Goal: Task Accomplishment & Management: Manage account settings

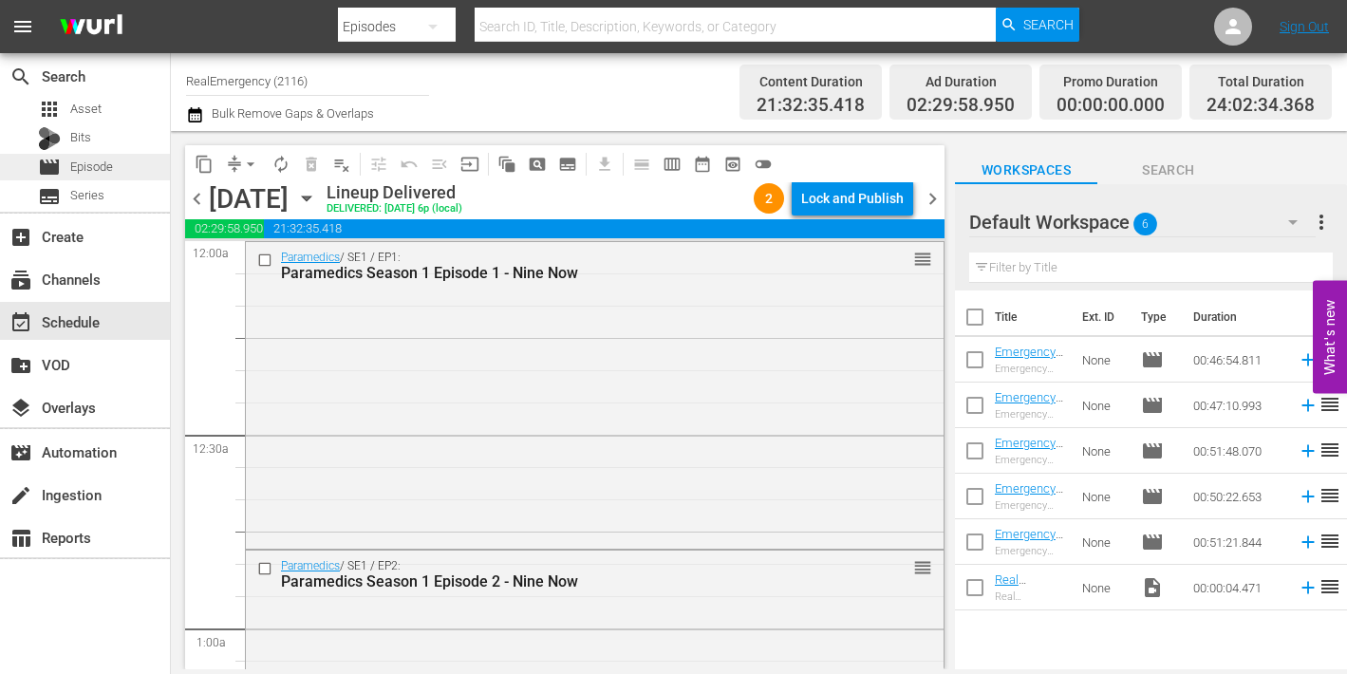
click at [88, 160] on span "Episode" at bounding box center [91, 167] width 43 height 19
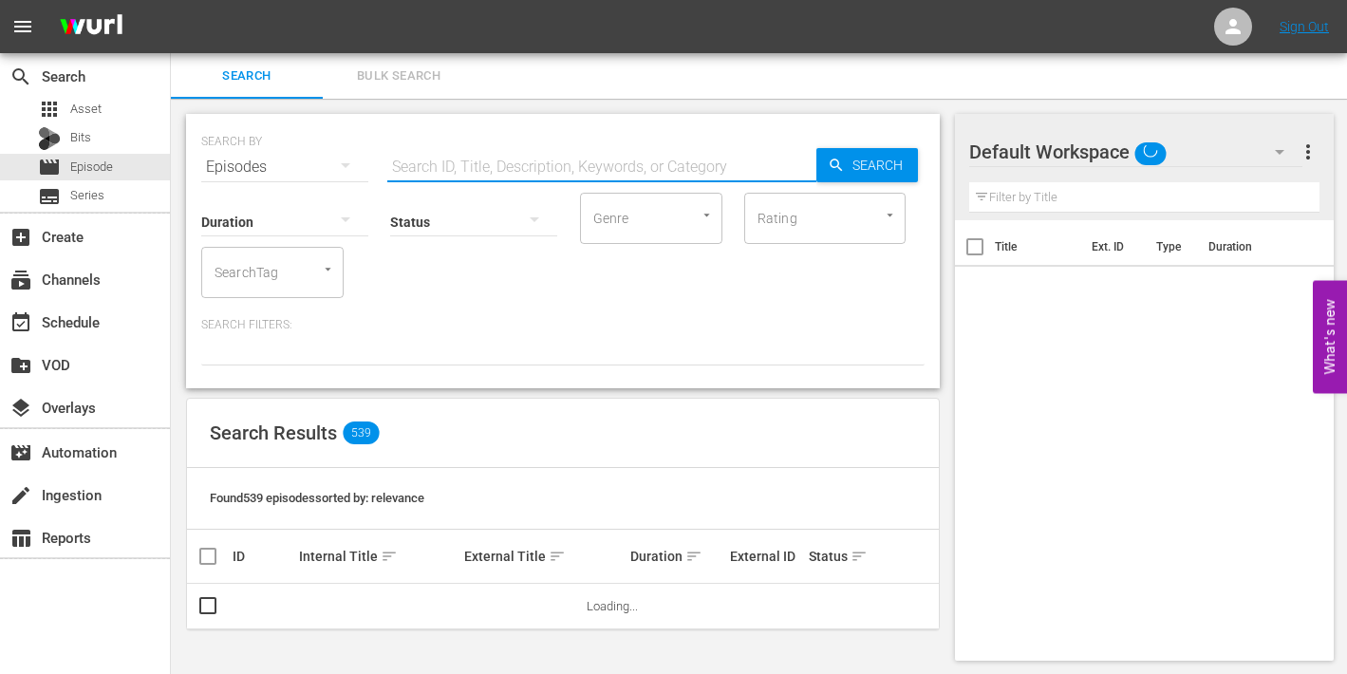
click at [511, 169] on input "text" at bounding box center [601, 167] width 429 height 46
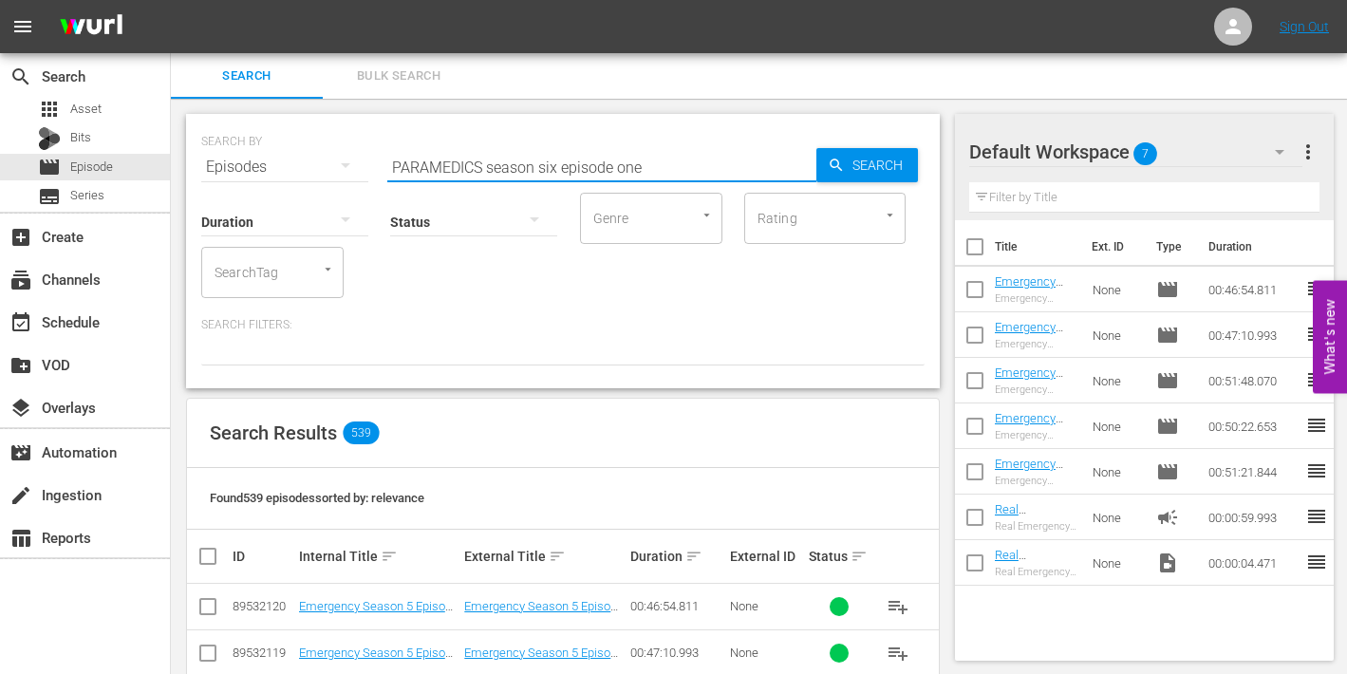
type input "PARAMEDICS season six episode one"
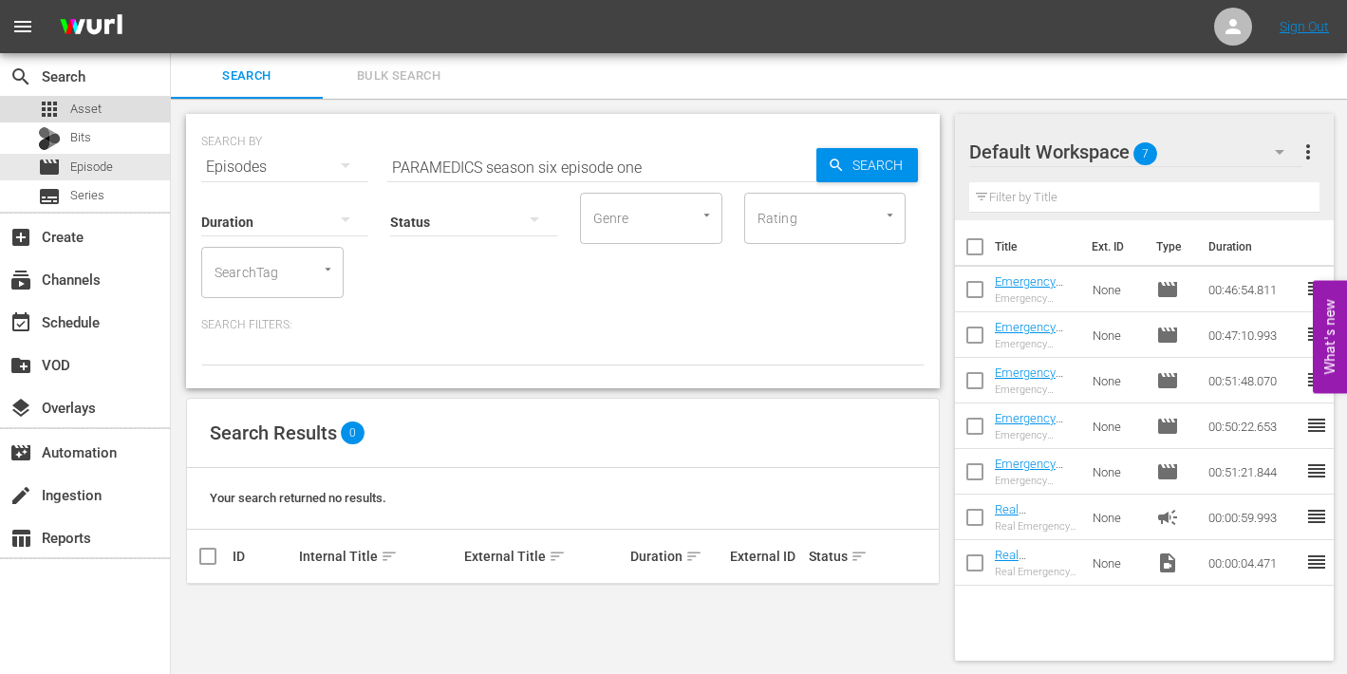
click at [83, 106] on span "Asset" at bounding box center [85, 109] width 31 height 19
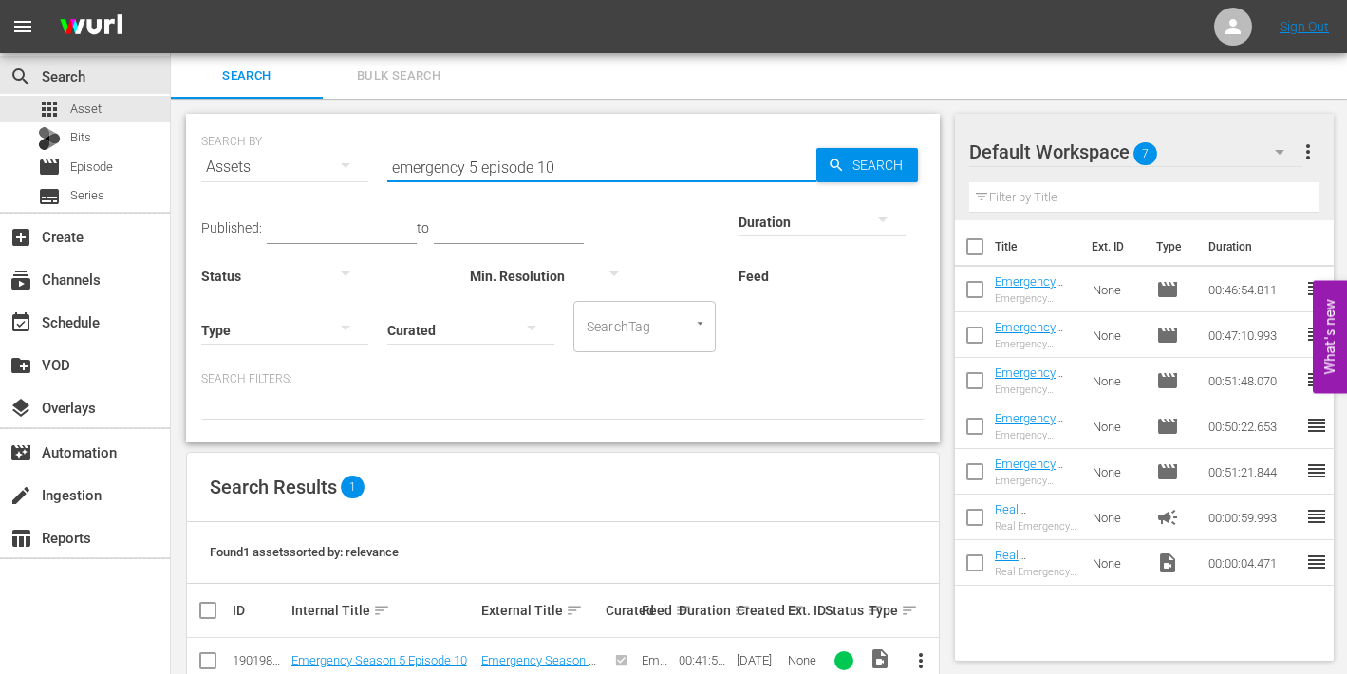
drag, startPoint x: 597, startPoint y: 171, endPoint x: 387, endPoint y: 161, distance: 210.0
click at [387, 161] on input "emergency 5 episode 10" at bounding box center [601, 167] width 429 height 46
type input "paramedics season 6 episode 1"
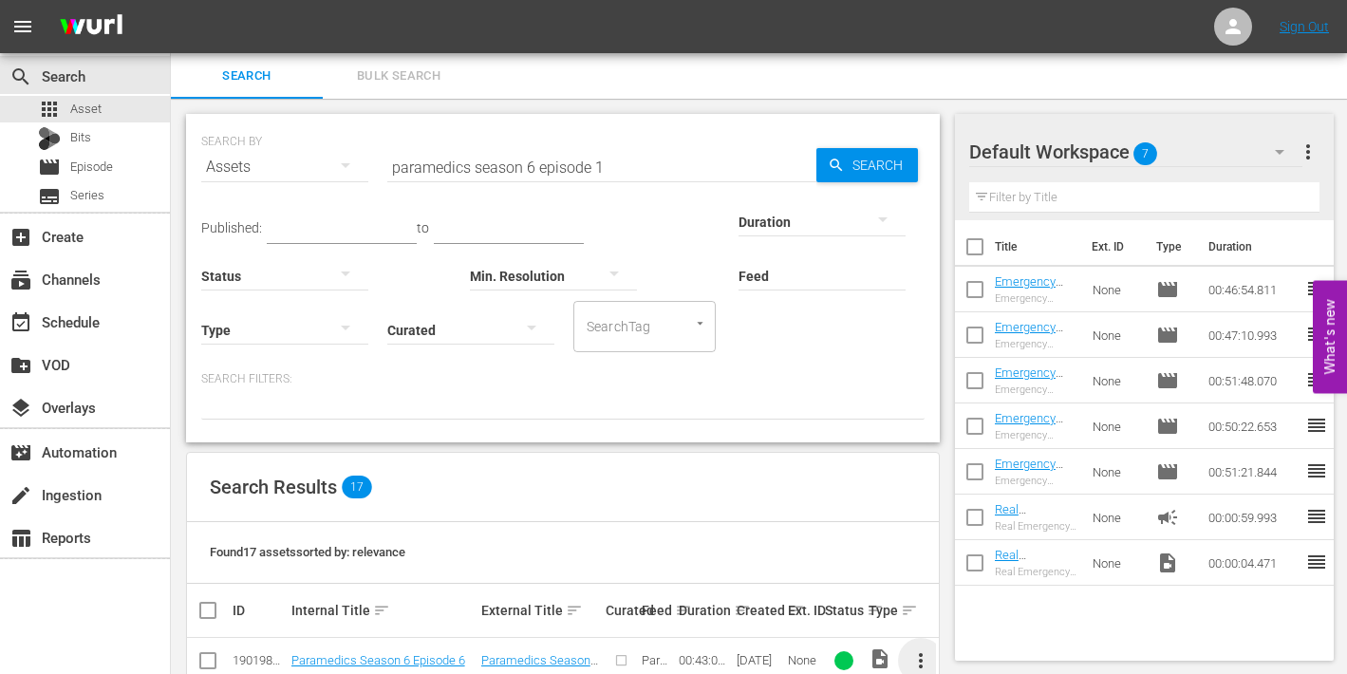
click at [922, 655] on span "more_vert" at bounding box center [920, 660] width 23 height 23
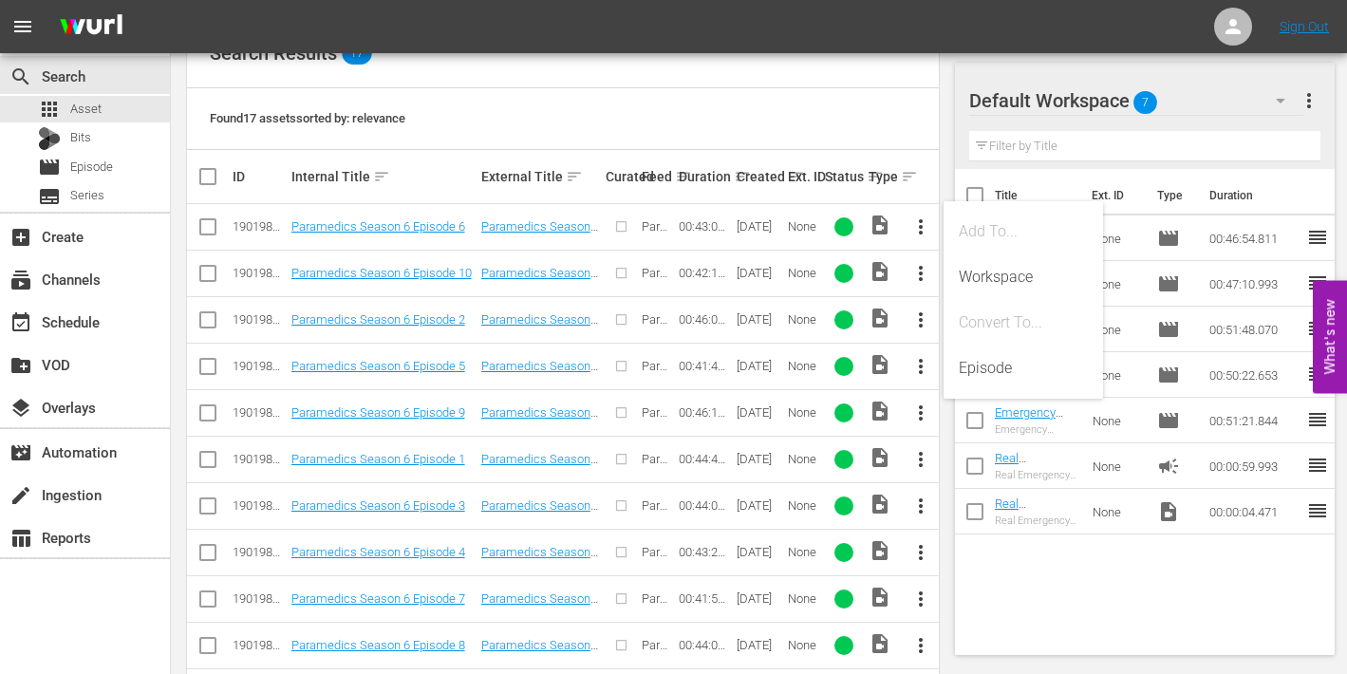
scroll to position [439, 0]
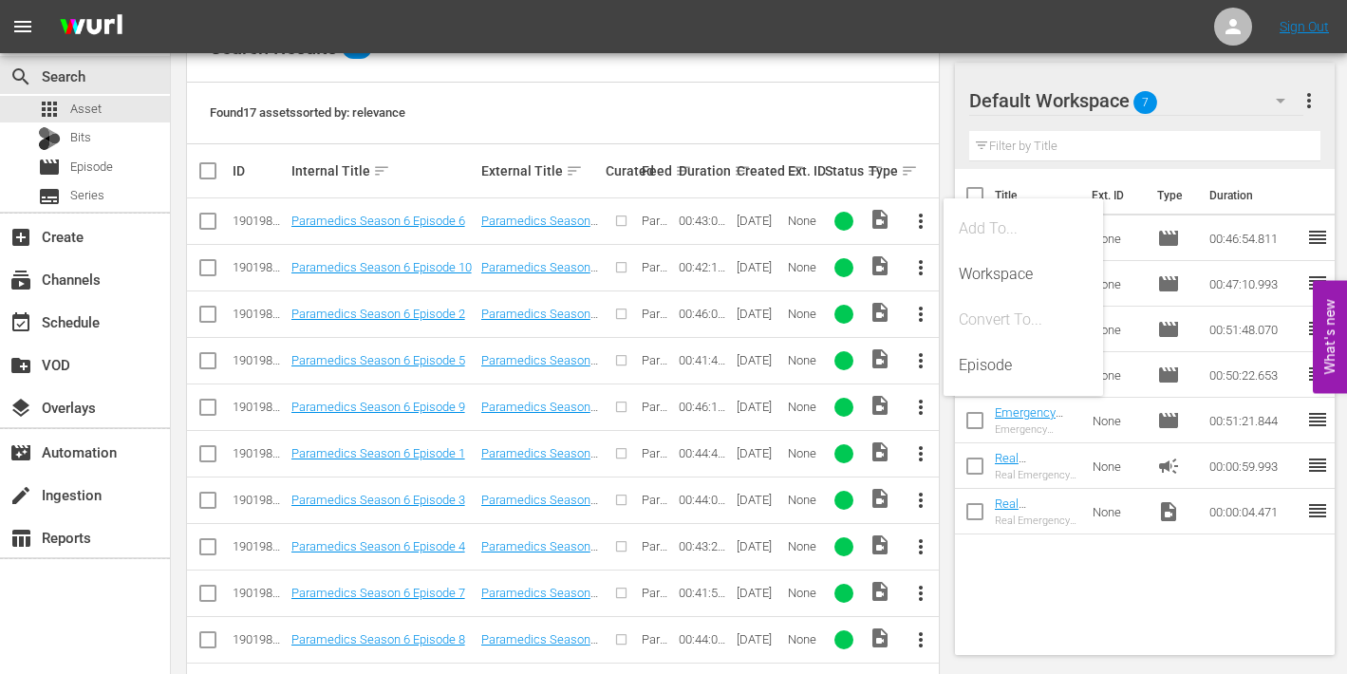
click at [918, 451] on span "more_vert" at bounding box center [920, 453] width 23 height 23
click at [981, 596] on div "Episode" at bounding box center [1023, 598] width 129 height 46
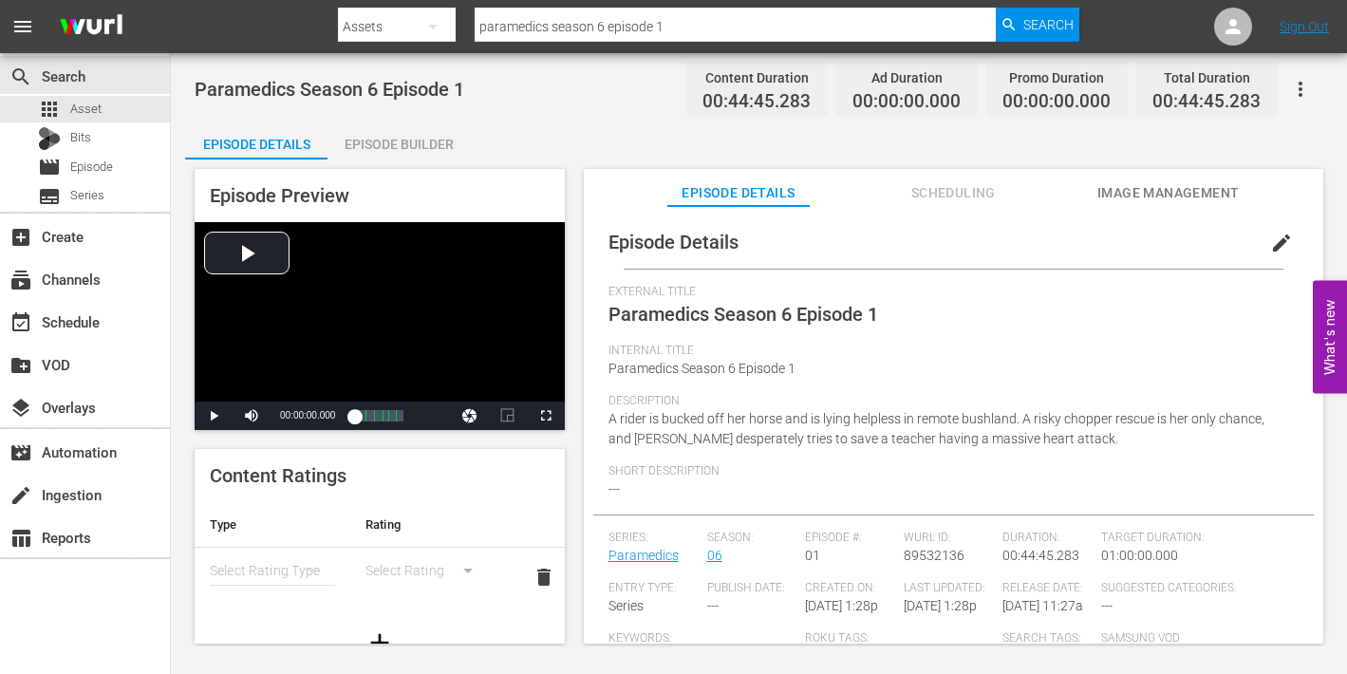
click at [1270, 241] on span "edit" at bounding box center [1281, 243] width 23 height 23
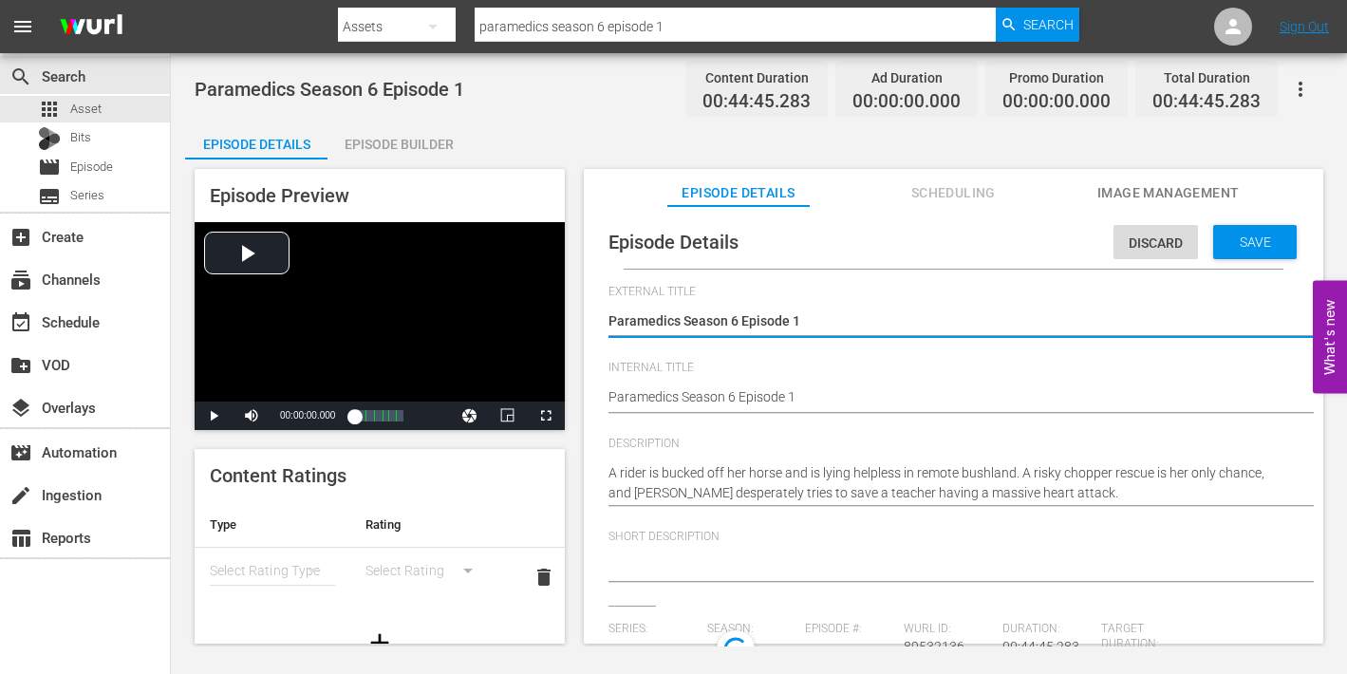
type input "Paramedics"
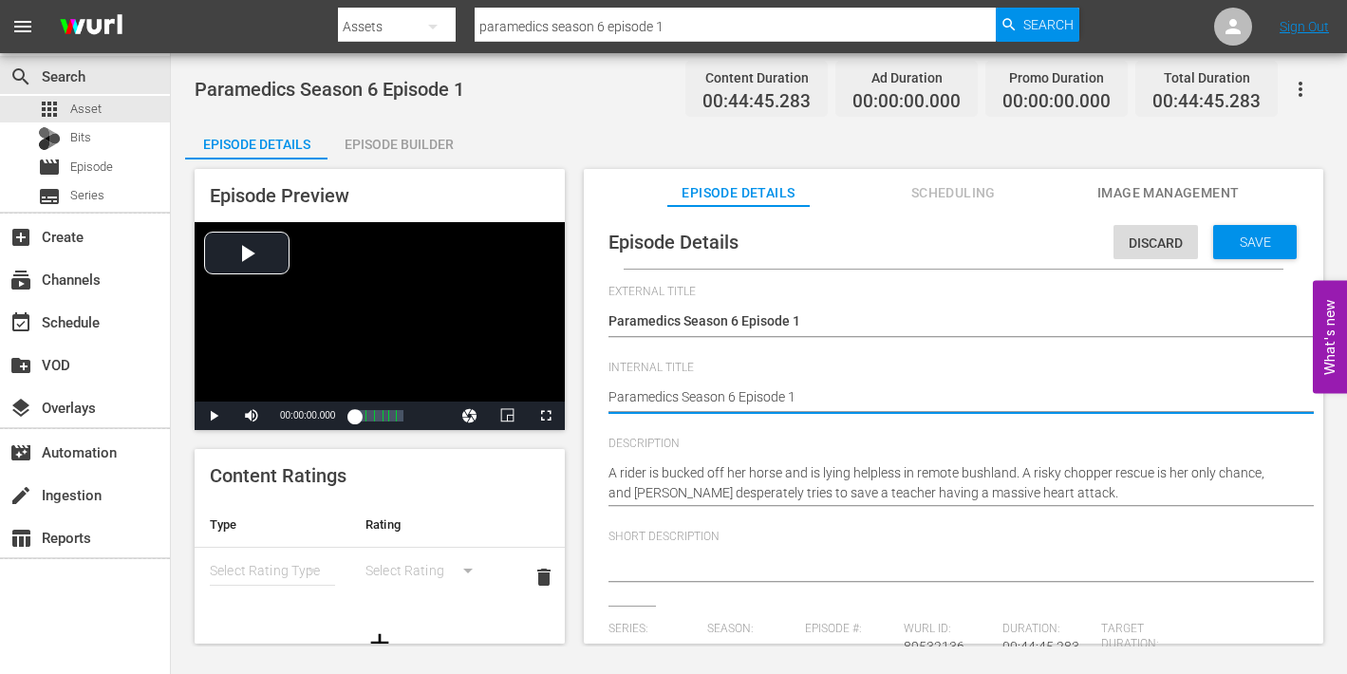
type textarea "Paramedics Season 6 Episode 1"
type textarea "Paramedics Season 6 Episode 1 -"
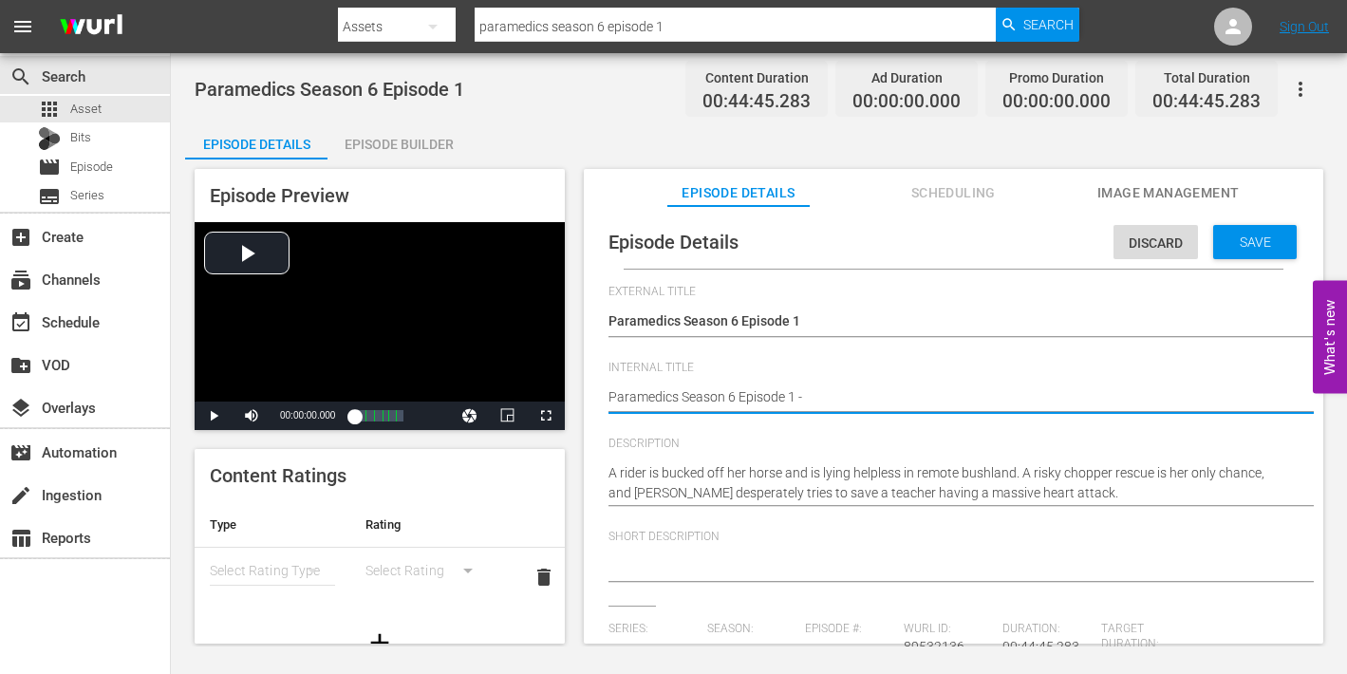
type textarea "Paramedics Season 6 Episode 1 -"
type textarea "Paramedics Season 6 Episode 1 - N"
type textarea "Paramedics Season 6 Episode 1 - Ni"
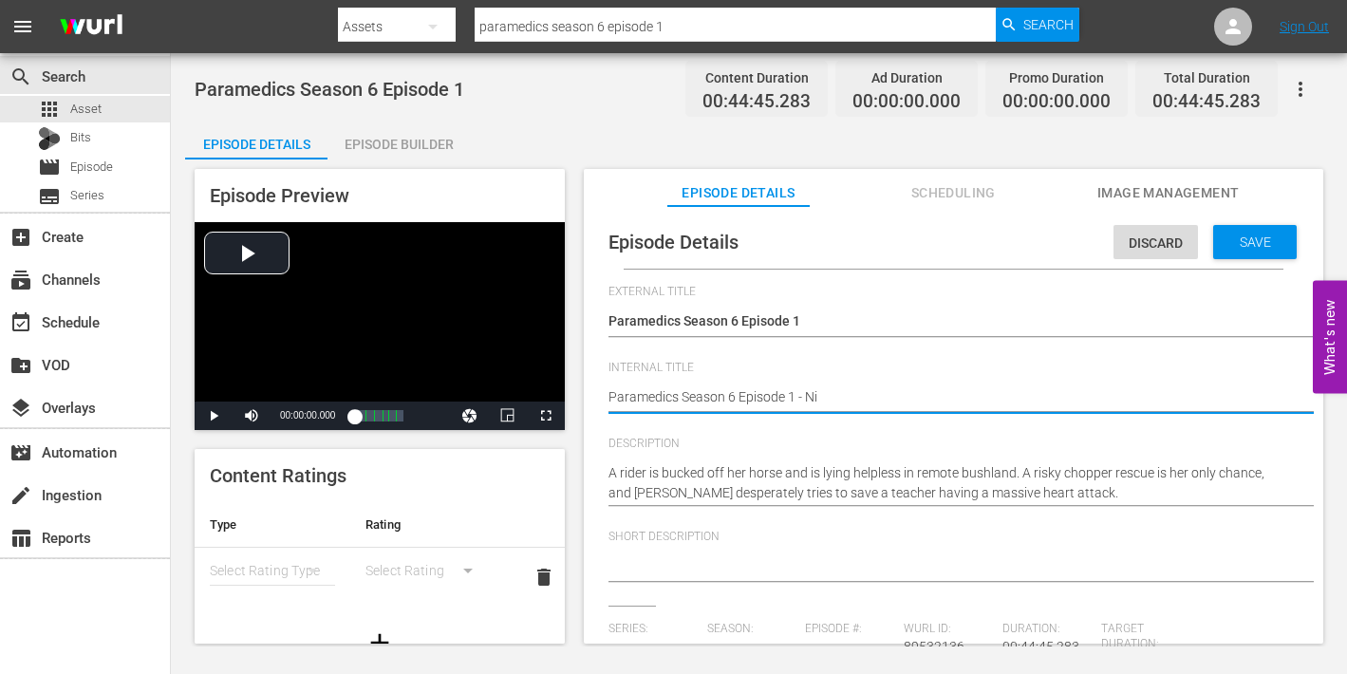
type textarea "Paramedics Season 6 Episode 1 - Nin"
type textarea "Paramedics Season 6 Episode 1 - Nine"
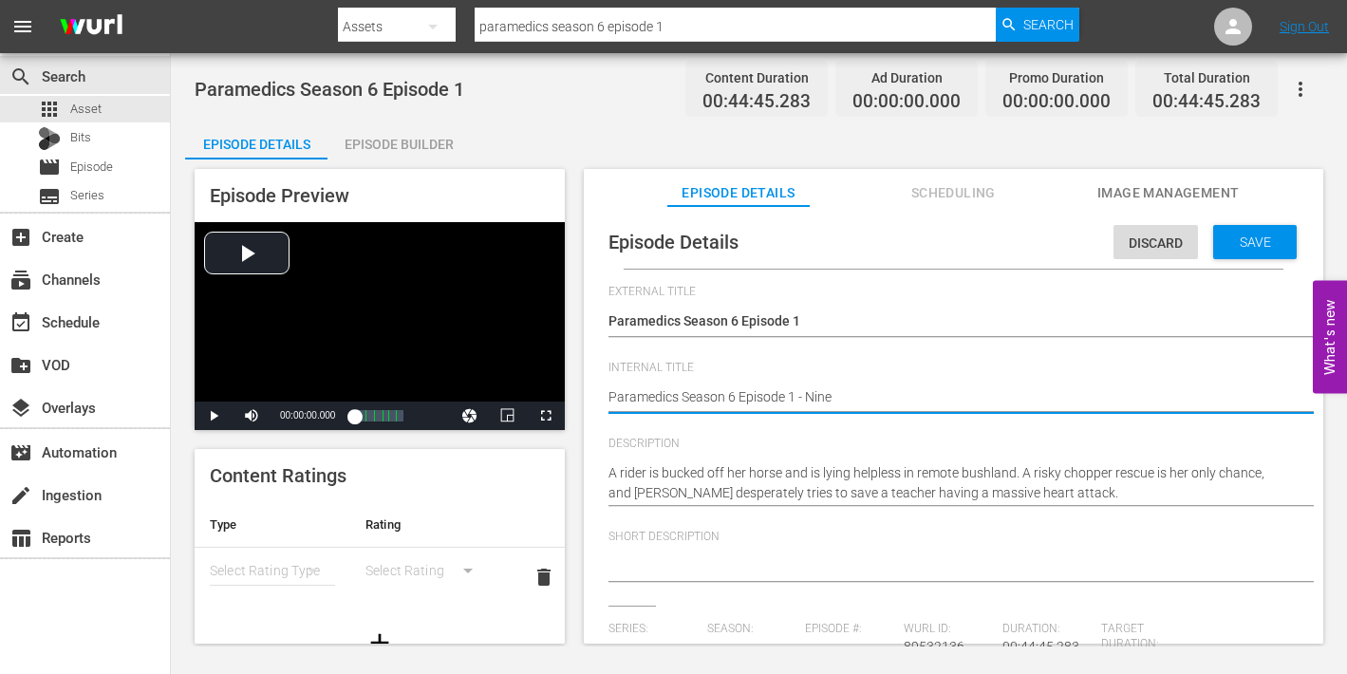
type textarea "Paramedics Season 6 Episode 1 - Nine"
type textarea "Paramedics Season 6 Episode 1 - Nine N"
type textarea "Paramedics Season 6 Episode 1 - Nine No"
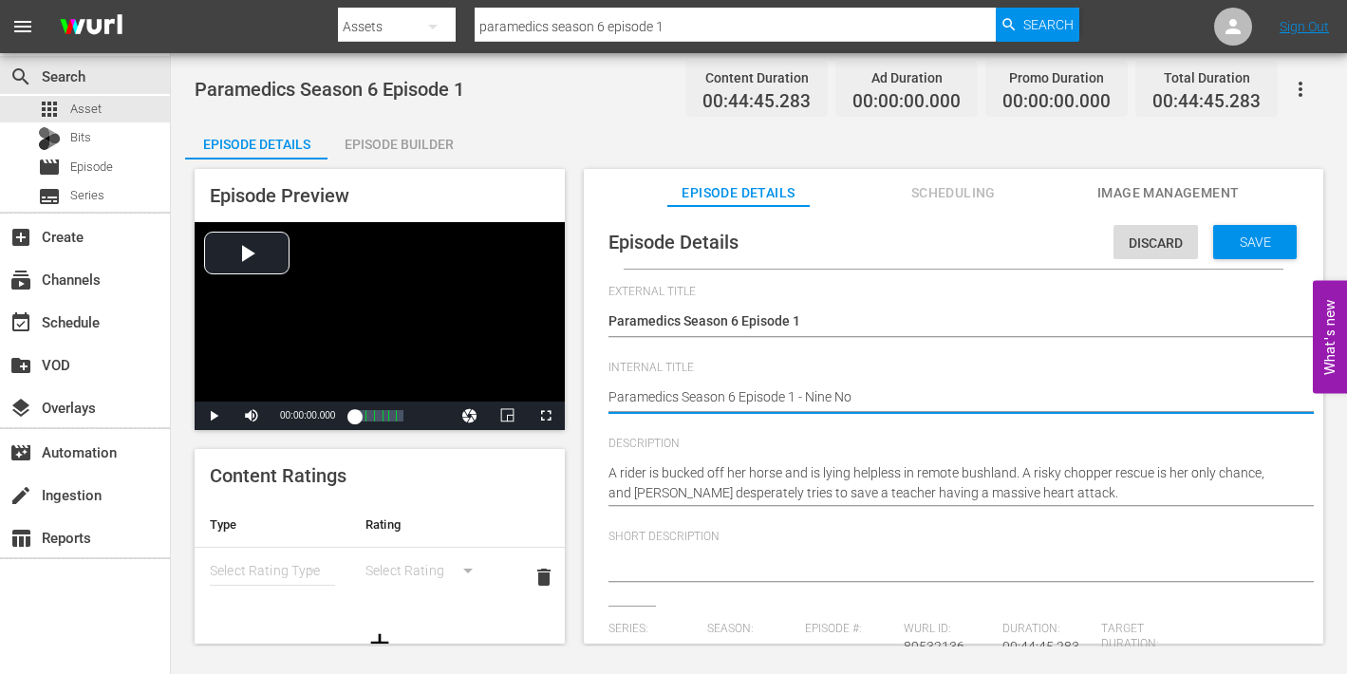
type textarea "Paramedics Season 6 Episode 1 - Nine Now"
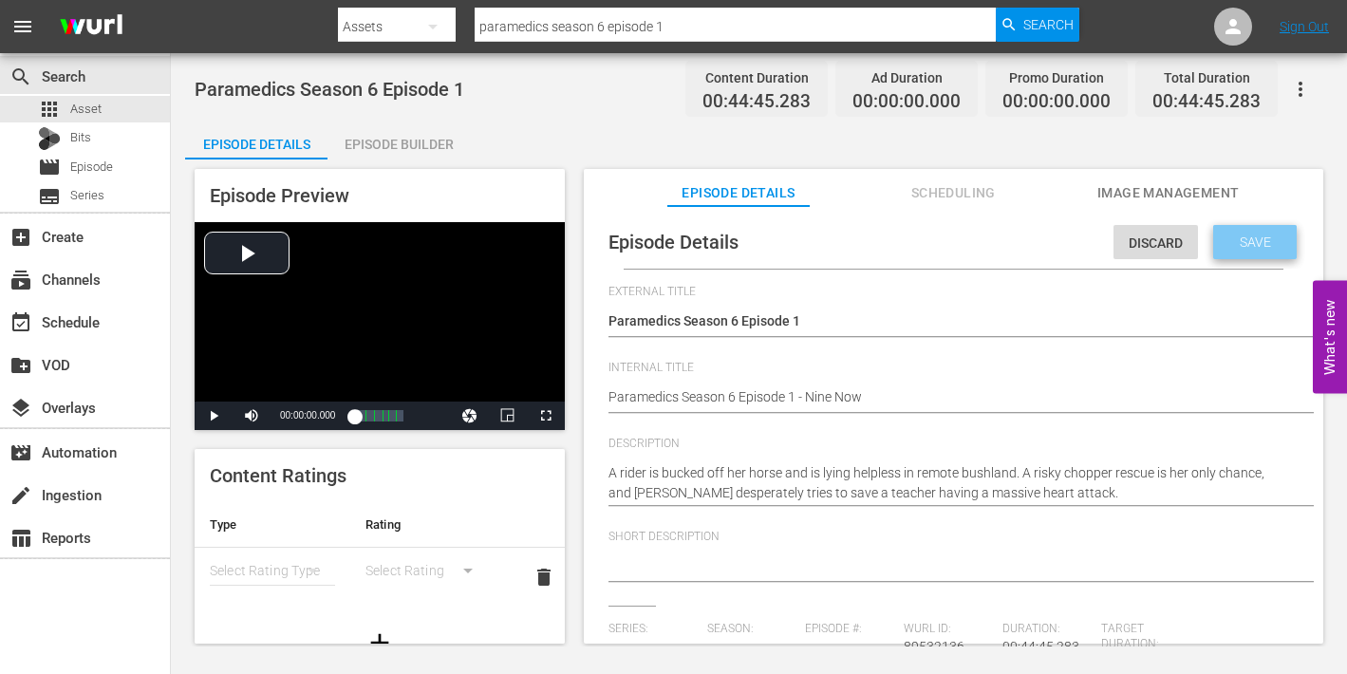
drag, startPoint x: 1249, startPoint y: 230, endPoint x: 1228, endPoint y: 239, distance: 22.9
click at [1249, 230] on div "Save" at bounding box center [1255, 242] width 84 height 34
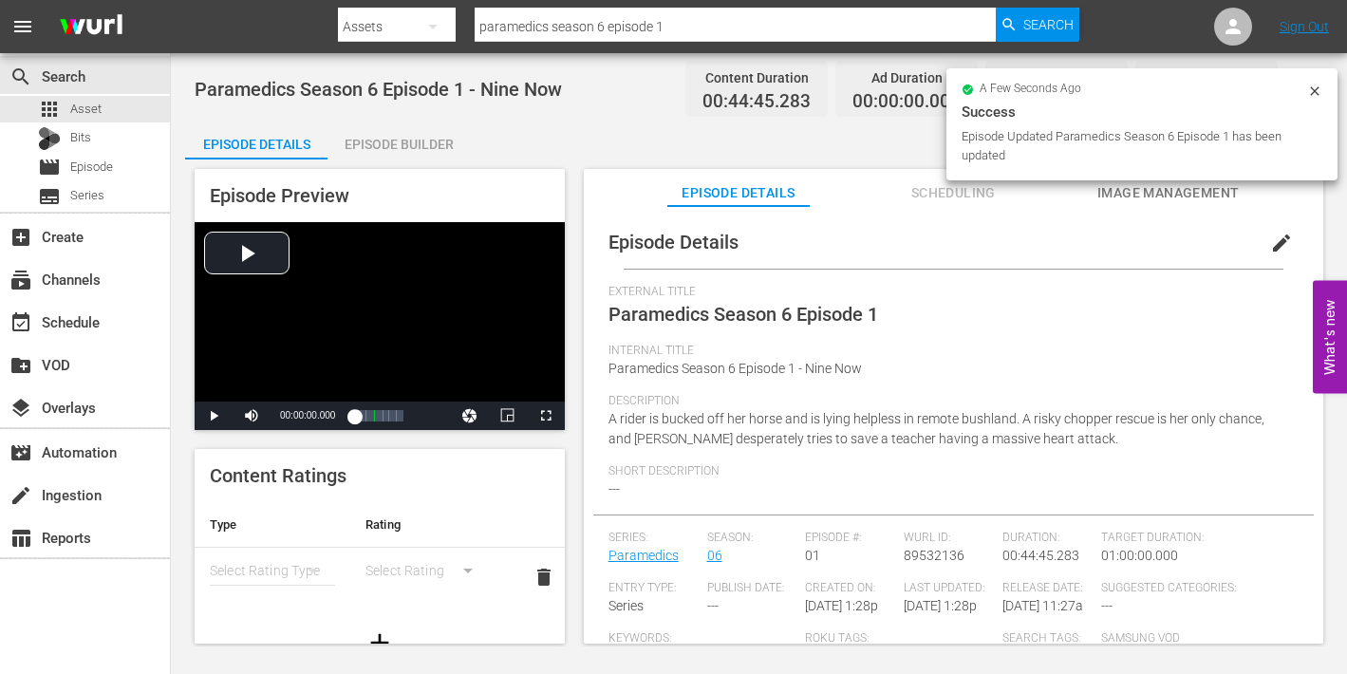
drag, startPoint x: 1135, startPoint y: 196, endPoint x: 1102, endPoint y: 201, distance: 33.7
click at [1133, 196] on span "Image Management" at bounding box center [1168, 193] width 142 height 24
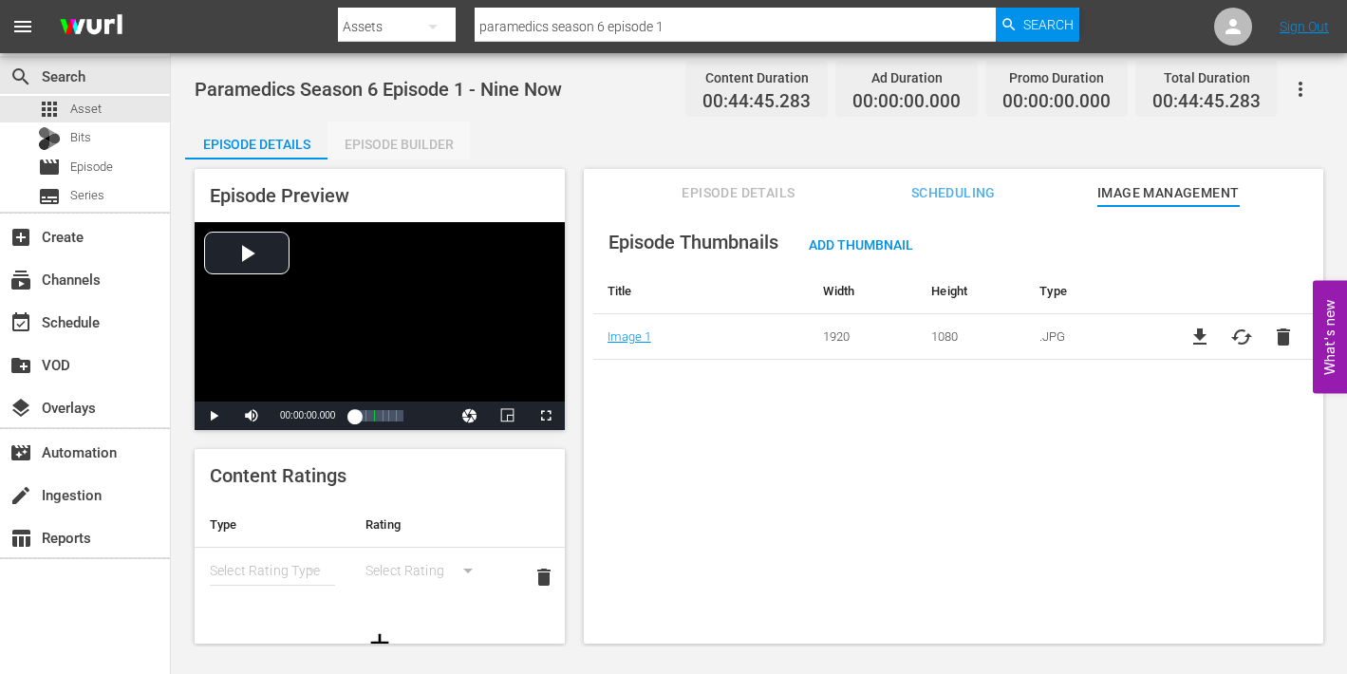
click at [399, 140] on div "Episode Builder" at bounding box center [398, 144] width 142 height 46
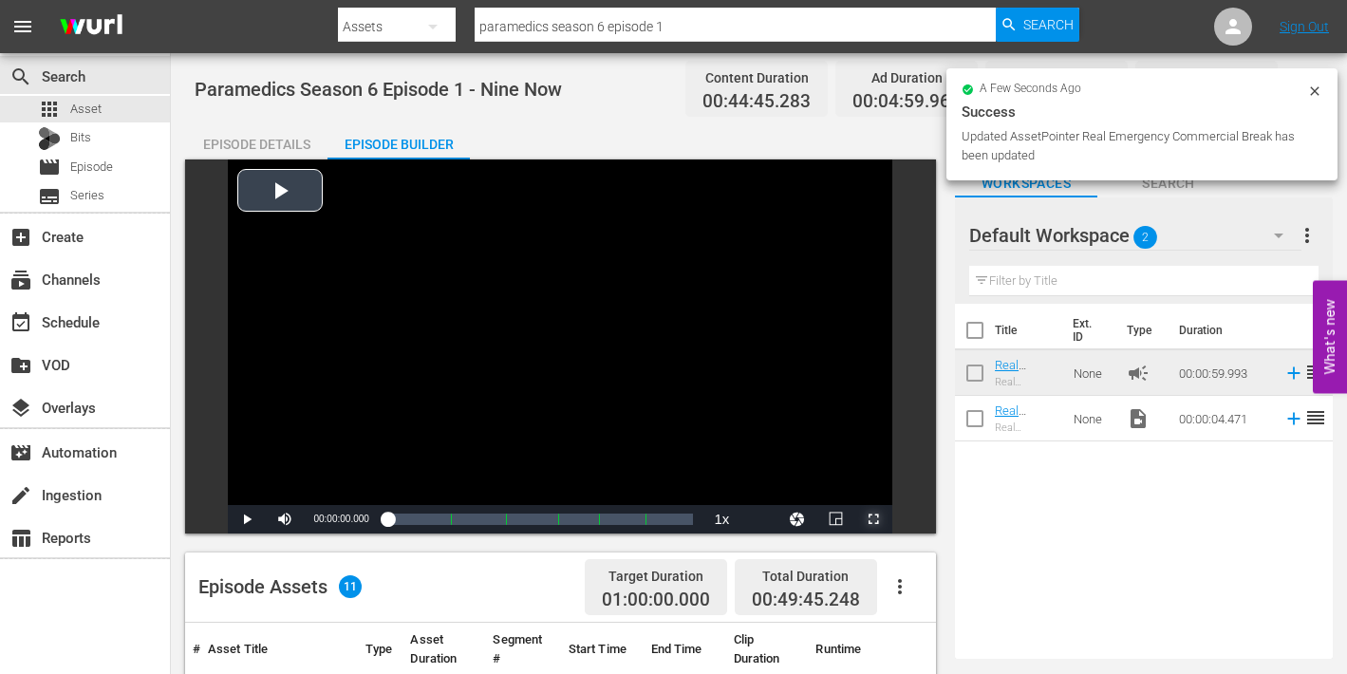
click at [873, 519] on span "Video Player" at bounding box center [873, 519] width 0 height 0
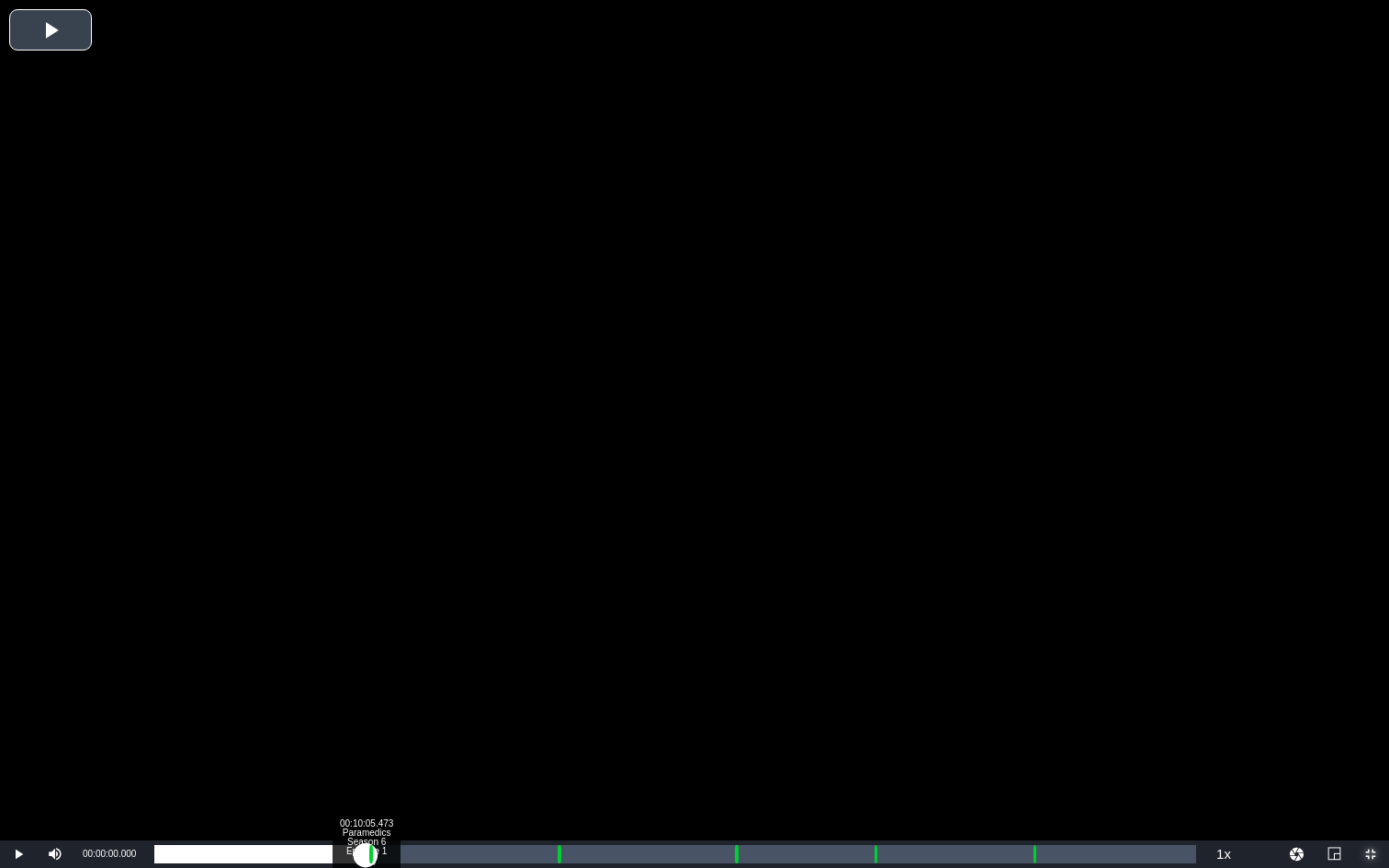
click at [366, 651] on div "Loaded : 0.22% 00:10:05.473 Paramedics Season 6 Episode 1 (1/6) 00:00:00.000" at bounding box center [675, 853] width 1042 height 18
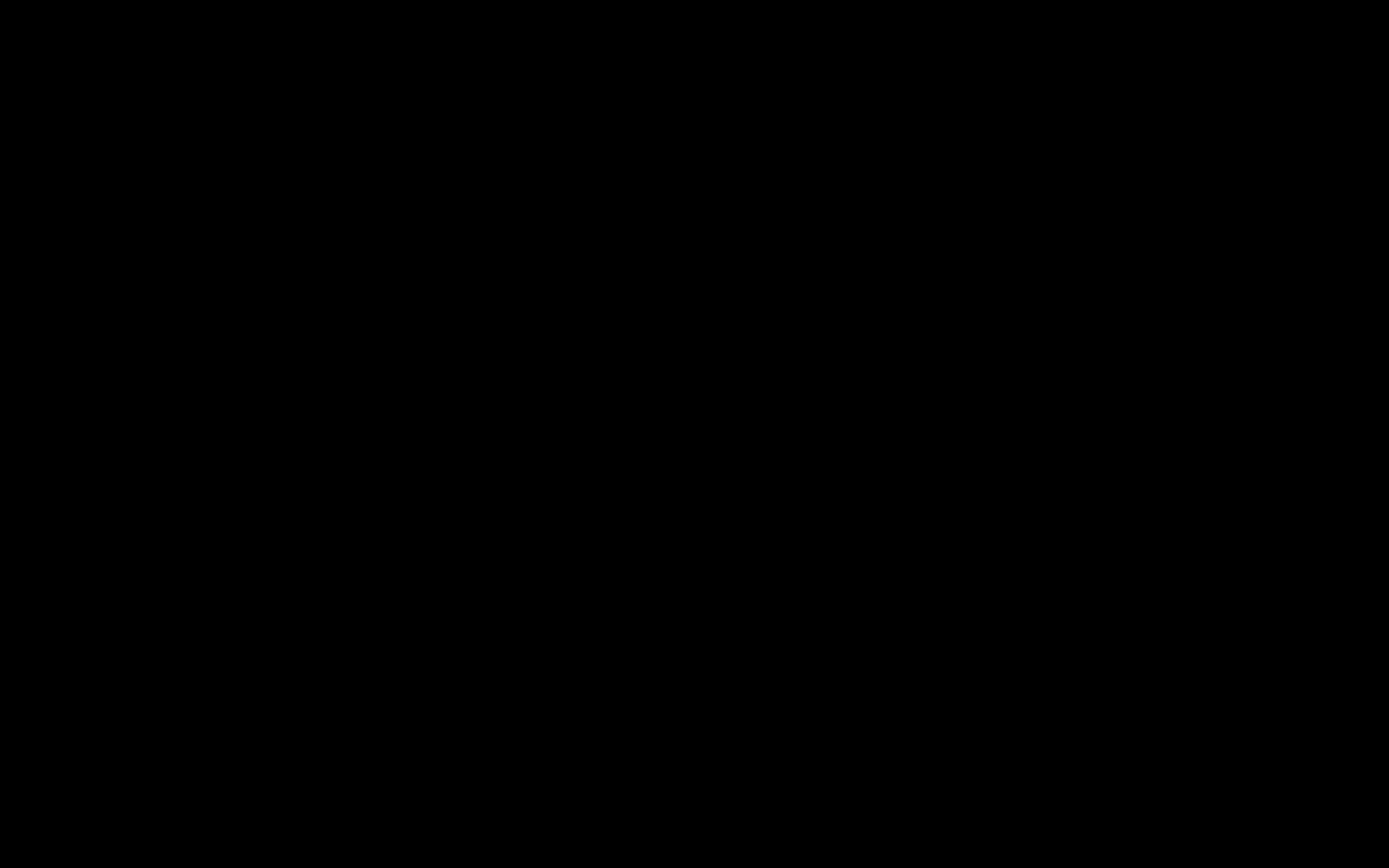
click at [389, 651] on div "Loaded : 9.92% 00:11:13.918 Paramedics Season 6 Episode 1 (2/6) 00:00:00.446 Cu…" at bounding box center [675, 853] width 1042 height 18
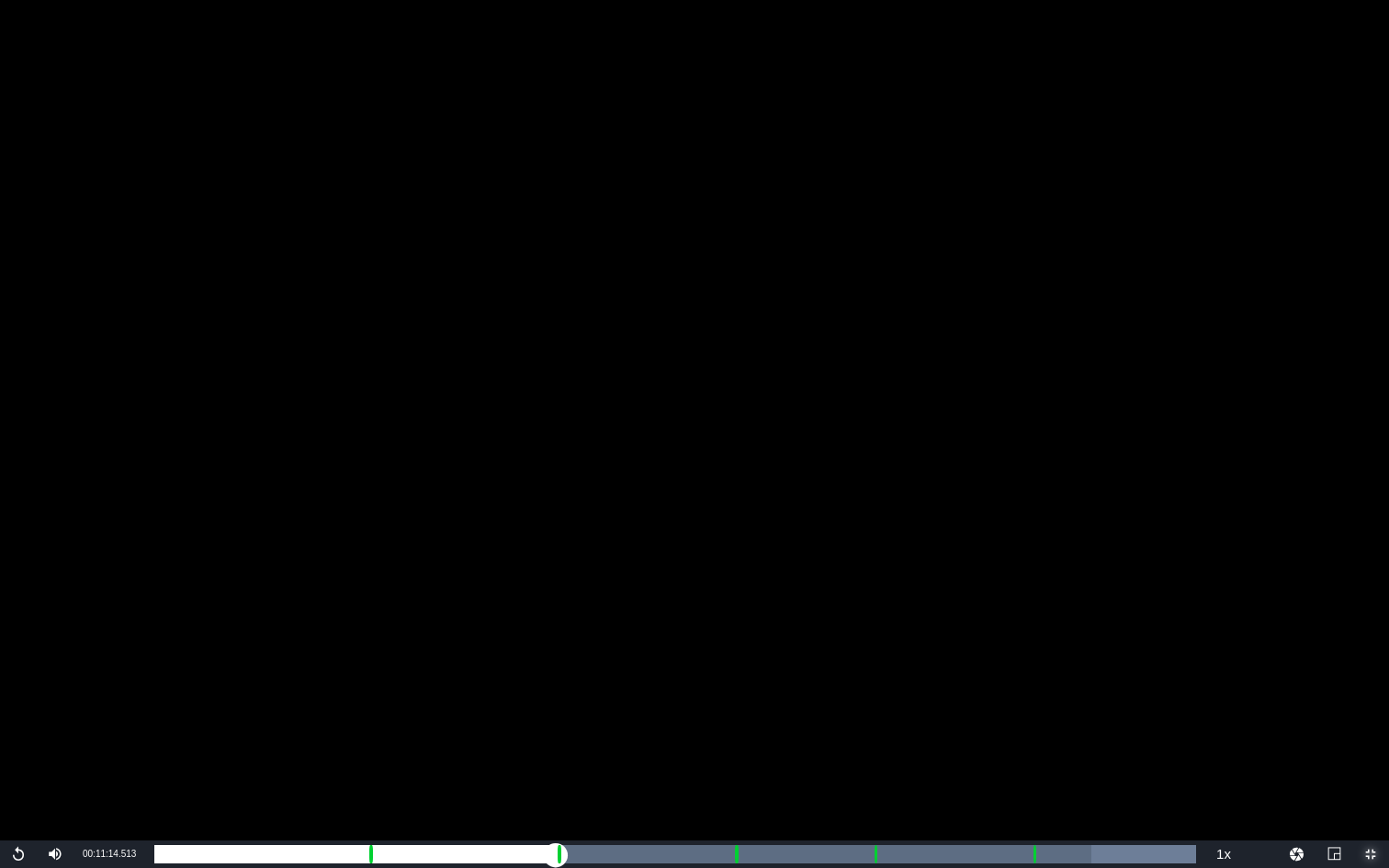
click at [555, 651] on div "Loaded : 100.00% 00:19:10.399 Paramedics Season 6 Episode 1 (3/6) 00:00:00.000 …" at bounding box center [675, 853] width 1042 height 18
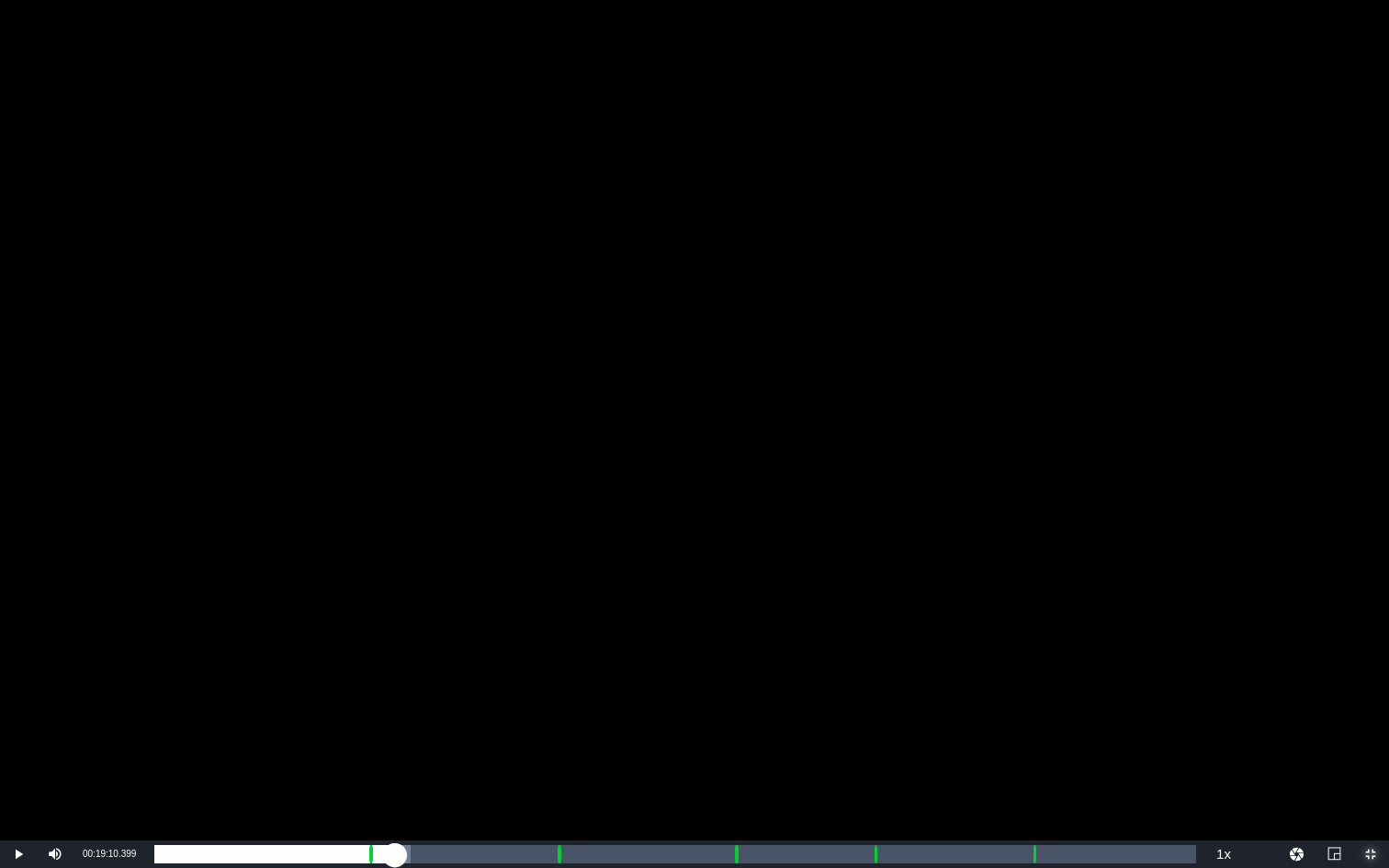
click at [555, 651] on div "Loaded : 24.59% 00:19:10.399 Paramedics Season 6 Episode 1 (3/6) 00:10:28.130 C…" at bounding box center [675, 853] width 1042 height 18
click at [578, 651] on div "Loaded : 9.92% 00:20:13.579 Paramedics Season 6 Episode 1 (3/6) 00:00:02.755 Cu…" at bounding box center [675, 853] width 1042 height 18
click at [734, 651] on div "Loaded : 40.93% 00:27:41.103 Paramedics Season 6 Episode 1 (4/6) 00:18:15.860 C…" at bounding box center [675, 853] width 1042 height 18
click at [754, 651] on div "Loaded : 9.92% 00:28:39.018 Paramedics Season 6 Episode 1 (4/6) 00:00:05.180 Cu…" at bounding box center [675, 853] width 1042 height 18
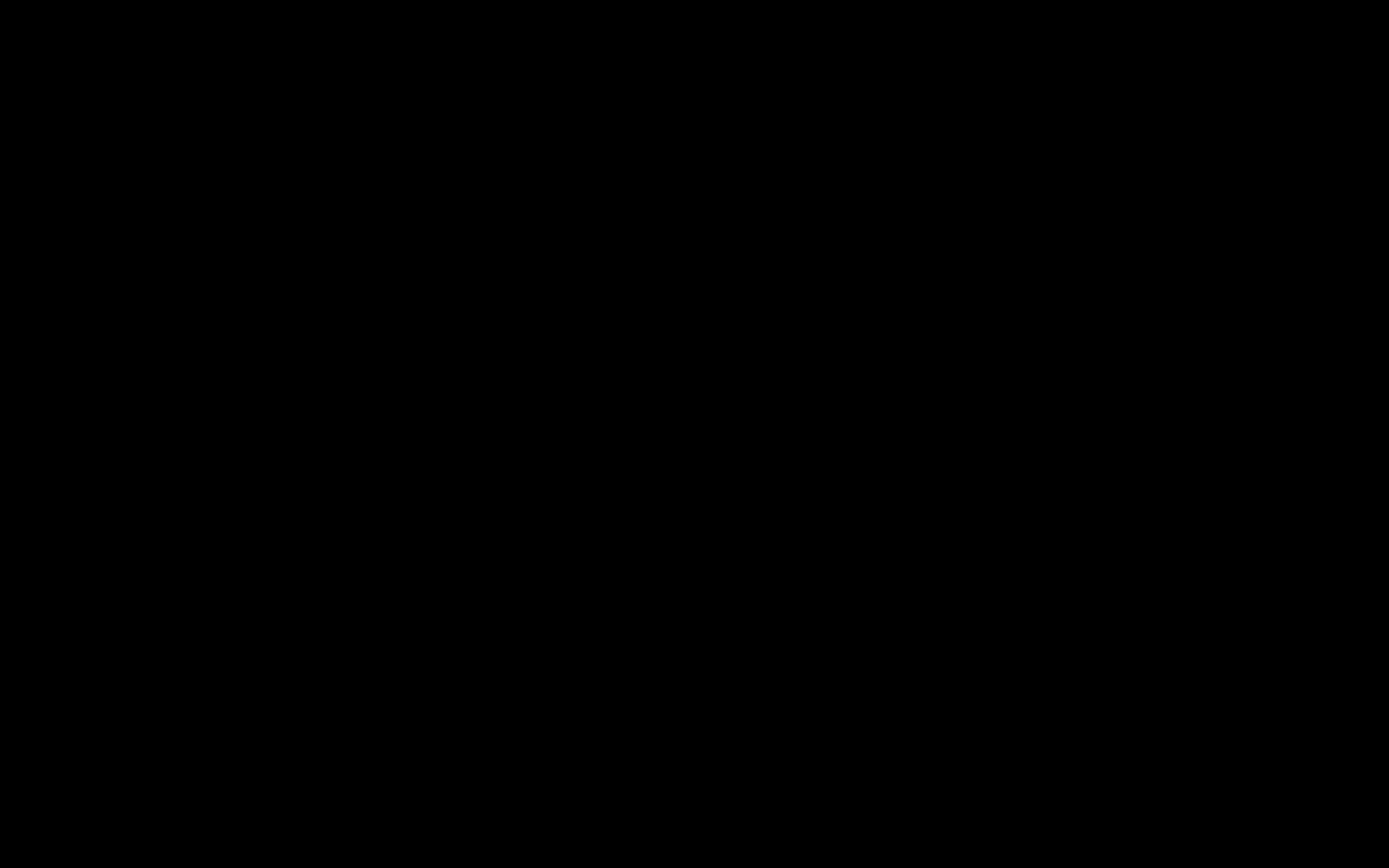
click at [873, 651] on div "Loaded : 57.70% 00:34:18.610 Paramedics Season 6 Episode 1 (5/6) 00:25:47.410 C…" at bounding box center [675, 853] width 1042 height 18
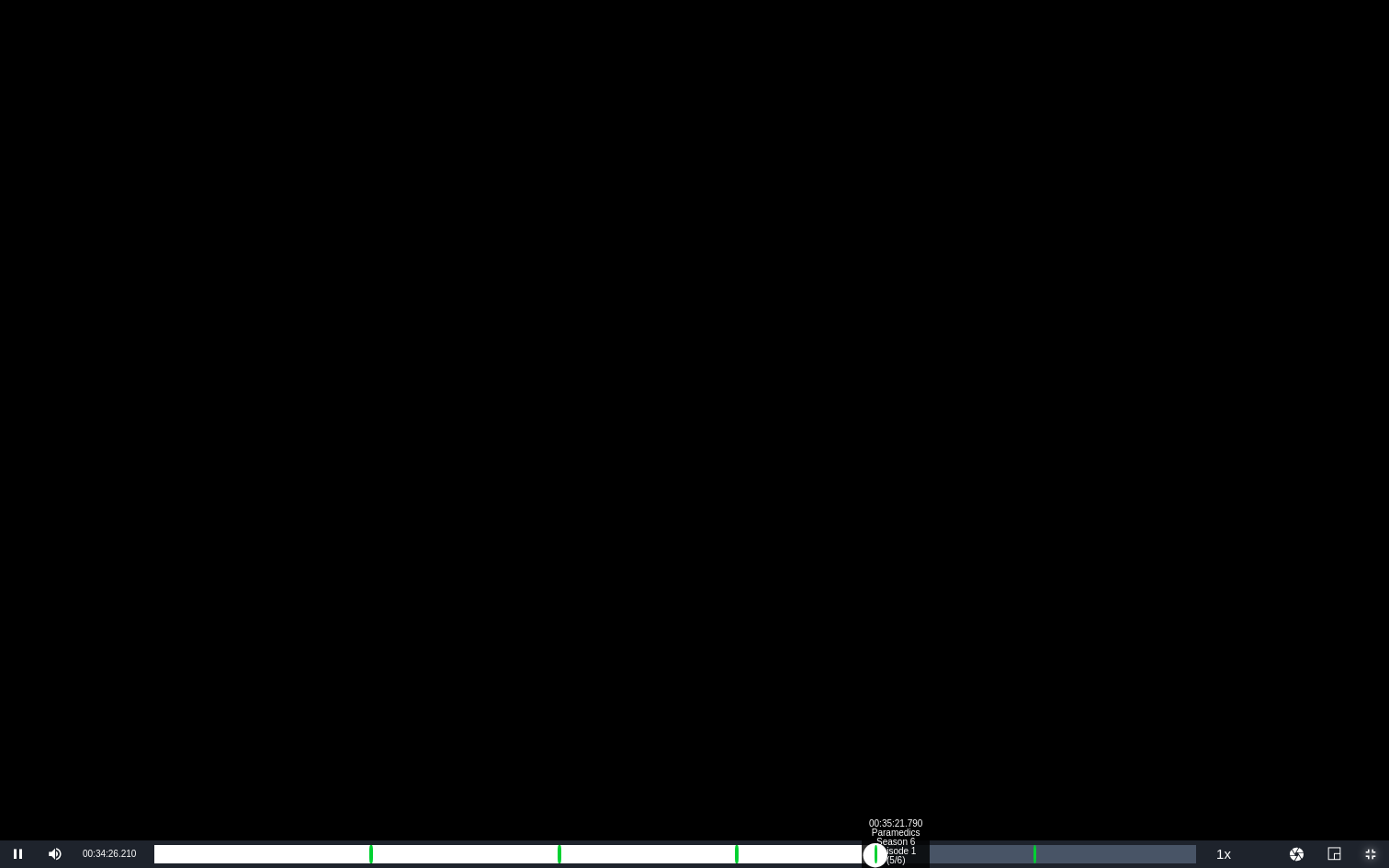
click at [895, 651] on div "Loaded : 9.92% 00:35:21.790 Paramedics Season 6 Episode 1 (5/6) 00:00:03.698 Cu…" at bounding box center [675, 853] width 1042 height 18
click at [1032, 651] on div "Loaded : 70.90% 00:41:54.031 Paramedics Season 6 Episode 1 (6/6) 00:31:26.284 C…" at bounding box center [675, 853] width 1042 height 18
click at [1053, 651] on div "00:42:54.578 Paramedics Season 6 Episode 1 (6/6)" at bounding box center [1053, 853] width 1 height 18
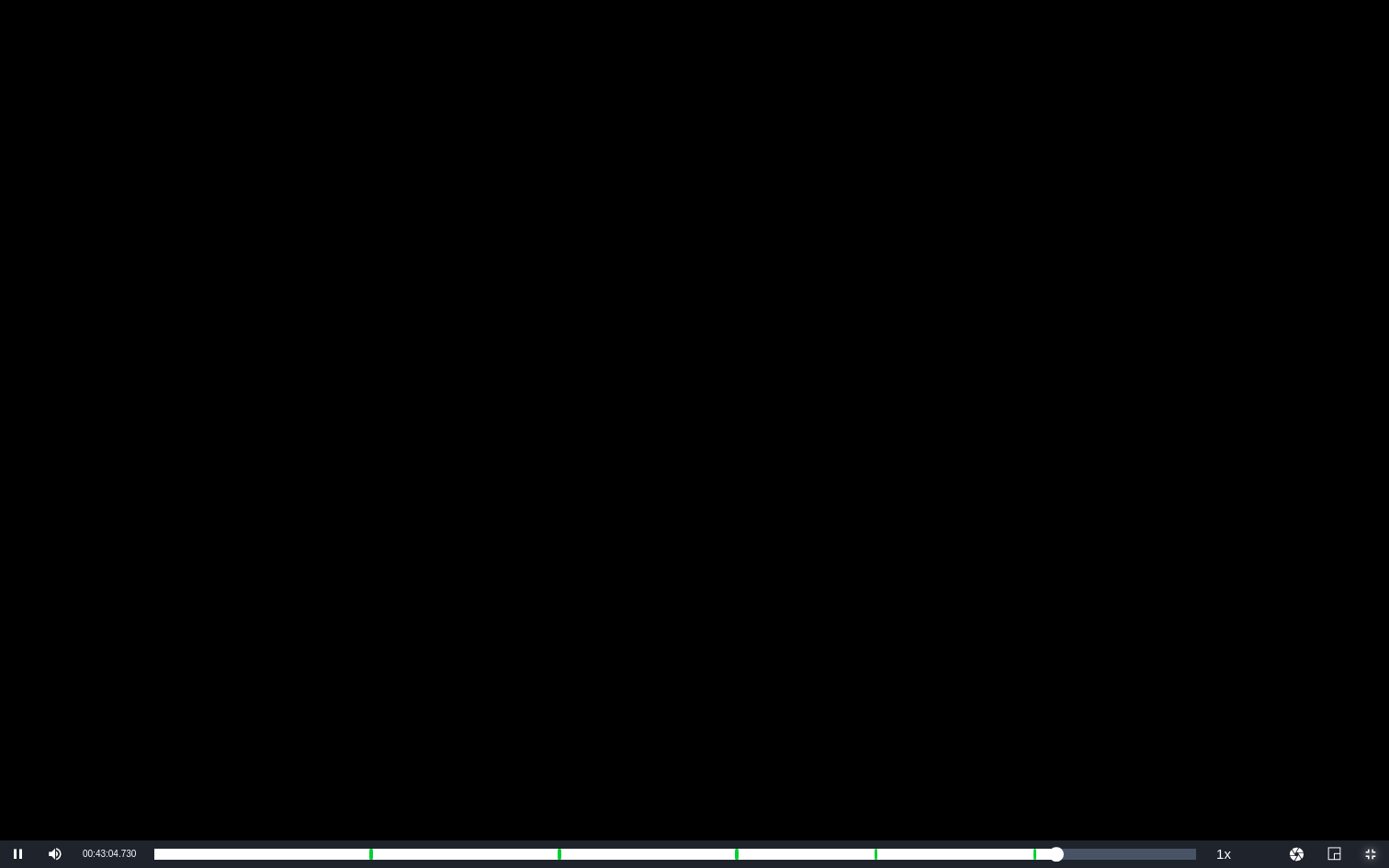
click at [1303, 651] on span "Video Player" at bounding box center [1371, 854] width 0 height 0
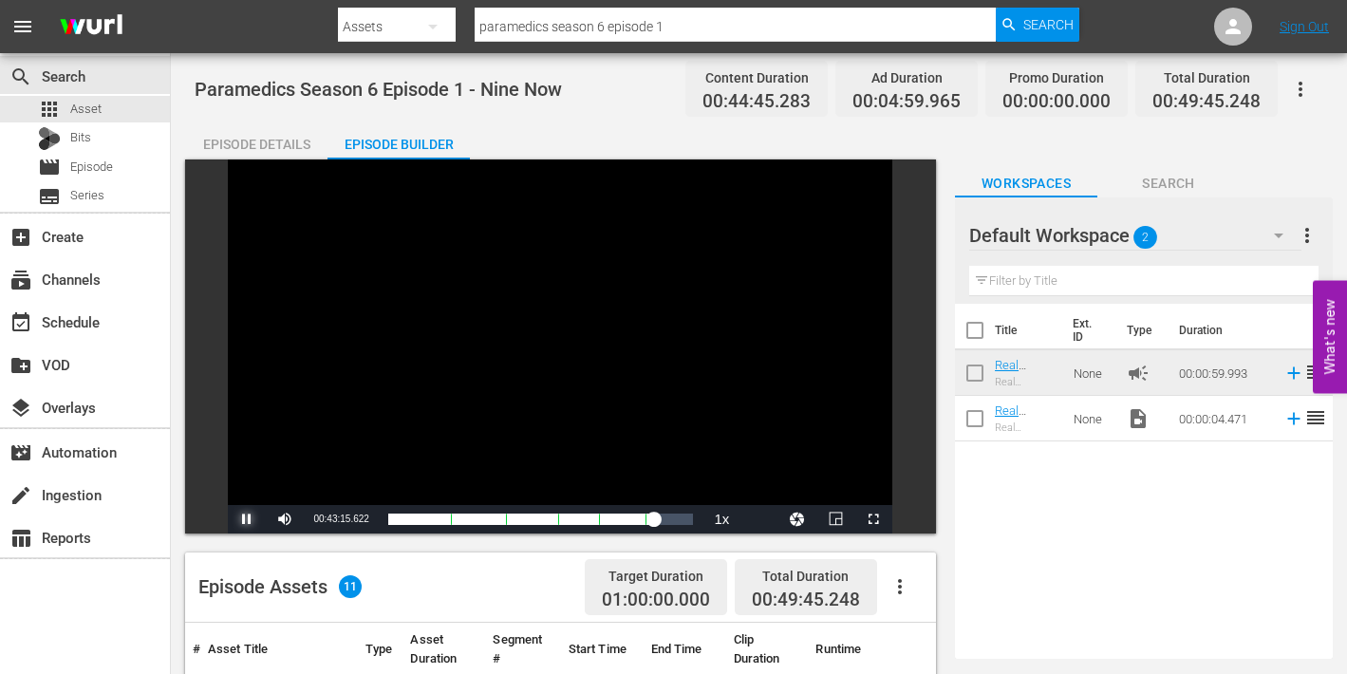
click at [247, 519] on span "Video Player" at bounding box center [247, 519] width 0 height 0
click at [73, 167] on span "Episode" at bounding box center [91, 167] width 43 height 19
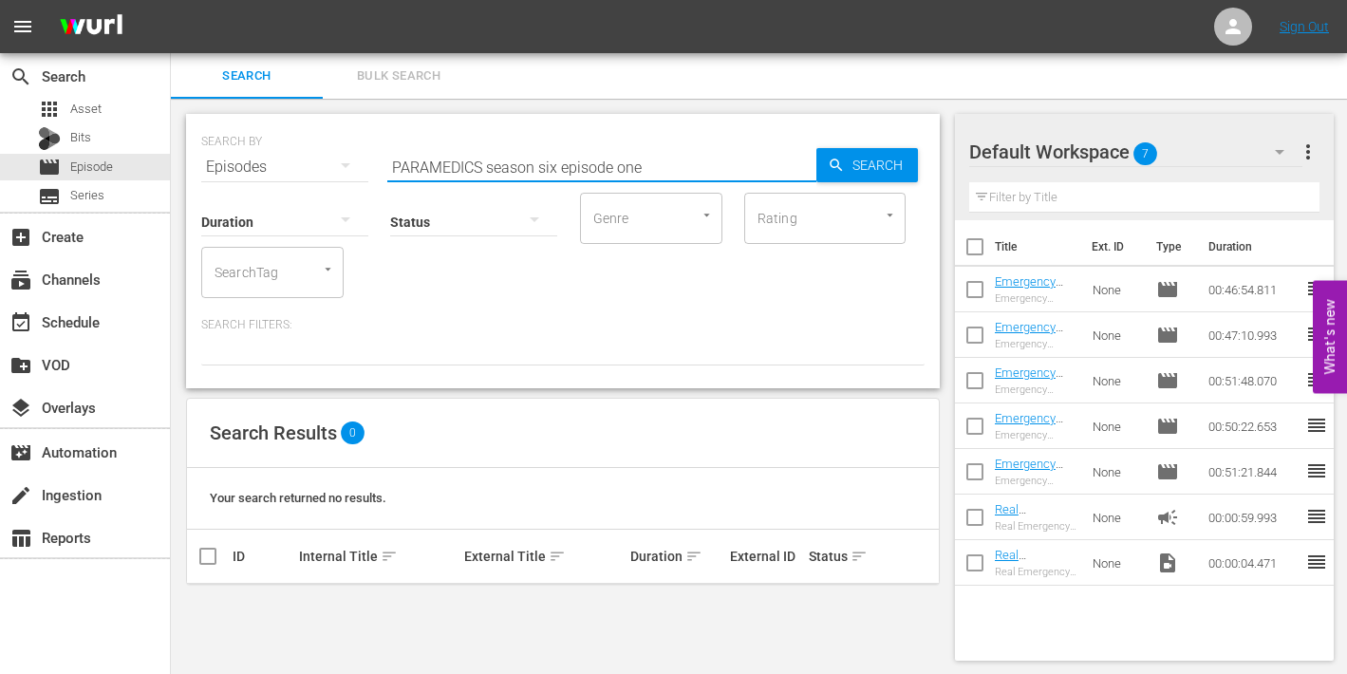
drag, startPoint x: 684, startPoint y: 159, endPoint x: 769, endPoint y: 158, distance: 84.5
click at [685, 159] on input "PARAMEDICS season six episode one" at bounding box center [601, 167] width 429 height 46
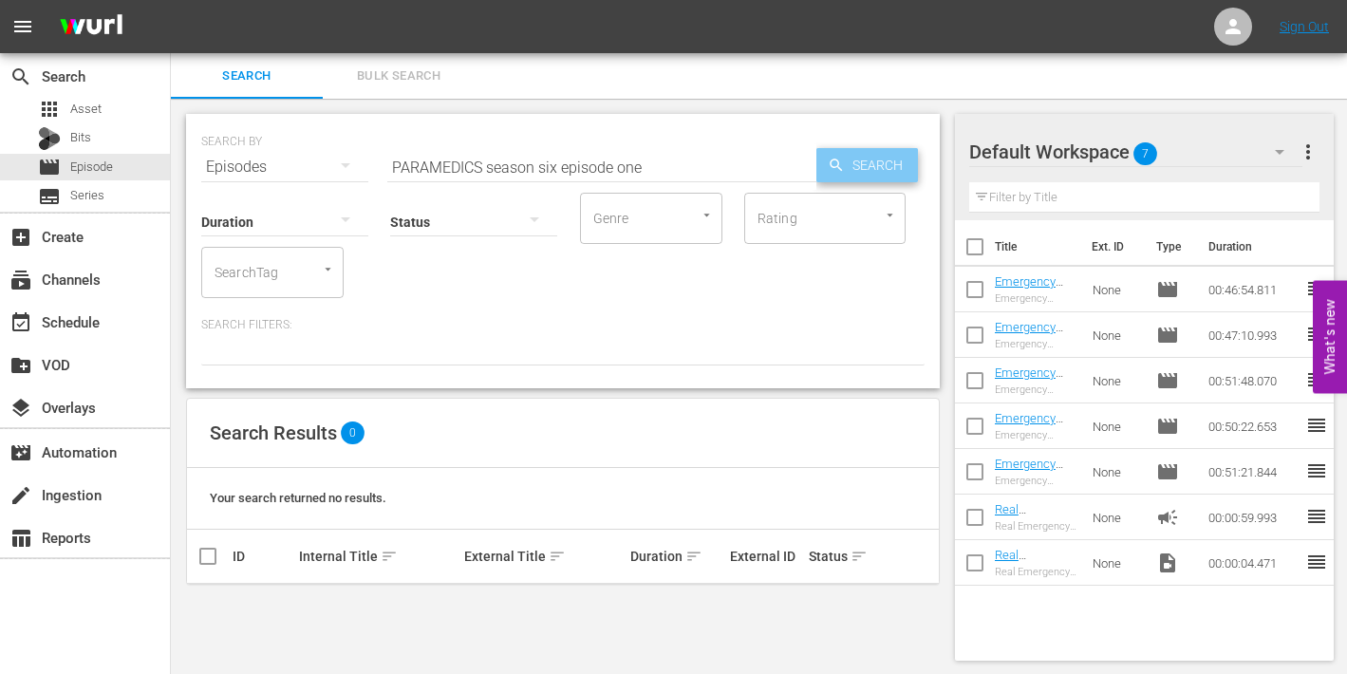
click at [880, 154] on span "Search" at bounding box center [881, 165] width 73 height 34
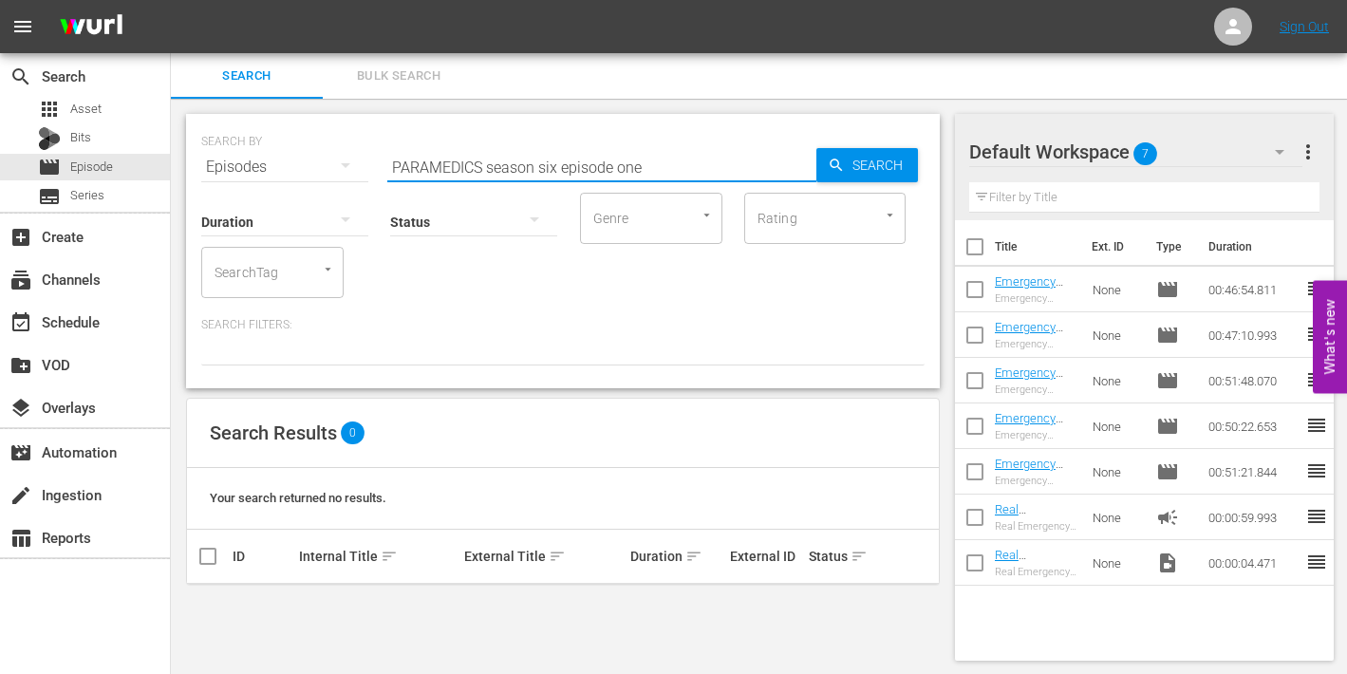
drag, startPoint x: 622, startPoint y: 165, endPoint x: 655, endPoint y: 166, distance: 33.2
click at [655, 166] on input "PARAMEDICS season six episode one" at bounding box center [601, 167] width 429 height 46
drag, startPoint x: 652, startPoint y: 167, endPoint x: 377, endPoint y: 168, distance: 275.3
click at [377, 168] on div "SEARCH BY Search By Episodes Search ID, Title, Description, Keywords, or Catego…" at bounding box center [562, 155] width 723 height 68
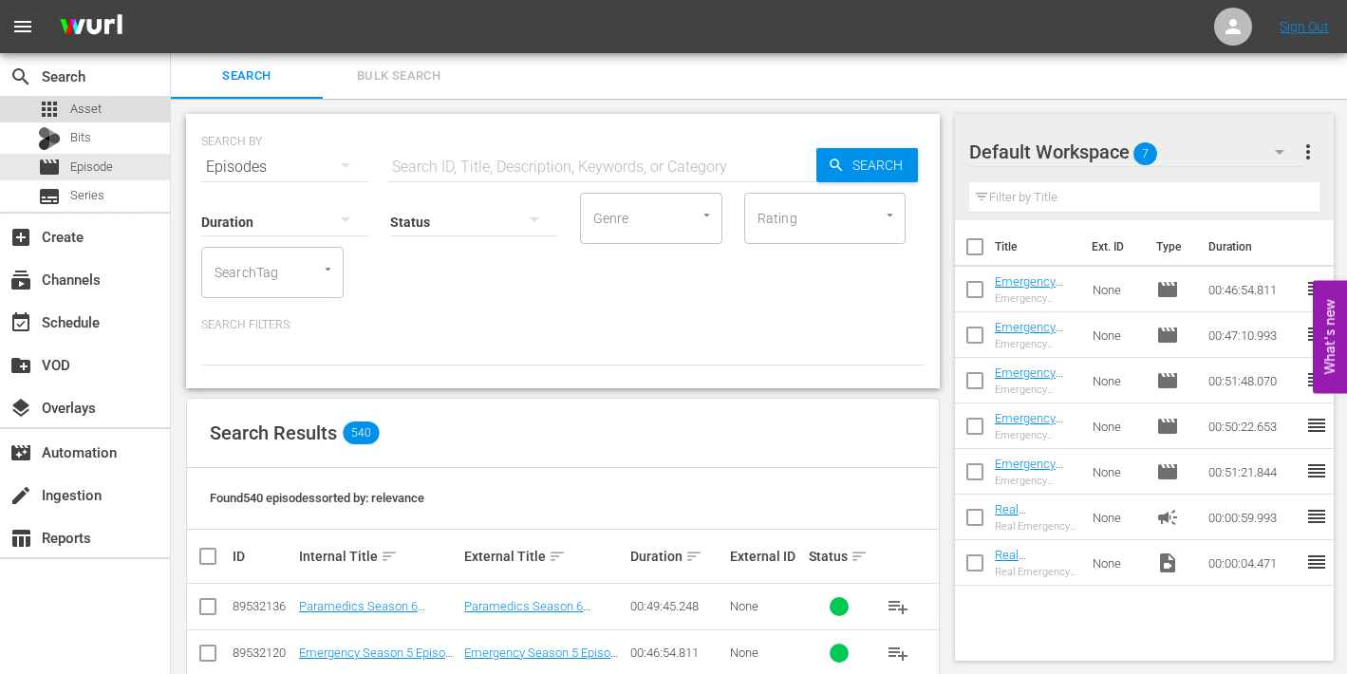
click at [75, 107] on span "Asset" at bounding box center [85, 109] width 31 height 19
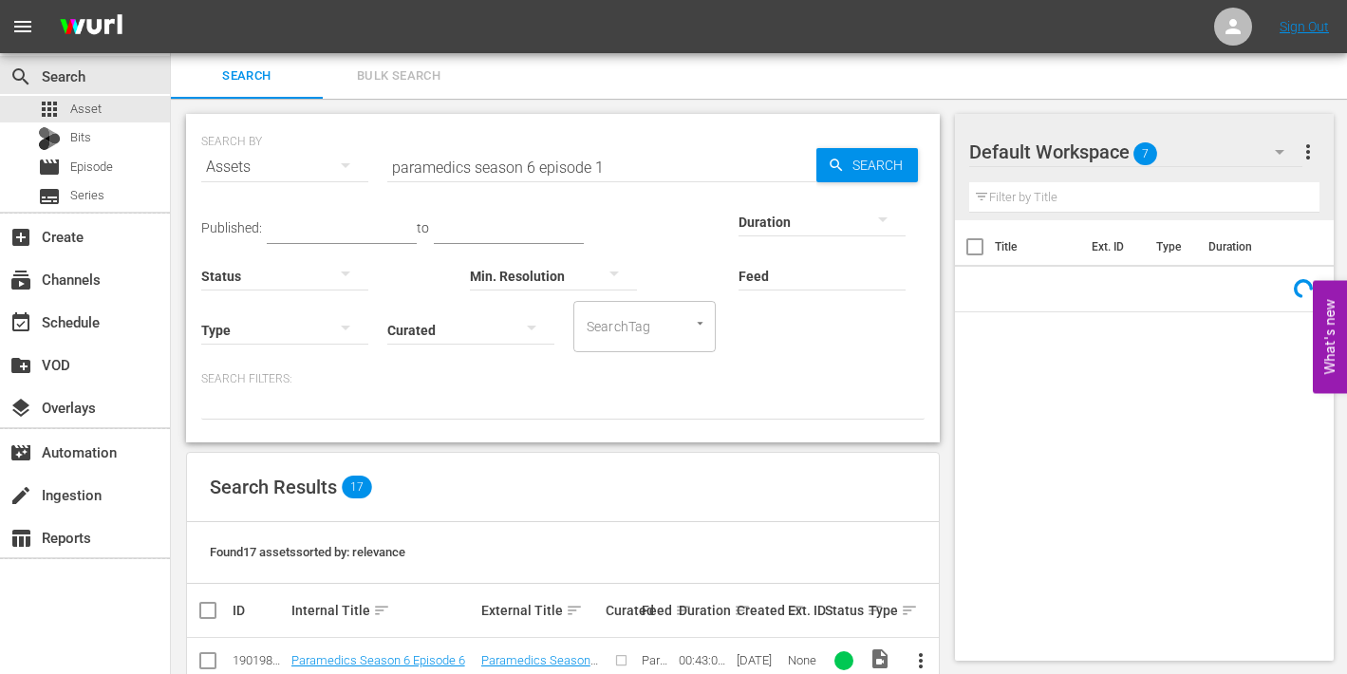
drag, startPoint x: 597, startPoint y: 167, endPoint x: 613, endPoint y: 167, distance: 16.1
click at [612, 167] on input "paramedics season 6 episode 1" at bounding box center [601, 167] width 429 height 46
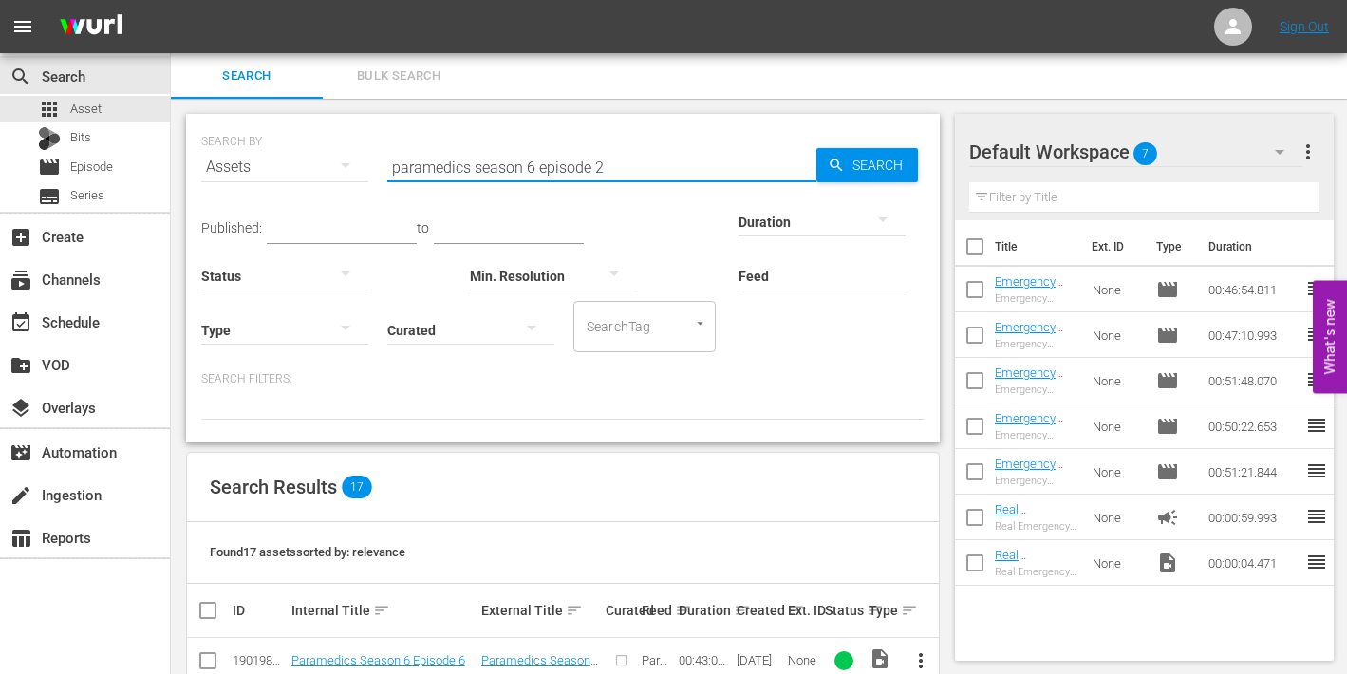
type input "paramedics season 6 episode 2"
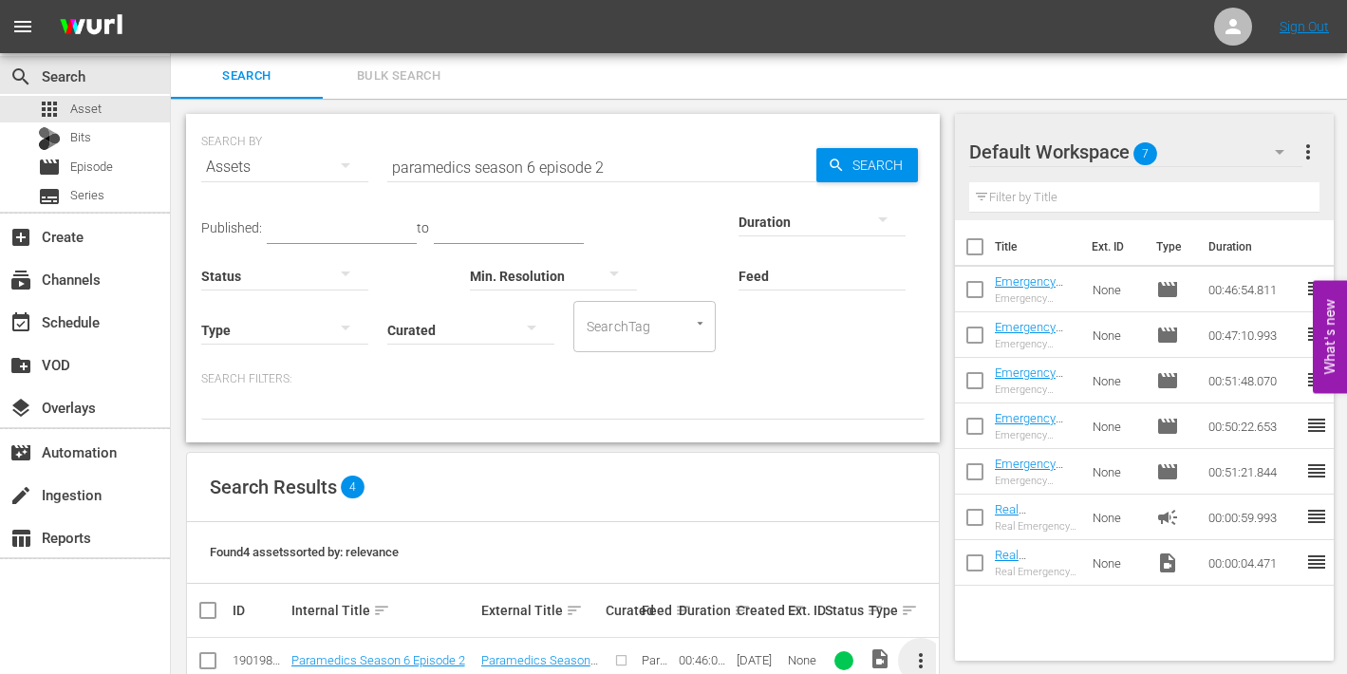
click at [920, 659] on span "more_vert" at bounding box center [920, 660] width 23 height 23
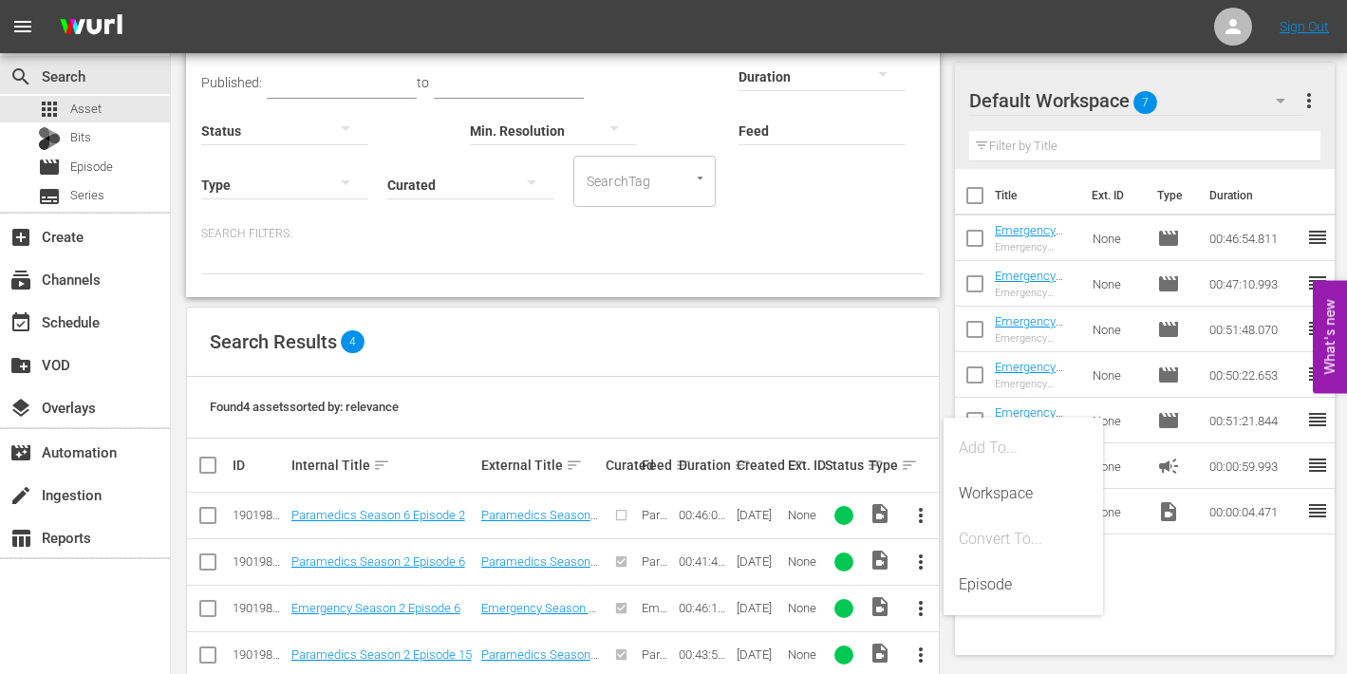
scroll to position [184, 0]
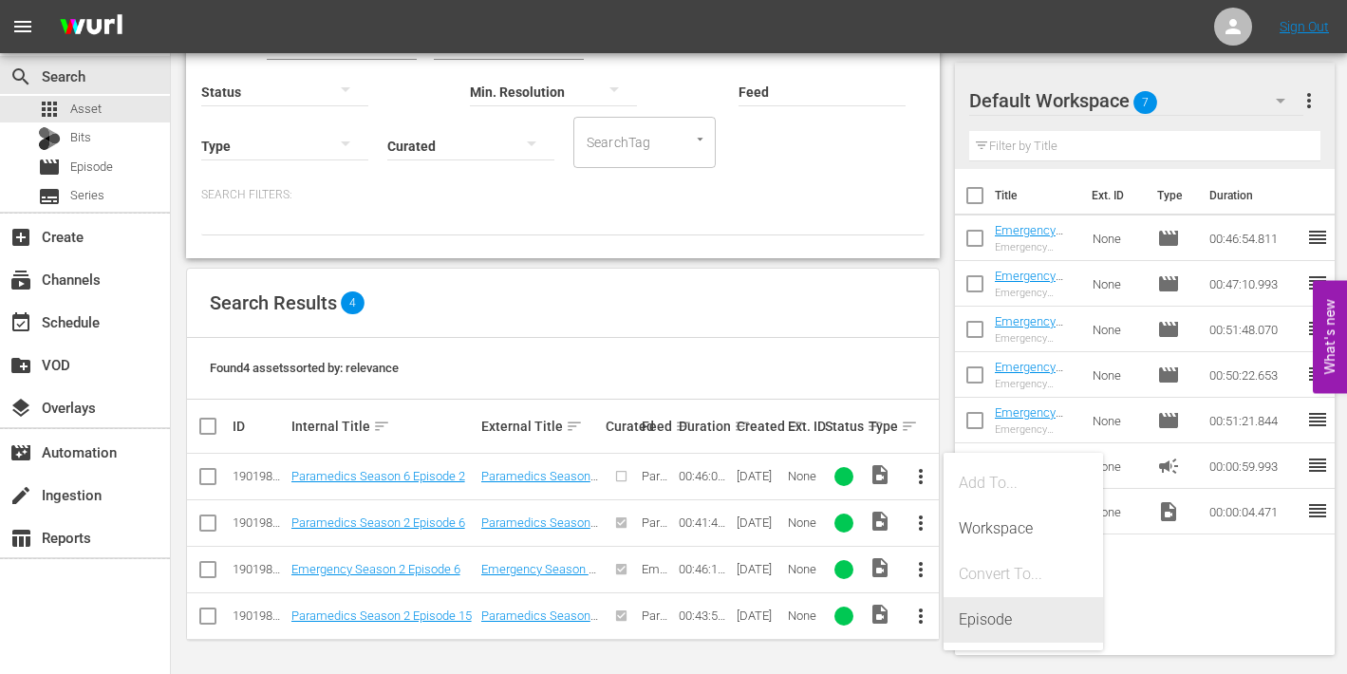
click at [976, 616] on div "Episode" at bounding box center [1023, 620] width 129 height 46
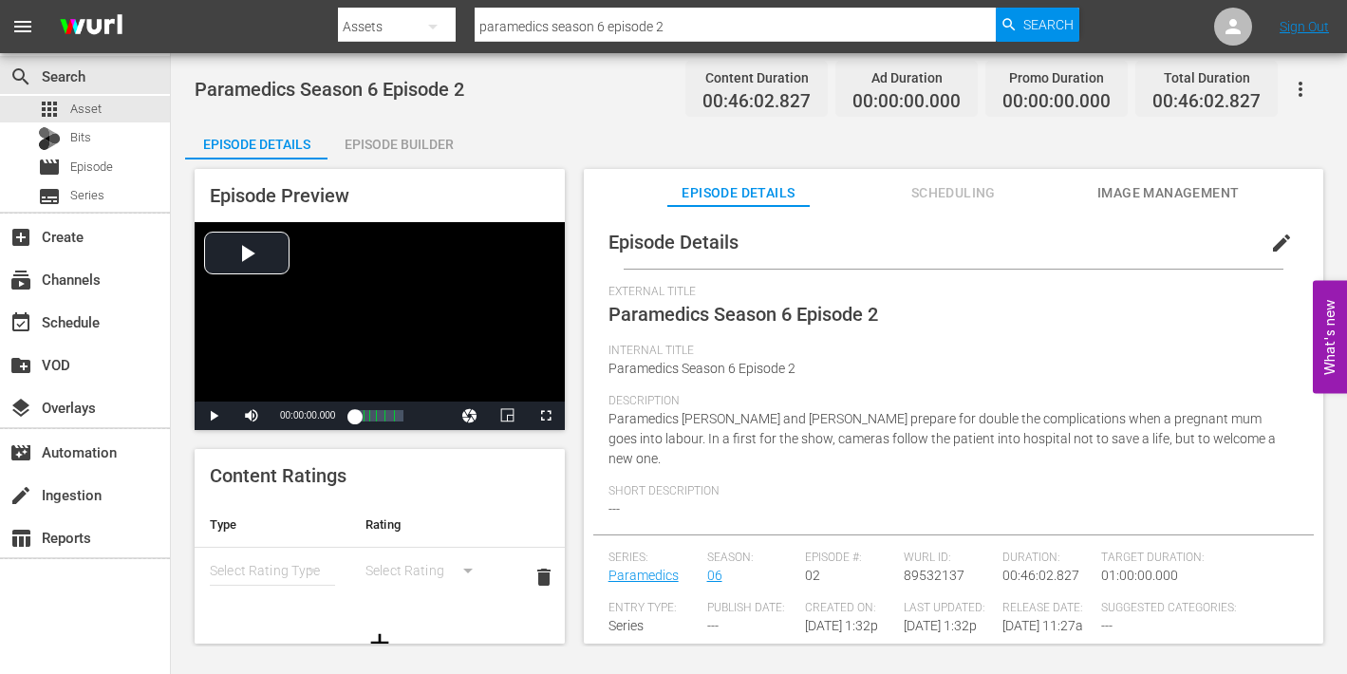
click at [1275, 237] on span "edit" at bounding box center [1281, 243] width 23 height 23
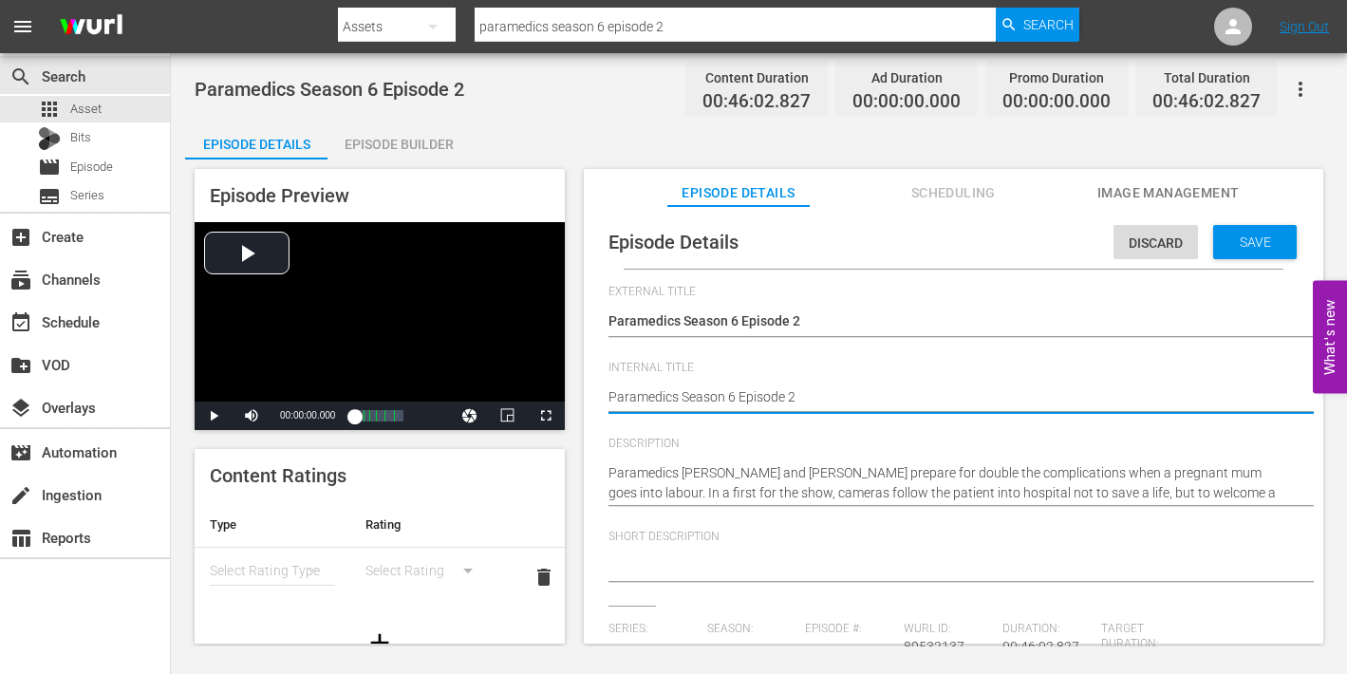
type textarea "Paramedics Season 6 Episode 2"
type textarea "Paramedics Season 6 Episode 2 -"
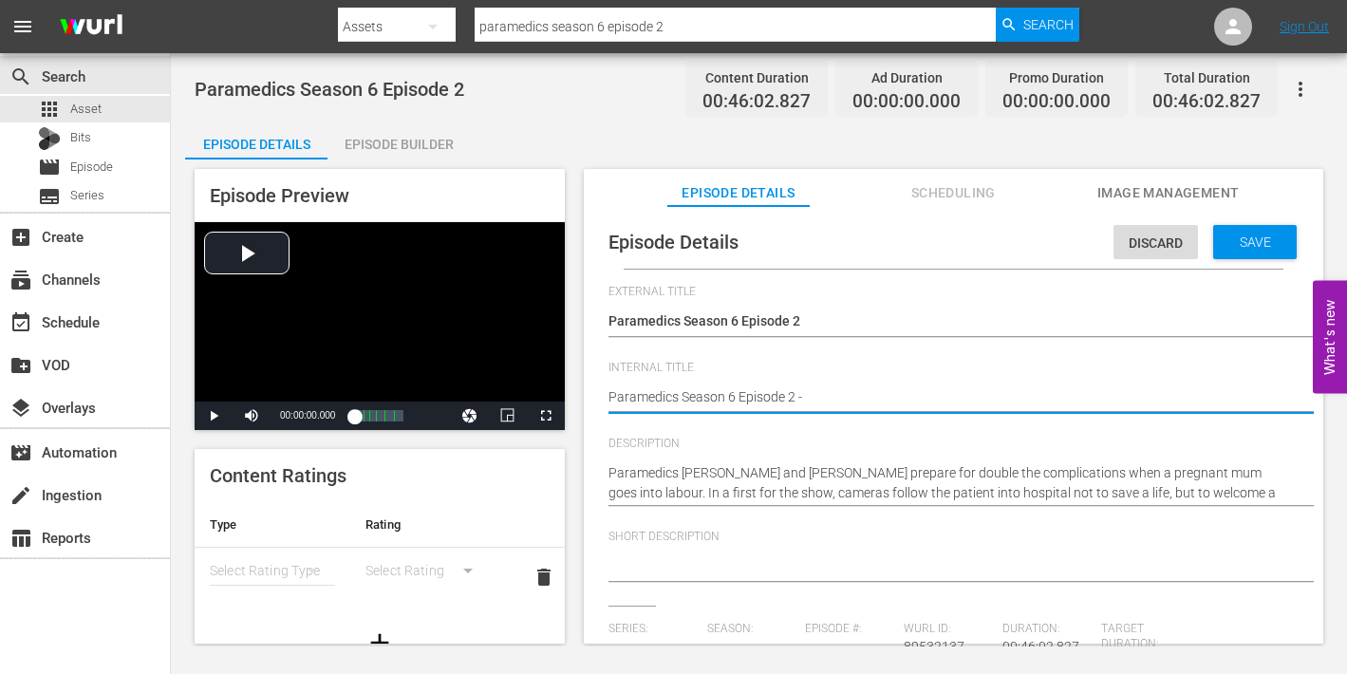
type textarea "Paramedics Season 6 Episode 2 -"
type textarea "Paramedics Season 6 Episode 2 - N"
type textarea "Paramedics Season 6 Episode 2 - Ni"
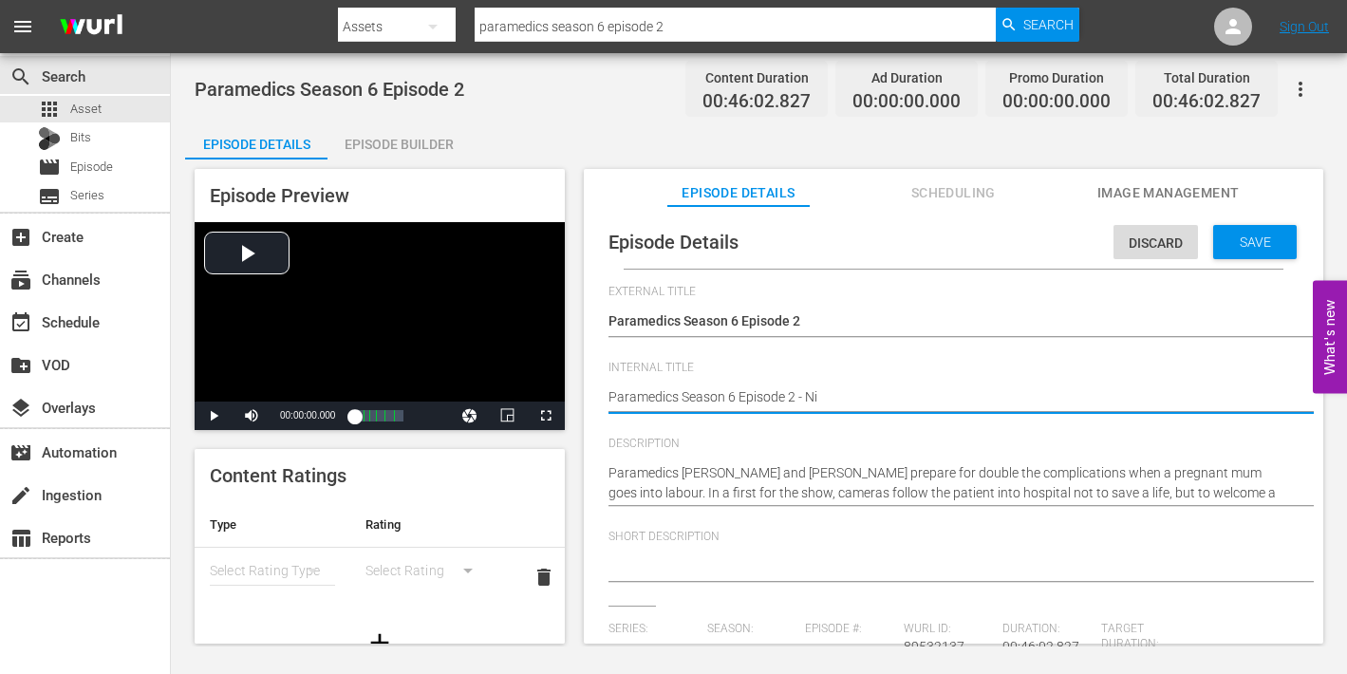
type textarea "Paramedics Season 6 Episode 2 - Nin"
type textarea "Paramedics Season 6 Episode 2 - Nine"
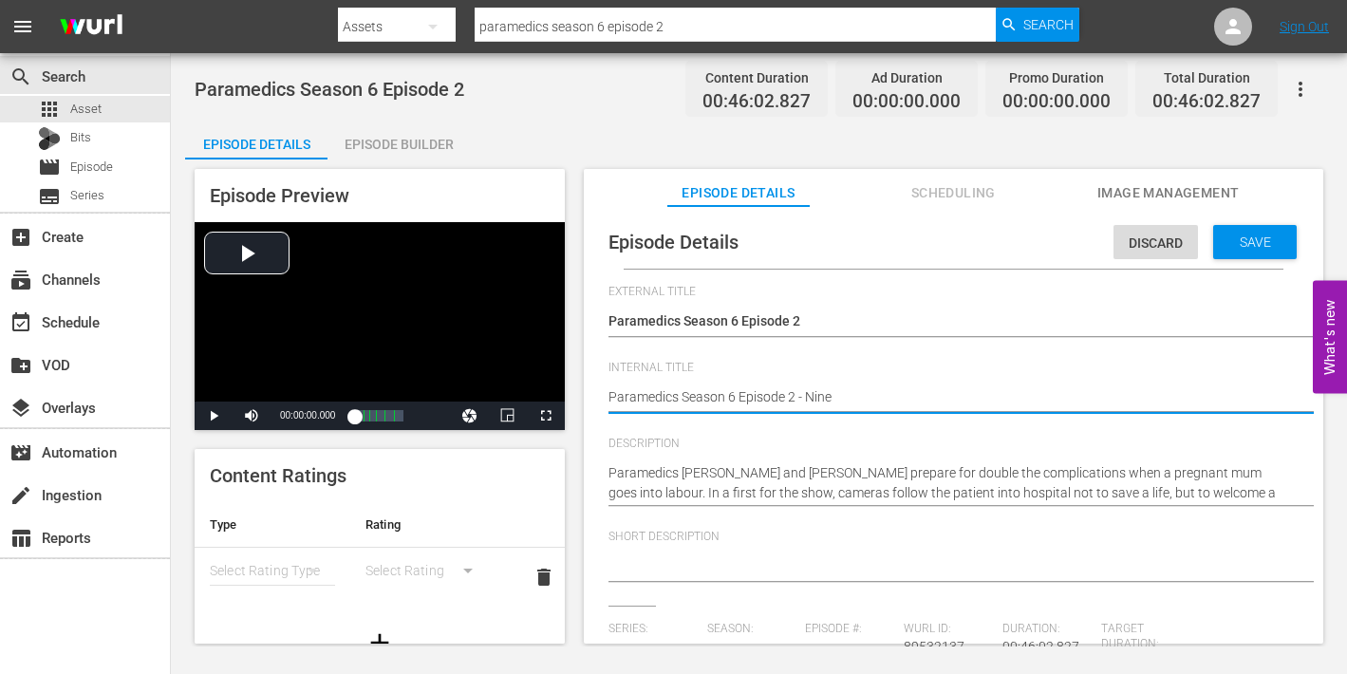
type textarea "Paramedics Season 6 Episode 2 - Nine"
type textarea "Paramedics Season 6 Episode 2 - Nine N"
type textarea "Paramedics Season 6 Episode 2 - Nine No"
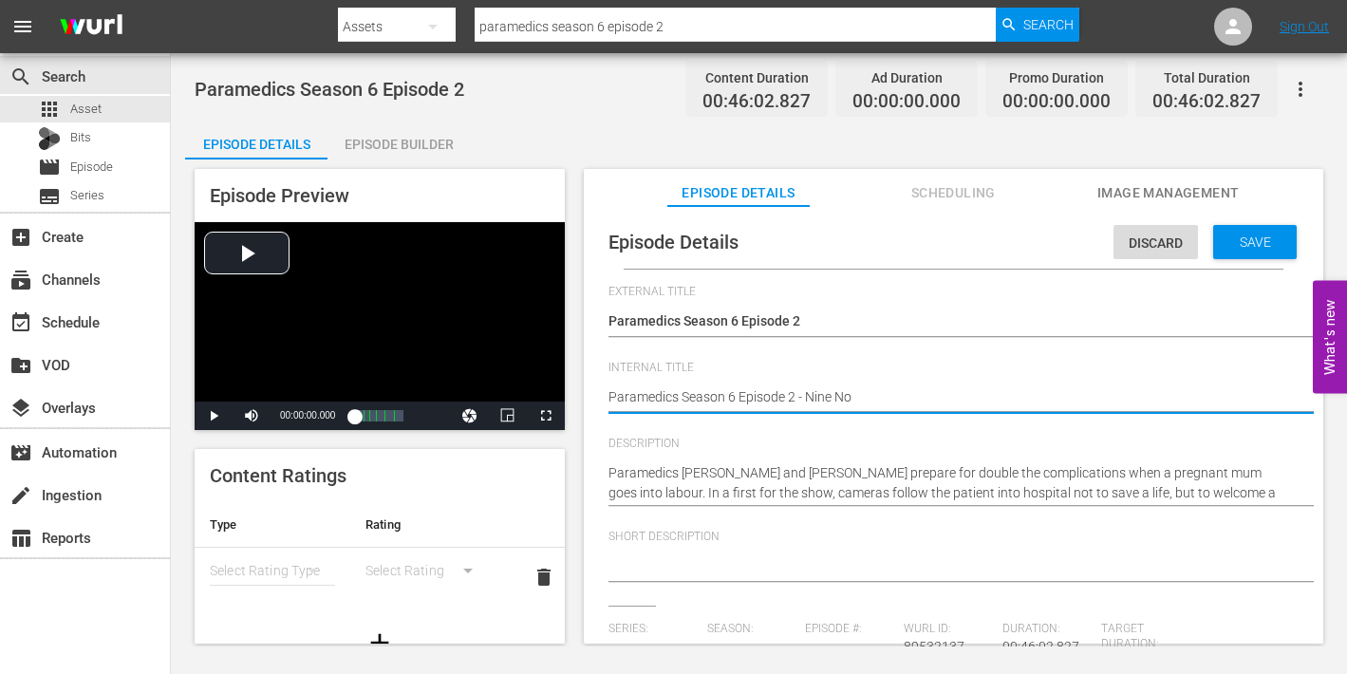
type textarea "Paramedics Season 6 Episode 2 - Nine Now"
click at [1224, 237] on span "Save" at bounding box center [1255, 241] width 62 height 15
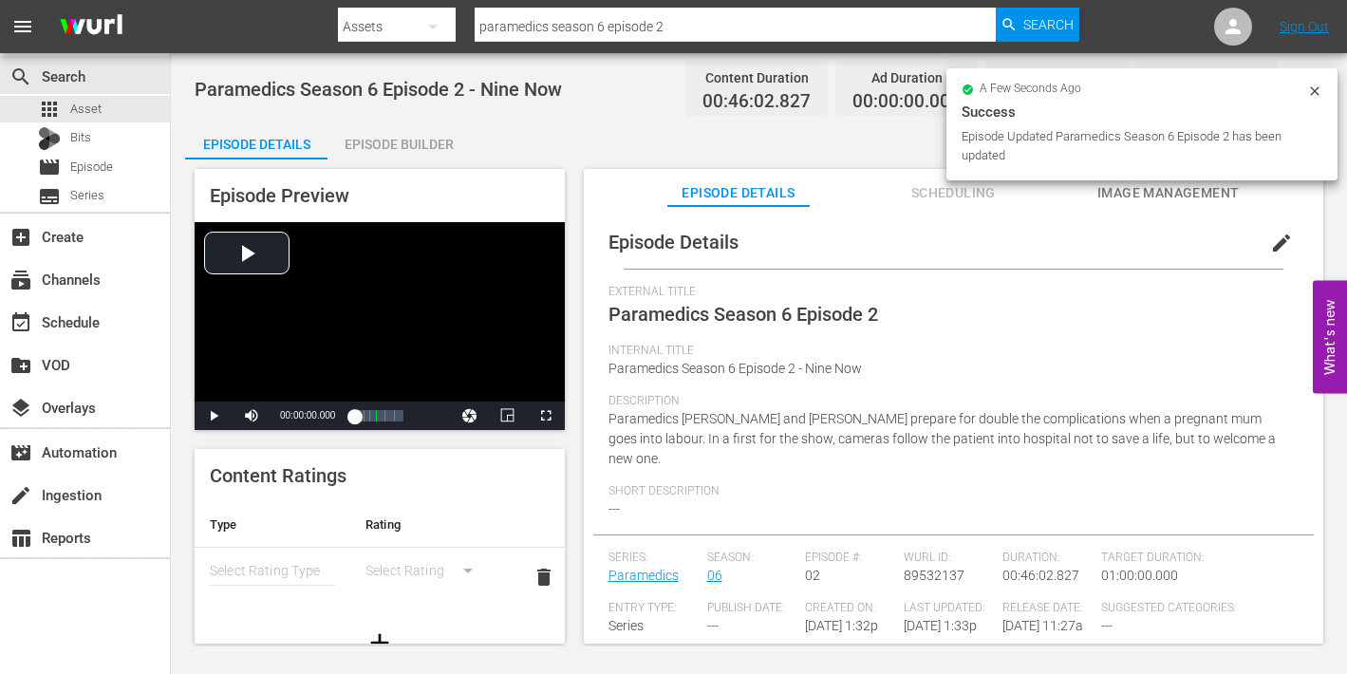
click at [1137, 191] on span "Image Management" at bounding box center [1168, 193] width 142 height 24
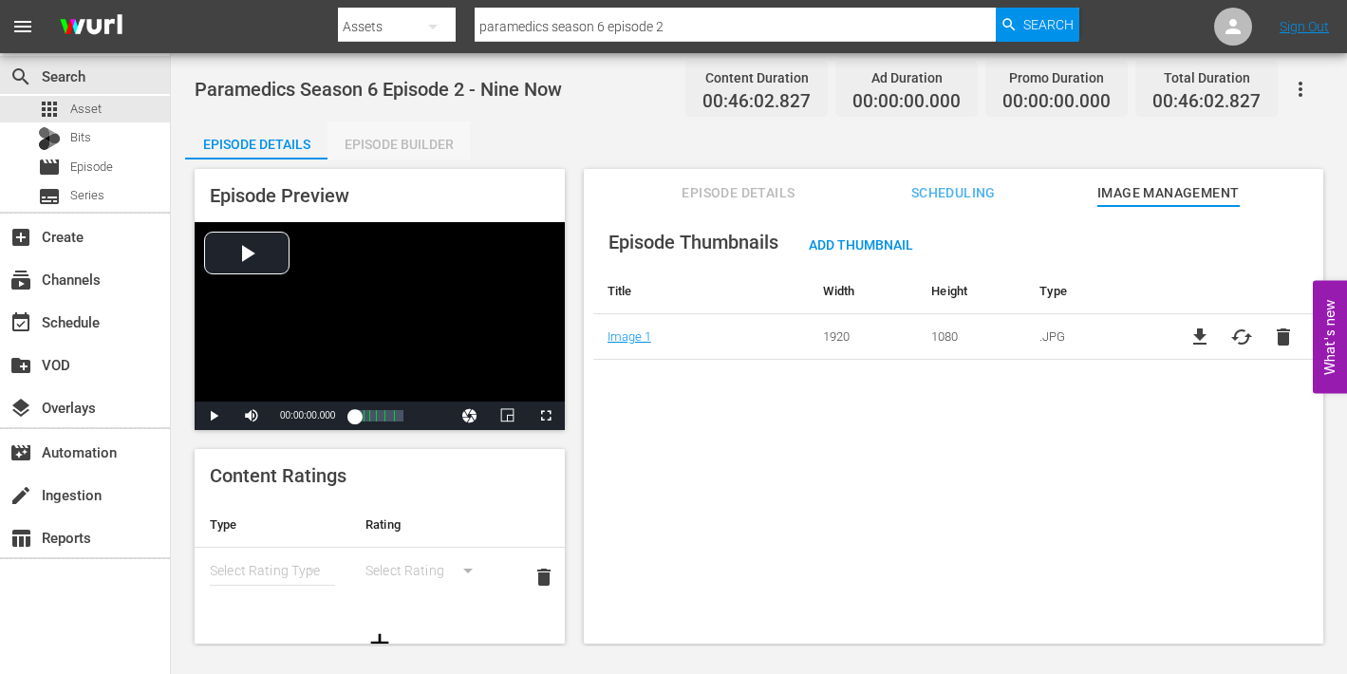
click at [411, 142] on div "Episode Builder" at bounding box center [398, 144] width 142 height 46
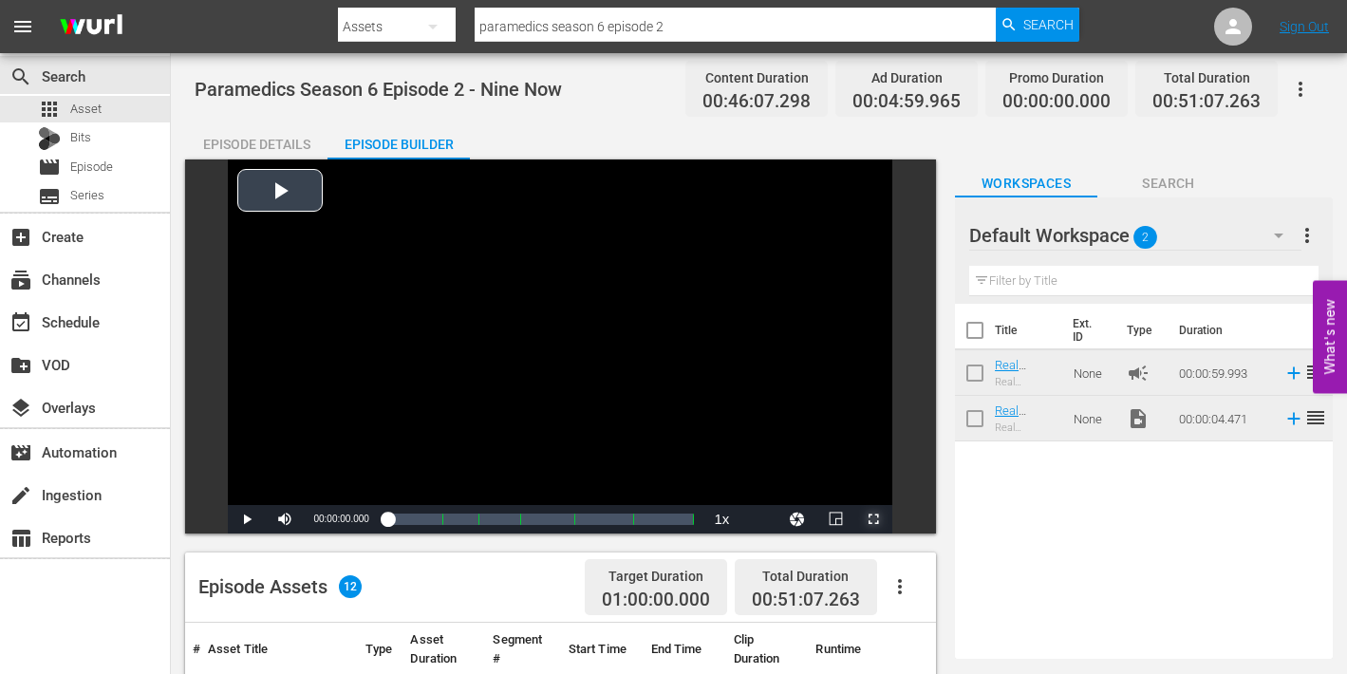
click at [873, 519] on span "Video Player" at bounding box center [873, 519] width 0 height 0
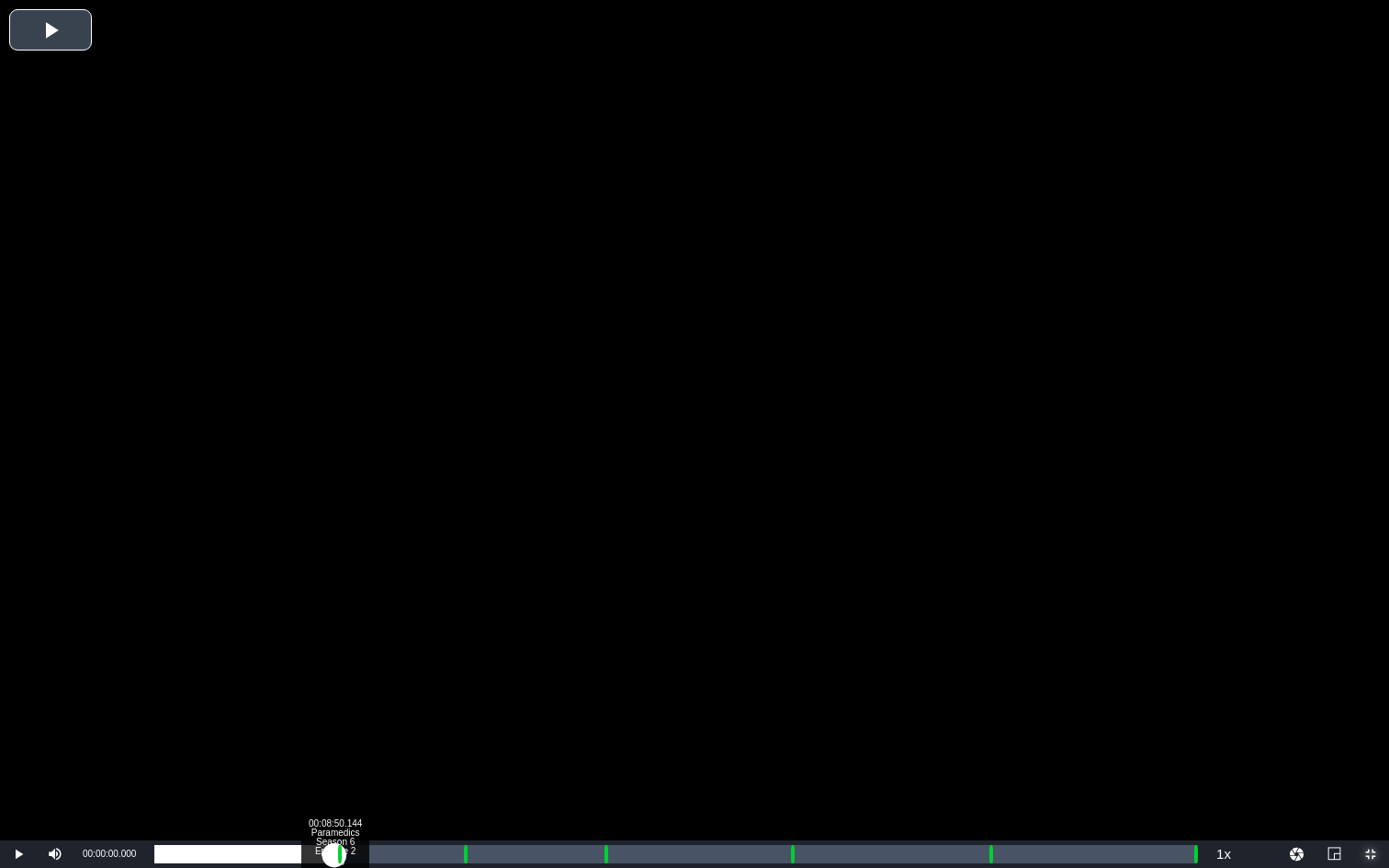
click at [335, 651] on div "Loaded : 0.21% 00:08:50.144 Paramedics Season 6 Episode 2 (1/6) 00:00:00.000" at bounding box center [675, 853] width 1042 height 18
click at [357, 651] on div "Loaded : 21.08% 00:09:57.764 Paramedics Season 6 Episode 2 (2/6) 00:00:00.000 […" at bounding box center [675, 853] width 1042 height 18
click at [358, 651] on div "00:09:57.764 Paramedics Season 6 Episode 2 (2/6)" at bounding box center [357, 853] width 1 height 18
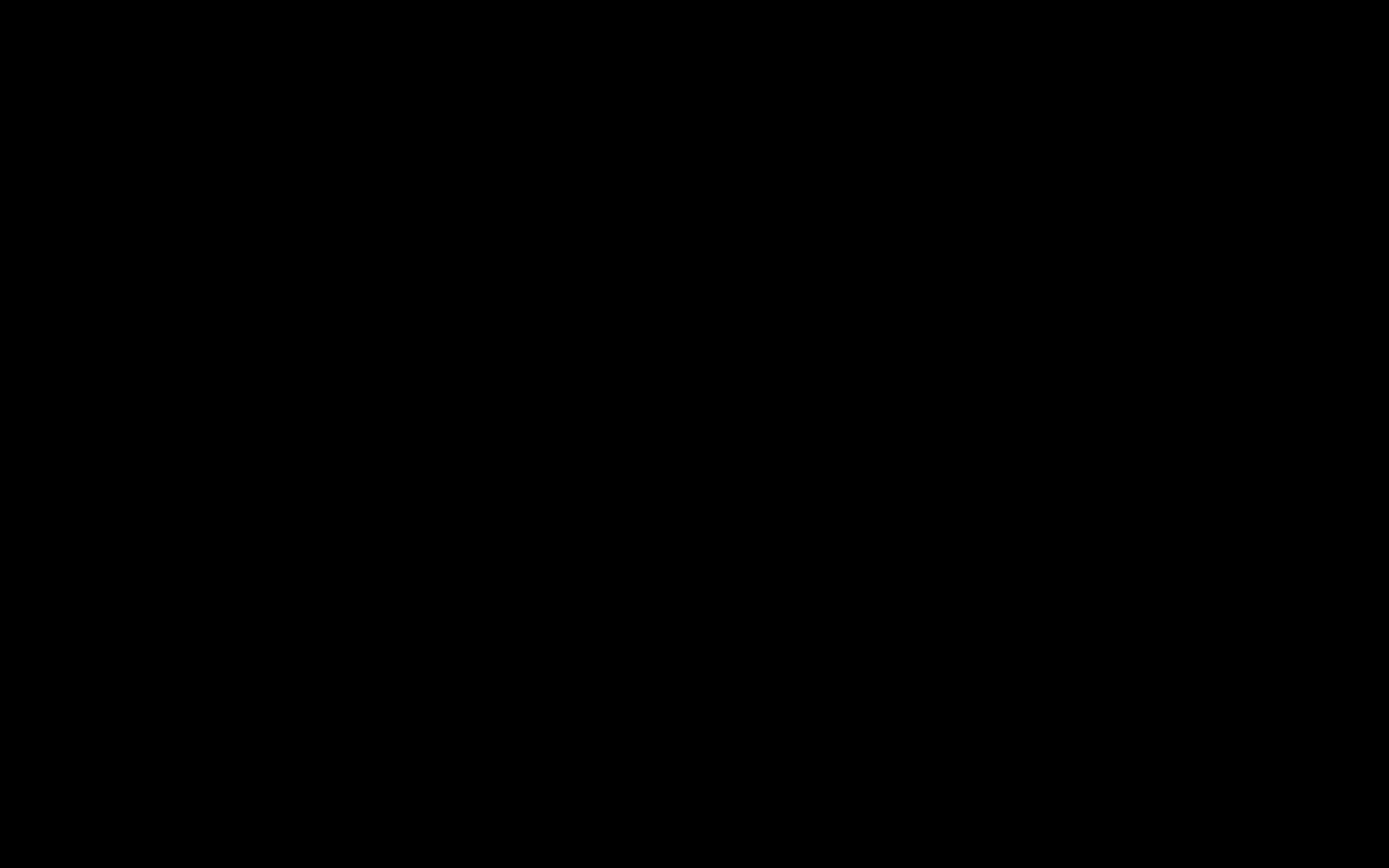
click at [461, 651] on div "Loaded : 19.78% 00:15:00.704 Paramedics Season 6 Episode 2 (3/6) 00:09:03.487 C…" at bounding box center [675, 853] width 1042 height 18
click at [482, 651] on div "Loaded : 9.92% 00:16:08.324 Paramedics Season 6 Episode 2 (3/6) 00:00:00.395 [G…" at bounding box center [675, 853] width 1042 height 18
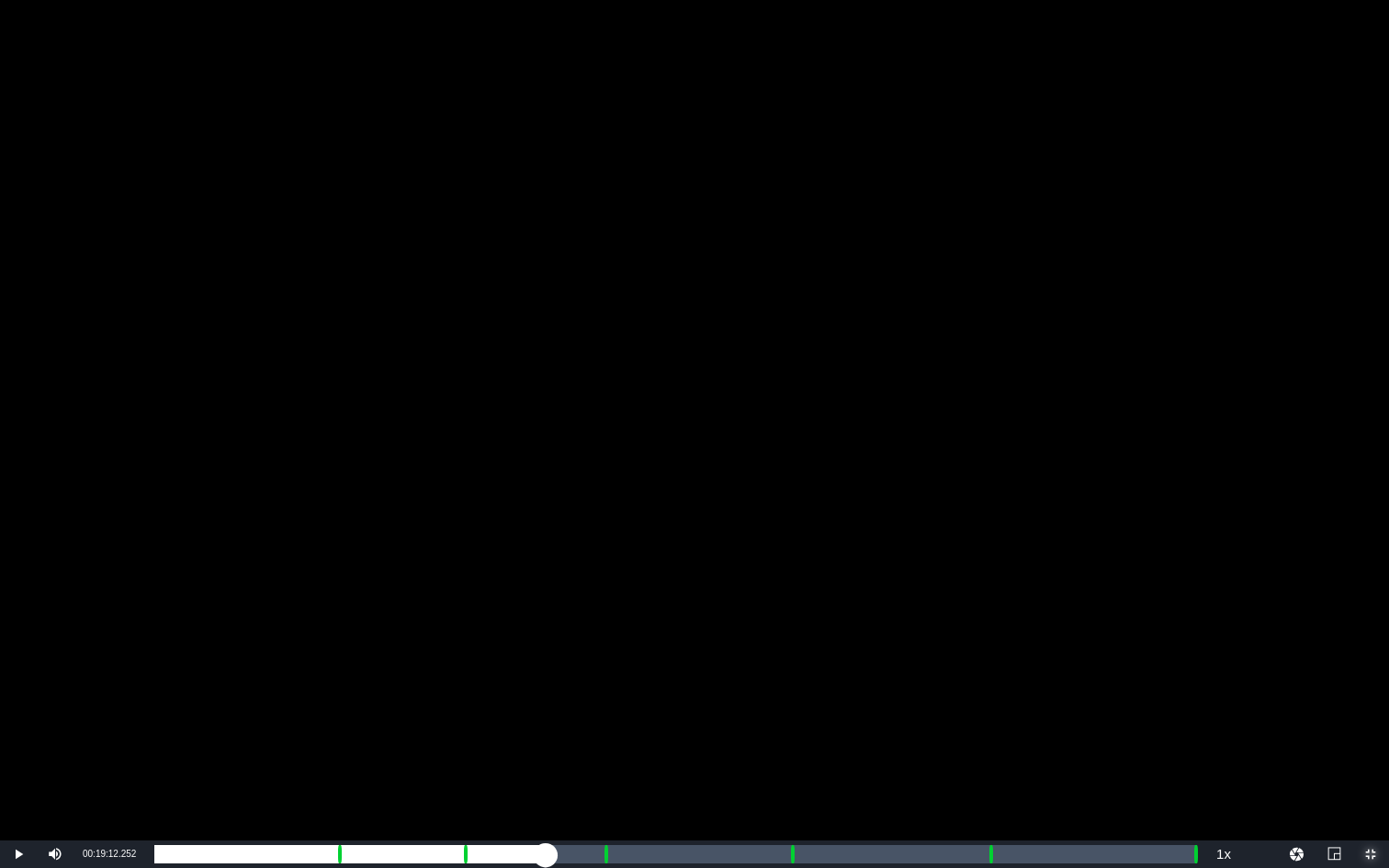
click at [546, 651] on div "Loaded : 34.12% 00:19:12.252 Paramedics Season 6 Episode 2 (3/6) 00:14:42.943 C…" at bounding box center [675, 853] width 1042 height 18
click at [571, 651] on div "Loaded : 38.69% 00:20:25.282 Paramedics Season 6 Episode 2 (4/6) 00:17:18.303 C…" at bounding box center [675, 853] width 1042 height 18
click at [569, 651] on div "00:18:35.890" at bounding box center [364, 853] width 420 height 18
click at [558, 651] on div "00:19:47.414 Paramedics Season 6 Episode 2 (3/6)" at bounding box center [558, 853] width 1 height 18
click at [601, 651] on div "Loaded : 41.73% 00:21:54.541 Paramedics Season 6 Episode 2 (4/6) 00:18:40.274 C…" at bounding box center [675, 853] width 1042 height 18
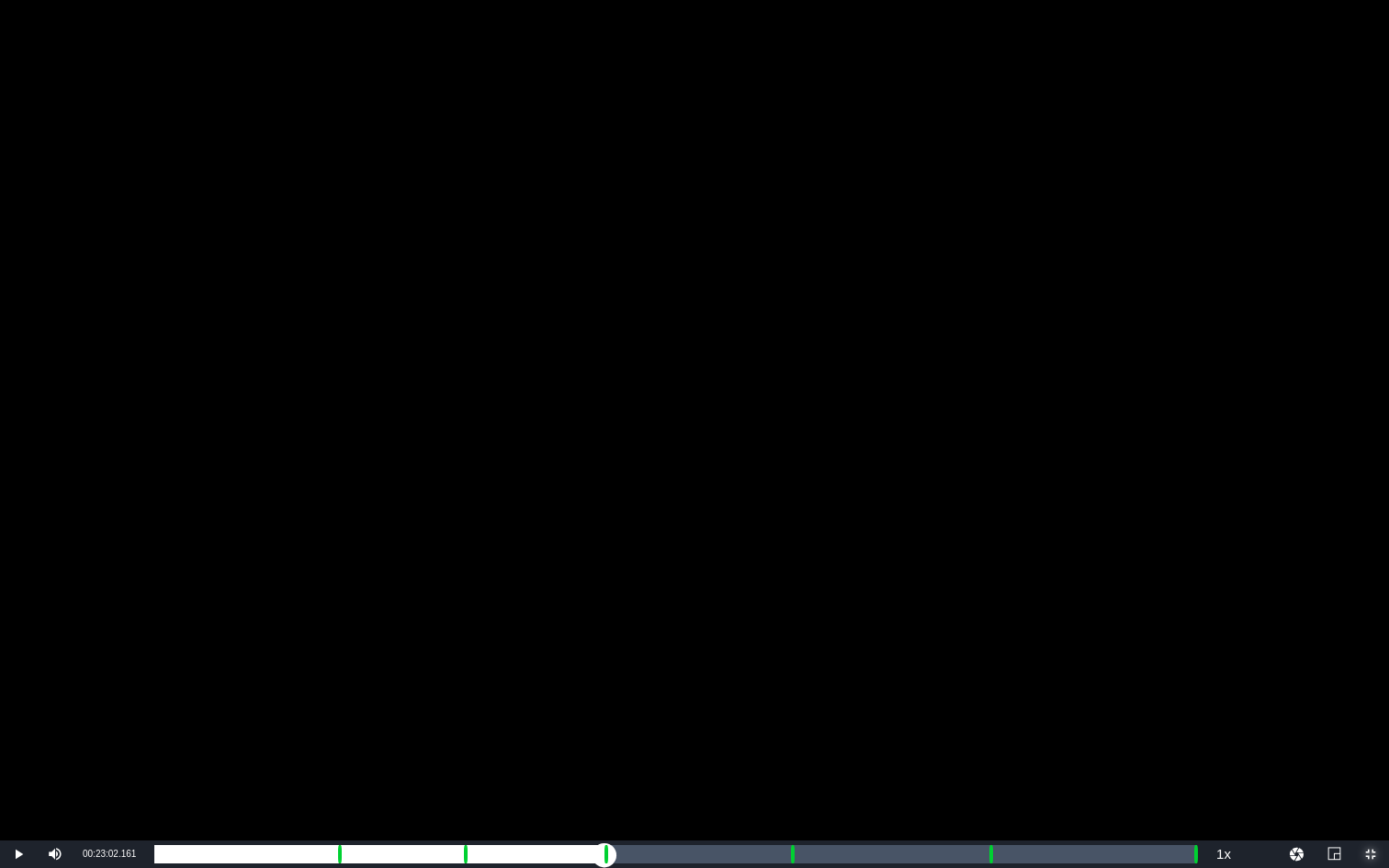
click at [623, 651] on div "Loaded : 9.92% 00:23:02.161 Paramedics Season 6 Episode 2 (4/6) 00:00:00.856 Cu…" at bounding box center [675, 853] width 1042 height 18
click at [751, 651] on div "Loaded : 53.69% 00:29:18.131 Paramedics Season 6 Episode 2 (5/6) 00:23:41.088 […" at bounding box center [675, 853] width 1042 height 18
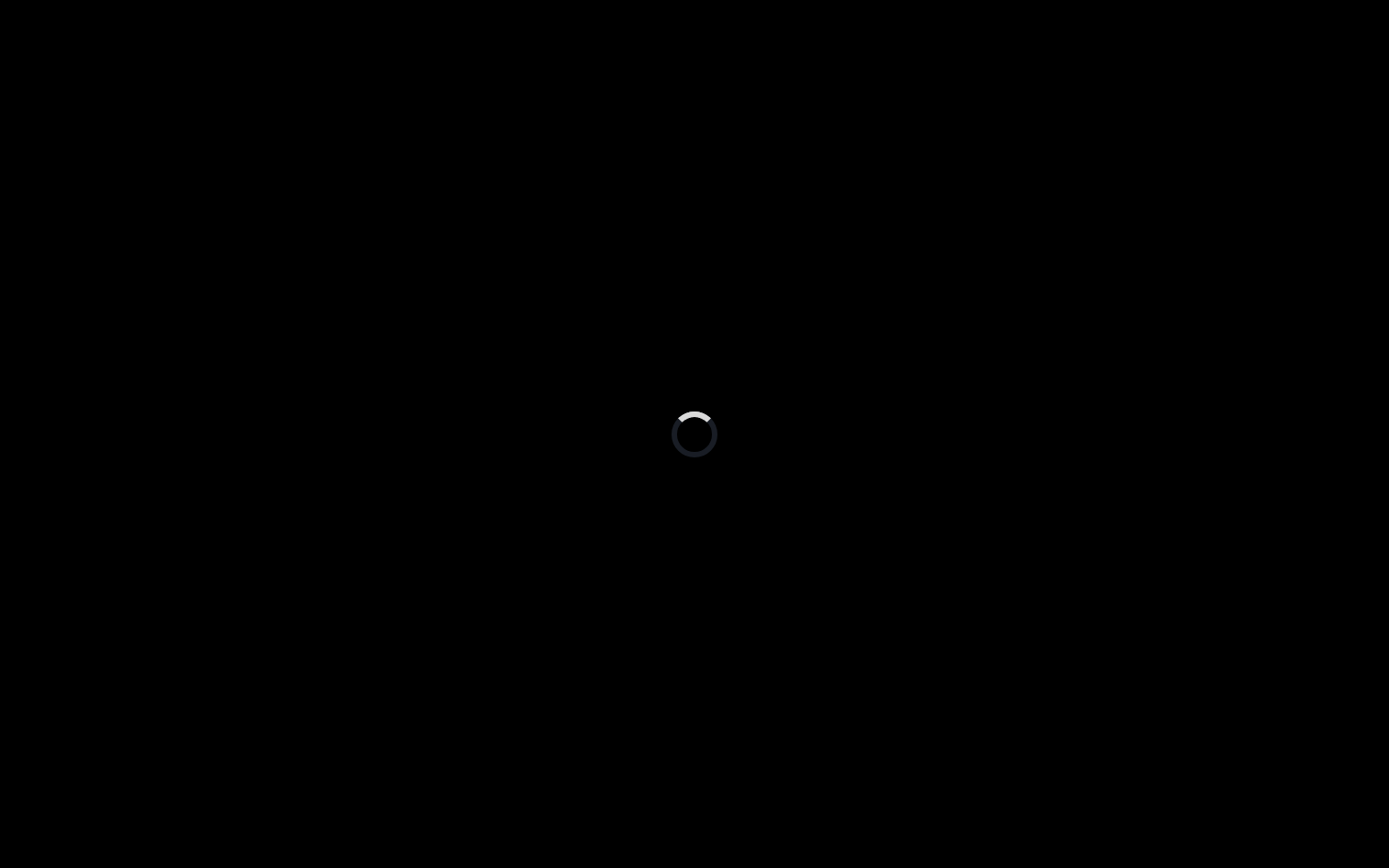
click at [772, 651] on div "Loaded : 57.17% 00:30:20.342 Paramedics Season 6 Episode 2 (5/6) 00:26:19.397 C…" at bounding box center [675, 853] width 1042 height 18
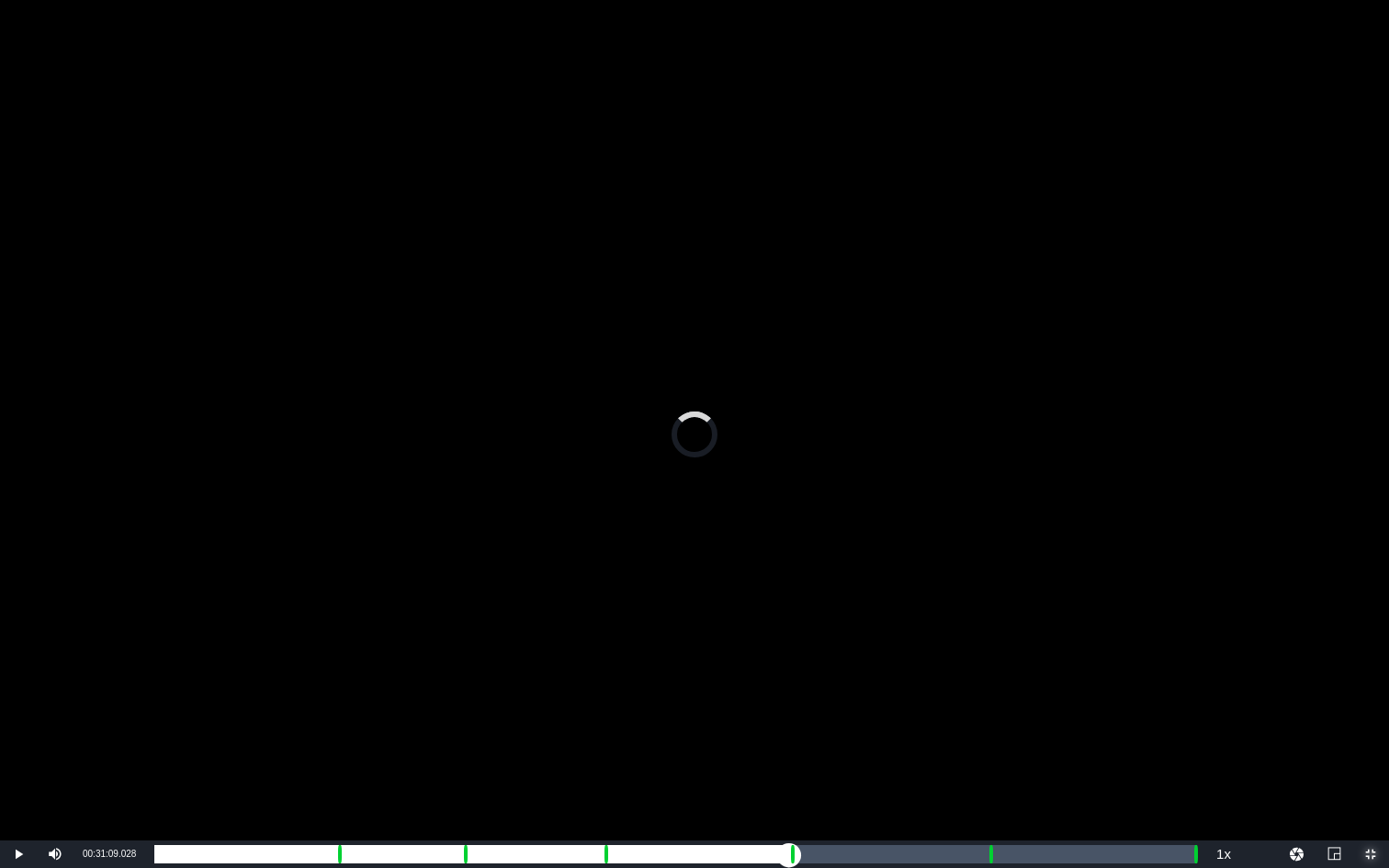
click at [789, 651] on div "Loaded : 59.99% 00:31:09.028 Paramedics Season 6 Episode 2 (5/6) 00:27:22.193 C…" at bounding box center [675, 853] width 1042 height 18
click at [809, 651] on div "Loaded : 9.92% 00:32:08.534 Paramedics Season 6 Episode 2 (5/6) 00:00:05.952 [G…" at bounding box center [675, 853] width 1042 height 18
click at [837, 651] on div "Loaded : 61.52% 00:33:29.679 Paramedics Season 6 Episode 2 (5/6) 00:28:18.918 […" at bounding box center [675, 853] width 1042 height 18
click at [868, 651] on div "Loaded : 64.34% 00:35:01.643 Paramedics Season 6 Episode 2 (5/6) 00:29:30.474 […" at bounding box center [675, 853] width 1042 height 18
click at [893, 651] on div "00:31:36.287" at bounding box center [524, 853] width 740 height 18
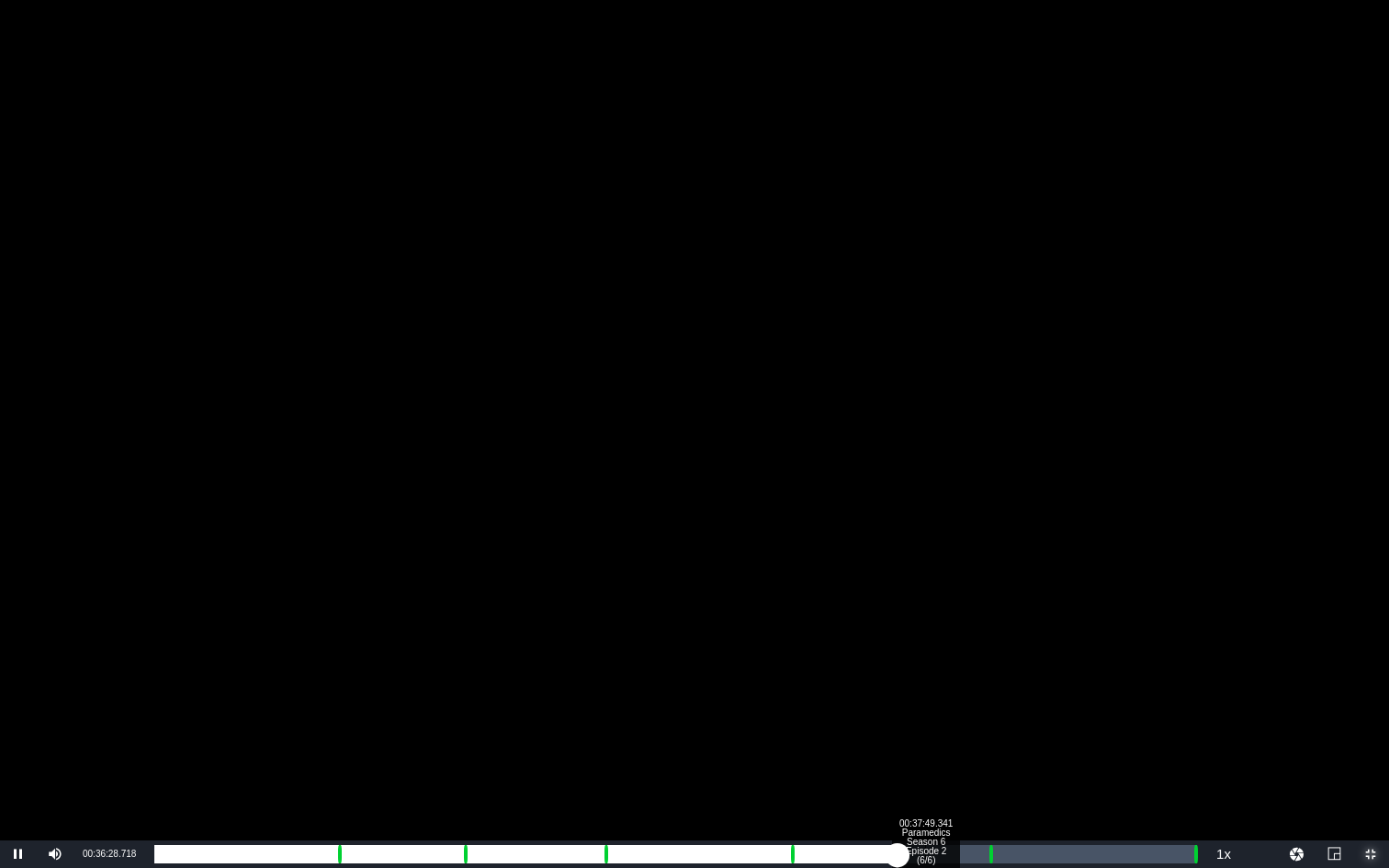
click at [925, 651] on div "00:37:49.341 Paramedics Season 6 Episode 2 (6/6)" at bounding box center [925, 853] width 1 height 18
click at [987, 651] on div "Loaded : 73.90% 00:40:53.269 Paramedics Season 6 Episode 2 (6/6) 00:33:51.607 C…" at bounding box center [675, 853] width 1042 height 18
click at [1007, 651] on div "Loaded : 9.92% 00:41:50.070 Paramedics Season 6 Episode 2 (6/6) 00:00:00.000 Cu…" at bounding box center [675, 853] width 1042 height 18
click at [1026, 651] on div "Loaded : 81.30% 00:42:46.871 Paramedics Season 6 Episode 2 (6/6) 00:37:03.517 C…" at bounding box center [675, 853] width 1042 height 18
click at [1061, 651] on div "00:44:29.654 Paramedics Season 6 Episode 2 (6/6)" at bounding box center [1061, 853] width 1 height 18
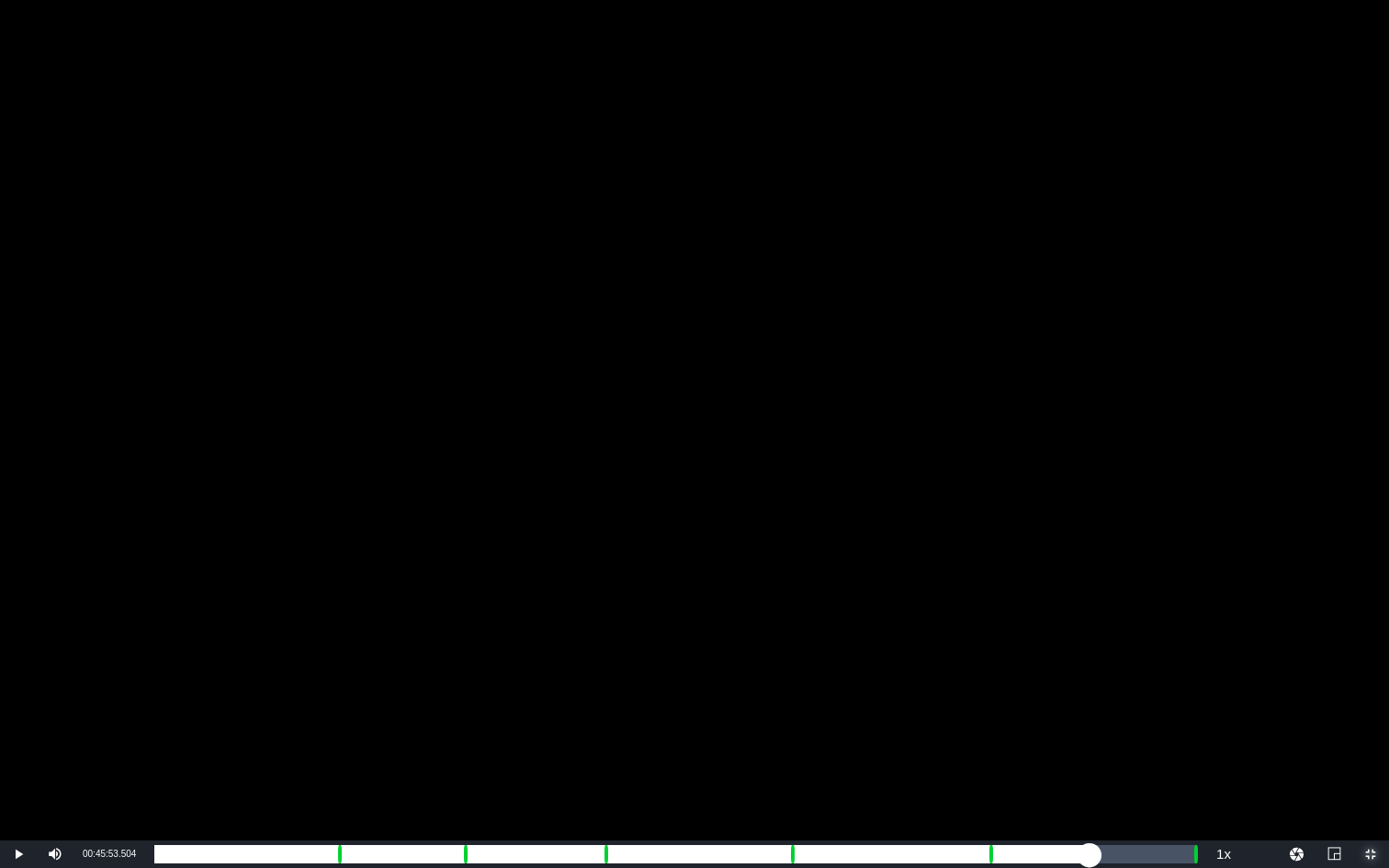
click at [1090, 651] on div "Loaded : 88.47% 00:45:53.504 Paramedics Season 6 Episode 2 (6/6) 00:39:51.089 C…" at bounding box center [675, 853] width 1042 height 18
click at [1089, 651] on div "00:40:56.329" at bounding box center [621, 853] width 936 height 18
click at [1193, 651] on div "Loaded : 92.16% 00:50:56.443 00:41:25.833 Cue Point 5: 00:40:58.892" at bounding box center [675, 853] width 1042 height 18
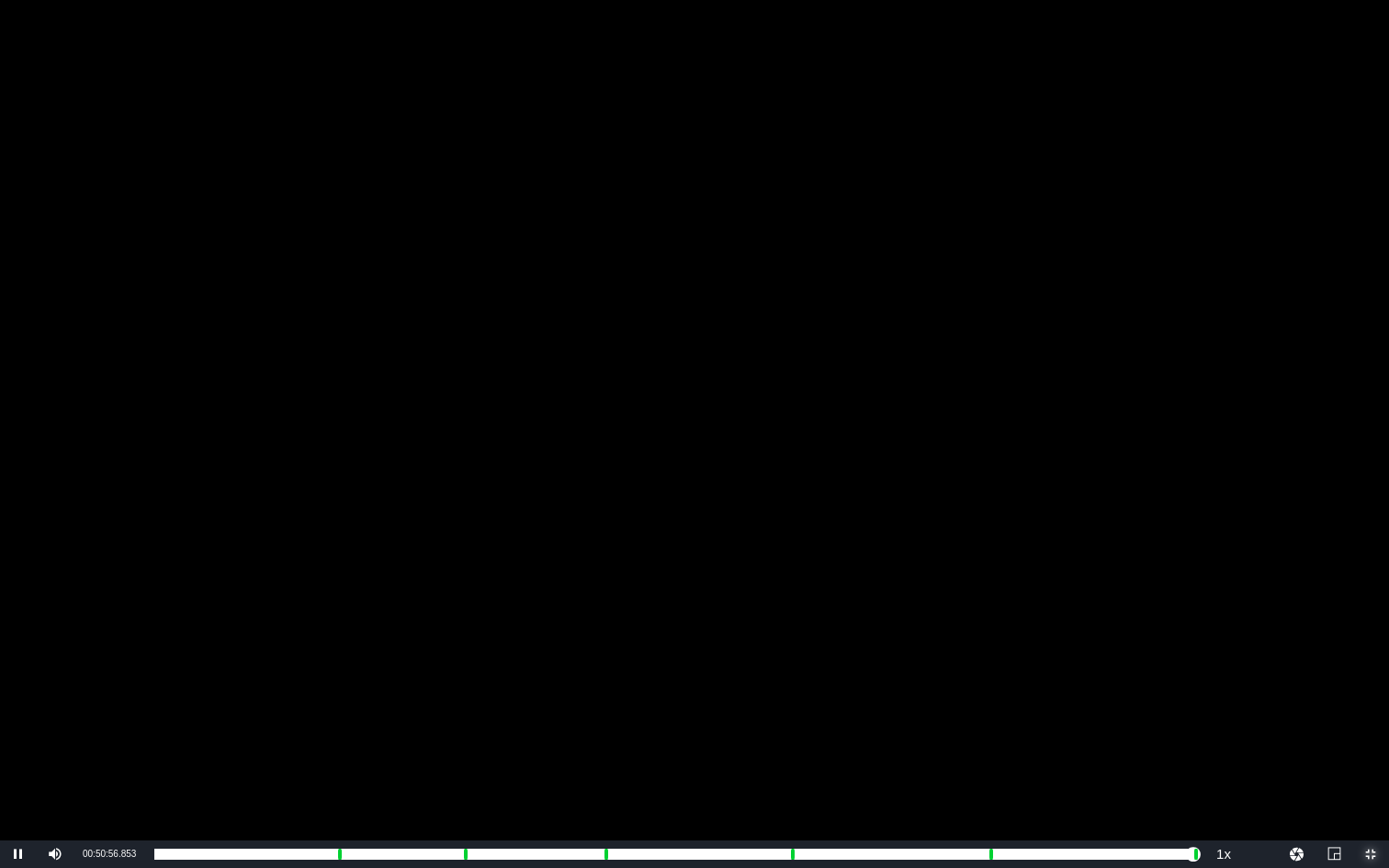
click at [1303, 651] on span "Video Player" at bounding box center [1371, 854] width 0 height 0
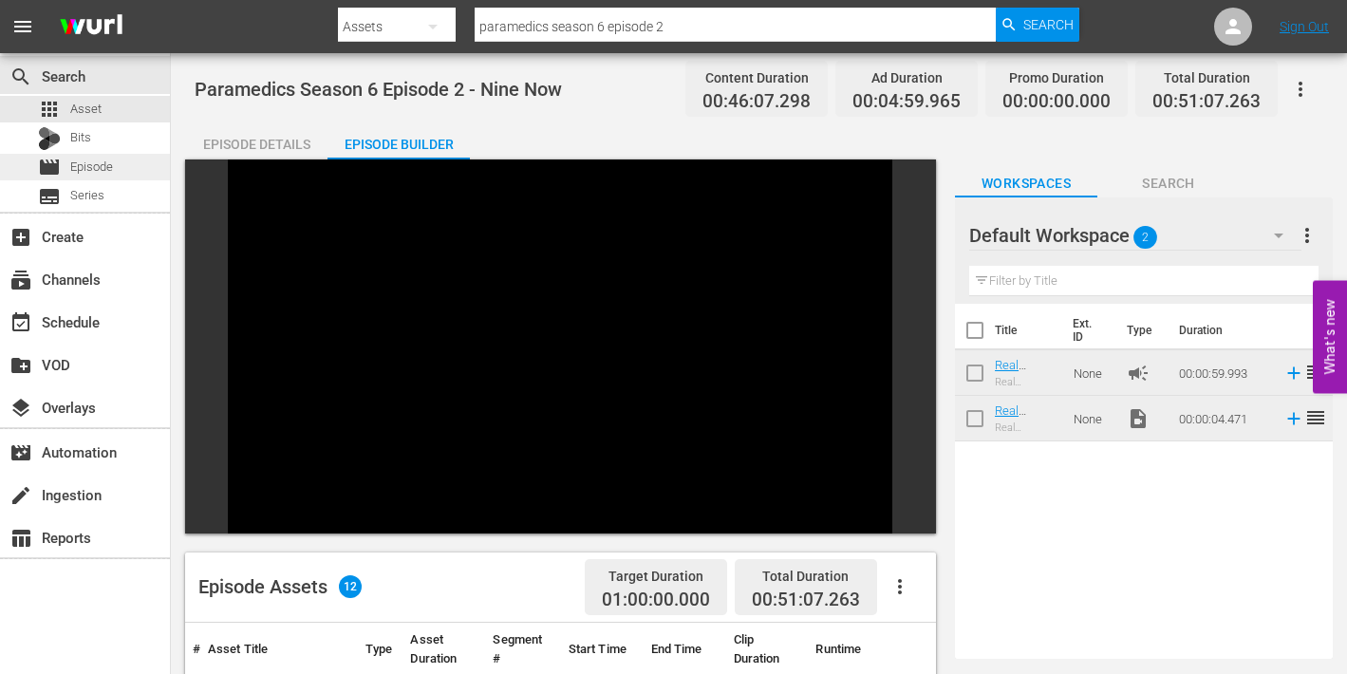
click at [70, 167] on span "Episode" at bounding box center [91, 167] width 43 height 19
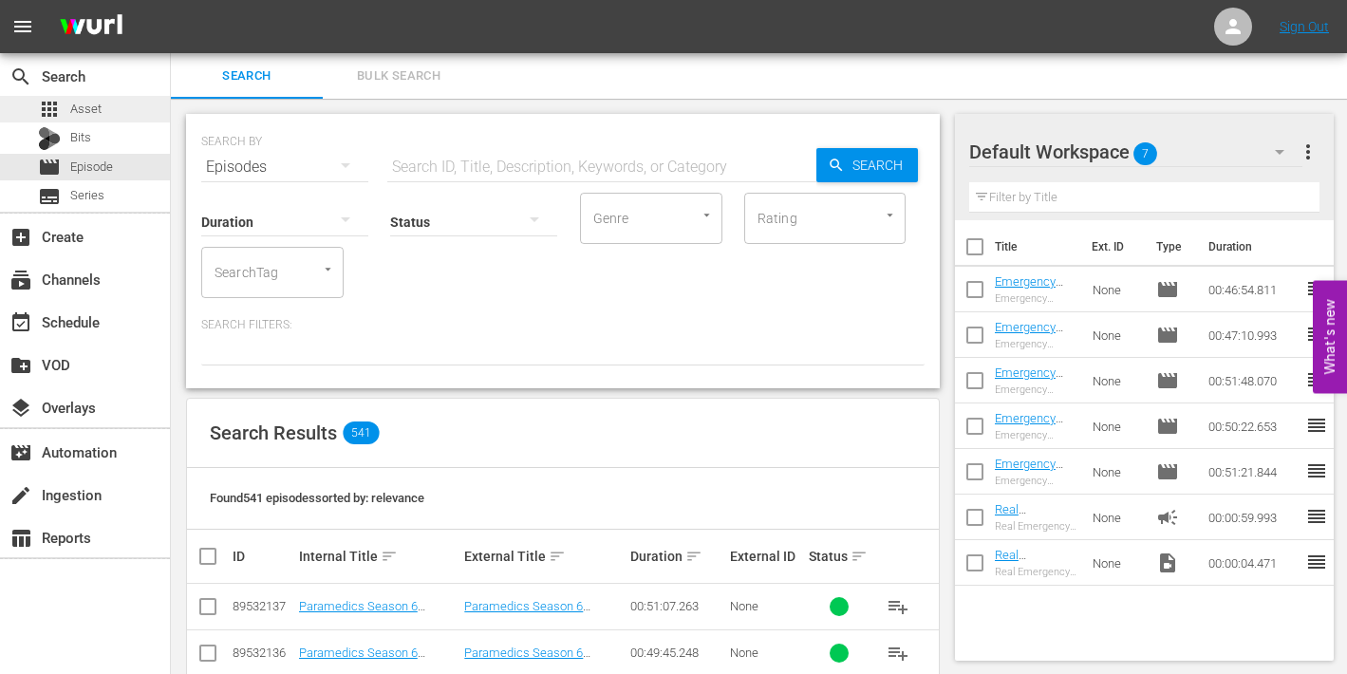
click at [75, 103] on span "Asset" at bounding box center [85, 109] width 31 height 19
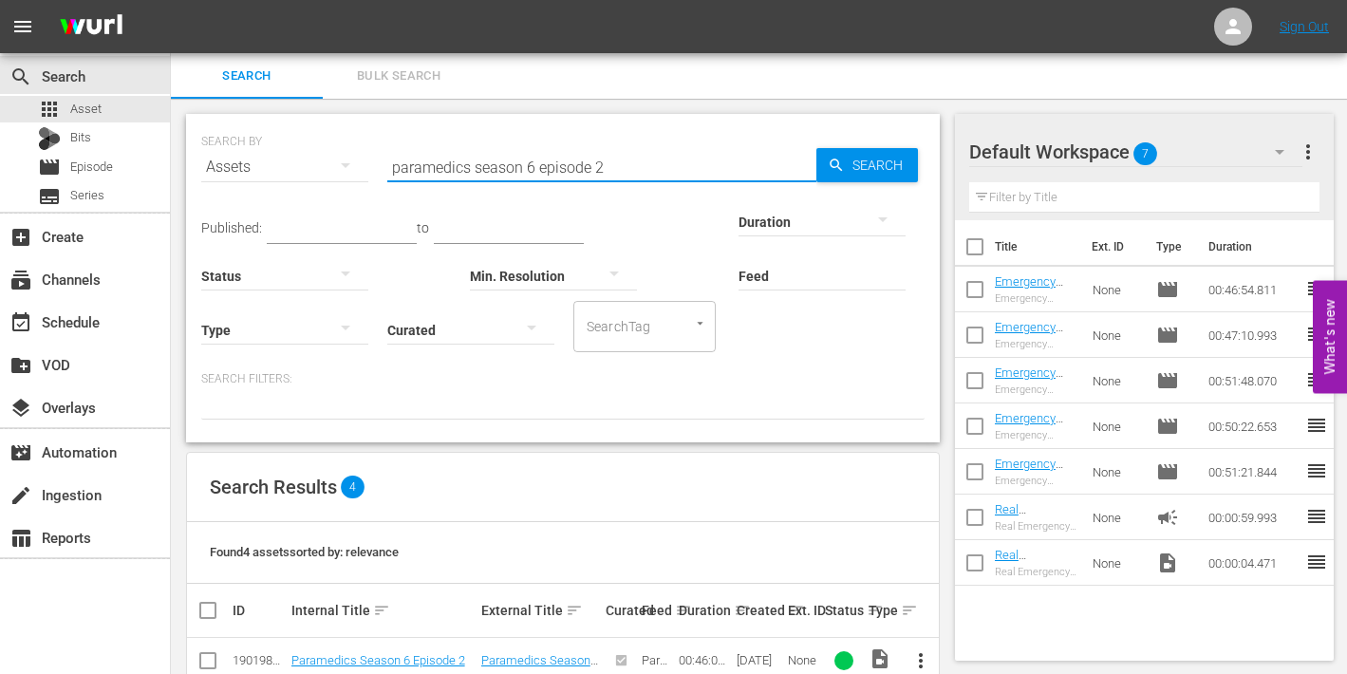
click at [602, 165] on input "paramedics season 6 episode 2" at bounding box center [601, 167] width 429 height 46
type input "paramedics season 6 episode 3"
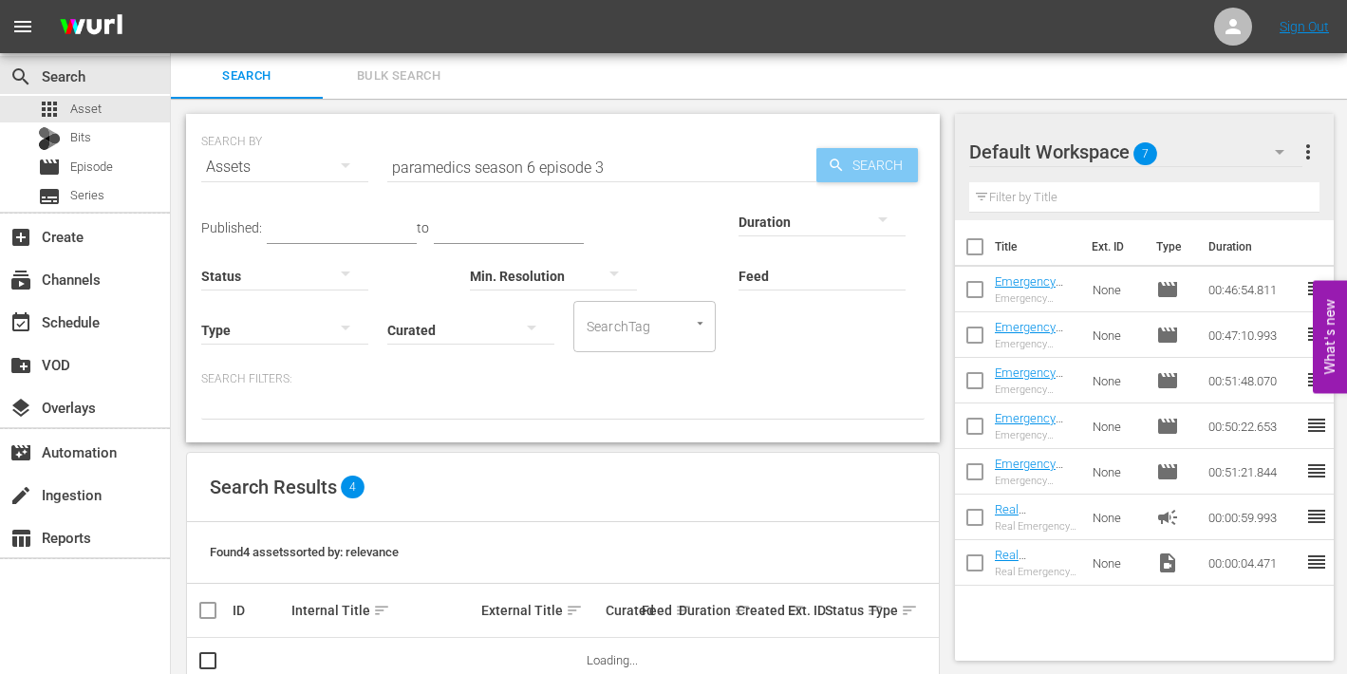
click at [839, 164] on icon "button" at bounding box center [836, 165] width 17 height 17
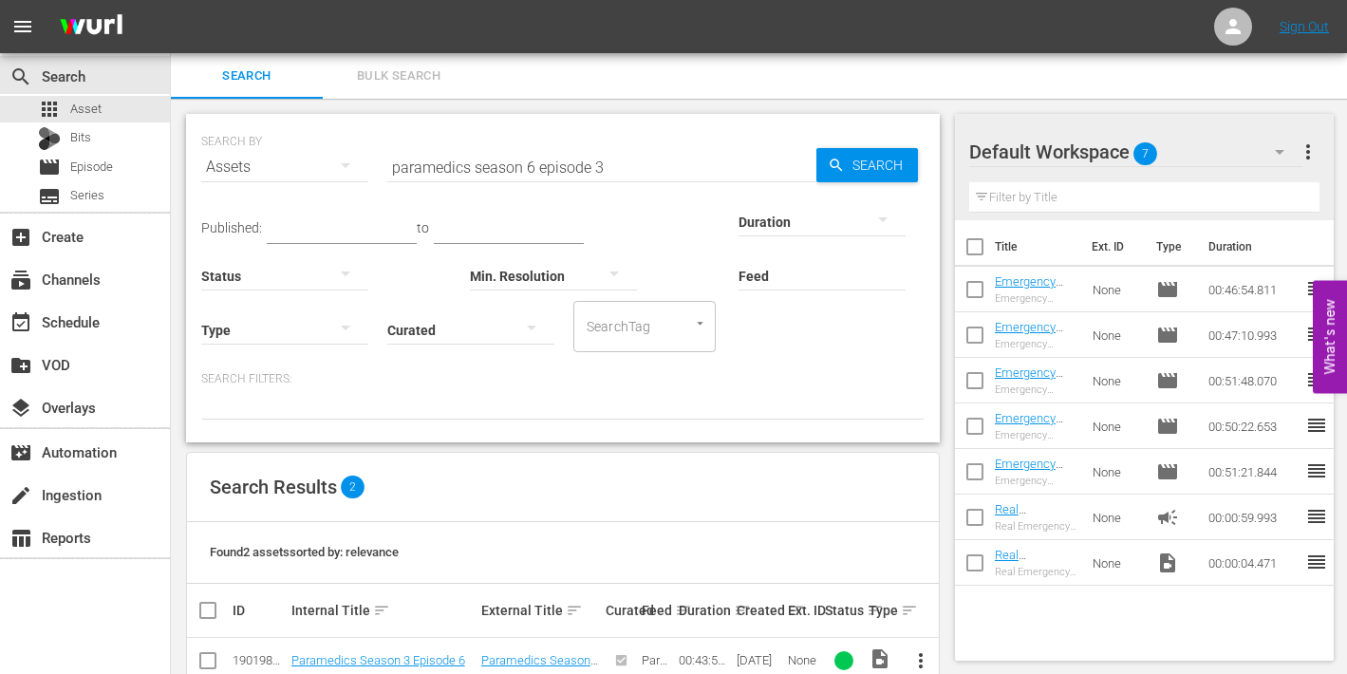
scroll to position [91, 0]
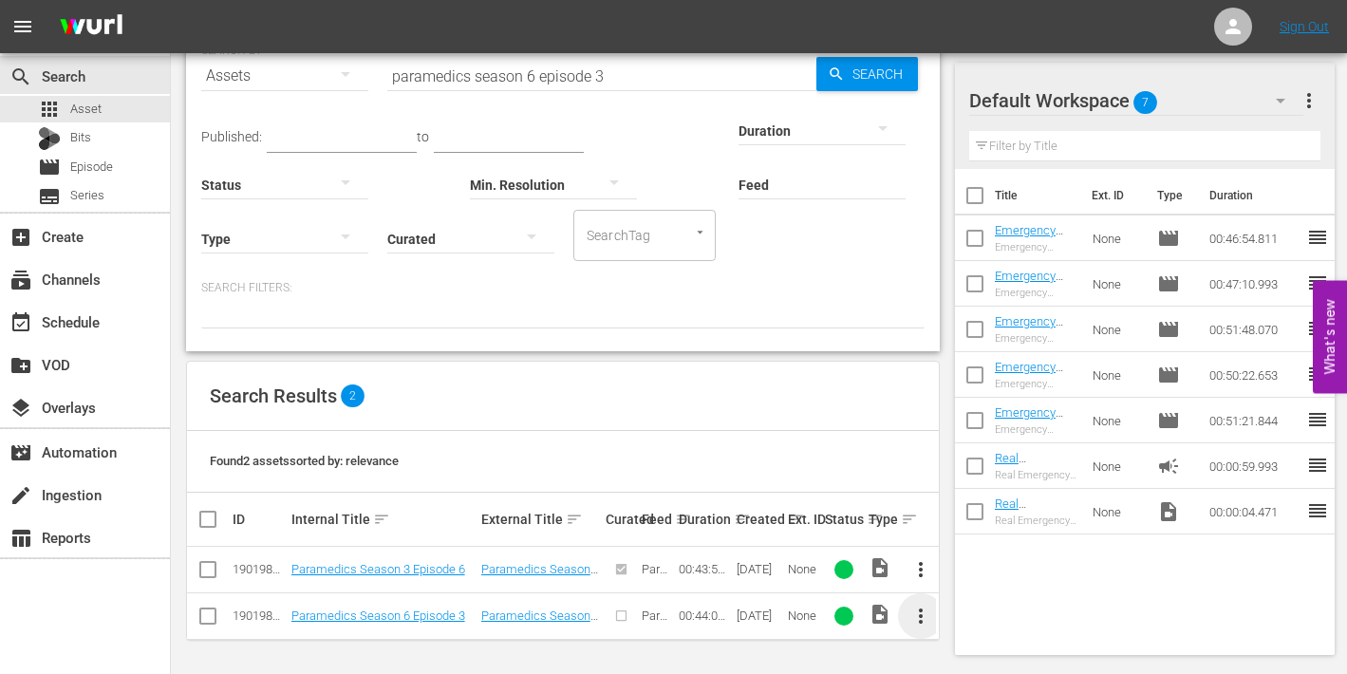
click at [912, 612] on span "more_vert" at bounding box center [920, 616] width 23 height 23
click at [982, 608] on div "Episode" at bounding box center [1023, 608] width 129 height 46
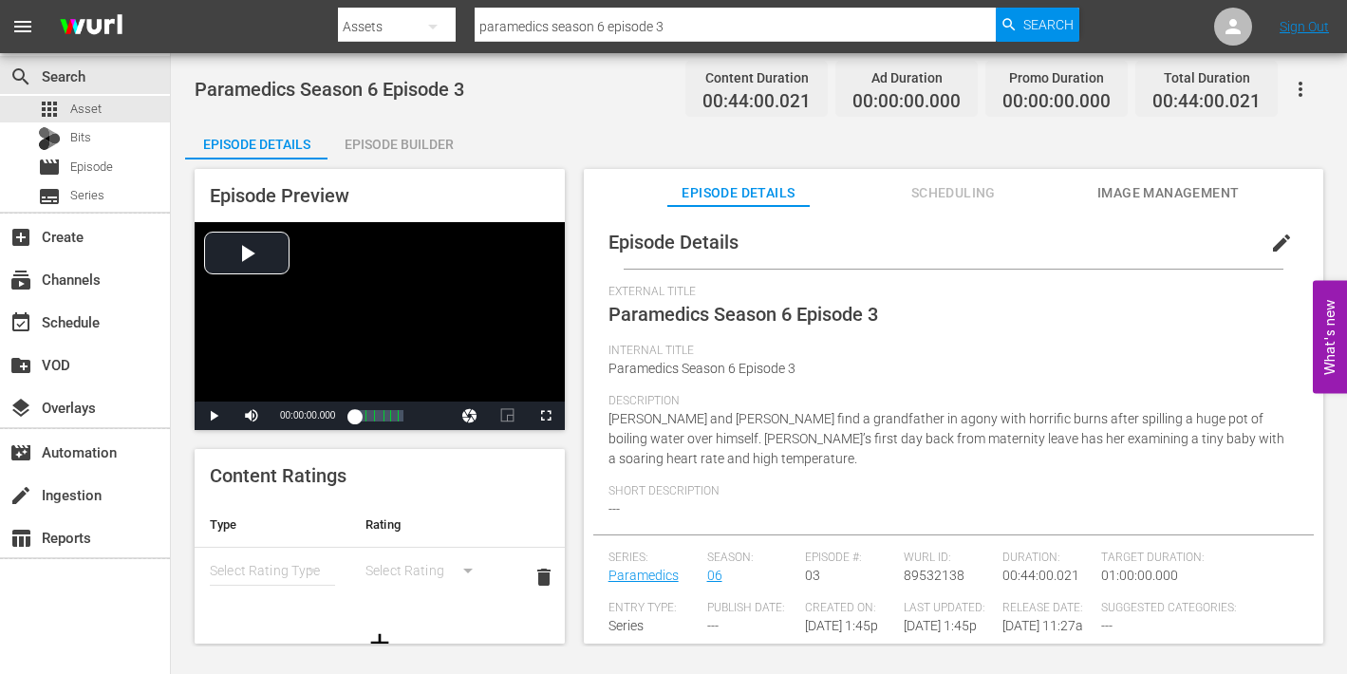
click at [1272, 248] on span "edit" at bounding box center [1281, 243] width 23 height 23
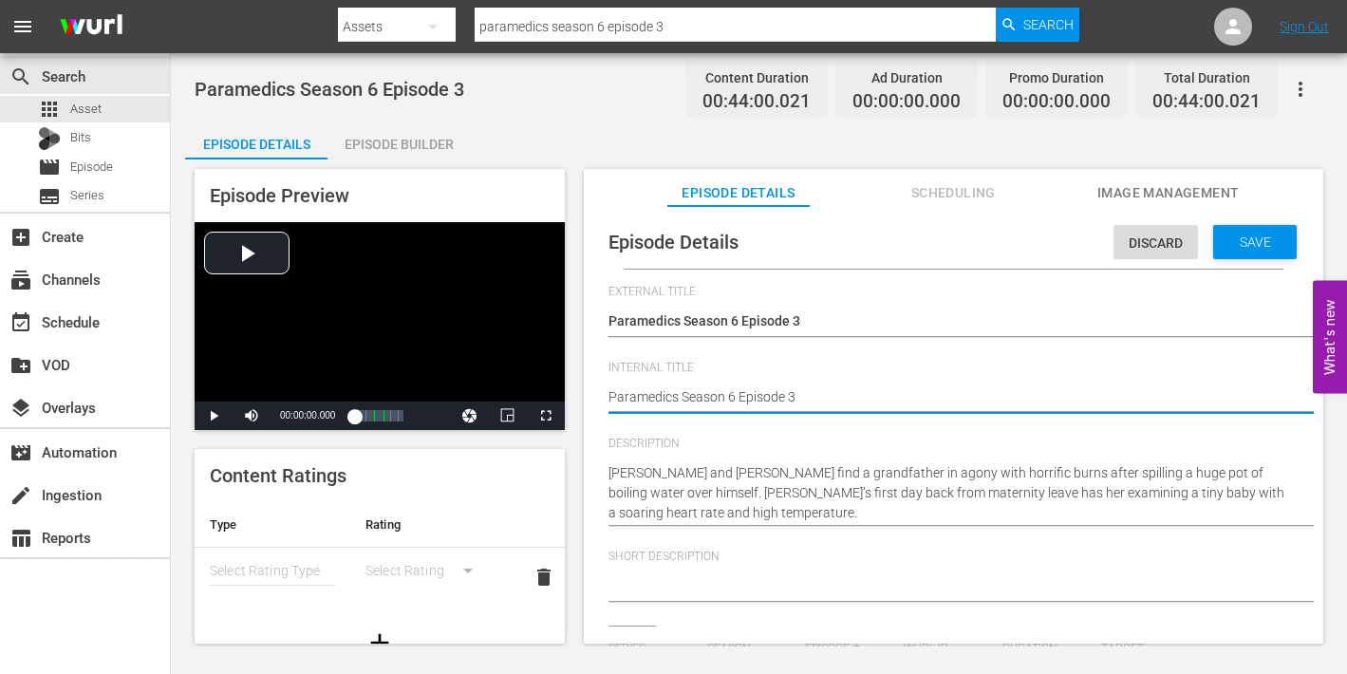
type textarea "Paramedics Season 6 Episode 3"
type textarea "Paramedics Season 6 Episode 3 -"
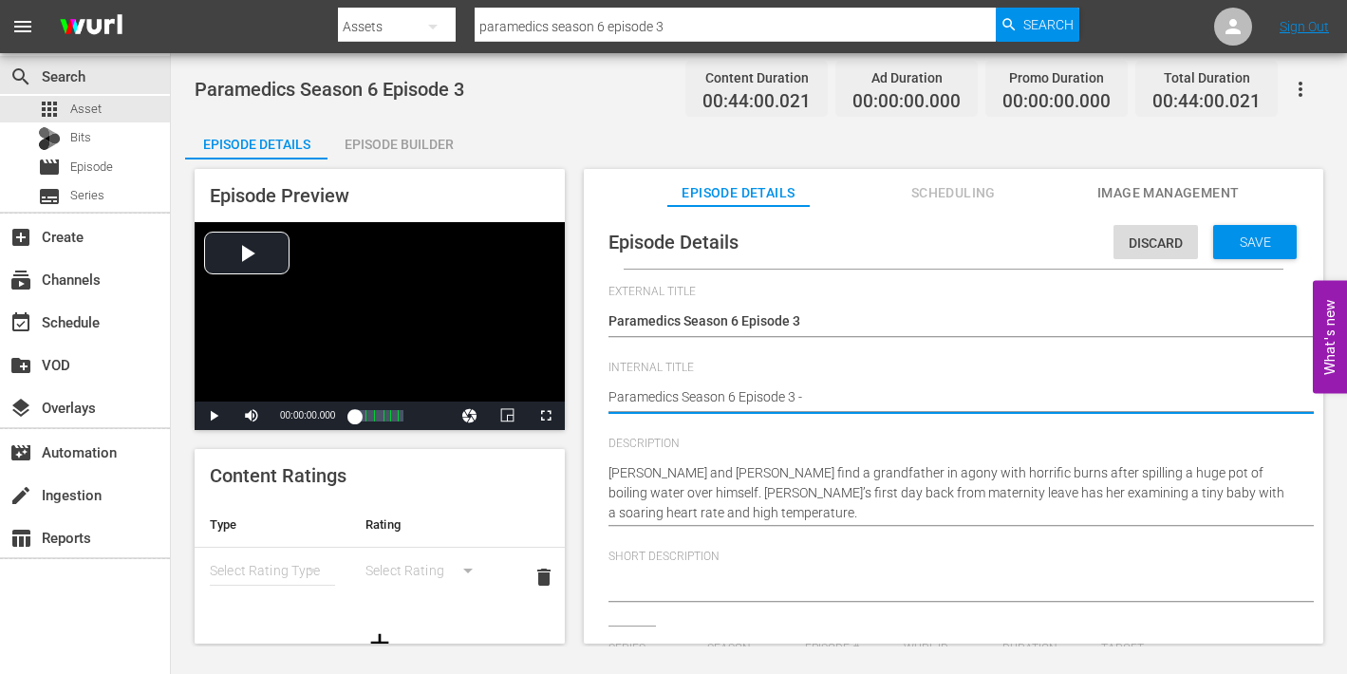
type textarea "Paramedics Season 6 Episode 3 -"
type textarea "Paramedics Season 6 Episode 3 - N"
type textarea "Paramedics Season 6 Episode 3 - Ni"
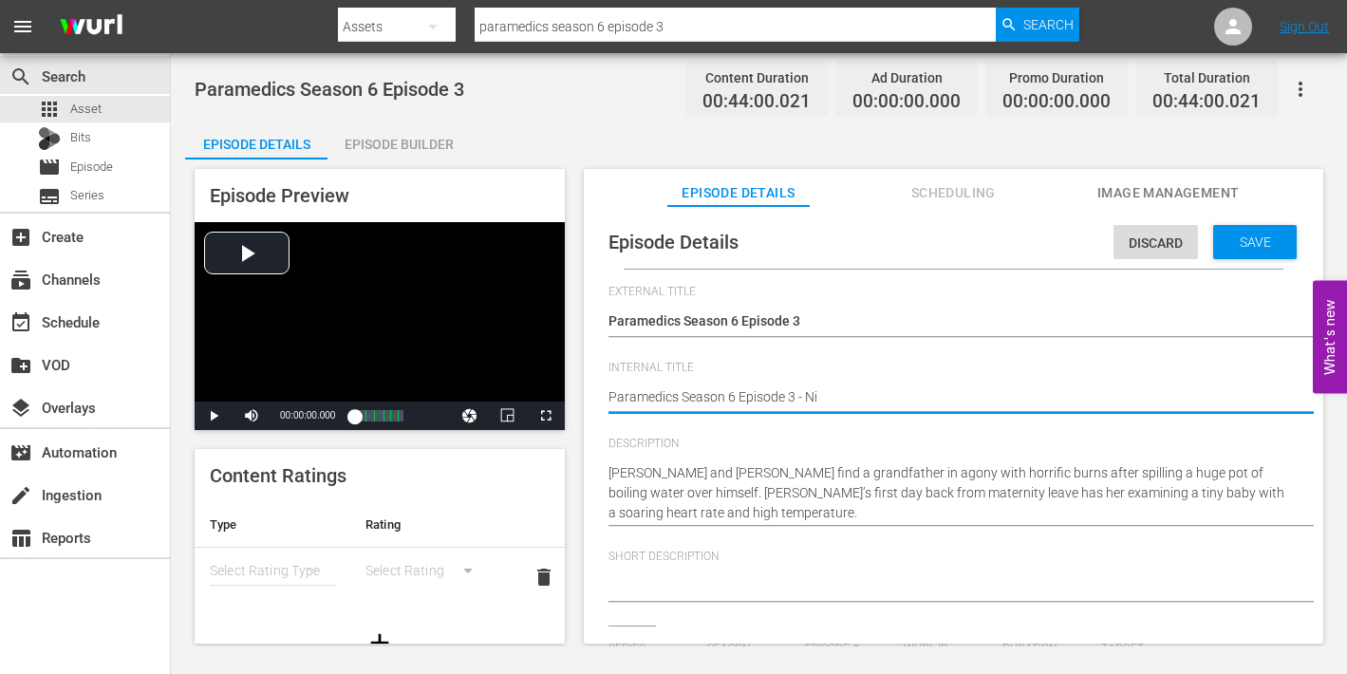
type textarea "Paramedics Season 6 Episode 3 - Nin"
type textarea "Paramedics Season 6 Episode 3 - Nine"
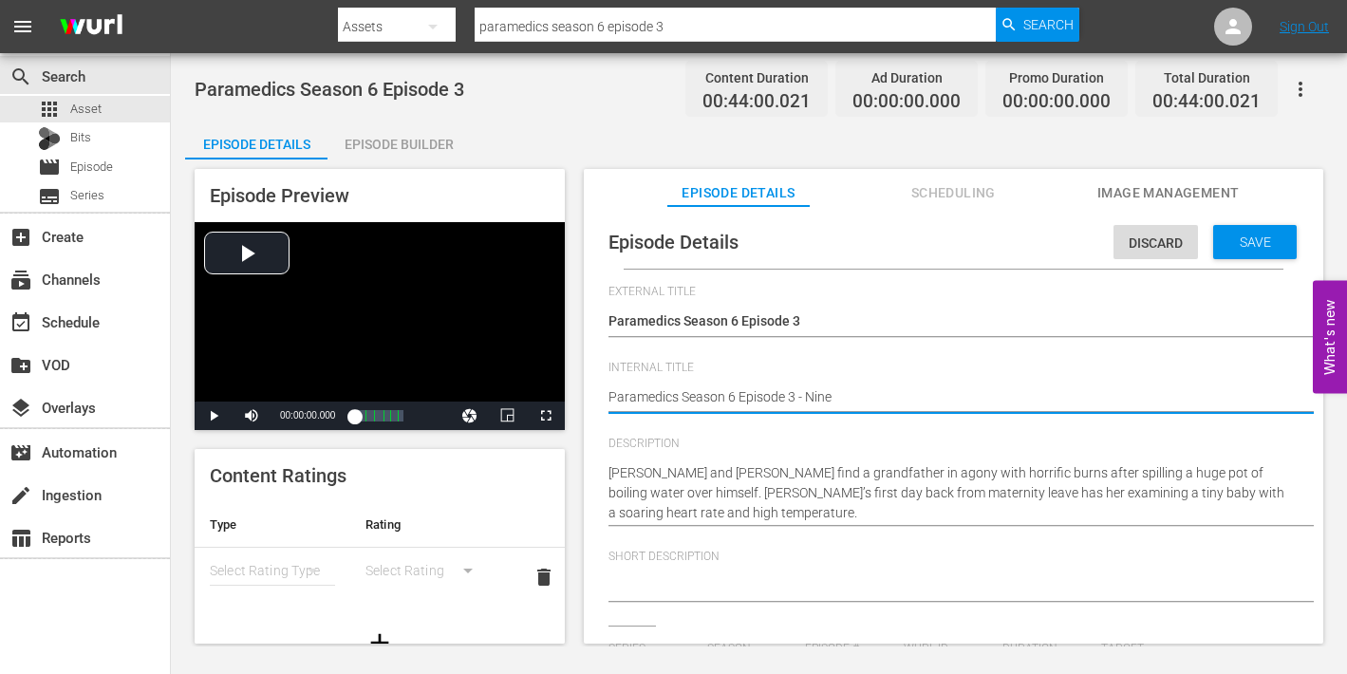
type textarea "Paramedics Season 6 Episode 3 - Nine"
type textarea "Paramedics Season 6 Episode 3 - Nine N"
type textarea "Paramedics Season 6 Episode 3 - Nine No"
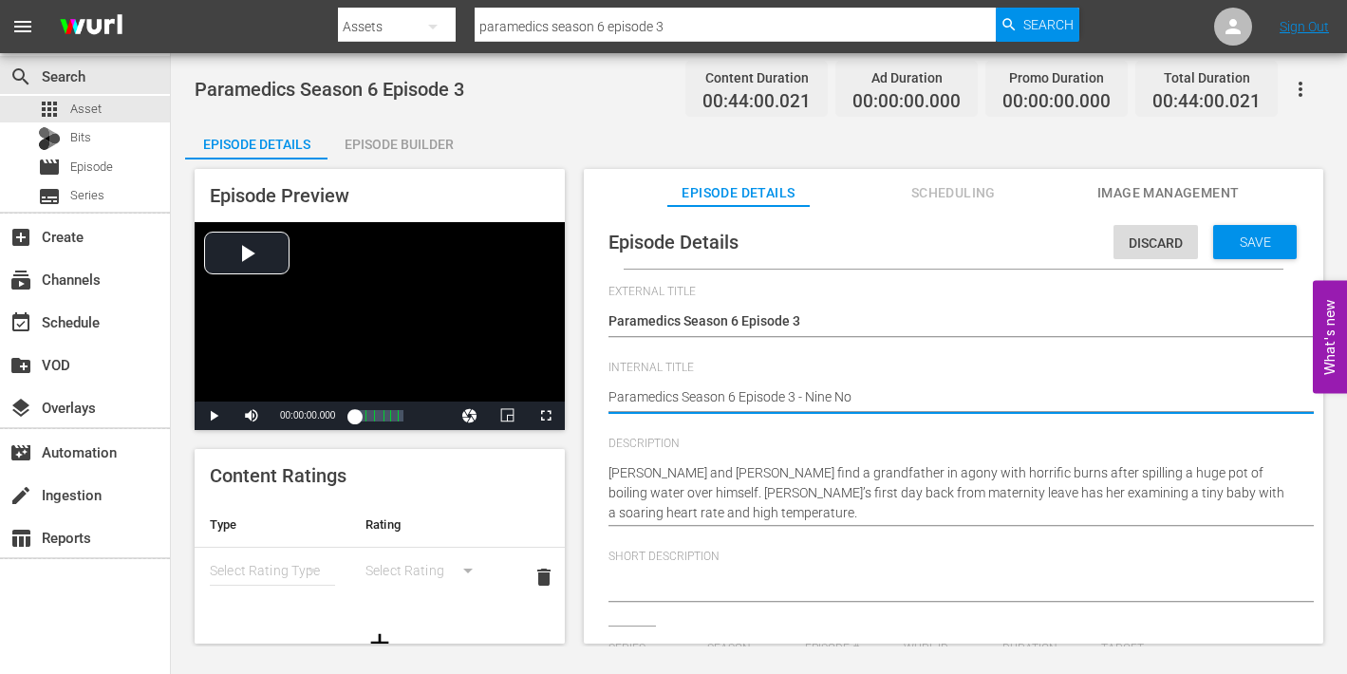
type textarea "Paramedics Season 6 Episode 3 - Nine Now"
drag, startPoint x: 1244, startPoint y: 253, endPoint x: 1230, endPoint y: 255, distance: 14.4
click at [1244, 253] on div "Save" at bounding box center [1255, 242] width 84 height 34
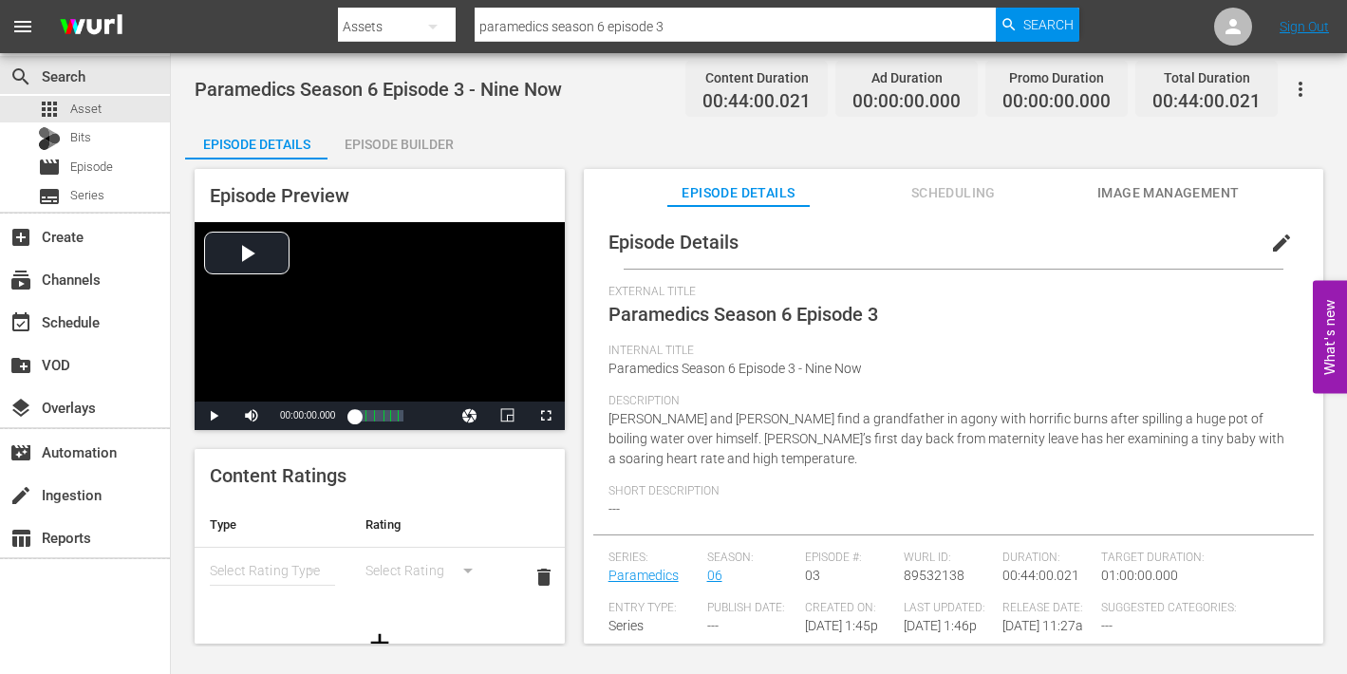
click at [1144, 194] on span "Image Management" at bounding box center [1168, 193] width 142 height 24
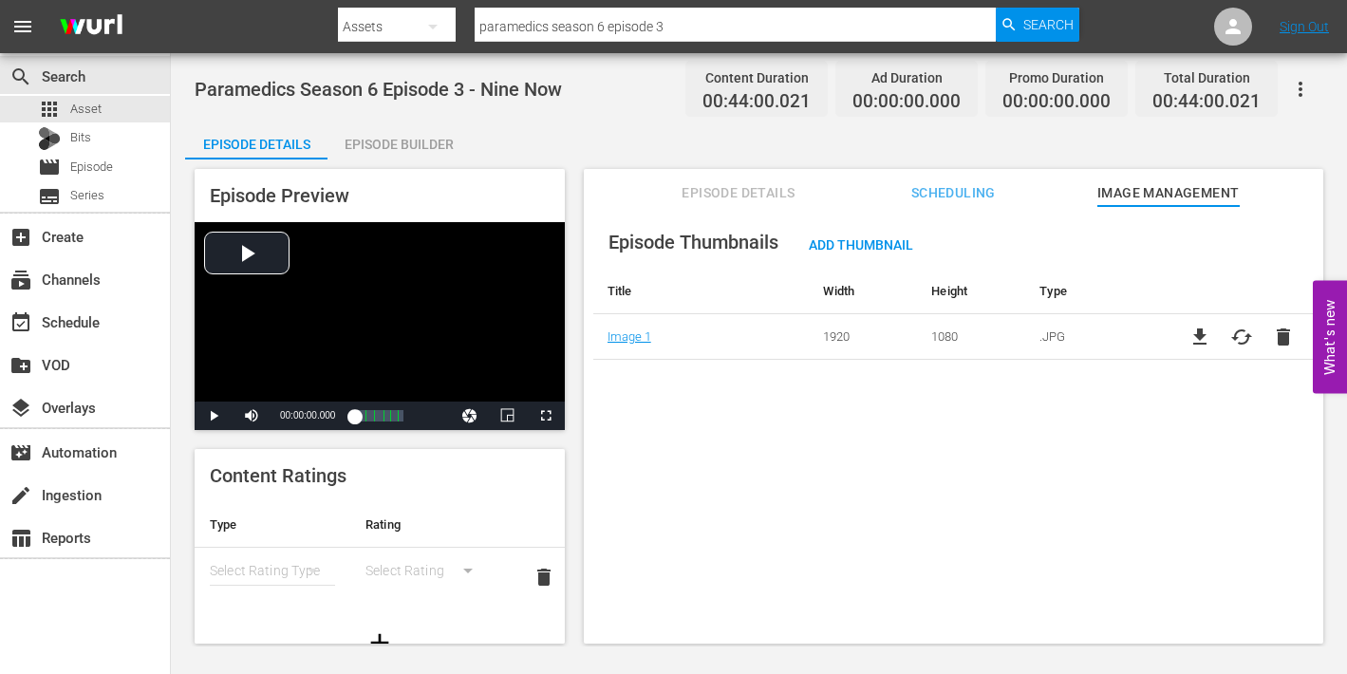
click at [405, 143] on div "Episode Builder" at bounding box center [398, 144] width 142 height 46
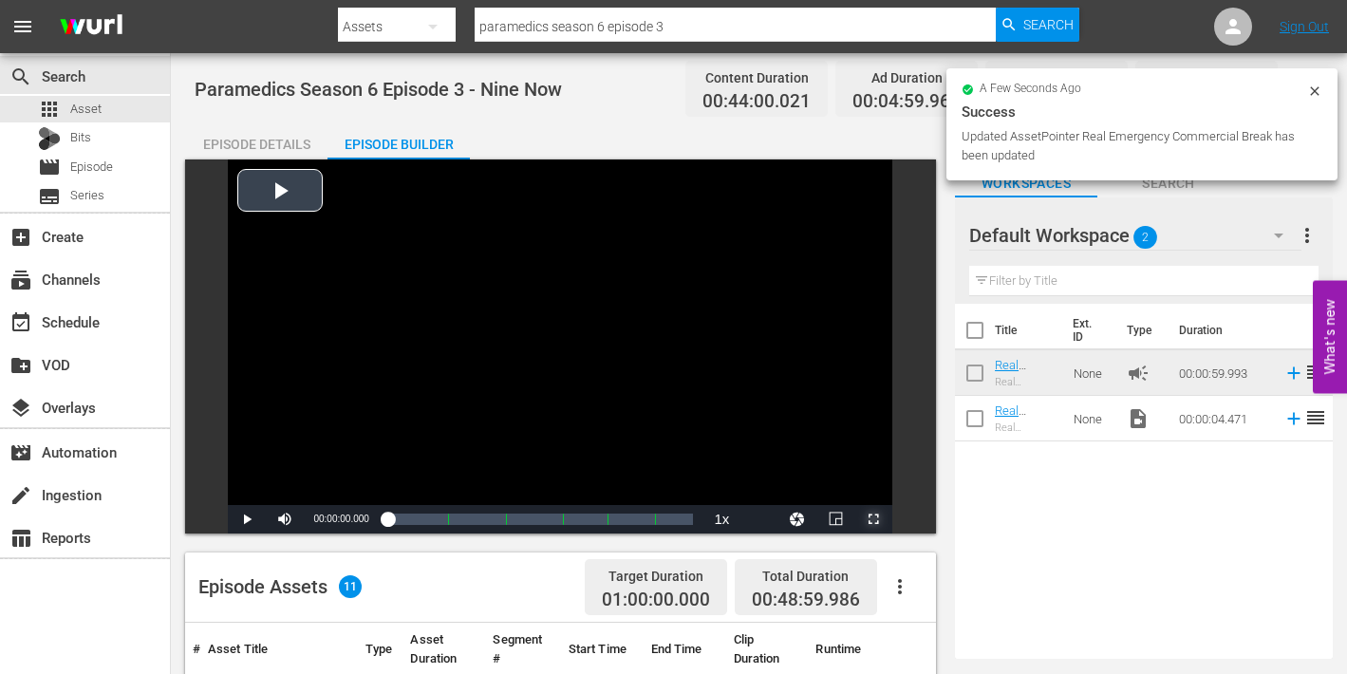
click at [873, 519] on span "Video Player" at bounding box center [873, 519] width 0 height 0
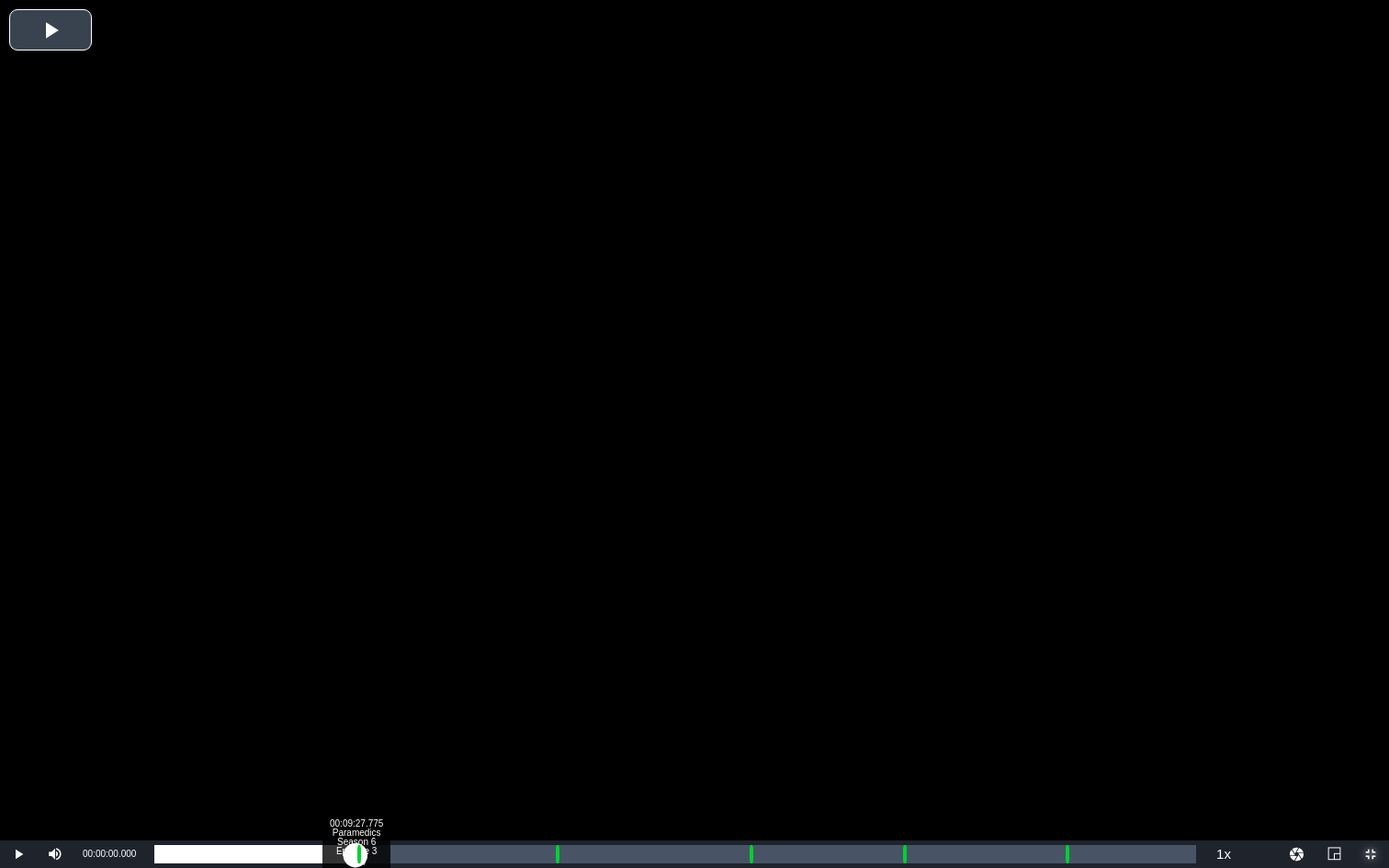
click at [355, 651] on div "Loaded : 0.22% 00:09:27.775 Paramedics Season 6 Episode 3 (1/6) 00:00:00.000 [G…" at bounding box center [675, 853] width 1042 height 18
click at [377, 651] on div "Loaded : 22.52% 00:10:29.997 Paramedics Season 6 Episode 3 (2/6) 00:00:00.000 C…" at bounding box center [675, 853] width 1042 height 18
click at [377, 651] on div "Loaded : 9.91% 00:10:29.997 Paramedics Season 6 Episode 3 (2/6) 00:00:00.840 Cu…" at bounding box center [675, 853] width 1042 height 18
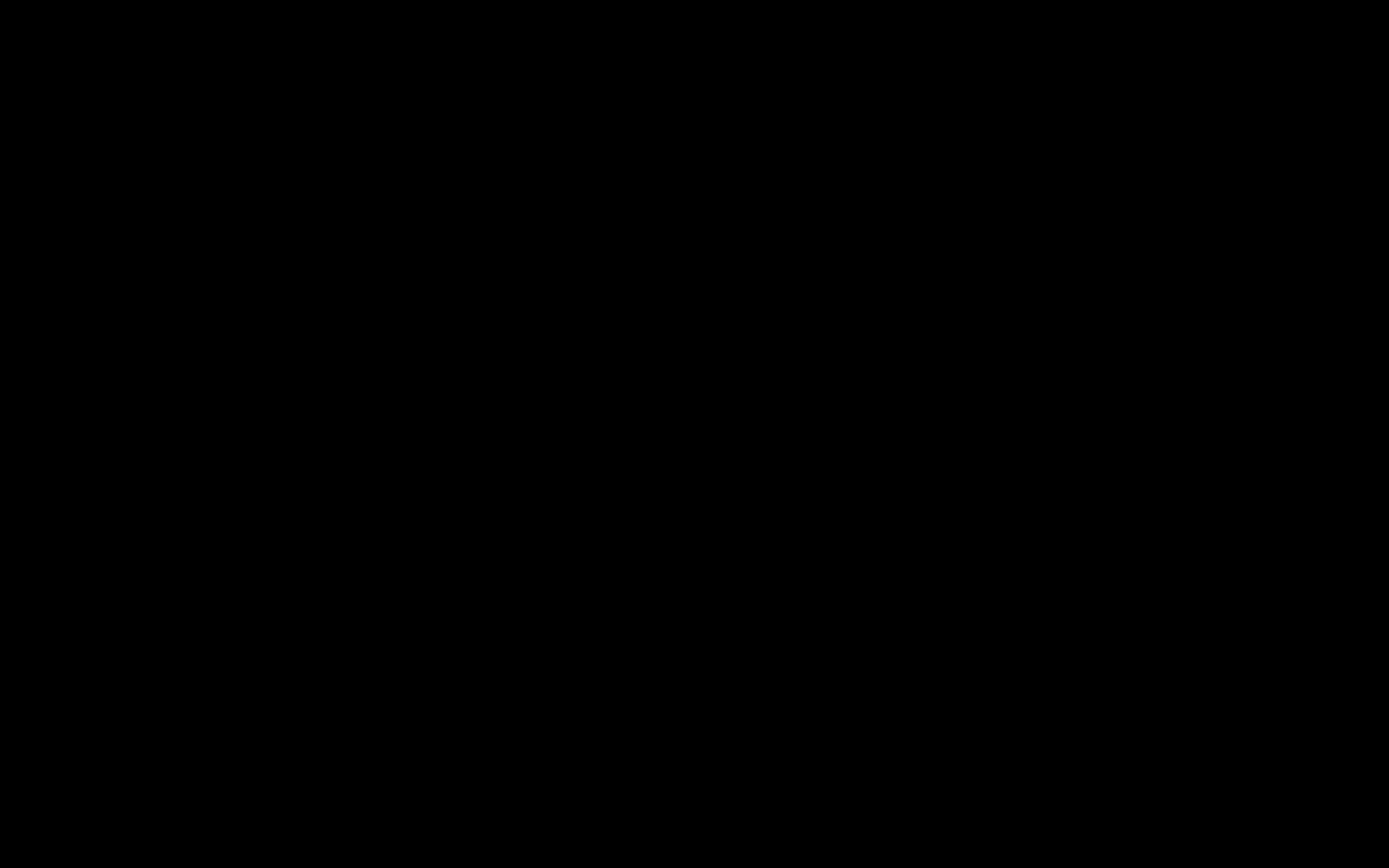
click at [554, 651] on div "Loaded : 21.84% 00:18:47.772 Paramedics Season 6 Episode 3 (3/6) 00:09:33.869 C…" at bounding box center [675, 853] width 1042 height 18
click at [575, 651] on div "Loaded : 9.92% 00:19:49.994 Paramedics Season 6 Episode 3 (3/6) 00:00:00.300 Cu…" at bounding box center [675, 853] width 1042 height 18
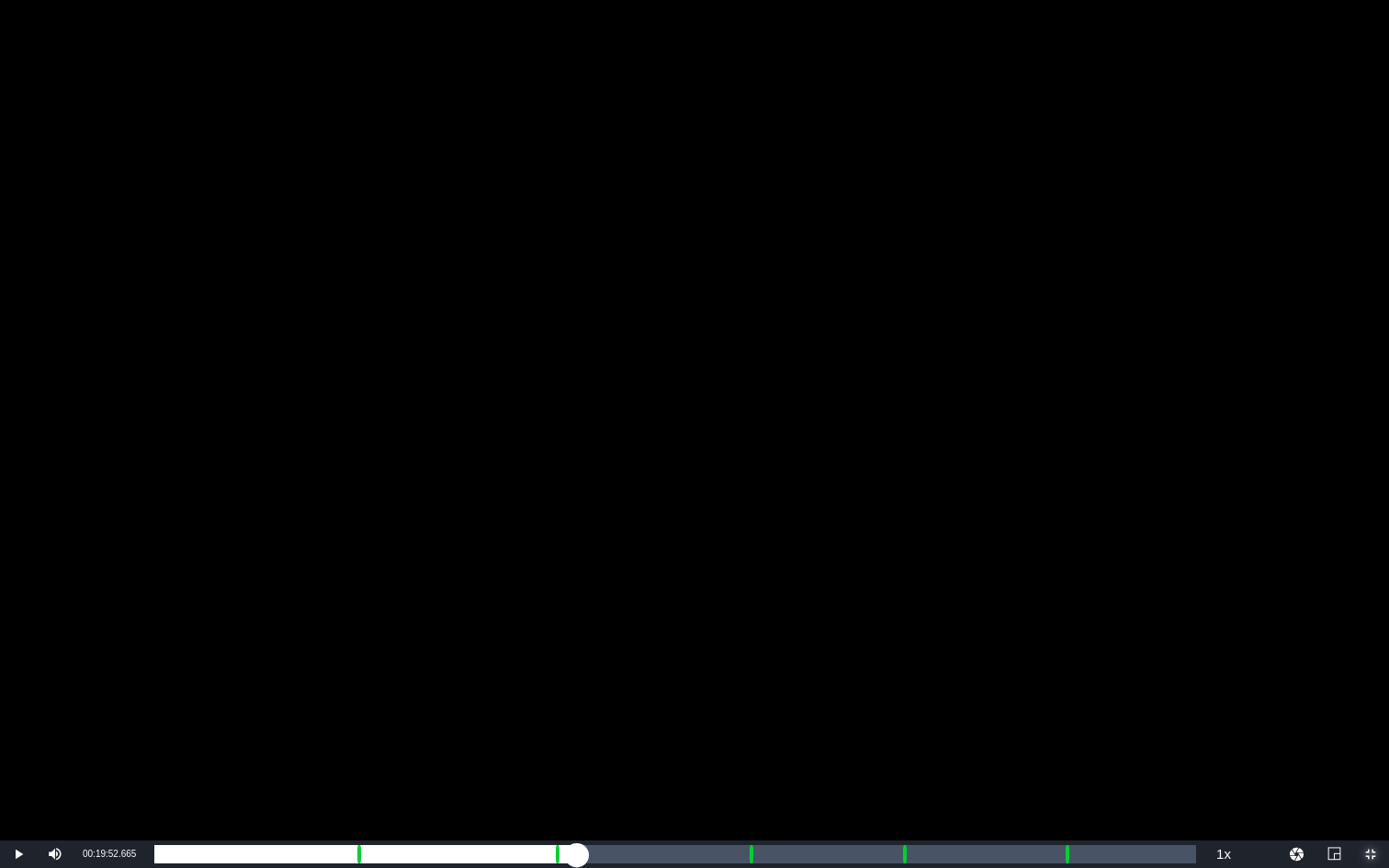
click at [748, 651] on div "Loaded : 40.72% 00:27:57.399 Paramedics Season 6 Episode 3 (4/6) 00:17:52.769 C…" at bounding box center [675, 853] width 1042 height 18
click at [770, 651] on div "Loaded : 9.92% 00:28:57.028 Paramedics Season 6 Episode 3 (4/6) 00:00:02.859 [G…" at bounding box center [675, 853] width 1042 height 18
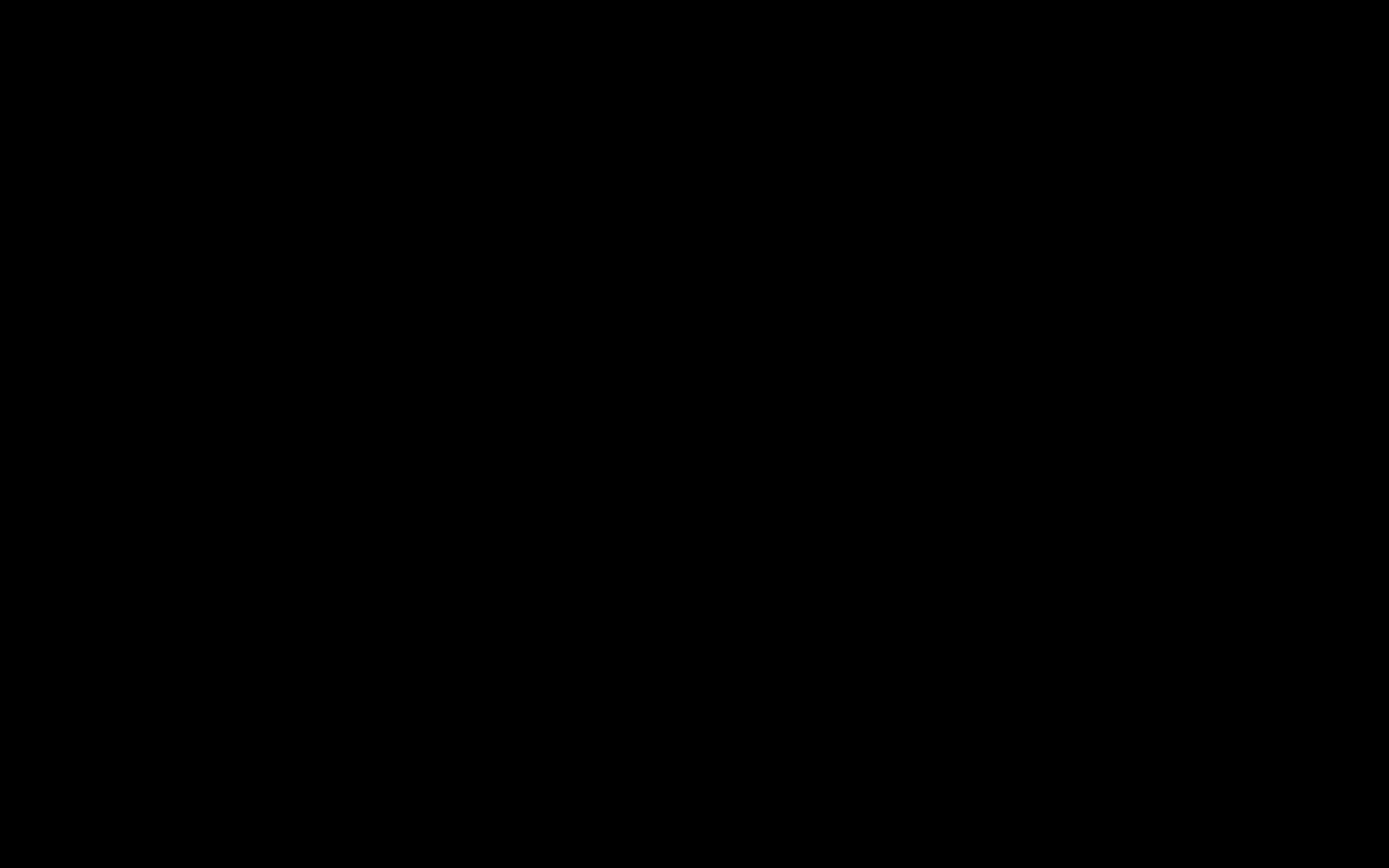
click at [901, 651] on div "Loaded : 59.14% 00:35:07.767 Paramedics Season 6 Episode 3 (5/6) 00:25:59.870 C…" at bounding box center [675, 853] width 1042 height 18
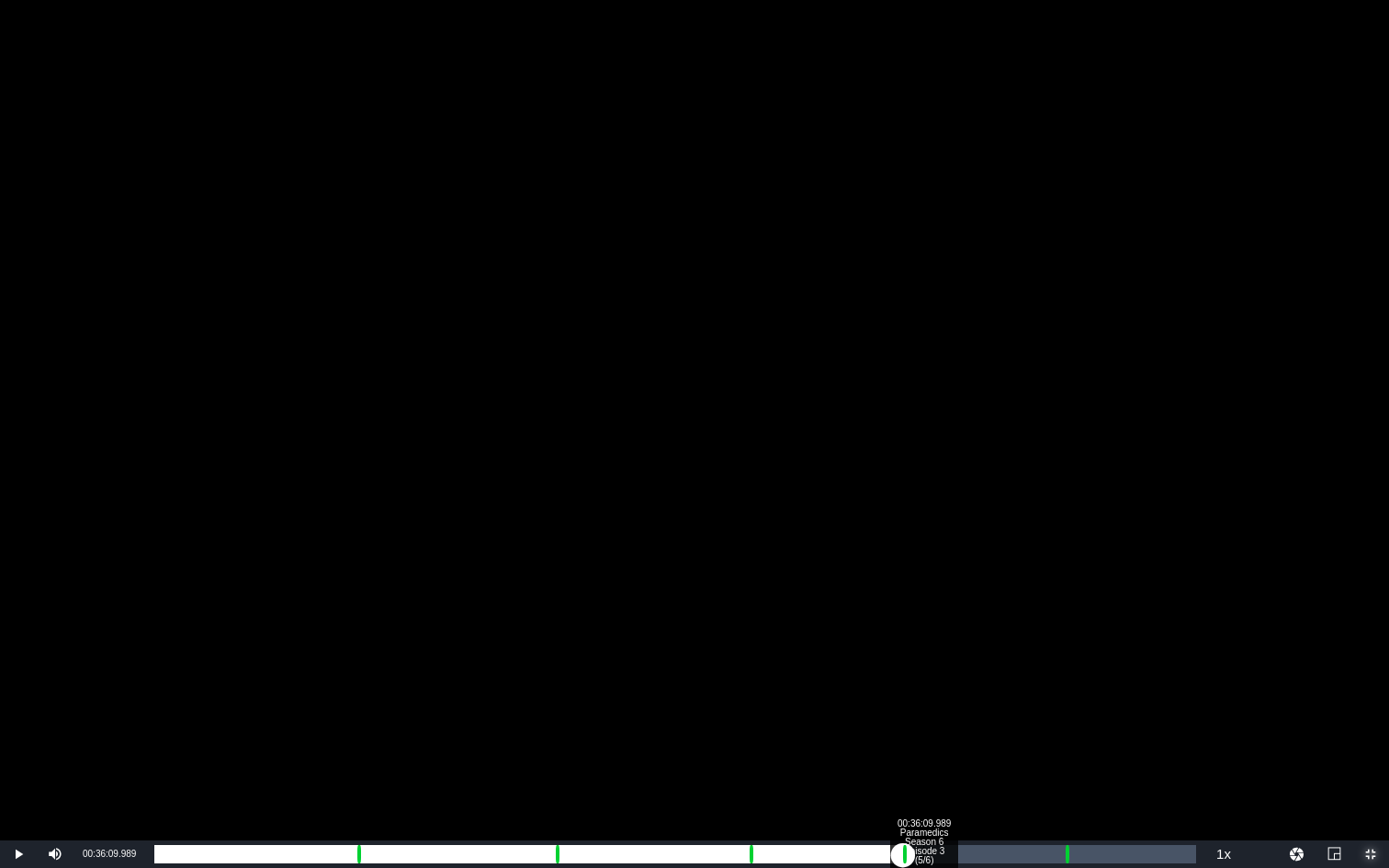
click at [923, 651] on div "00:36:09.989 Paramedics Season 6 Episode 3 (5/6)" at bounding box center [923, 853] width 1 height 18
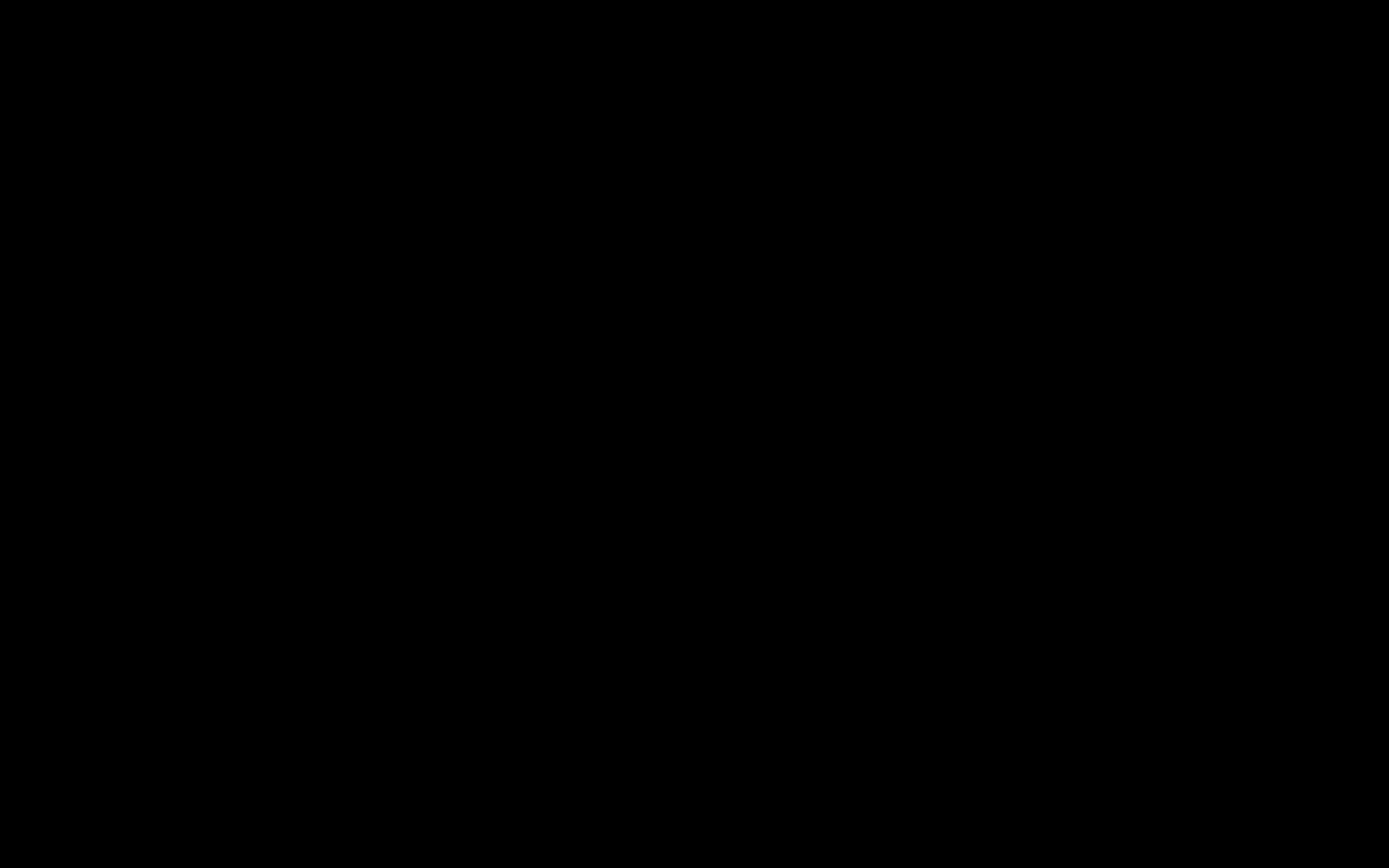
click at [1066, 651] on div "Progress Bar" at bounding box center [1068, 853] width 5 height 24
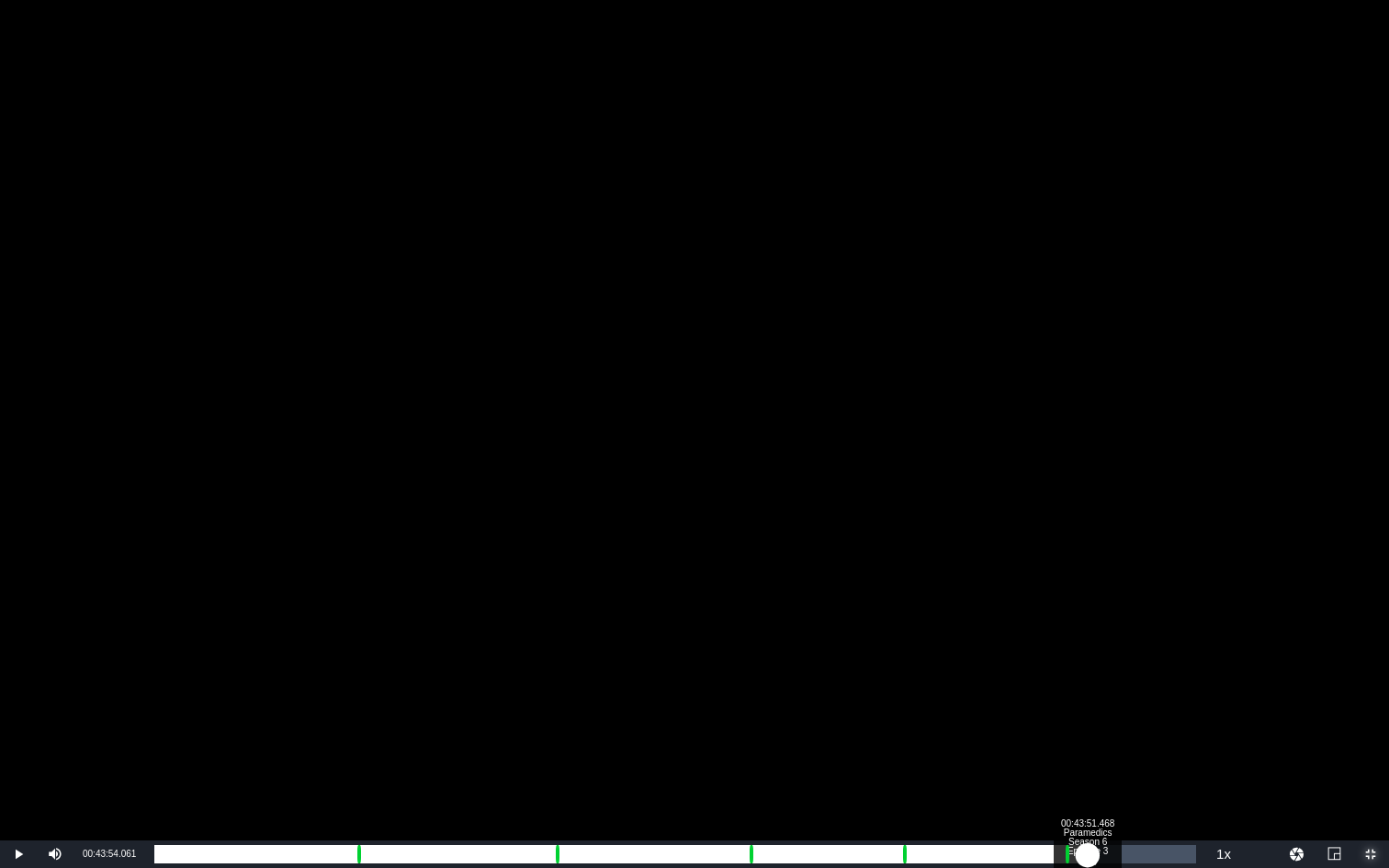
click at [1088, 651] on div "Loaded : 9.92% 00:43:51.468 Paramedics Season 6 Episode 3 (6/6) 00:00:02.274 Cu…" at bounding box center [675, 853] width 1042 height 18
click at [1087, 651] on div "00:39:00.247" at bounding box center [621, 853] width 935 height 18
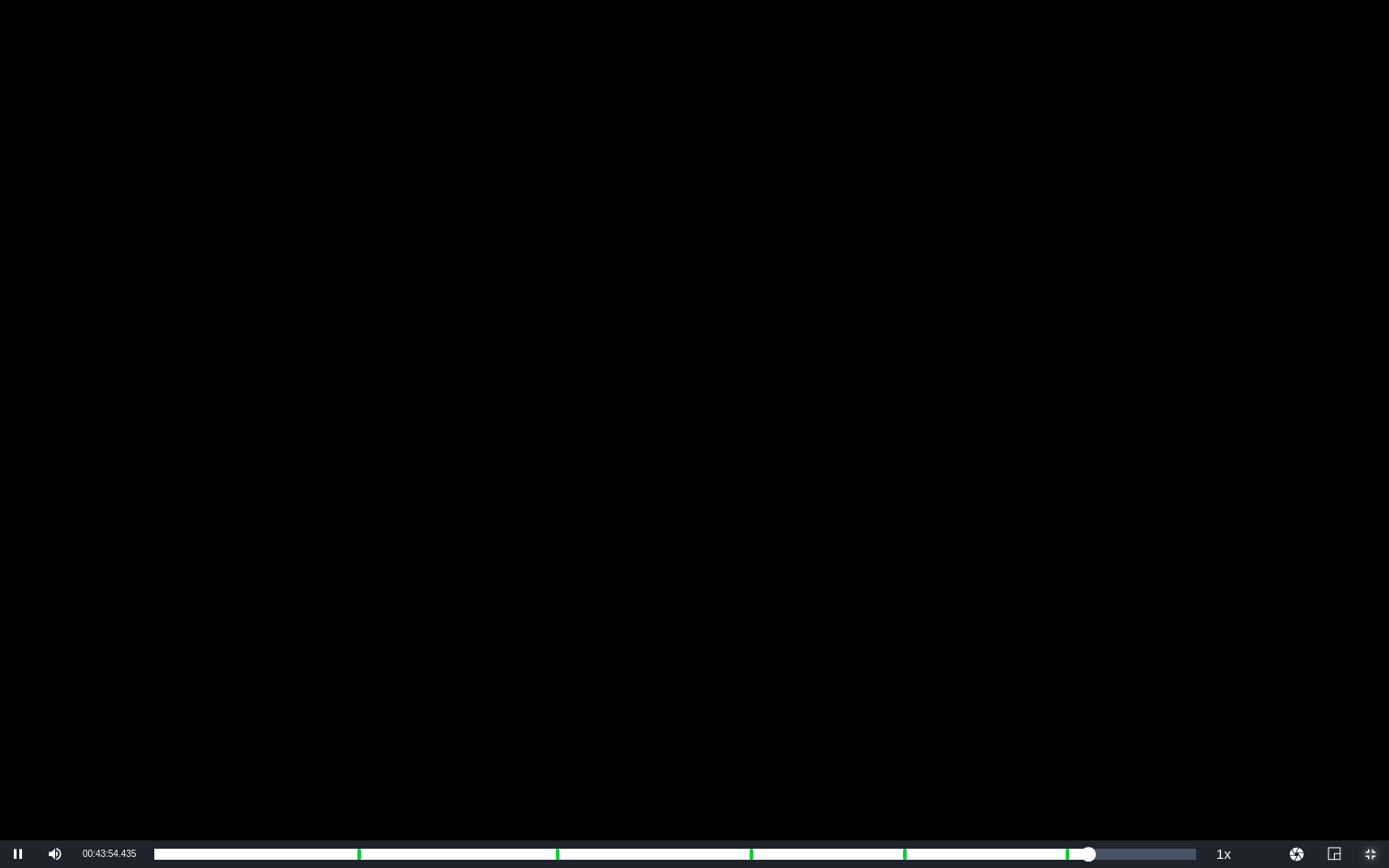
click at [1303, 651] on span "Video Player" at bounding box center [1371, 854] width 0 height 0
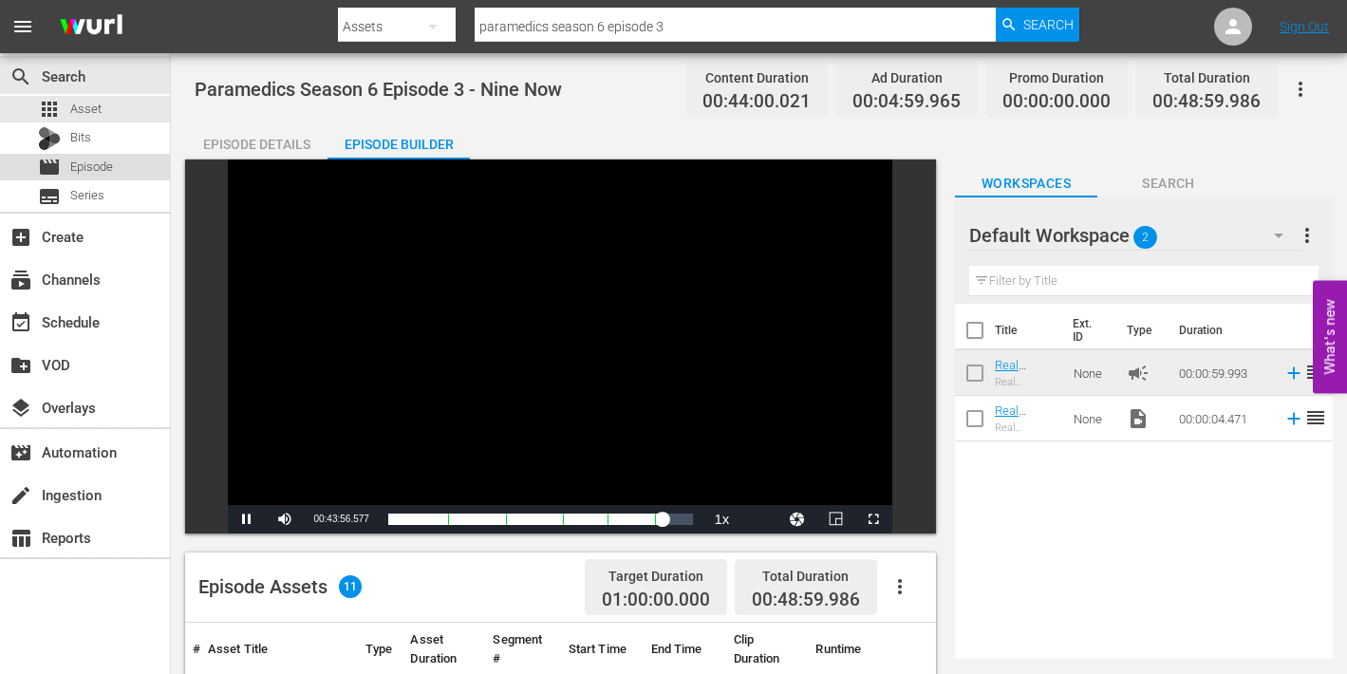
click at [97, 168] on span "Episode" at bounding box center [91, 167] width 43 height 19
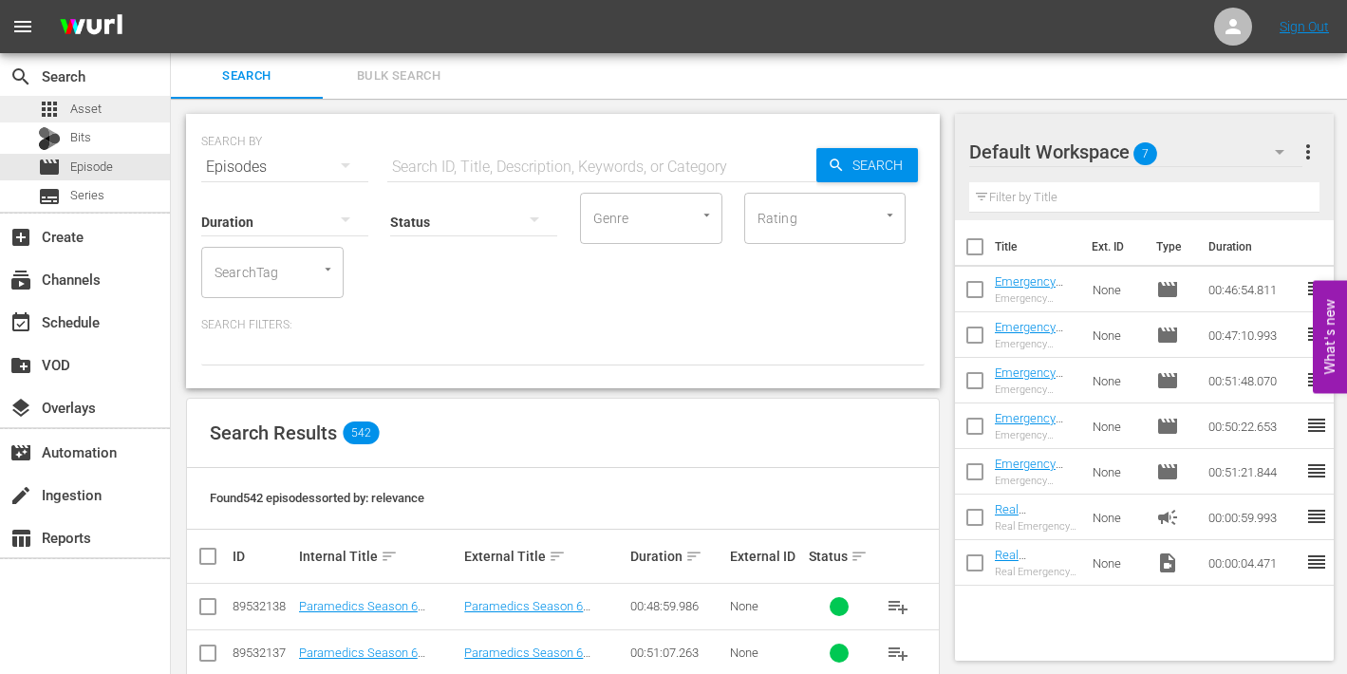
click at [67, 106] on div "apps Asset" at bounding box center [70, 109] width 64 height 27
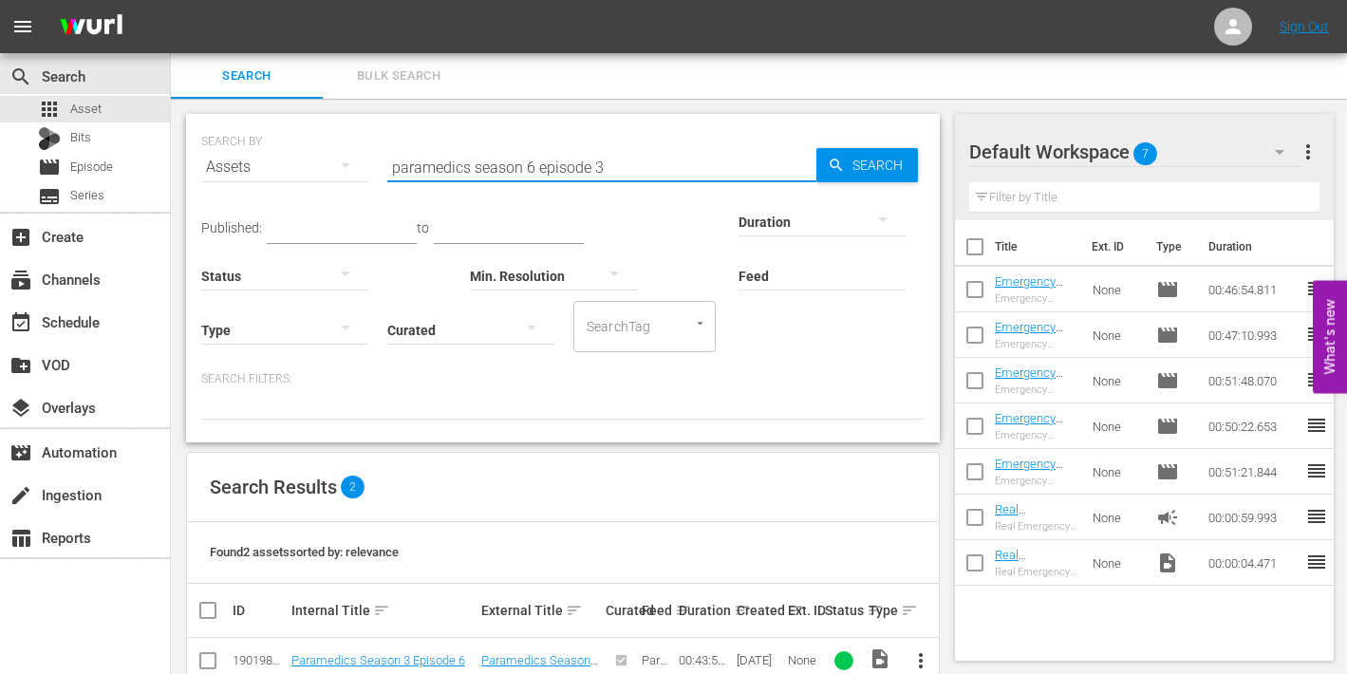
click at [603, 163] on input "paramedics season 6 episode 3" at bounding box center [601, 167] width 429 height 46
type input "paramedics season 6 episode 4"
click at [872, 164] on span "Search" at bounding box center [881, 165] width 73 height 34
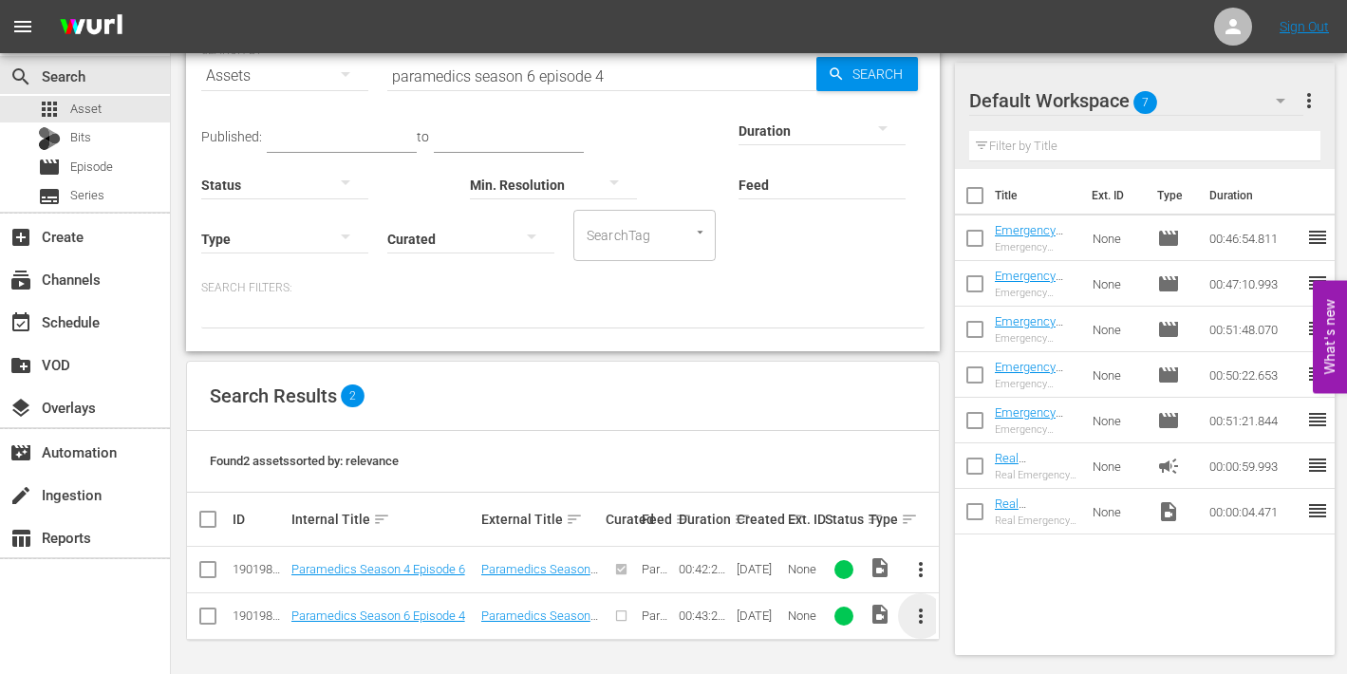
click at [914, 615] on span "more_vert" at bounding box center [920, 616] width 23 height 23
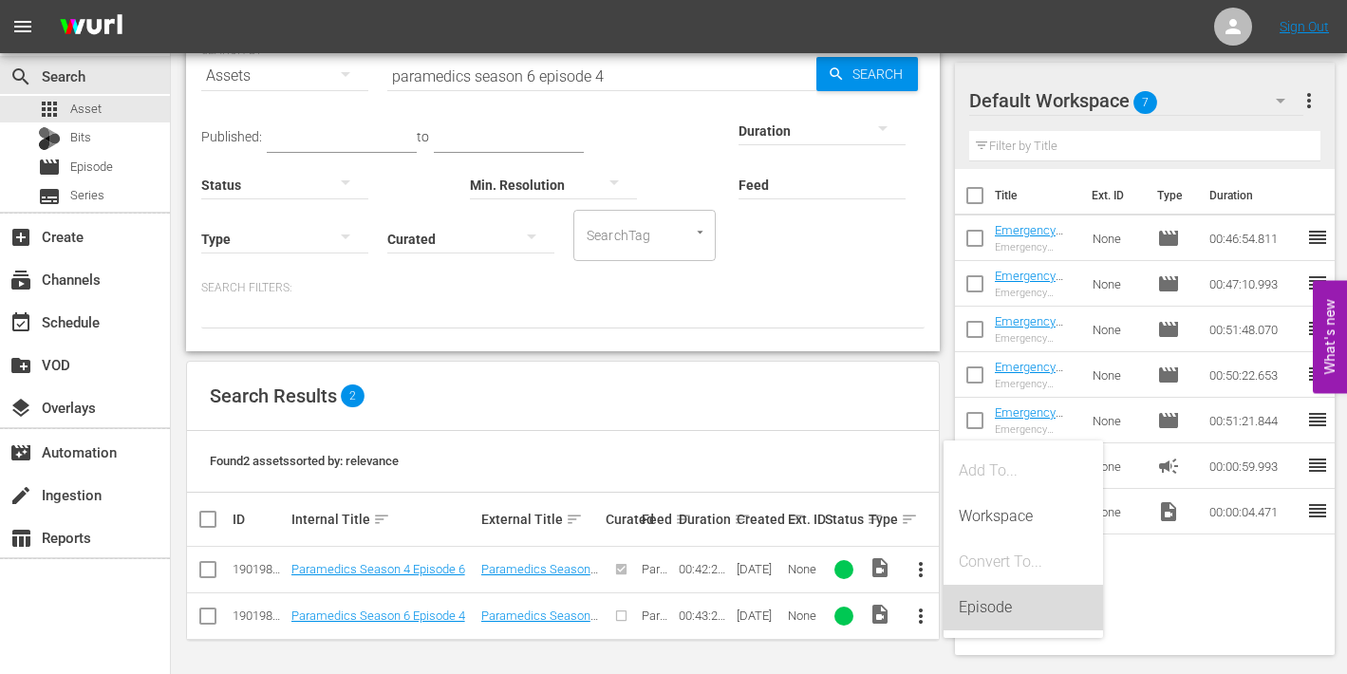
click at [972, 612] on div "Episode" at bounding box center [1023, 608] width 129 height 46
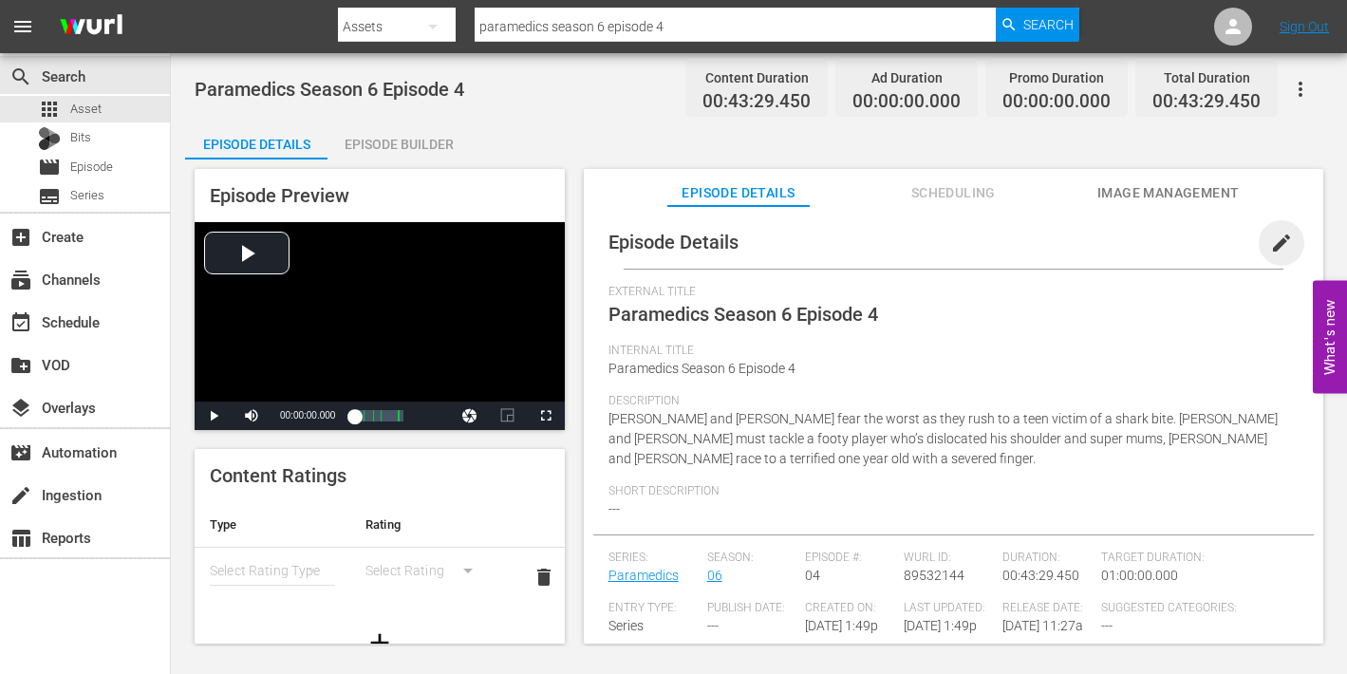
click at [1279, 239] on span "edit" at bounding box center [1281, 243] width 23 height 23
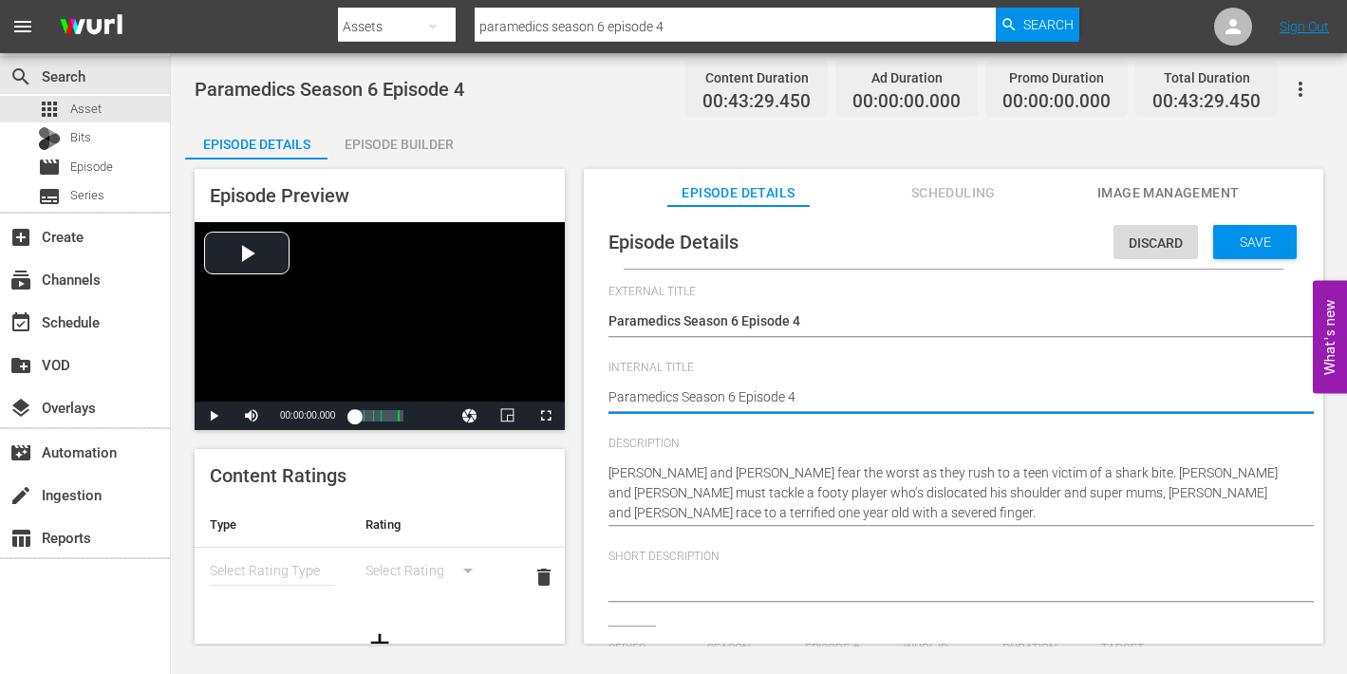
type textarea "Paramedics Season 6 Episode 4"
type textarea "Paramedics Season 6 Episode 4 -"
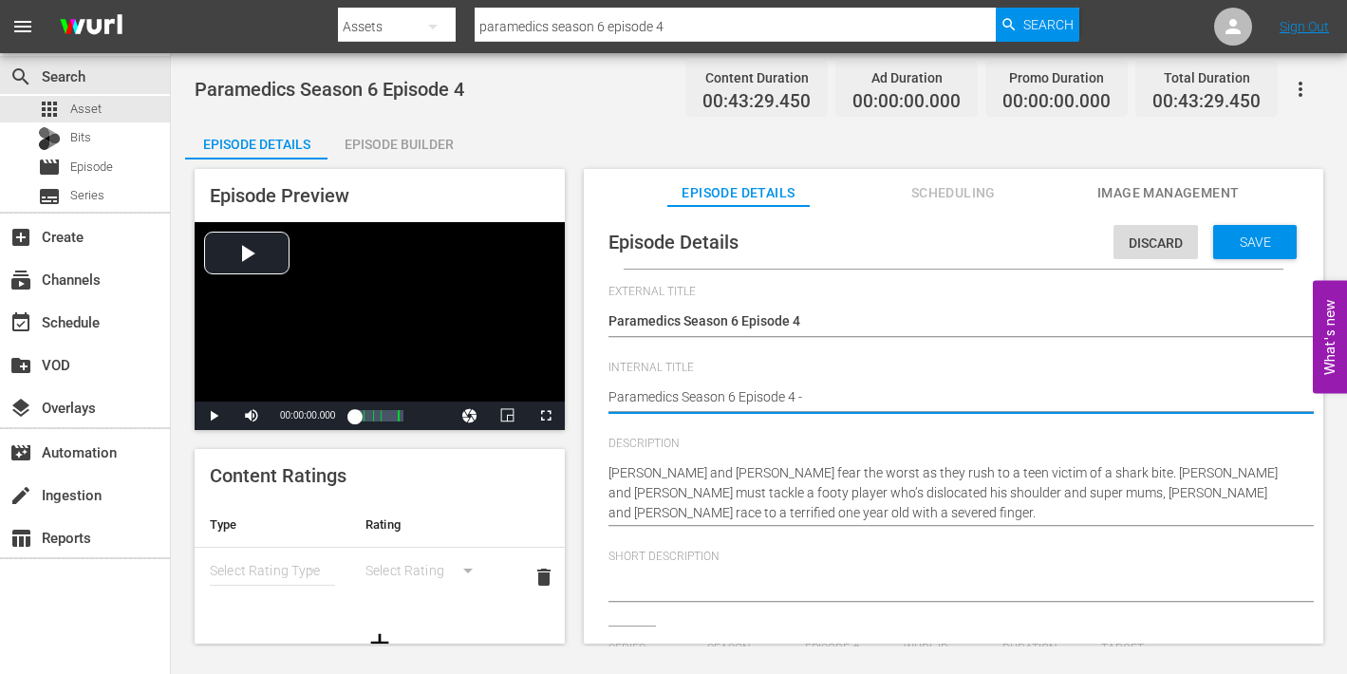
type textarea "Paramedics Season 6 Episode 4 -"
type textarea "Paramedics Season 6 Episode 4 - N"
type textarea "Paramedics Season 6 Episode 4 - Ni"
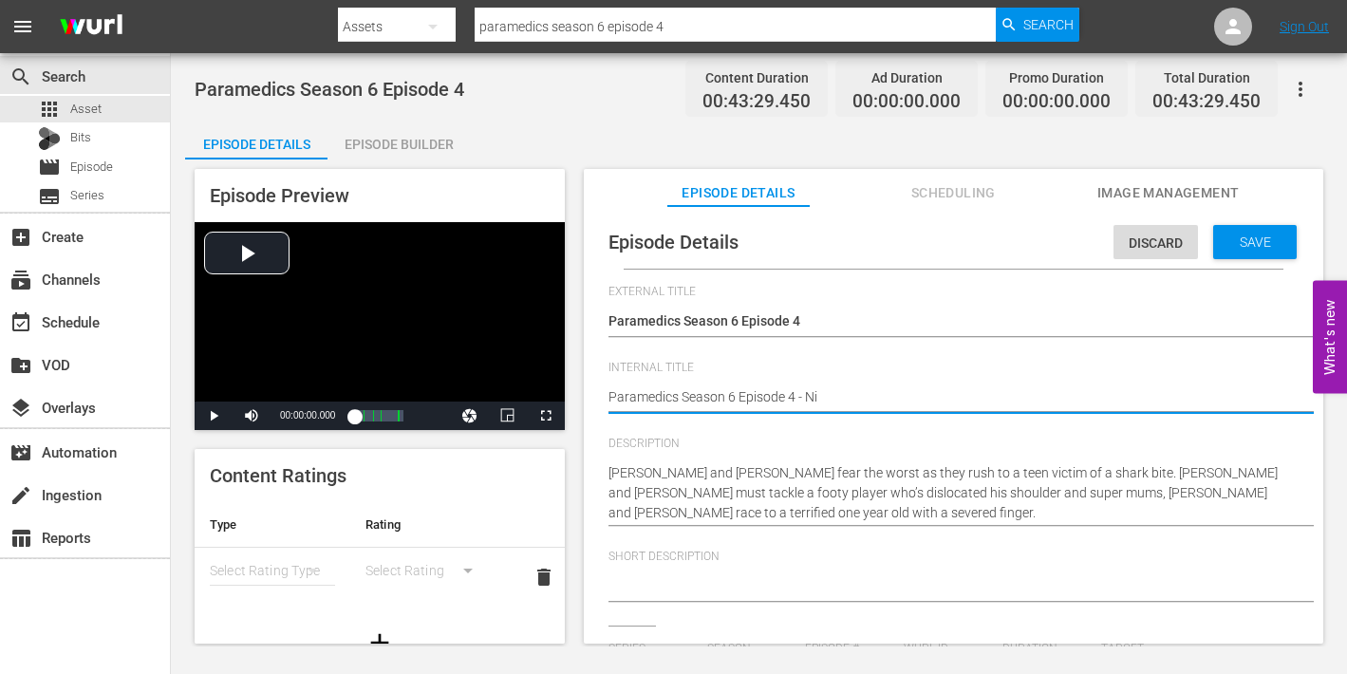
type textarea "Paramedics Season 6 Episode 4 - Nin"
type textarea "Paramedics Season 6 Episode 4 - Nine"
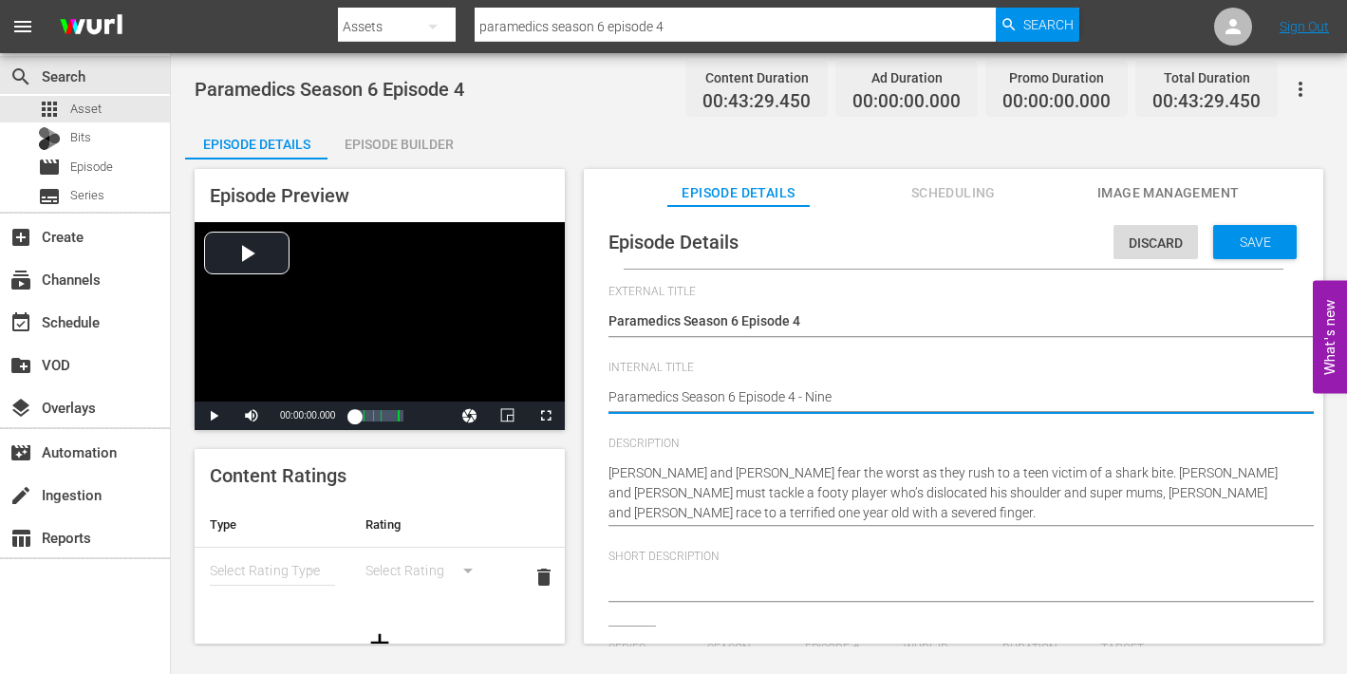
type textarea "Paramedics Season 6 Episode 4 - Nine"
type textarea "Paramedics Season 6 Episode 4 - Nine N"
type textarea "Paramedics Season 6 Episode 4 - Nine No"
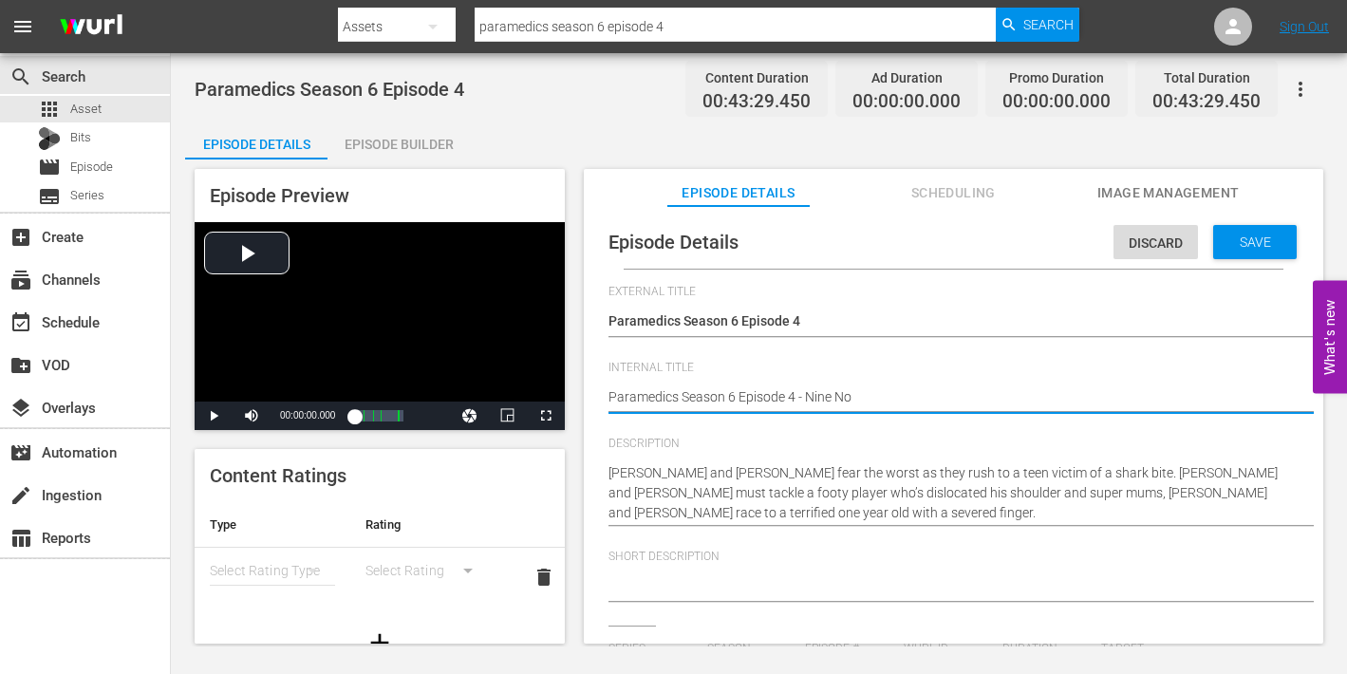
type textarea "Paramedics Season 6 Episode 4 - Nine Now"
click at [1230, 239] on span "Save" at bounding box center [1255, 241] width 62 height 15
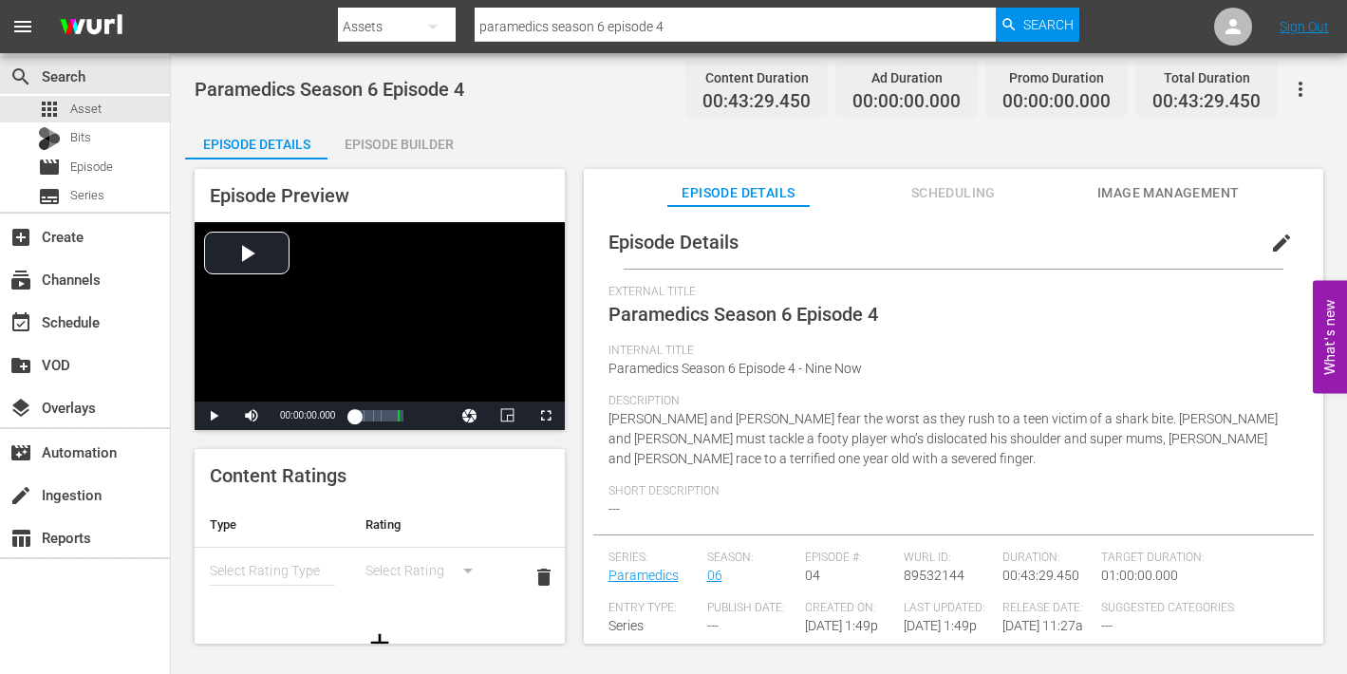
click at [1150, 189] on span "Image Management" at bounding box center [1168, 193] width 142 height 24
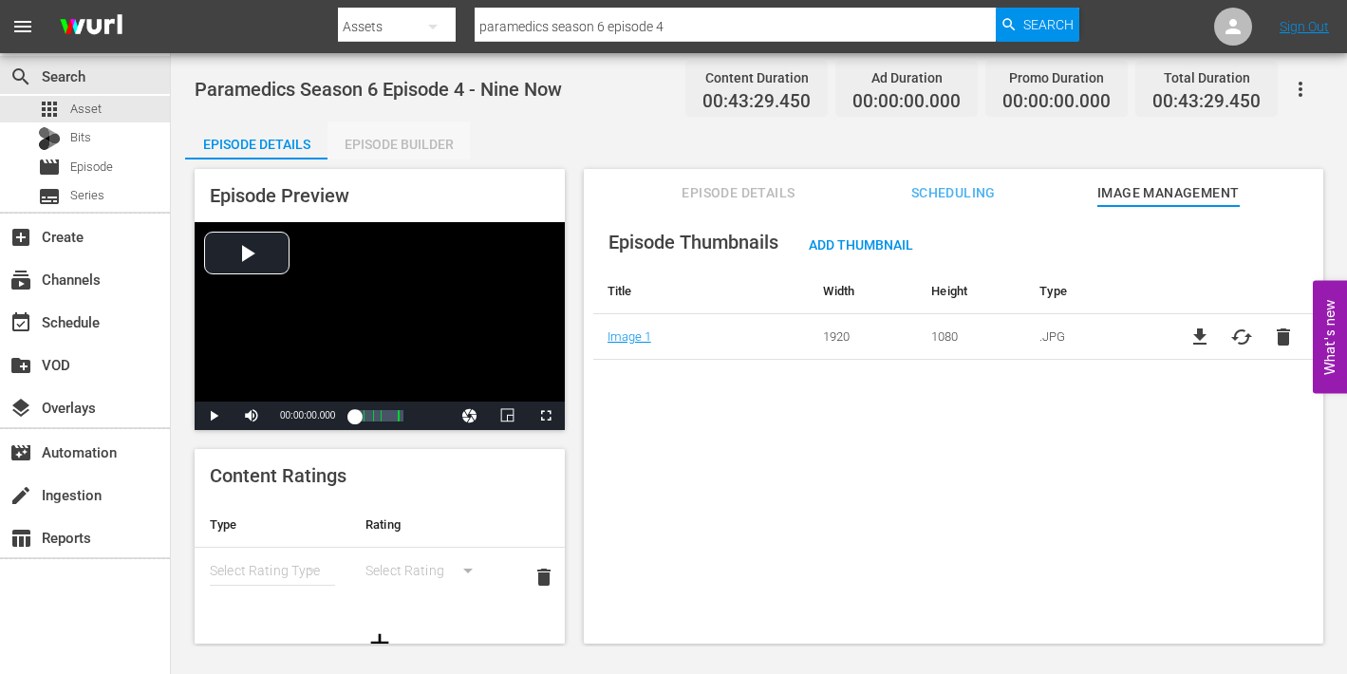
click at [380, 136] on div "Episode Builder" at bounding box center [398, 144] width 142 height 46
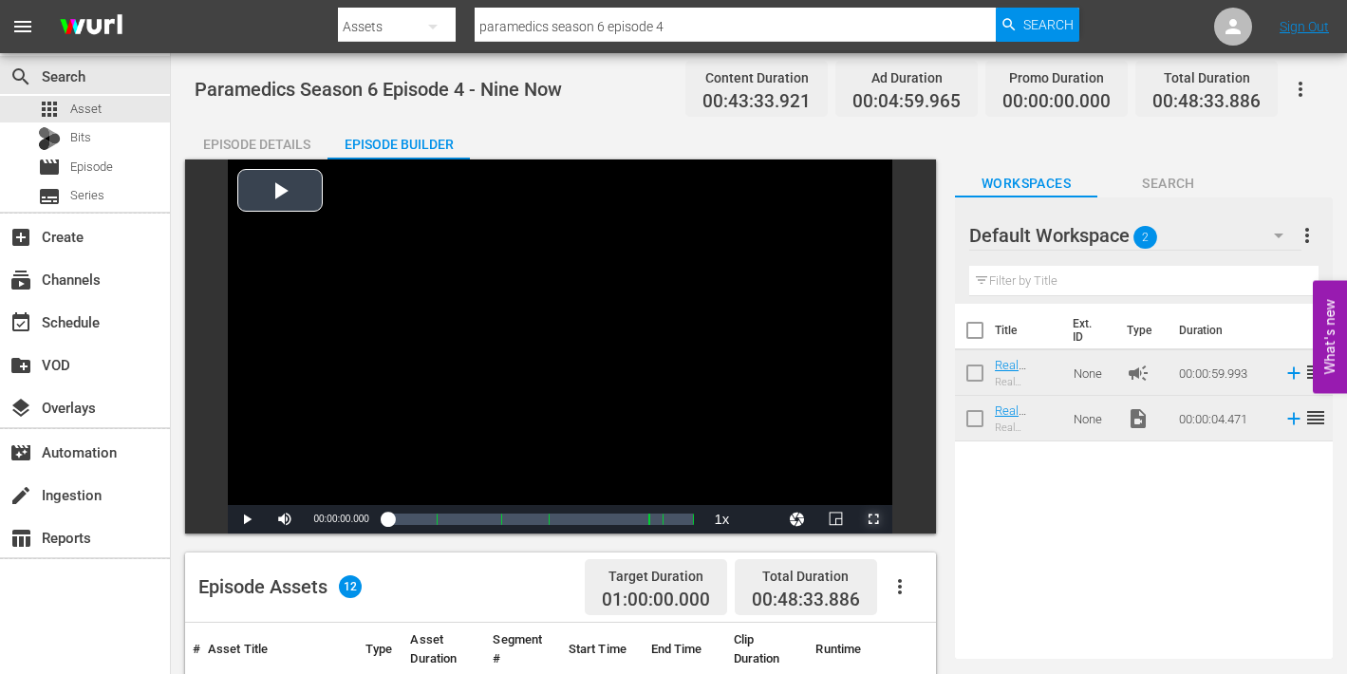
click at [873, 519] on span "Video Player" at bounding box center [873, 519] width 0 height 0
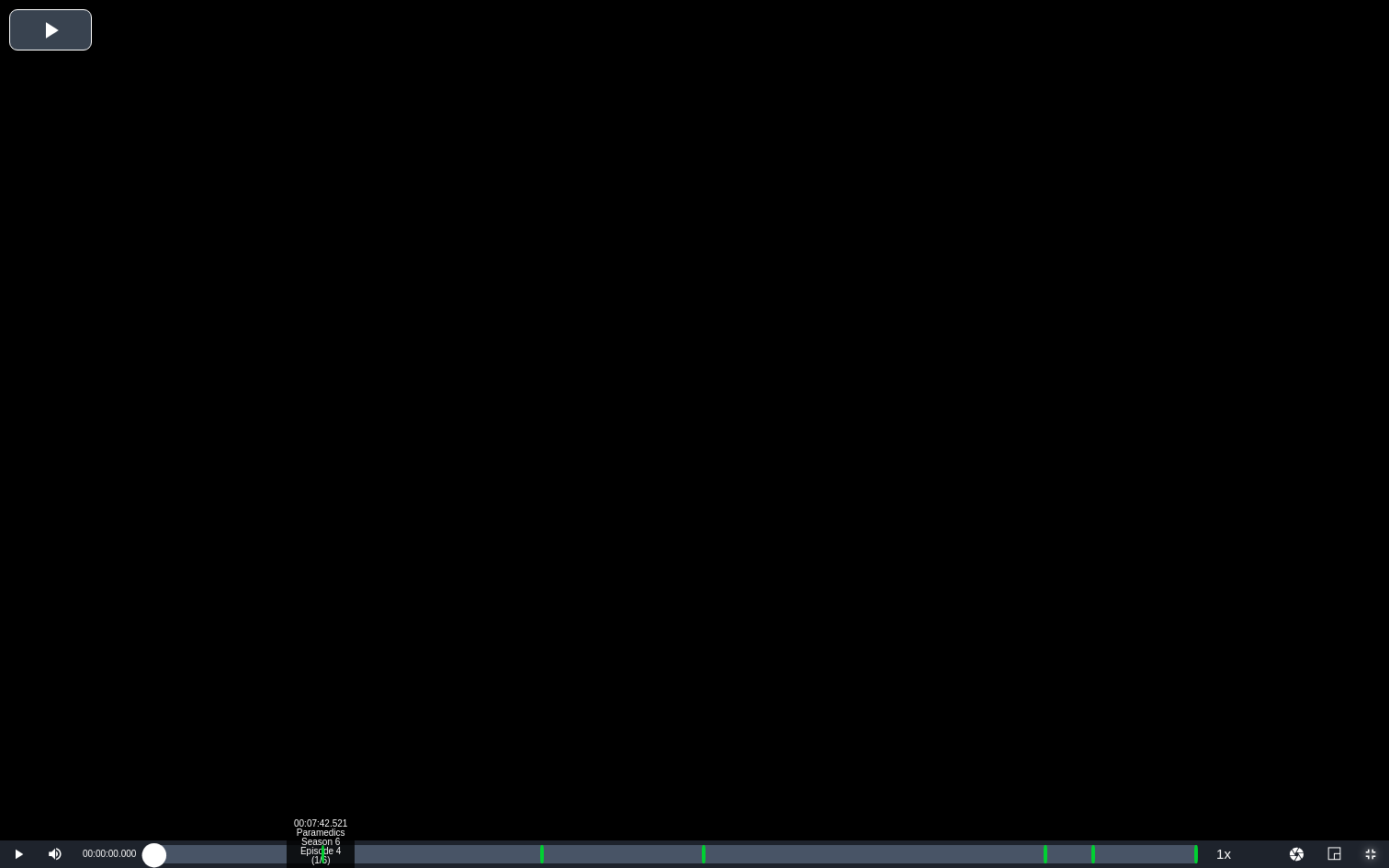
click at [319, 651] on div "Loaded : 0.23% 00:07:42.521 Paramedics Season 6 Episode 4 (1/6) 00:00:00.000" at bounding box center [675, 853] width 1042 height 18
click at [342, 651] on div "Loaded : 19.74% 00:08:44.191 Paramedics Season 6 Episode 4 (2/6) 00:00:02.670 C…" at bounding box center [675, 853] width 1042 height 18
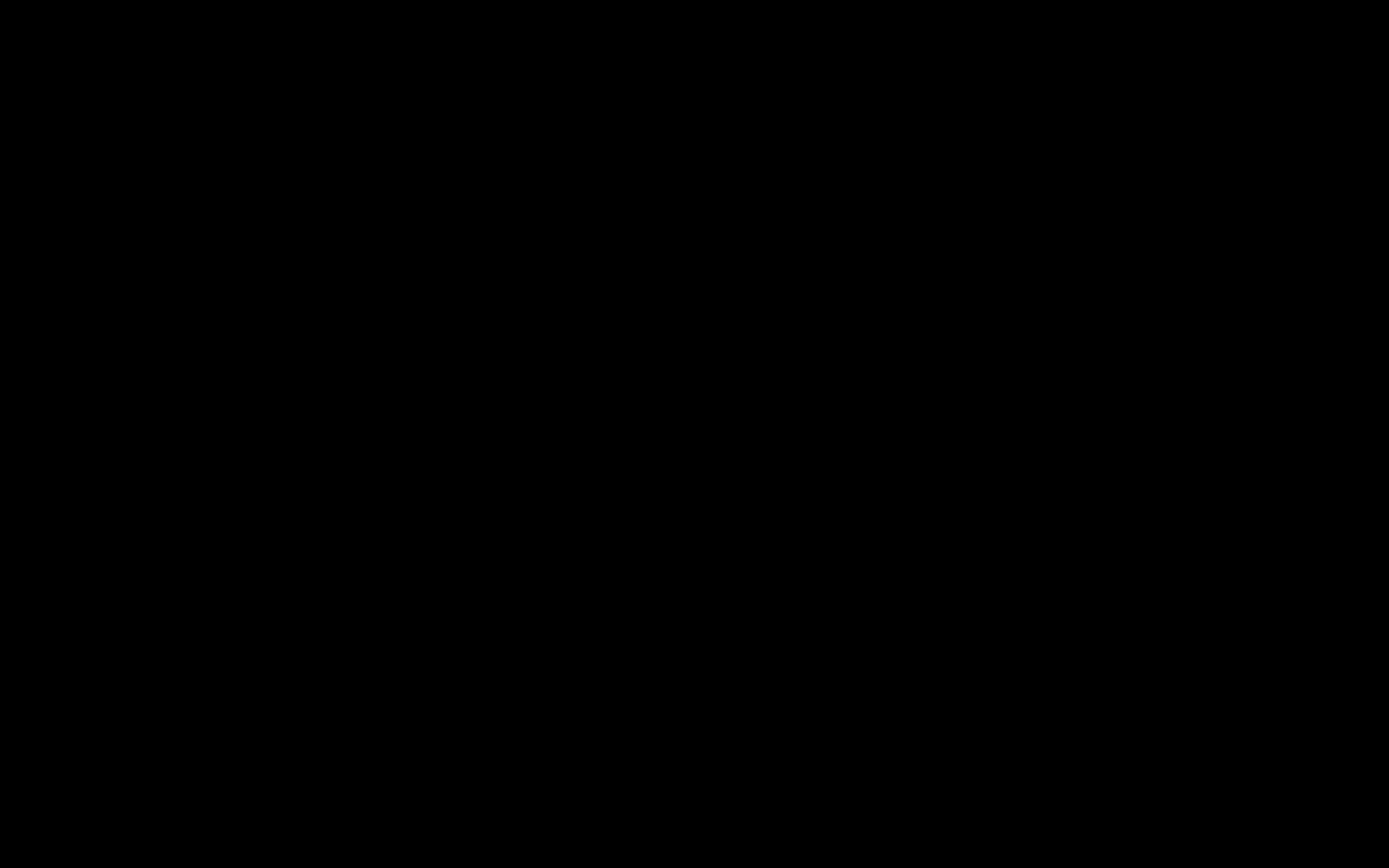
click at [538, 651] on div "Loaded : 17.95% 00:17:54.077 Paramedics Season 6 Episode 4 (3/6) 00:07:46.469 C…" at bounding box center [675, 853] width 1042 height 18
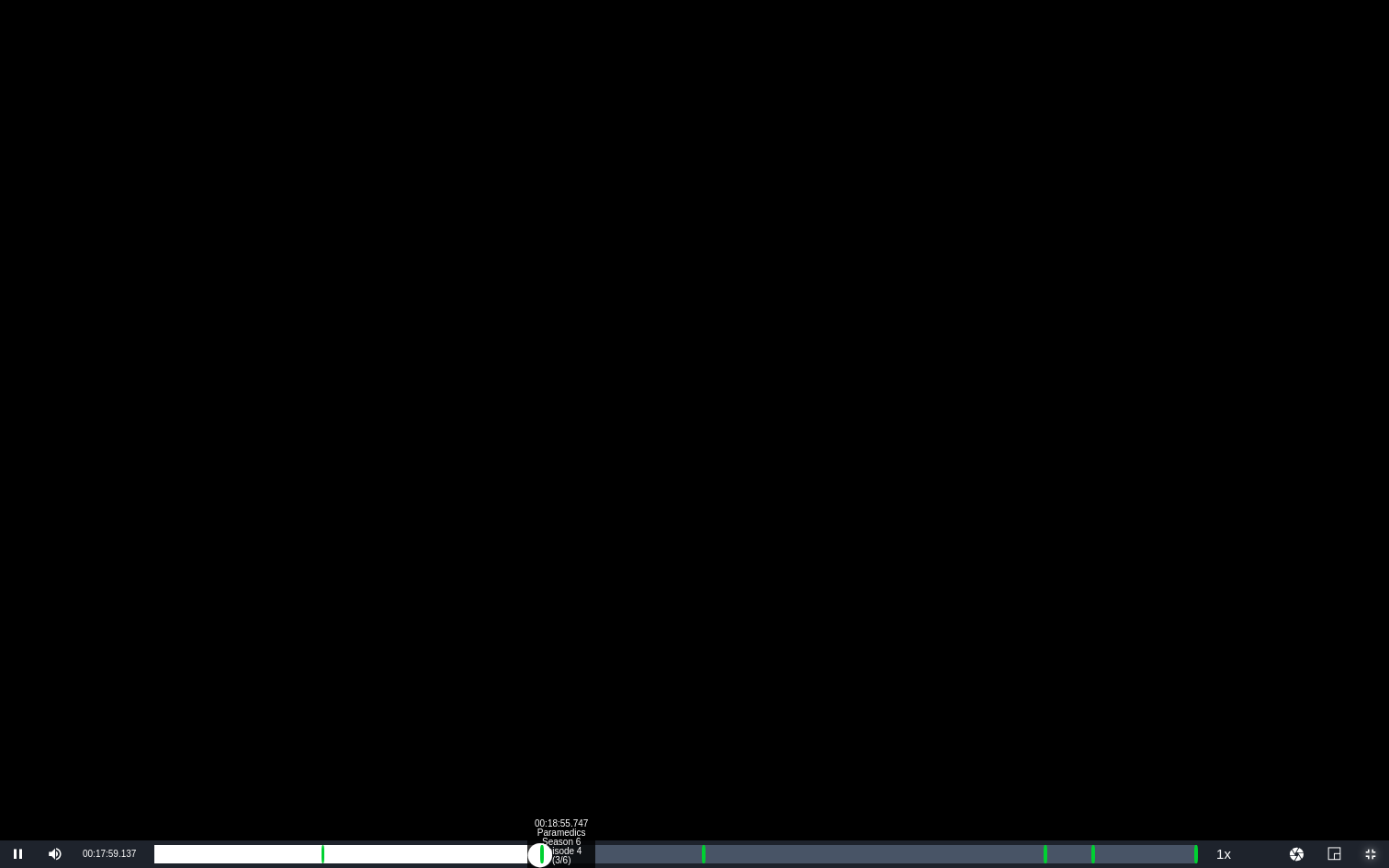
click at [560, 651] on div "00:18:55.747 Paramedics Season 6 Episode 4 (3/6)" at bounding box center [560, 853] width 1 height 18
click at [701, 651] on div "Loaded : 39.59% 00:25:31.460 Paramedics Season 6 Episode 4 (4/6) 00:17:00.073 C…" at bounding box center [675, 853] width 1042 height 18
click at [702, 651] on div "Progress Bar" at bounding box center [704, 853] width 5 height 24
click at [698, 651] on div "00:00:00.000" at bounding box center [426, 853] width 545 height 18
click at [722, 651] on div "00:26:27.990 Paramedics Season 6 Episode 4 (4/6)" at bounding box center [722, 853] width 1 height 18
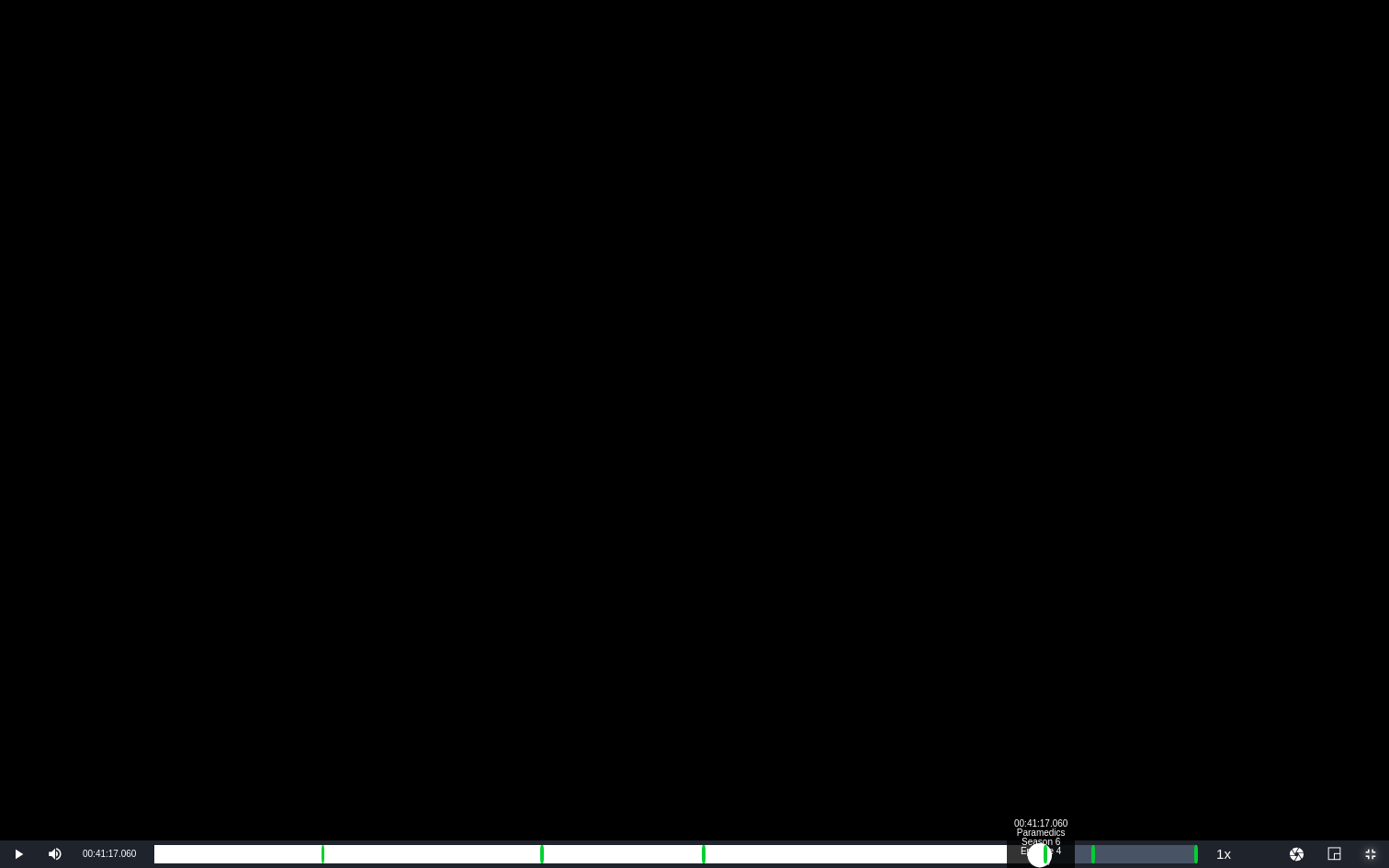
click at [1040, 651] on div "Loaded : 55.00% 00:41:17.060 Paramedics Season 6 Episode 4 (6/6) 00:23:37.459 […" at bounding box center [675, 853] width 1042 height 18
click at [1063, 651] on div "Loaded : 88.84% 00:42:21.299 Paramedics Season 6 Episode 4 (6/6) 00:00:00.000 […" at bounding box center [675, 853] width 1042 height 18
click at [1062, 651] on div "Loaded : 19.74% 00:42:21.299 Paramedics Season 6 Episode 4 (6/6) 00:00:01.488 […" at bounding box center [675, 853] width 1042 height 18
click at [1090, 651] on div "00:43:35.816" at bounding box center [1090, 853] width 1 height 18
click at [1089, 651] on div "00:00:00.957" at bounding box center [622, 853] width 937 height 18
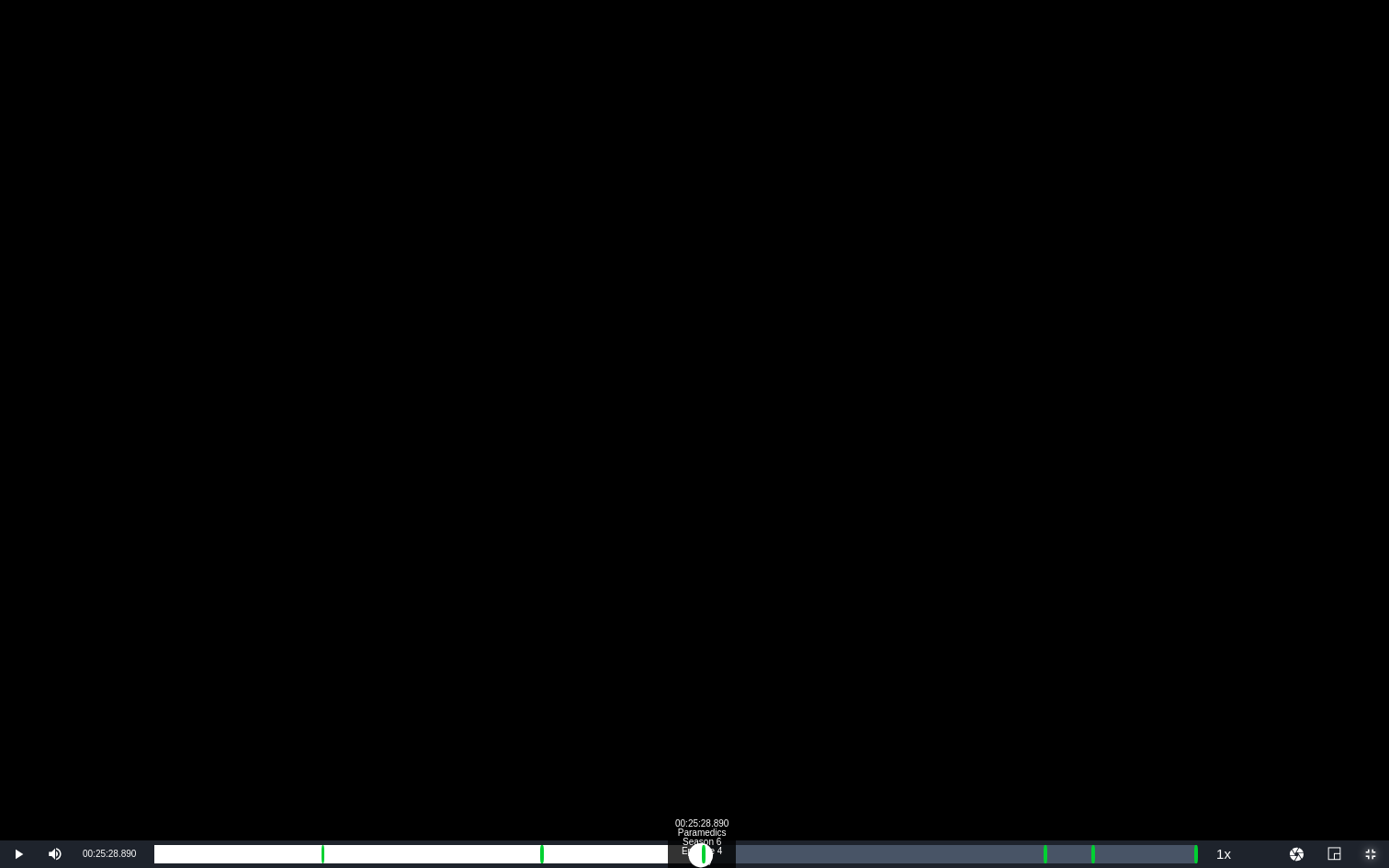
click at [701, 651] on div "Loaded : 29.69% 00:25:28.890 Paramedics Season 6 Episode 4 (4/6) 00:00:08.242 C…" at bounding box center [675, 853] width 1042 height 18
click at [1042, 651] on div "00:41:22.199 Paramedics Season 6 Episode 4 (6/6)" at bounding box center [1042, 853] width 1 height 18
click at [1089, 651] on div "Loaded : 89.30% 00:43:33.246 00:00:00.000 Cue Point 5: 00:43:39.972" at bounding box center [675, 853] width 1042 height 18
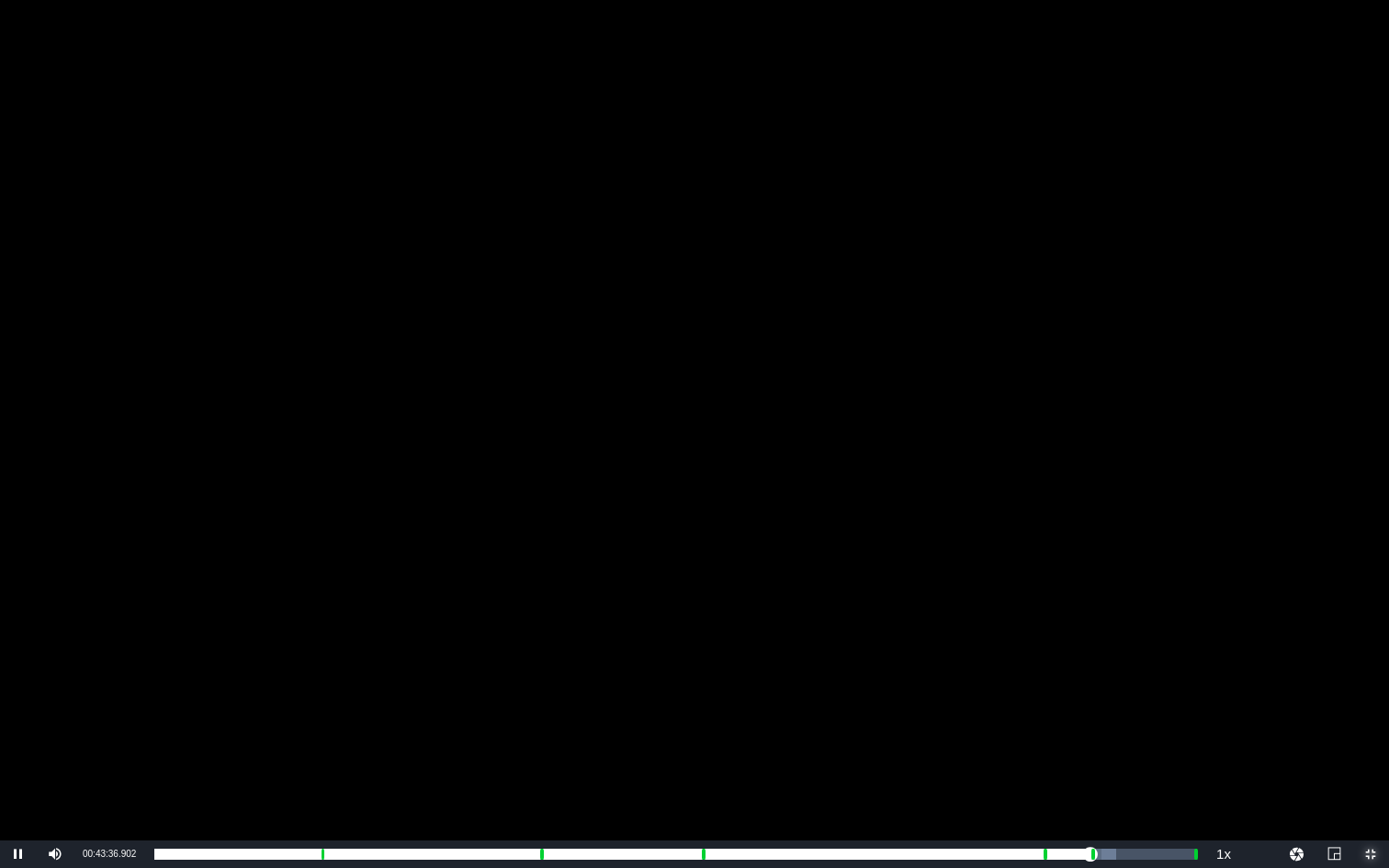
click at [1303, 651] on span "Video Player" at bounding box center [1371, 854] width 0 height 0
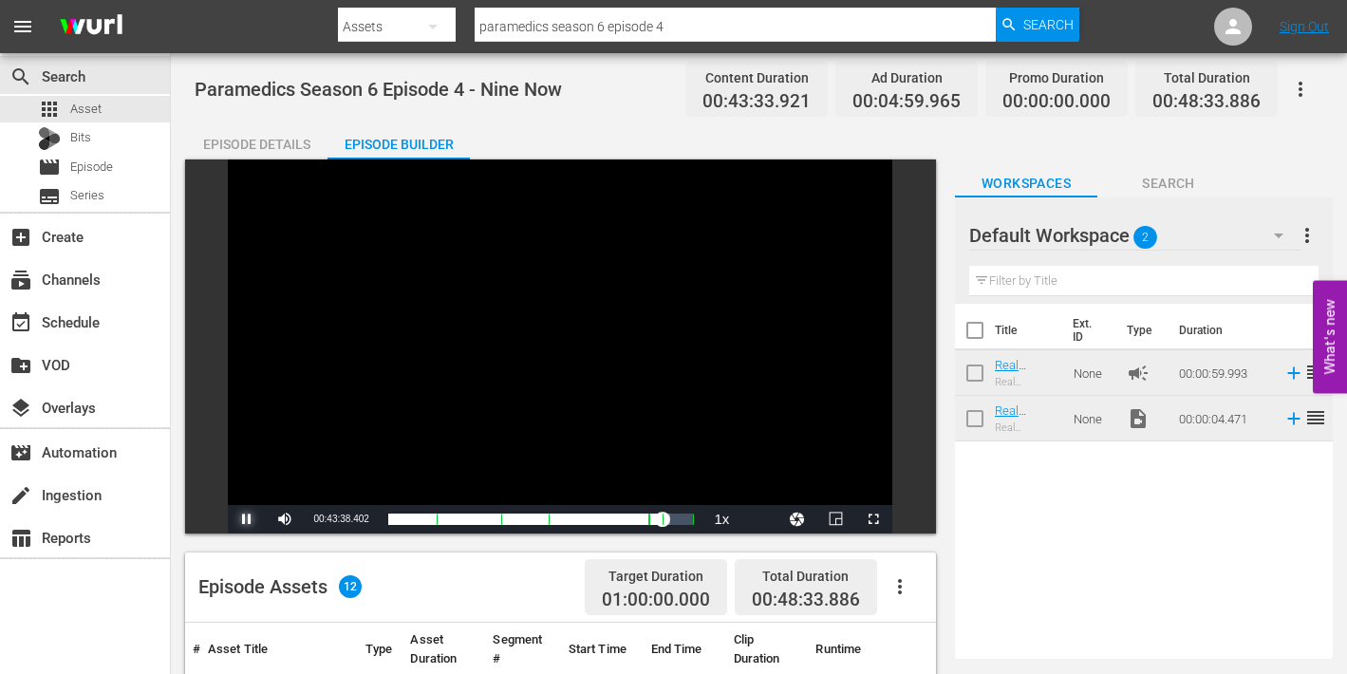
drag, startPoint x: 246, startPoint y: 519, endPoint x: 221, endPoint y: 523, distance: 25.0
click at [247, 519] on span "Video Player" at bounding box center [247, 519] width 0 height 0
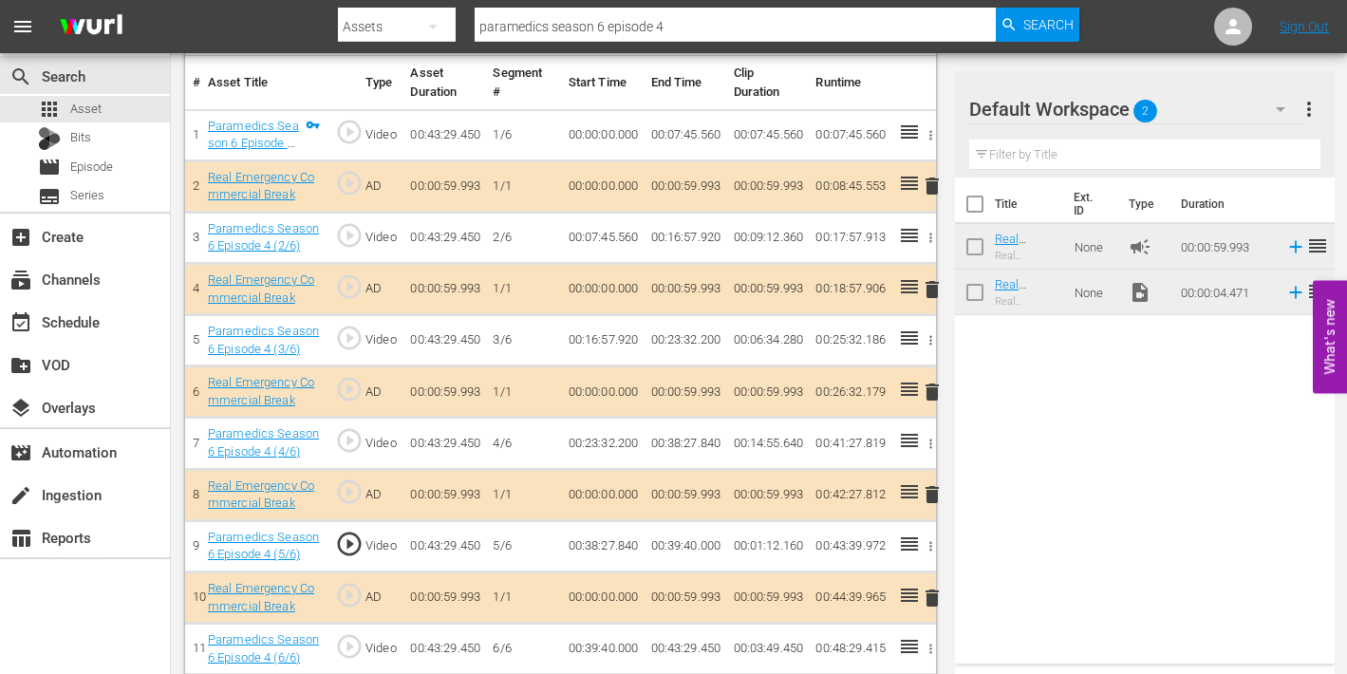
scroll to position [633, 0]
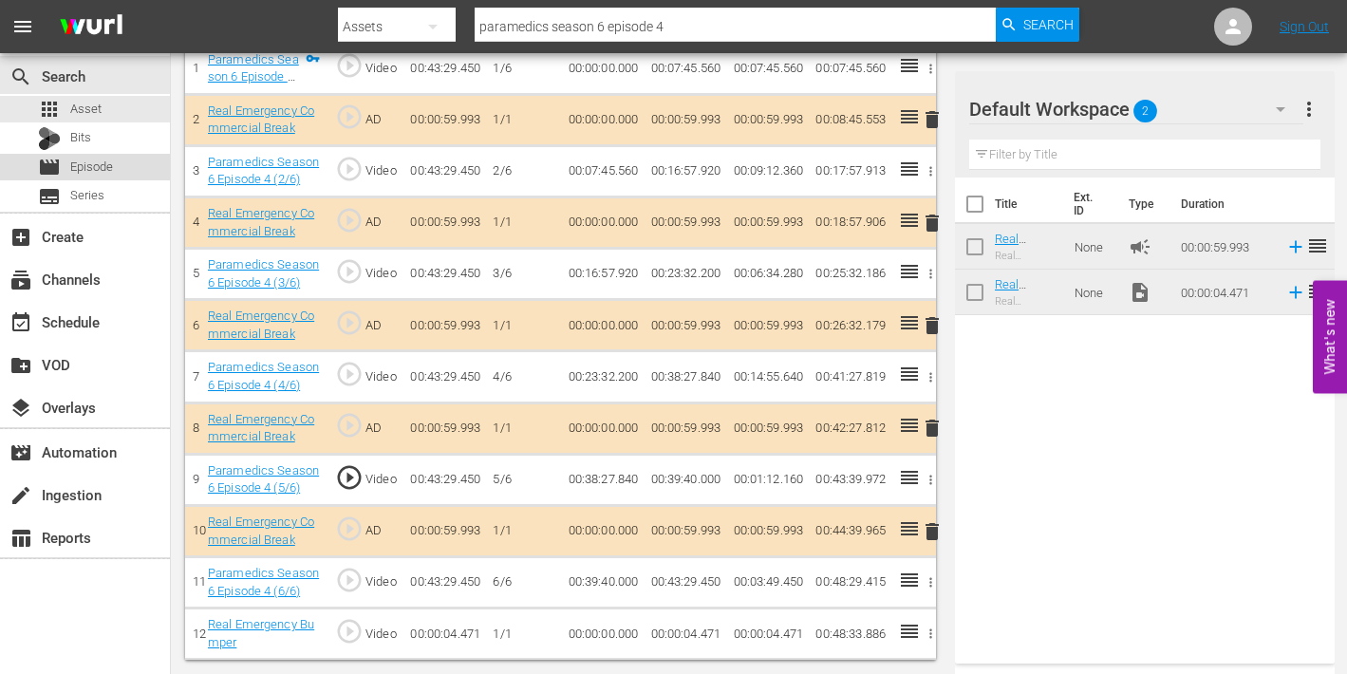
click at [80, 163] on span "Episode" at bounding box center [91, 167] width 43 height 19
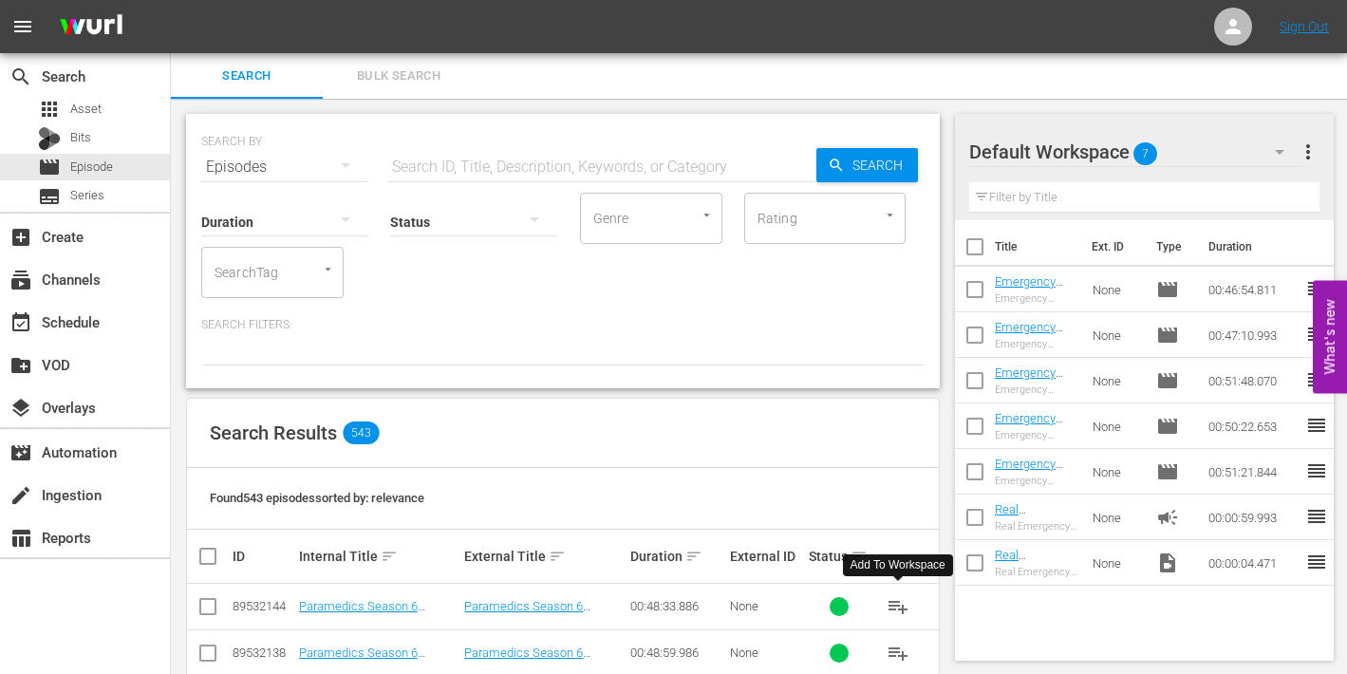
click at [898, 604] on span "playlist_add" at bounding box center [898, 606] width 23 height 23
click at [981, 293] on input "checkbox" at bounding box center [975, 293] width 40 height 40
checkbox input "true"
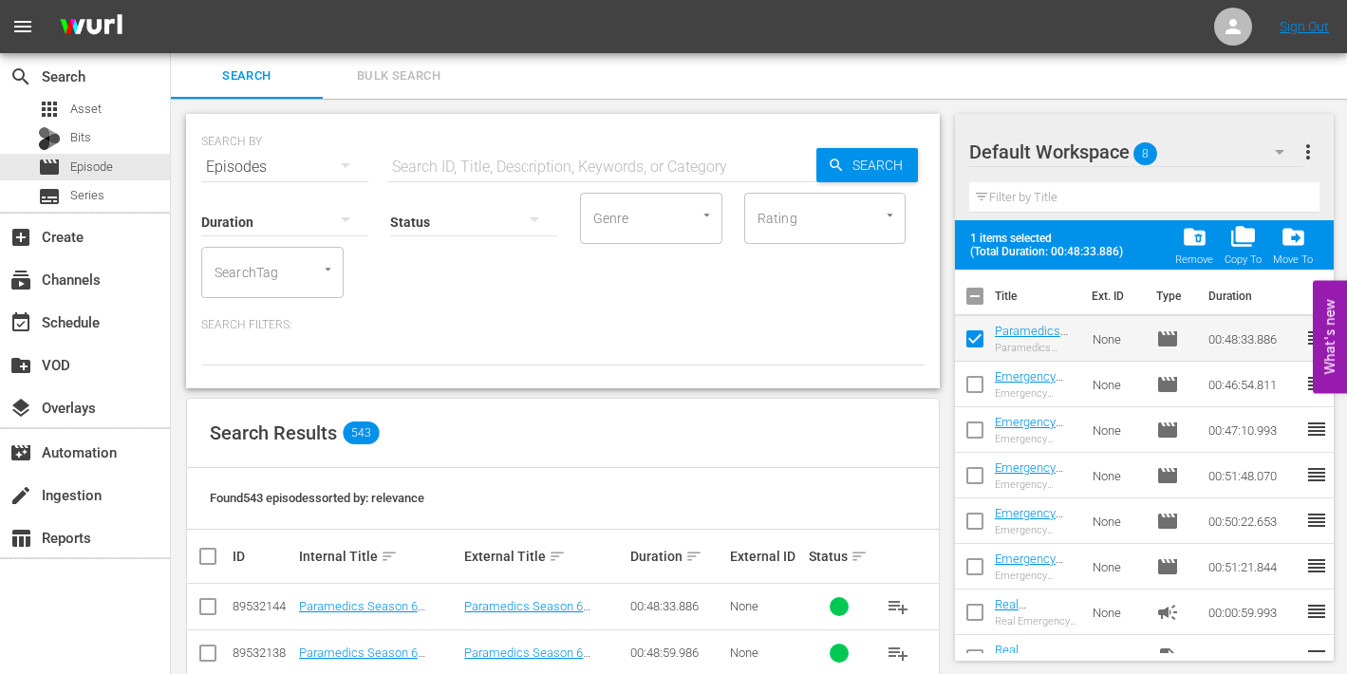
click at [978, 383] on input "checkbox" at bounding box center [975, 388] width 40 height 40
checkbox input "true"
click at [976, 432] on input "checkbox" at bounding box center [975, 434] width 40 height 40
checkbox input "true"
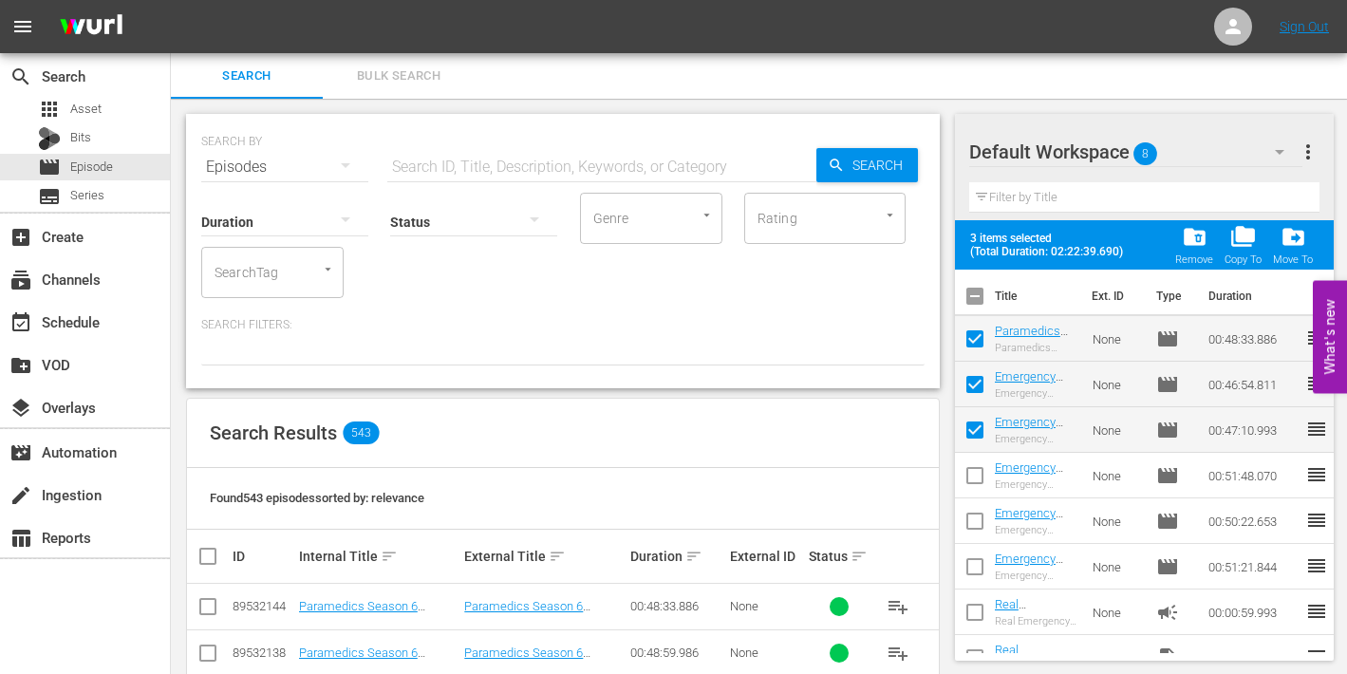
click at [976, 514] on input "checkbox" at bounding box center [975, 525] width 40 height 40
checkbox input "true"
drag, startPoint x: 977, startPoint y: 557, endPoint x: 980, endPoint y: 546, distance: 11.7
click at [977, 557] on input "checkbox" at bounding box center [975, 571] width 40 height 40
checkbox input "true"
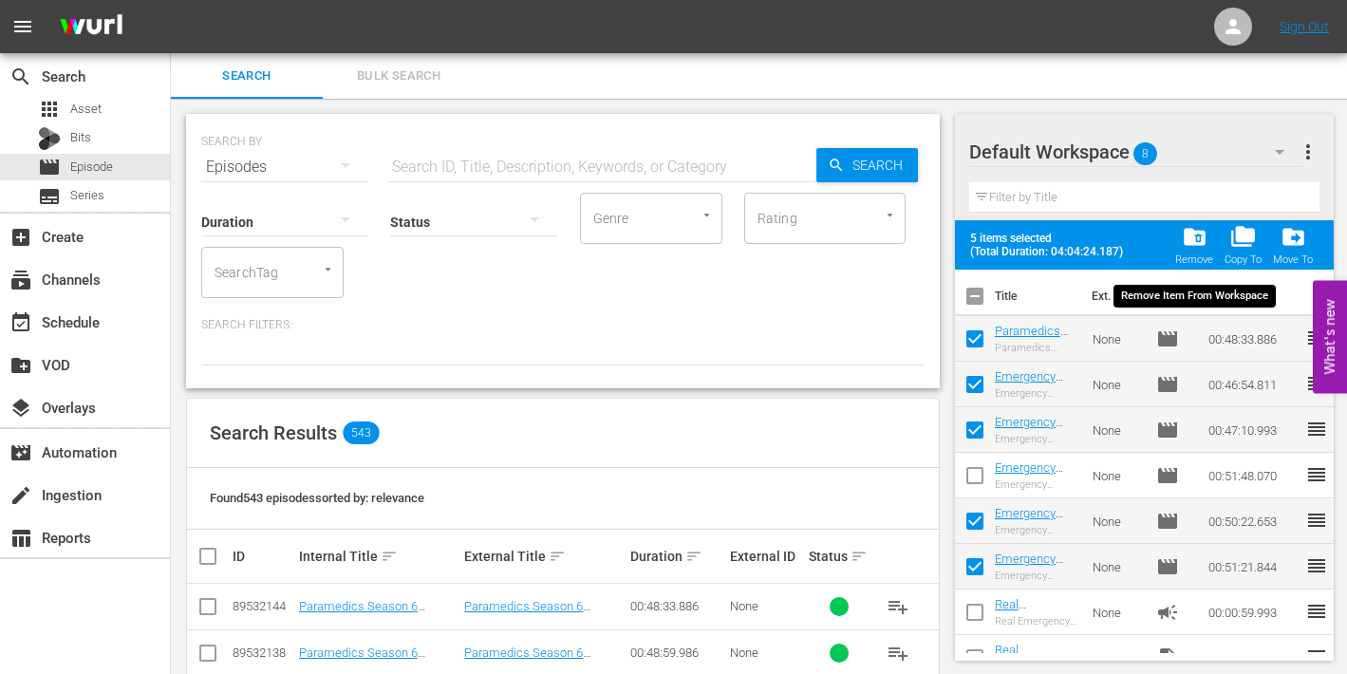
click at [1197, 236] on span "folder_delete" at bounding box center [1195, 237] width 26 height 26
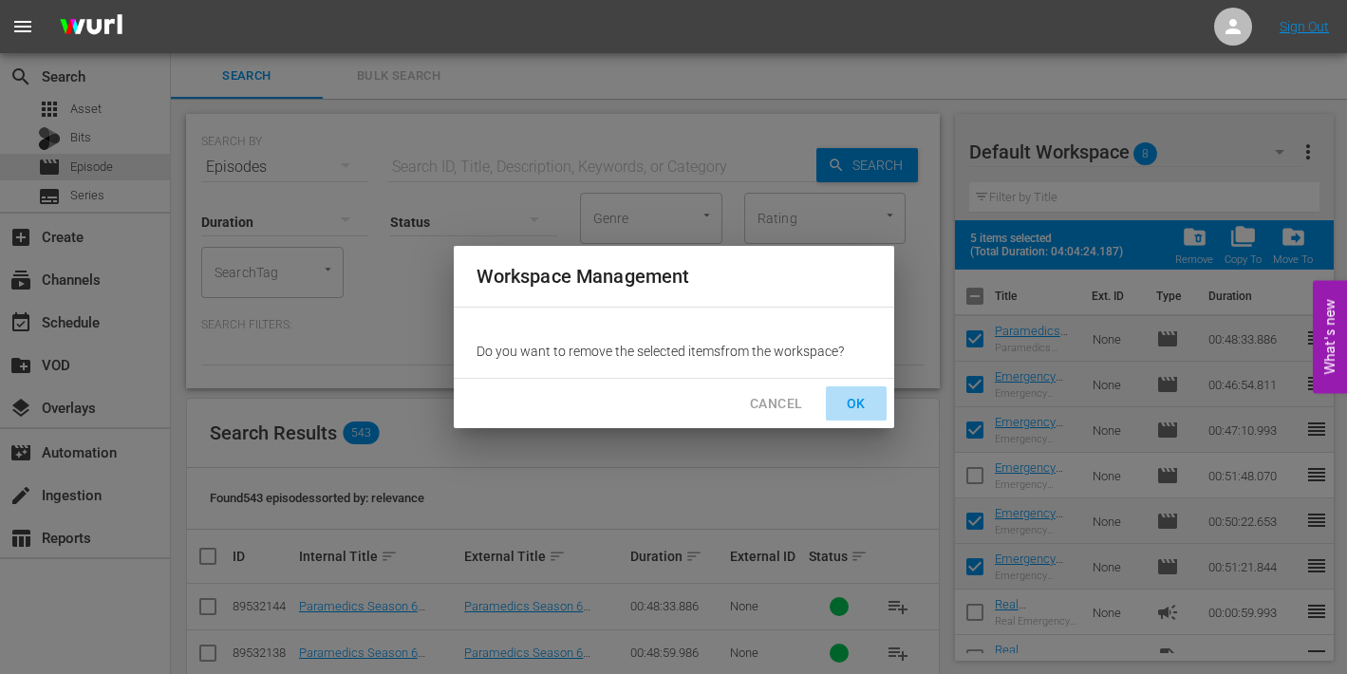
drag, startPoint x: 853, startPoint y: 404, endPoint x: 838, endPoint y: 414, distance: 17.9
click at [853, 404] on span "OK" at bounding box center [856, 404] width 30 height 24
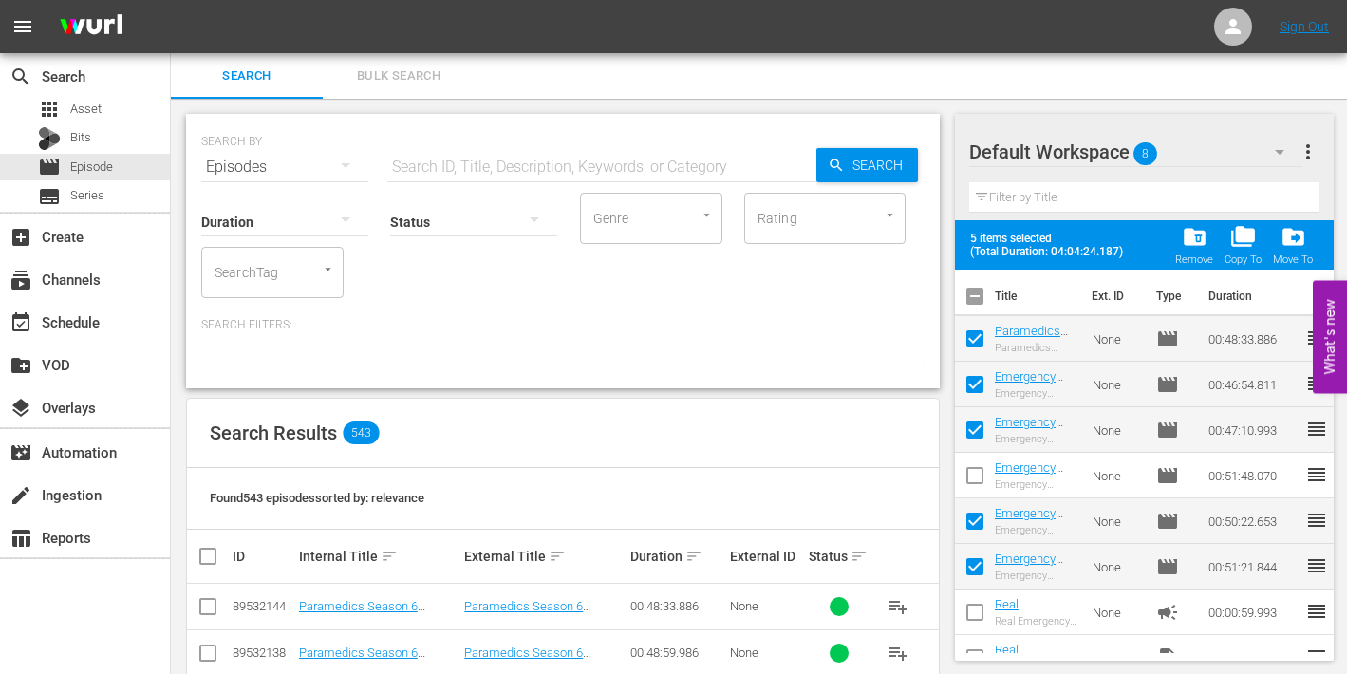
checkbox input "false"
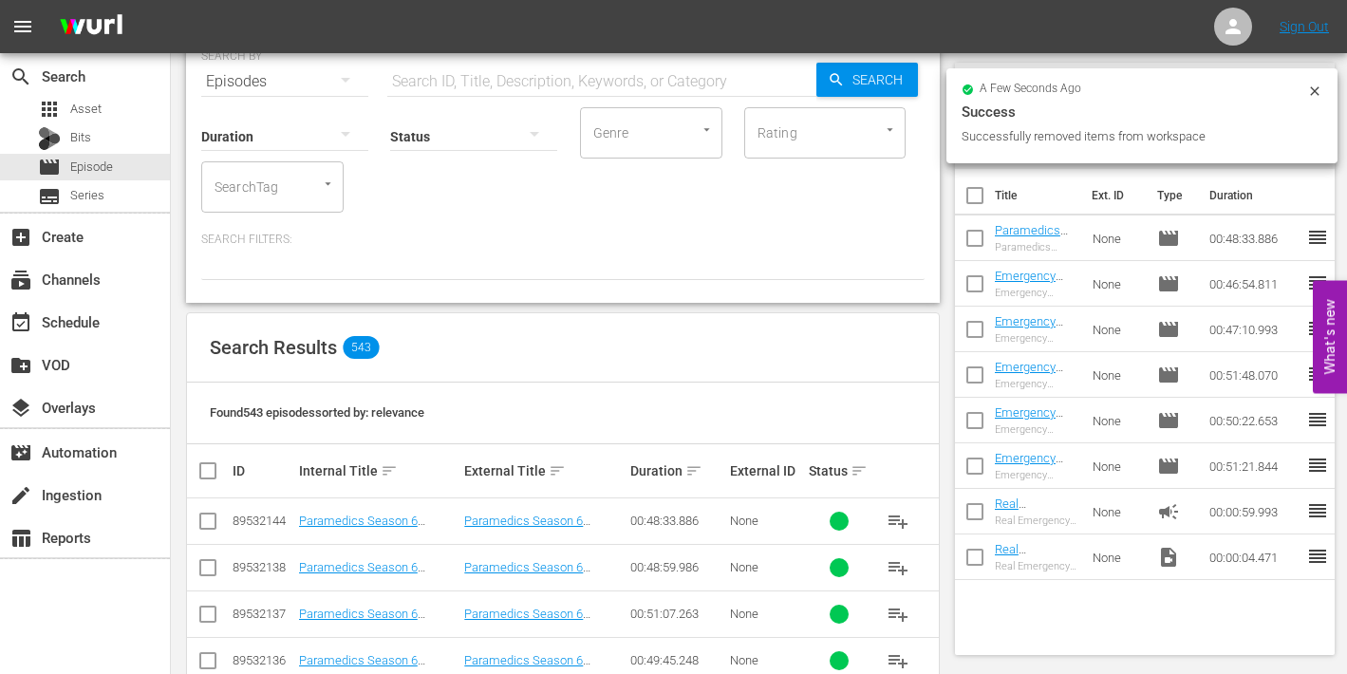
scroll to position [103, 0]
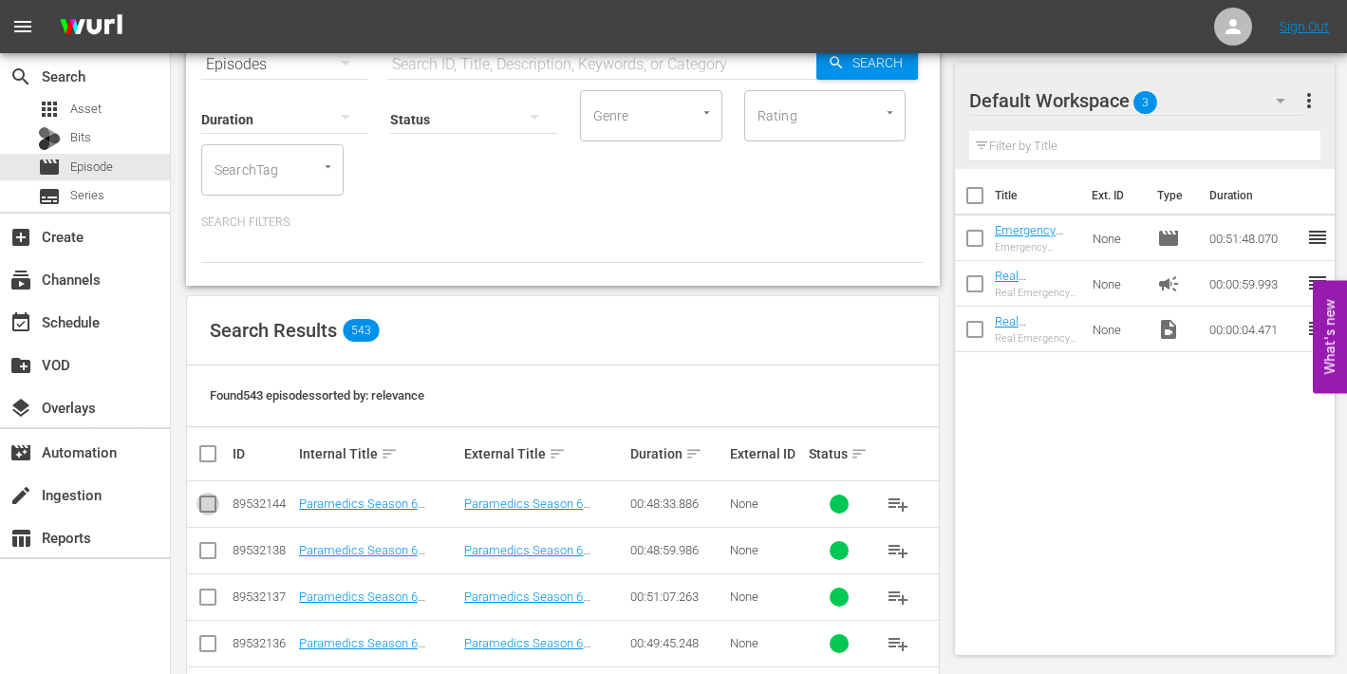
click at [205, 502] on input "checkbox" at bounding box center [207, 507] width 23 height 23
checkbox input "true"
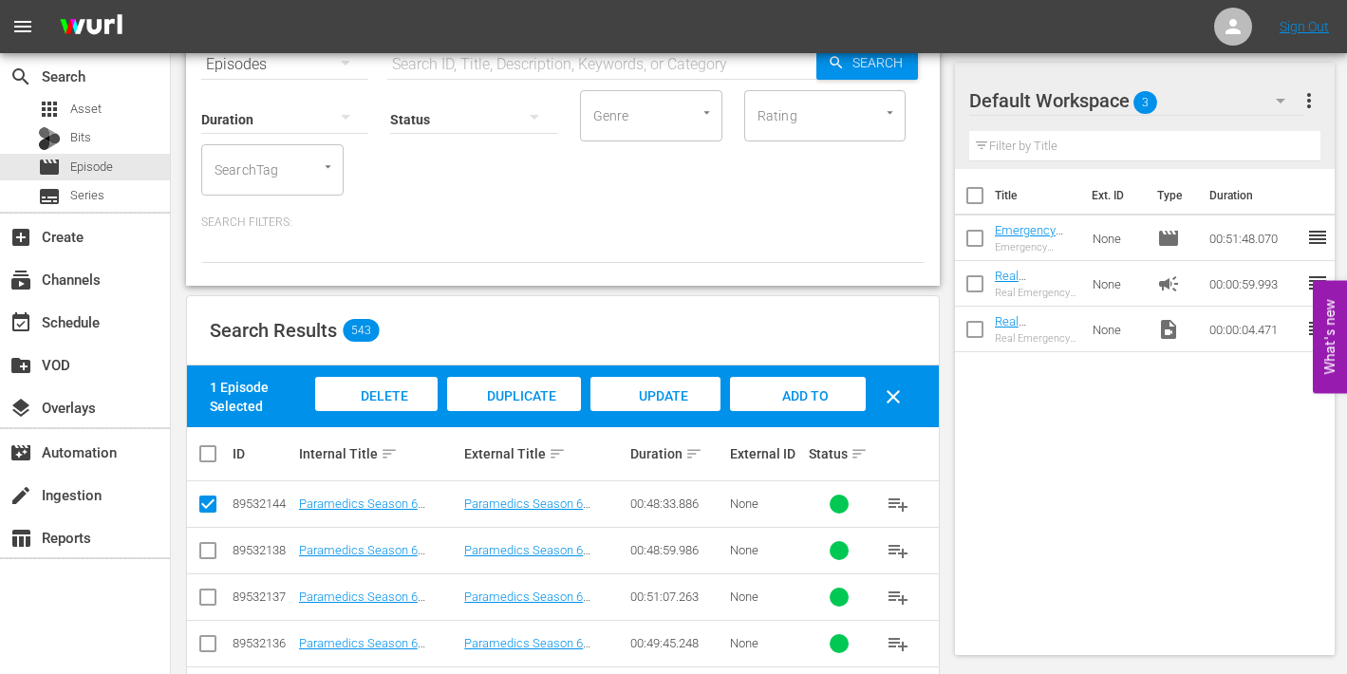
click at [385, 388] on span "Delete Episodes" at bounding box center [377, 413] width 76 height 51
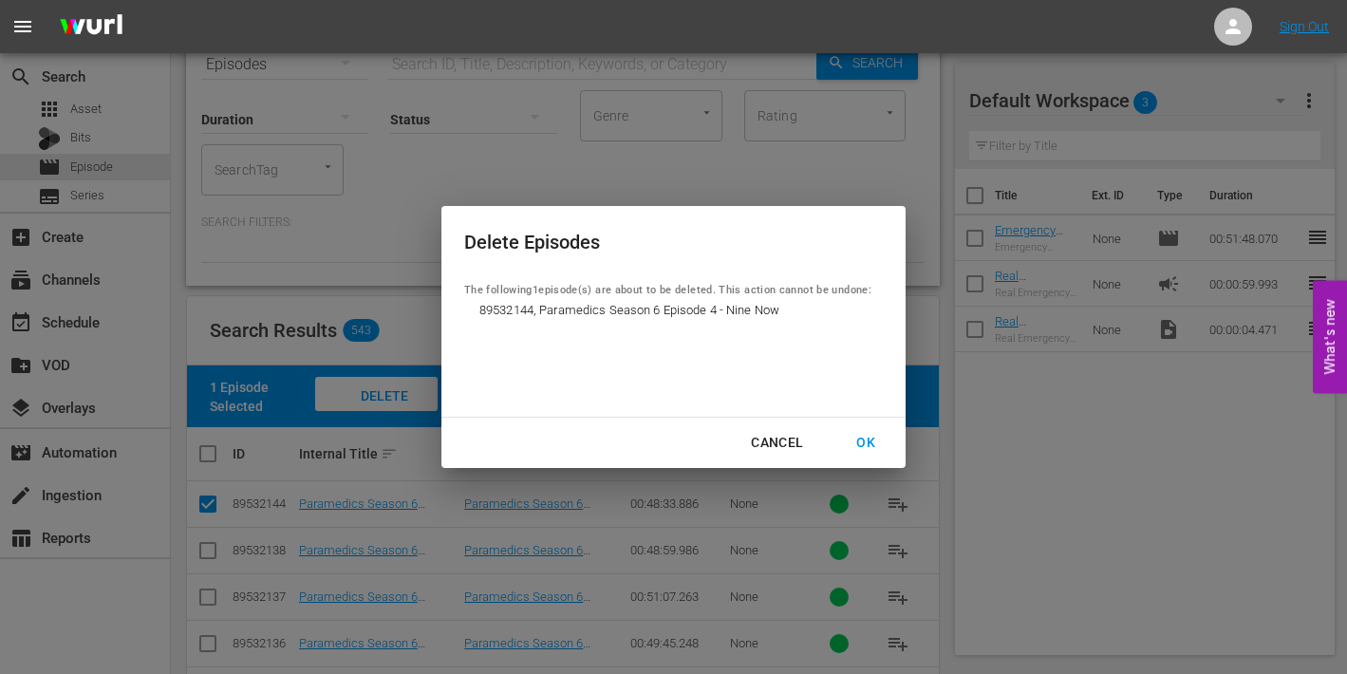
click at [866, 436] on div "OK" at bounding box center [865, 443] width 49 height 24
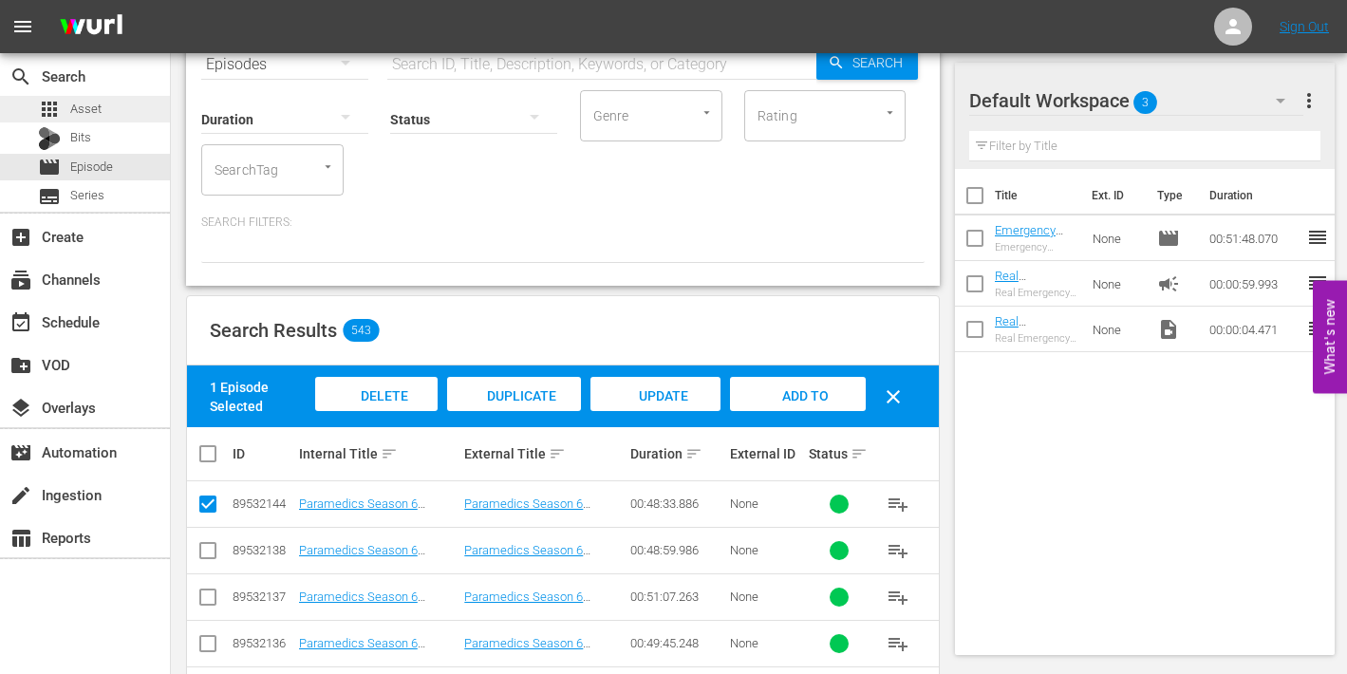
click at [89, 116] on span "Asset" at bounding box center [85, 109] width 31 height 19
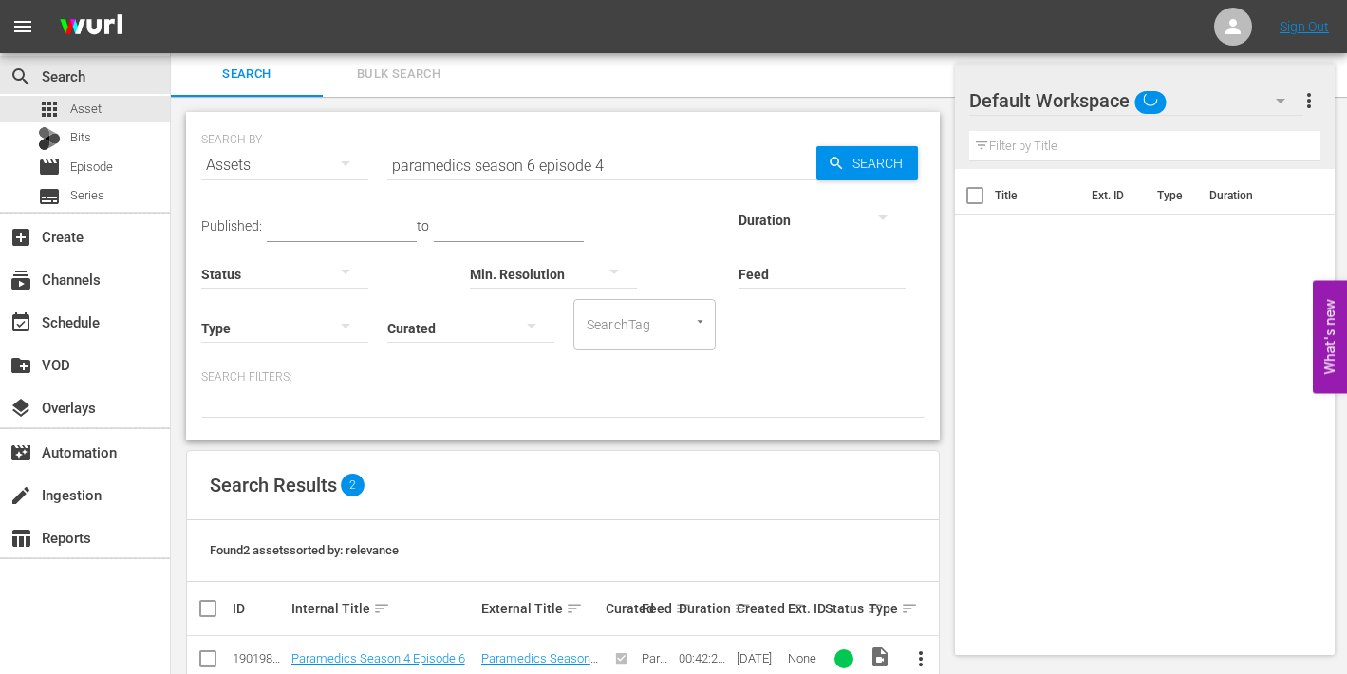
scroll to position [91, 0]
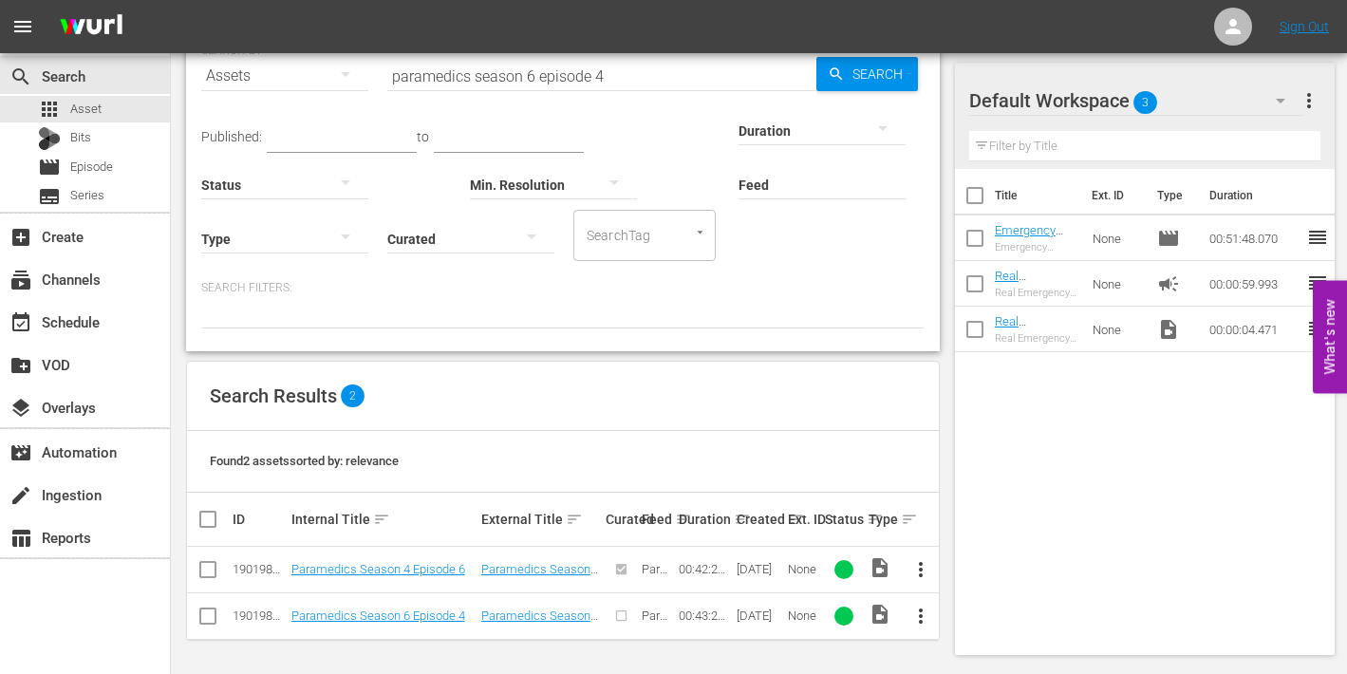
click at [611, 76] on input "paramedics season 6 episode 4" at bounding box center [601, 76] width 429 height 46
type input "paramedics season 6 episode 5"
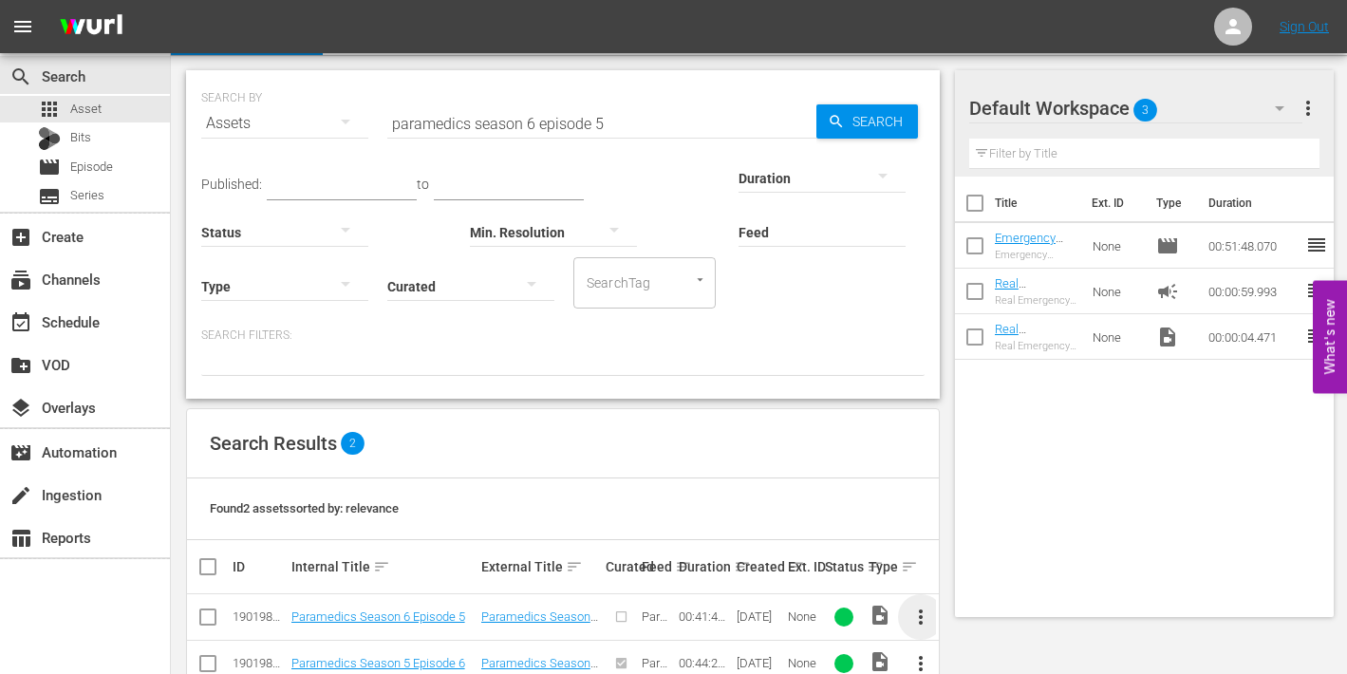
click at [925, 618] on span "more_vert" at bounding box center [920, 617] width 23 height 23
click at [994, 605] on div "Episode" at bounding box center [1023, 609] width 129 height 46
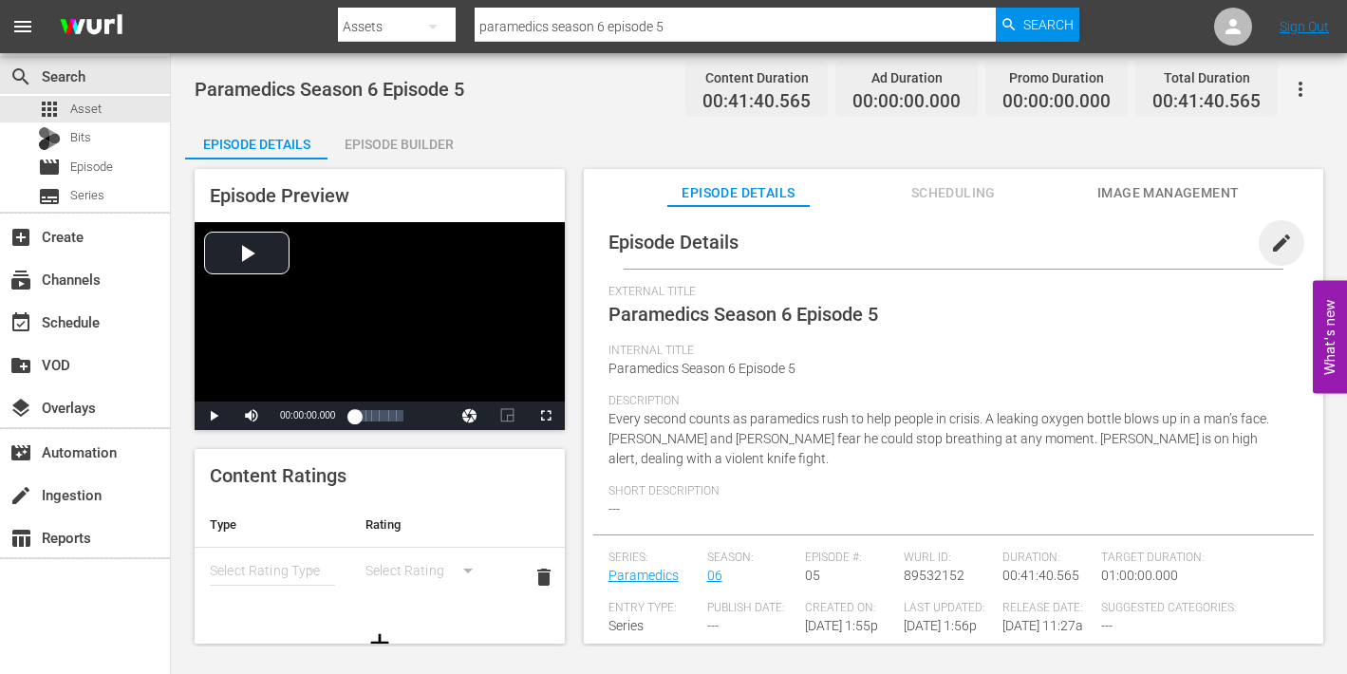
click at [1270, 239] on span "edit" at bounding box center [1281, 243] width 23 height 23
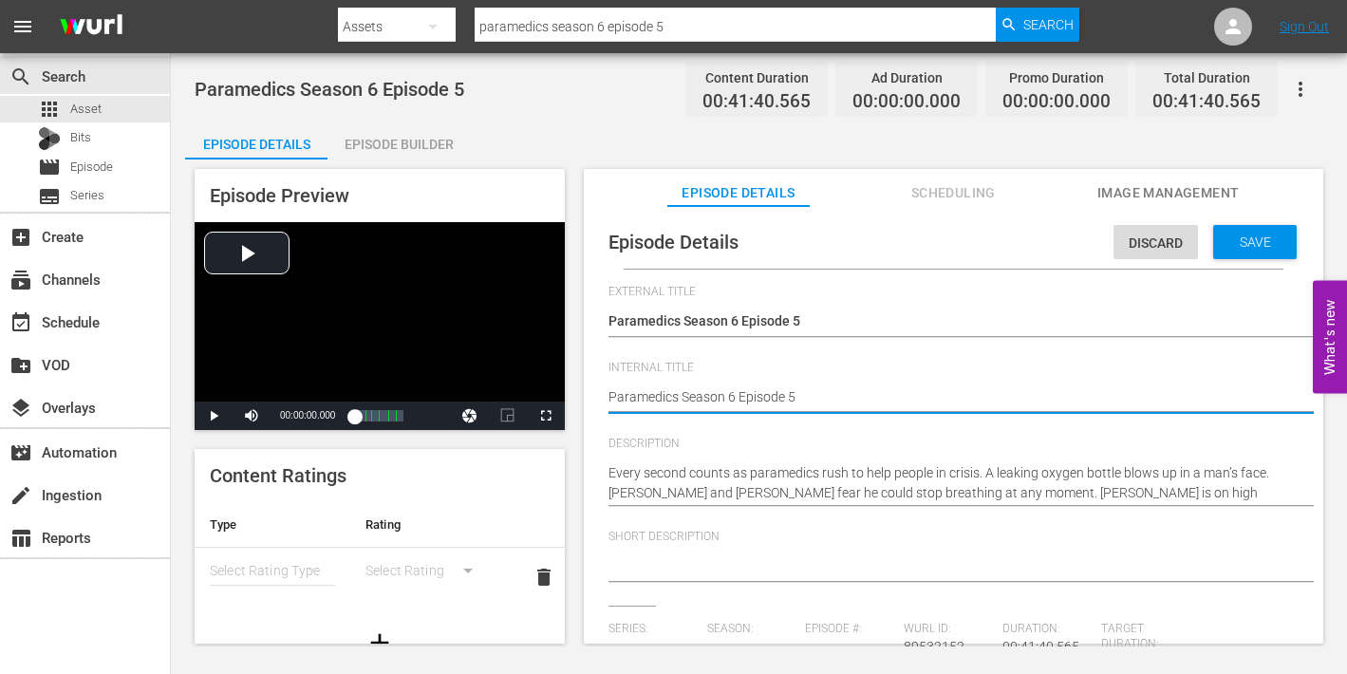
type textarea "Paramedics Season 6 Episode 5"
type textarea "Paramedics Season 6 Episode 5 -"
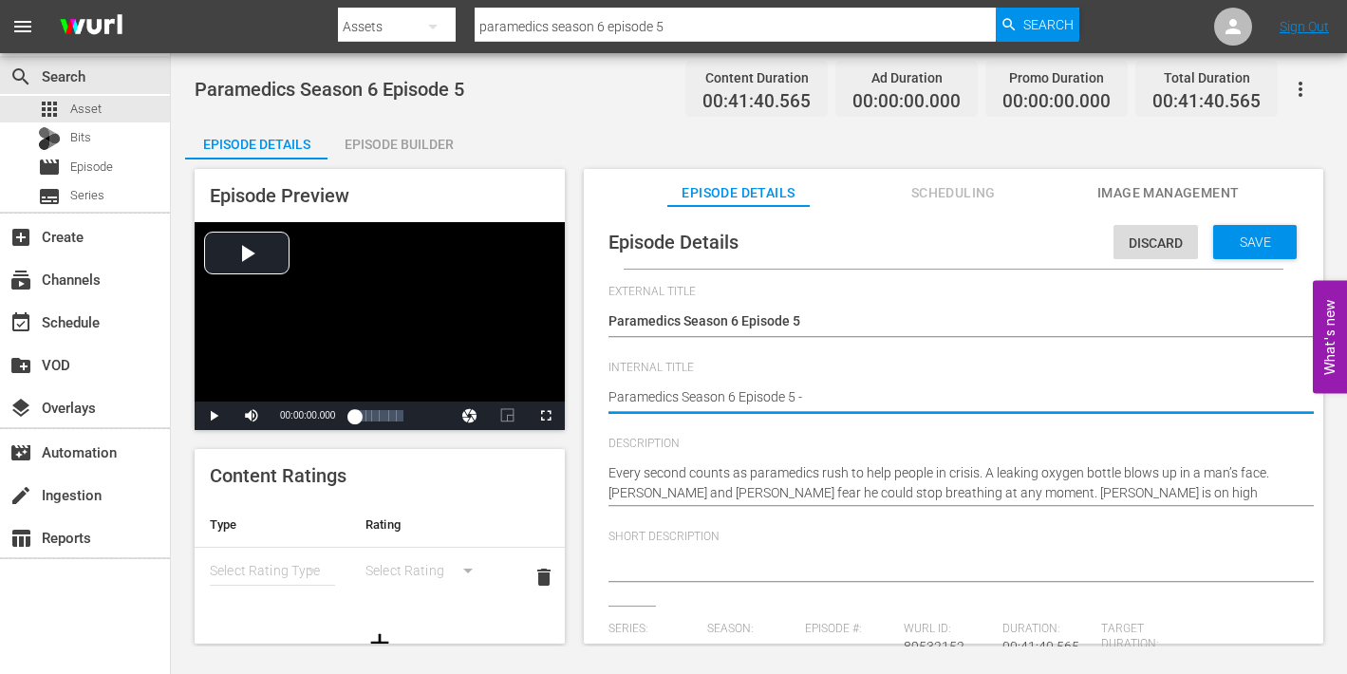
type textarea "Paramedics Season 6 Episode 5 -"
type textarea "Paramedics Season 6 Episode 5 - N"
type textarea "Paramedics Season 6 Episode 5 - Ni"
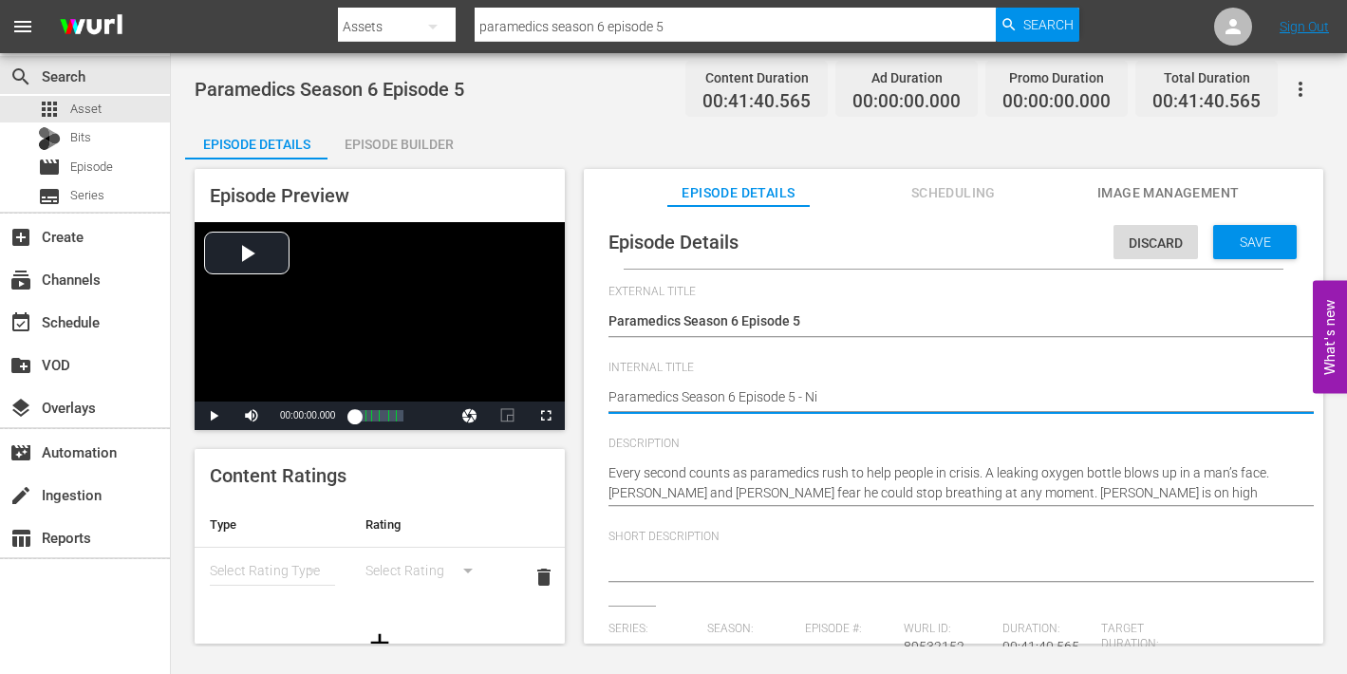
type textarea "Paramedics Season 6 Episode 5 - Nin"
type textarea "Paramedics Season 6 Episode 5 - Nine"
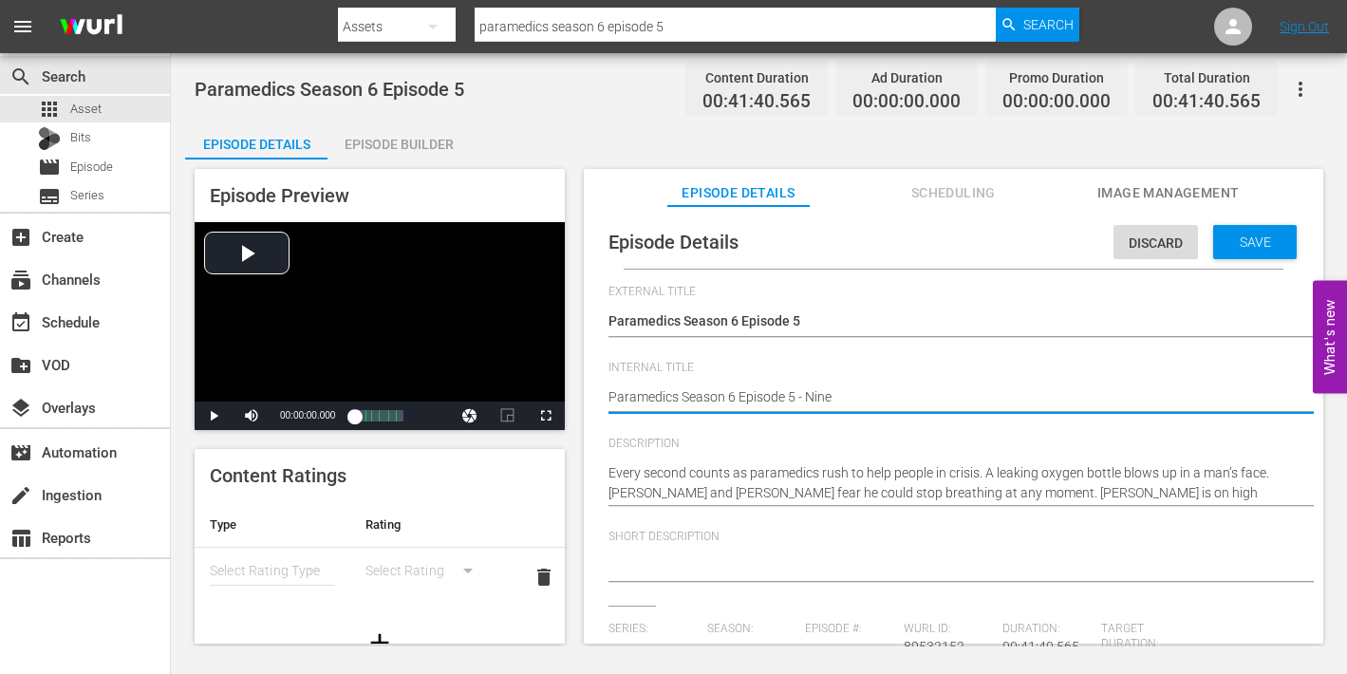
type textarea "Paramedics Season 6 Episode 5 - Nine"
type textarea "Paramedics Season 6 Episode 5 - Nine N"
type textarea "Paramedics Season 6 Episode 5 - Nine No"
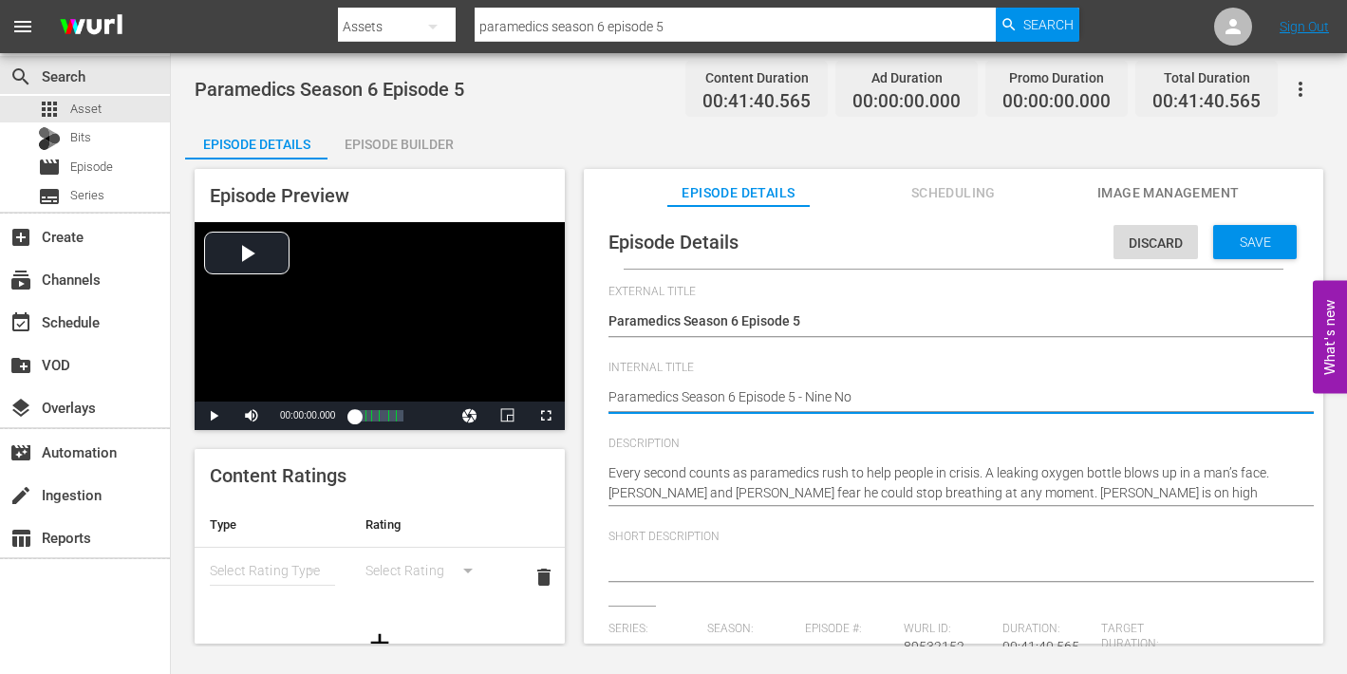
type textarea "Paramedics Season 6 Episode 5 - Nine Now"
click at [1228, 233] on div "Save" at bounding box center [1255, 242] width 84 height 34
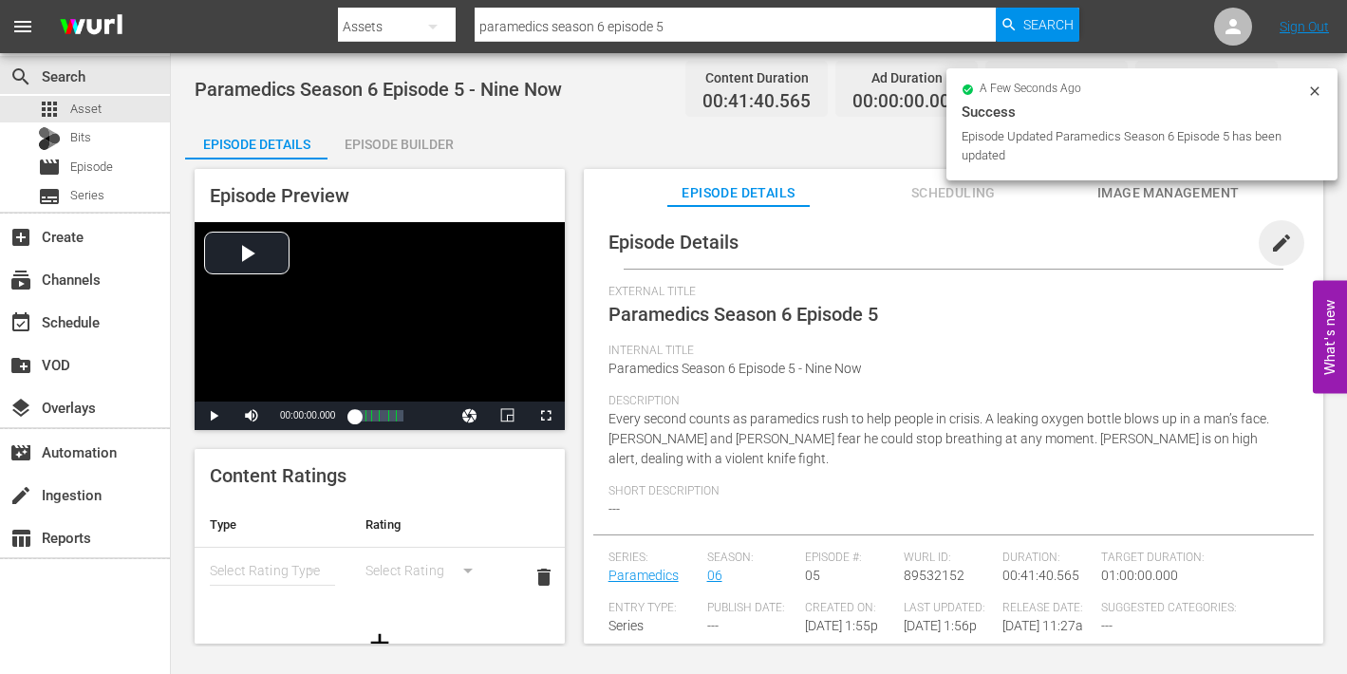
click at [1270, 242] on span "edit" at bounding box center [1281, 243] width 23 height 23
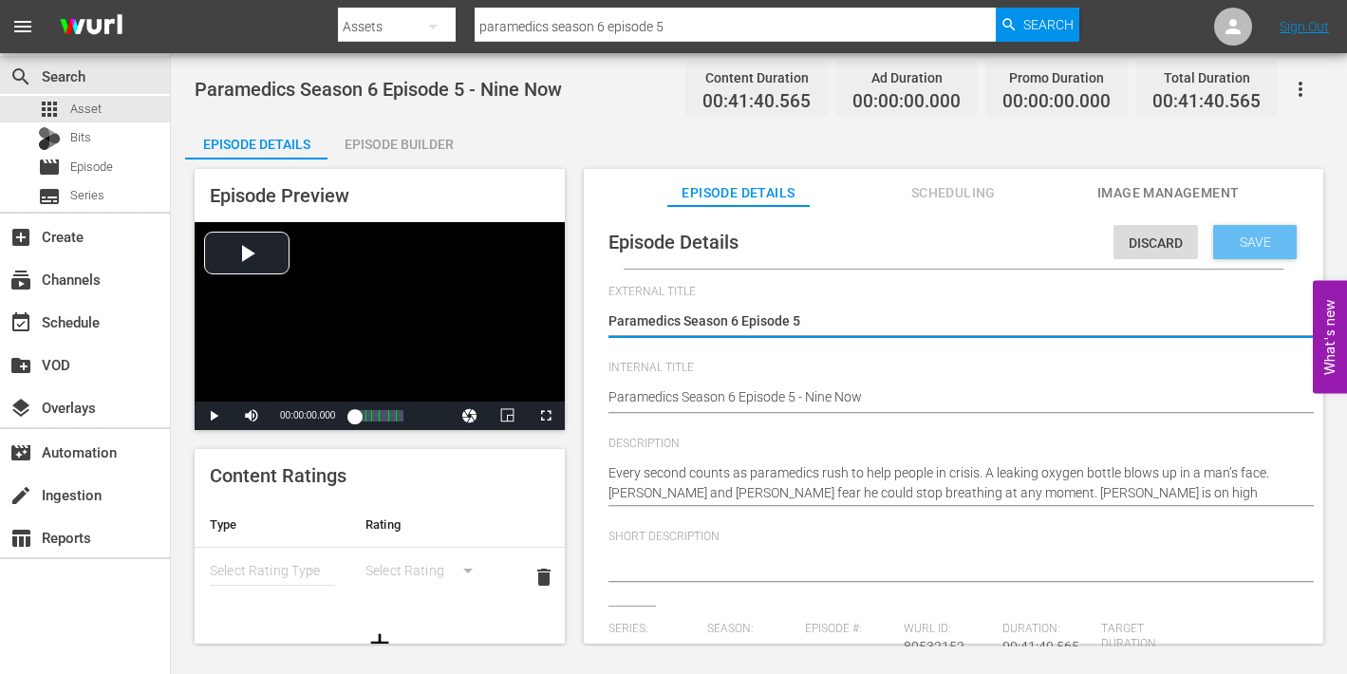
click at [1230, 239] on span "Save" at bounding box center [1255, 241] width 62 height 15
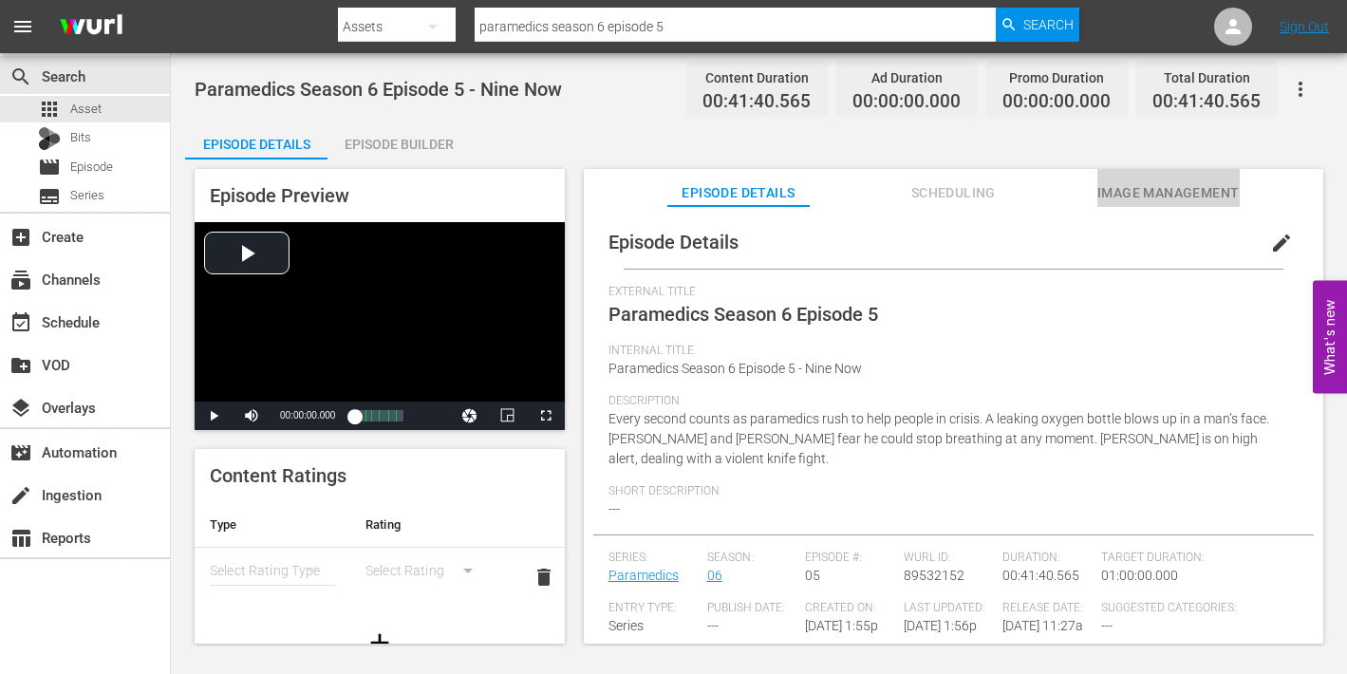
drag, startPoint x: 1124, startPoint y: 189, endPoint x: 1112, endPoint y: 194, distance: 13.2
click at [1123, 190] on span "Image Management" at bounding box center [1168, 193] width 142 height 24
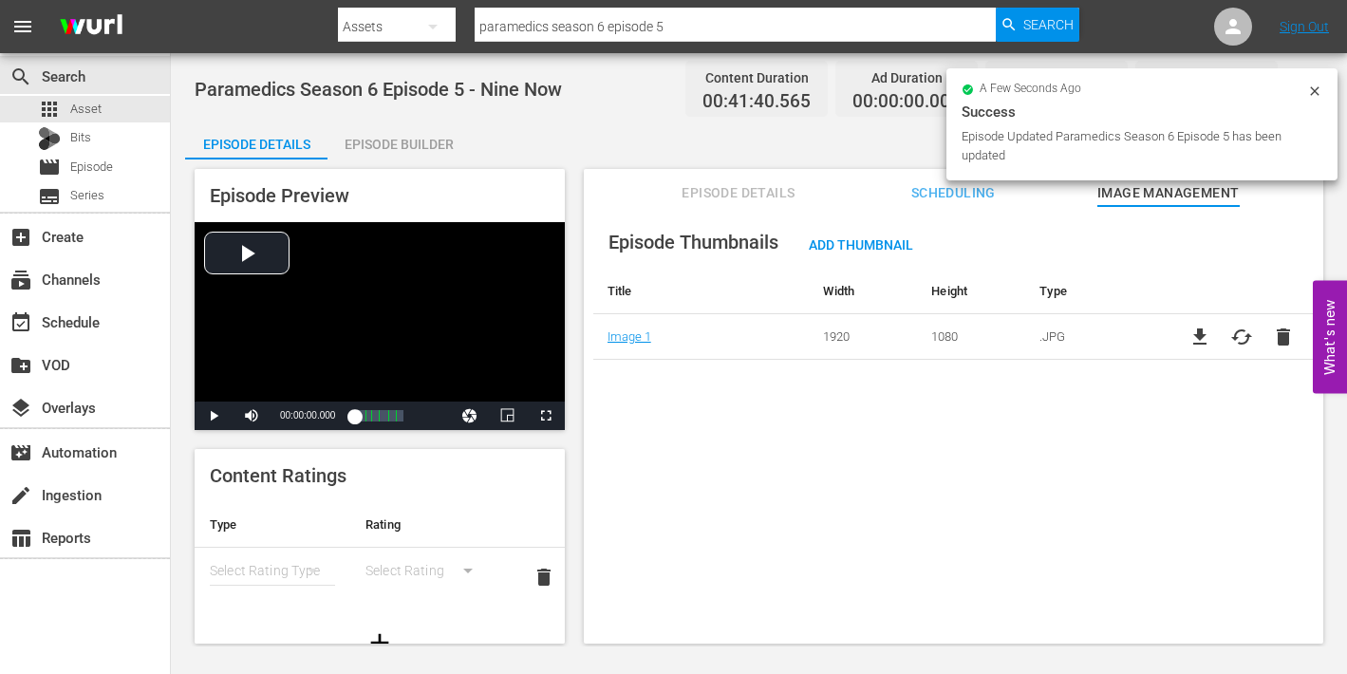
click at [383, 140] on div "Episode Builder" at bounding box center [398, 144] width 142 height 46
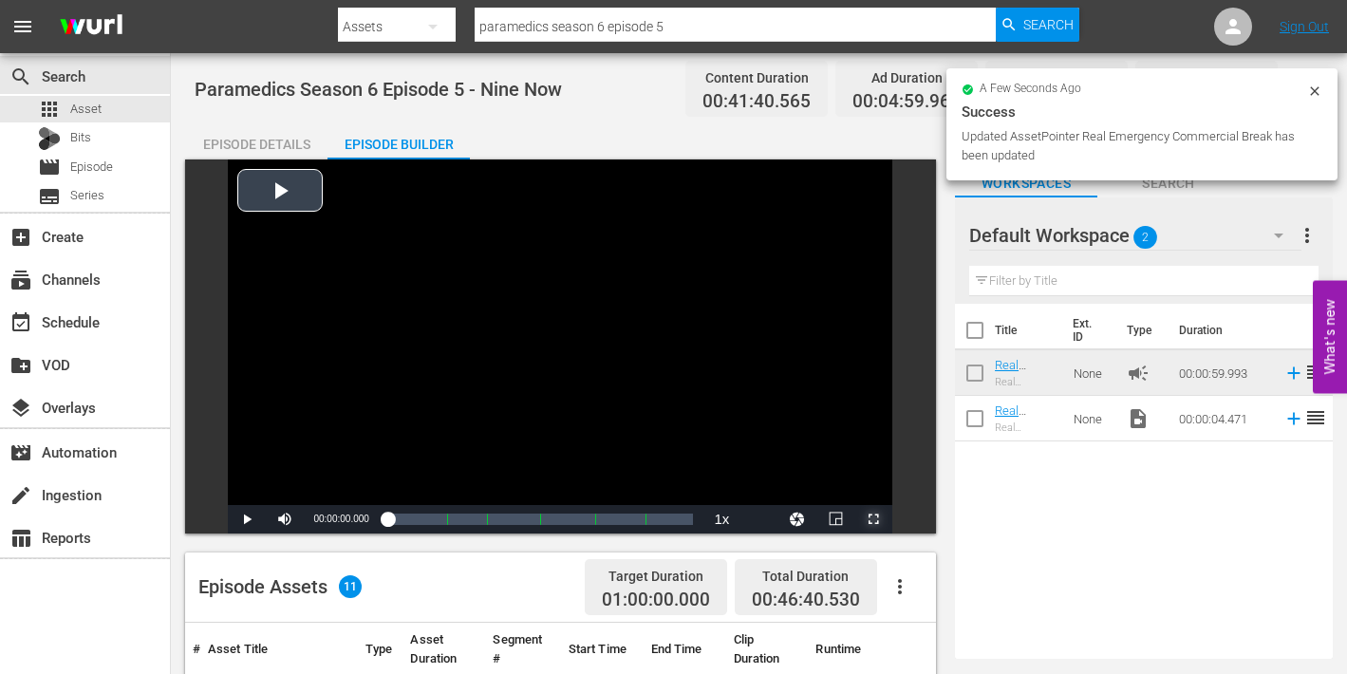
click at [873, 519] on span "Video Player" at bounding box center [873, 519] width 0 height 0
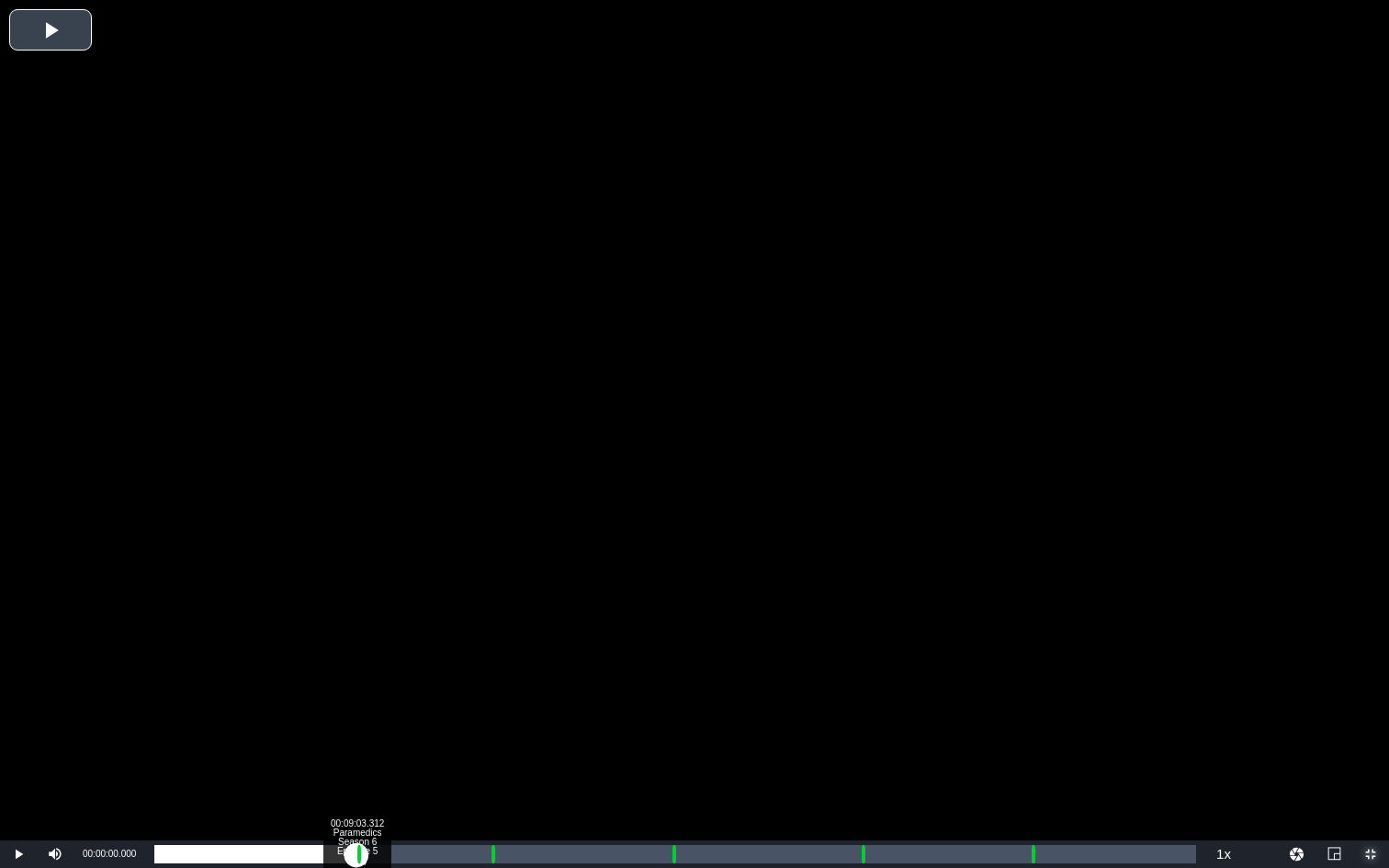
click at [355, 651] on div "Loaded : 0.24% 00:09:03.312 Paramedics Season 6 Episode 5 (1/6) 00:00:00.000" at bounding box center [675, 853] width 1042 height 18
click at [377, 651] on div "Loaded : 0.00% 00:10:00.113 Paramedics Season 6 Episode 5 (2/6) 00:00:00.000 Cu…" at bounding box center [675, 853] width 1042 height 18
click at [377, 651] on div "Loaded : 19.84% 00:10:02.583 Paramedics Season 6 Episode 5 (2/6) 00:00:04.720 C…" at bounding box center [675, 853] width 1042 height 18
click at [490, 651] on div "Loaded : 21.86% 00:15:01.405 Paramedics Season 6 Episode 5 (3/6) 00:09:04.888 […" at bounding box center [675, 853] width 1042 height 18
click at [513, 651] on div "Loaded : 34.34% 00:16:03.145 Paramedics Season 6 Episode 5 (3/6) 00:00:00.000 C…" at bounding box center [675, 853] width 1042 height 18
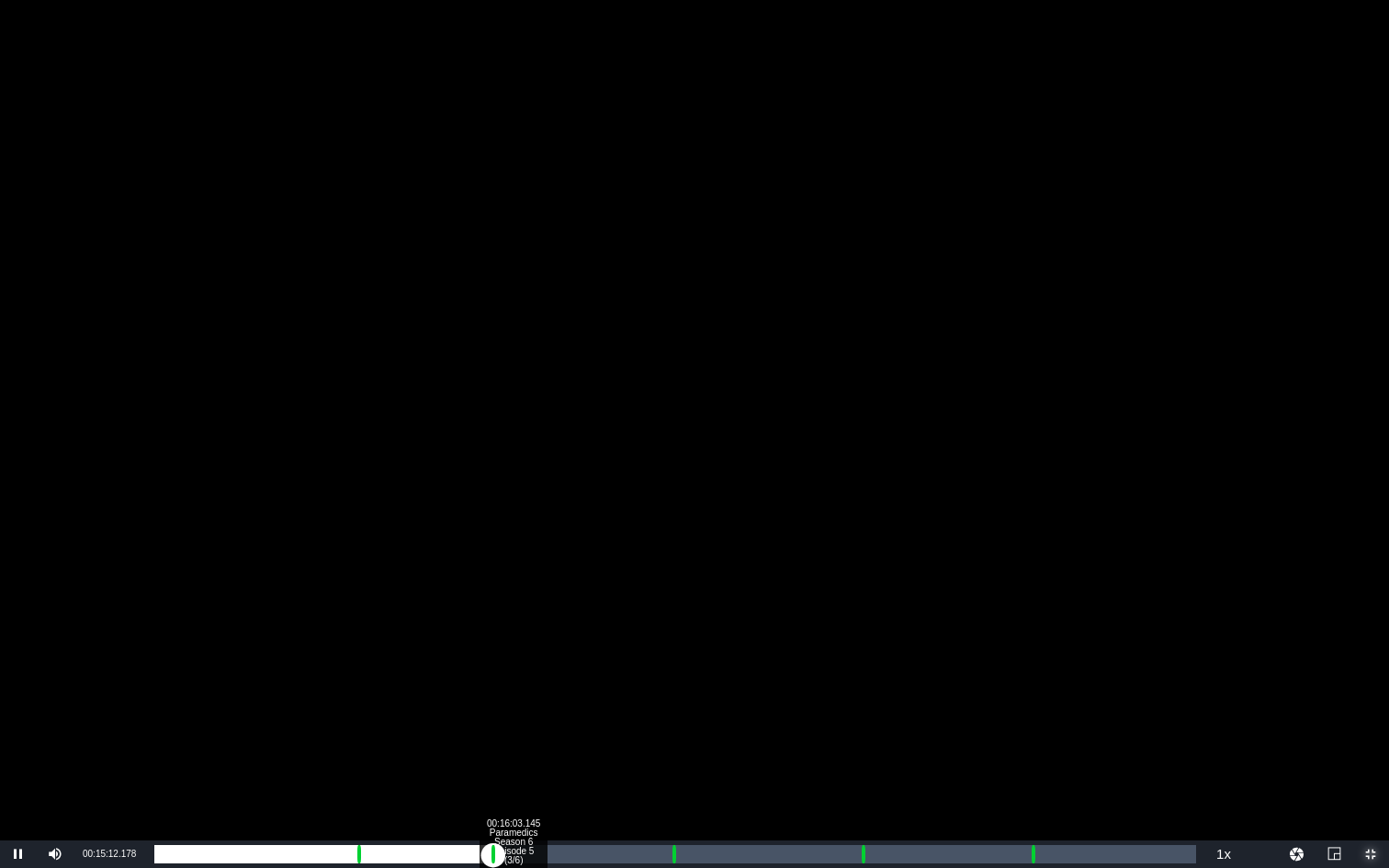
click at [513, 651] on div "Loaded : 19.84% 00:16:03.145 Paramedics Season 6 Episode 5 (3/6) 00:00:06.325 C…" at bounding box center [675, 853] width 1042 height 18
click at [671, 651] on div "Loaded : 34.34% 00:23:07.916 Paramedics Season 6 Episode 5 (4/6) 00:14:07.673 […" at bounding box center [675, 853] width 1042 height 18
click at [694, 651] on div "00:24:09.657 Paramedics Season 6 Episode 5 (4/6)" at bounding box center [694, 853] width 1 height 18
click at [860, 651] on div "Loaded : 50.92% 00:31:36.655 Paramedics Season 6 Episode 5 (5/6) 00:21:12.815 C…" at bounding box center [675, 853] width 1042 height 18
click at [884, 651] on div "Loaded : 9.92% 00:32:40.864 Paramedics Season 6 Episode 5 (5/6) 00:00:00.373 [G…" at bounding box center [675, 853] width 1042 height 18
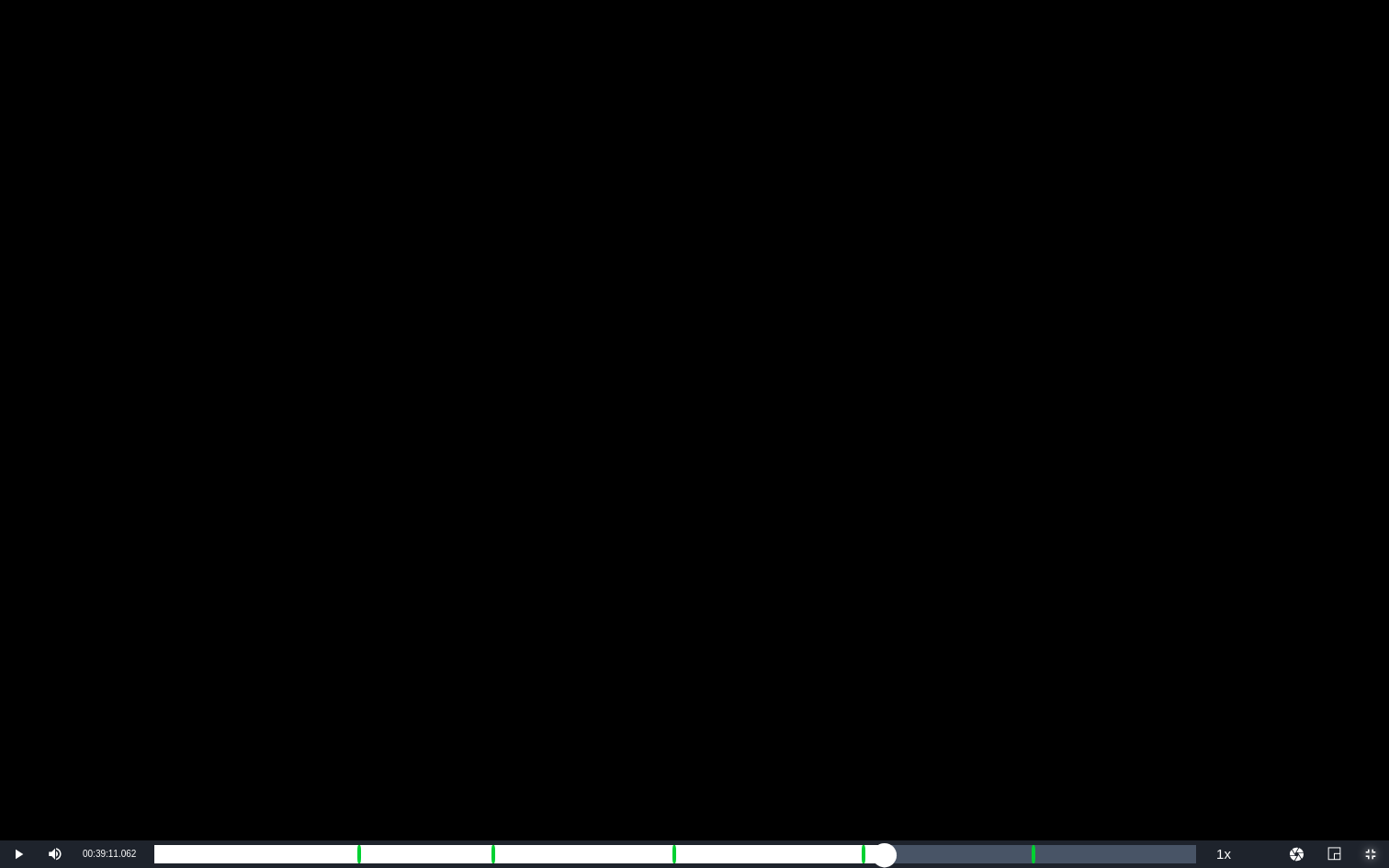
click at [1029, 651] on div "Loaded : 68.93% 00:39:11.062 Paramedics Season 6 Episode 5 (6/6) 00:28:43.045 C…" at bounding box center [675, 853] width 1042 height 18
click at [1052, 651] on div "Loaded : 9.92% 00:40:15.271 Paramedics Season 6 Episode 5 (6/6) 00:00:00.785 Cu…" at bounding box center [675, 853] width 1042 height 18
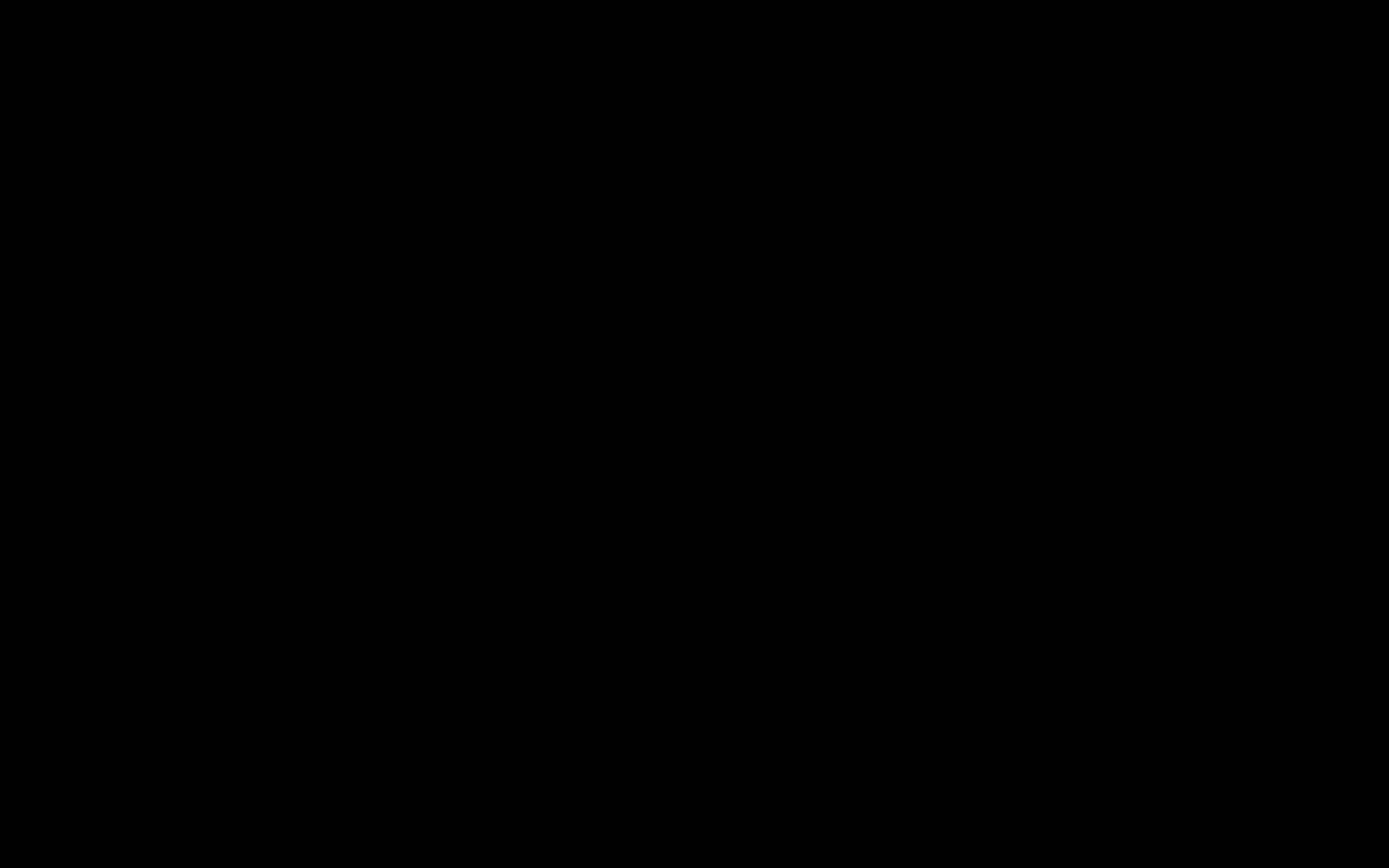
click at [1303, 651] on span "Video Player" at bounding box center [1371, 854] width 0 height 0
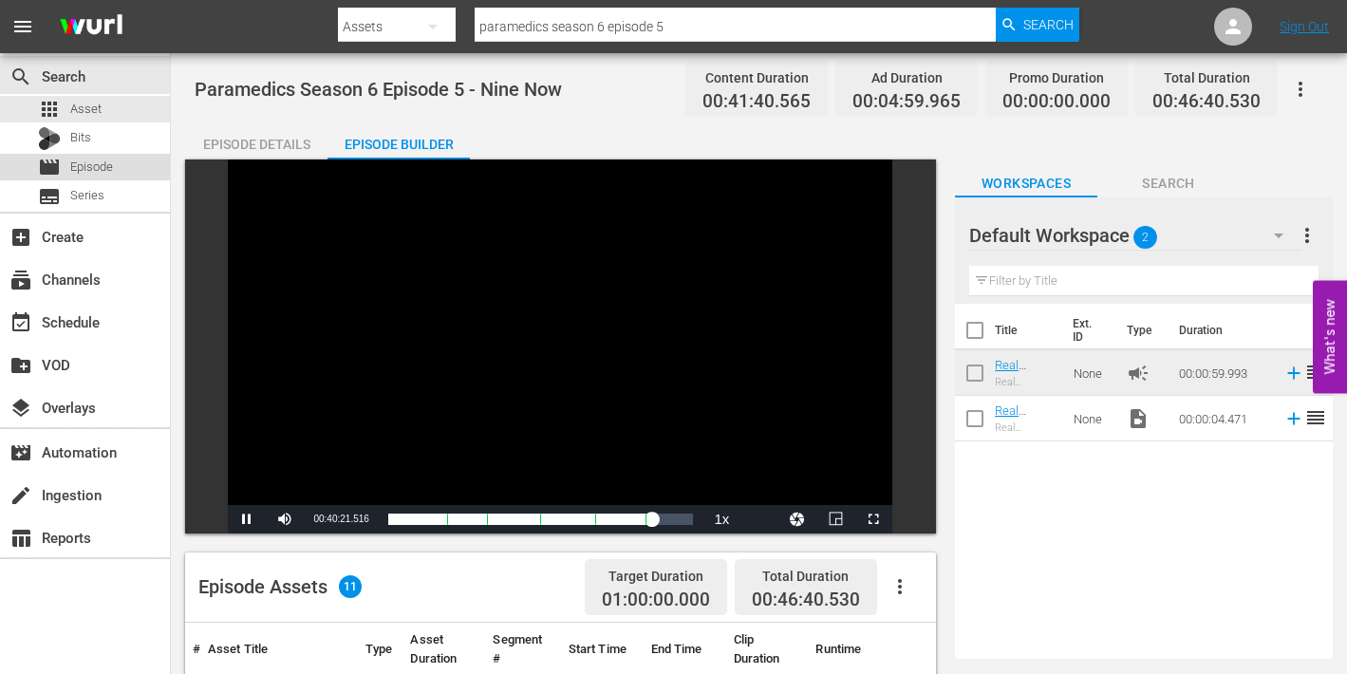
click at [80, 167] on span "Episode" at bounding box center [91, 167] width 43 height 19
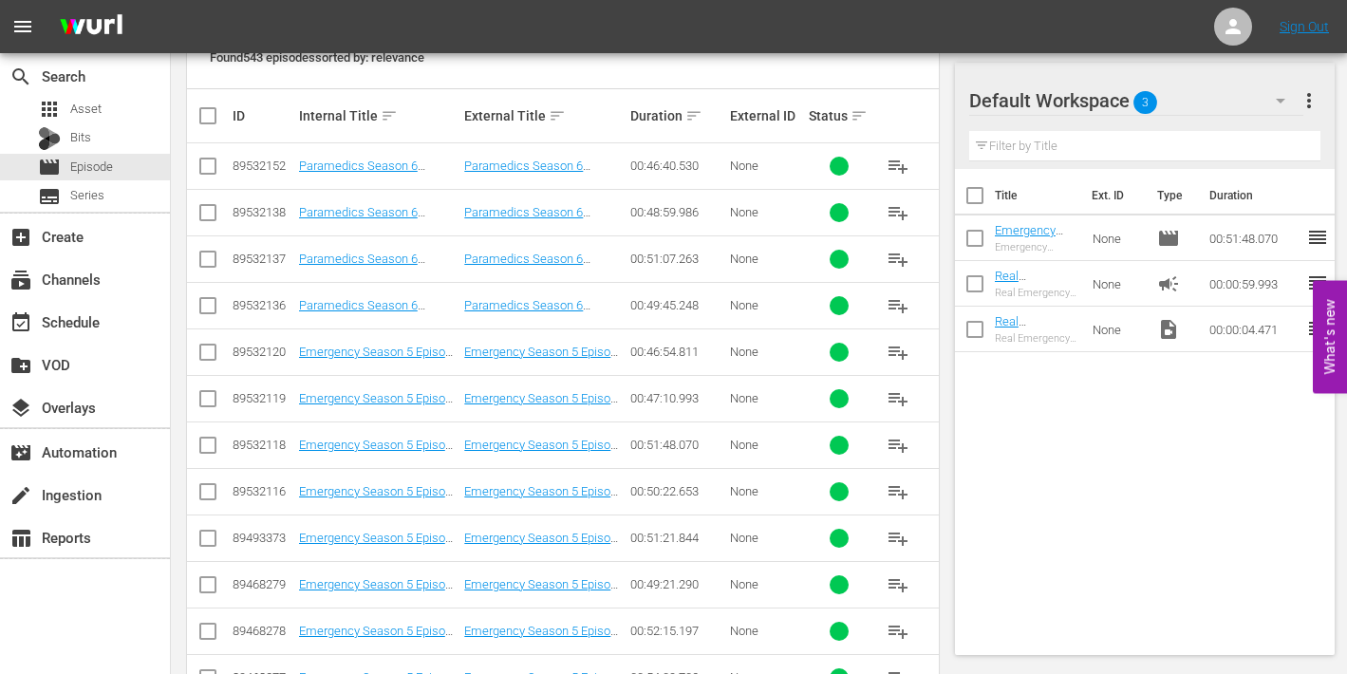
scroll to position [441, 0]
click at [900, 300] on span "playlist_add" at bounding box center [898, 304] width 23 height 23
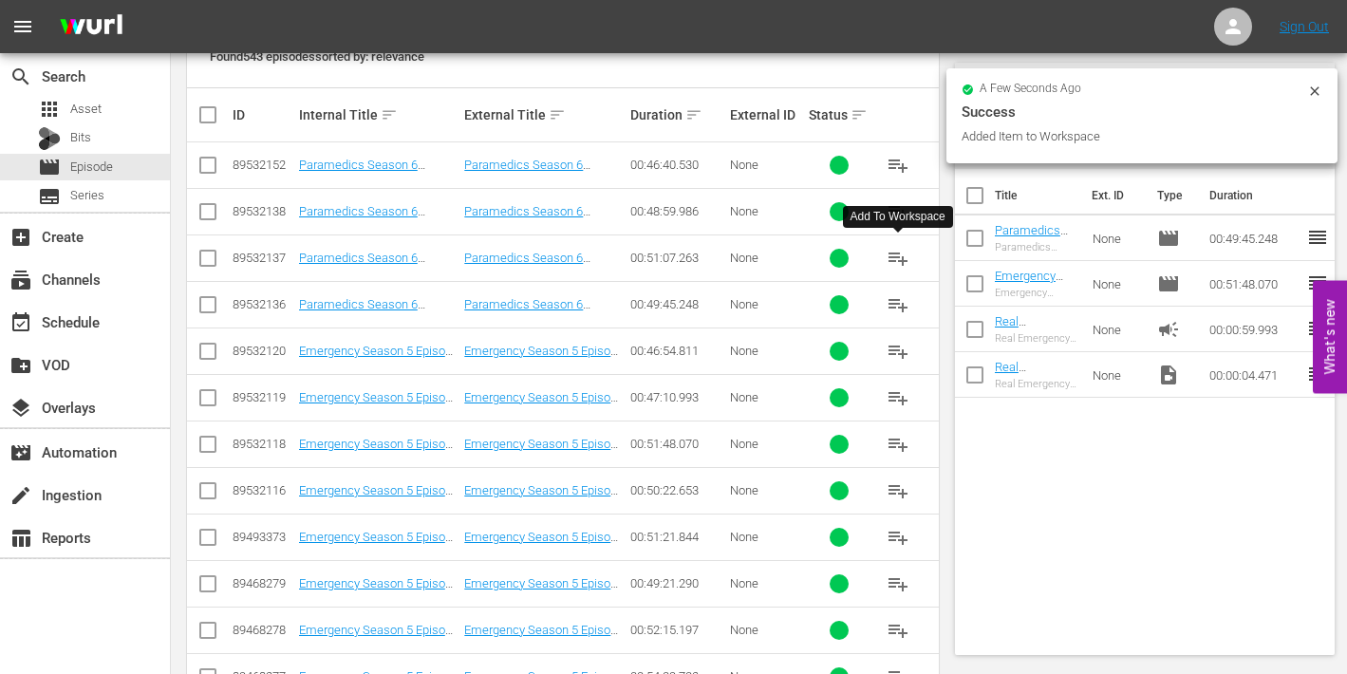
click at [890, 253] on span "playlist_add" at bounding box center [898, 258] width 23 height 23
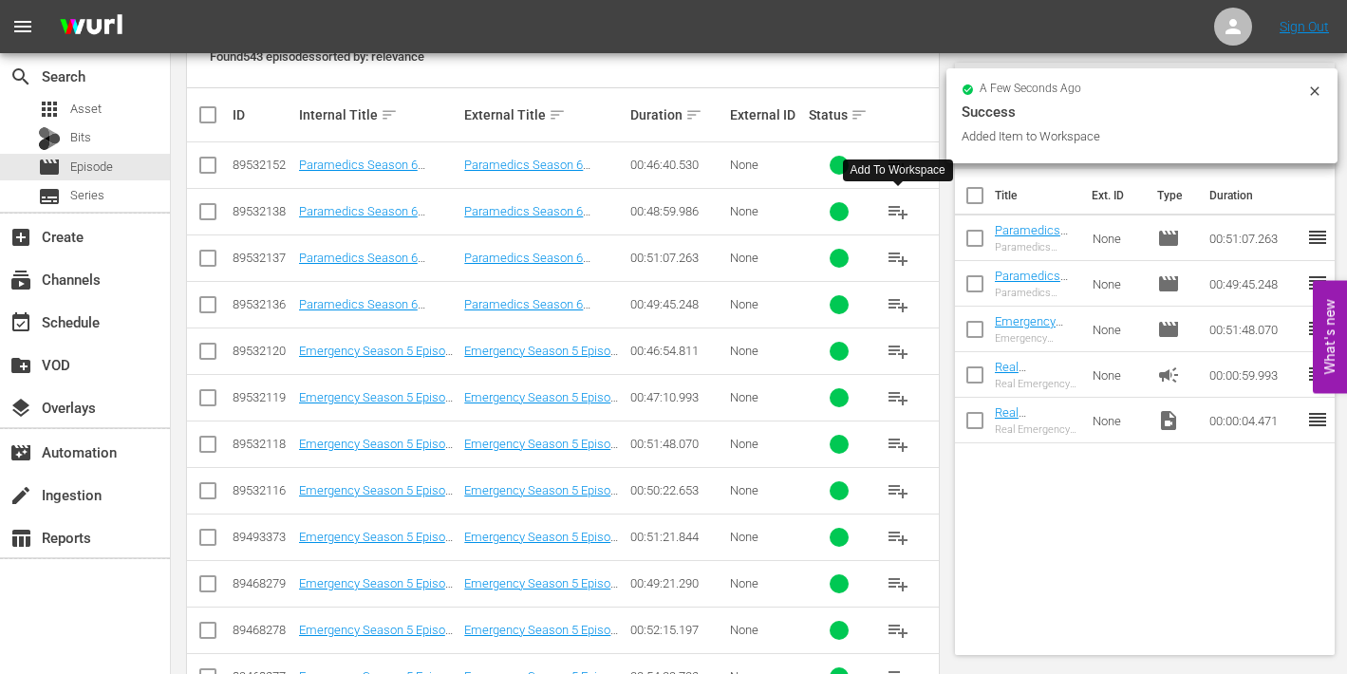
click at [890, 208] on span "playlist_add" at bounding box center [898, 211] width 23 height 23
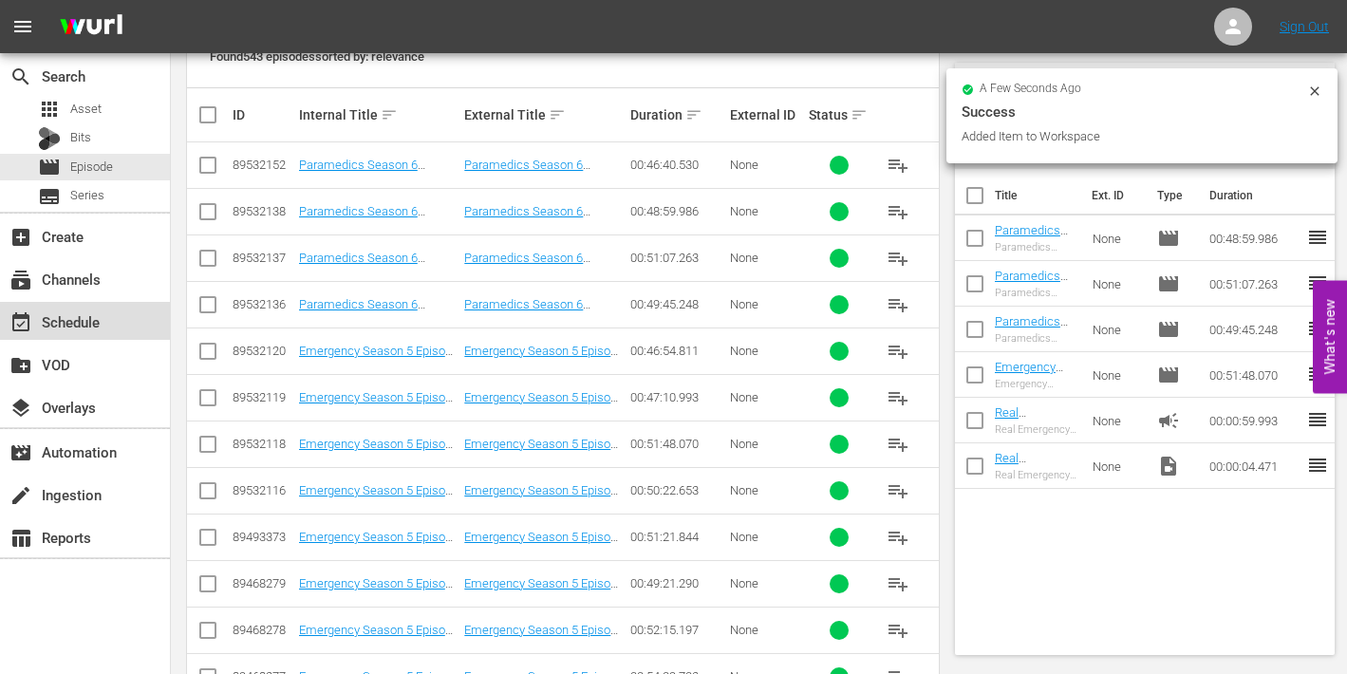
click at [55, 317] on div "event_available Schedule" at bounding box center [53, 318] width 106 height 17
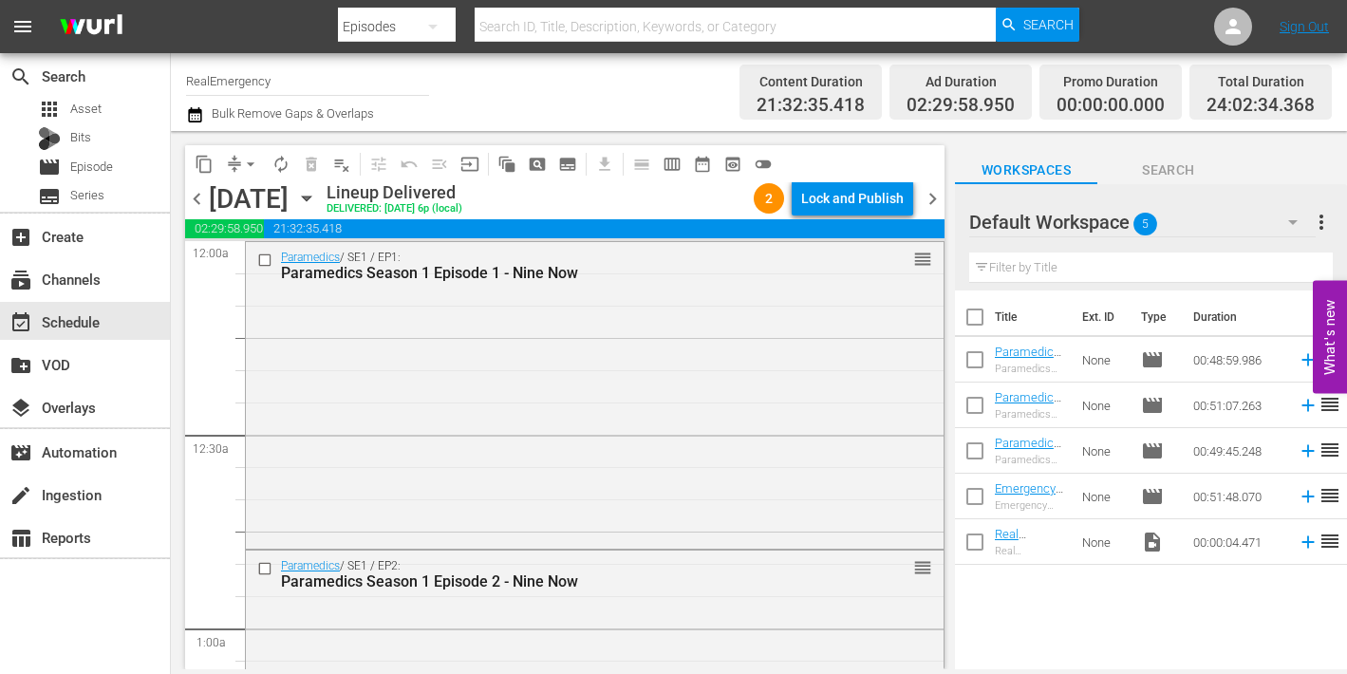
click at [317, 199] on icon "button" at bounding box center [306, 198] width 21 height 21
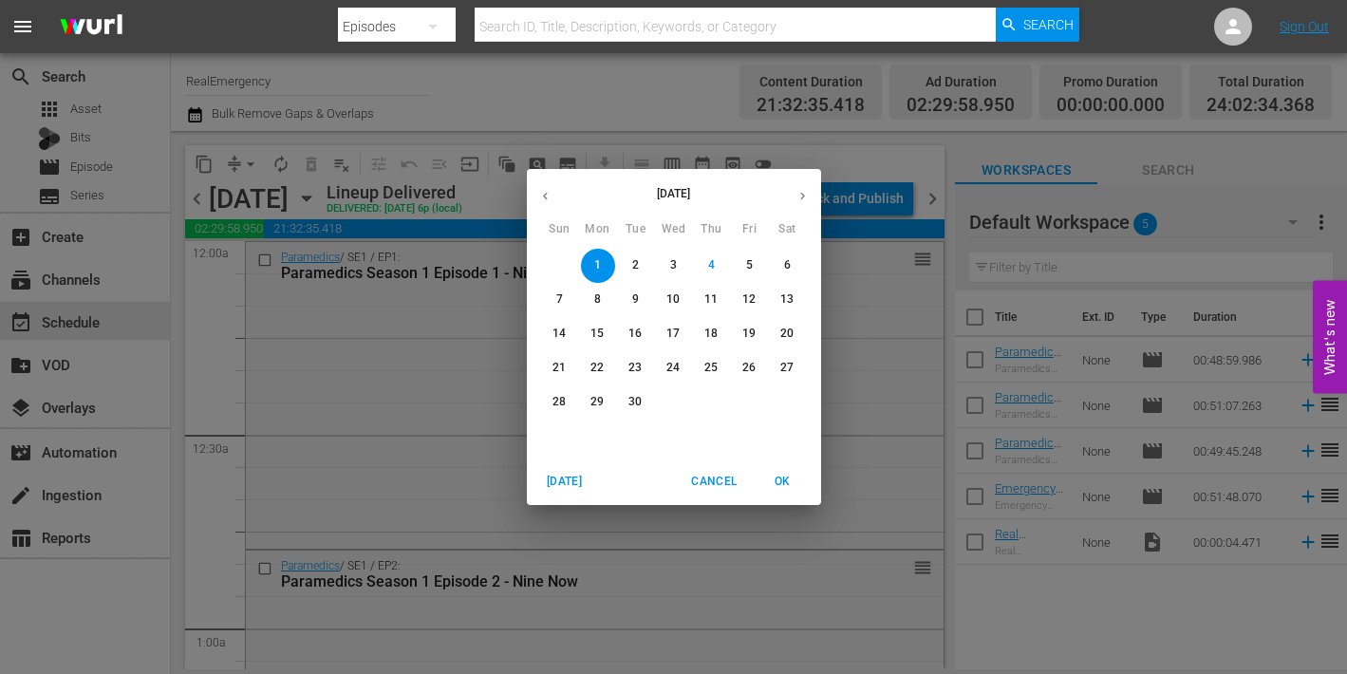
click at [705, 300] on p "11" at bounding box center [710, 299] width 13 height 16
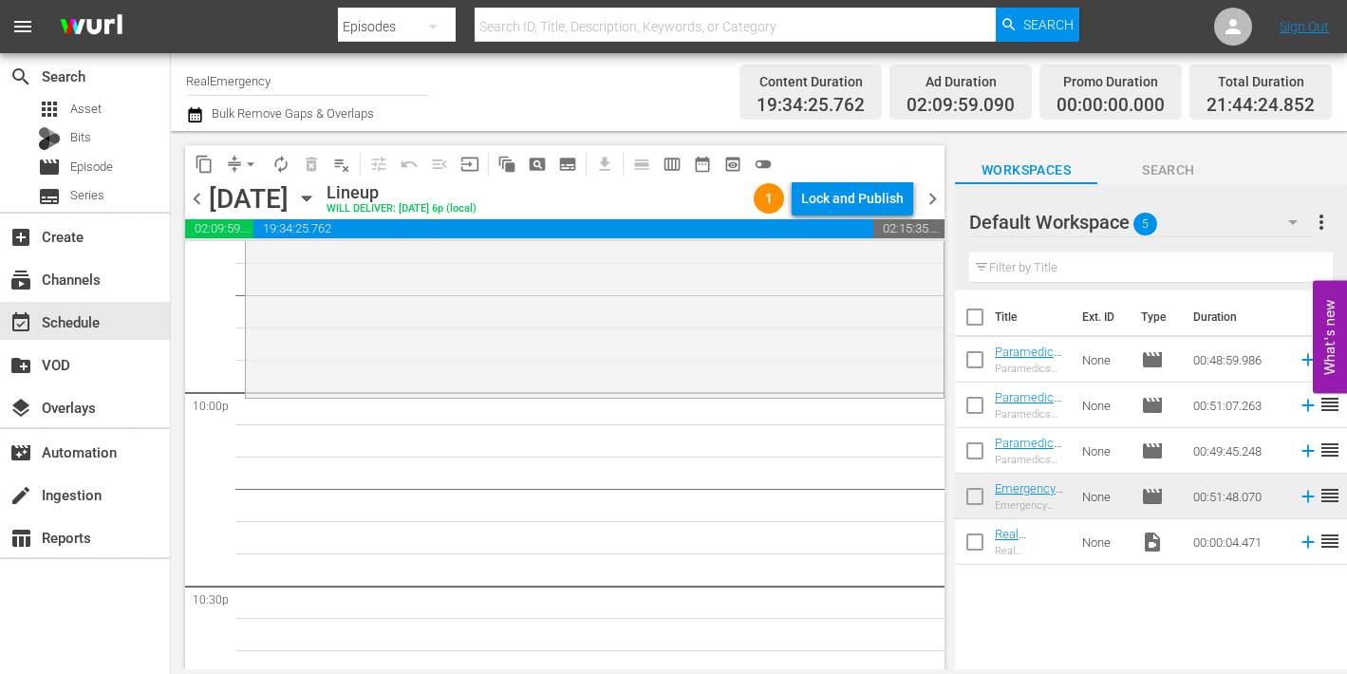
scroll to position [8387, 0]
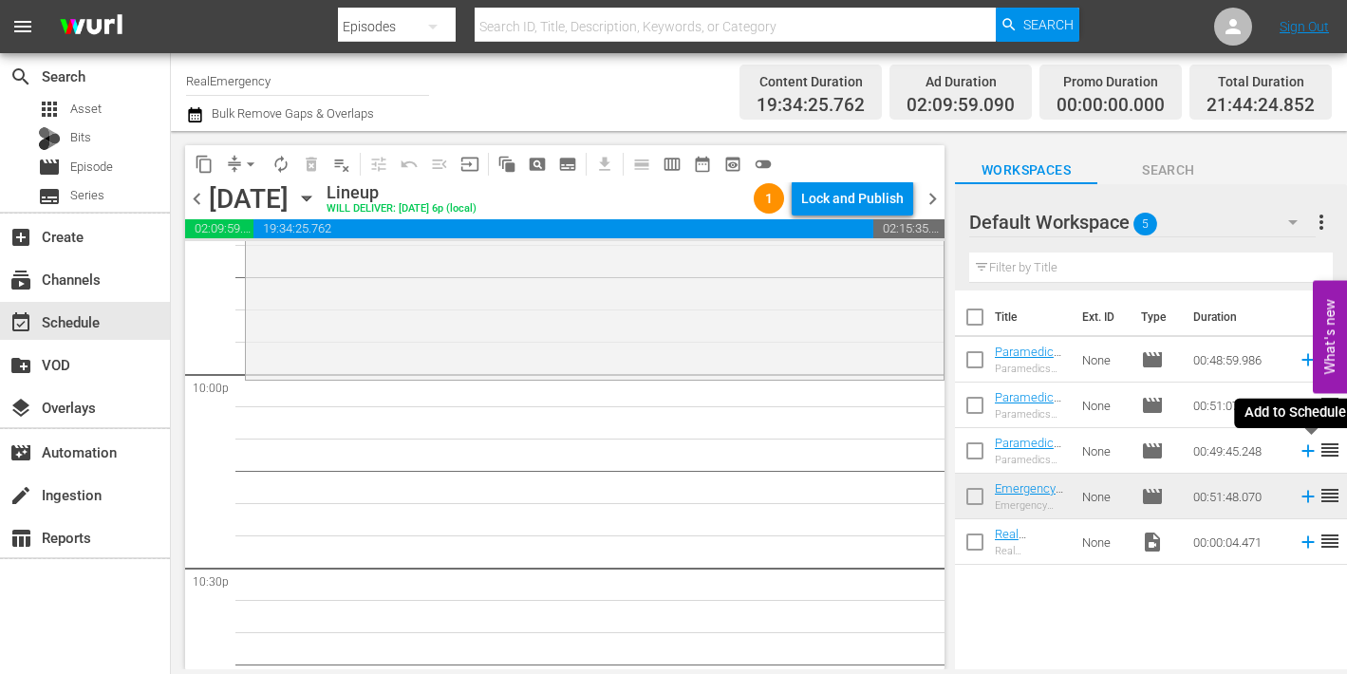
click at [1311, 451] on icon at bounding box center [1307, 451] width 12 height 12
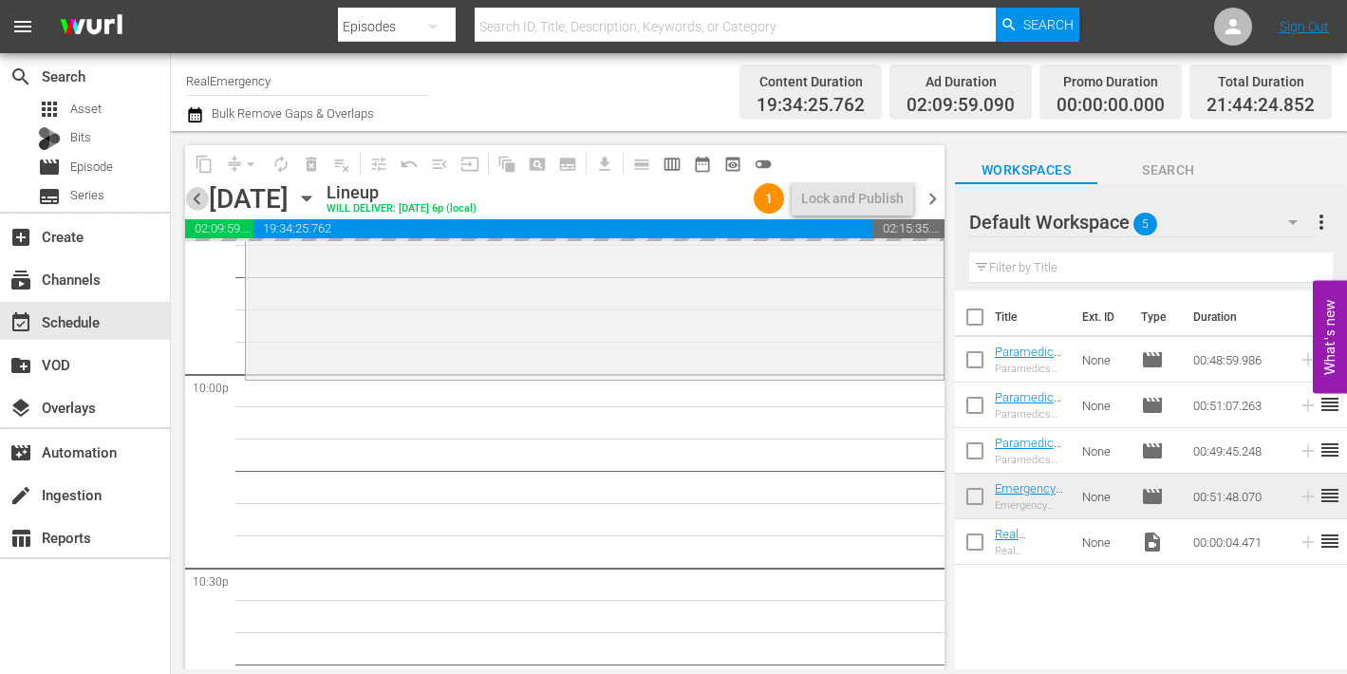
drag, startPoint x: 196, startPoint y: 195, endPoint x: 305, endPoint y: 209, distance: 109.1
click at [196, 195] on span "chevron_left" at bounding box center [197, 199] width 24 height 24
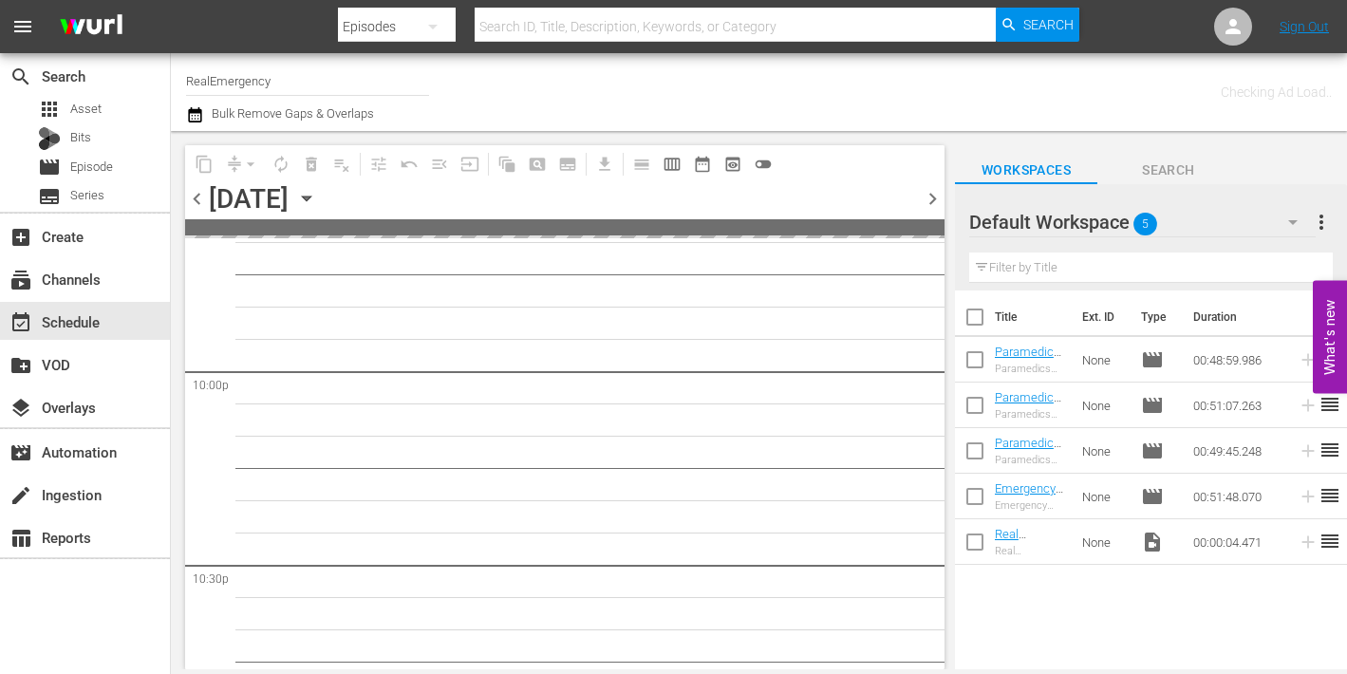
scroll to position [8864, 0]
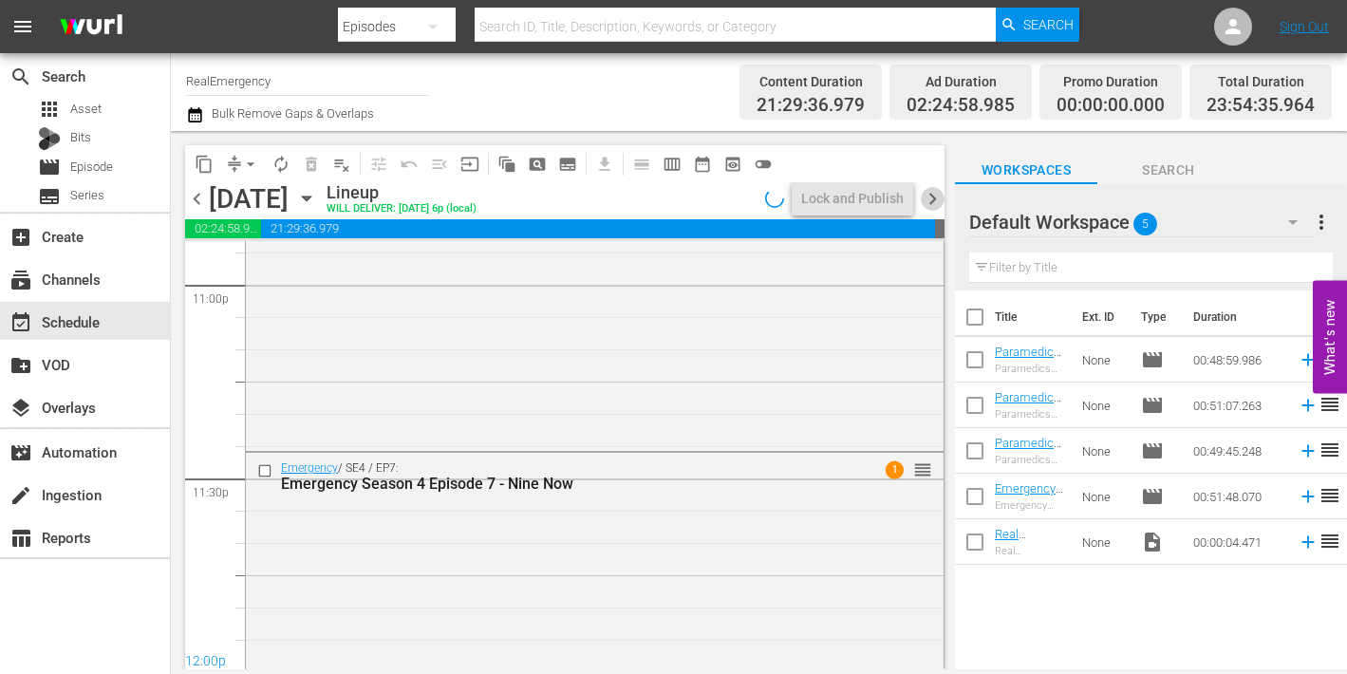
click at [925, 193] on span "chevron_right" at bounding box center [933, 199] width 24 height 24
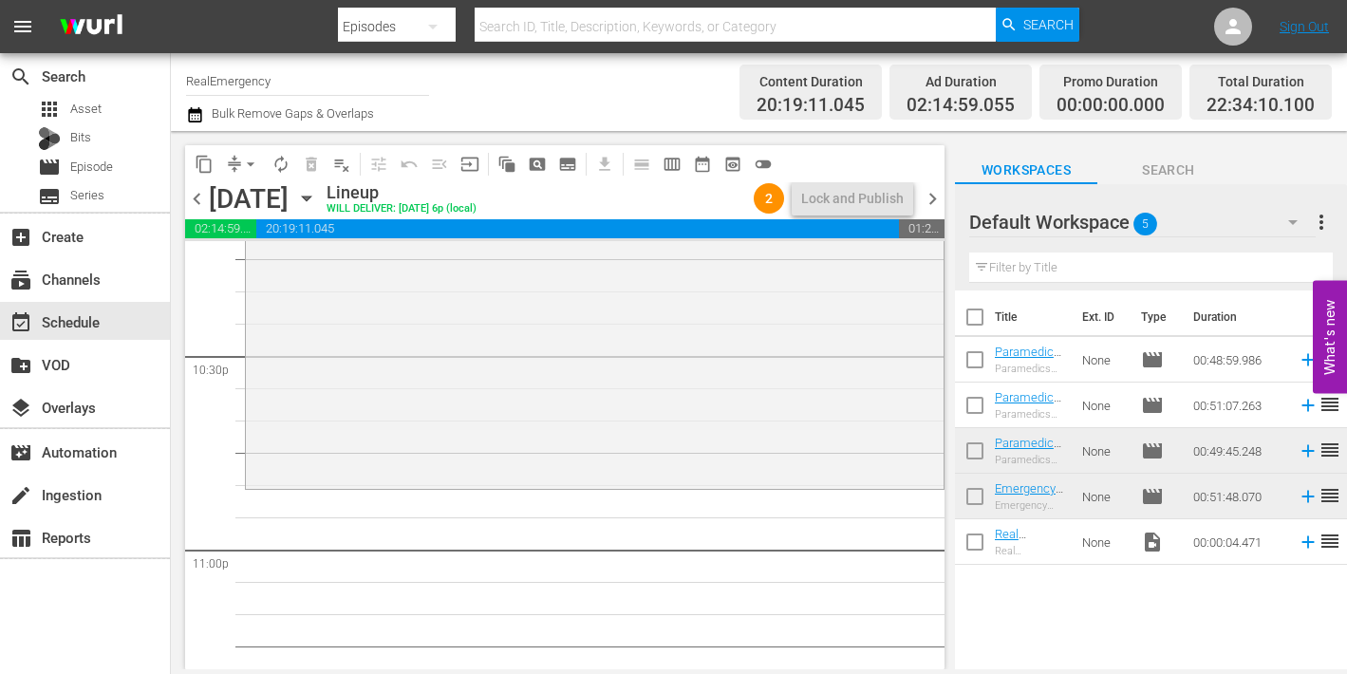
scroll to position [8607, 0]
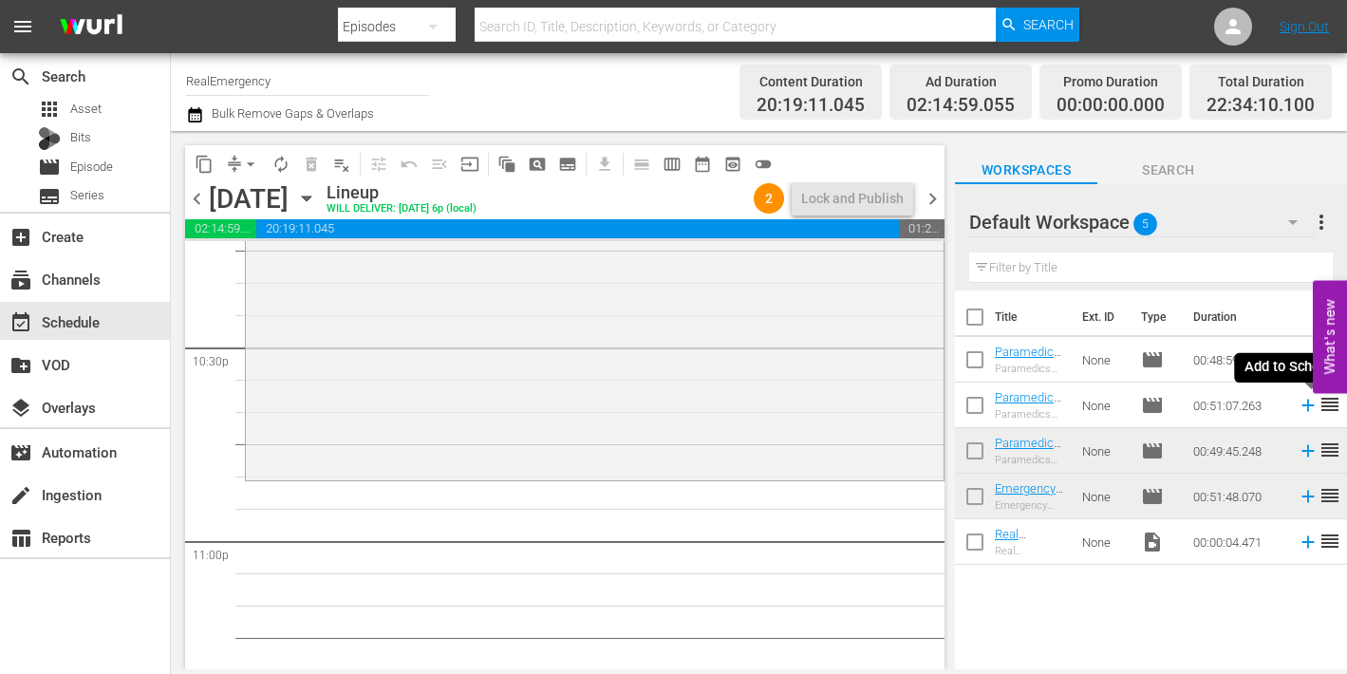
click at [1310, 406] on icon at bounding box center [1307, 406] width 12 height 12
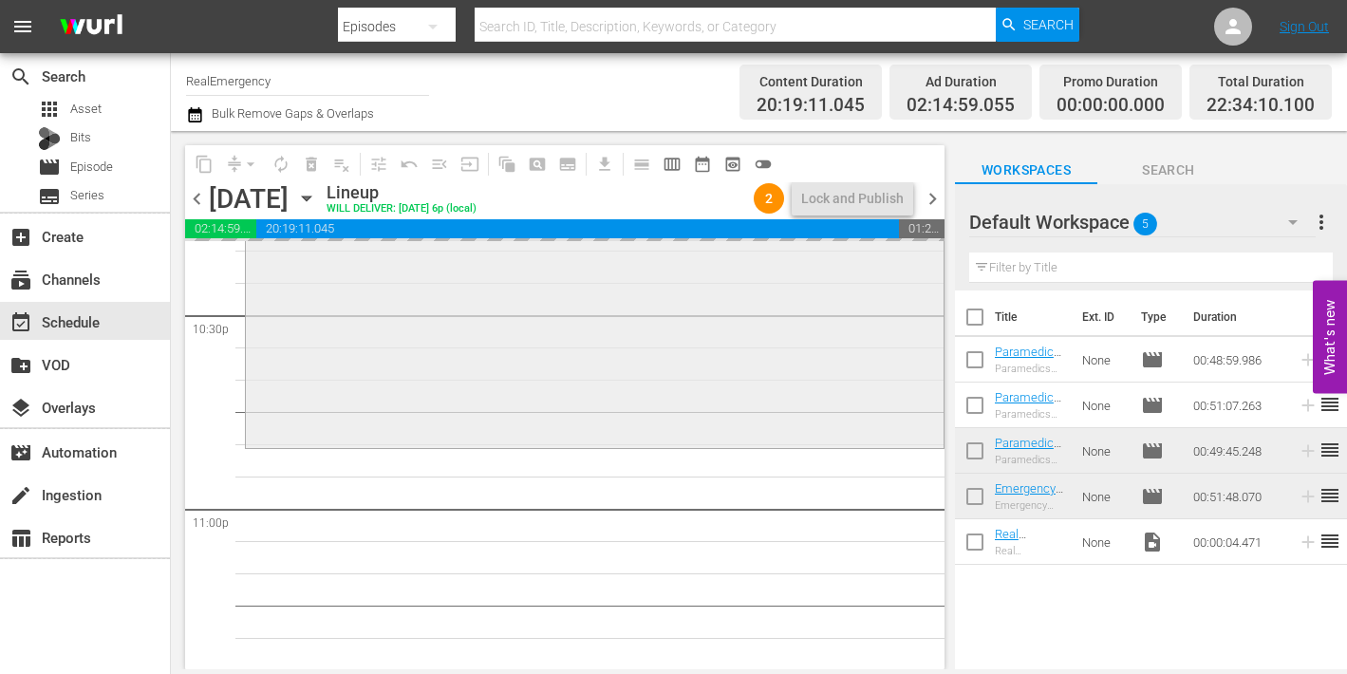
scroll to position [8677, 0]
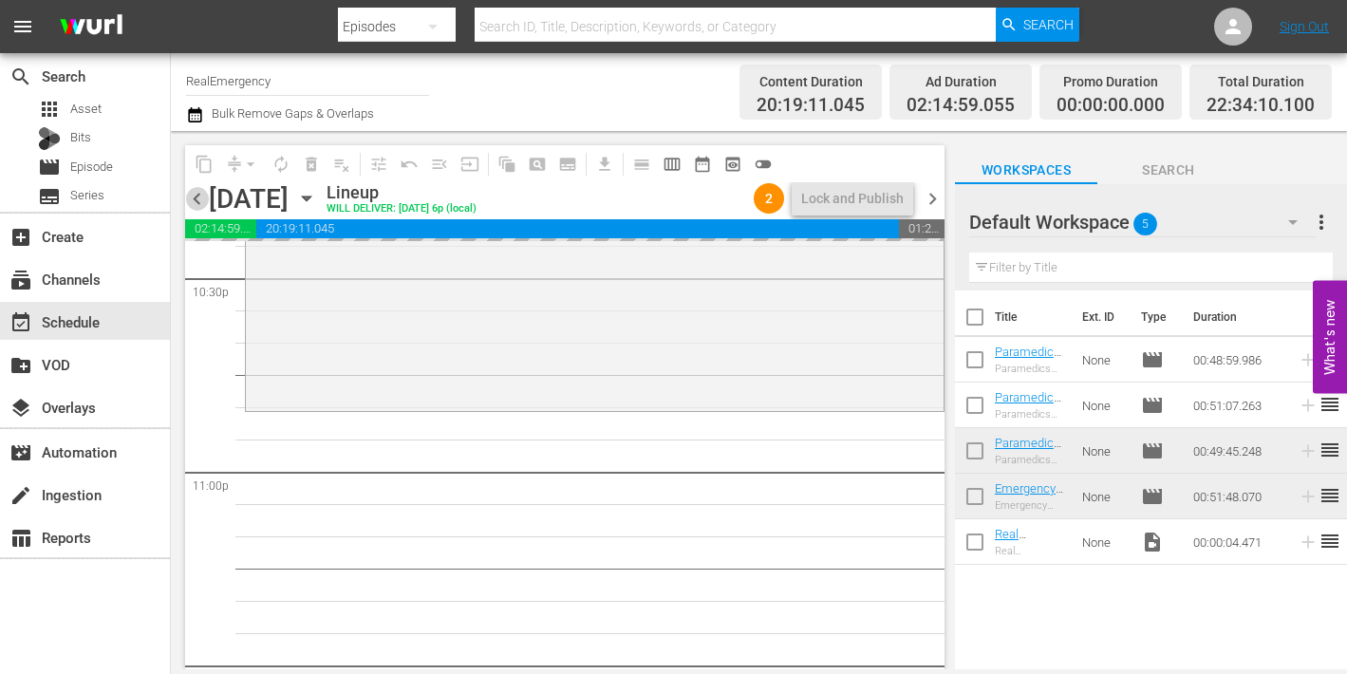
click at [196, 202] on span "chevron_left" at bounding box center [197, 199] width 24 height 24
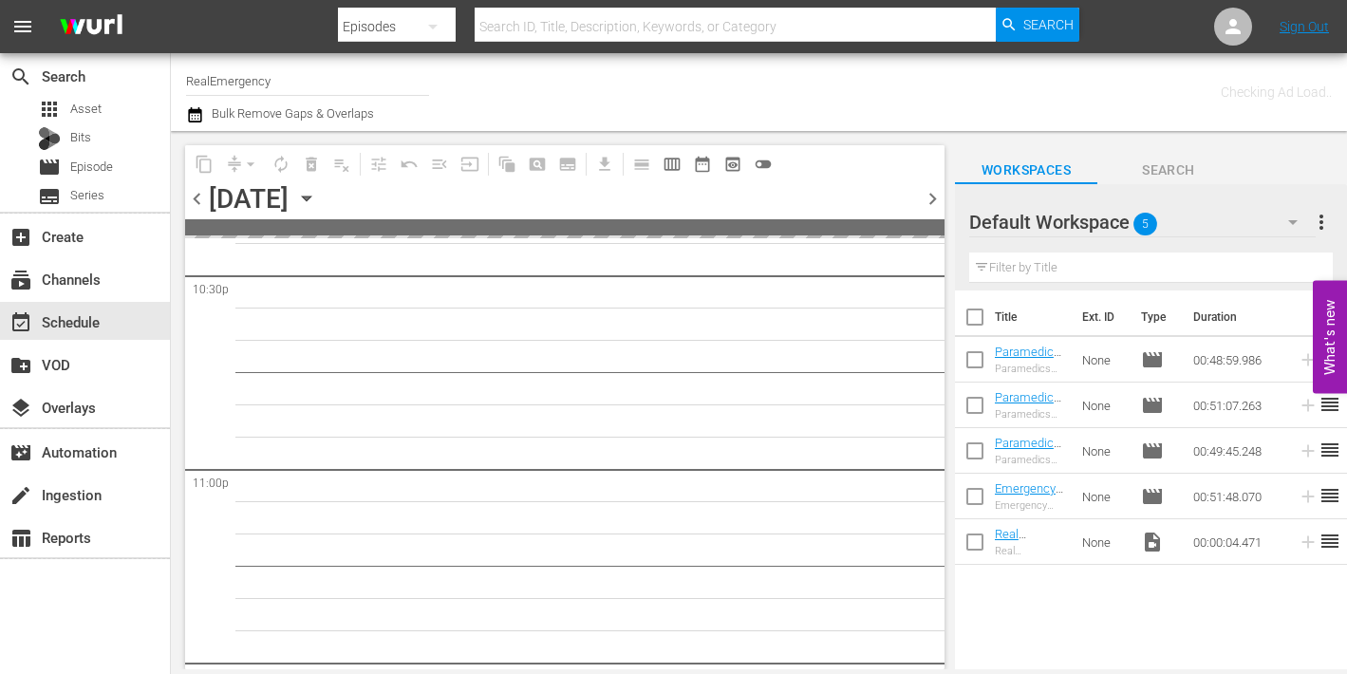
scroll to position [8864, 0]
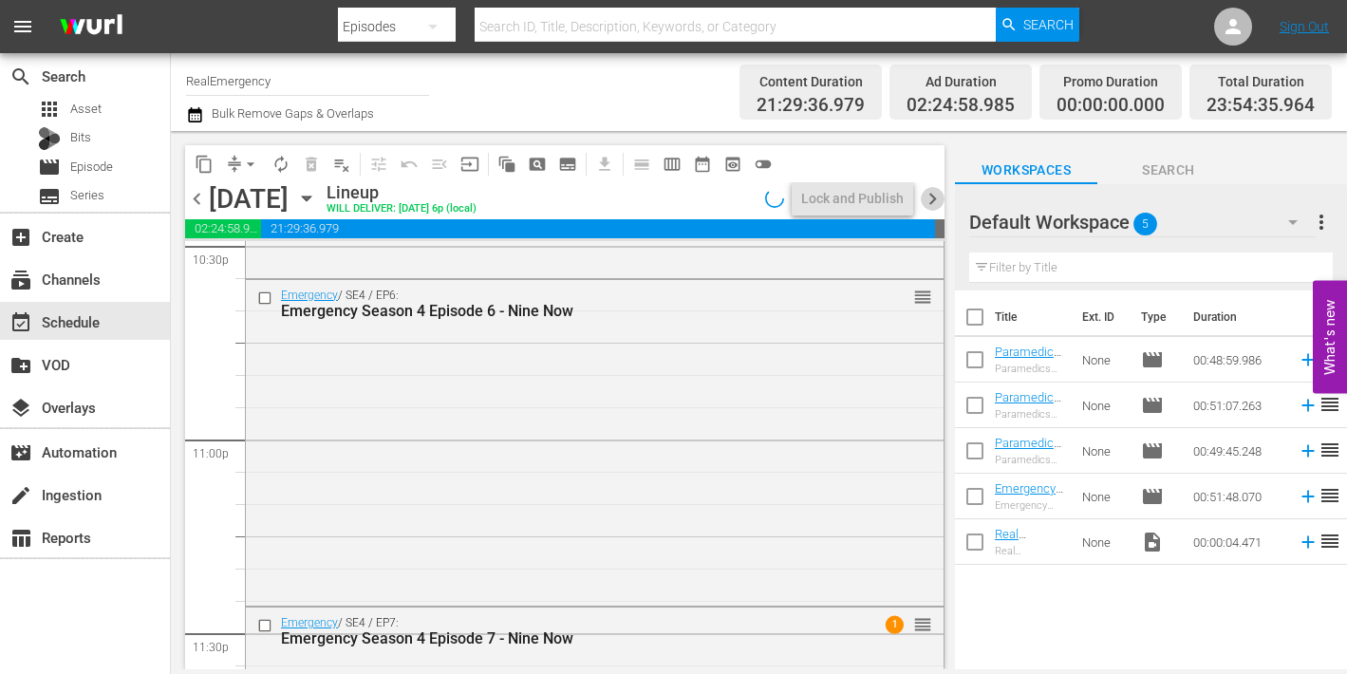
click at [935, 198] on span "chevron_right" at bounding box center [933, 199] width 24 height 24
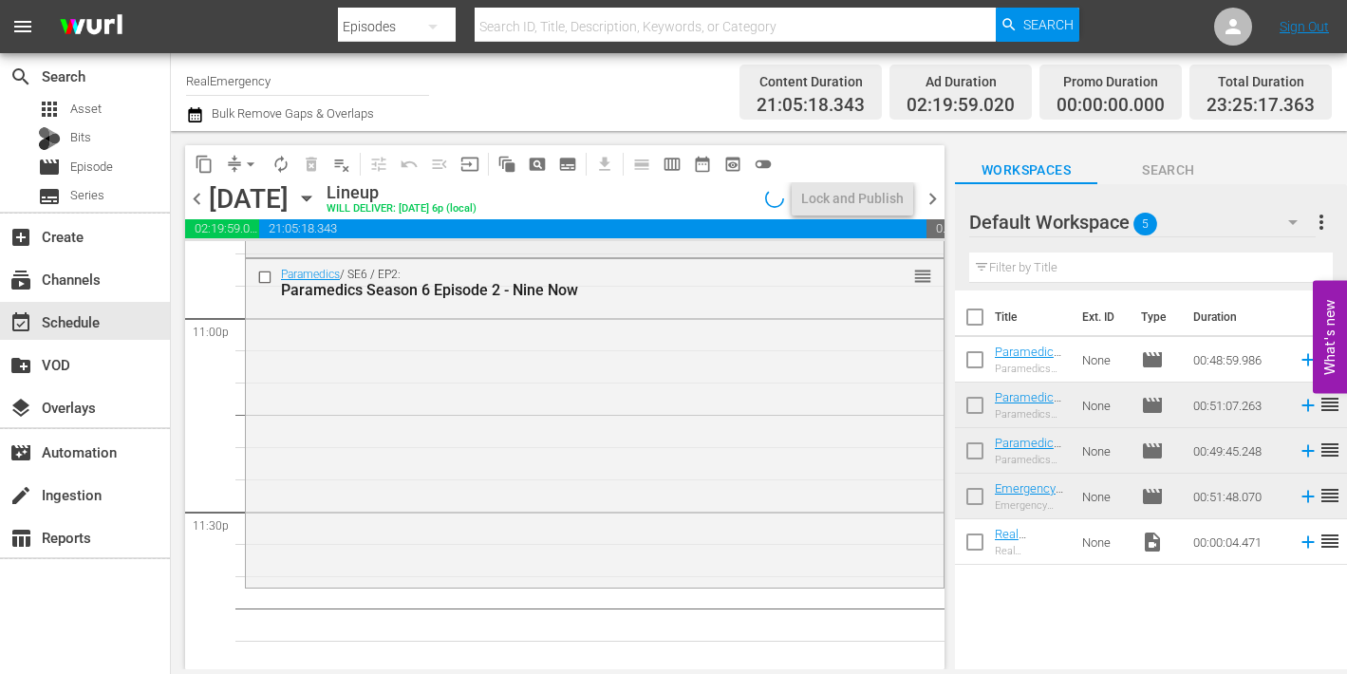
scroll to position [8866, 0]
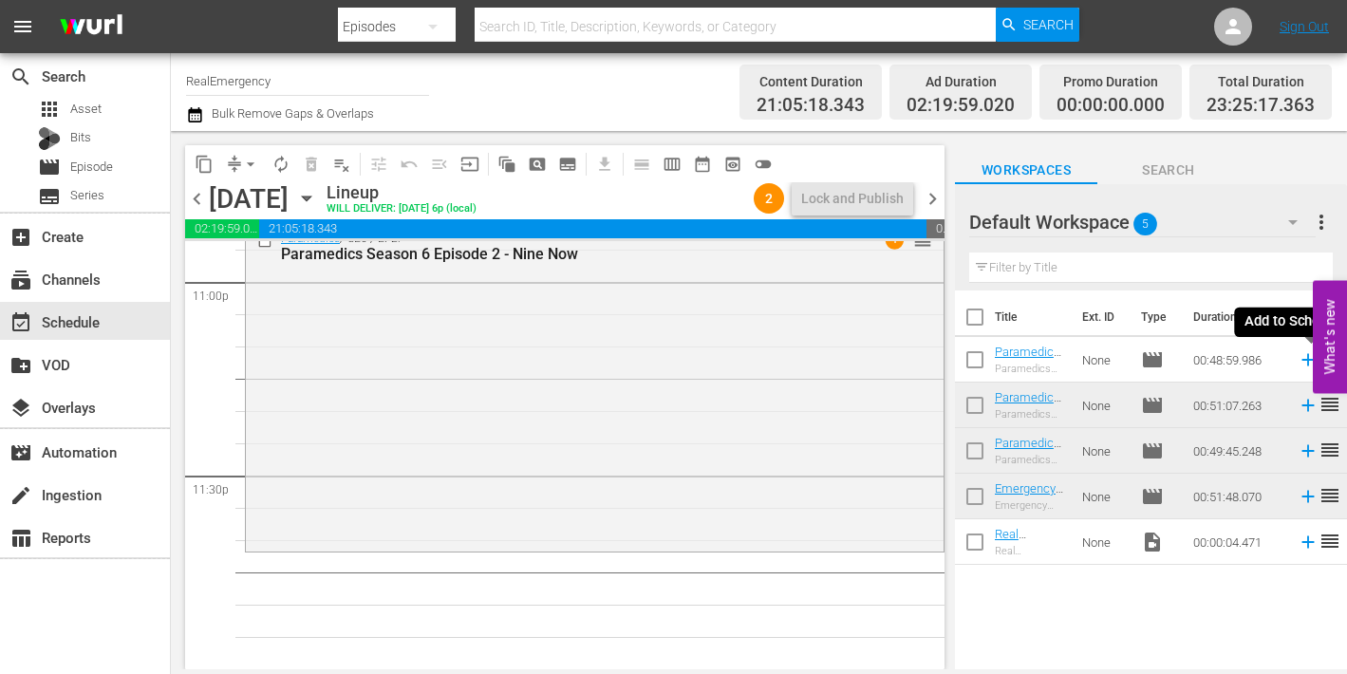
click at [1308, 360] on icon at bounding box center [1307, 360] width 12 height 12
click at [195, 195] on span "chevron_left" at bounding box center [197, 199] width 24 height 24
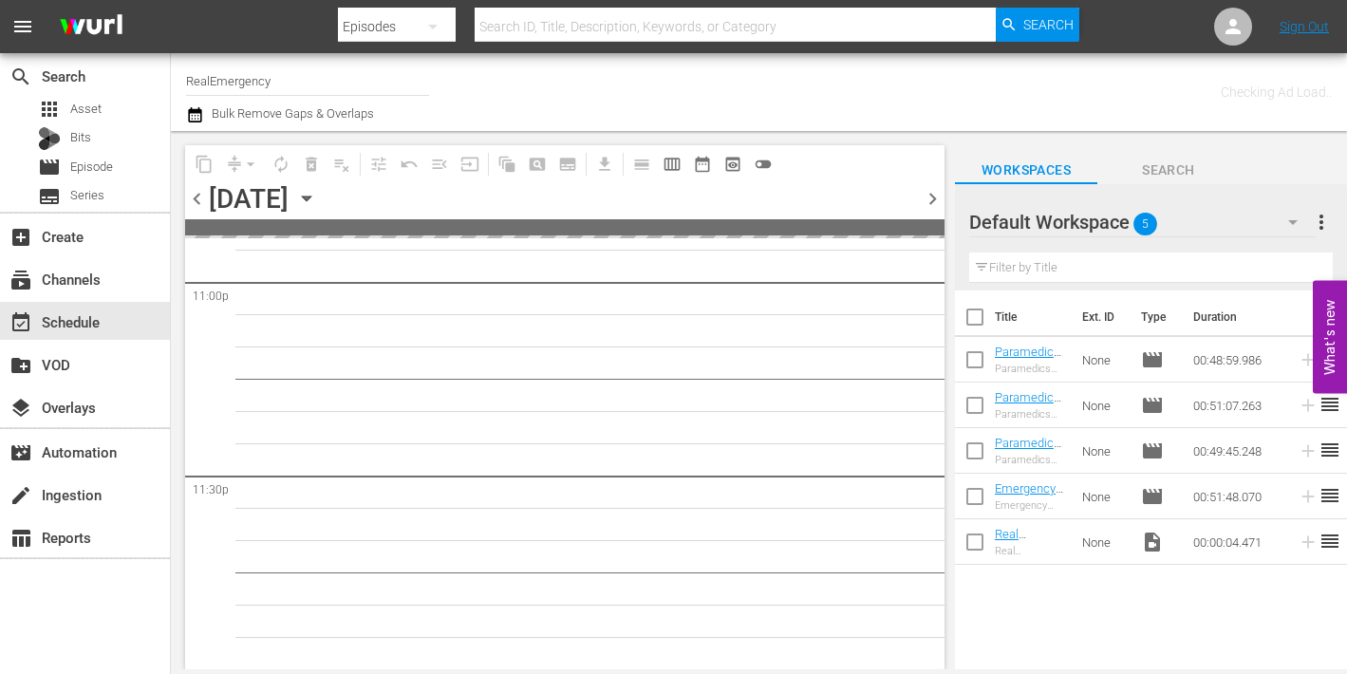
scroll to position [8864, 0]
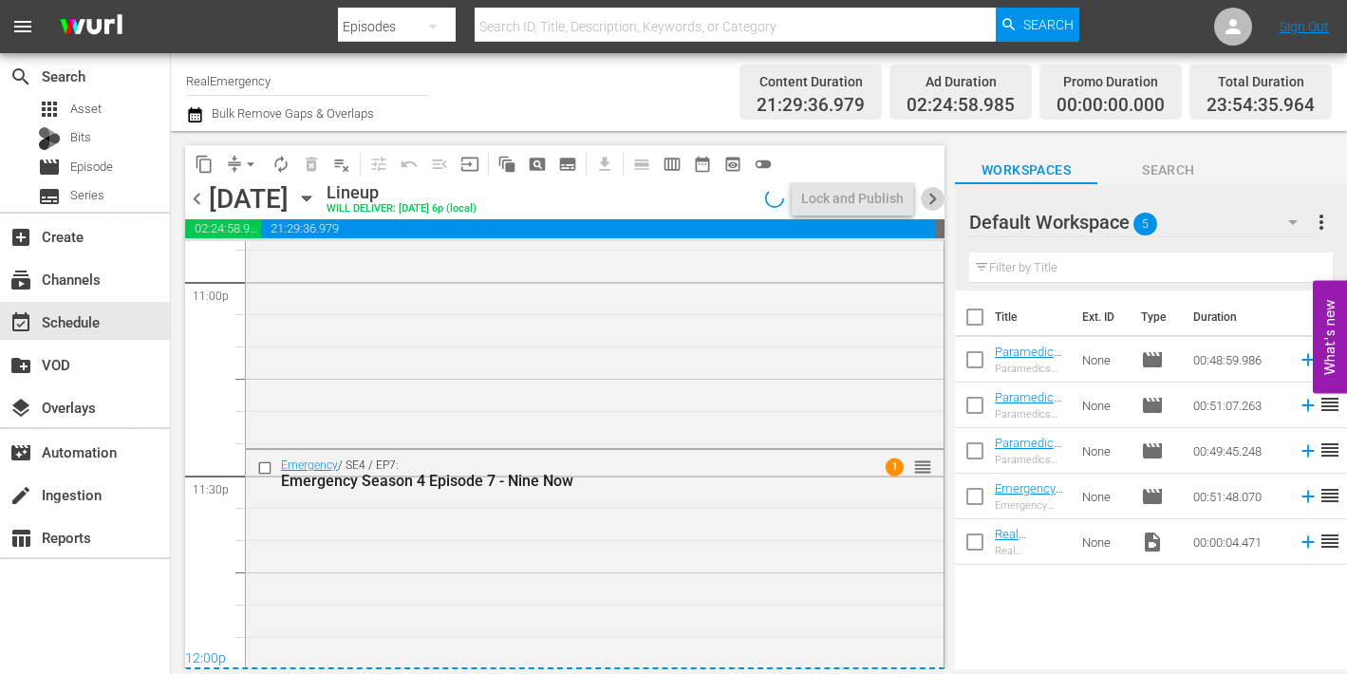
click at [931, 196] on span "chevron_right" at bounding box center [933, 199] width 24 height 24
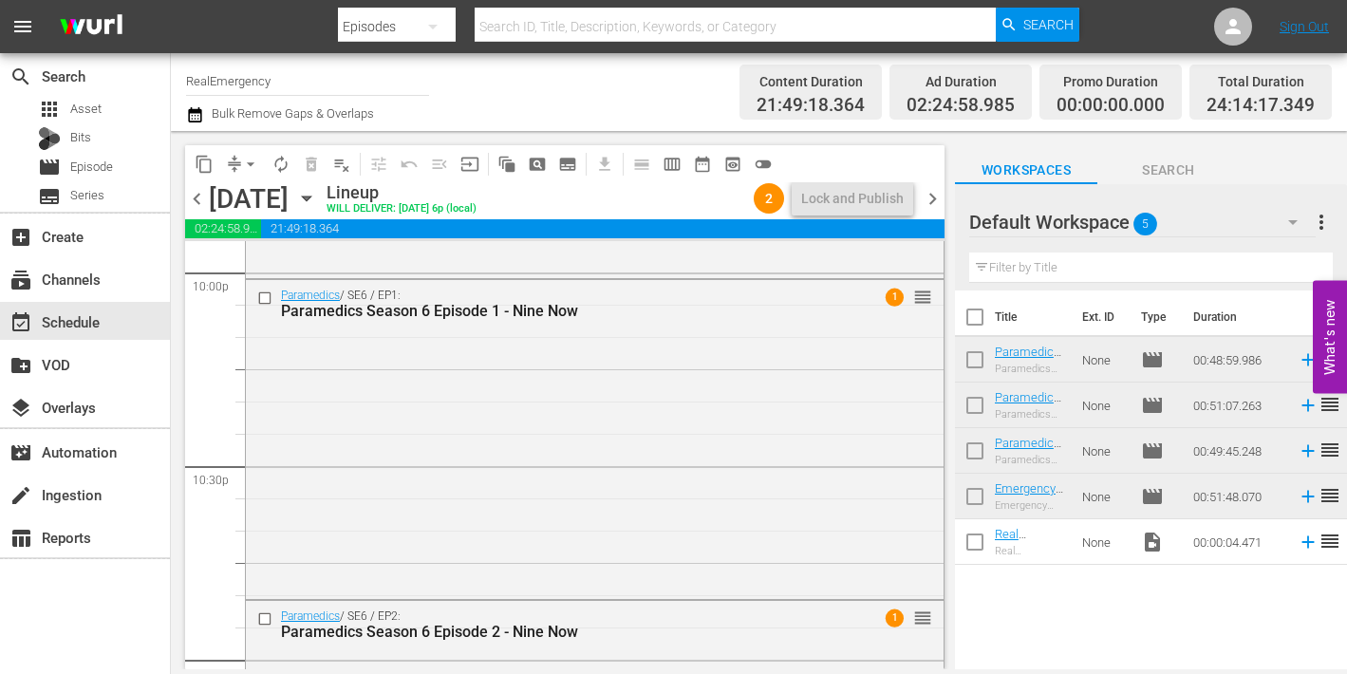
scroll to position [8500, 0]
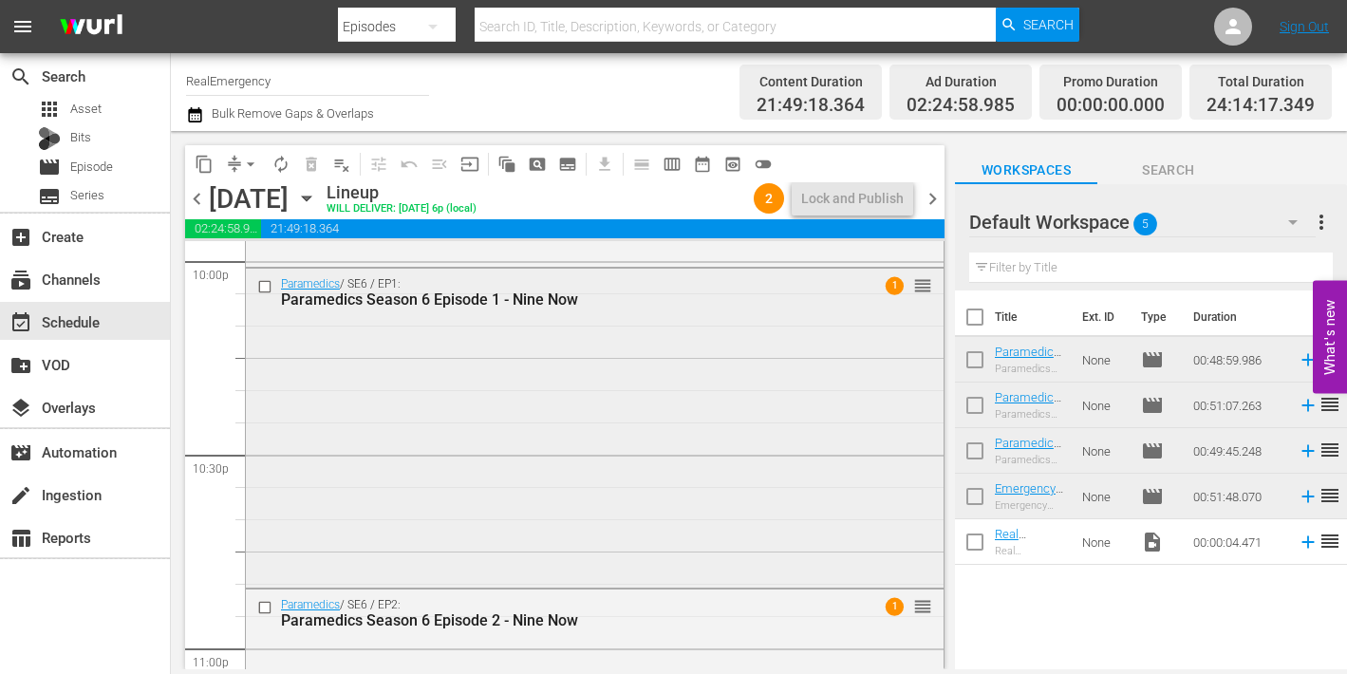
click at [502, 431] on div "Paramedics / SE6 / EP1: Paramedics Season 6 Episode 1 - Nine Now 1 reorder" at bounding box center [595, 426] width 698 height 315
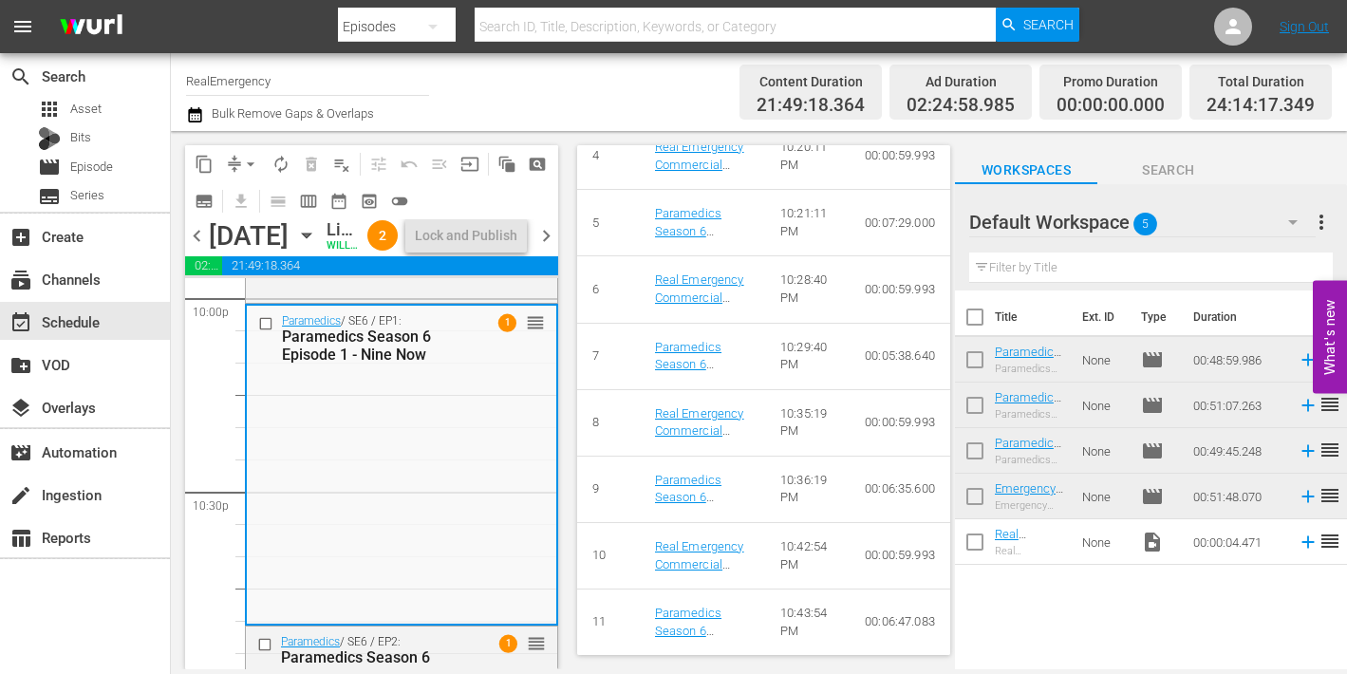
scroll to position [1106, 0]
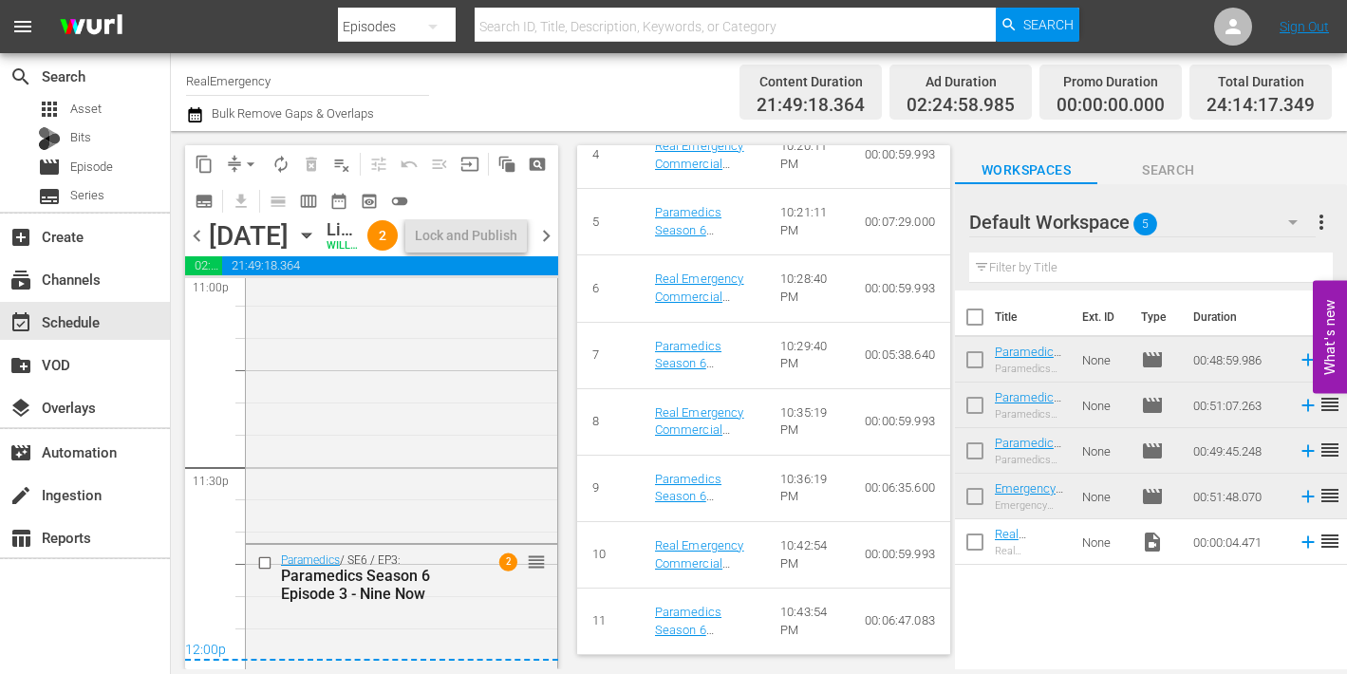
click at [458, 452] on div "Paramedics / SE6 / EP2: Paramedics Season 6 Episode 2 - Nine Now 1 reorder" at bounding box center [401, 377] width 311 height 325
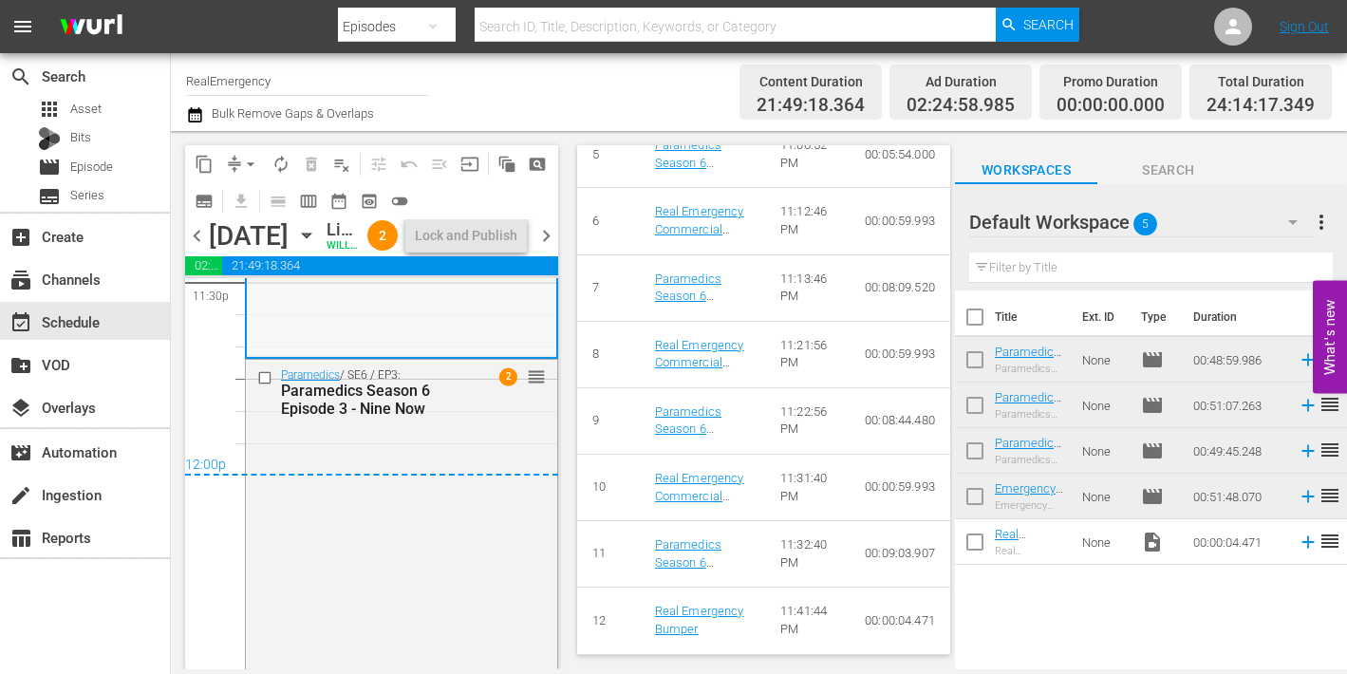
scroll to position [9163, 0]
click at [421, 457] on div "12:00p" at bounding box center [371, 460] width 373 height 19
click at [430, 476] on div "Paramedics / SE6 / EP3: Paramedics Season 6 Episode 3 - Nine Now 2 reorder" at bounding box center [401, 509] width 311 height 310
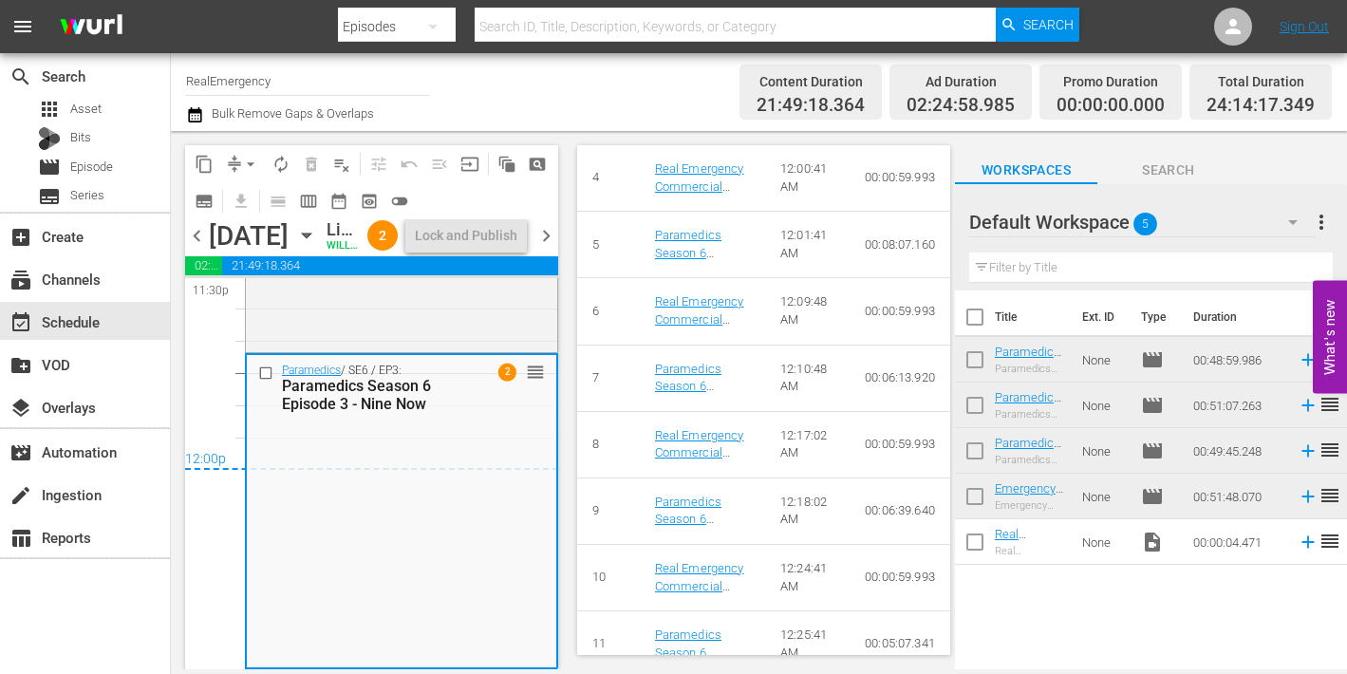
scroll to position [1154, 0]
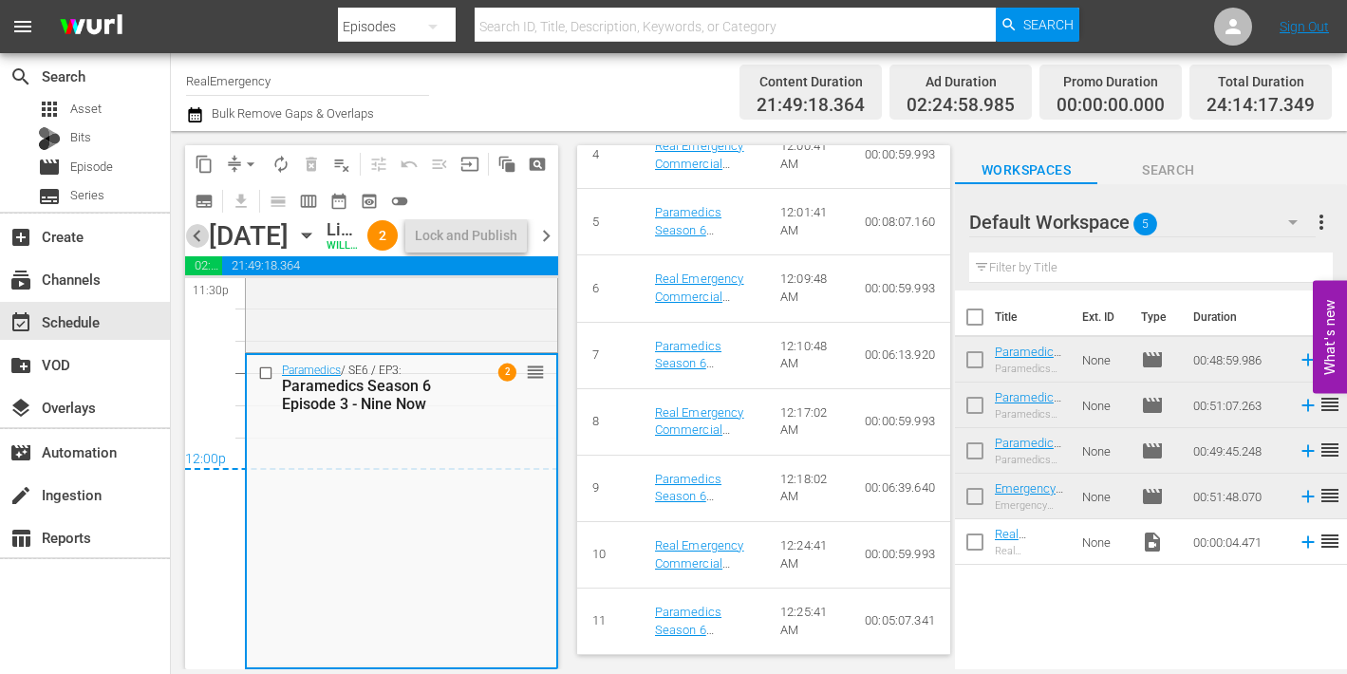
click at [195, 248] on span "chevron_left" at bounding box center [197, 236] width 24 height 24
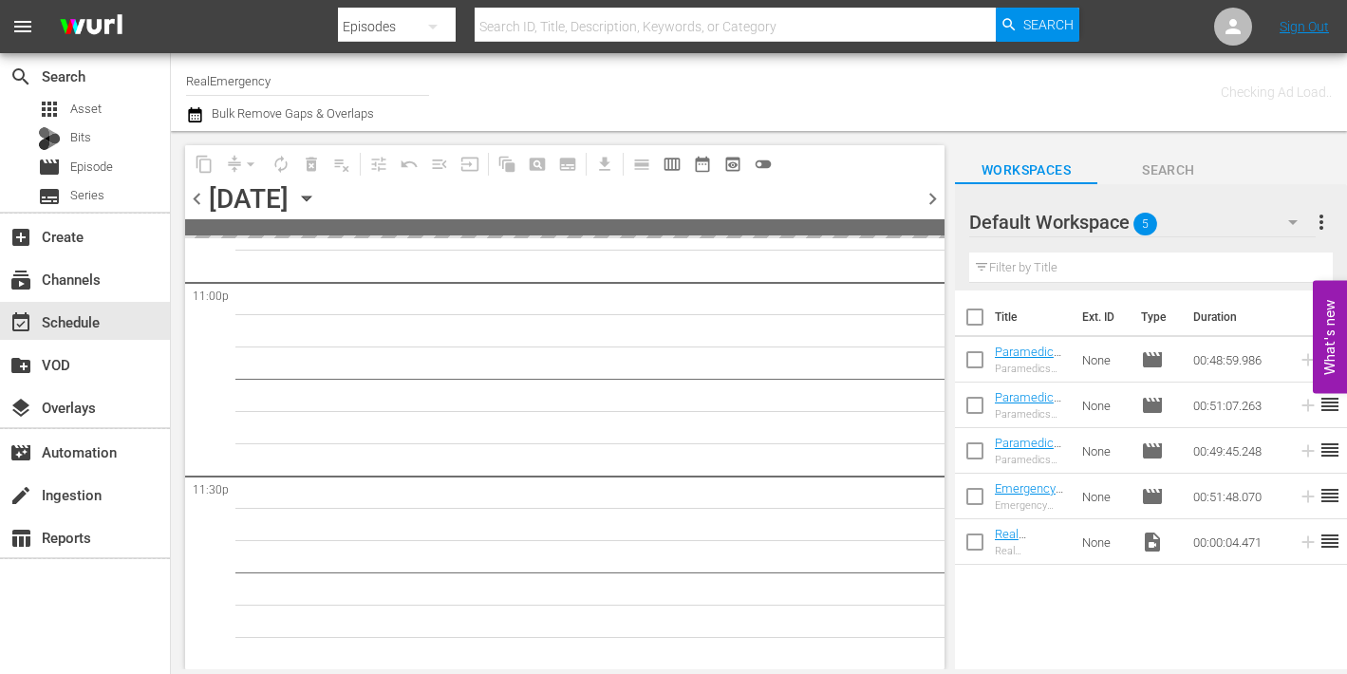
scroll to position [8864, 0]
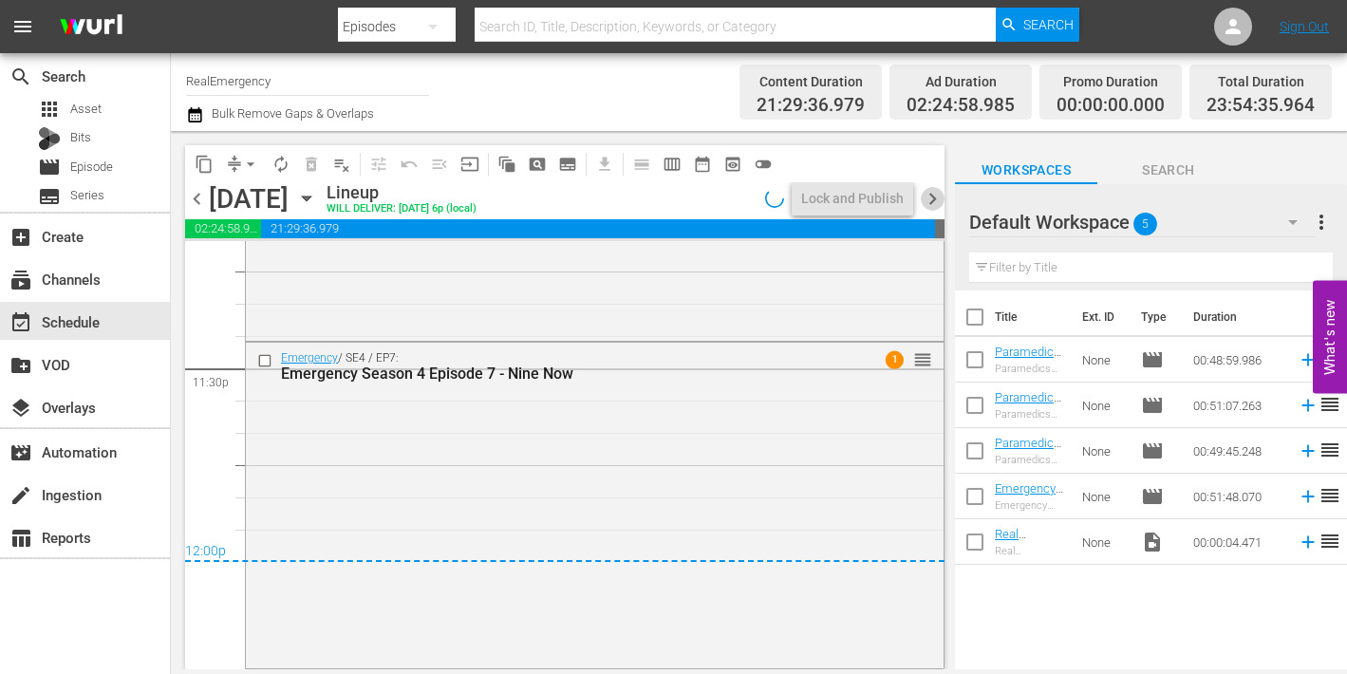
click at [933, 197] on span "chevron_right" at bounding box center [933, 199] width 24 height 24
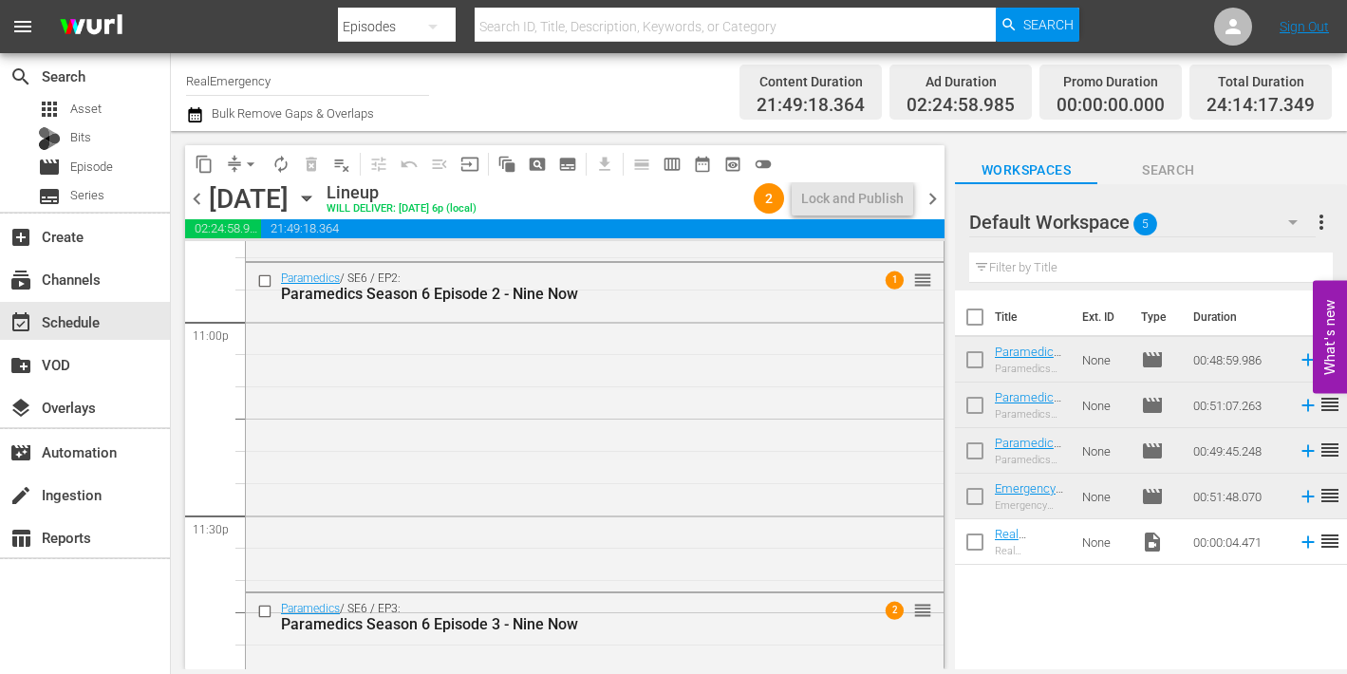
scroll to position [9066, 0]
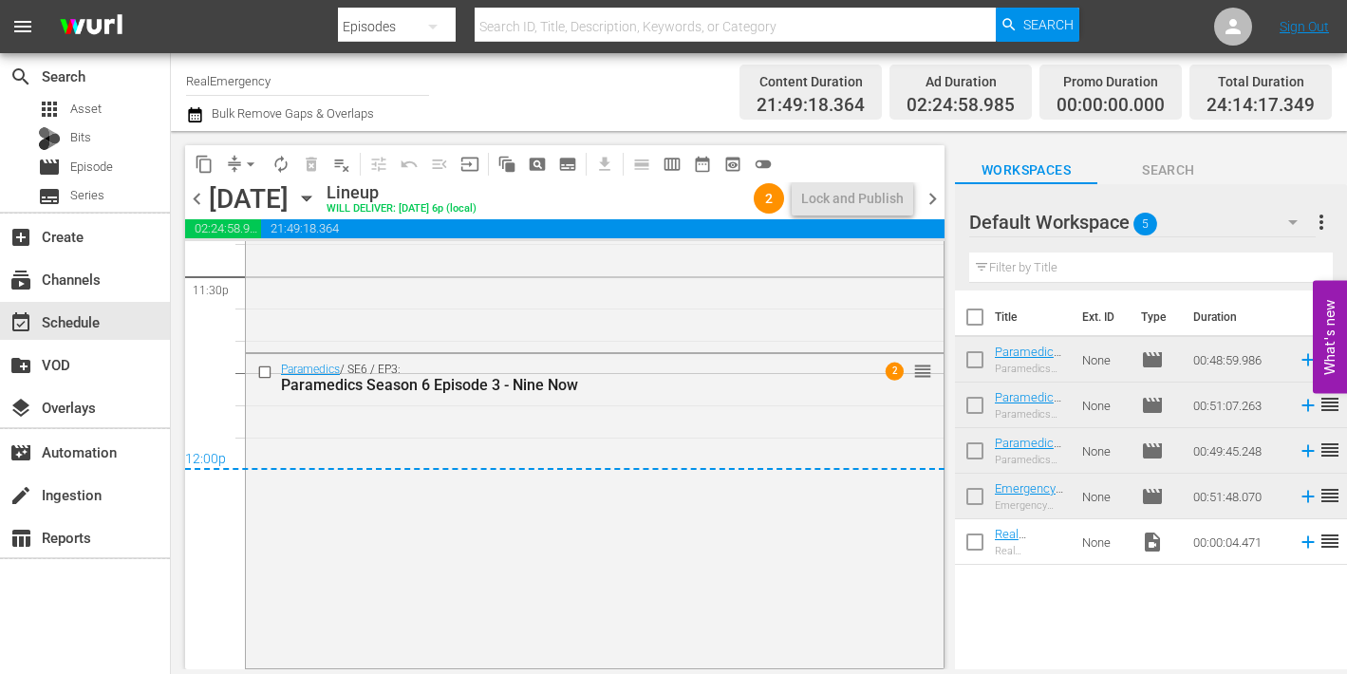
drag, startPoint x: 934, startPoint y: 196, endPoint x: 934, endPoint y: 207, distance: 11.4
click at [934, 196] on span "chevron_right" at bounding box center [933, 199] width 24 height 24
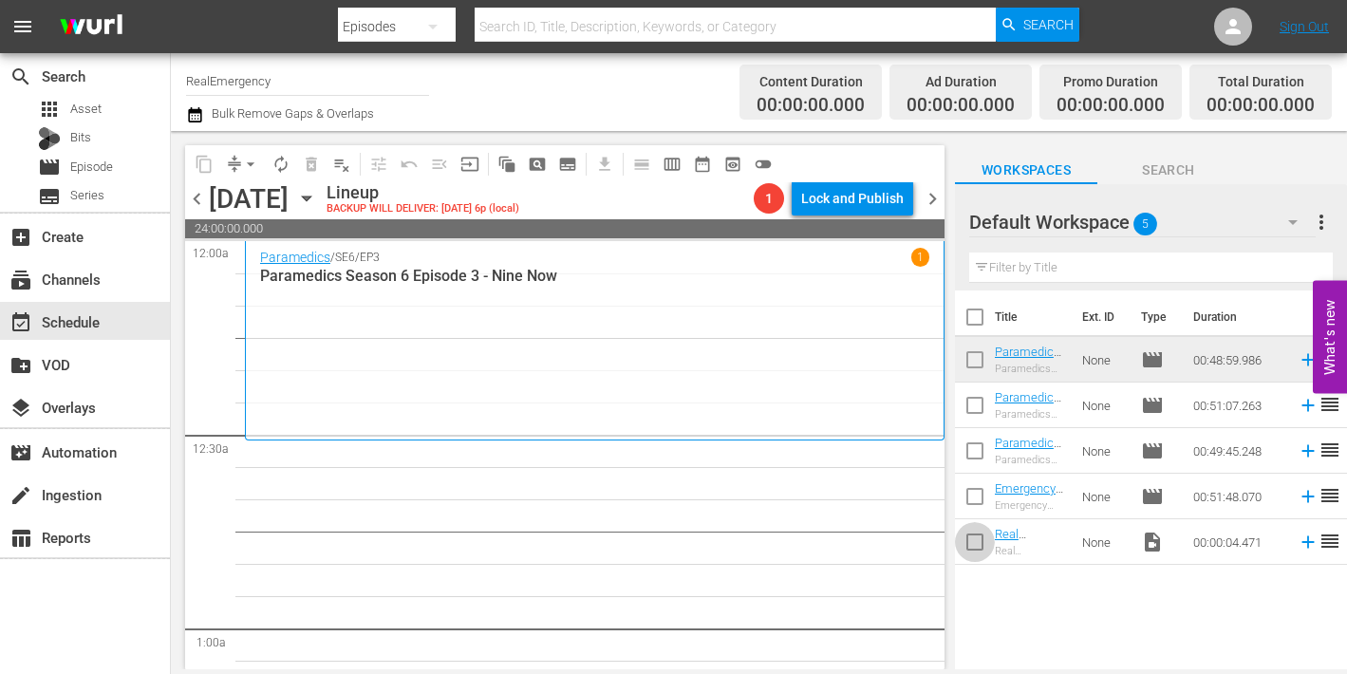
click at [978, 543] on input "checkbox" at bounding box center [975, 546] width 40 height 40
checkbox input "true"
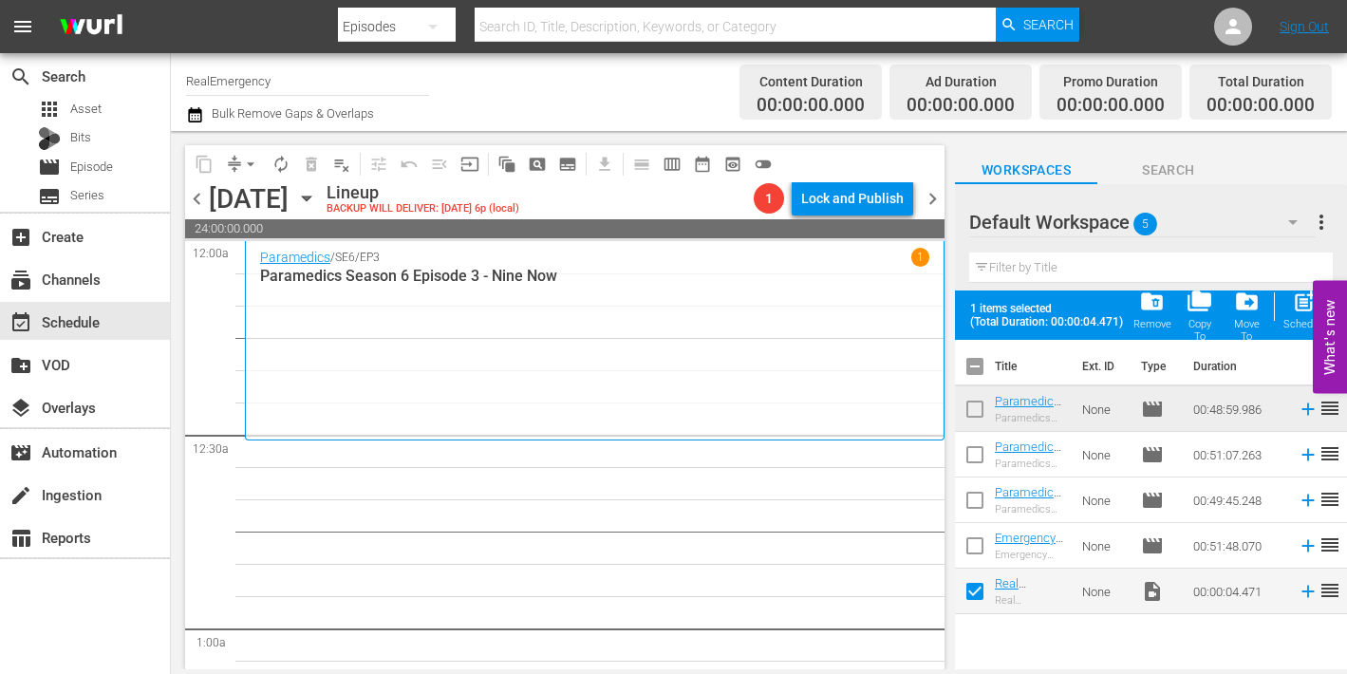
click at [974, 549] on input "checkbox" at bounding box center [975, 550] width 40 height 40
checkbox input "true"
drag, startPoint x: 979, startPoint y: 507, endPoint x: 976, endPoint y: 495, distance: 12.7
click at [979, 506] on input "checkbox" at bounding box center [975, 504] width 40 height 40
checkbox input "true"
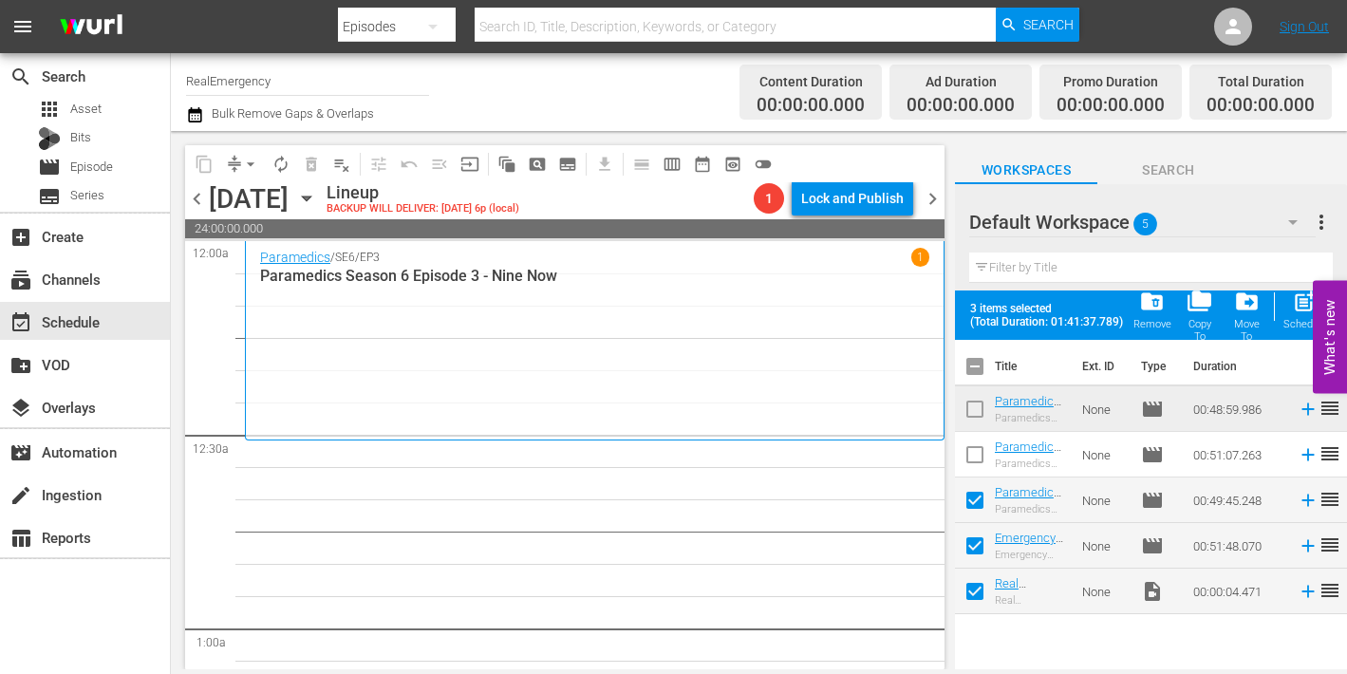
click at [976, 456] on input "checkbox" at bounding box center [975, 459] width 40 height 40
checkbox input "true"
click at [974, 411] on input "checkbox" at bounding box center [975, 413] width 40 height 40
checkbox input "true"
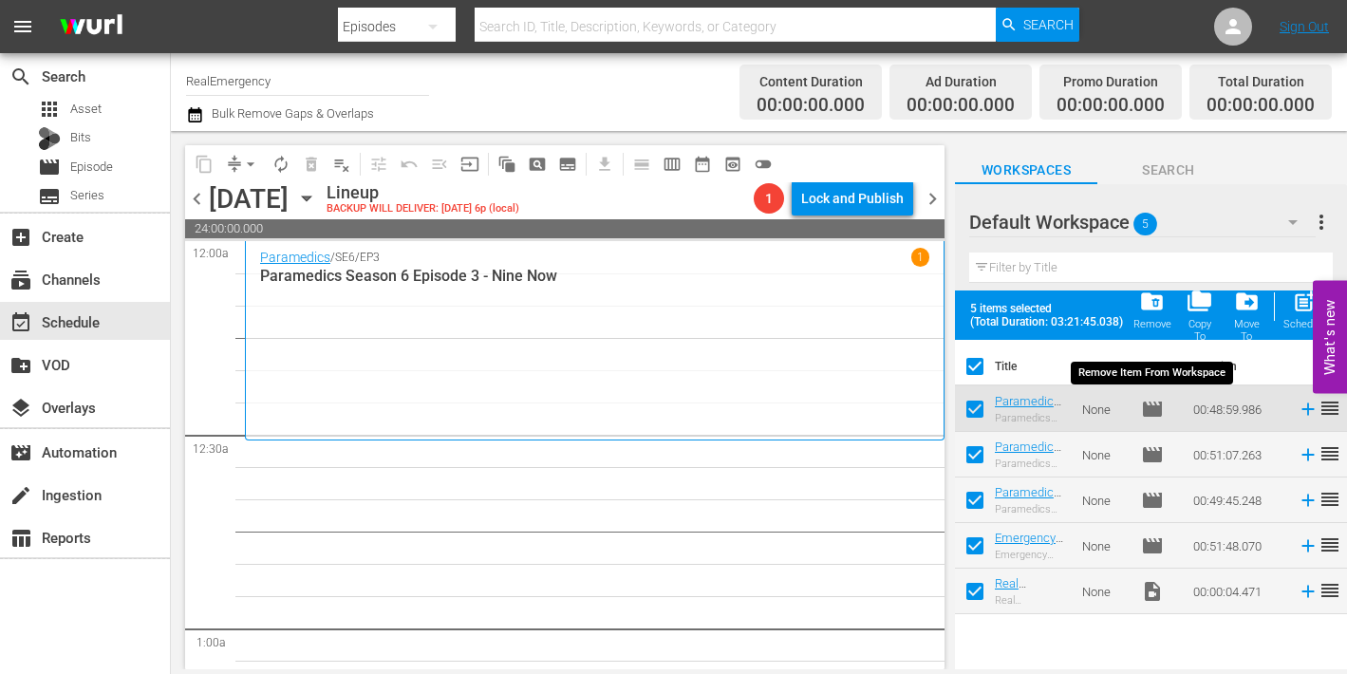
click at [1156, 298] on span "folder_delete" at bounding box center [1152, 302] width 26 height 26
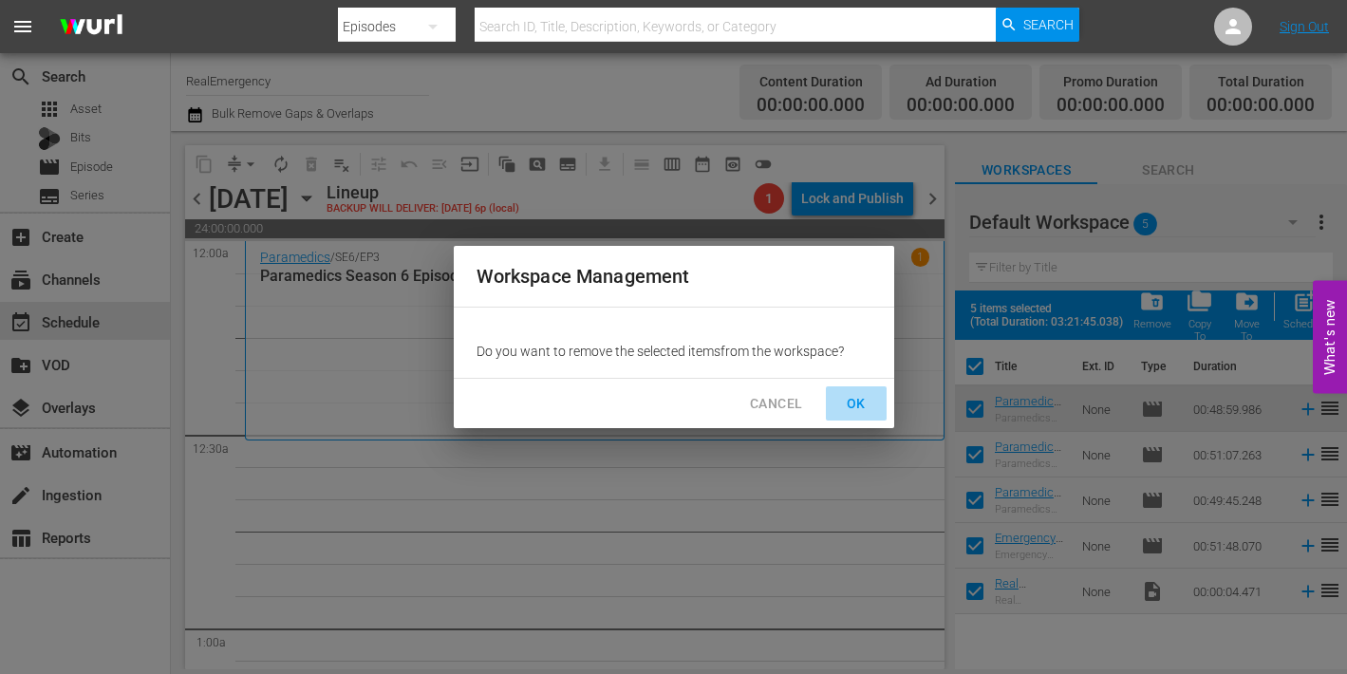
drag, startPoint x: 862, startPoint y: 401, endPoint x: 867, endPoint y: 409, distance: 9.8
click at [863, 402] on span "OK" at bounding box center [856, 404] width 30 height 24
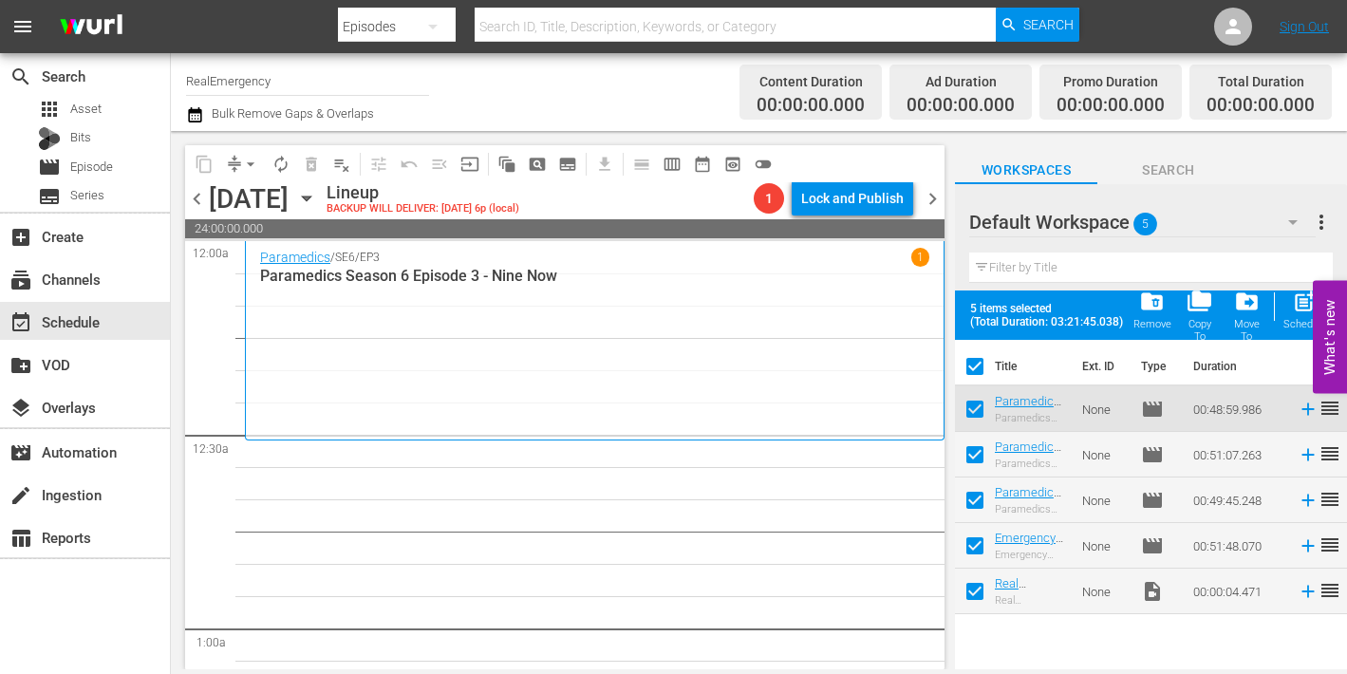
checkbox input "false"
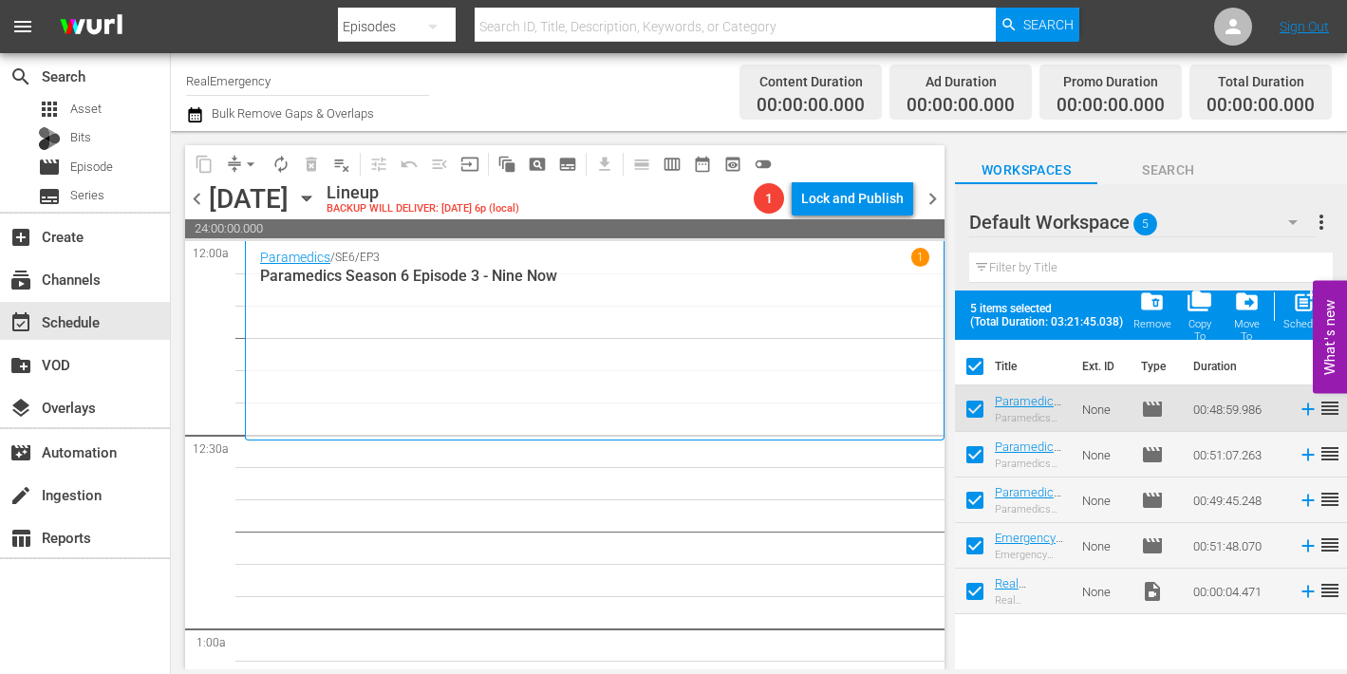
checkbox input "false"
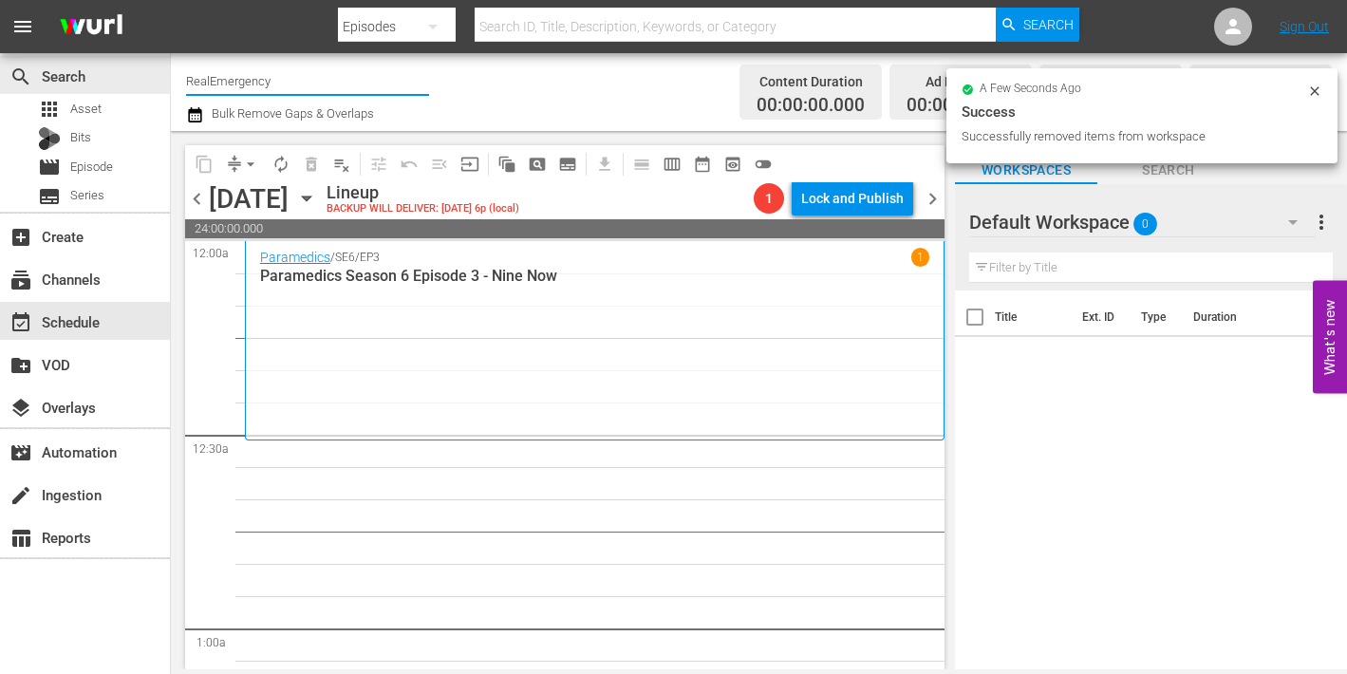
drag, startPoint x: 215, startPoint y: 78, endPoint x: 277, endPoint y: 98, distance: 65.7
click at [171, 0] on div "search Search apps Asset Bits movie Episode subtitles Series add_box Create sub…" at bounding box center [759, 0] width 1176 height 0
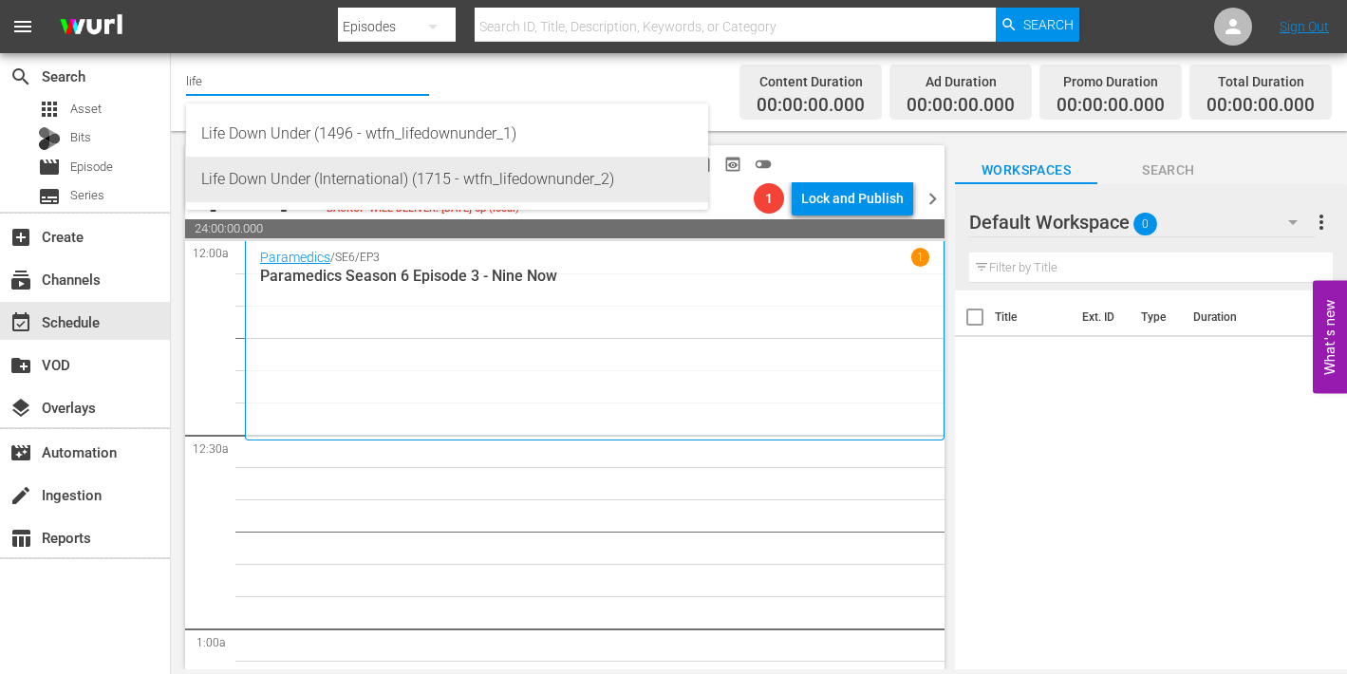
drag, startPoint x: 478, startPoint y: 186, endPoint x: 492, endPoint y: 185, distance: 13.3
click at [478, 186] on div "Life Down Under (International) (1715 - wtfn_lifedownunder_2)" at bounding box center [447, 180] width 492 height 46
type input "Life Down Under (International) (1715 - wtfn_lifedownunder_2)"
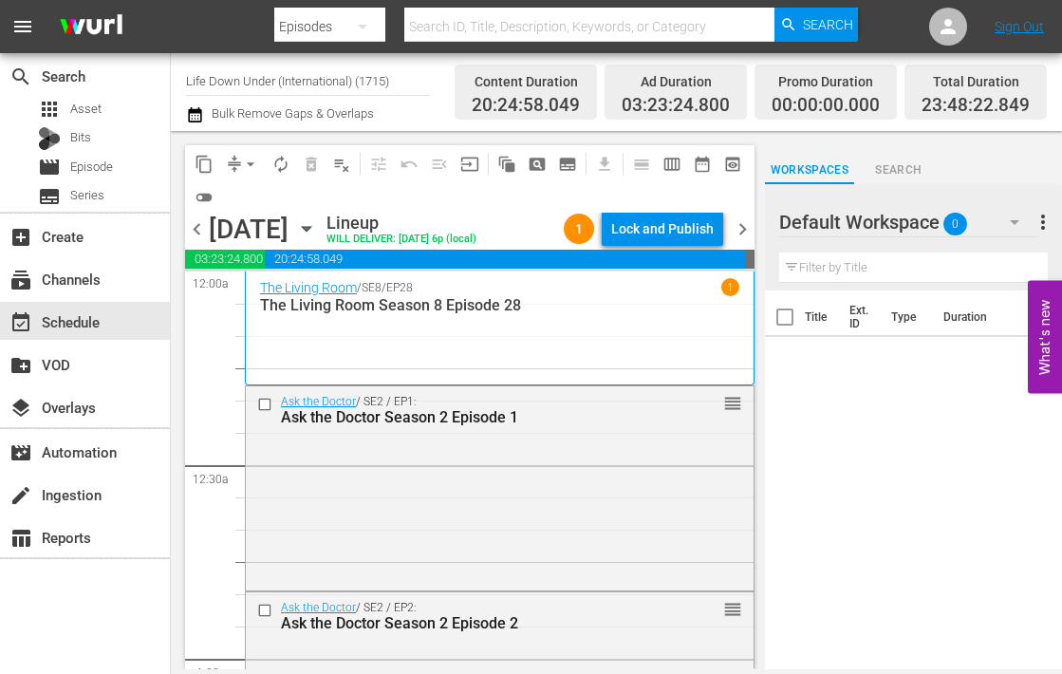
click at [317, 228] on icon "button" at bounding box center [306, 228] width 21 height 21
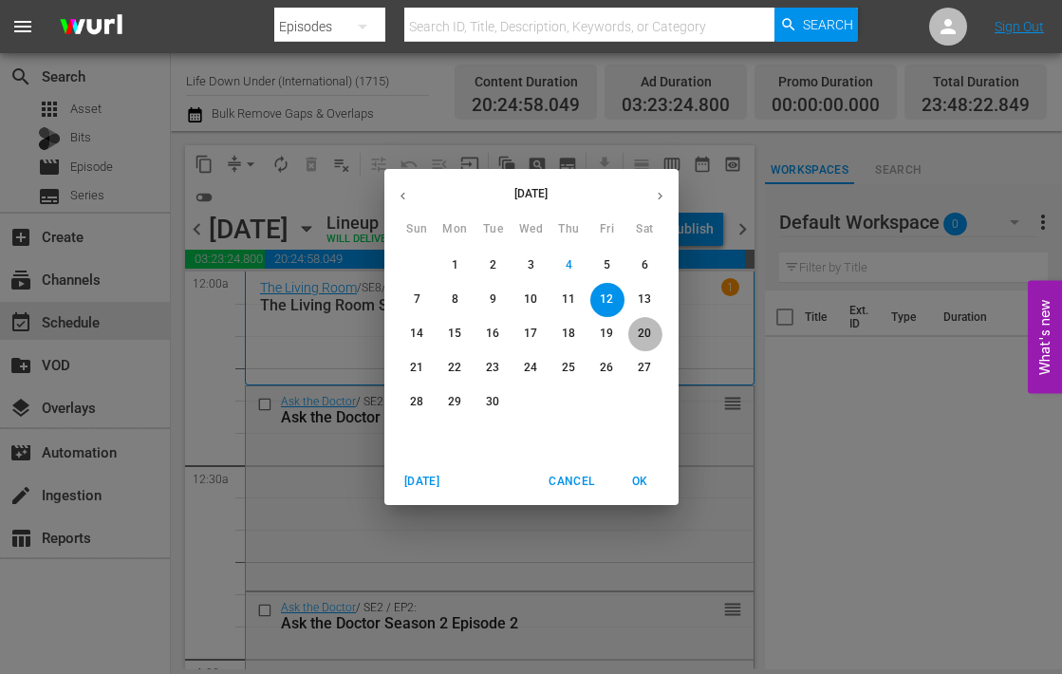
drag, startPoint x: 649, startPoint y: 334, endPoint x: 603, endPoint y: 346, distance: 48.1
click at [648, 335] on p "20" at bounding box center [644, 334] width 13 height 16
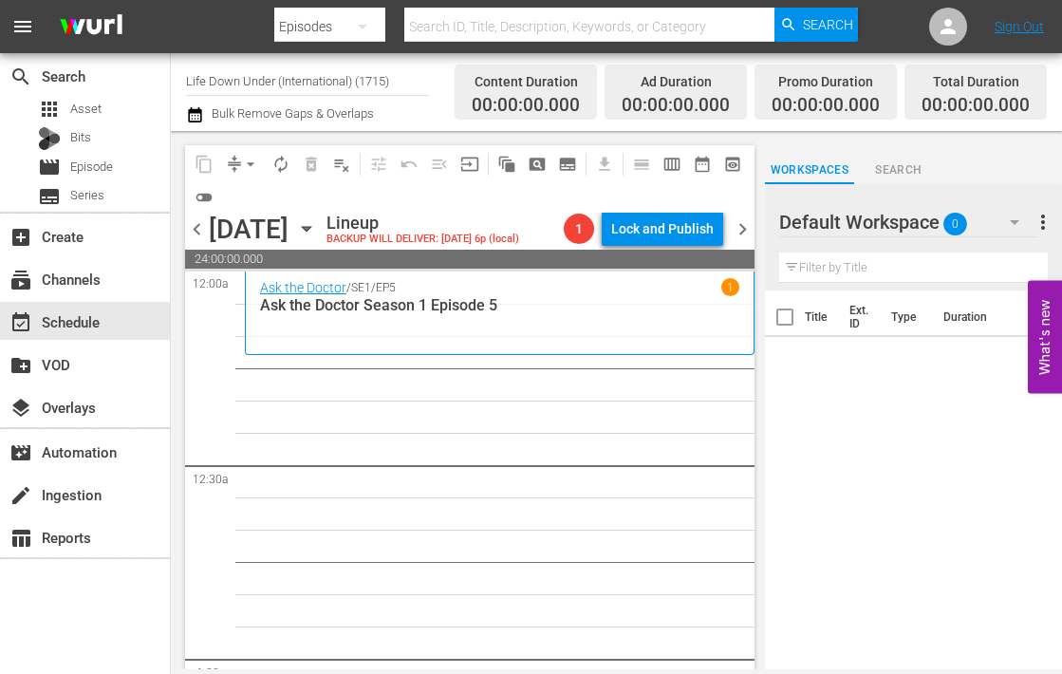
click at [310, 230] on icon "button" at bounding box center [306, 229] width 9 height 5
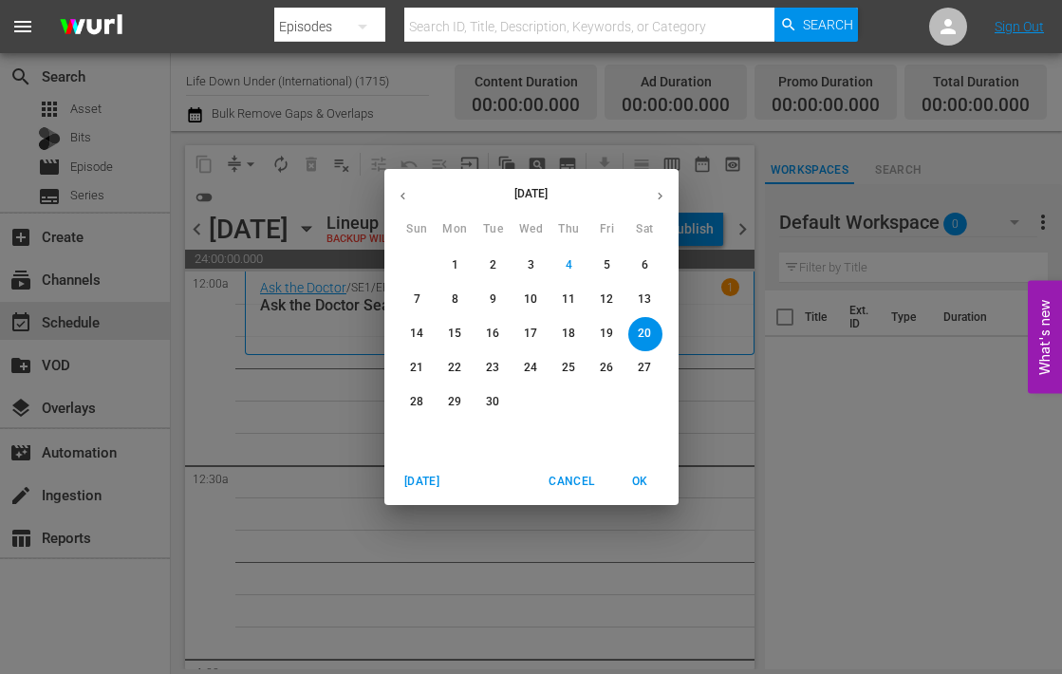
click at [413, 299] on span "7" at bounding box center [418, 299] width 34 height 16
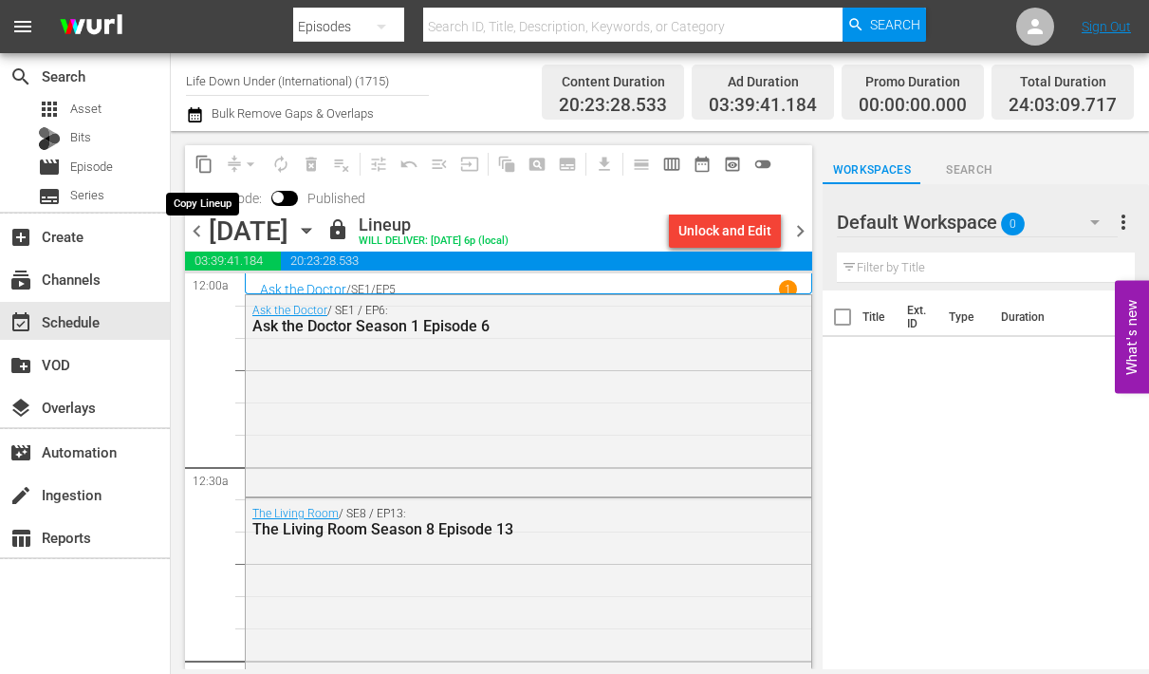
click at [207, 163] on span "content_copy" at bounding box center [204, 164] width 19 height 19
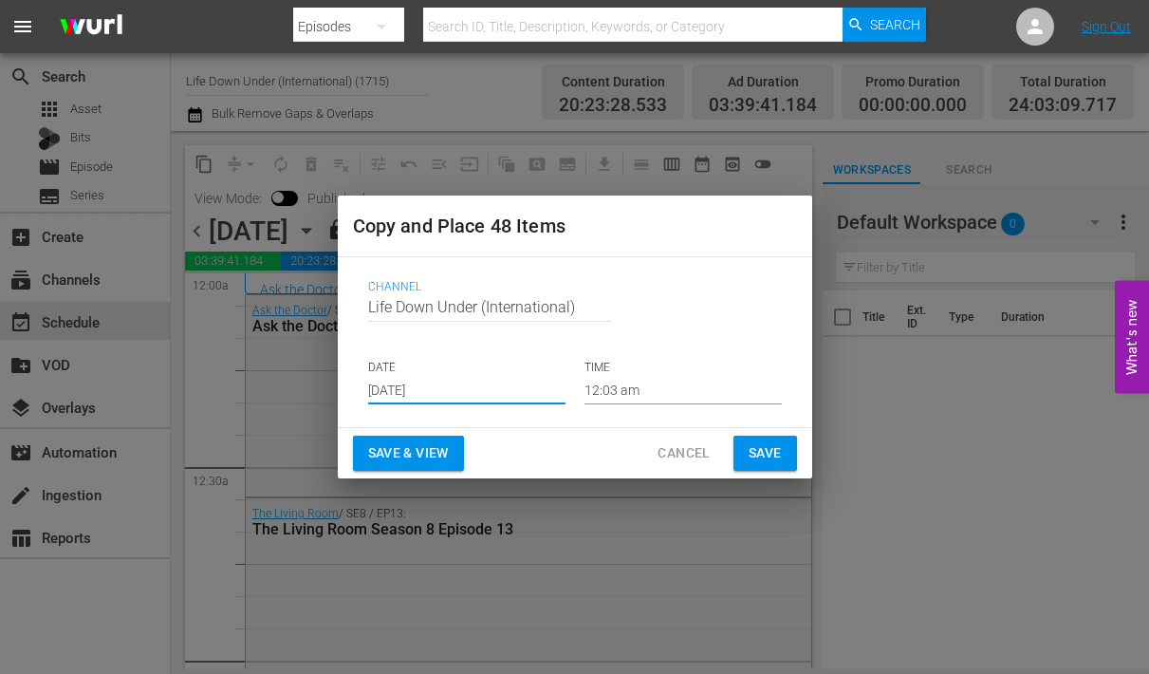
click at [452, 395] on input "[DATE]" at bounding box center [466, 390] width 197 height 28
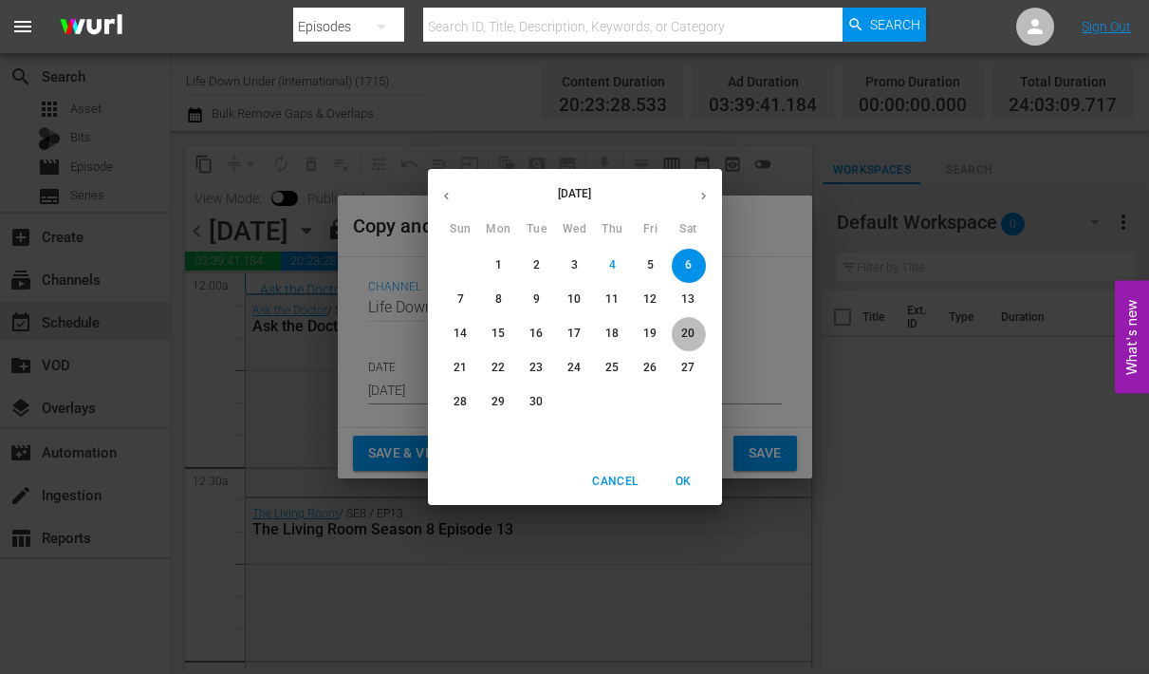
drag, startPoint x: 688, startPoint y: 329, endPoint x: 680, endPoint y: 340, distance: 13.5
click at [688, 330] on p "20" at bounding box center [688, 334] width 13 height 16
type input "[DATE]"
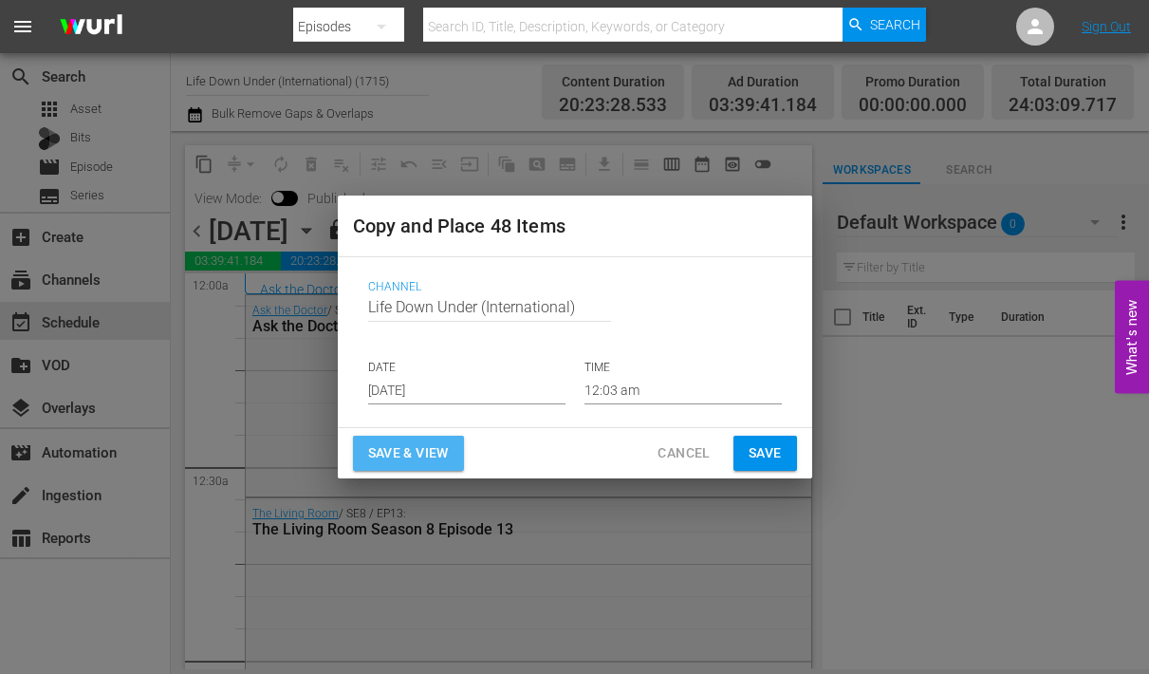
click at [409, 446] on span "Save & View" at bounding box center [408, 453] width 81 height 24
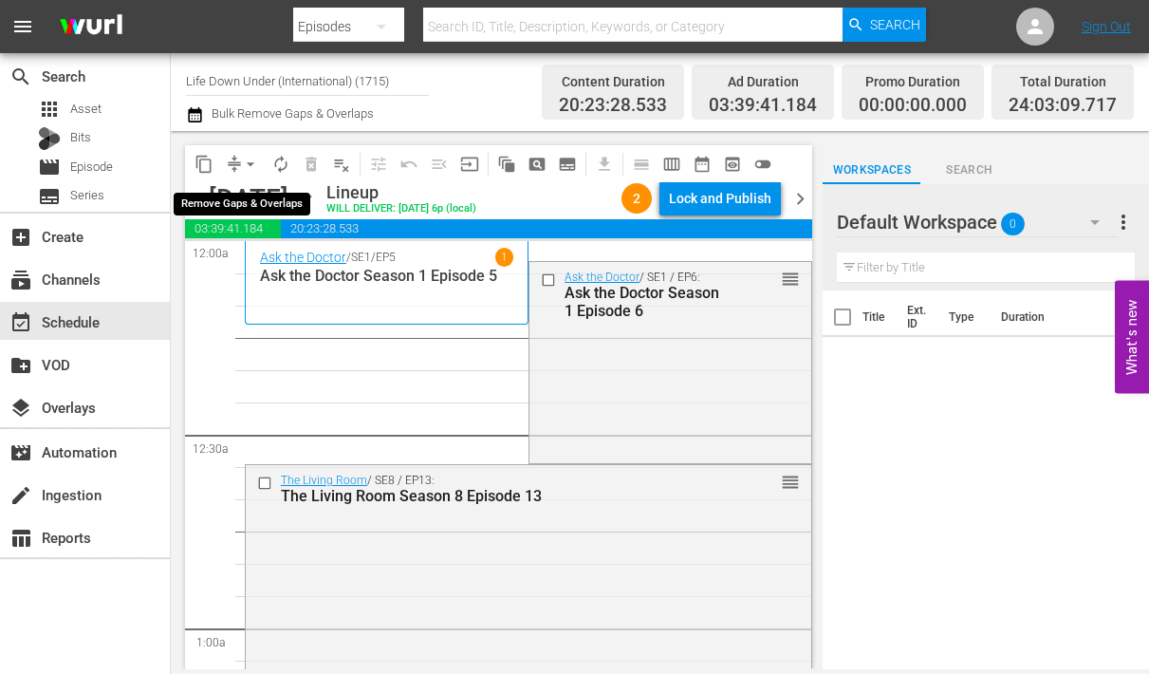
click at [241, 159] on span "arrow_drop_down" at bounding box center [250, 164] width 19 height 19
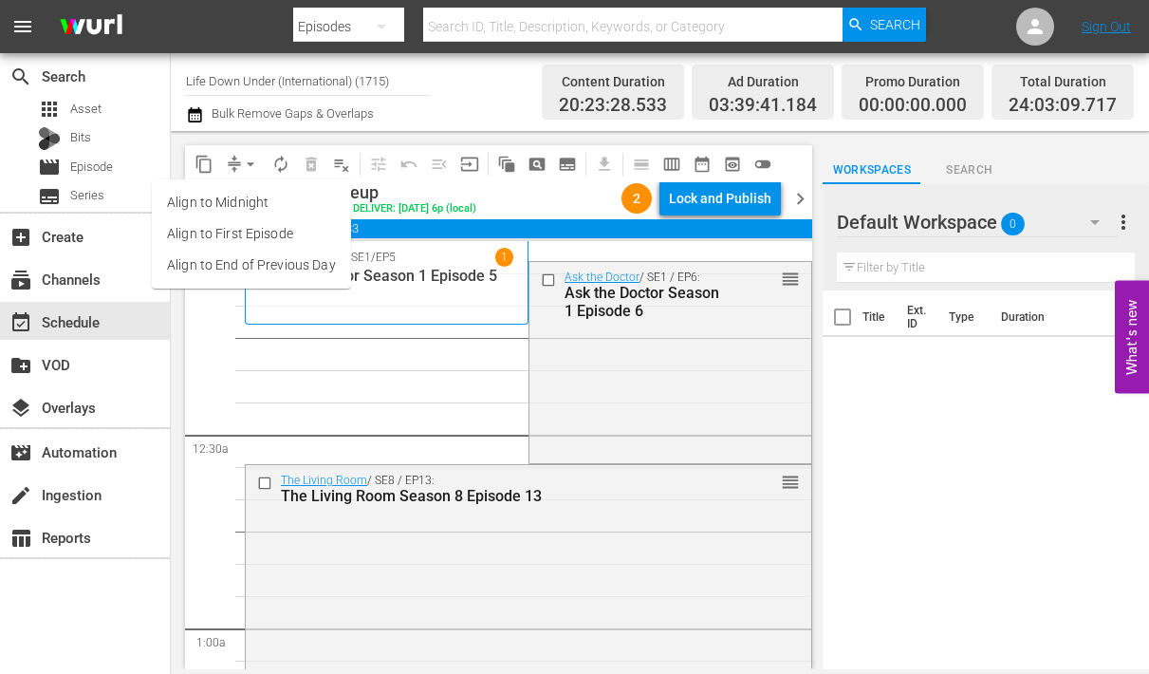
click at [206, 262] on li "Align to End of Previous Day" at bounding box center [251, 265] width 199 height 31
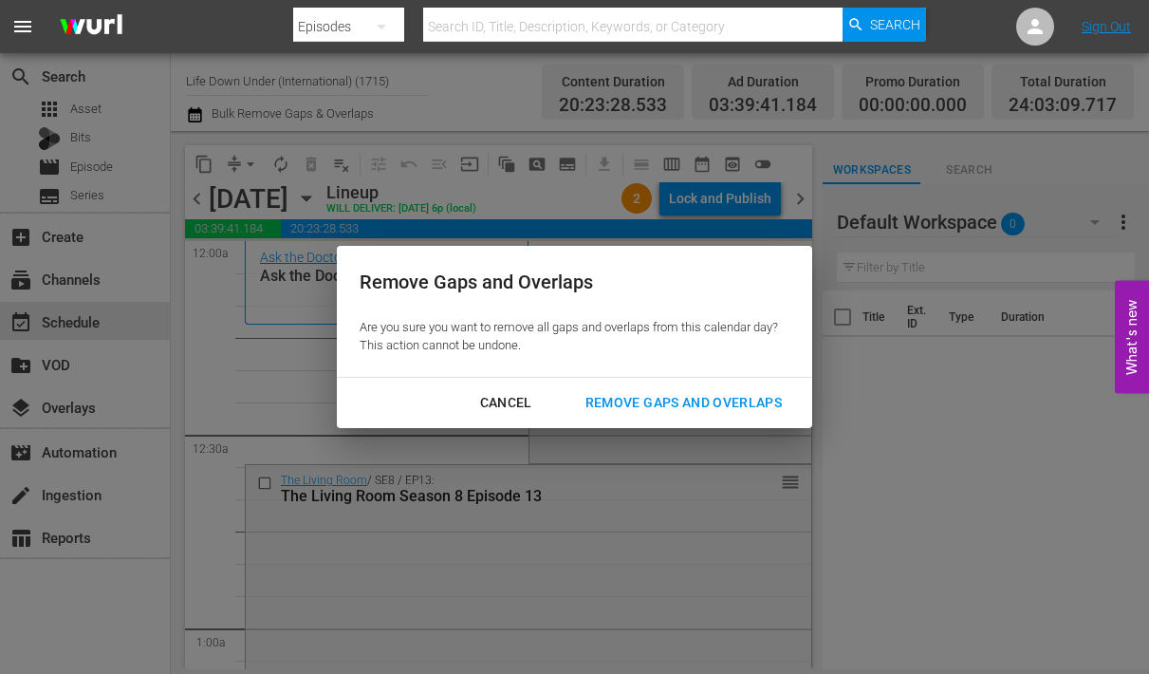
click at [640, 403] on div "Remove Gaps and Overlaps" at bounding box center [683, 403] width 227 height 24
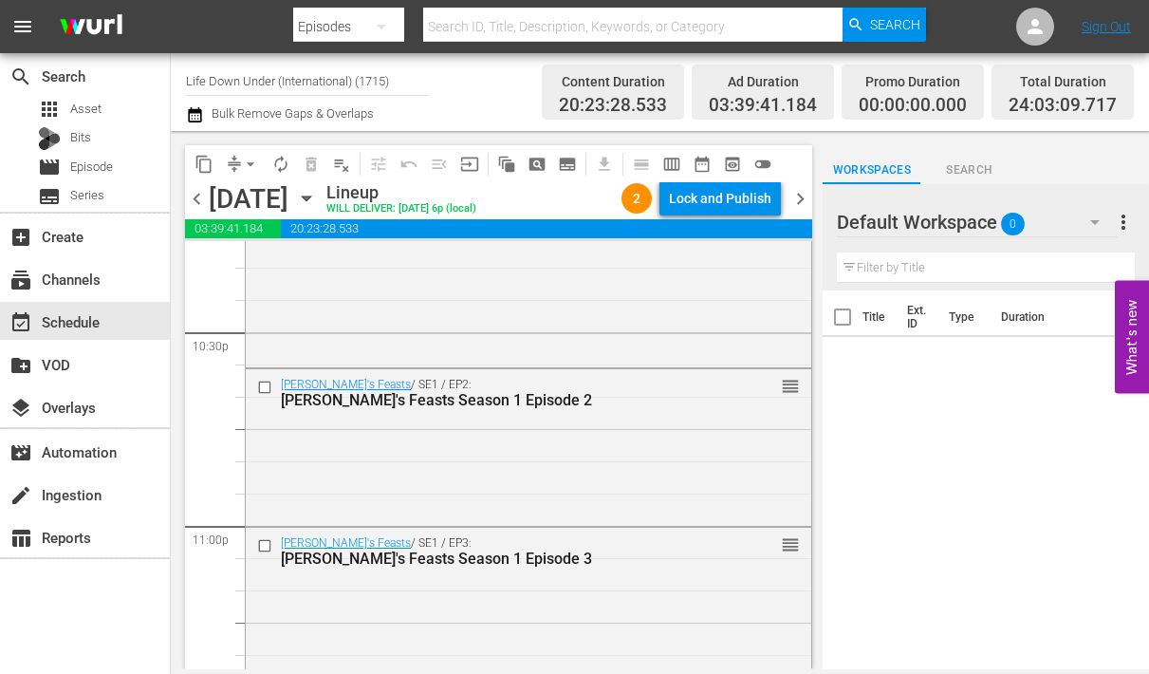
scroll to position [8970, 0]
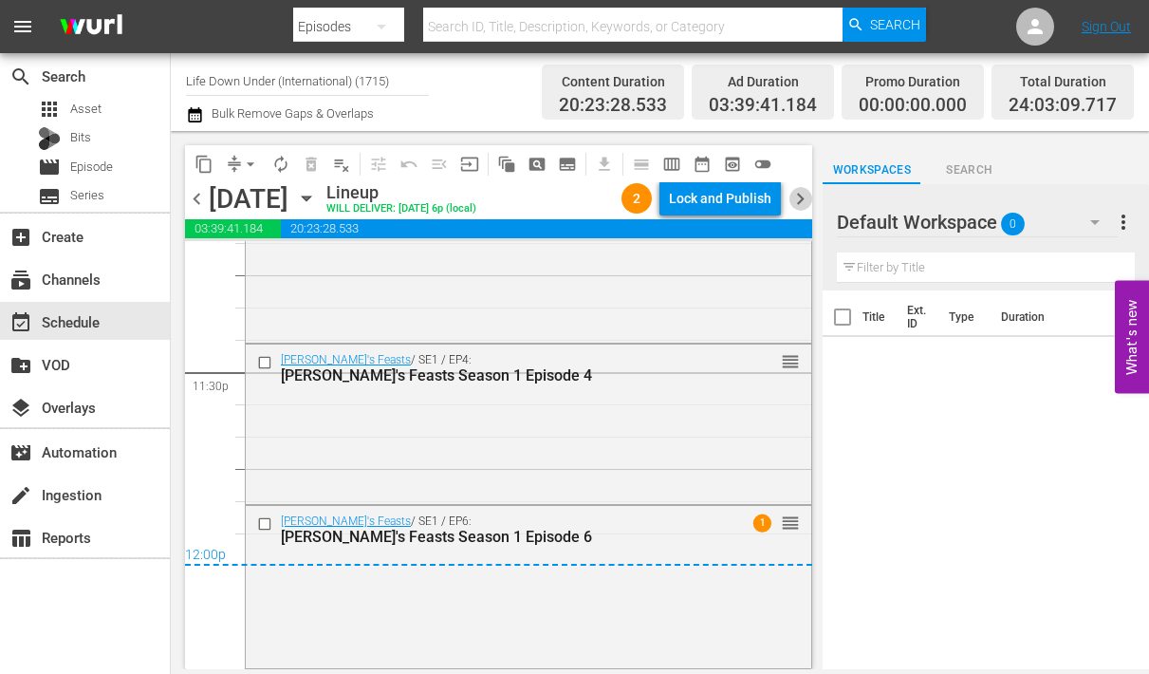
click at [803, 201] on span "chevron_right" at bounding box center [801, 199] width 24 height 24
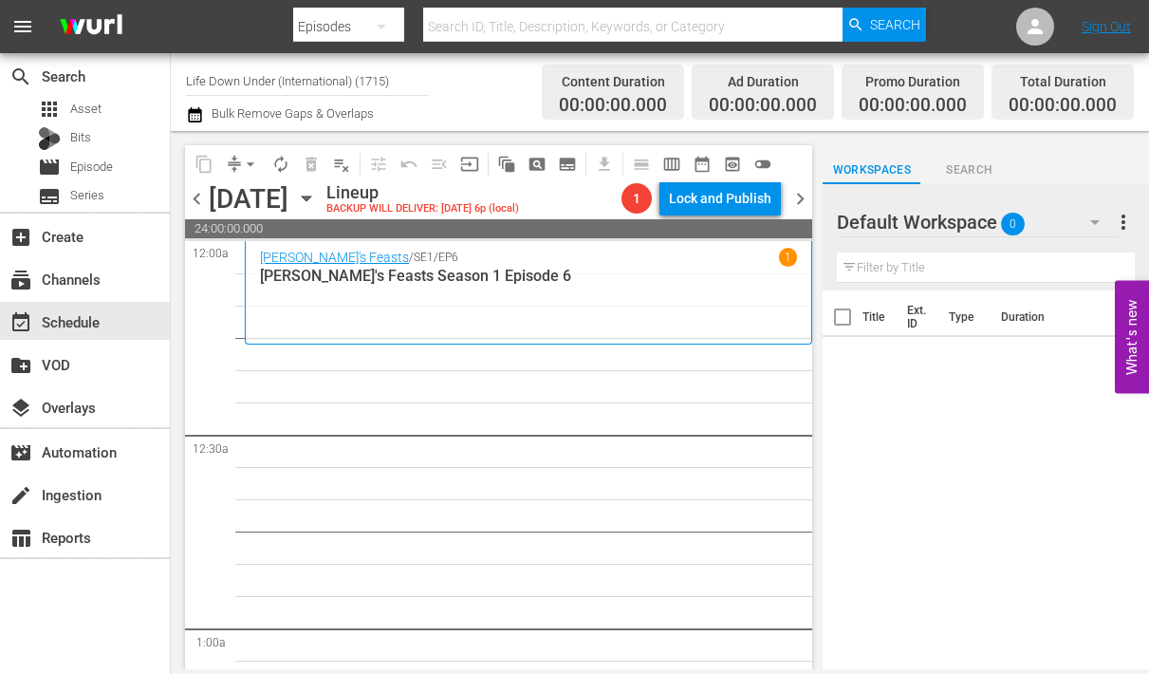
click at [317, 195] on icon "button" at bounding box center [306, 198] width 21 height 21
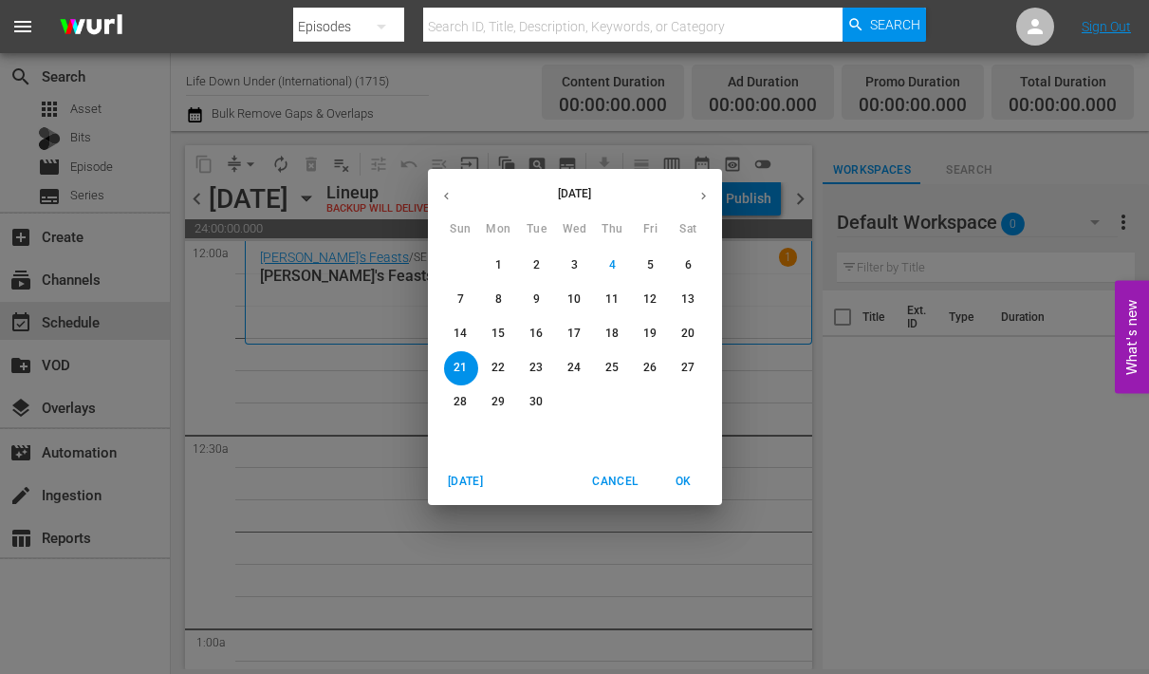
click at [500, 294] on p "8" at bounding box center [498, 299] width 7 height 16
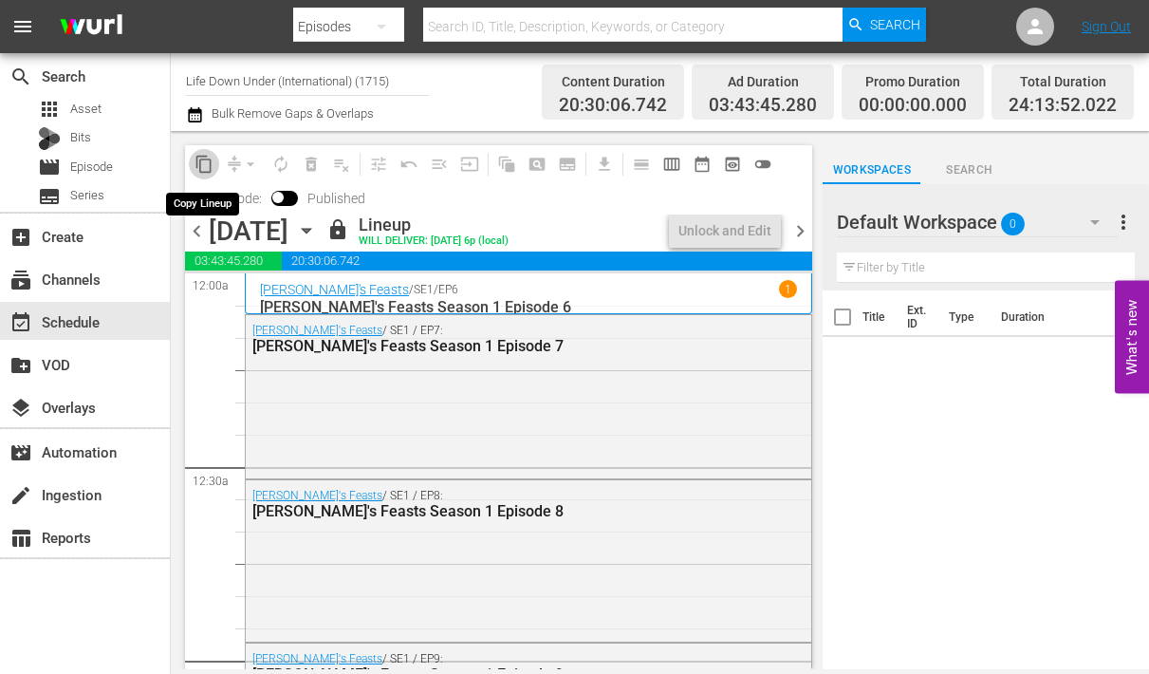
click at [205, 166] on span "content_copy" at bounding box center [204, 164] width 19 height 19
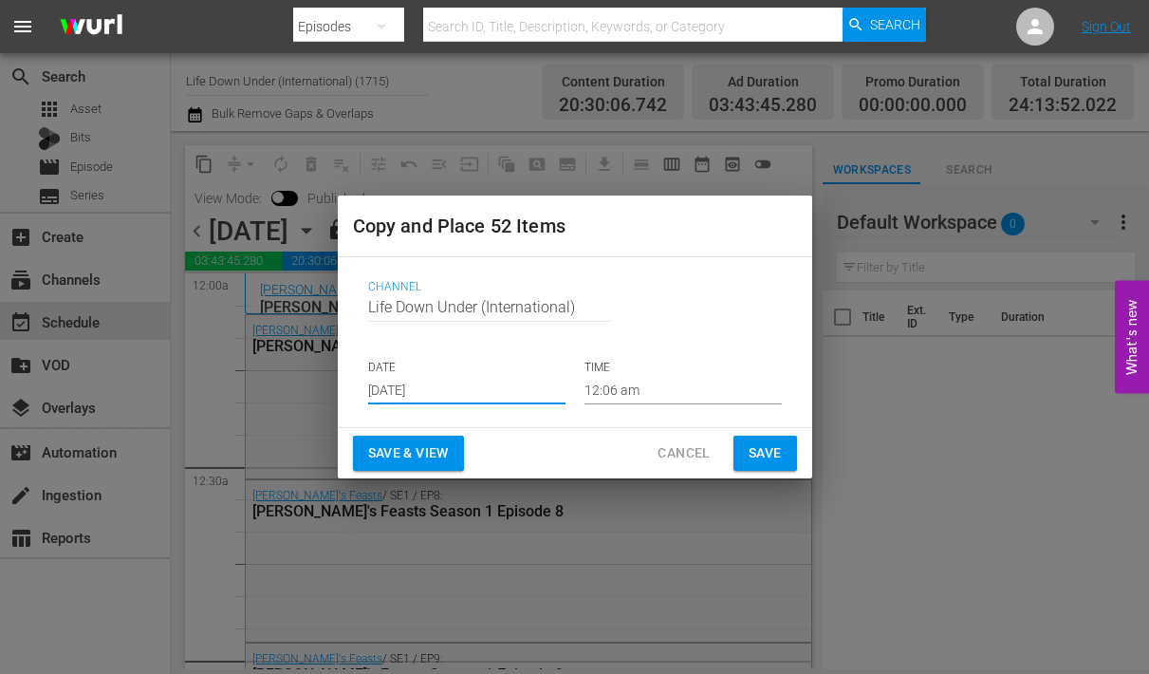
click at [465, 391] on input "[DATE]" at bounding box center [466, 390] width 197 height 28
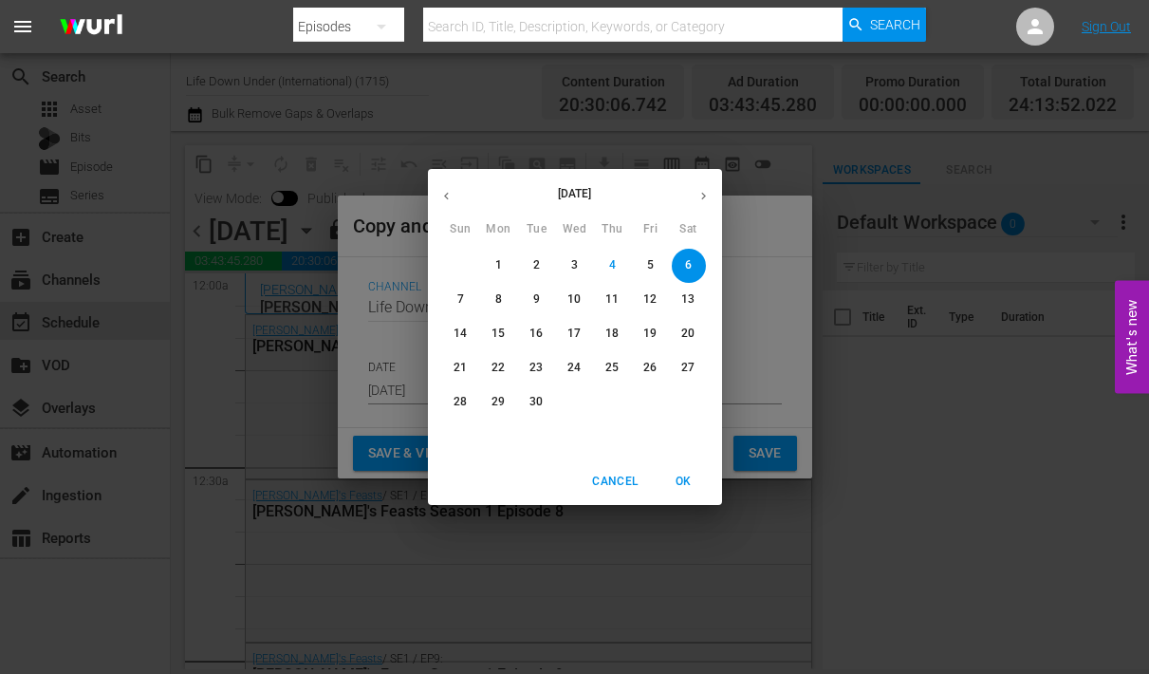
drag, startPoint x: 492, startPoint y: 372, endPoint x: 493, endPoint y: 382, distance: 9.5
click at [492, 372] on p "22" at bounding box center [498, 368] width 13 height 16
type input "[DATE]"
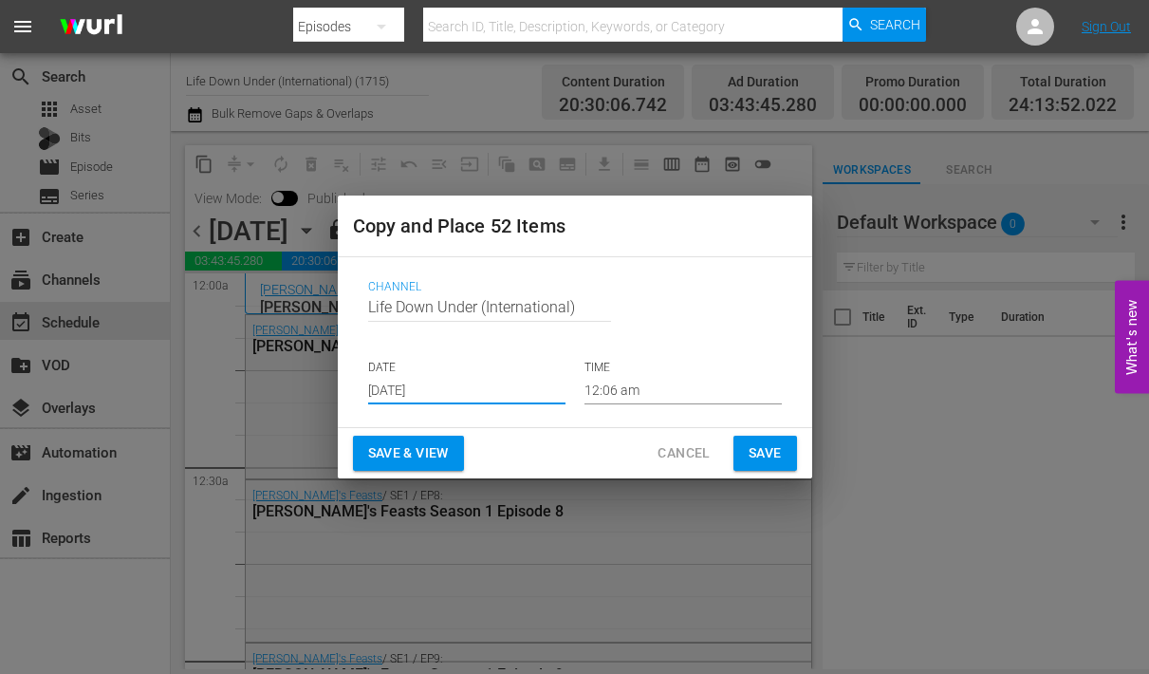
click at [411, 450] on span "Save & View" at bounding box center [408, 453] width 81 height 24
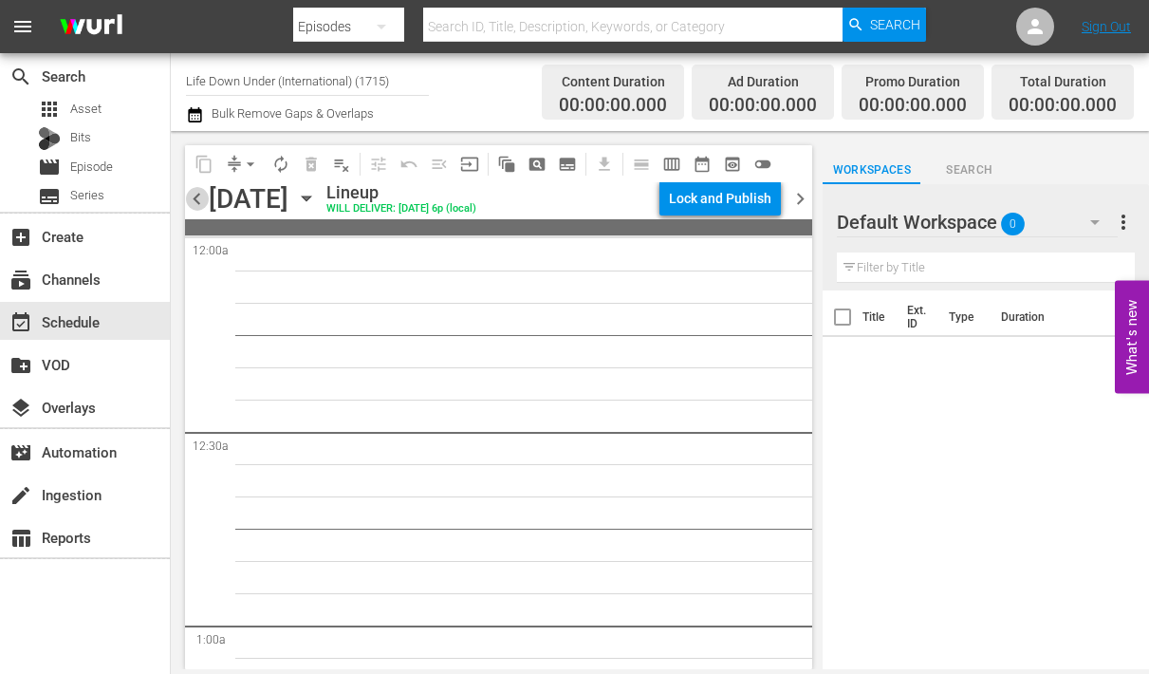
click at [197, 196] on span "chevron_left" at bounding box center [197, 199] width 24 height 24
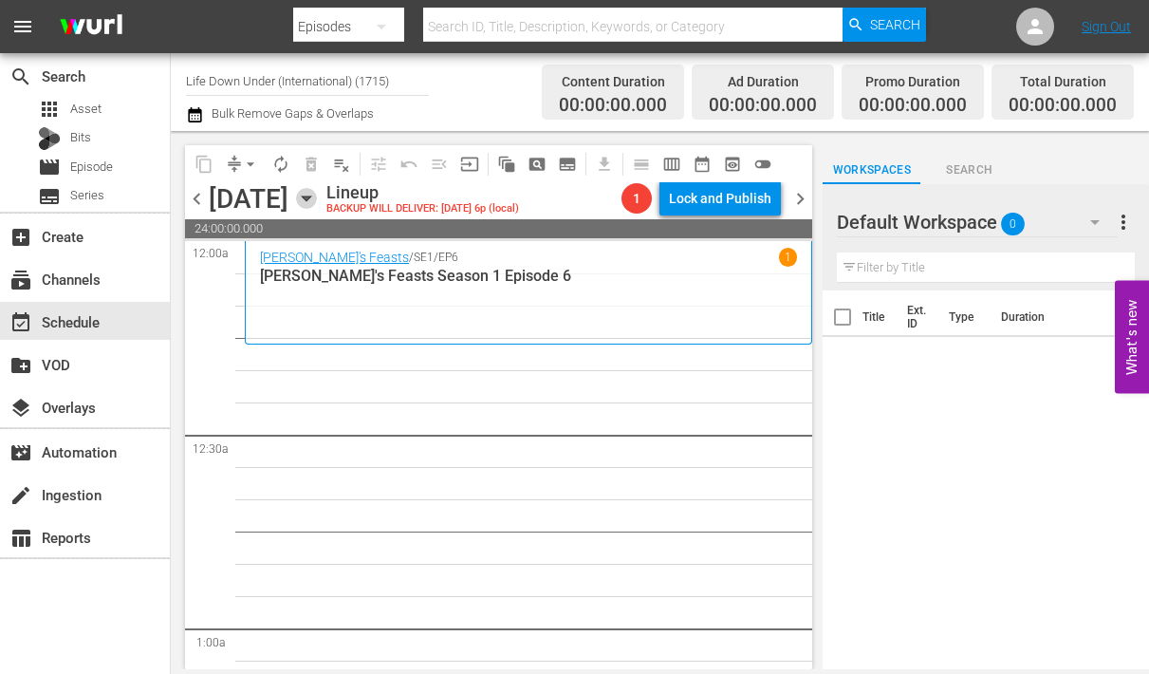
click at [310, 196] on icon "button" at bounding box center [306, 198] width 9 height 5
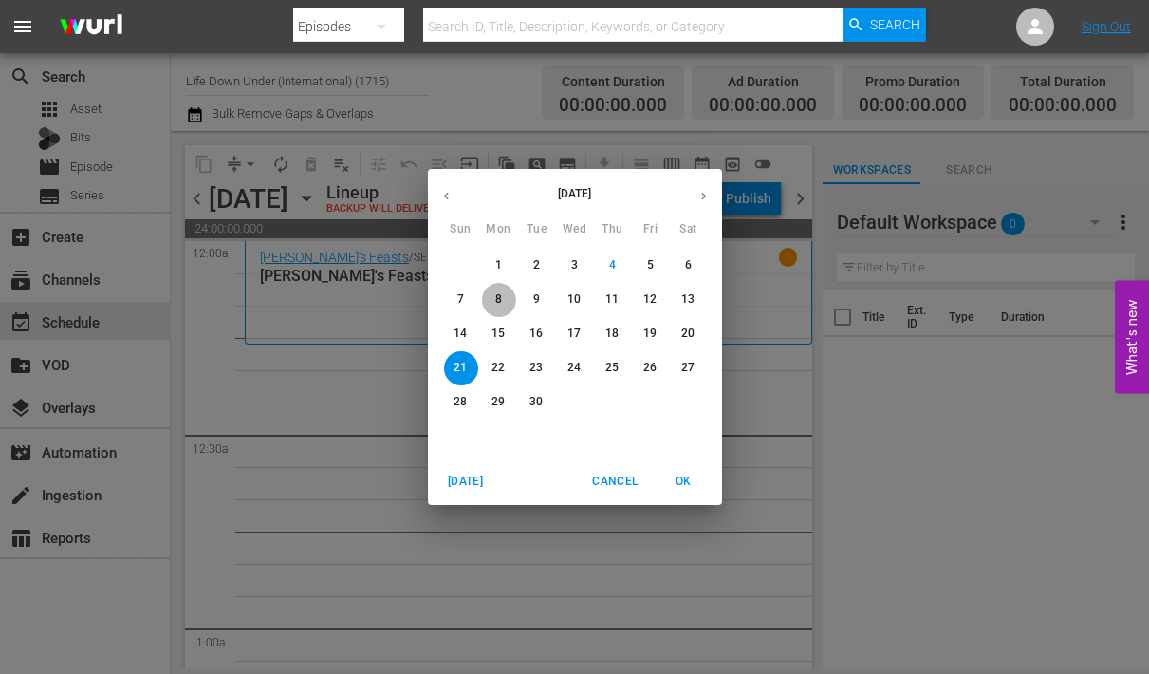
click at [494, 300] on span "8" at bounding box center [499, 299] width 34 height 16
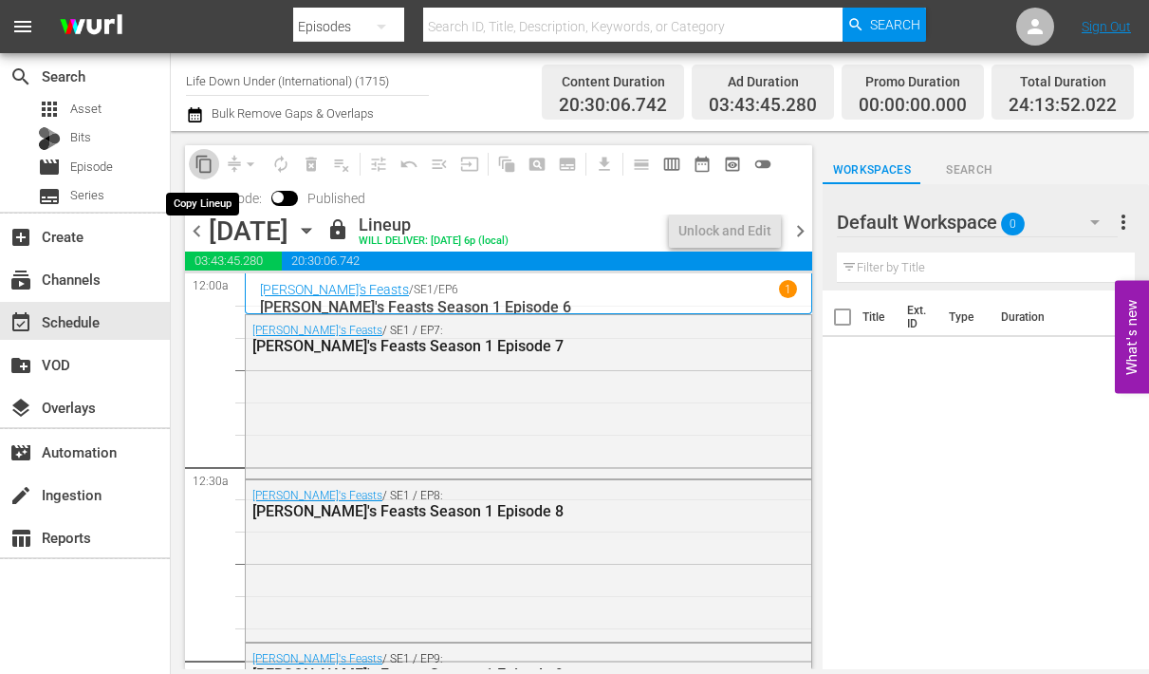
click at [203, 166] on span "content_copy" at bounding box center [204, 164] width 19 height 19
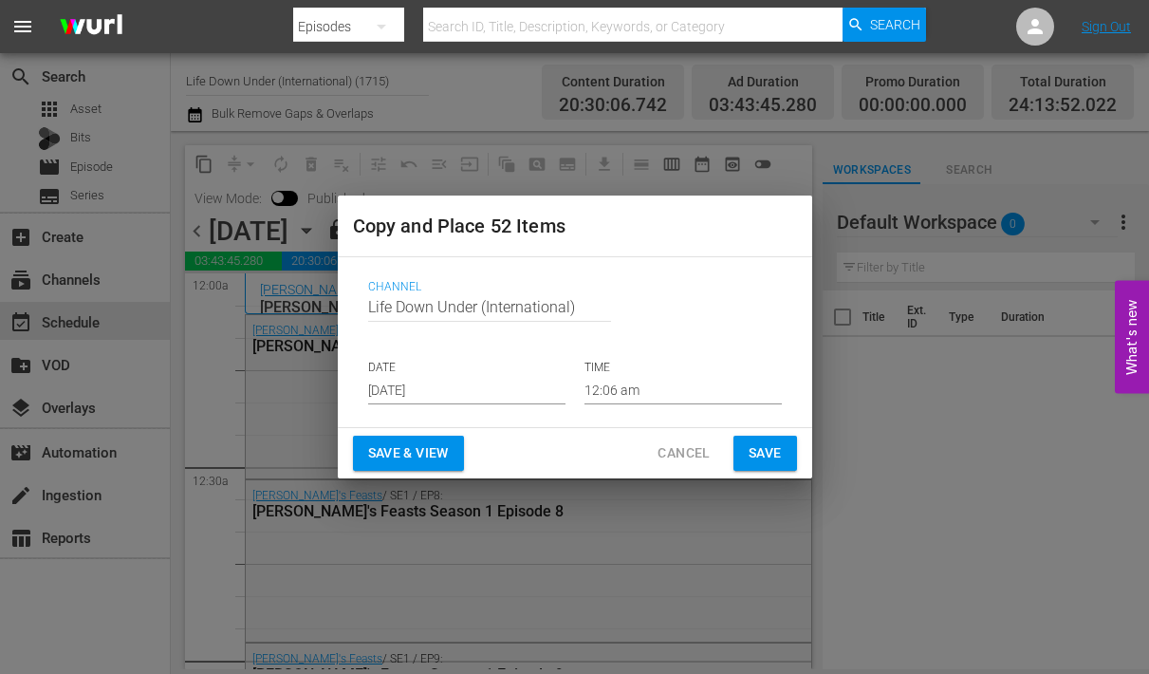
click at [453, 387] on input "[DATE]" at bounding box center [466, 390] width 197 height 28
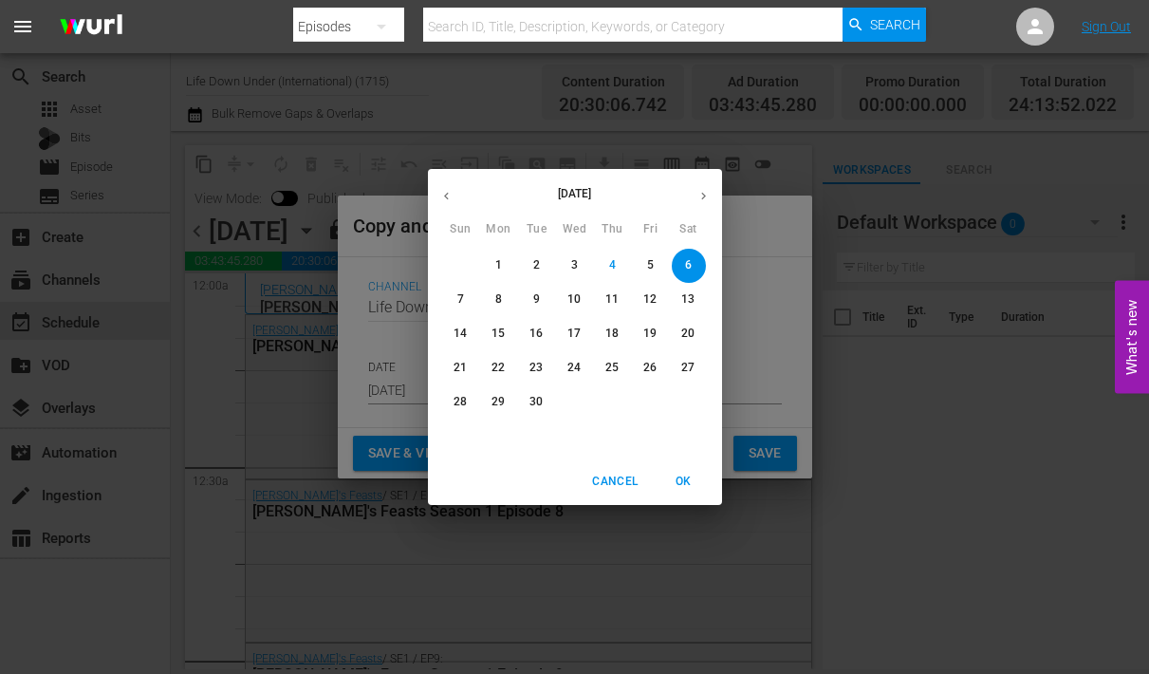
click at [461, 365] on p "21" at bounding box center [460, 368] width 13 height 16
type input "[DATE]"
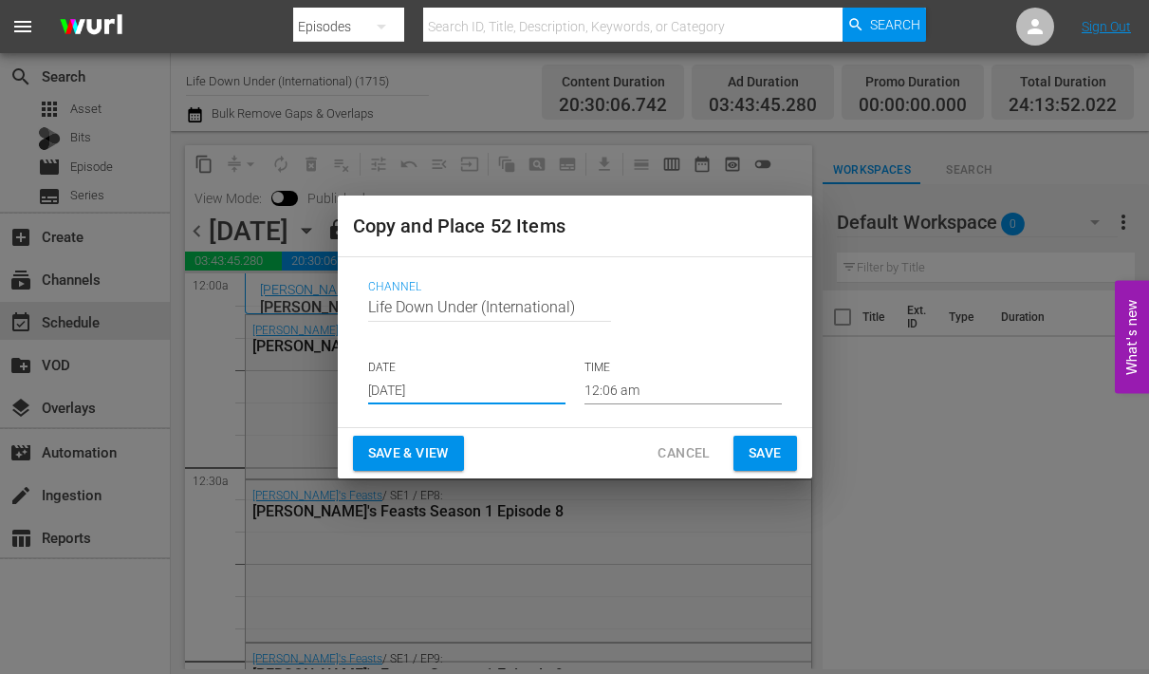
click at [426, 445] on span "Save & View" at bounding box center [408, 453] width 81 height 24
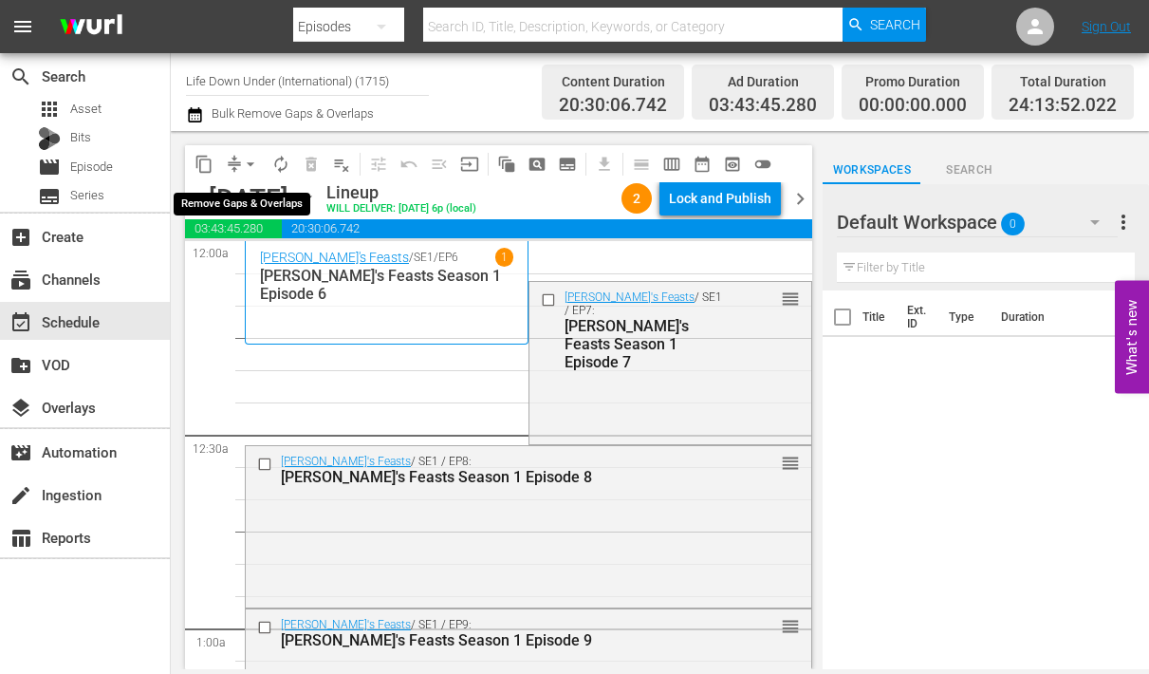
click at [248, 159] on span "arrow_drop_down" at bounding box center [250, 164] width 19 height 19
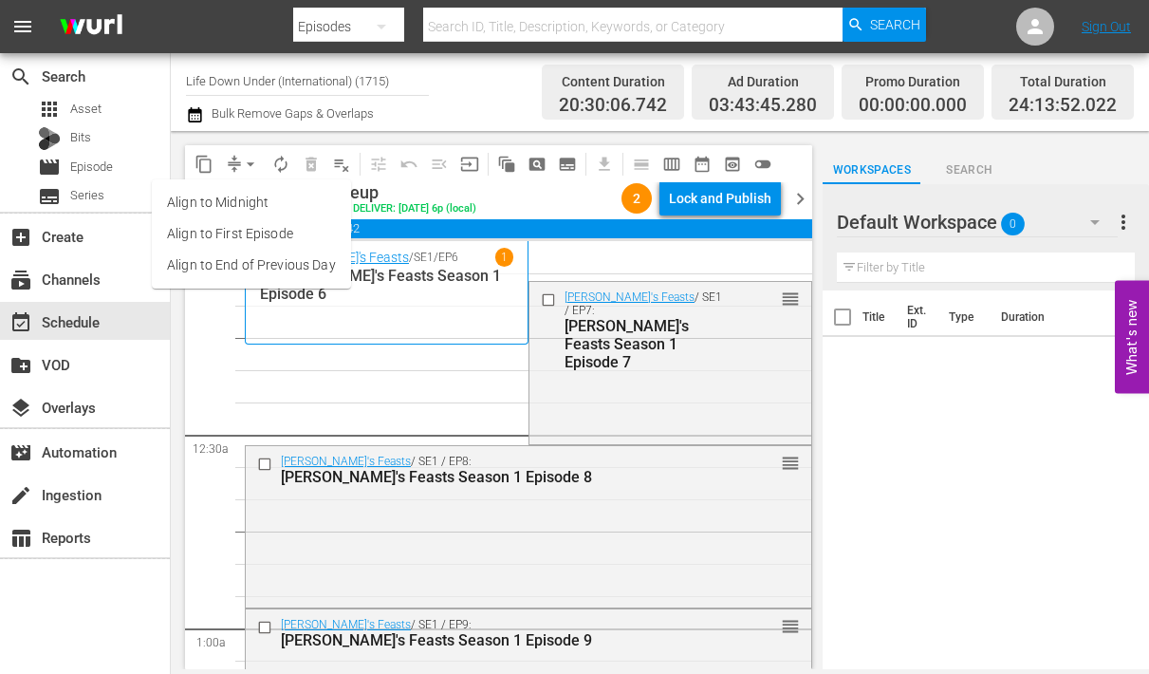
click at [195, 259] on li "Align to End of Previous Day" at bounding box center [251, 265] width 199 height 31
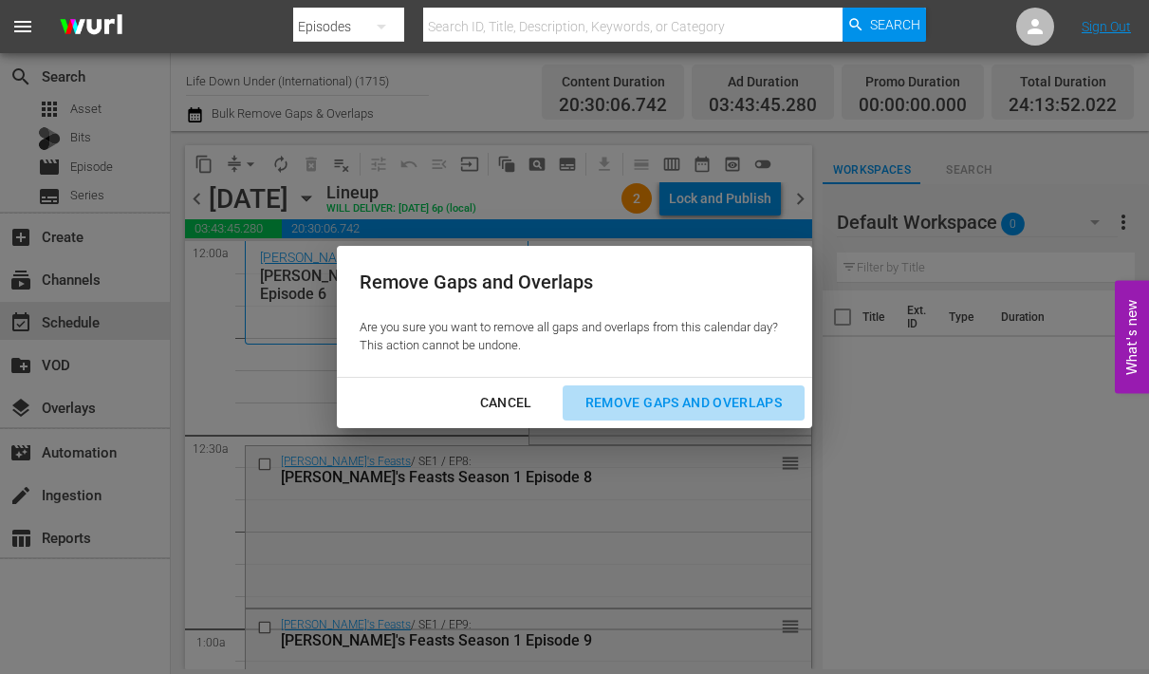
drag, startPoint x: 646, startPoint y: 403, endPoint x: 584, endPoint y: 408, distance: 62.8
click at [644, 403] on div "Remove Gaps and Overlaps" at bounding box center [683, 403] width 227 height 24
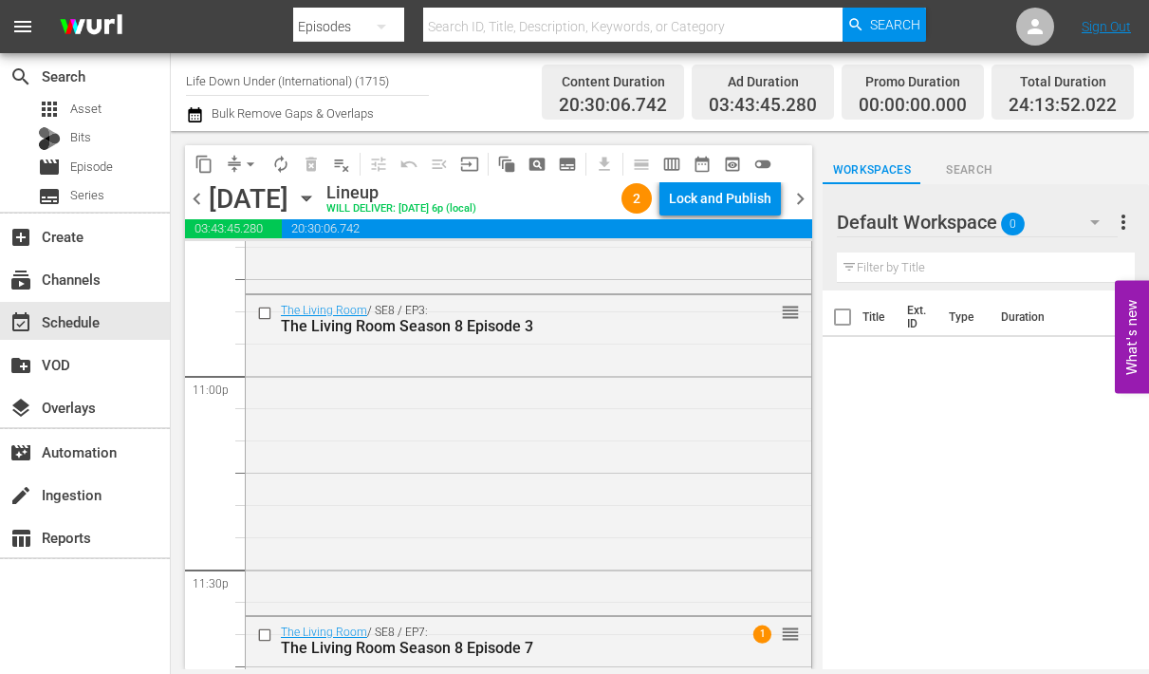
scroll to position [9060, 0]
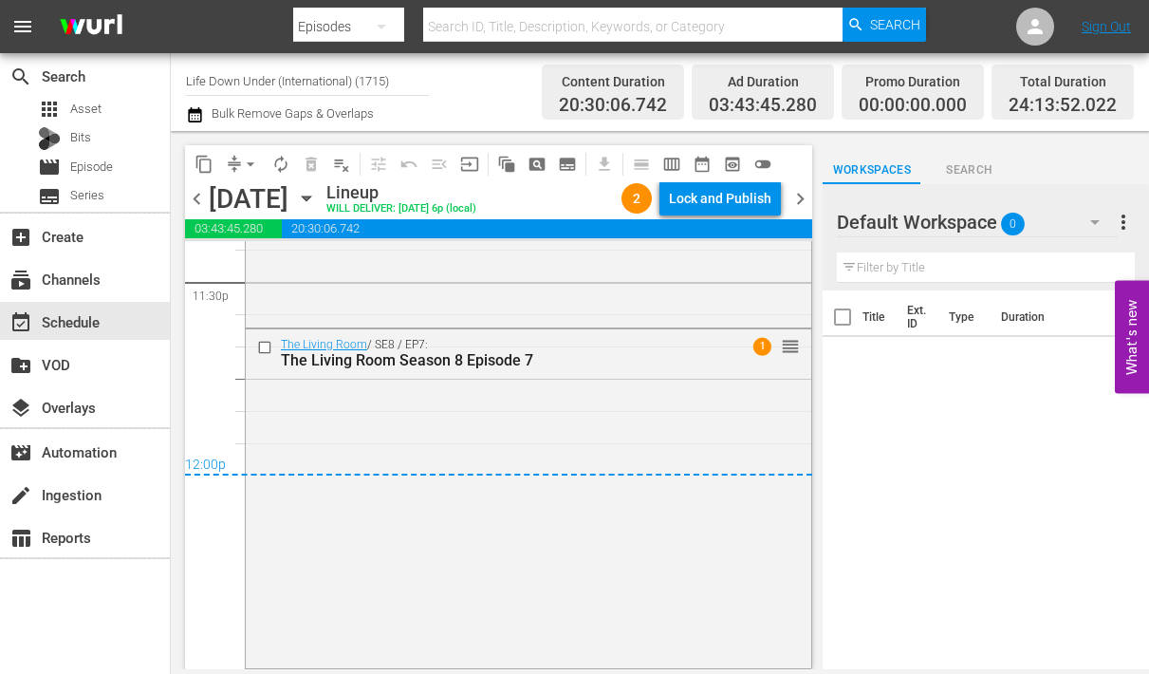
click at [803, 196] on span "chevron_right" at bounding box center [801, 199] width 24 height 24
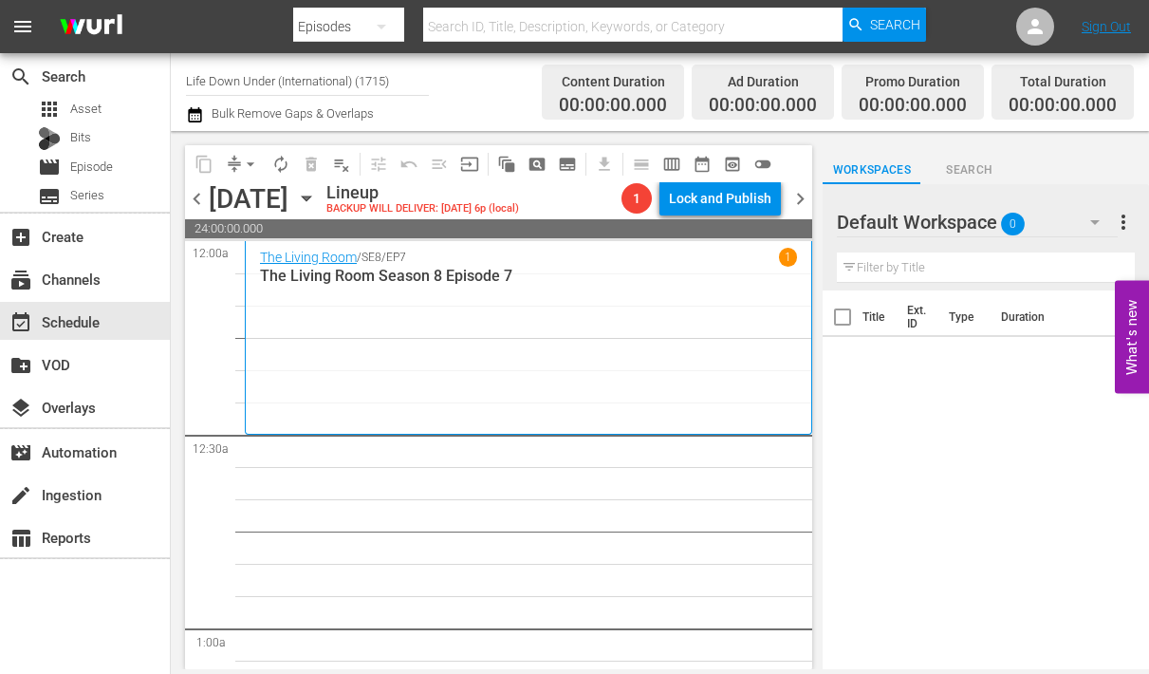
click at [317, 194] on icon "button" at bounding box center [306, 198] width 21 height 21
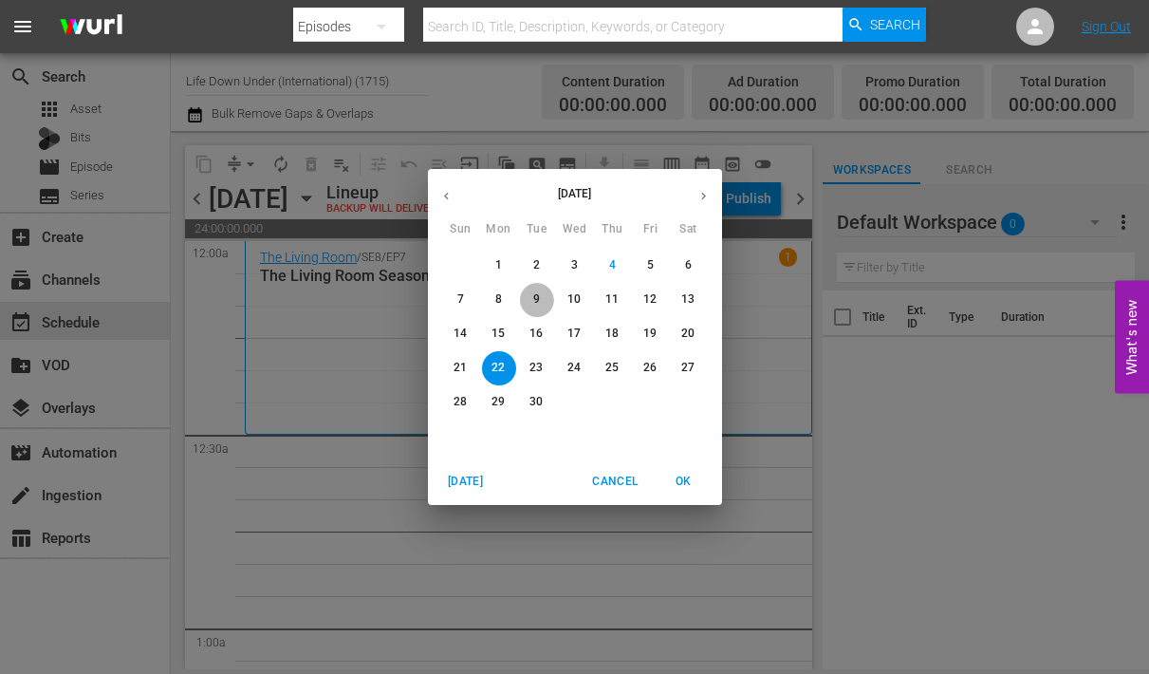
click at [536, 298] on p "9" at bounding box center [536, 299] width 7 height 16
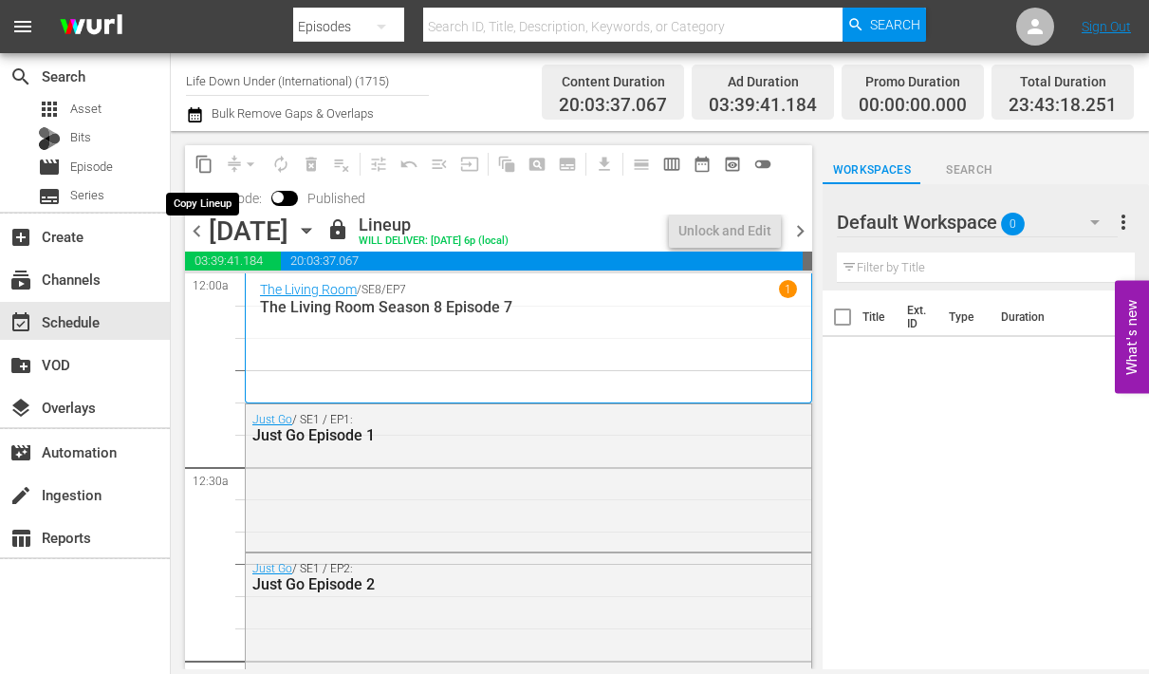
click at [205, 170] on span "content_copy" at bounding box center [204, 164] width 19 height 19
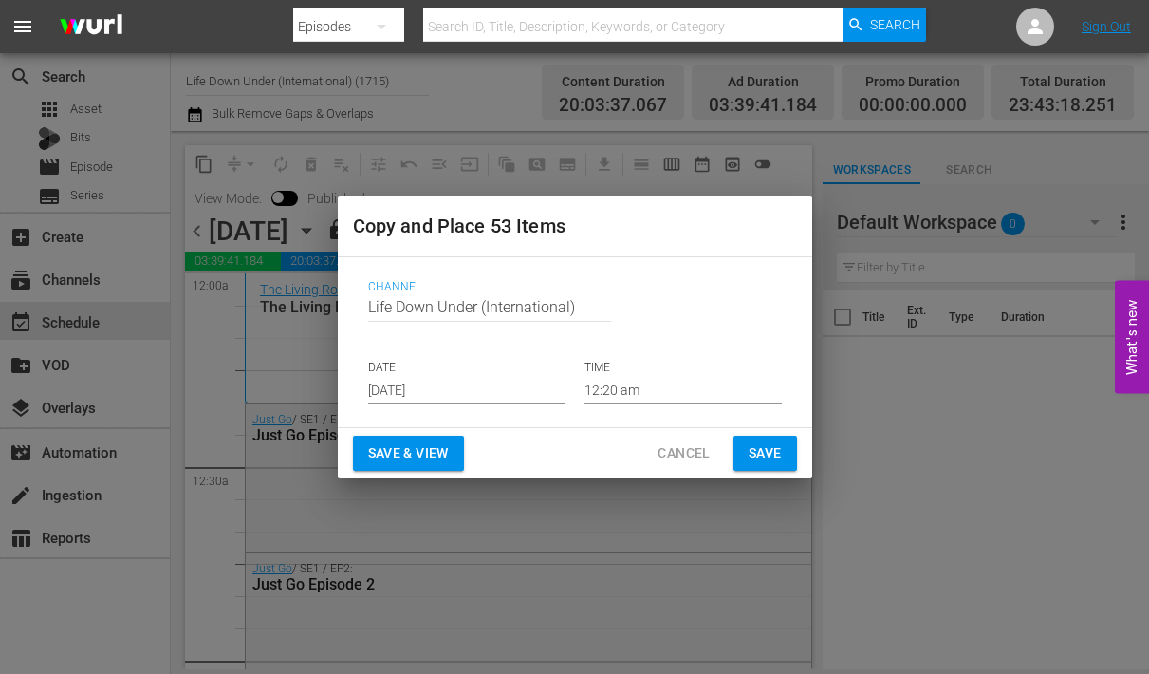
click at [470, 396] on input "[DATE]" at bounding box center [466, 390] width 197 height 28
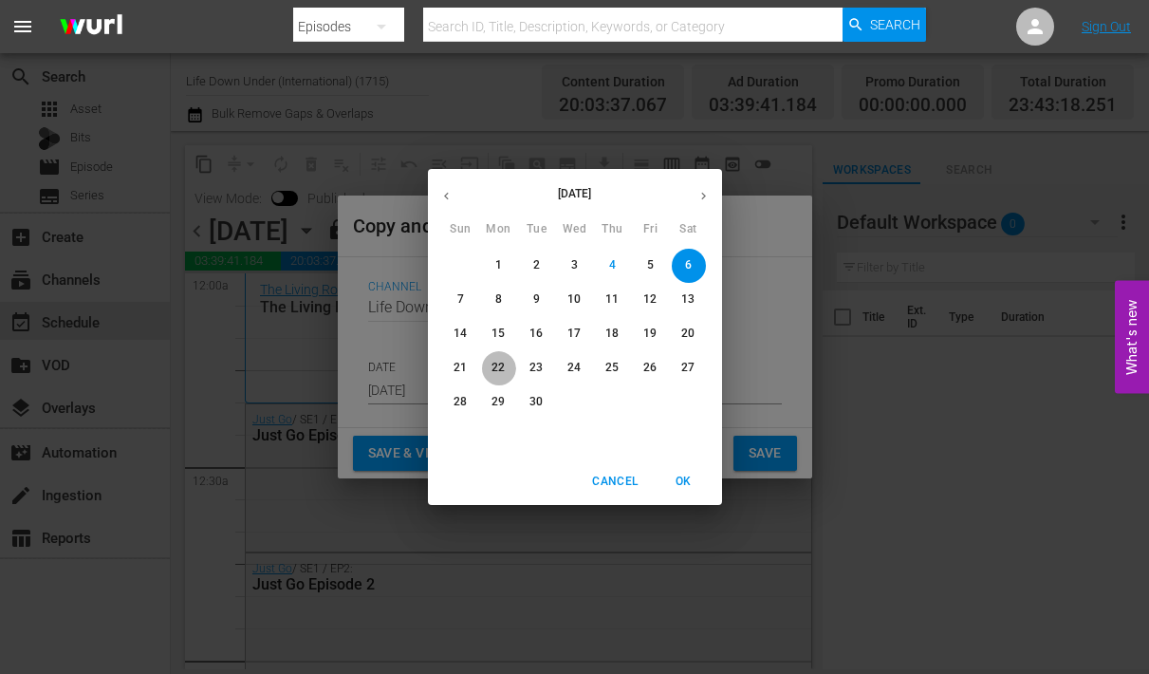
click at [492, 368] on p "22" at bounding box center [498, 368] width 13 height 16
type input "[DATE]"
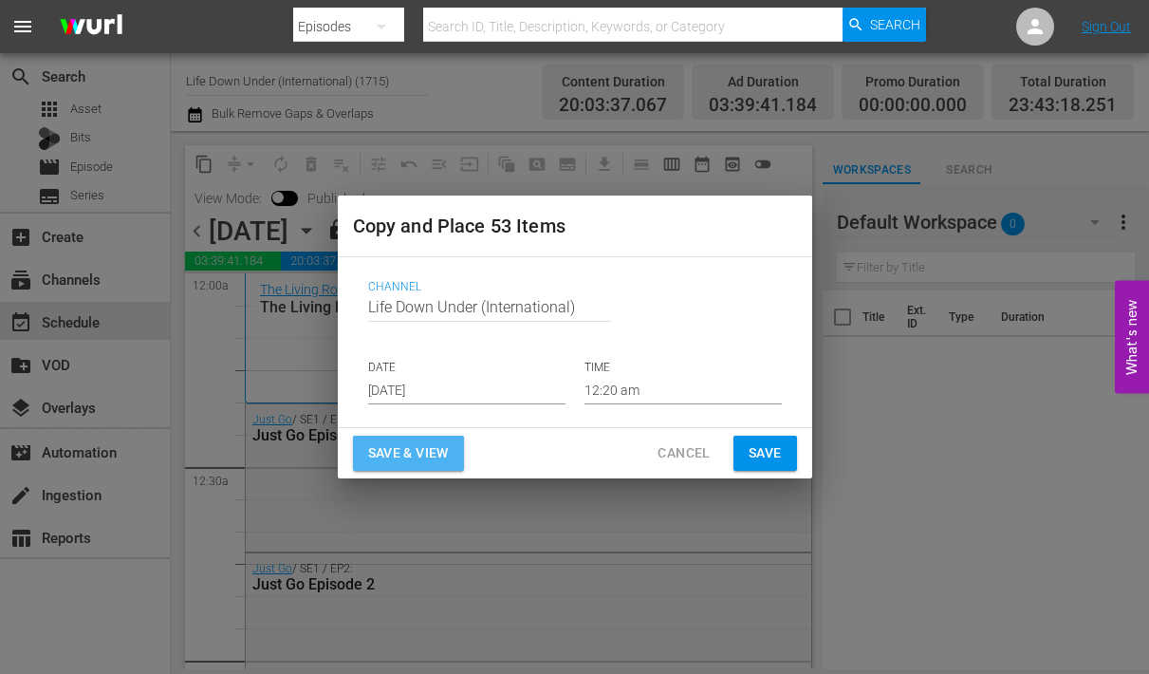
click at [419, 453] on span "Save & View" at bounding box center [408, 453] width 81 height 24
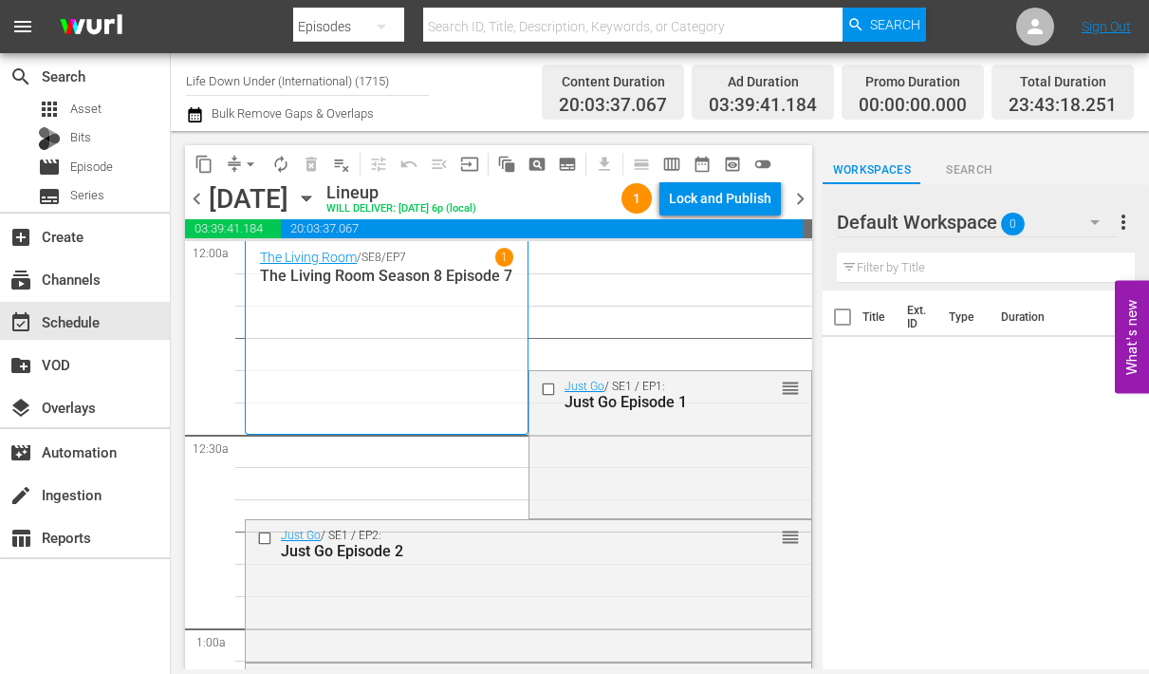
click at [310, 199] on icon "button" at bounding box center [306, 198] width 9 height 5
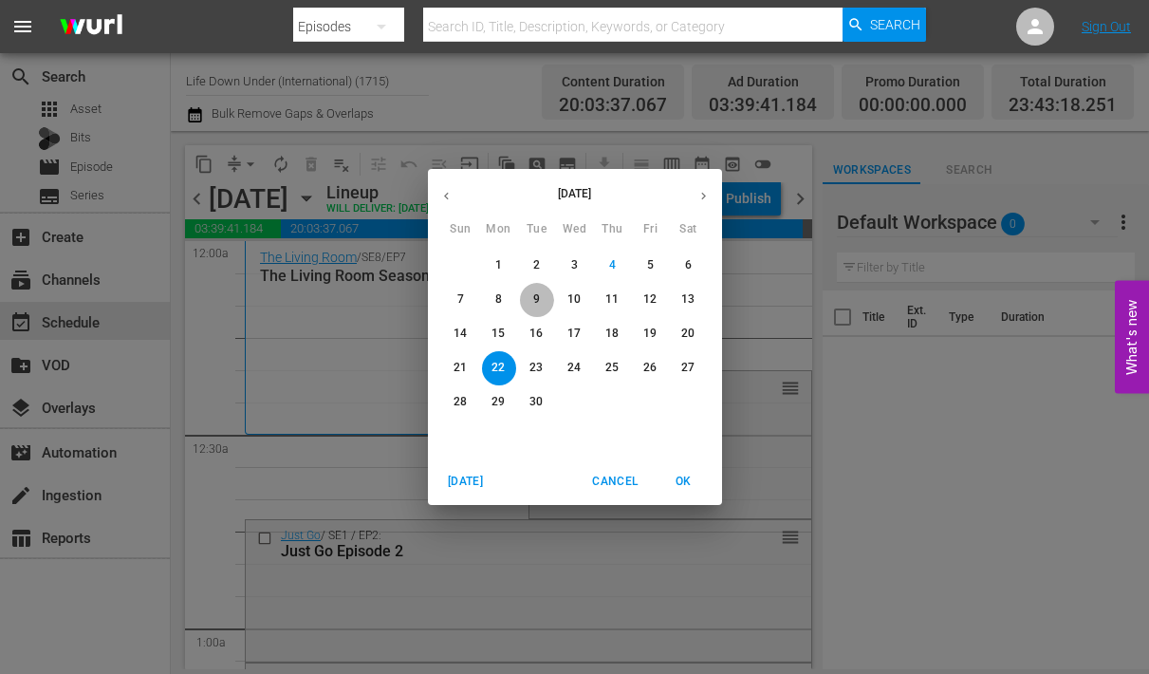
drag, startPoint x: 545, startPoint y: 301, endPoint x: 530, endPoint y: 298, distance: 15.5
click at [545, 301] on span "9" at bounding box center [537, 299] width 34 height 16
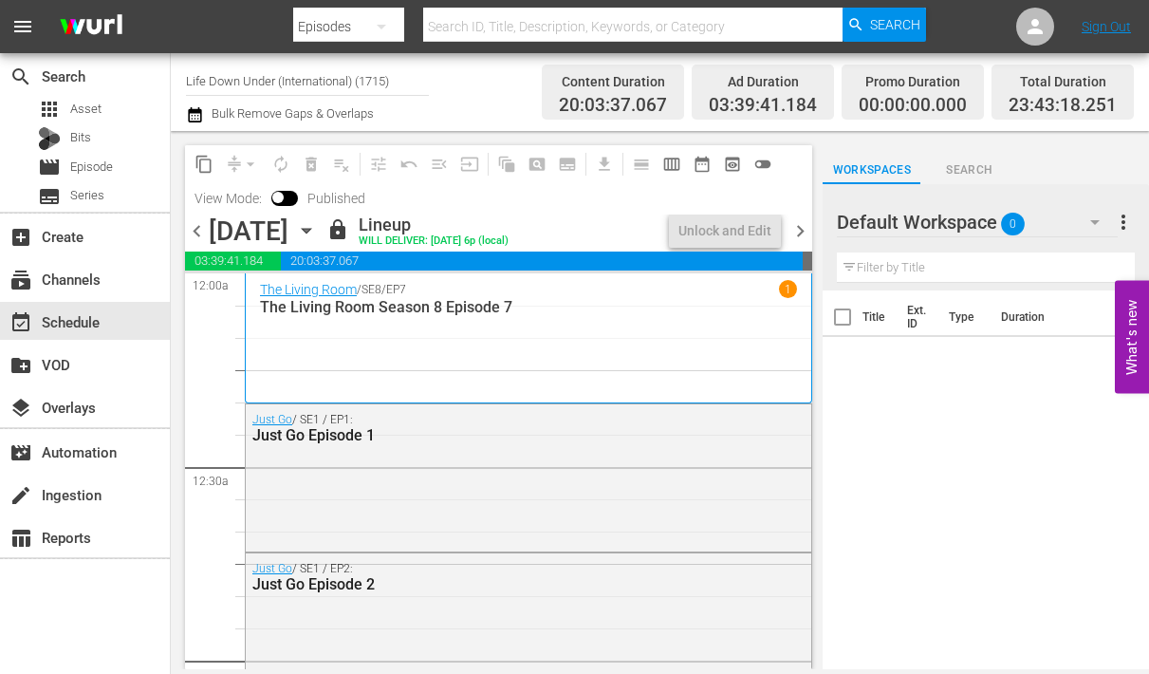
click at [310, 230] on icon "button" at bounding box center [306, 231] width 9 height 5
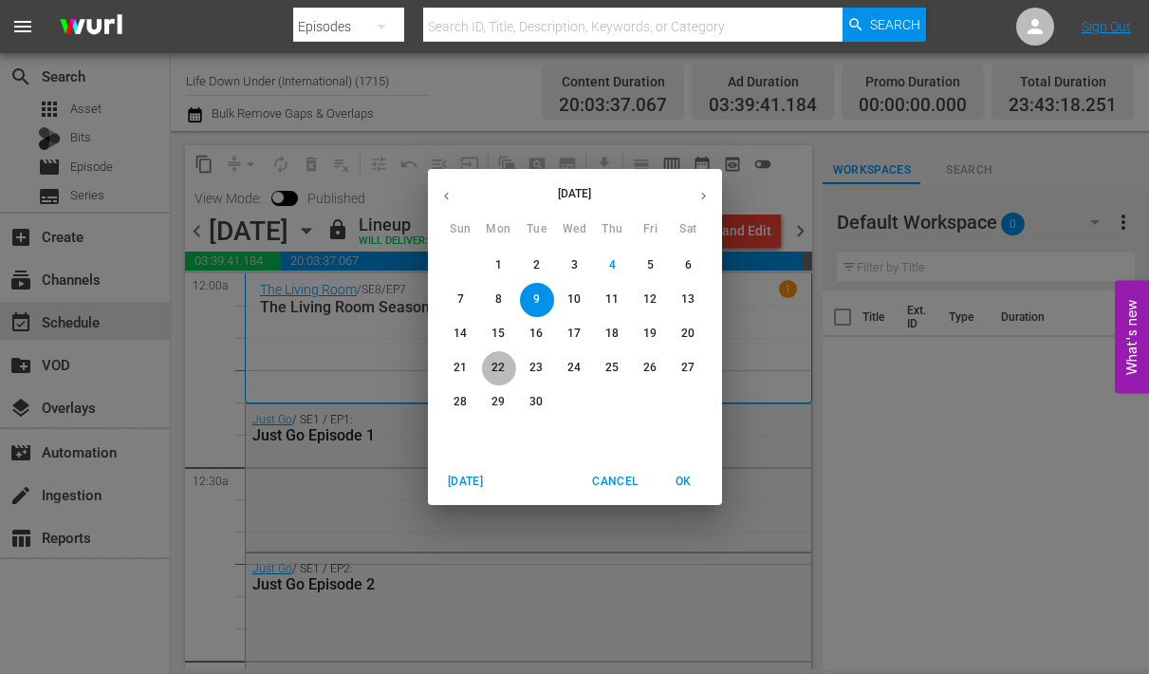
drag, startPoint x: 503, startPoint y: 370, endPoint x: 493, endPoint y: 362, distance: 13.5
click at [504, 369] on p "22" at bounding box center [498, 368] width 13 height 16
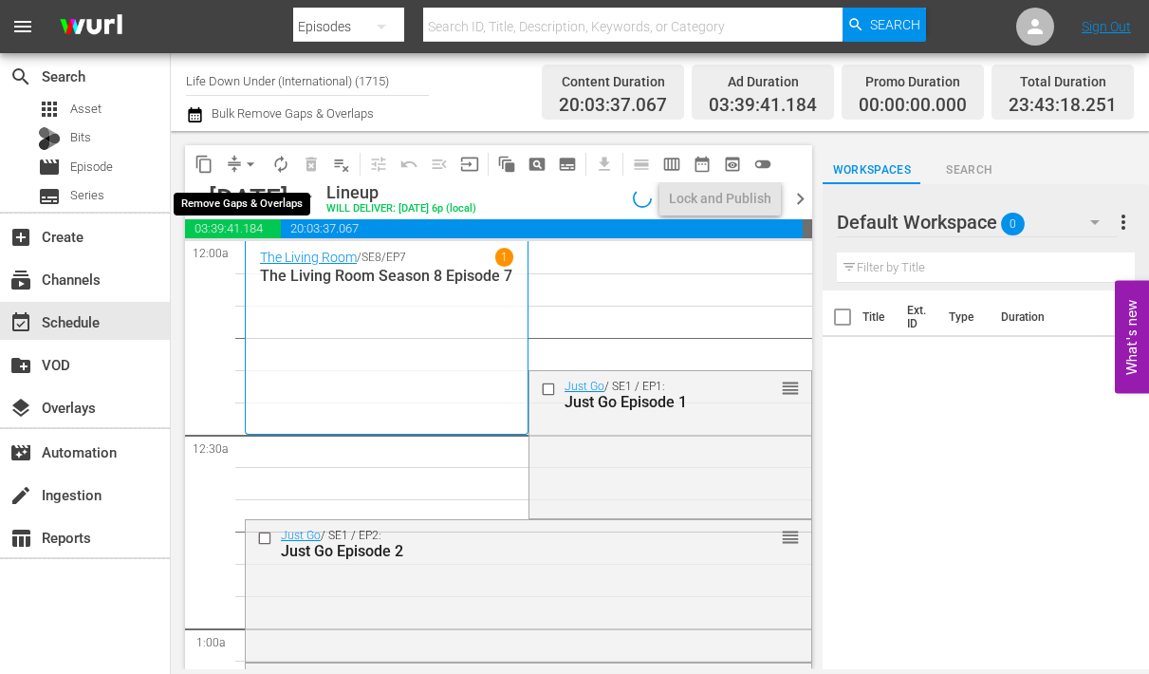
click at [245, 160] on span "arrow_drop_down" at bounding box center [250, 164] width 19 height 19
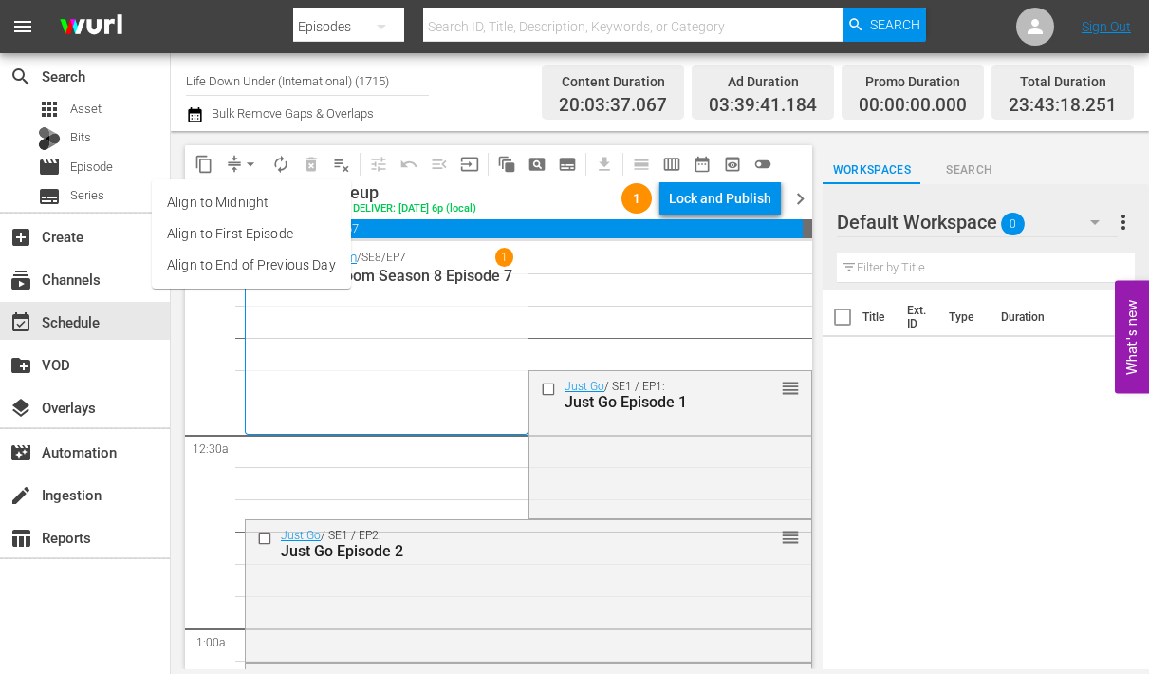
click at [256, 266] on li "Align to End of Previous Day" at bounding box center [251, 265] width 199 height 31
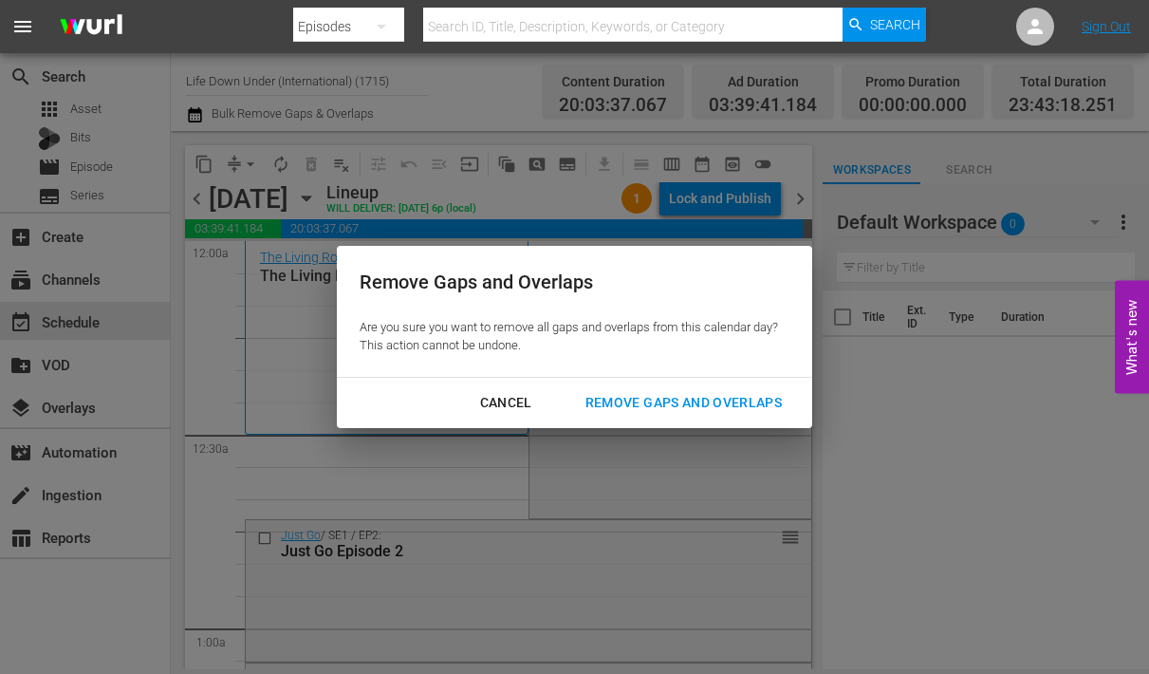
drag, startPoint x: 697, startPoint y: 401, endPoint x: 651, endPoint y: 419, distance: 49.0
click at [697, 401] on div "Remove Gaps and Overlaps" at bounding box center [683, 403] width 227 height 24
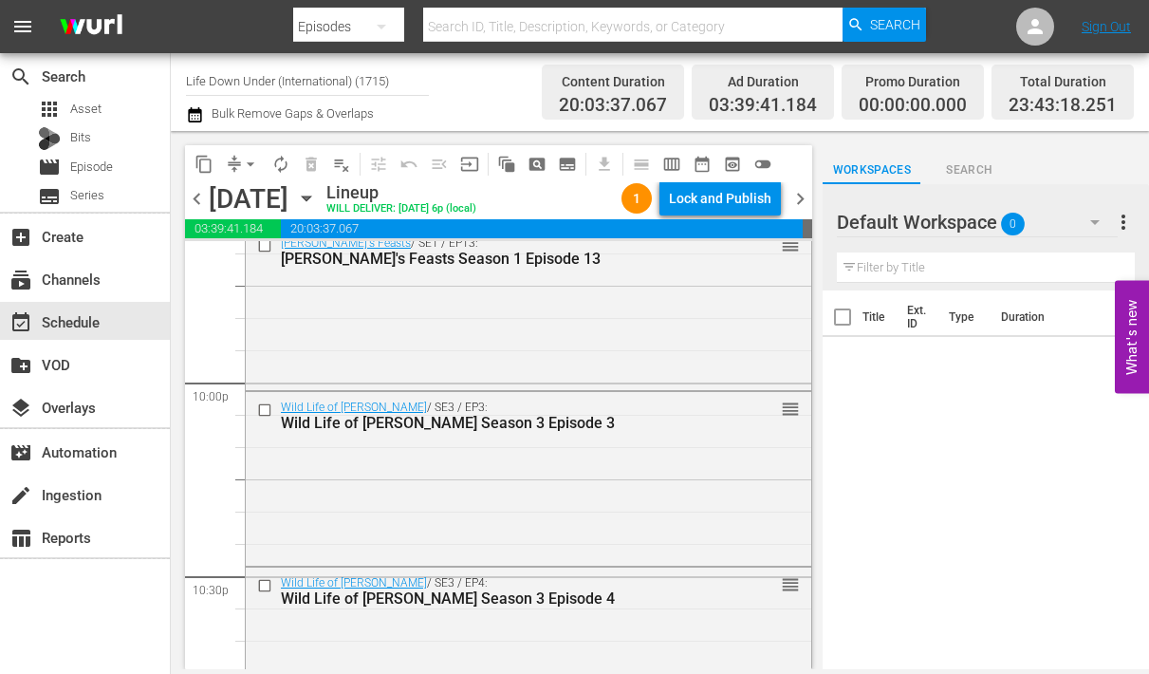
scroll to position [8952, 0]
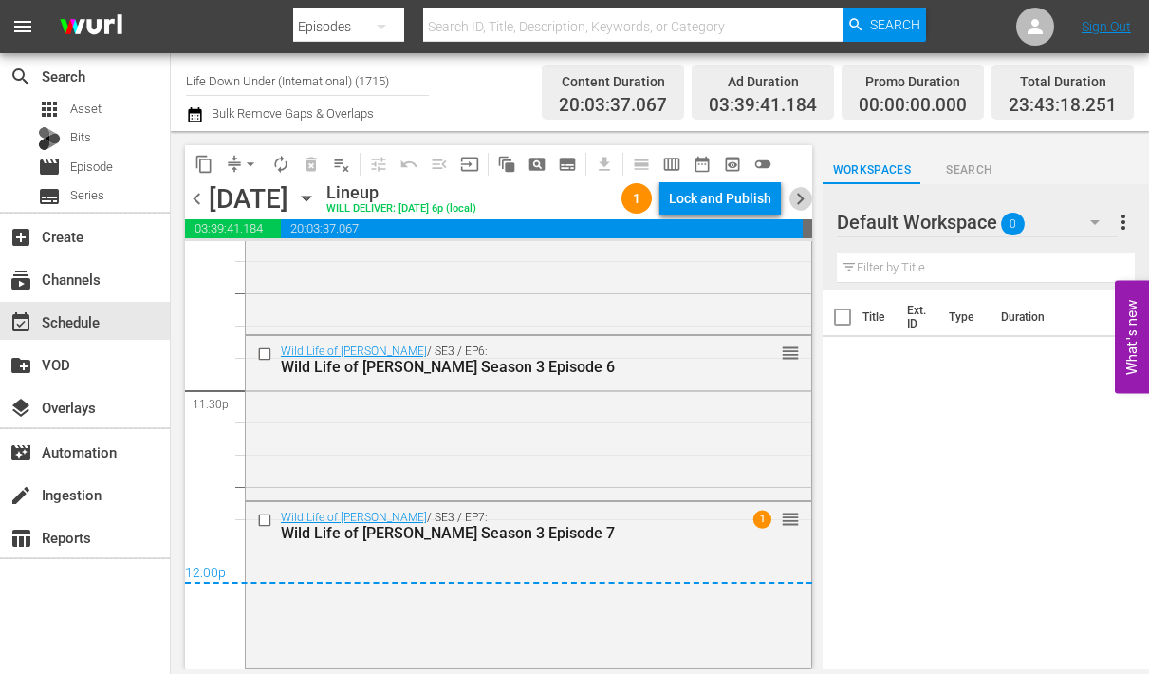
click at [804, 198] on span "chevron_right" at bounding box center [801, 199] width 24 height 24
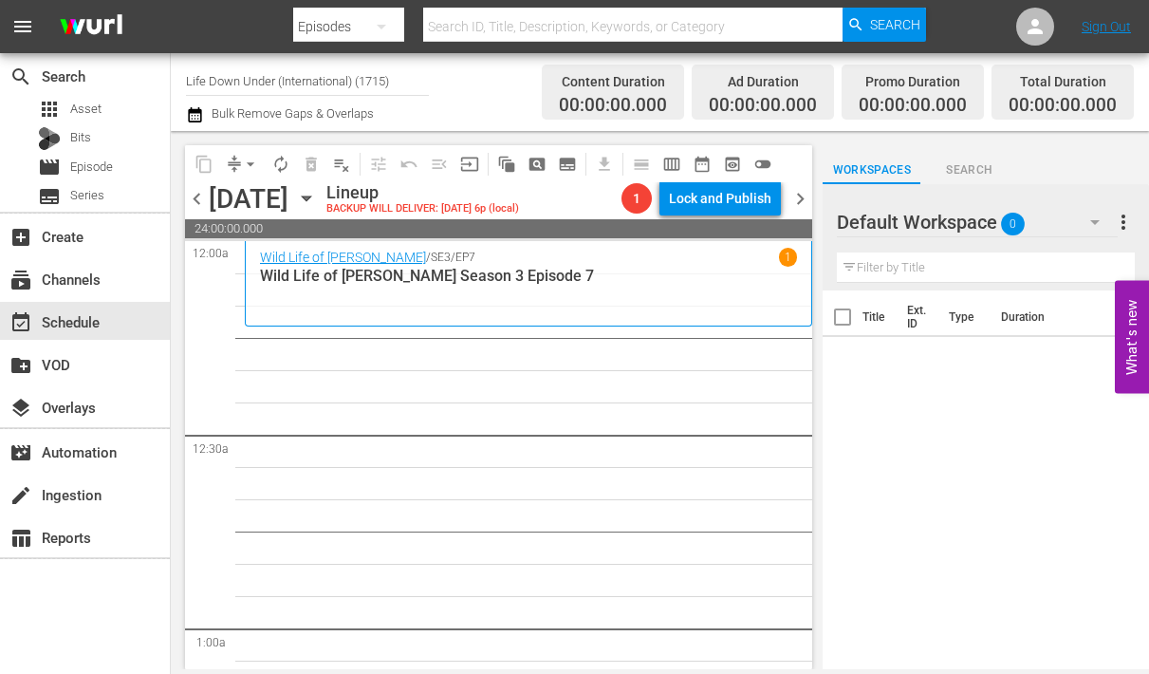
click at [310, 199] on icon "button" at bounding box center [306, 198] width 9 height 5
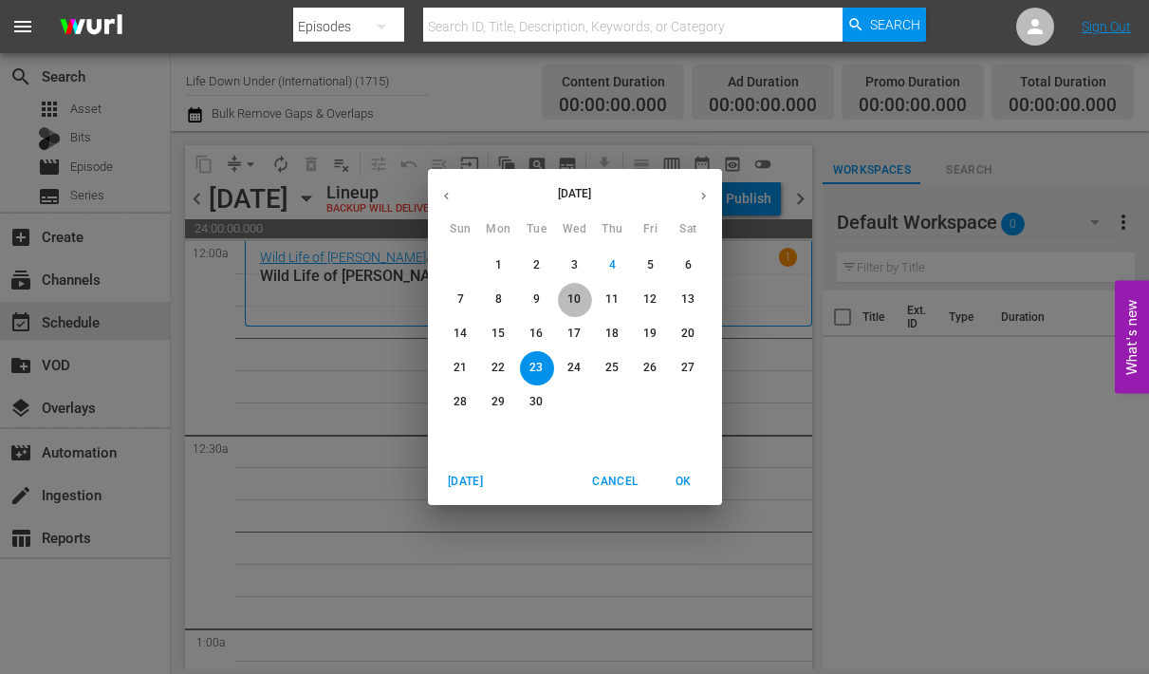
click at [572, 294] on p "10" at bounding box center [574, 299] width 13 height 16
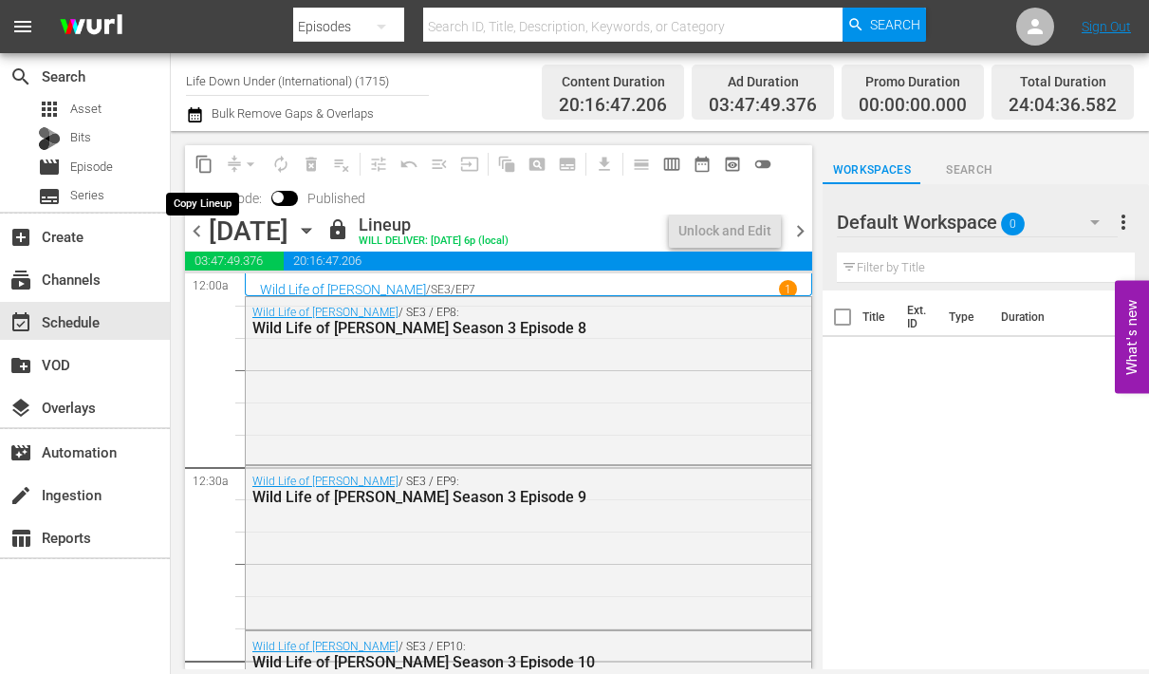
click at [208, 163] on span "content_copy" at bounding box center [204, 164] width 19 height 19
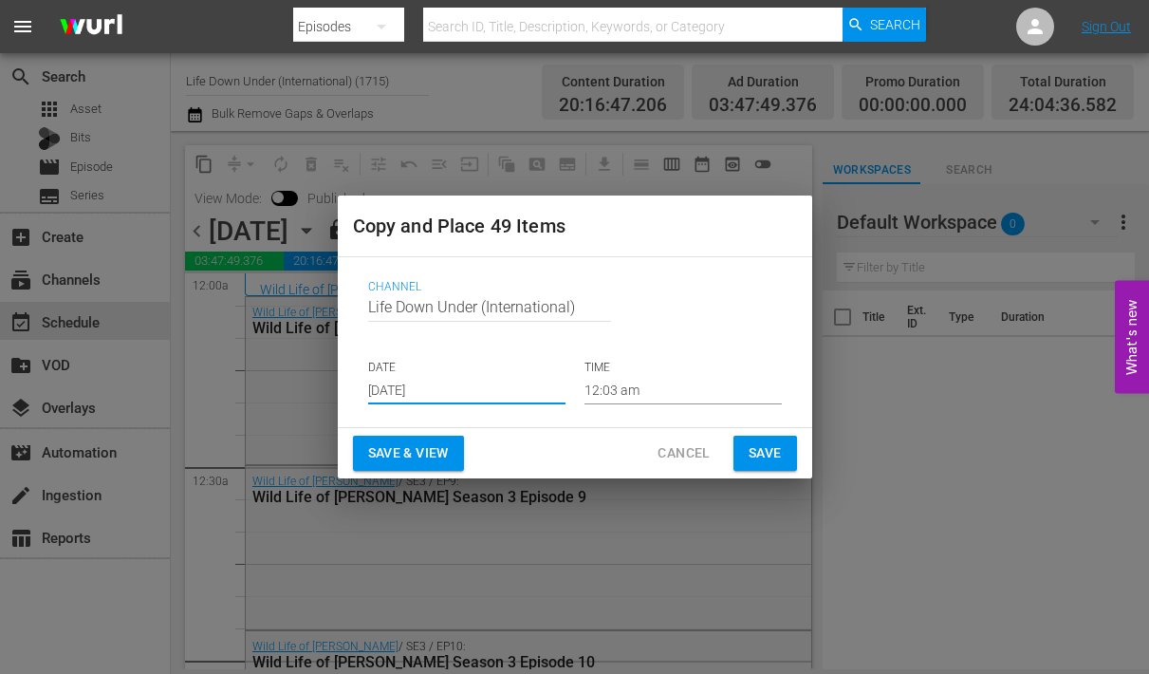
click at [456, 392] on input "[DATE]" at bounding box center [466, 390] width 197 height 28
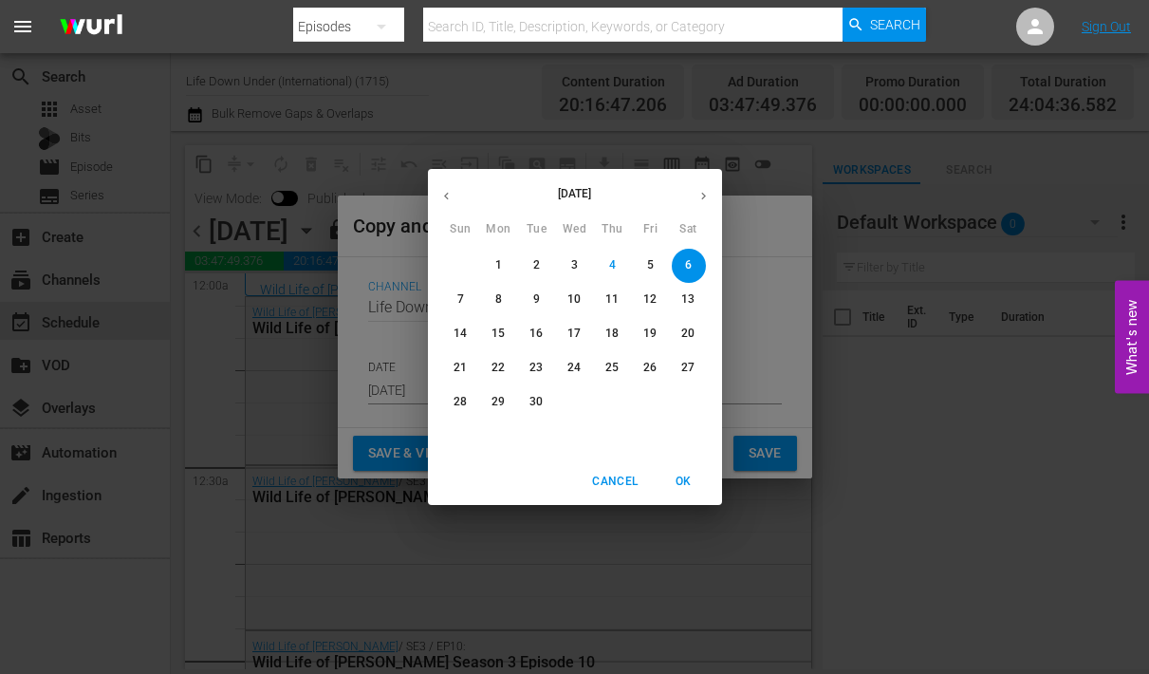
click at [536, 371] on p "23" at bounding box center [536, 368] width 13 height 16
type input "[DATE]"
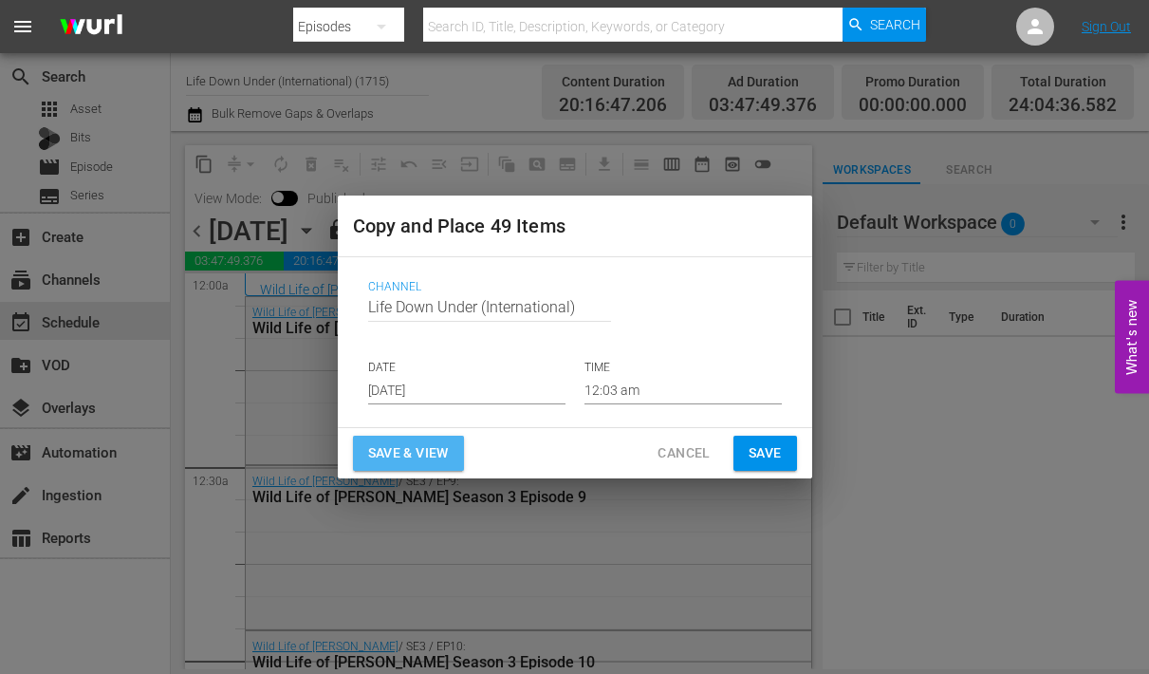
click at [420, 457] on span "Save & View" at bounding box center [408, 453] width 81 height 24
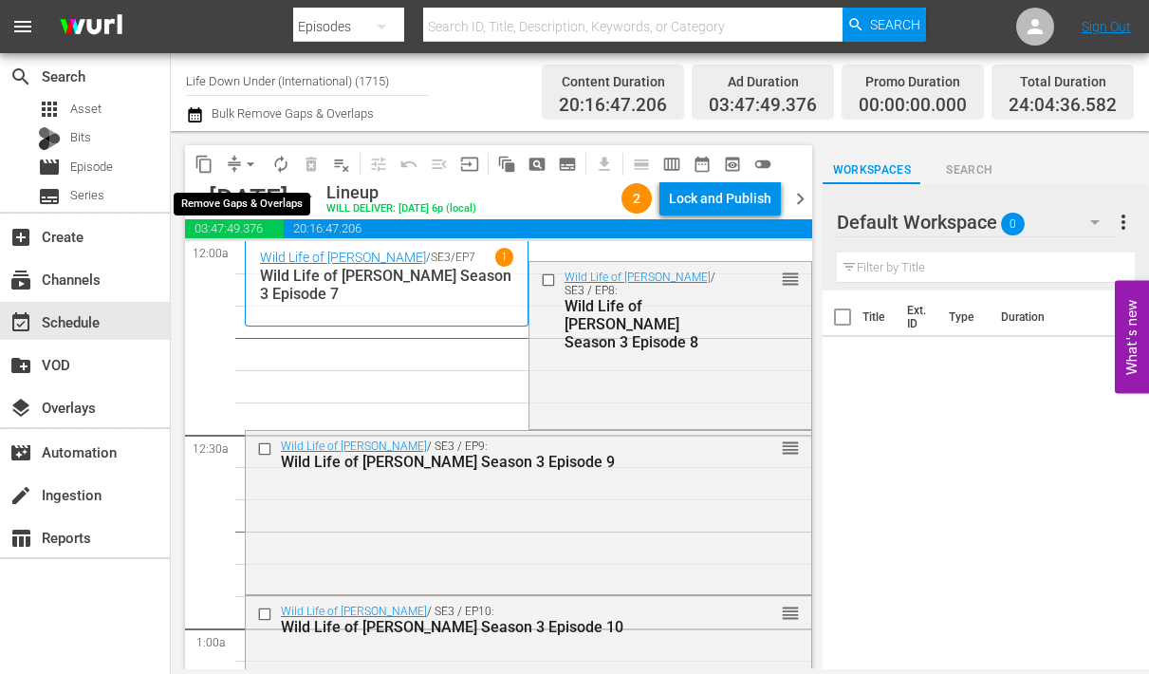
click at [252, 162] on span "arrow_drop_down" at bounding box center [250, 164] width 19 height 19
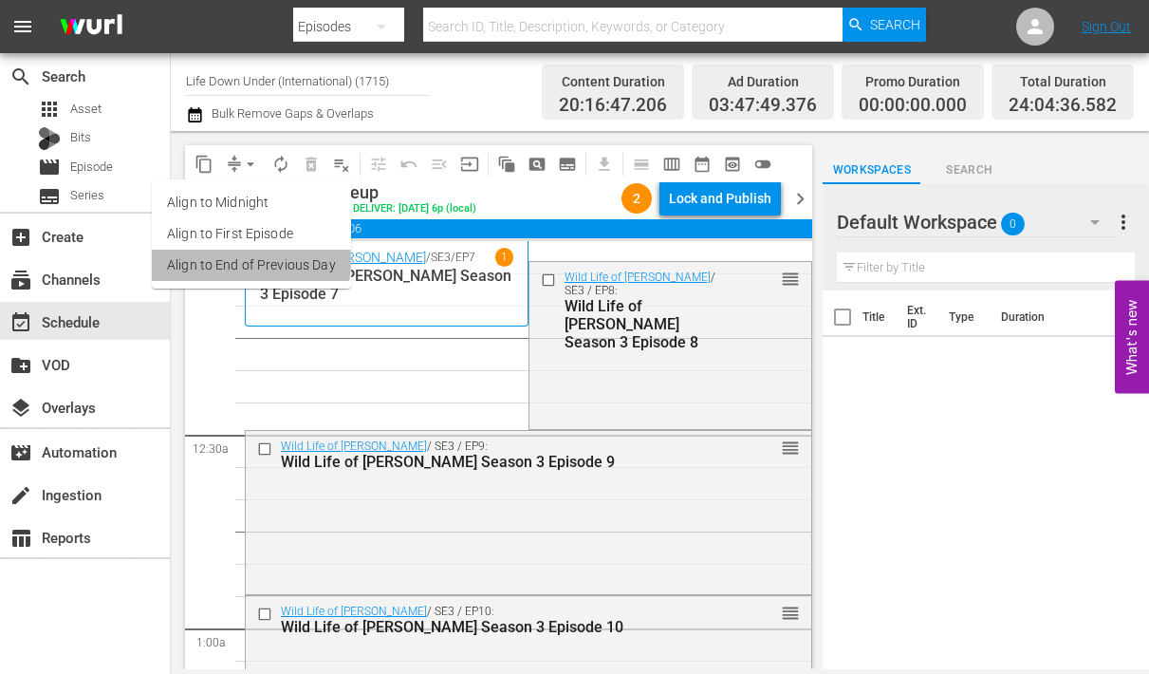
click at [238, 261] on li "Align to End of Previous Day" at bounding box center [251, 265] width 199 height 31
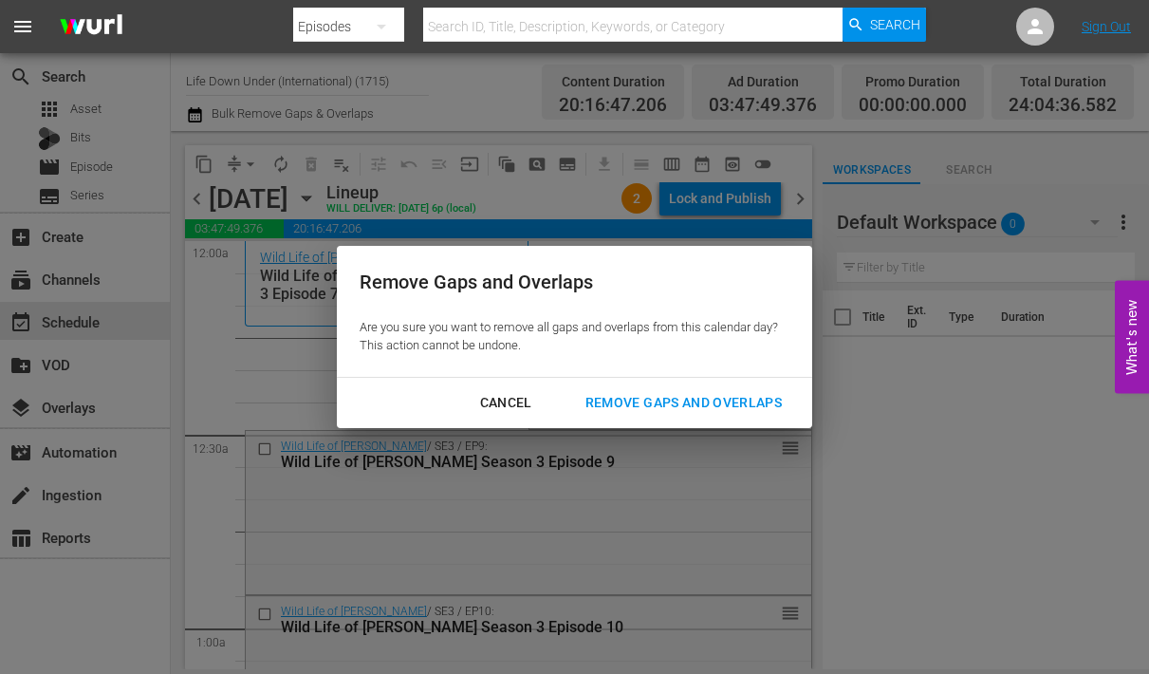
click at [699, 400] on div "Remove Gaps and Overlaps" at bounding box center [683, 403] width 227 height 24
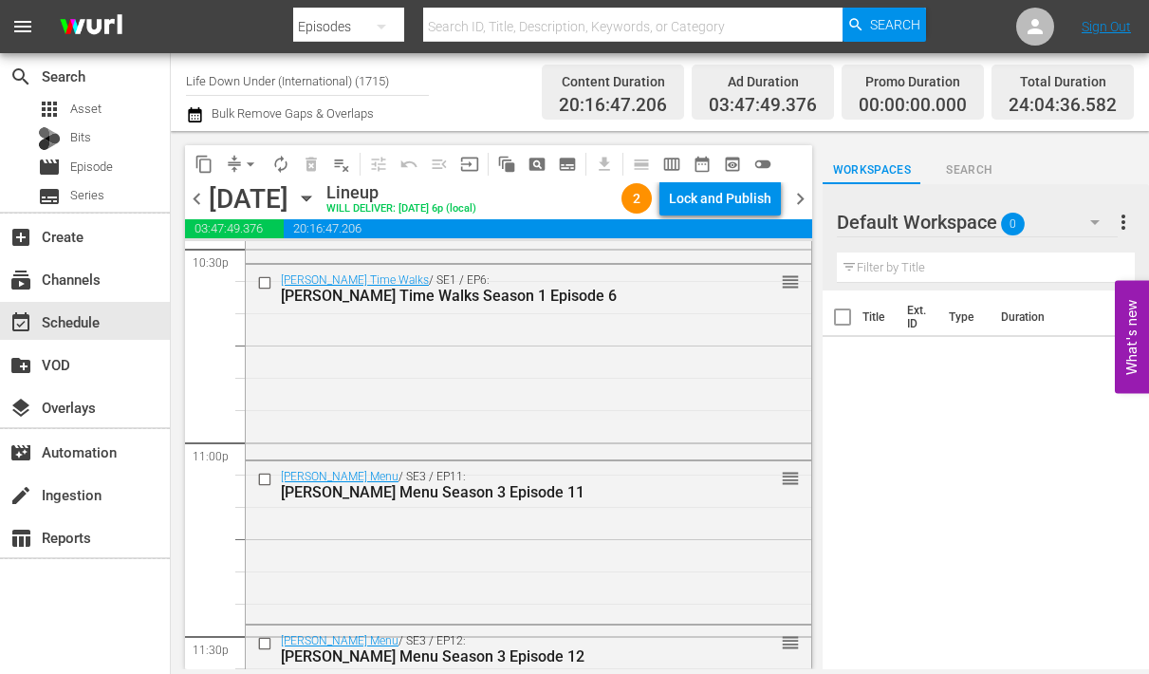
scroll to position [8982, 0]
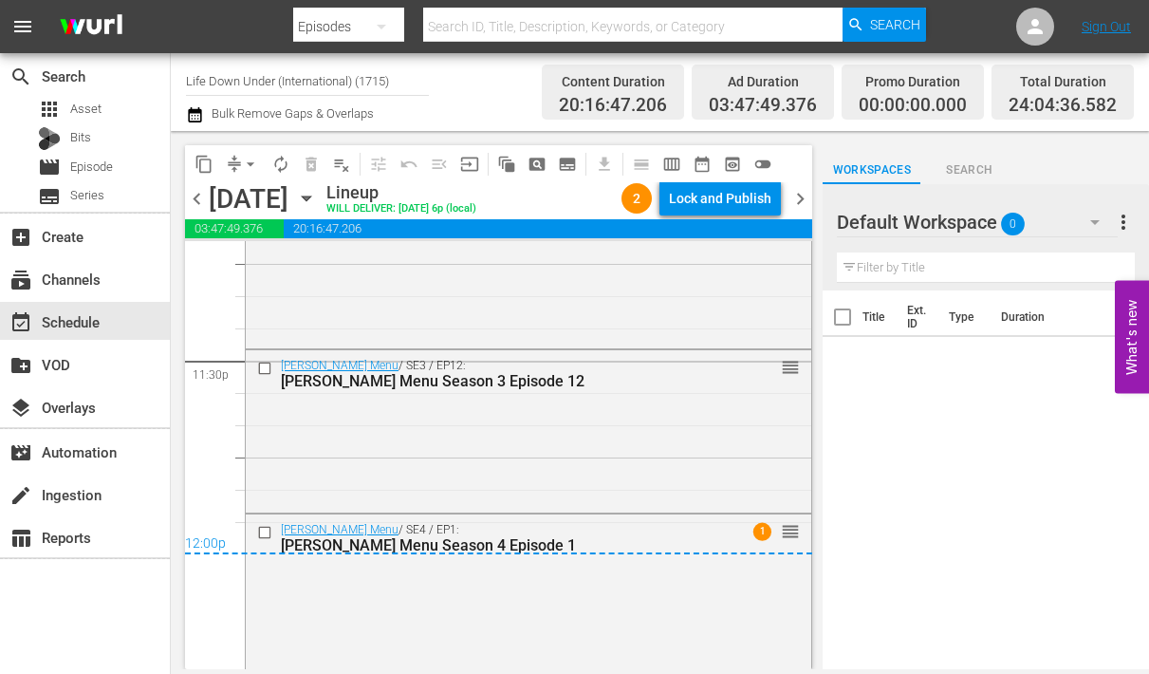
drag, startPoint x: 799, startPoint y: 194, endPoint x: 795, endPoint y: 216, distance: 23.1
click at [799, 194] on span "chevron_right" at bounding box center [801, 199] width 24 height 24
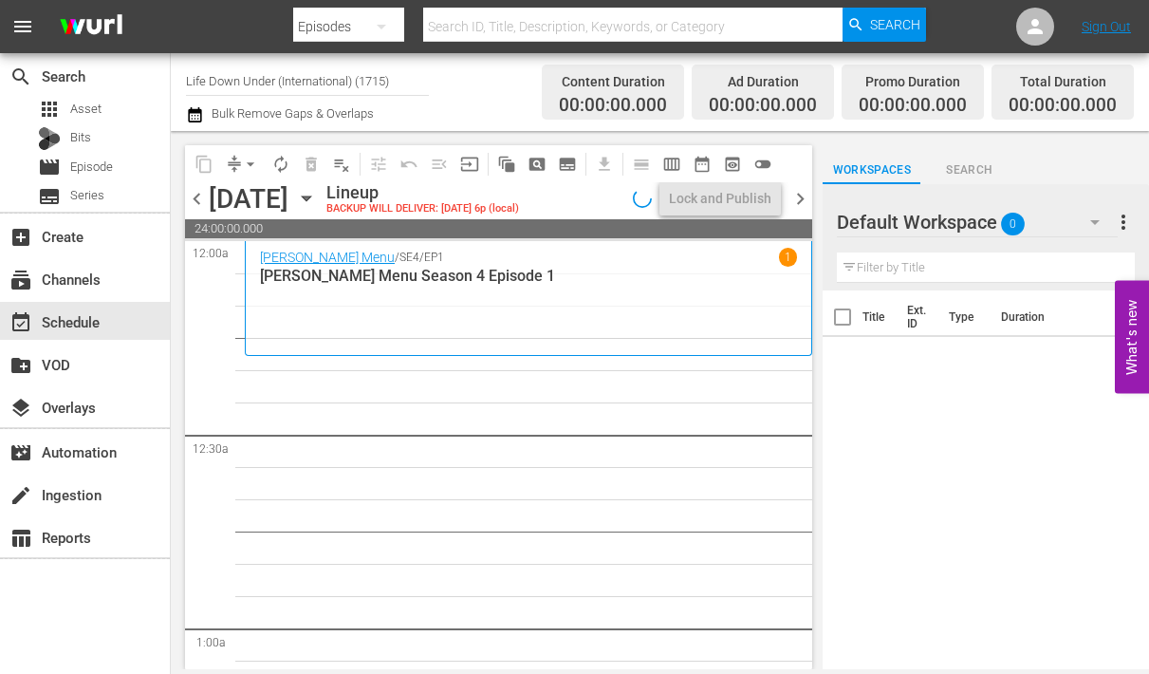
scroll to position [9, 0]
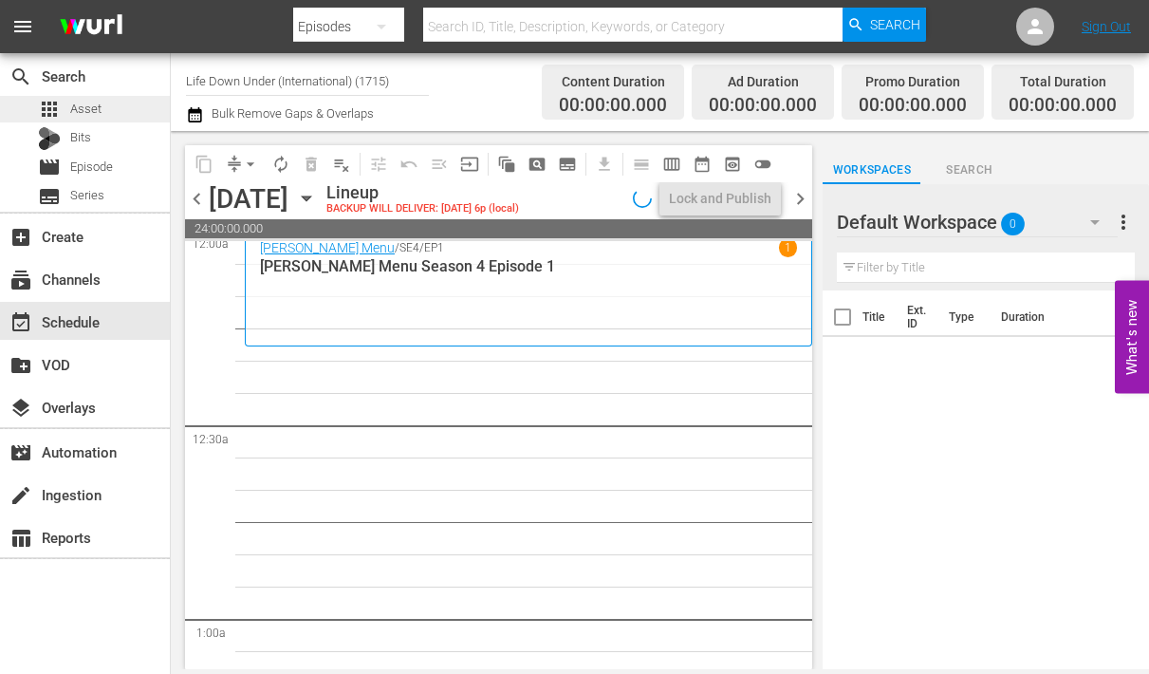
click at [65, 117] on div "apps Asset" at bounding box center [70, 109] width 64 height 27
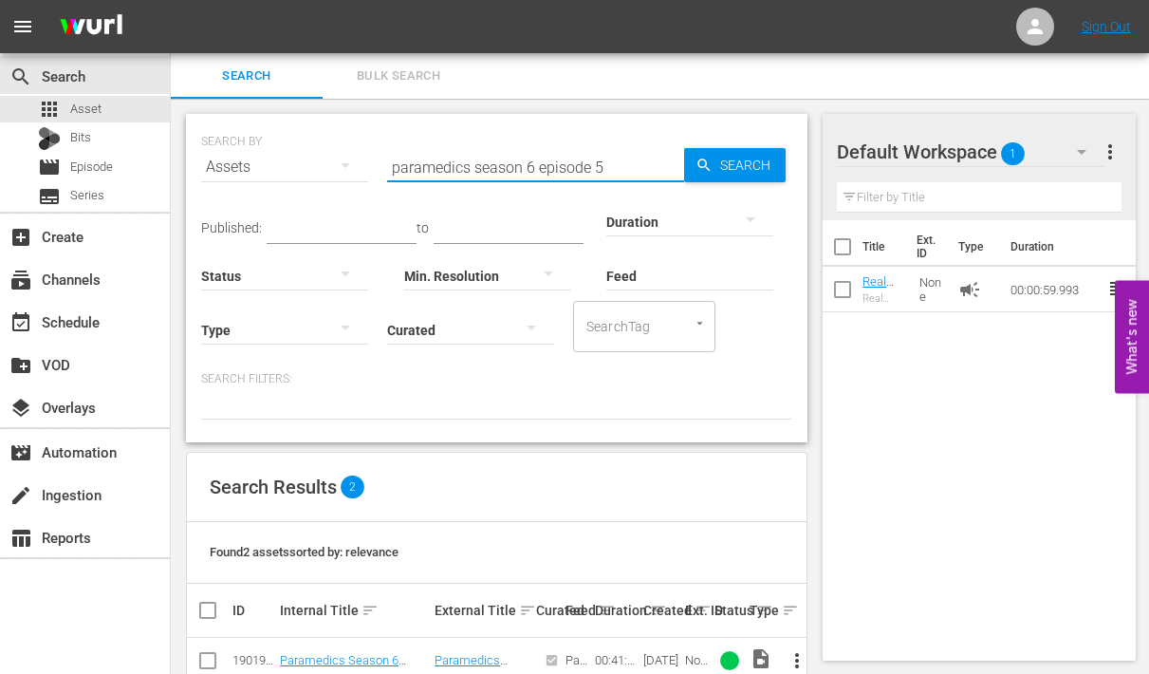
drag, startPoint x: 594, startPoint y: 166, endPoint x: 606, endPoint y: 165, distance: 11.4
click at [606, 165] on input "paramedics season 6 episode 5" at bounding box center [535, 167] width 297 height 46
type input "paramedics season 6 episode 6"
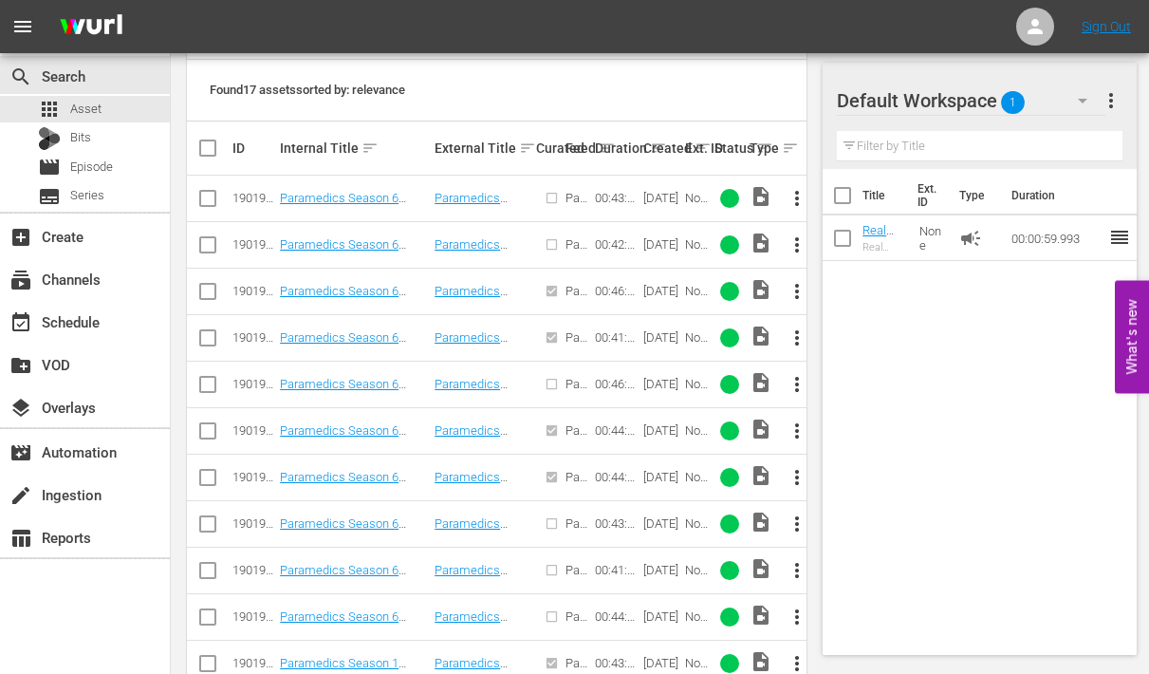
scroll to position [522, 0]
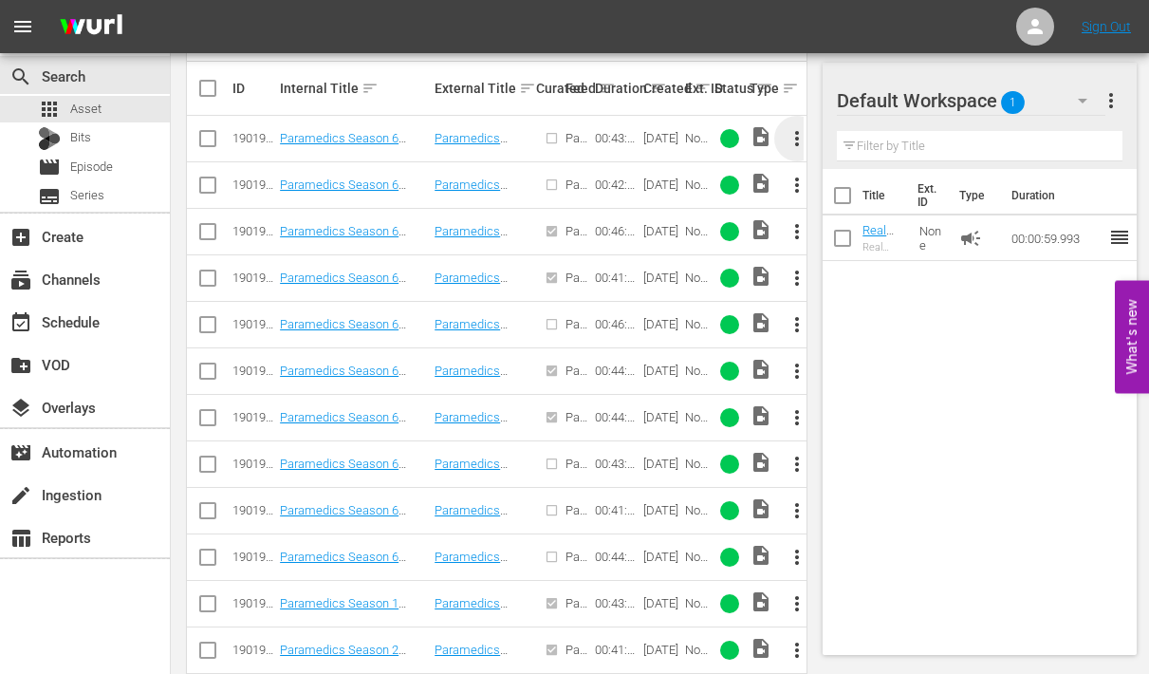
click at [794, 133] on span "more_vert" at bounding box center [797, 138] width 23 height 23
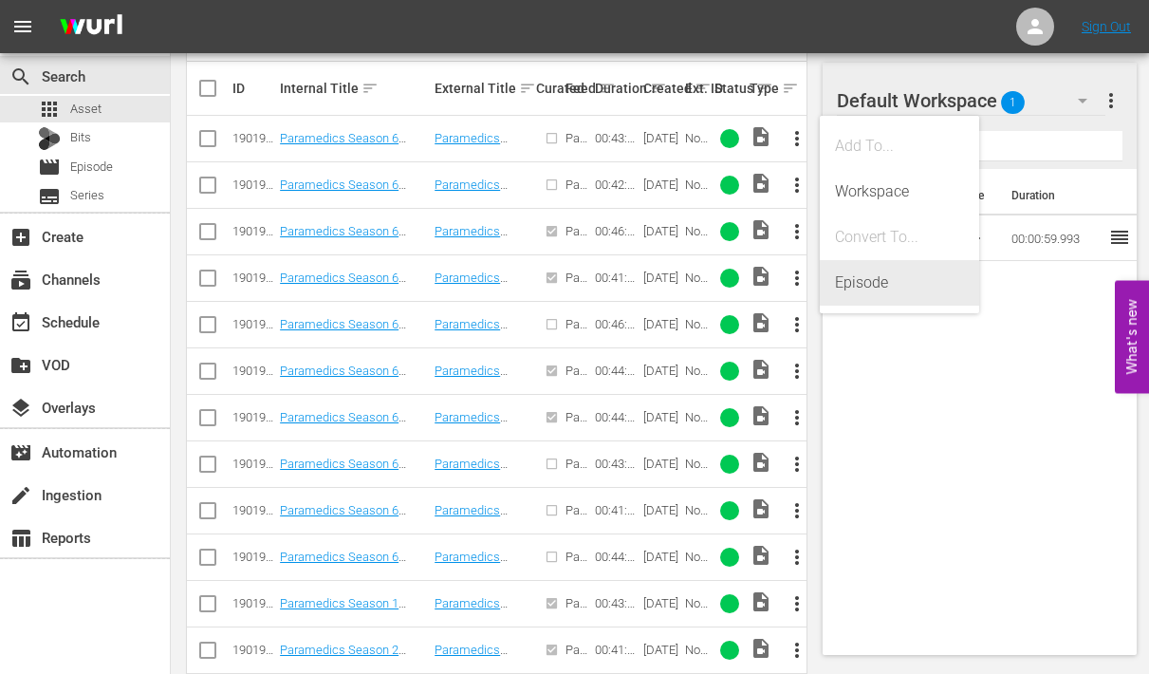
click at [845, 279] on div "Episode" at bounding box center [899, 283] width 129 height 46
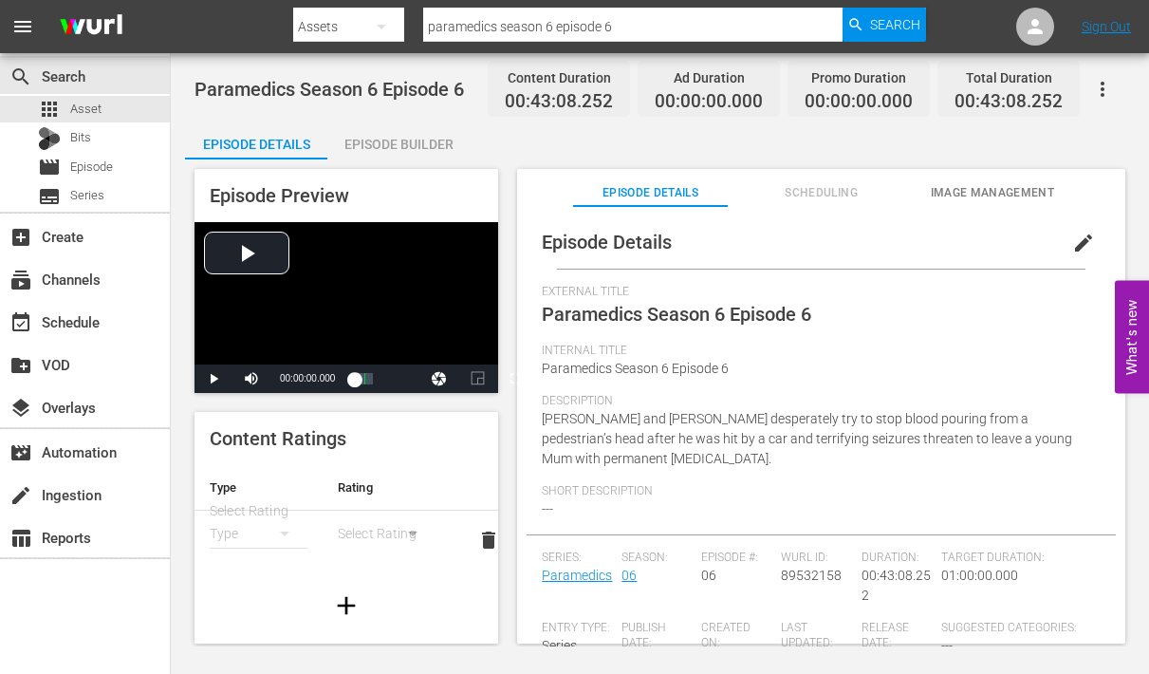
click at [1087, 237] on button "edit" at bounding box center [1084, 243] width 46 height 46
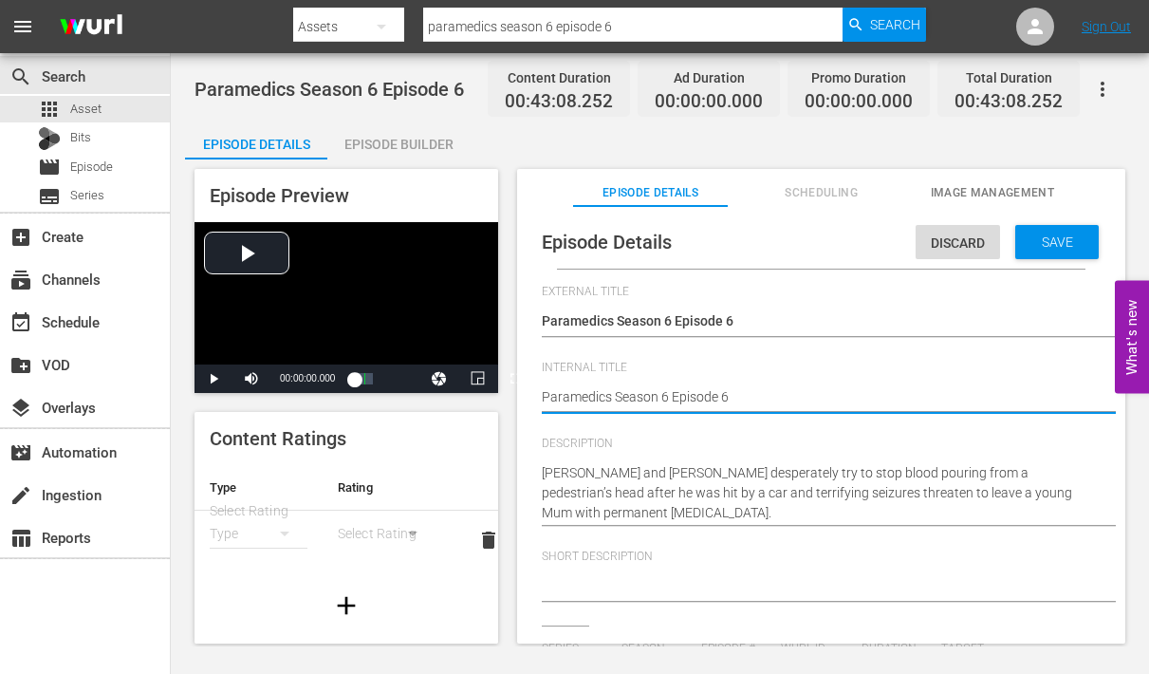
type textarea "Paramedics Season 6 Episode 6"
type textarea "Paramedics Season 6 Episode 6 -"
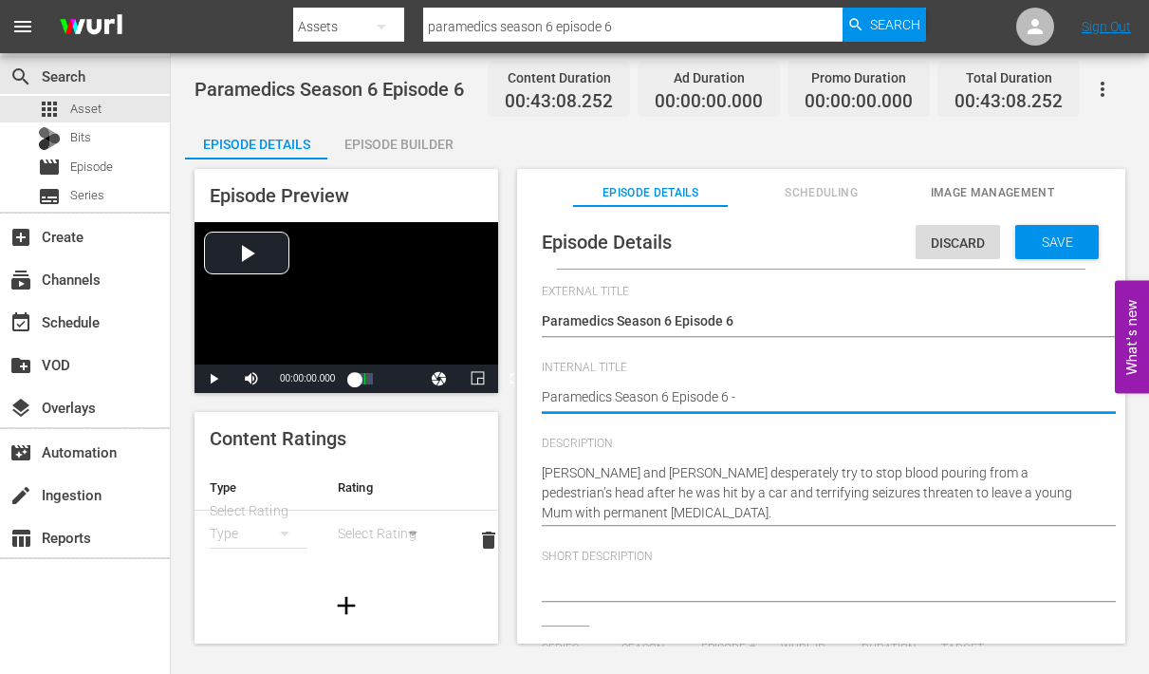
type textarea "Paramedics Season 6 Episode 6 -"
type textarea "Paramedics Season 6 Episode 6 - N"
type textarea "Paramedics Season 6 Episode 6 - Ni"
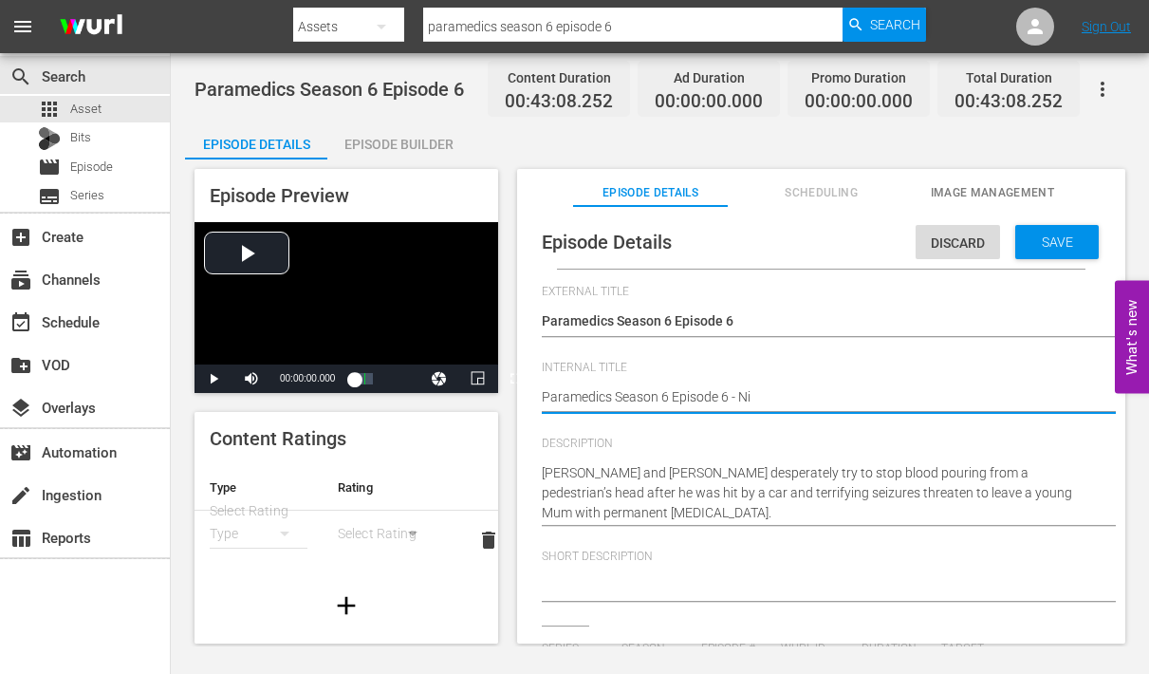
type textarea "Paramedics Season 6 Episode 6 - Nin"
type textarea "Paramedics Season 6 Episode 6 - Nine"
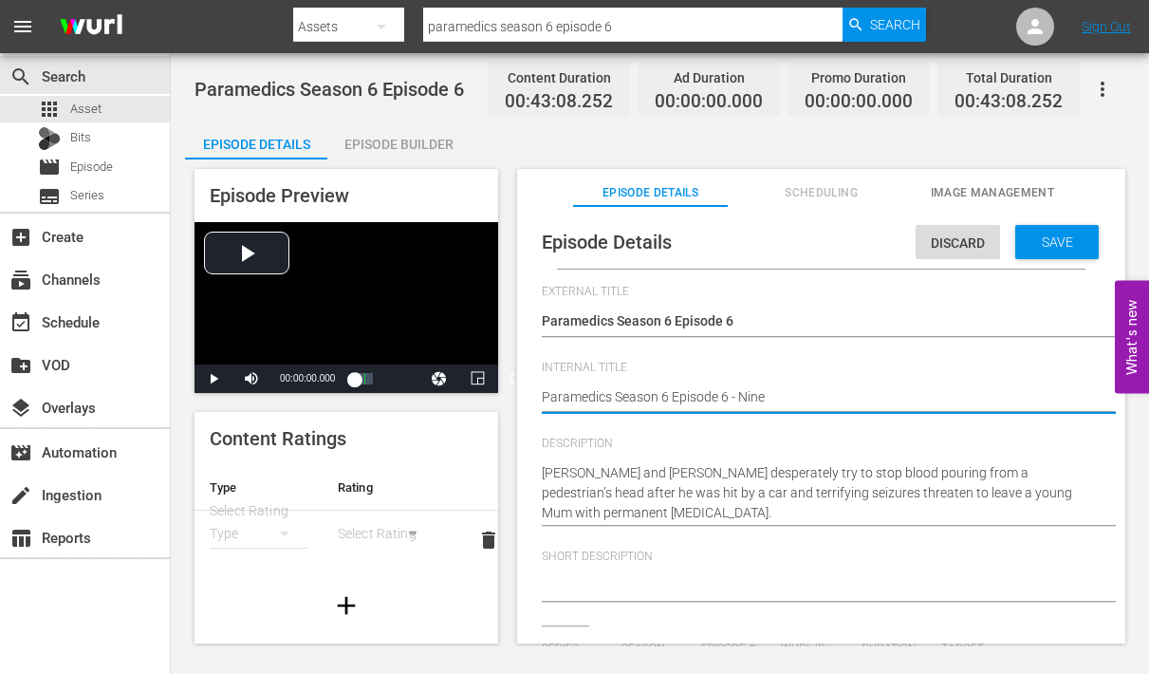
type textarea "Paramedics Season 6 Episode 6 - Nine"
type textarea "Paramedics Season 6 Episode 6 - Nine N"
type textarea "Paramedics Season 6 Episode 6 - Nine No"
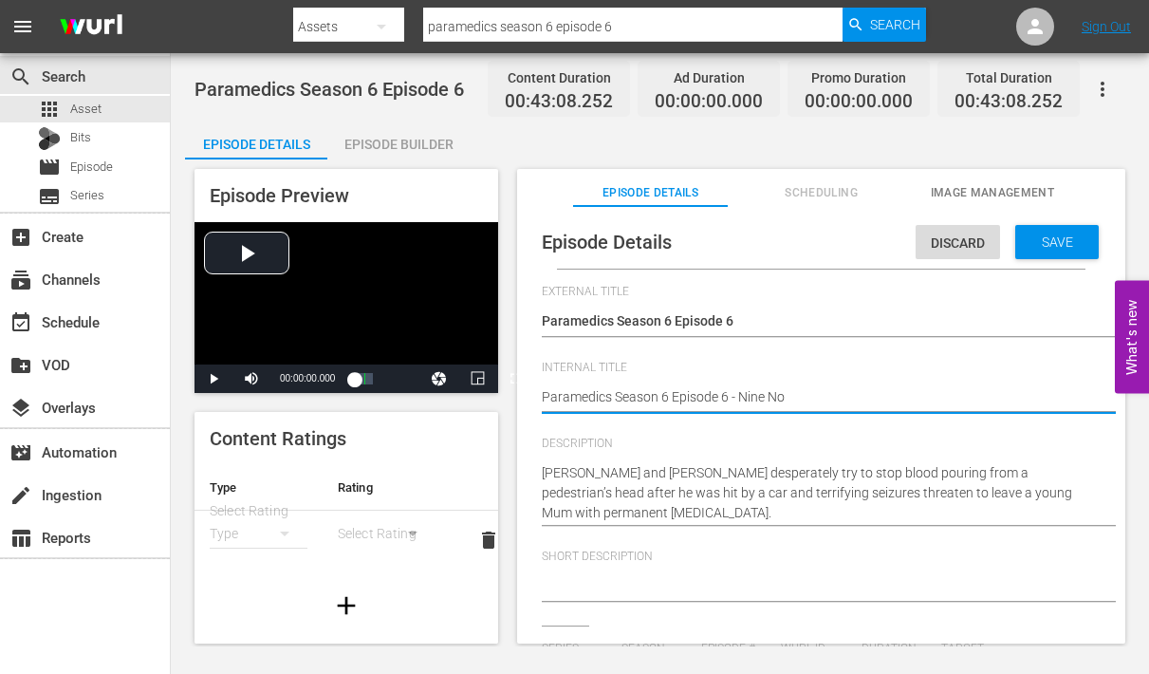
type textarea "Paramedics Season 6 Episode 6 - Nine Now"
click at [1018, 233] on div "Save" at bounding box center [1058, 242] width 84 height 34
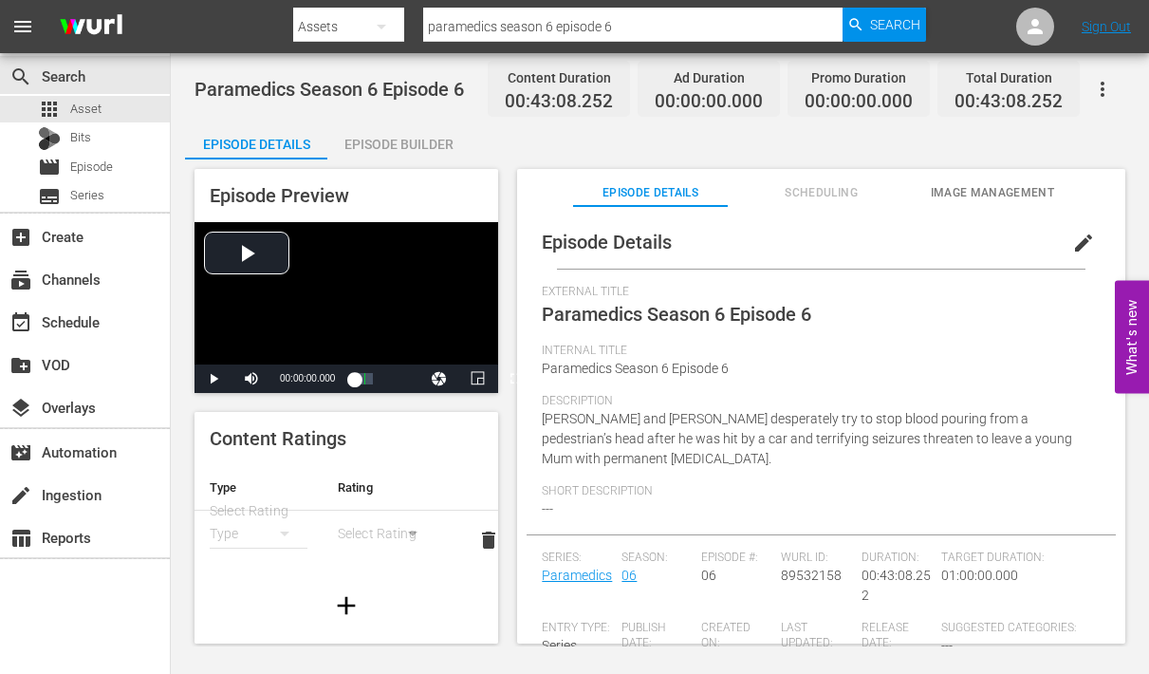
drag, startPoint x: 979, startPoint y: 194, endPoint x: 968, endPoint y: 201, distance: 12.9
click at [978, 196] on span "Image Management" at bounding box center [993, 193] width 154 height 20
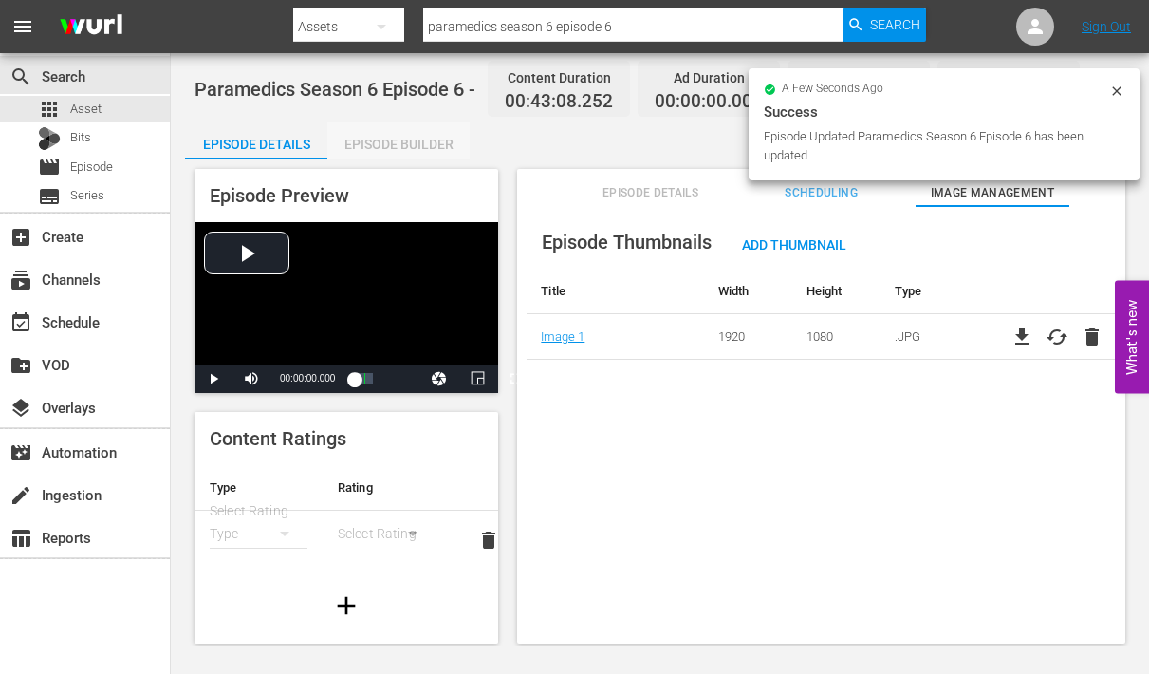
click at [402, 136] on div "Episode Builder" at bounding box center [398, 144] width 142 height 46
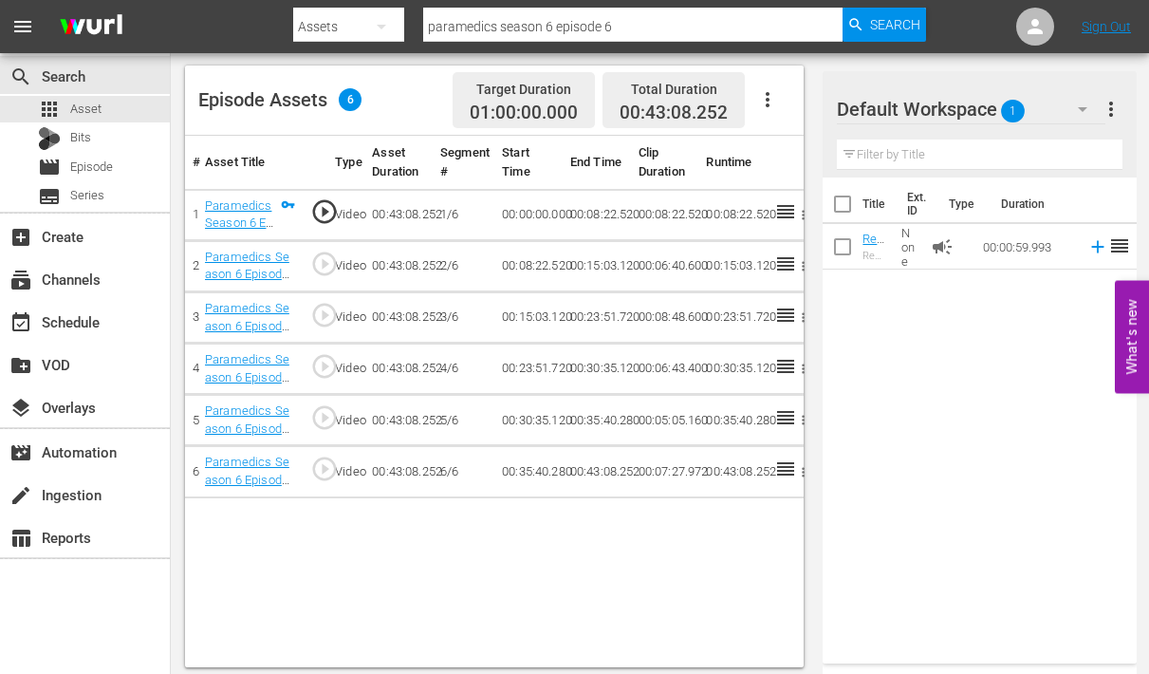
scroll to position [468, 0]
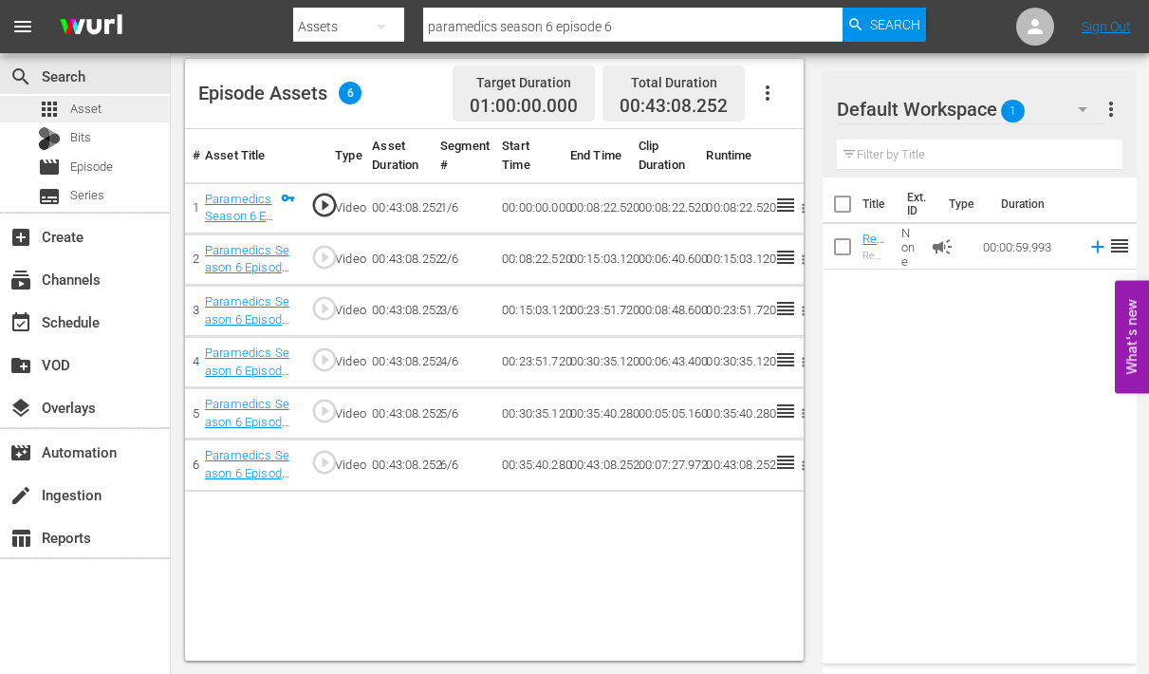
click at [77, 105] on span "Asset" at bounding box center [85, 109] width 31 height 19
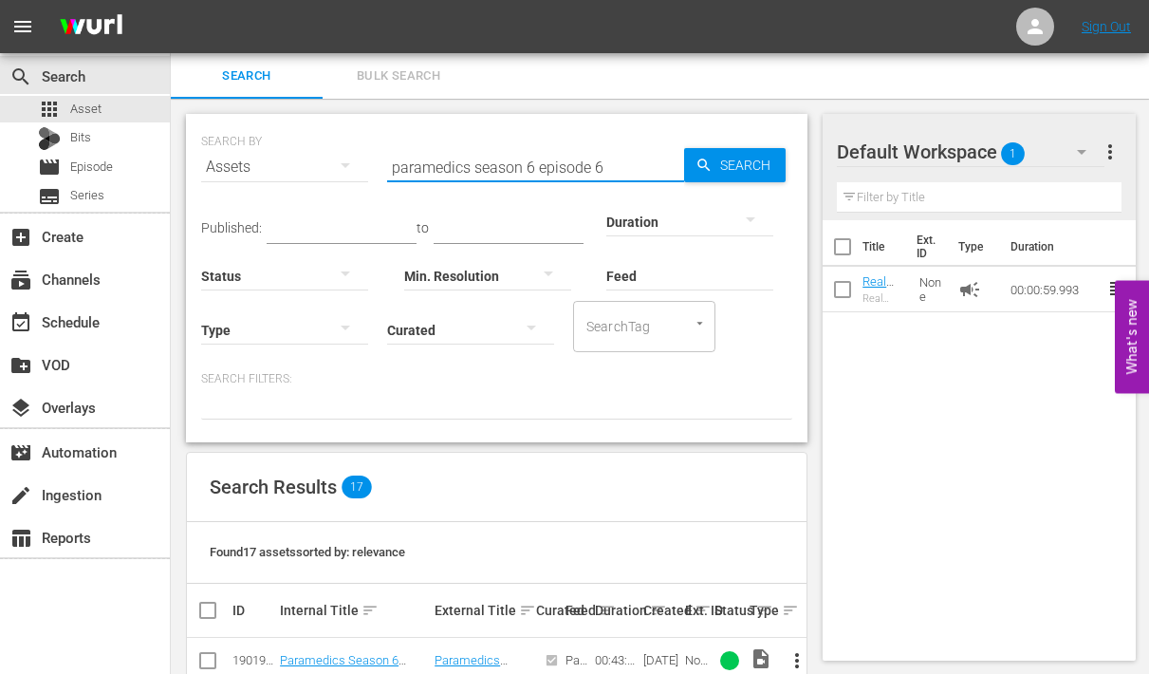
drag, startPoint x: 625, startPoint y: 166, endPoint x: 370, endPoint y: 161, distance: 254.4
click at [370, 161] on div "SEARCH BY Search By Assets Search ID, Title, Description, Keywords, or Category…" at bounding box center [496, 155] width 591 height 68
type input "real emergency"
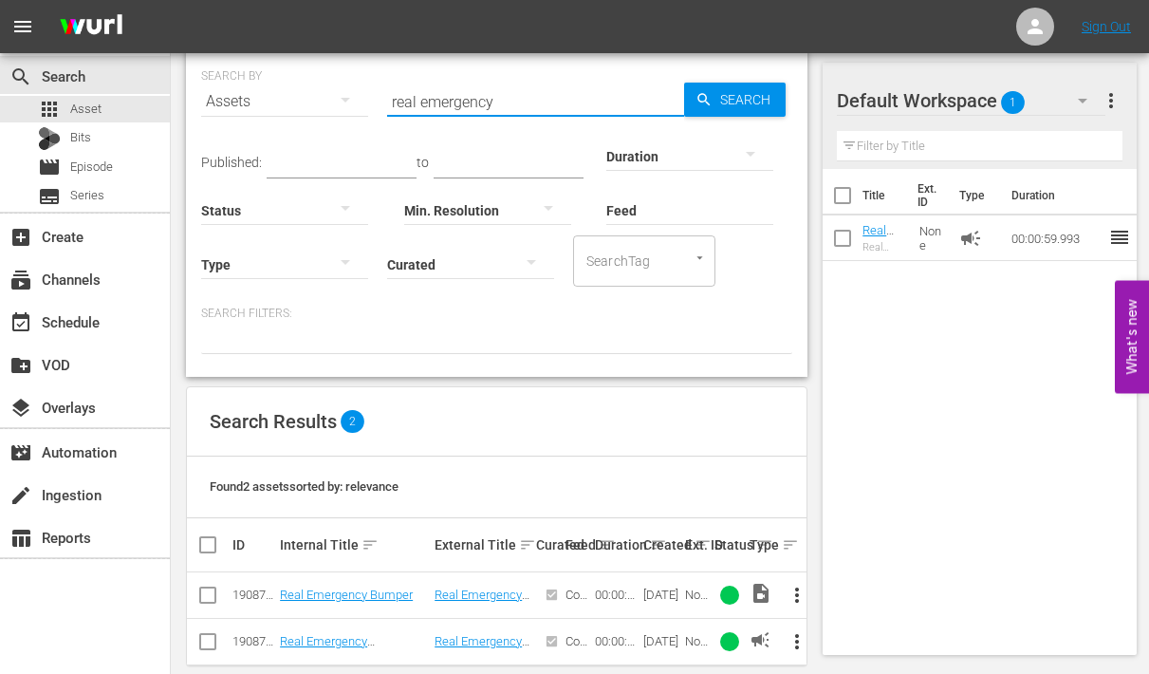
scroll to position [91, 0]
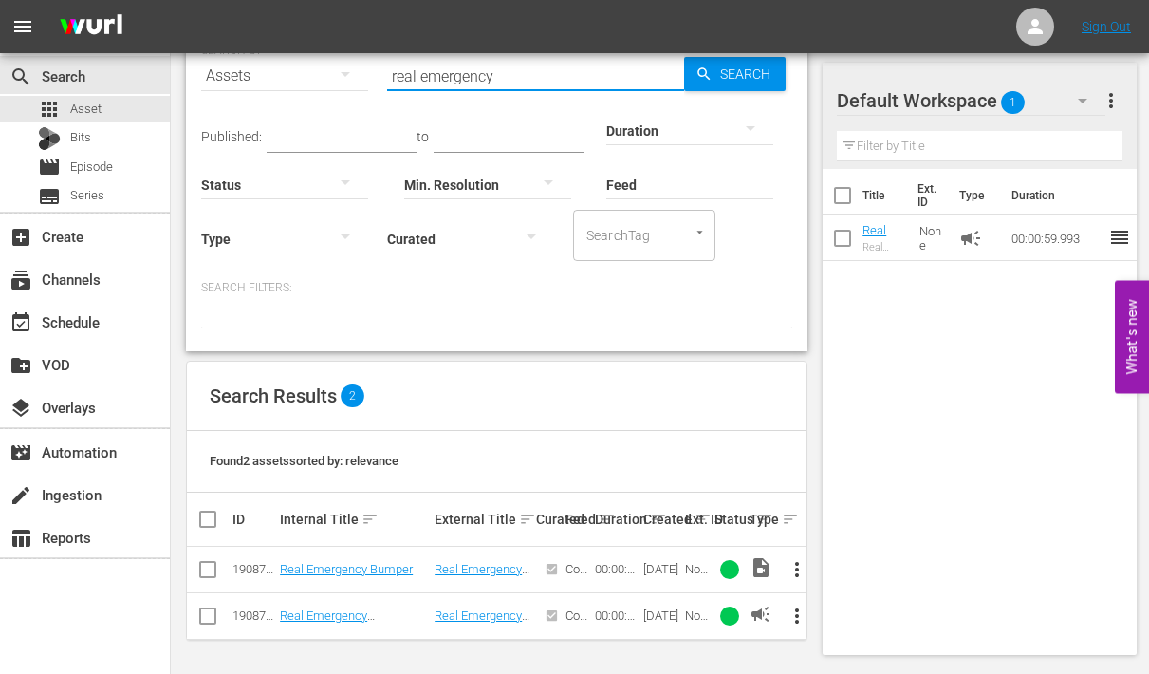
click at [797, 563] on span "more_vert" at bounding box center [797, 569] width 23 height 23
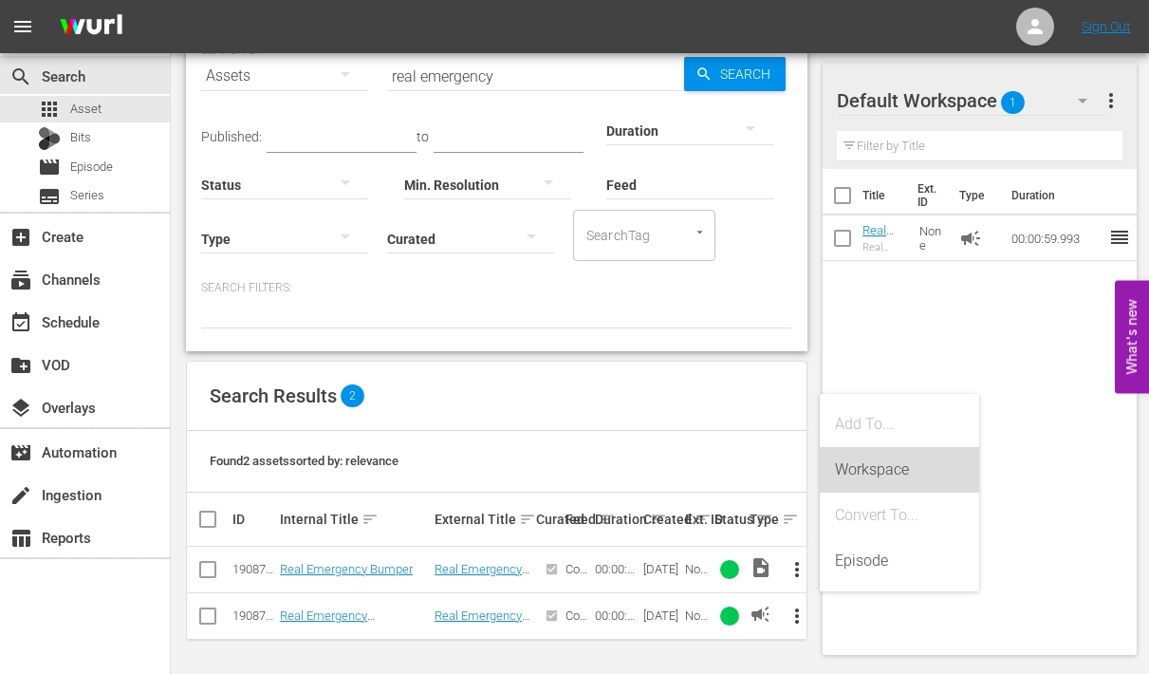
click at [856, 465] on div "Workspace" at bounding box center [899, 470] width 129 height 46
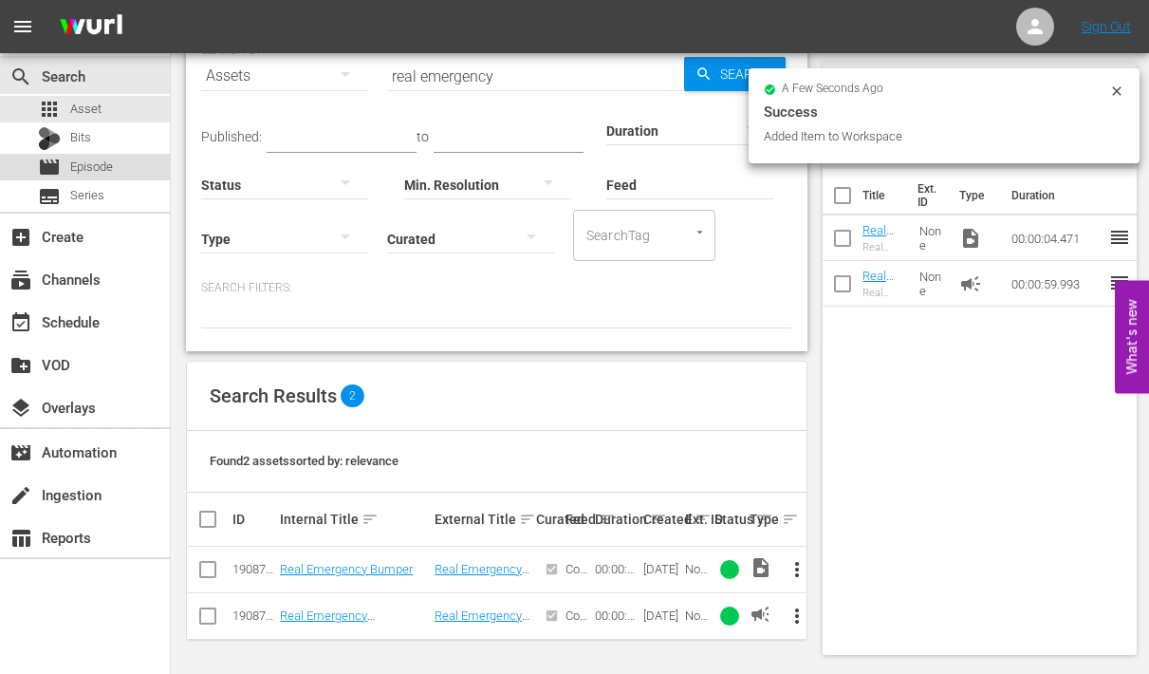
click at [92, 161] on span "Episode" at bounding box center [91, 167] width 43 height 19
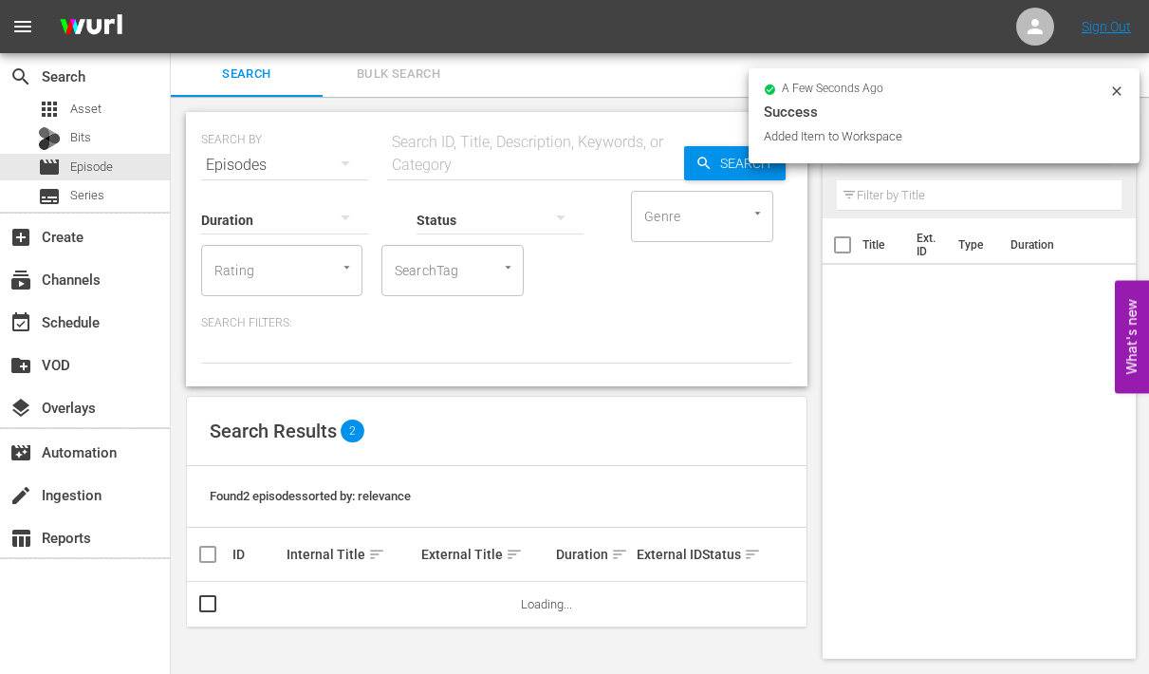
scroll to position [91, 0]
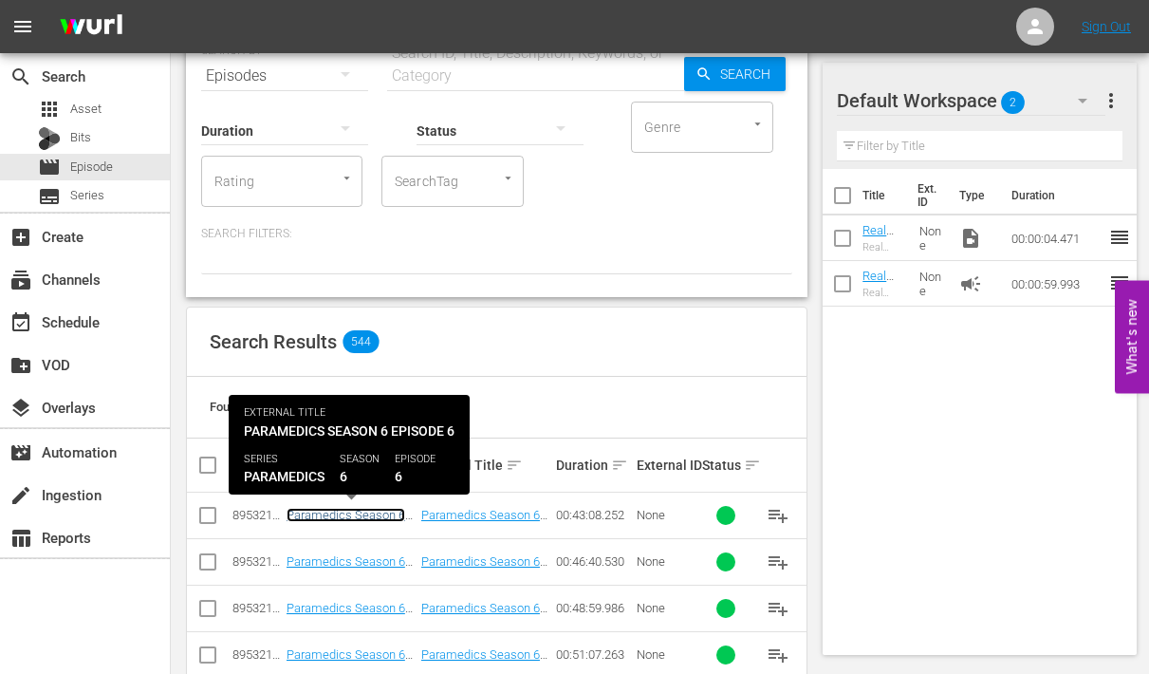
click at [351, 514] on link "Paramedics Season 6 Episode 6 - Nine Now" at bounding box center [346, 522] width 119 height 28
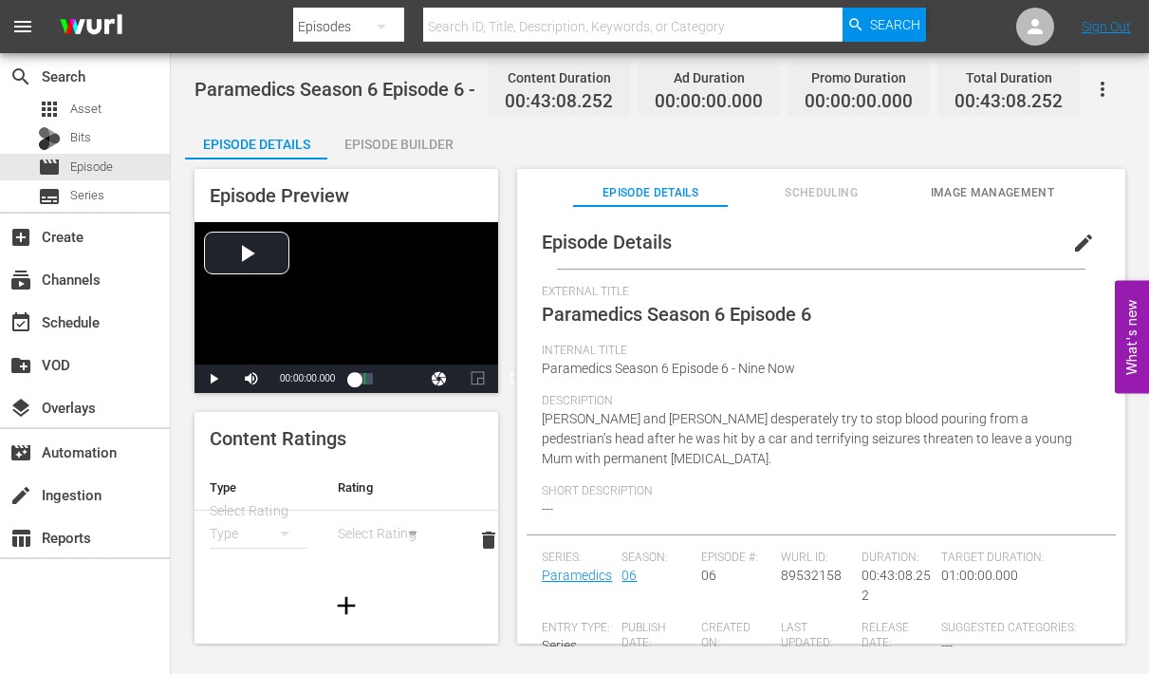
click at [422, 145] on div "Episode Builder" at bounding box center [398, 144] width 142 height 46
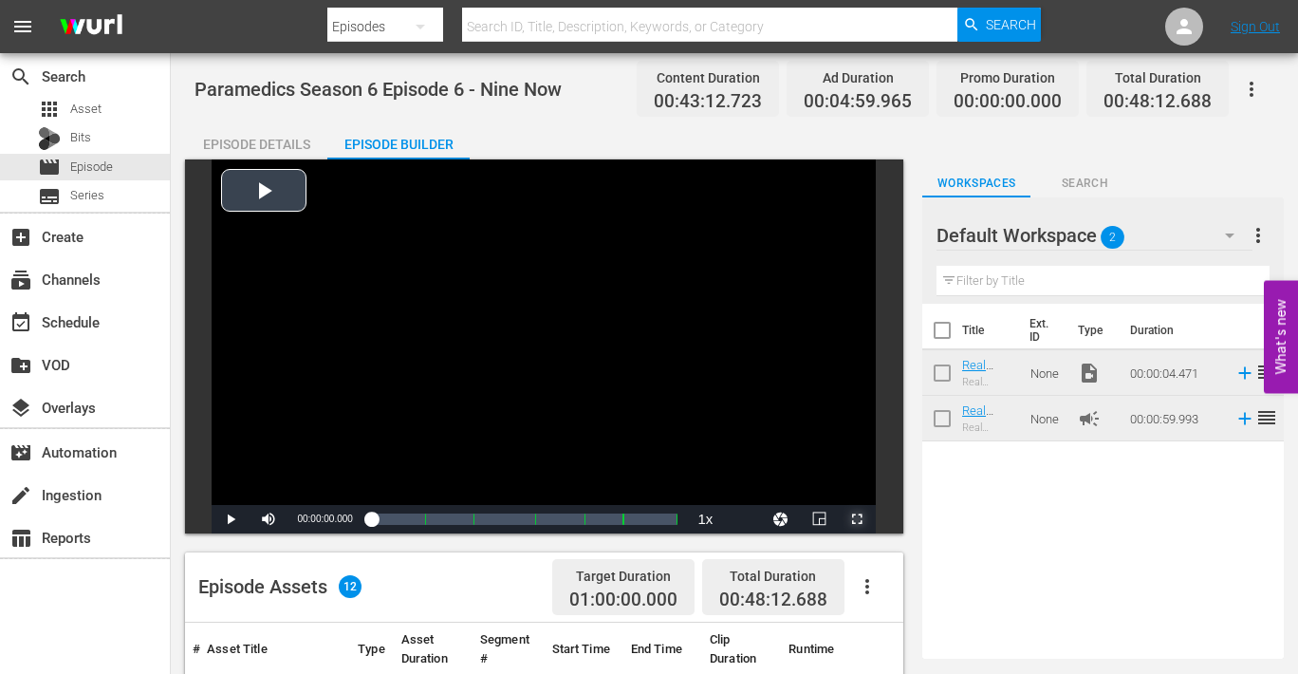
click at [857, 519] on span "Video Player" at bounding box center [857, 519] width 0 height 0
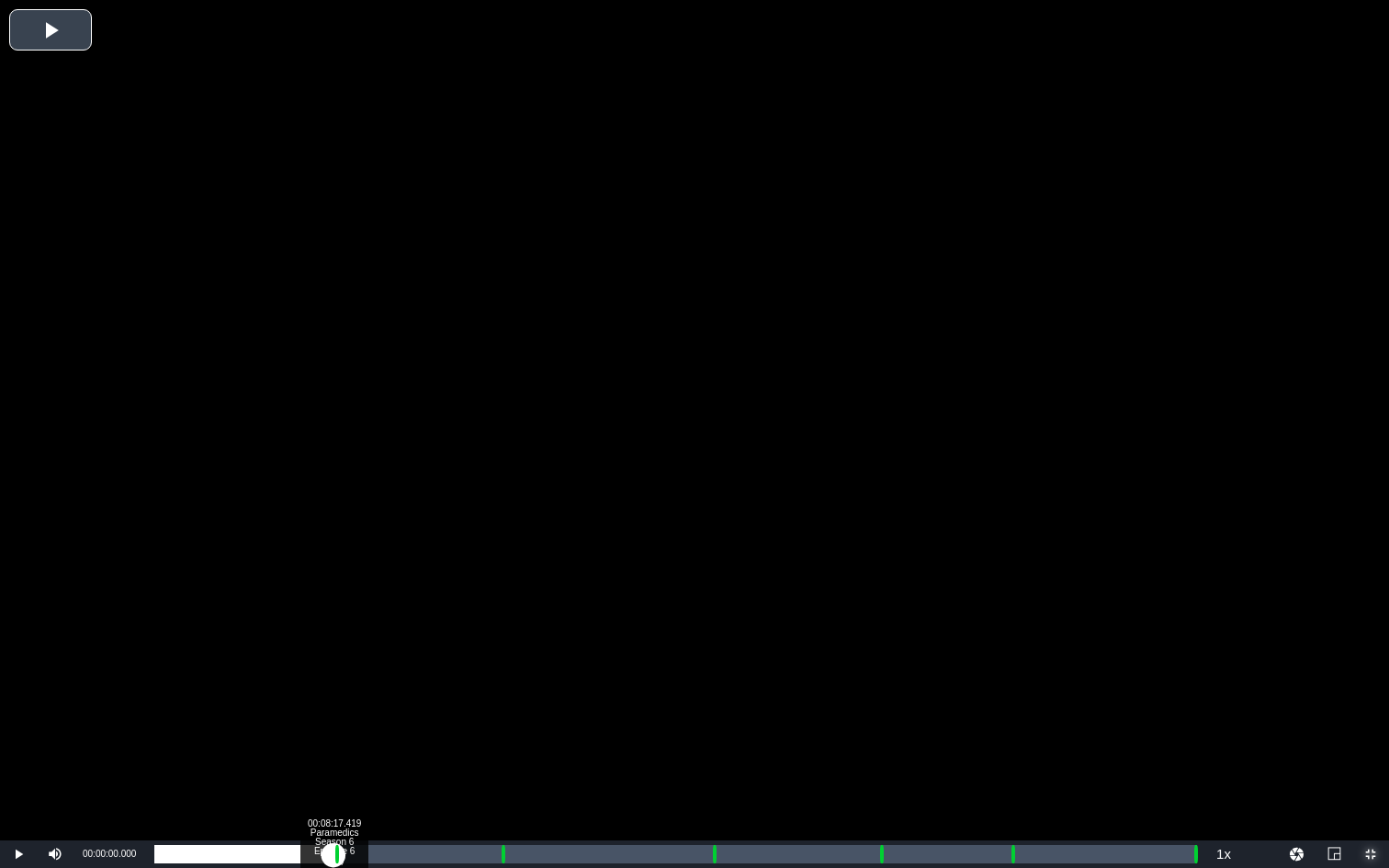
click at [334, 651] on div "Loaded : 0.23% 00:08:17.419 Paramedics Season 6 Episode 6 (1/6) 00:00:00.000" at bounding box center [675, 853] width 1042 height 18
click at [356, 651] on div "Loaded : 9.92% 00:09:21.191 Paramedics Season 6 Episode 6 (2/6) 00:00:00.451 Cu…" at bounding box center [675, 853] width 1042 height 18
click at [499, 651] on div "Loaded : 19.49% 00:15:59.127 Paramedics Season 6 Episode 6 (3/6) 00:08:23.263 C…" at bounding box center [675, 853] width 1042 height 18
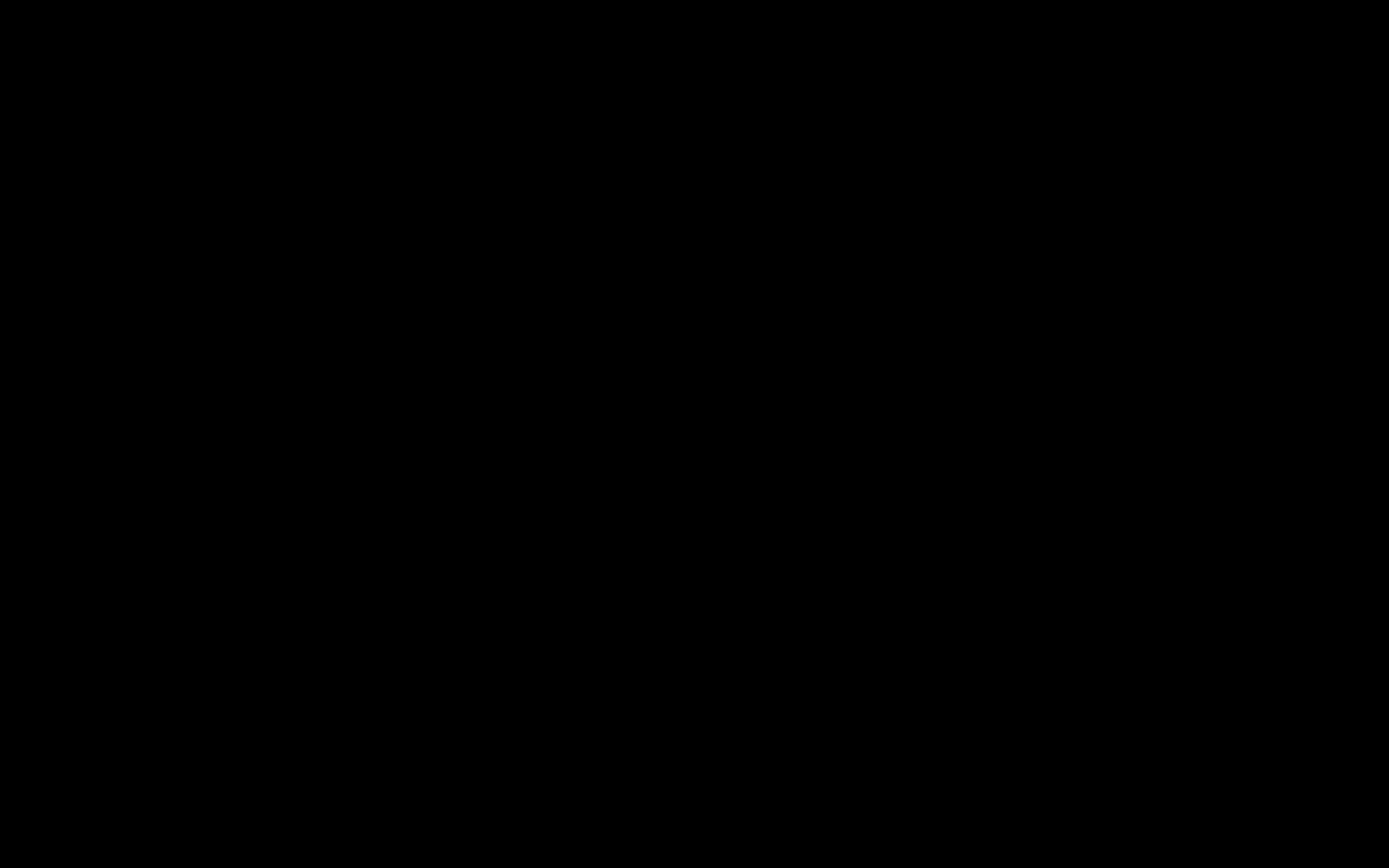
click at [522, 651] on div "Loaded : 9.92% 00:17:02.899 Paramedics Season 6 Episode 6 (3/6) 00:00:00.976 Cu…" at bounding box center [675, 853] width 1042 height 18
click at [712, 651] on div "Loaded : 35.03% 00:25:48.378 Paramedics Season 6 Episode 6 (4/6) 00:15:03.911 C…" at bounding box center [675, 853] width 1042 height 18
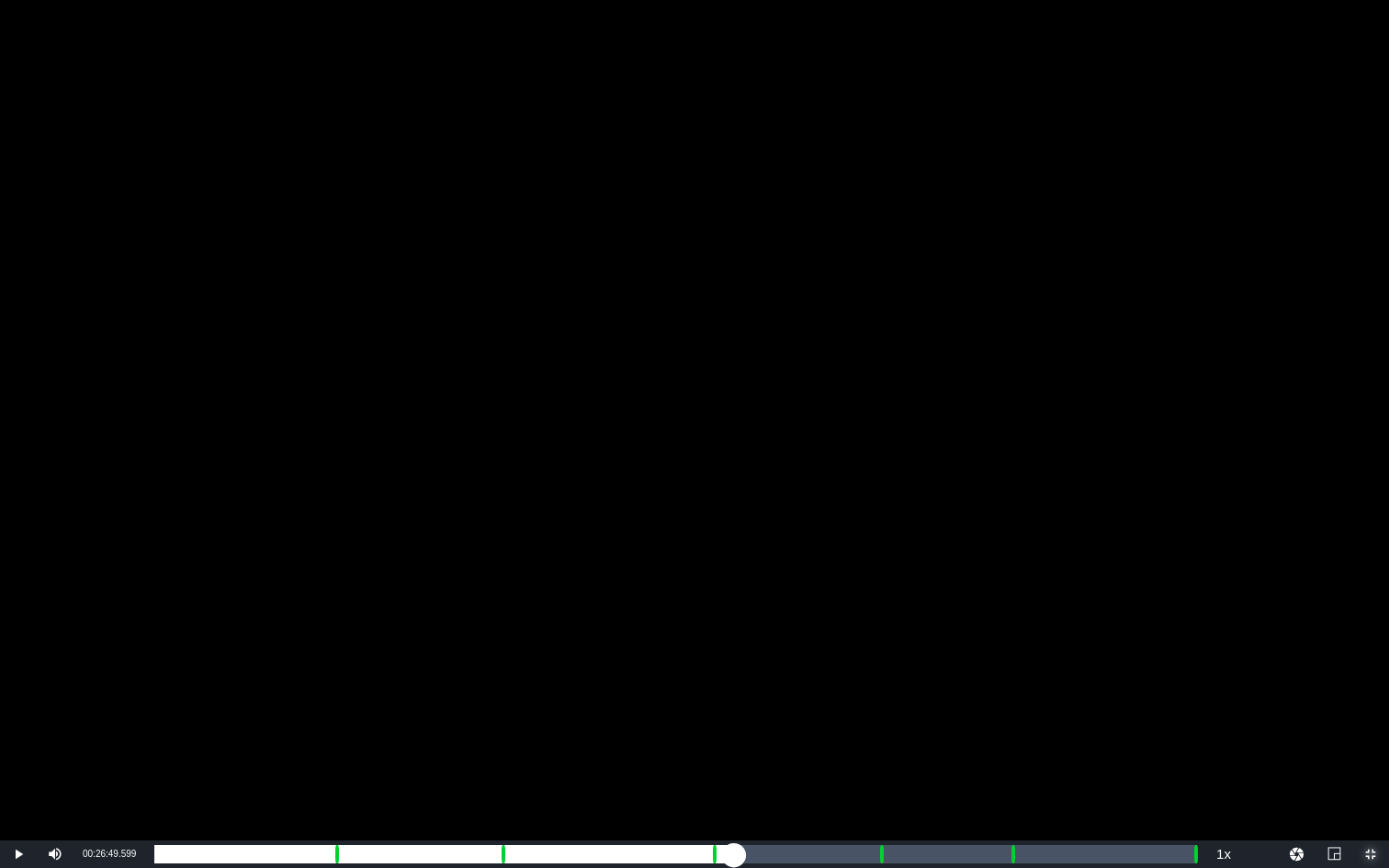
click at [734, 651] on div "Loaded : 9.92% 00:26:49.599 Paramedics Season 6 Episode 6 (4/6) 00:00:00.666 Cu…" at bounding box center [675, 853] width 1042 height 18
click at [878, 651] on div "Loaded : 55.46% 00:33:30.086 Paramedics Season 6 Episode 6 (5/6) 00:23:52.357 C…" at bounding box center [675, 853] width 1042 height 18
click at [901, 651] on div "Loaded : 9.92% 00:34:33.858 Paramedics Season 6 Episode 6 (5/6) 00:00:00.700 Cu…" at bounding box center [675, 853] width 1042 height 18
click at [1009, 651] on div "Loaded : 71.01% 00:39:32.310 Paramedics Season 6 Episode 6 (6/6) 00:30:36.028 C…" at bounding box center [675, 853] width 1042 height 18
click at [1033, 651] on div "Loaded : 9.92% 00:40:38.632 Paramedics Season 6 Episode 6 (6/6) 00:00:01.388 Cu…" at bounding box center [675, 853] width 1042 height 18
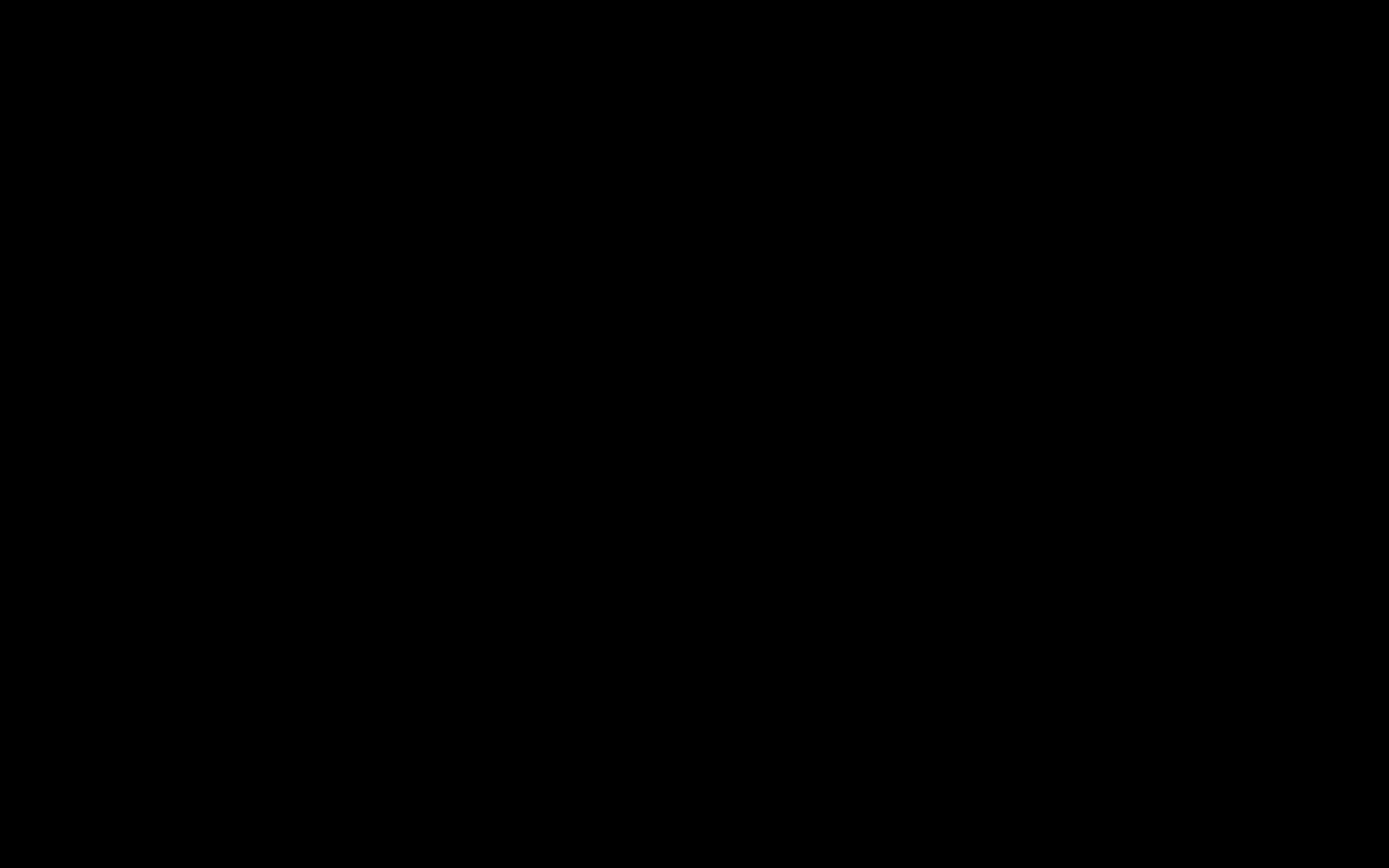
click at [1112, 651] on div "Loaded : 82.83% 00:47:59.933 00:35:42.024 Cue Point 6: 00:48:08.217" at bounding box center [675, 853] width 1042 height 18
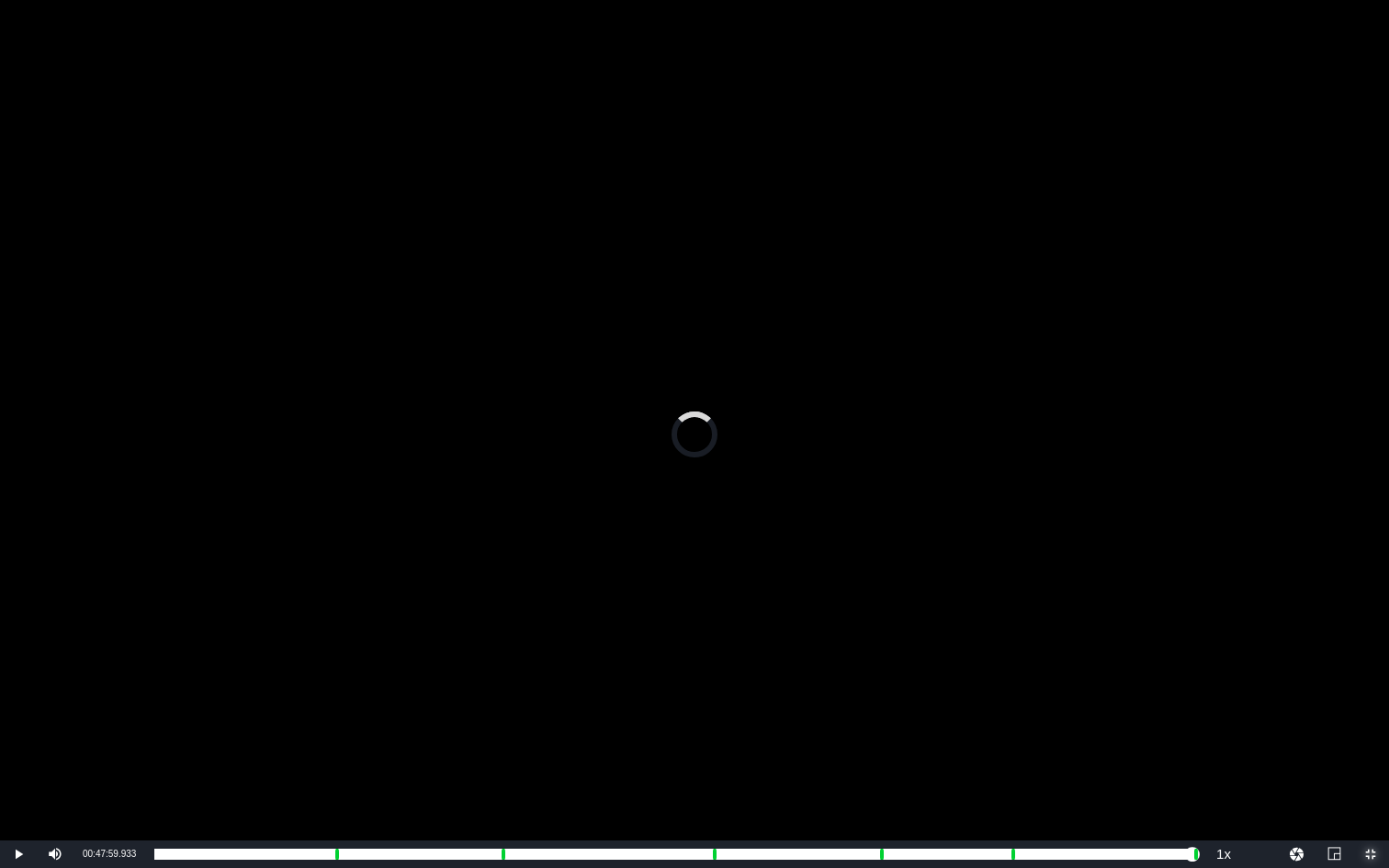
click at [1112, 651] on span "Video Player" at bounding box center [1371, 854] width 0 height 0
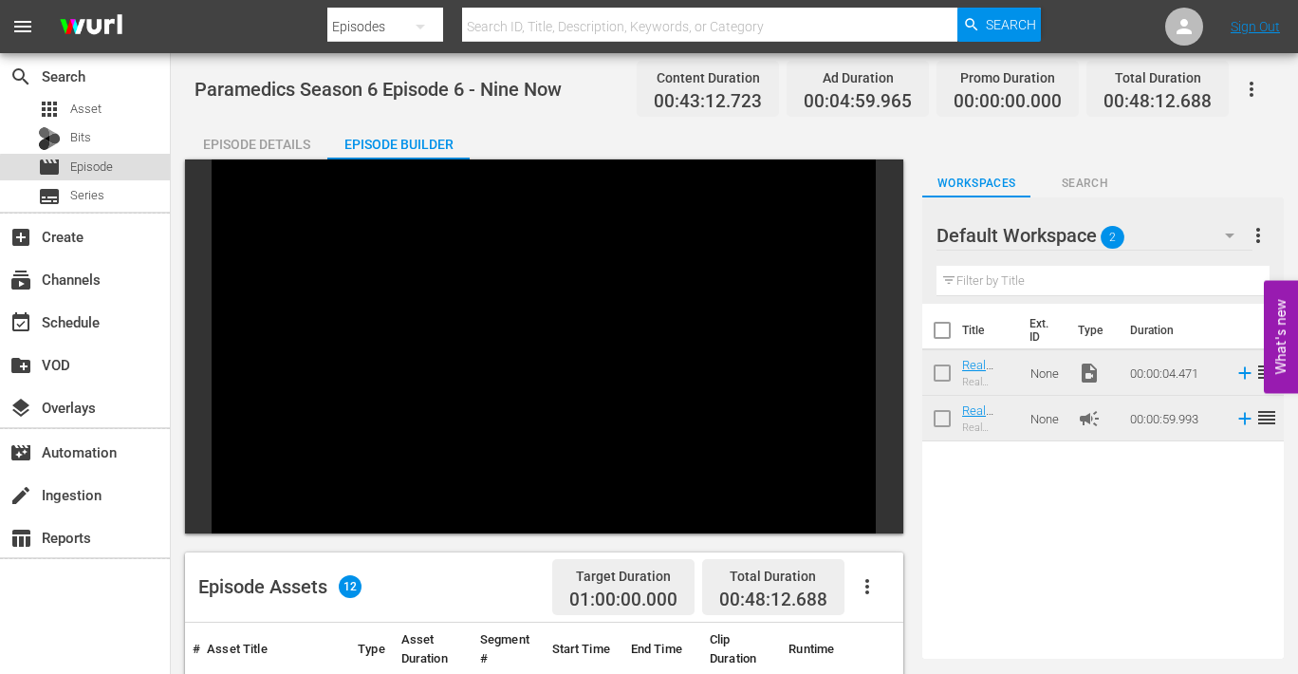
click at [87, 169] on span "Episode" at bounding box center [91, 167] width 43 height 19
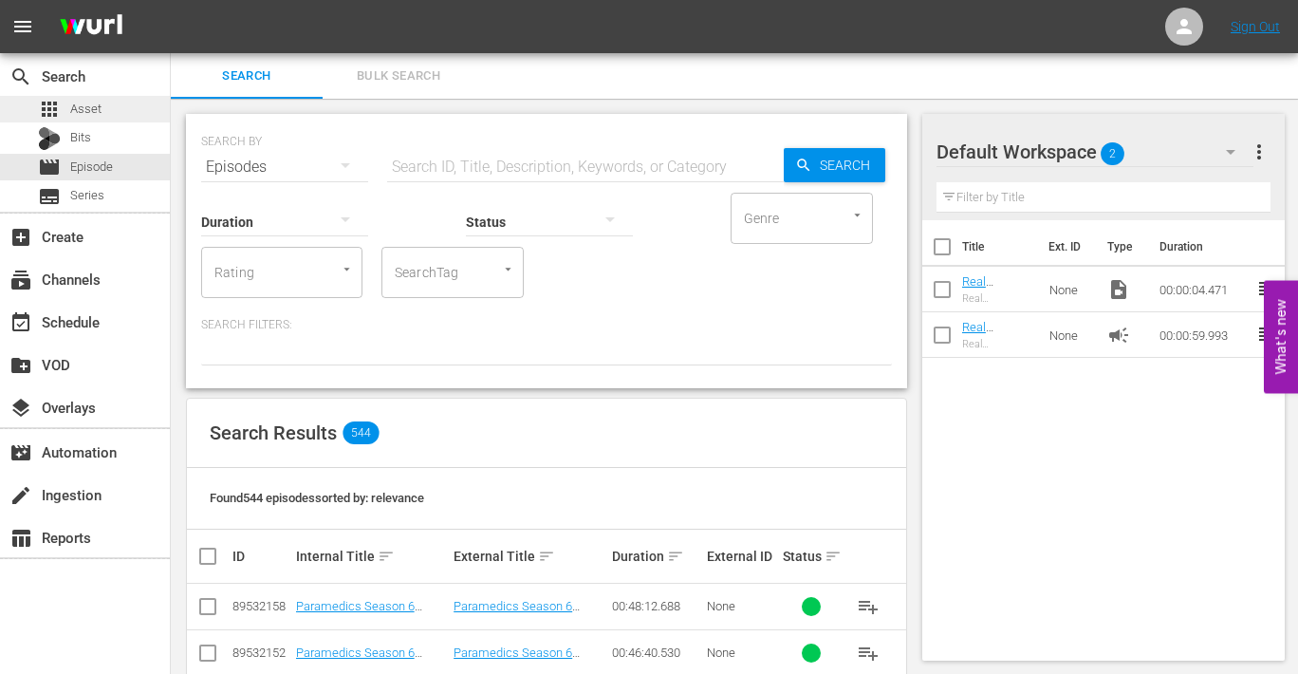
click at [80, 110] on span "Asset" at bounding box center [85, 109] width 31 height 19
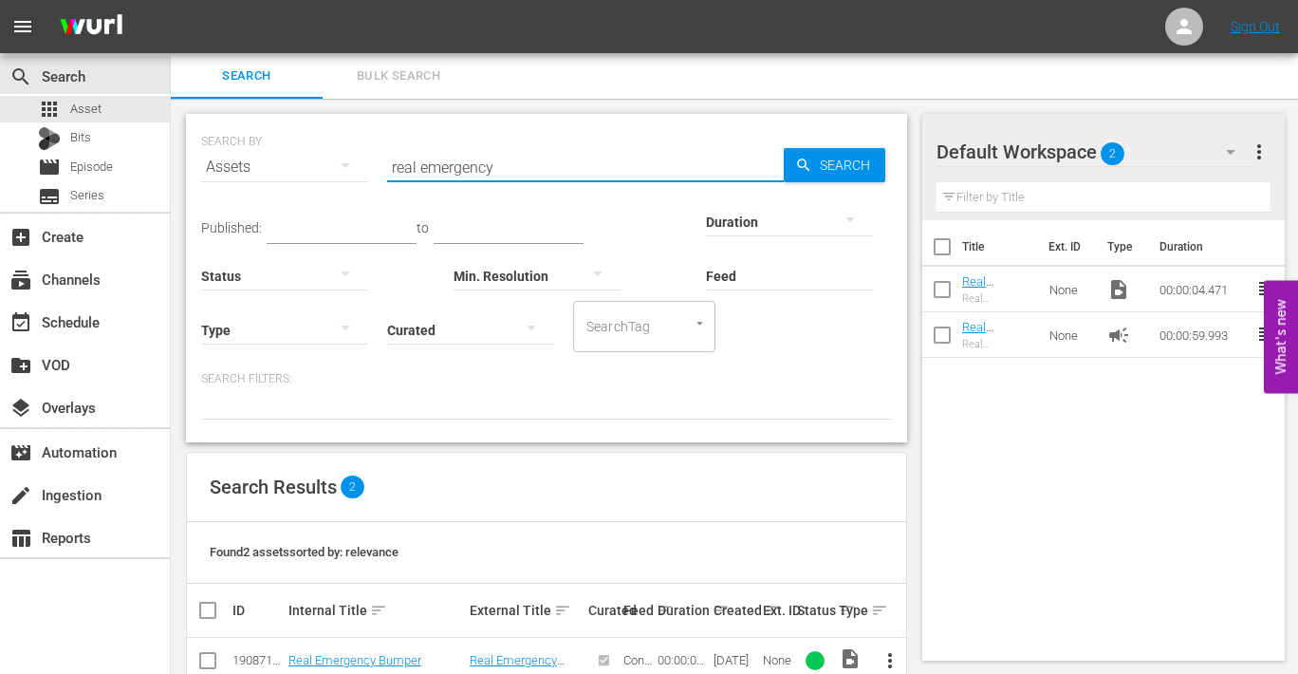
drag, startPoint x: 386, startPoint y: 166, endPoint x: 607, endPoint y: 174, distance: 220.3
click at [607, 174] on input "real emergency" at bounding box center [585, 167] width 397 height 46
type input "paramedics season 6 episode 7"
click at [886, 654] on span "more_vert" at bounding box center [890, 660] width 23 height 23
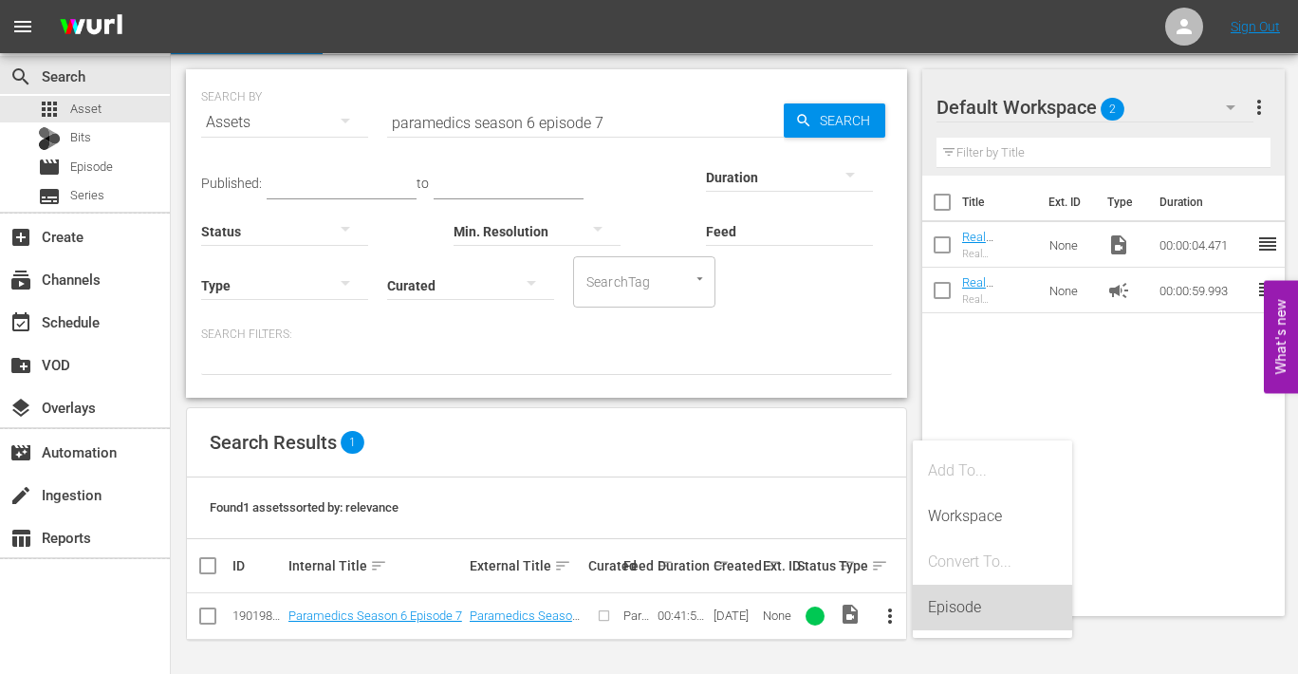
click at [950, 609] on div "Episode" at bounding box center [992, 608] width 129 height 46
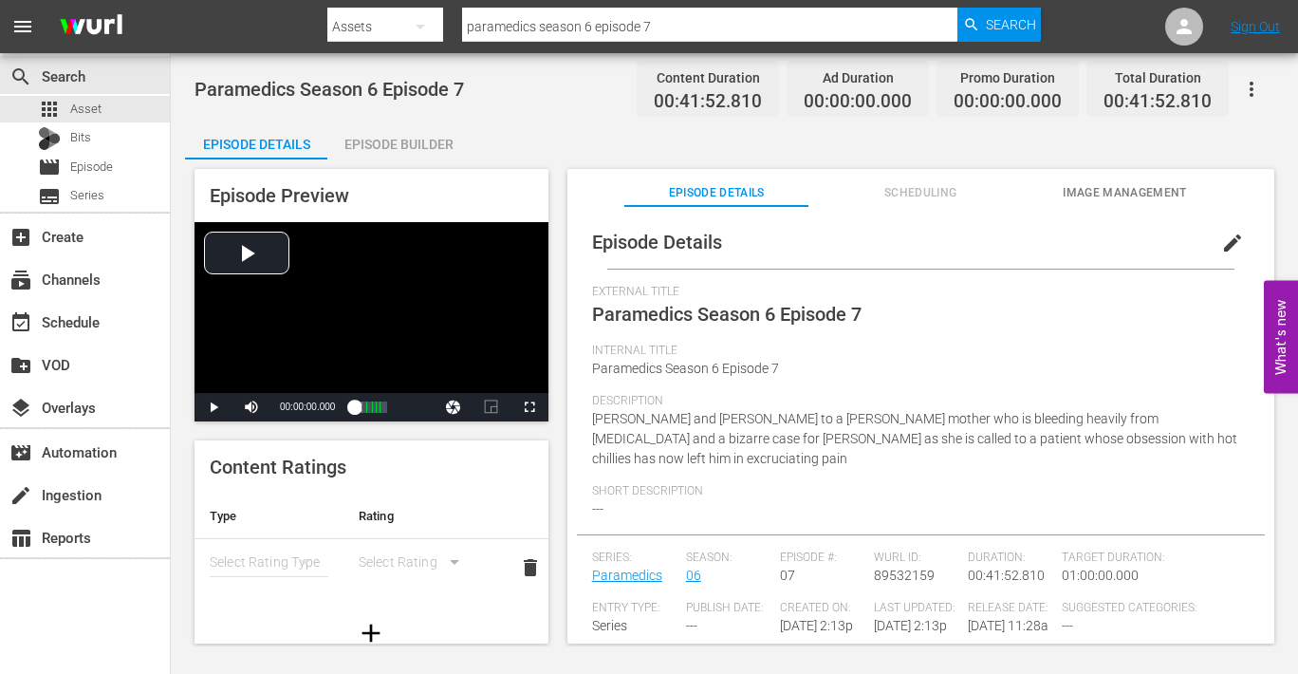
click at [1149, 239] on span "edit" at bounding box center [1233, 243] width 23 height 23
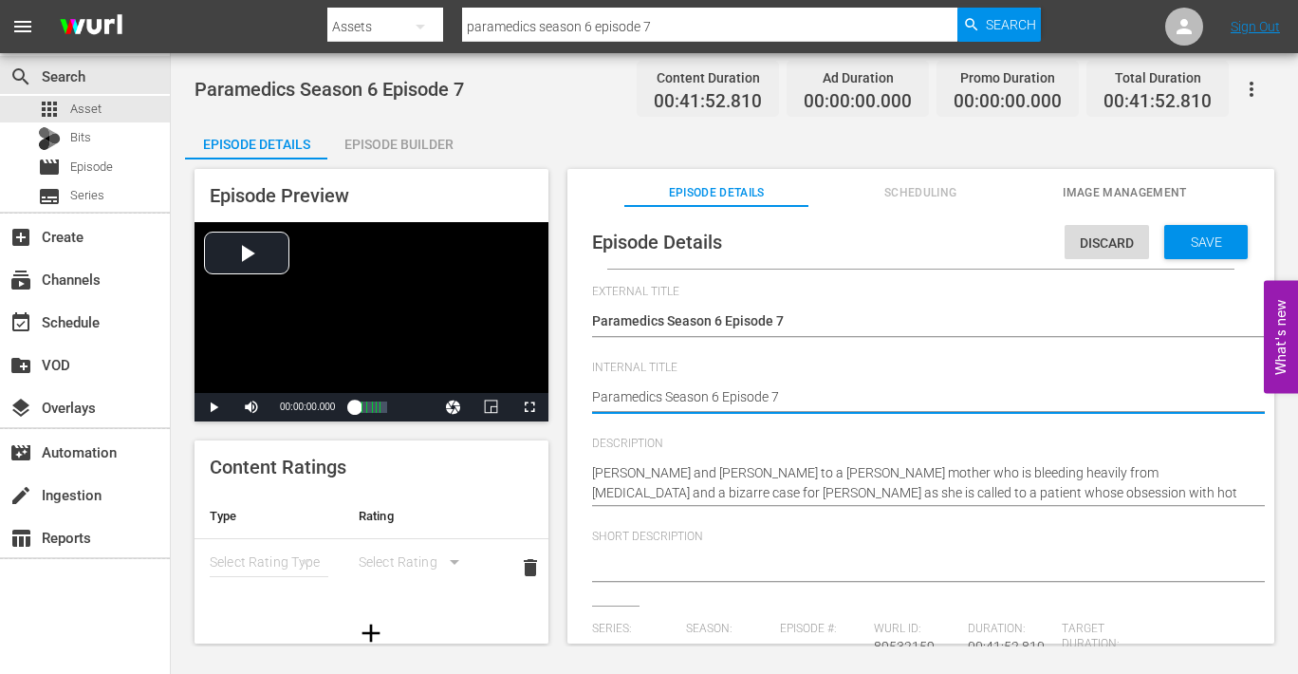
type textarea "Paramedics Season 6 Episode 7"
type textarea "Paramedics Season 6 Episode 7 -"
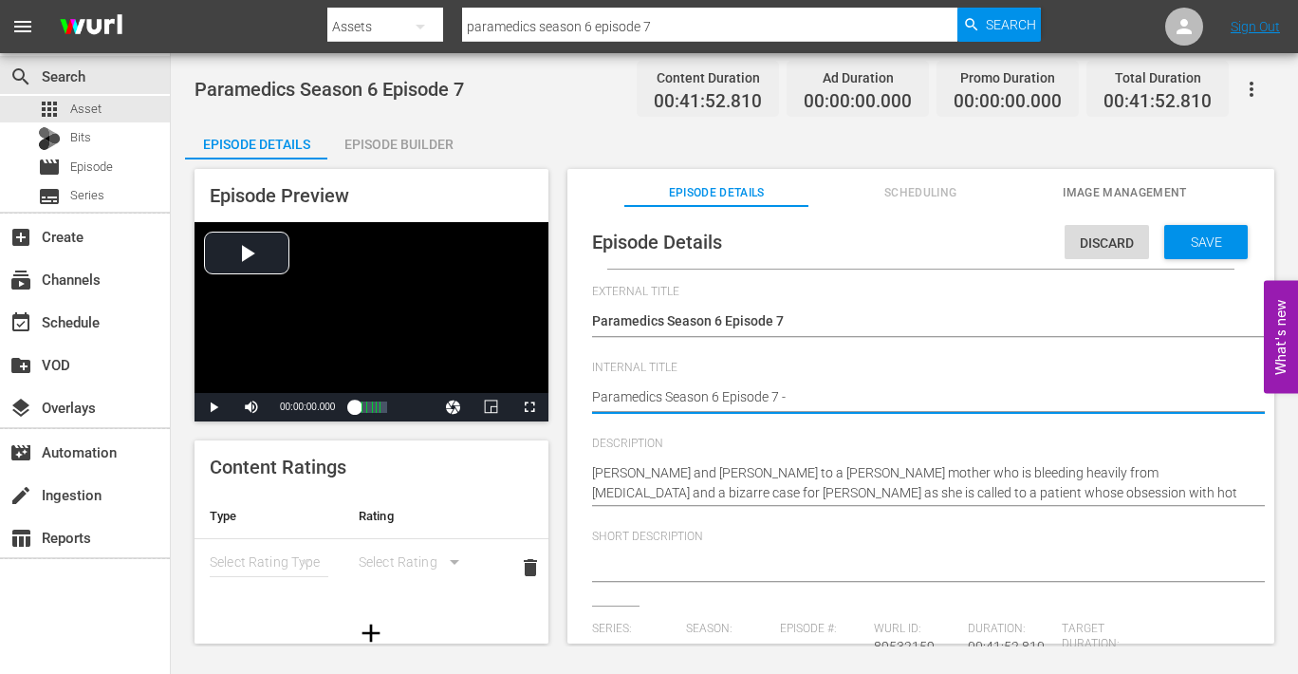
type textarea "Paramedics Season 6 Episode 7 -"
type textarea "Paramedics Season 6 Episode 7 - N"
type textarea "Paramedics Season 6 Episode 7 - Ni"
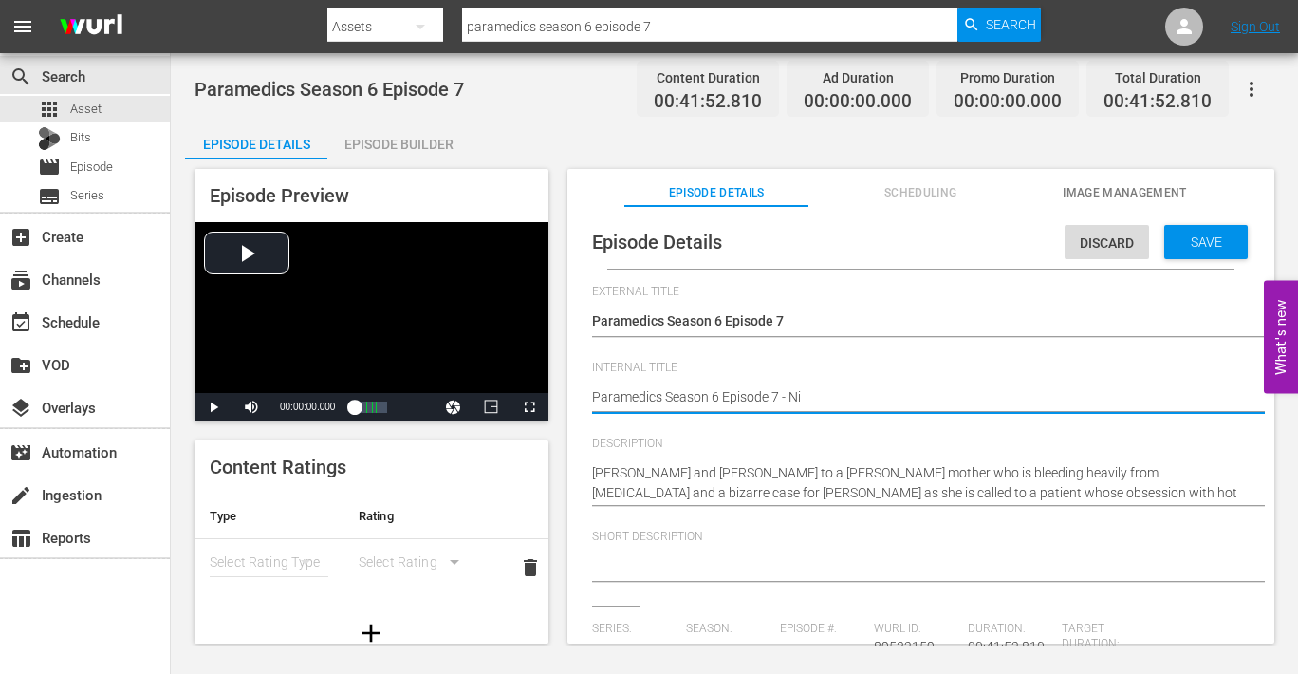
type textarea "Paramedics Season 6 Episode 7 - Nin"
type textarea "Paramedics Season 6 Episode 7 - Nine"
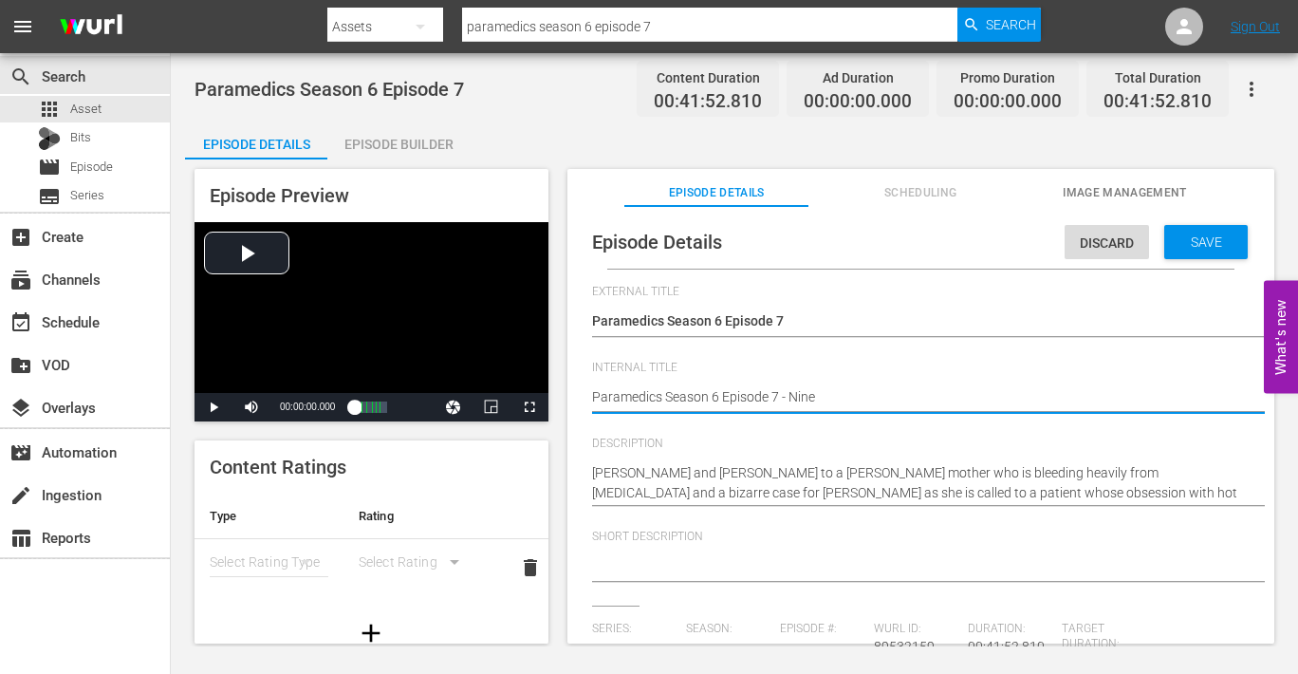
type textarea "Paramedics Season 6 Episode 7 - Nine"
type textarea "Paramedics Season 6 Episode 7 - Nine N"
type textarea "Paramedics Season 6 Episode 7 - Nine No"
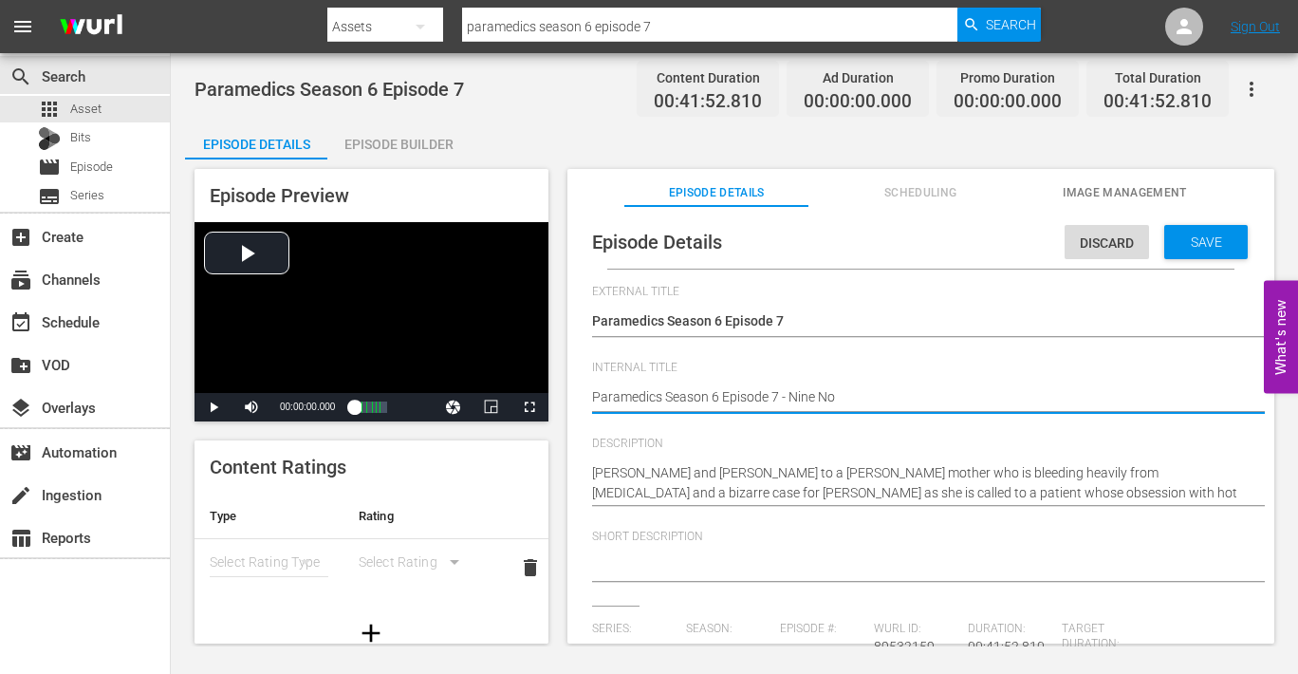
type textarea "Paramedics Season 6 Episode 7 - Nine Now"
drag, startPoint x: 1207, startPoint y: 241, endPoint x: 1197, endPoint y: 248, distance: 12.4
click at [1149, 241] on span "Save" at bounding box center [1207, 241] width 62 height 15
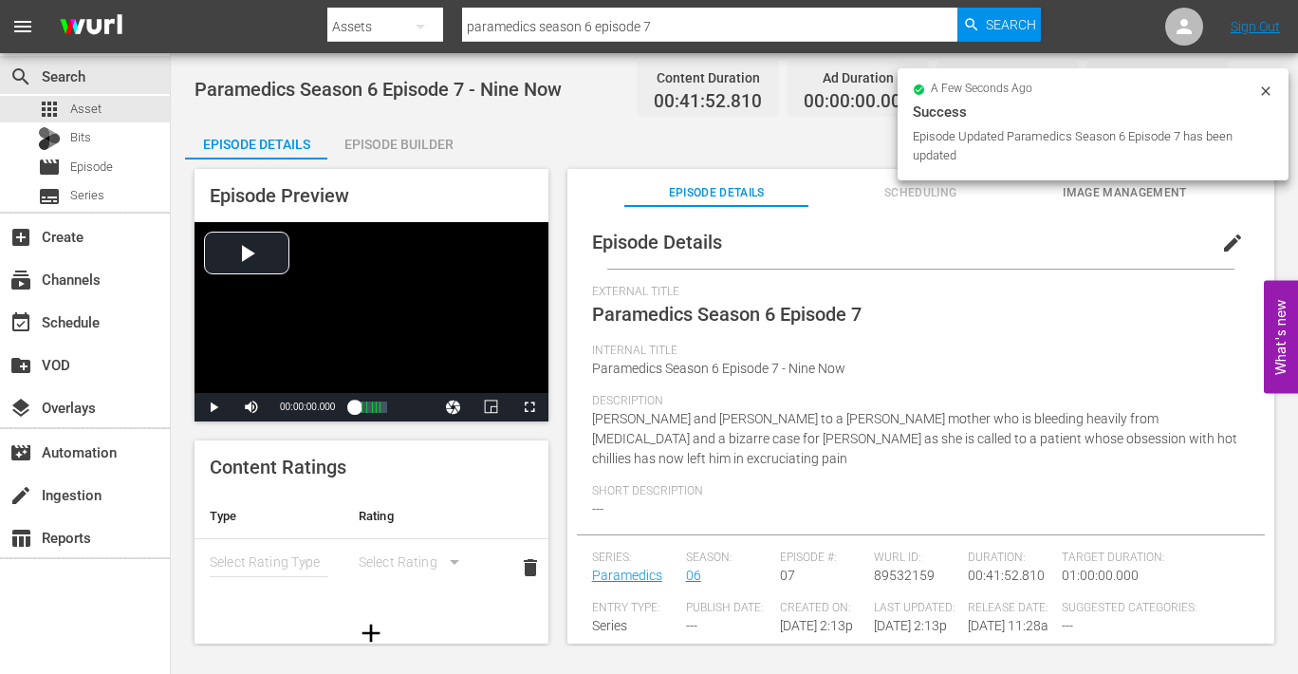
drag, startPoint x: 1097, startPoint y: 191, endPoint x: 1081, endPoint y: 203, distance: 20.3
click at [1096, 192] on span "Image Management" at bounding box center [1126, 193] width 184 height 20
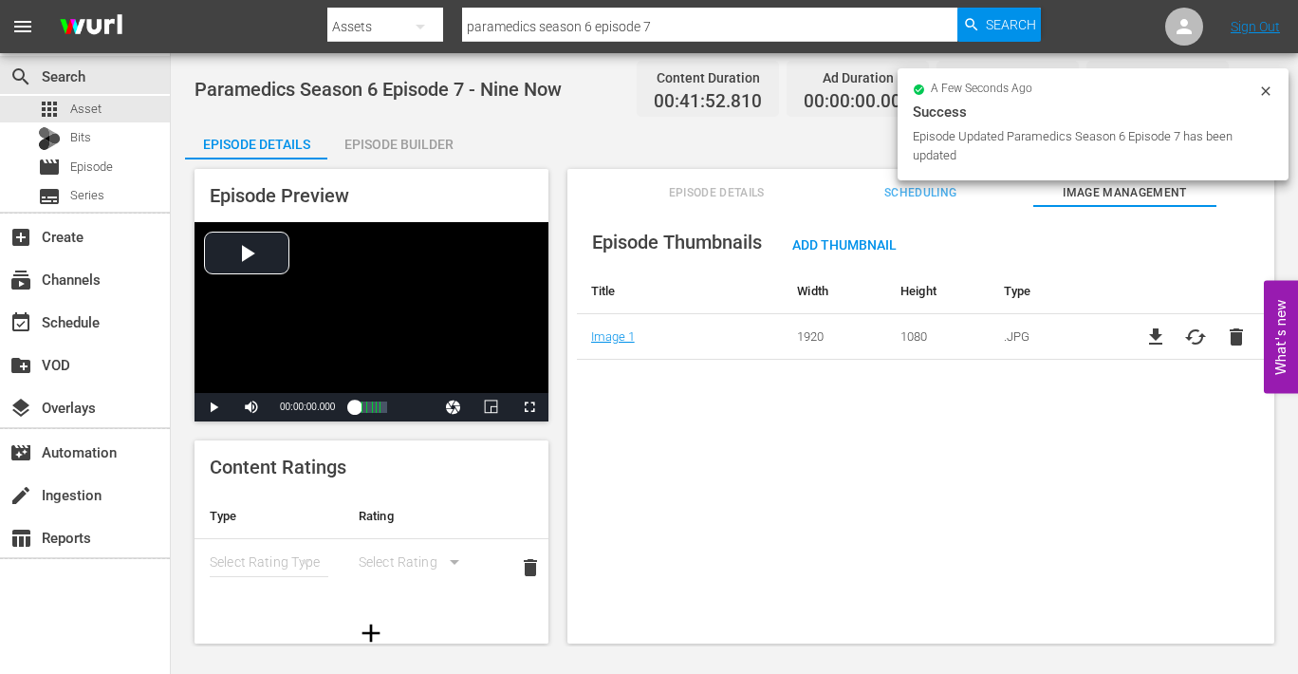
click at [408, 144] on div "Episode Builder" at bounding box center [398, 144] width 142 height 46
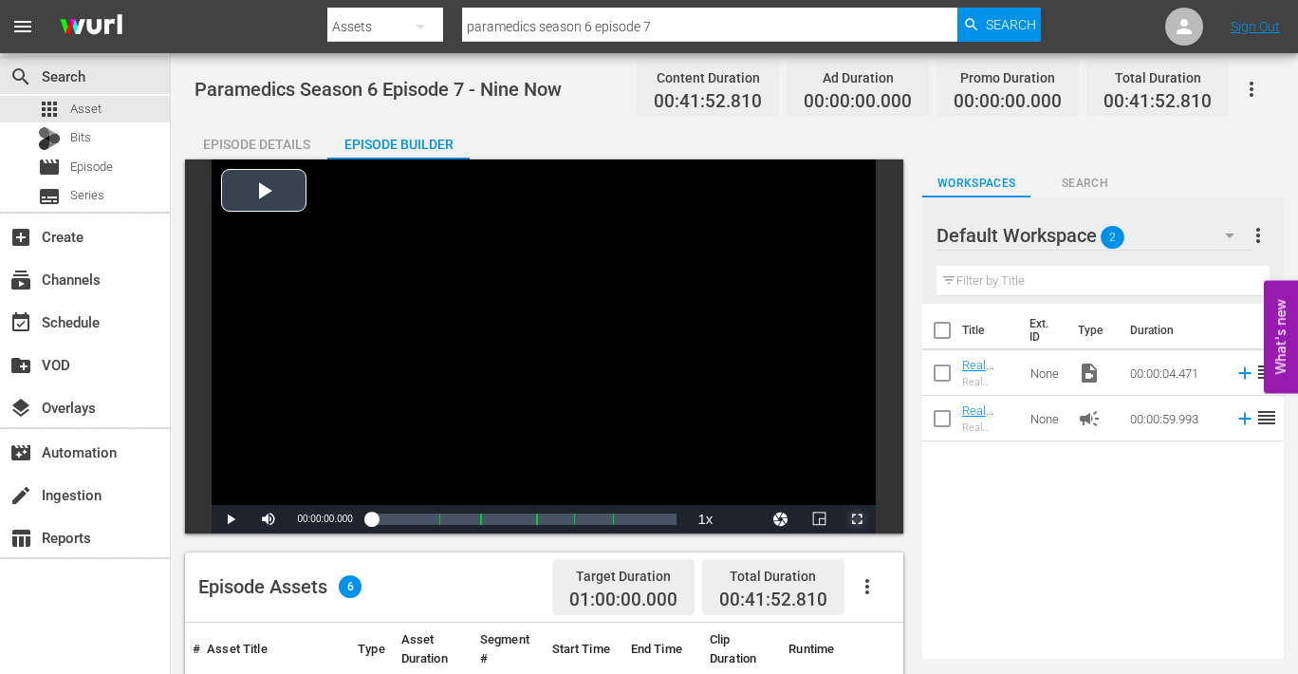
click at [857, 519] on span "Video Player" at bounding box center [857, 519] width 0 height 0
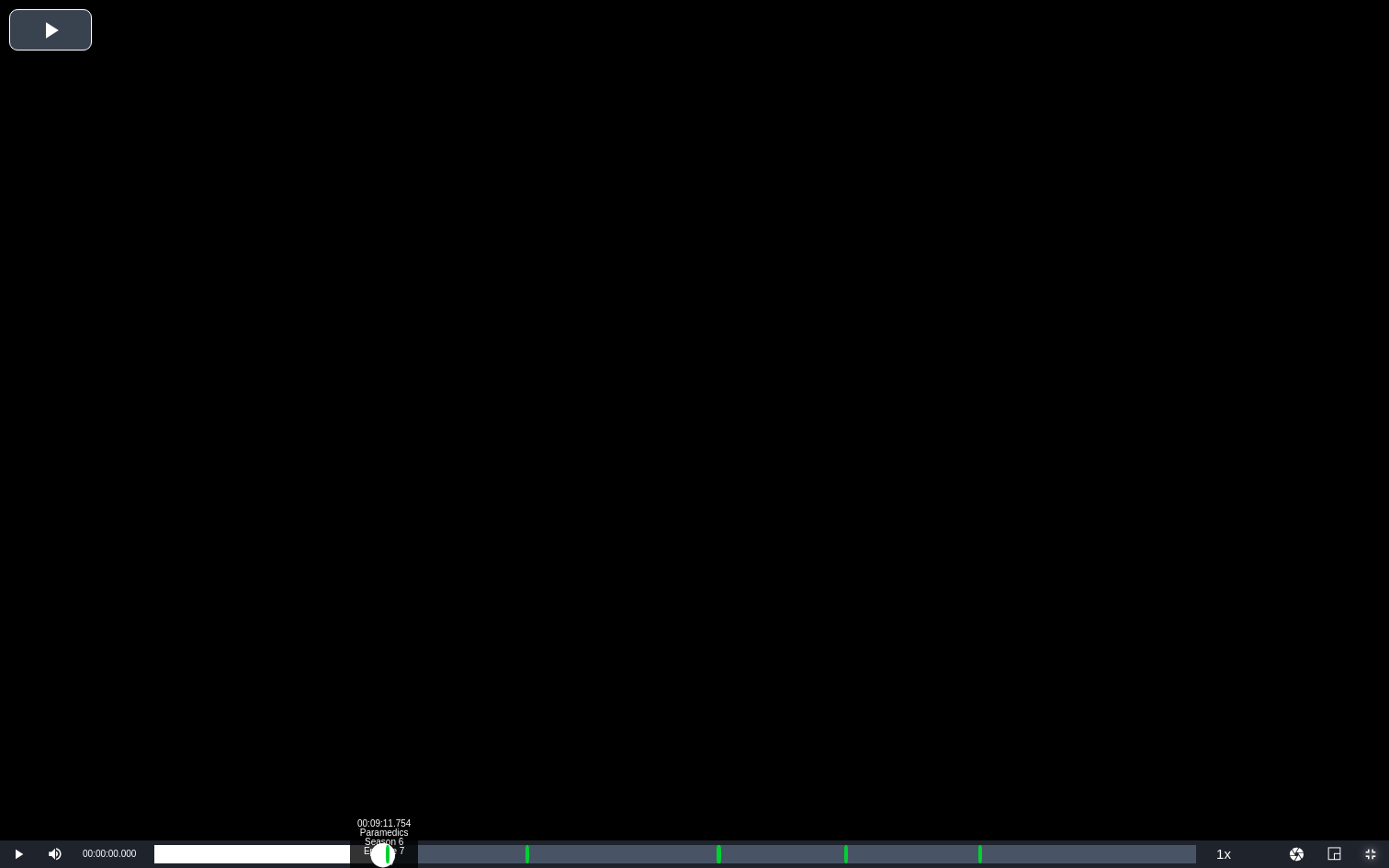
click at [383, 651] on div "Loaded : 0.23% 00:09:11.754 Paramedics Season 6 Episode 7 (1/6) 00:00:00.000" at bounding box center [675, 853] width 1042 height 18
click at [408, 651] on div "Loaded : 23.41% 00:10:13.799 Paramedics Season 6 Episode 7 (2/6) 00:09:21.817 C…" at bounding box center [675, 853] width 1042 height 18
click at [387, 651] on div "Progress Bar" at bounding box center [388, 853] width 6 height 24
click at [384, 651] on div "00:09:29.021" at bounding box center [268, 853] width 229 height 18
click at [380, 651] on div "00:09:18.506" at bounding box center [267, 853] width 226 height 18
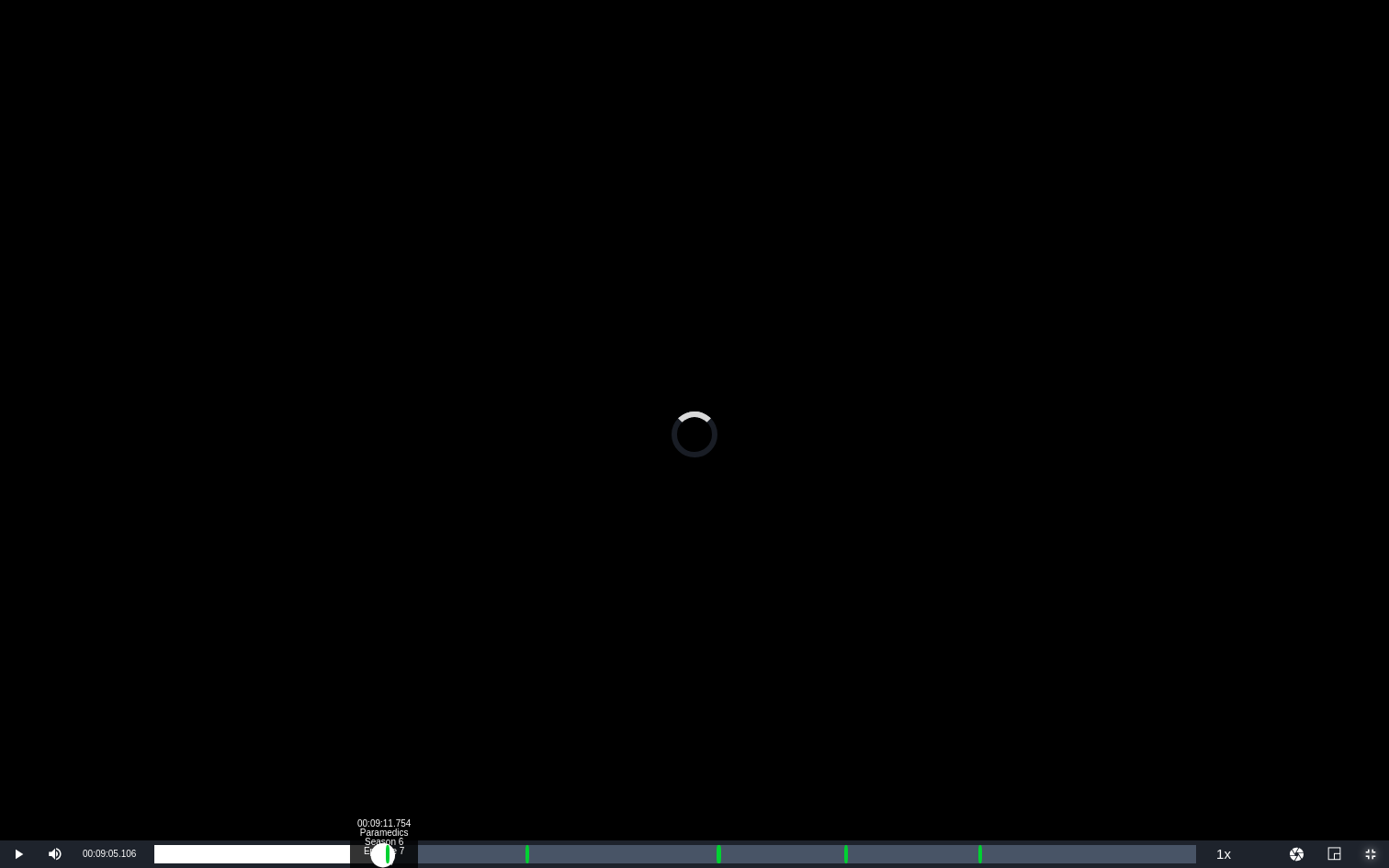
click at [383, 651] on div "00:09:05.106" at bounding box center [268, 853] width 228 height 18
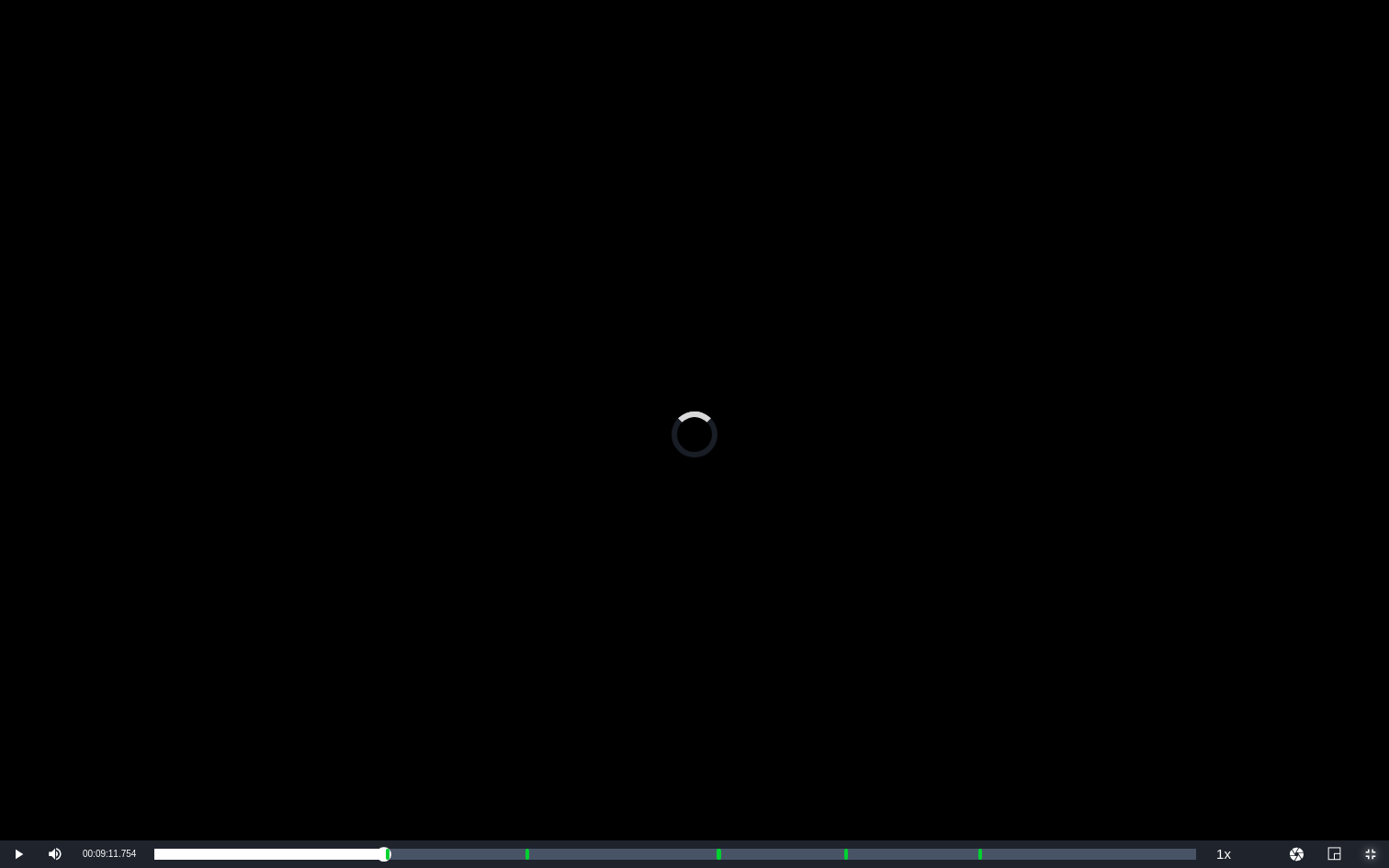
click at [1112, 651] on span "Video Player" at bounding box center [1371, 854] width 0 height 0
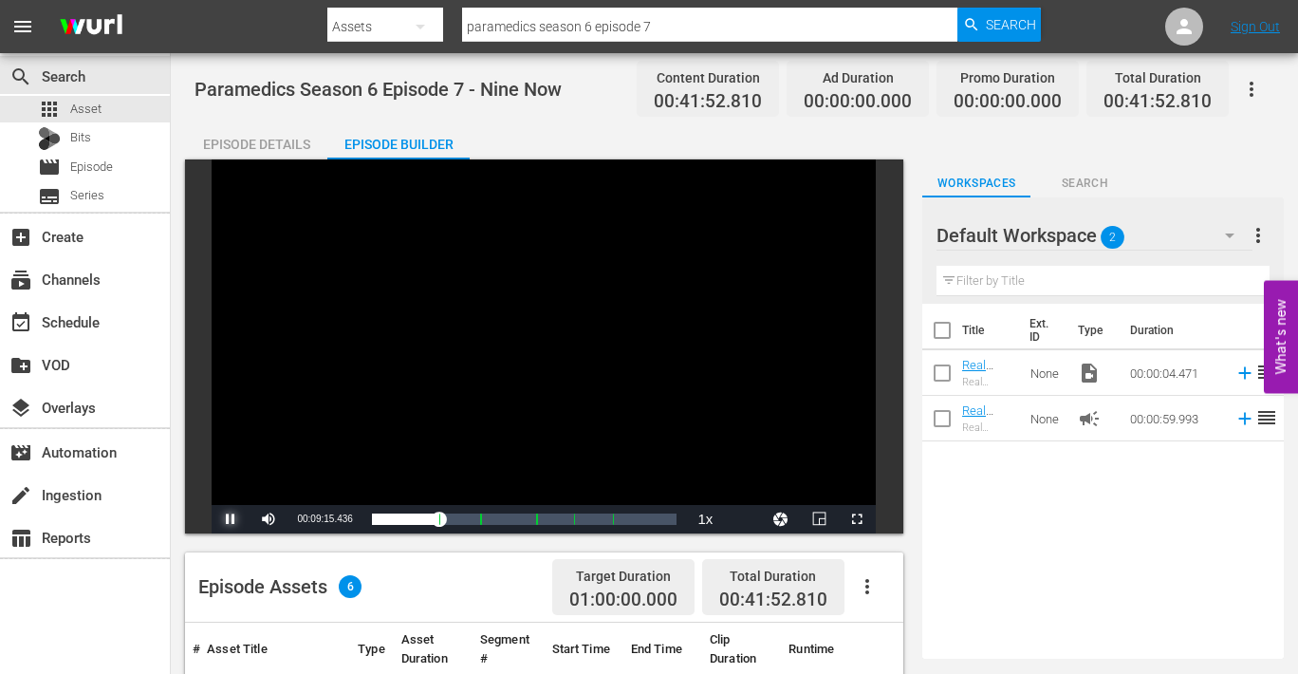
click at [231, 519] on span "Video Player" at bounding box center [231, 519] width 0 height 0
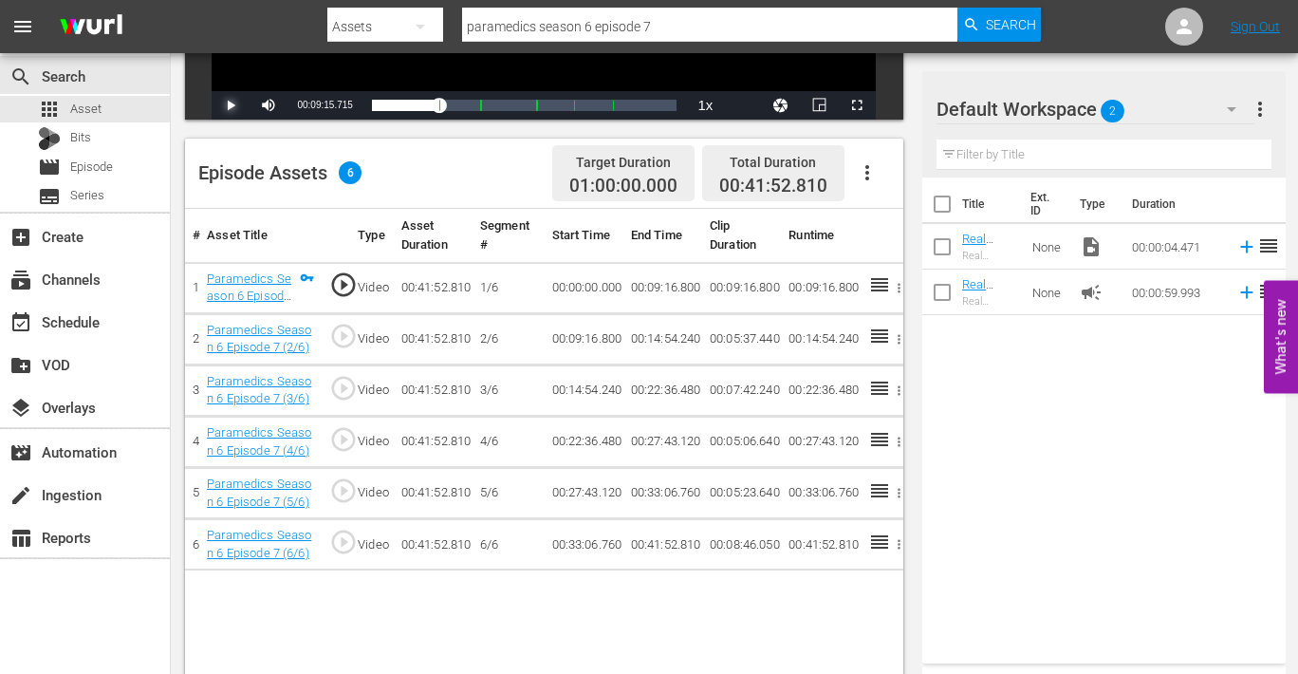
scroll to position [494, 0]
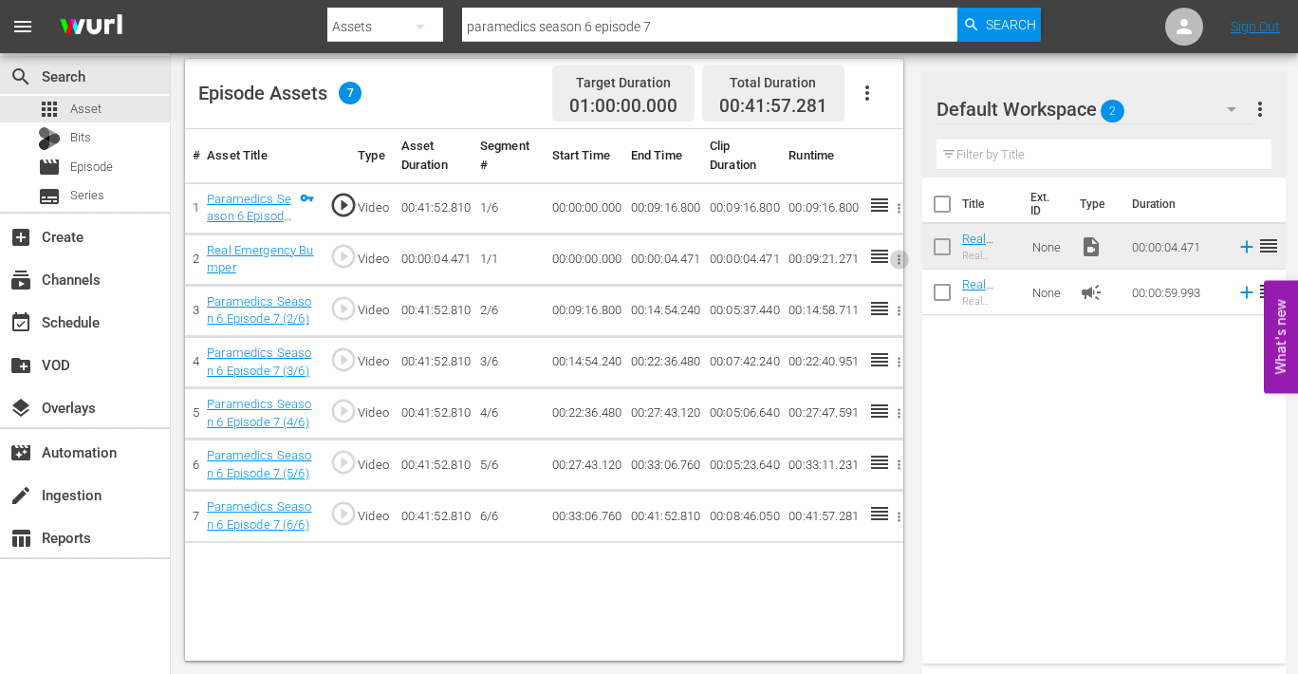
click at [898, 259] on icon "button" at bounding box center [899, 259] width 14 height 14
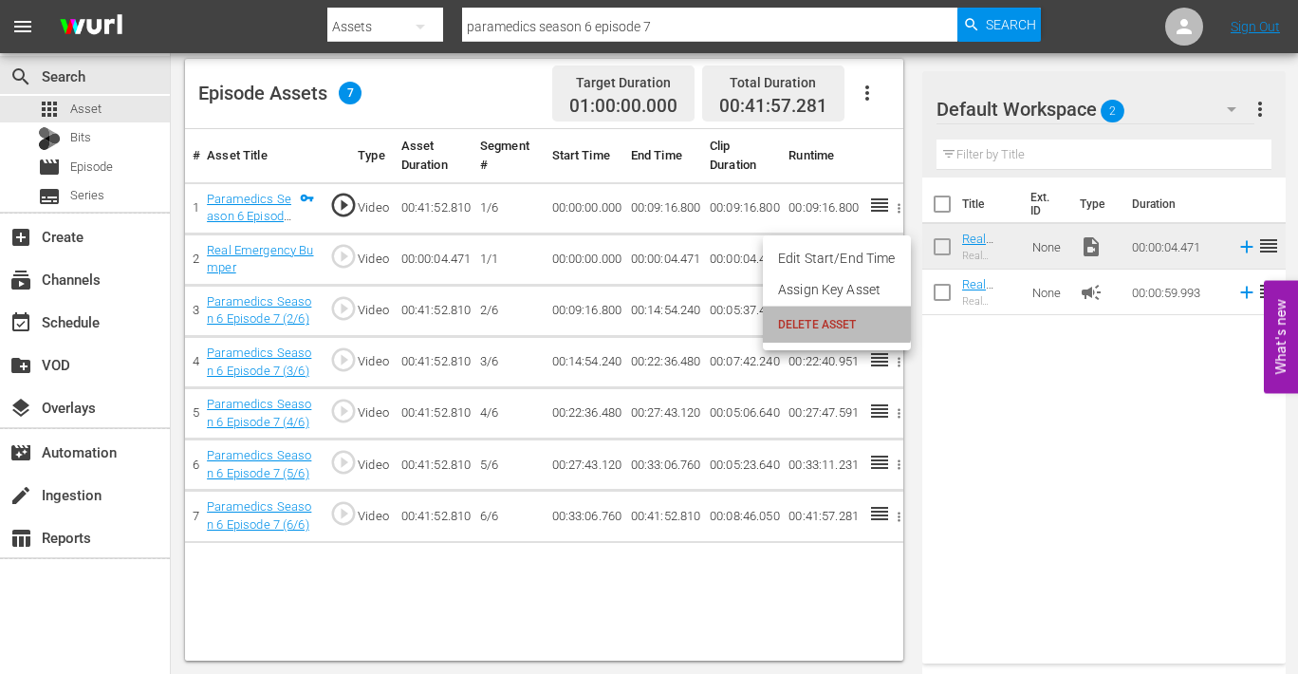
click at [818, 321] on span "DELETE ASSET" at bounding box center [837, 324] width 118 height 17
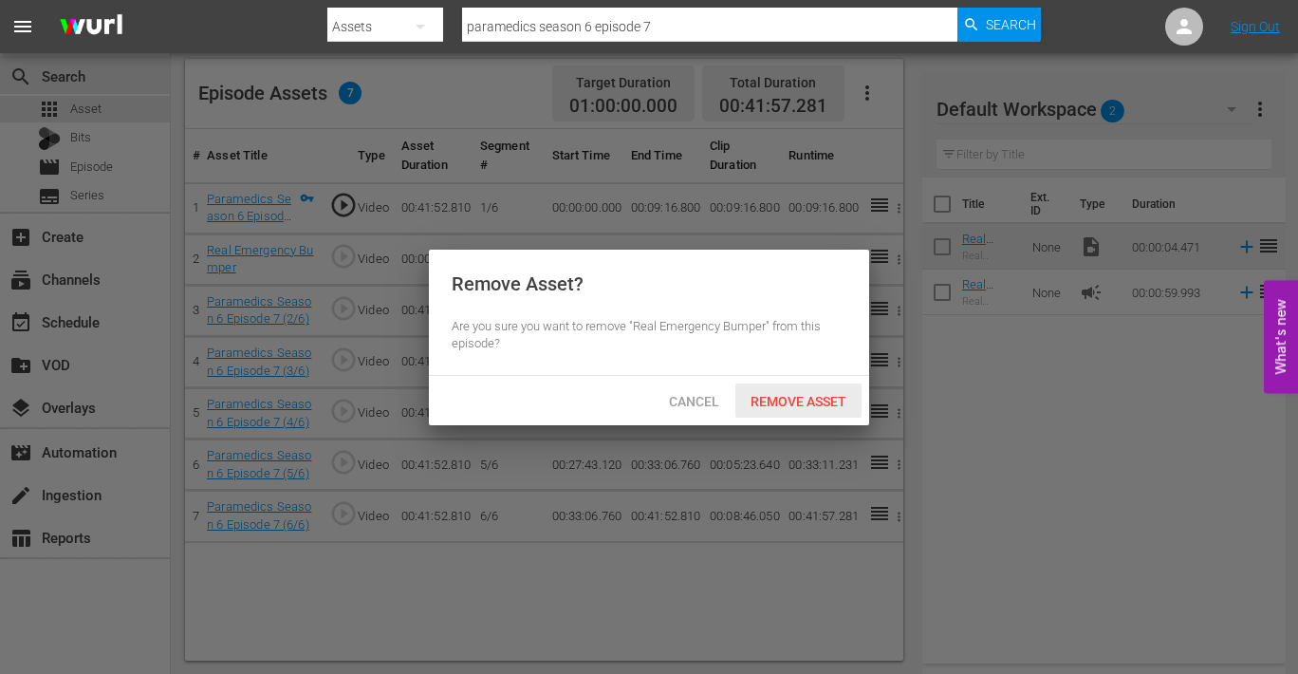
click at [794, 397] on span "Remove Asset" at bounding box center [799, 401] width 126 height 15
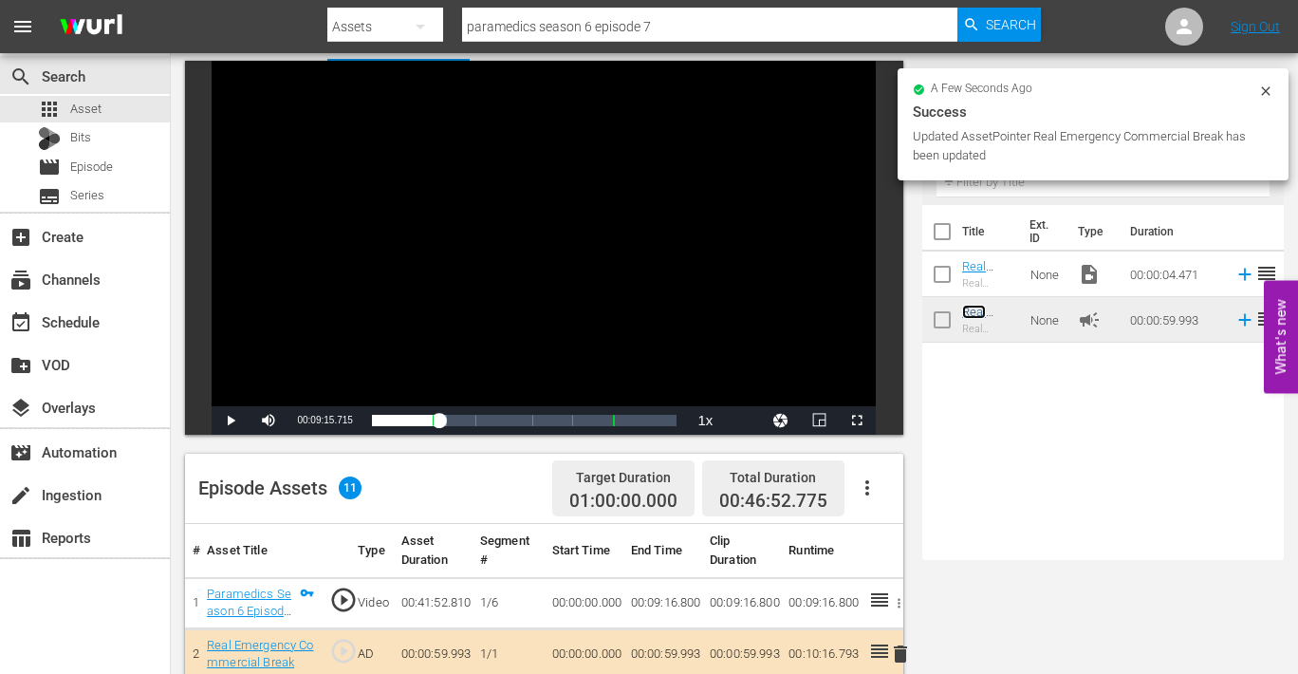
scroll to position [98, 0]
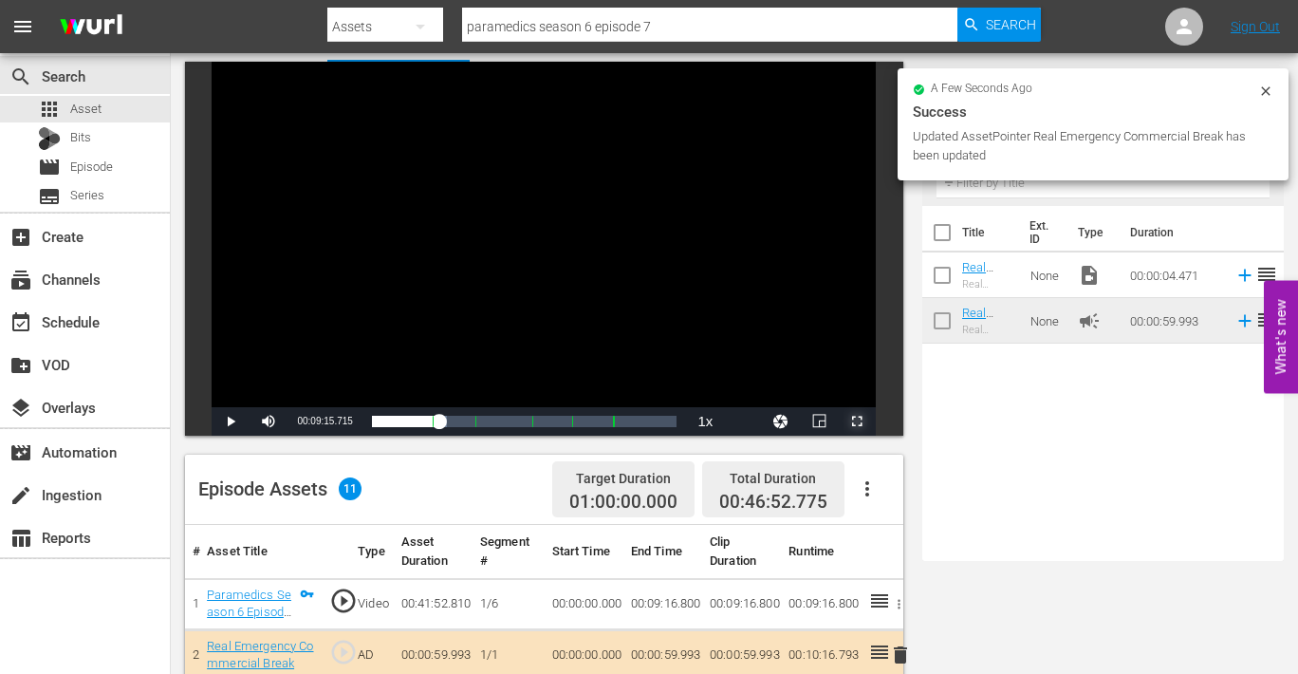
click at [857, 421] on span "Video Player" at bounding box center [857, 421] width 0 height 0
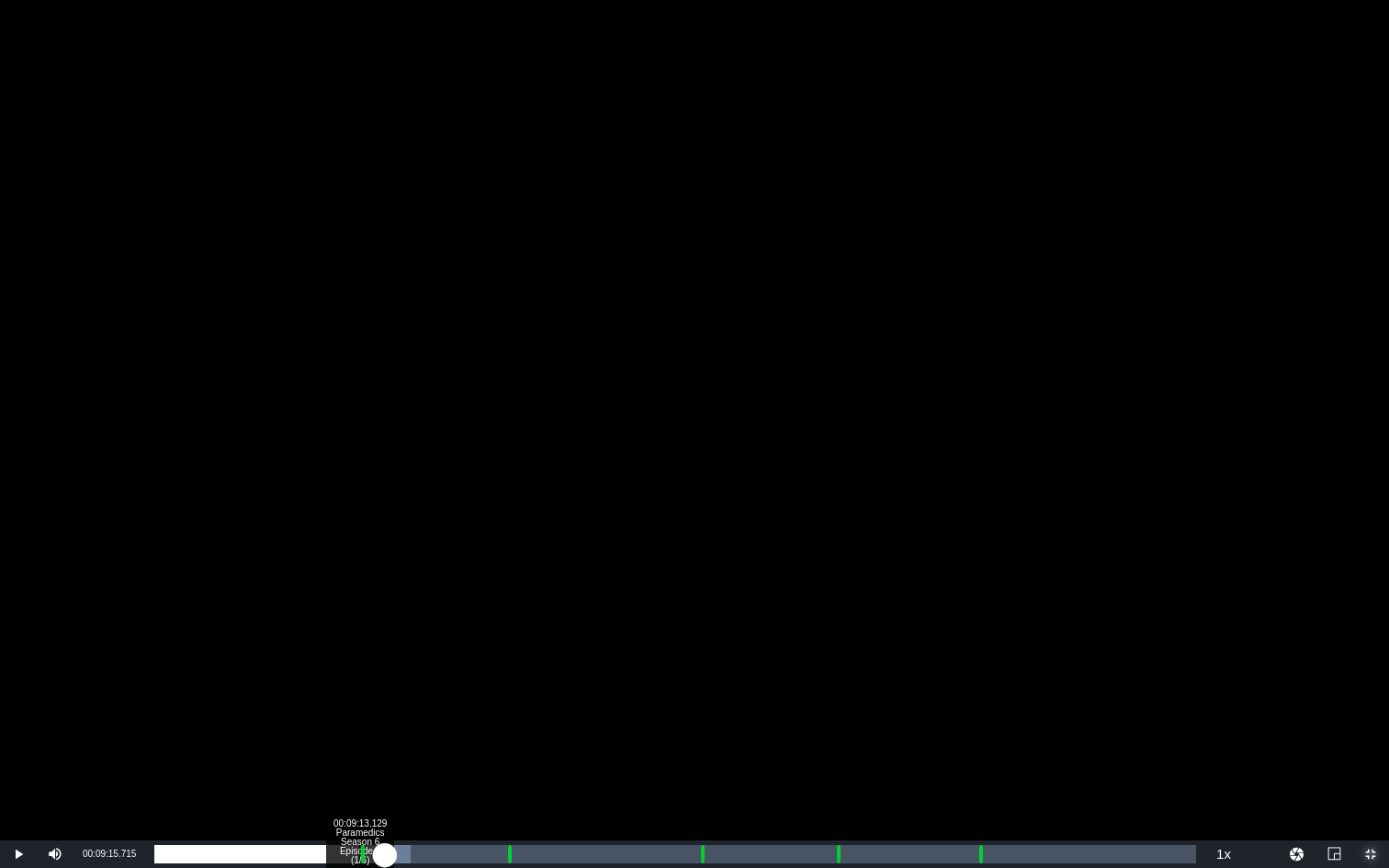
click at [359, 651] on div "Loaded : 24.62% 00:09:13.129 Paramedics Season 6 Episode 7 (1/6) 00:09:15.715 C…" at bounding box center [675, 853] width 1042 height 18
click at [381, 651] on div "Loaded : 0.00% 00:10:15.139 Paramedics Season 6 Episode 7 (2/6) 00:00:00.000 Cu…" at bounding box center [675, 853] width 1042 height 18
click at [360, 651] on div "Progress Bar" at bounding box center [362, 853] width 5 height 24
click at [382, 651] on div "Loaded : 9.92% 00:10:15.139 Paramedics Season 6 Episode 7 (2/6) 00:00:05.913 Cu…" at bounding box center [675, 853] width 1042 height 18
click at [506, 651] on div "Loaded : 26.05% 00:15:49.993 Paramedics Season 6 Episode 7 (3/6) 00:09:51.783 C…" at bounding box center [675, 853] width 1042 height 18
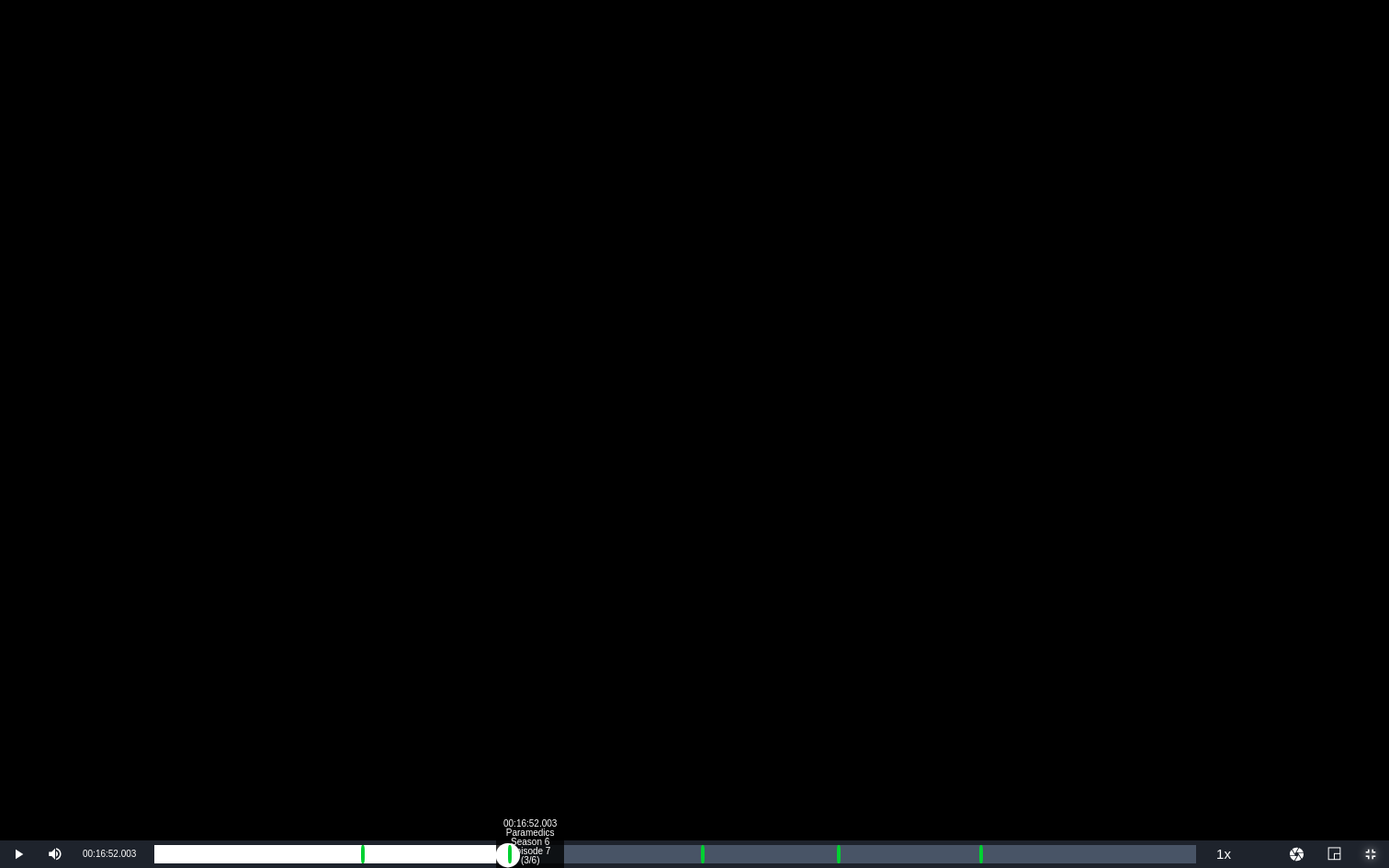
click at [529, 651] on div "00:16:52.003 Paramedics Season 6 Episode 7 (3/6)" at bounding box center [529, 853] width 1 height 18
click at [700, 651] on div "Loaded : 35.61% 00:24:33.358 Paramedics Season 6 Episode 7 (4/6) 00:14:54.756 C…" at bounding box center [675, 853] width 1042 height 18
click at [722, 651] on div "Loaded : 9.92% 00:25:35.368 Paramedics Season 6 Episode 7 (4/6) 00:00:00.388 Cu…" at bounding box center [675, 853] width 1042 height 18
click at [836, 651] on div "Loaded : 54.01% 00:30:40.457 Paramedics Season 6 Episode 7 (5/6) 00:22:37.269 C…" at bounding box center [675, 853] width 1042 height 18
click at [859, 651] on div "Loaded : 9.92% 00:31:42.467 Paramedics Season 6 Episode 7 (5/6) 00:00:00.463 Cu…" at bounding box center [675, 853] width 1042 height 18
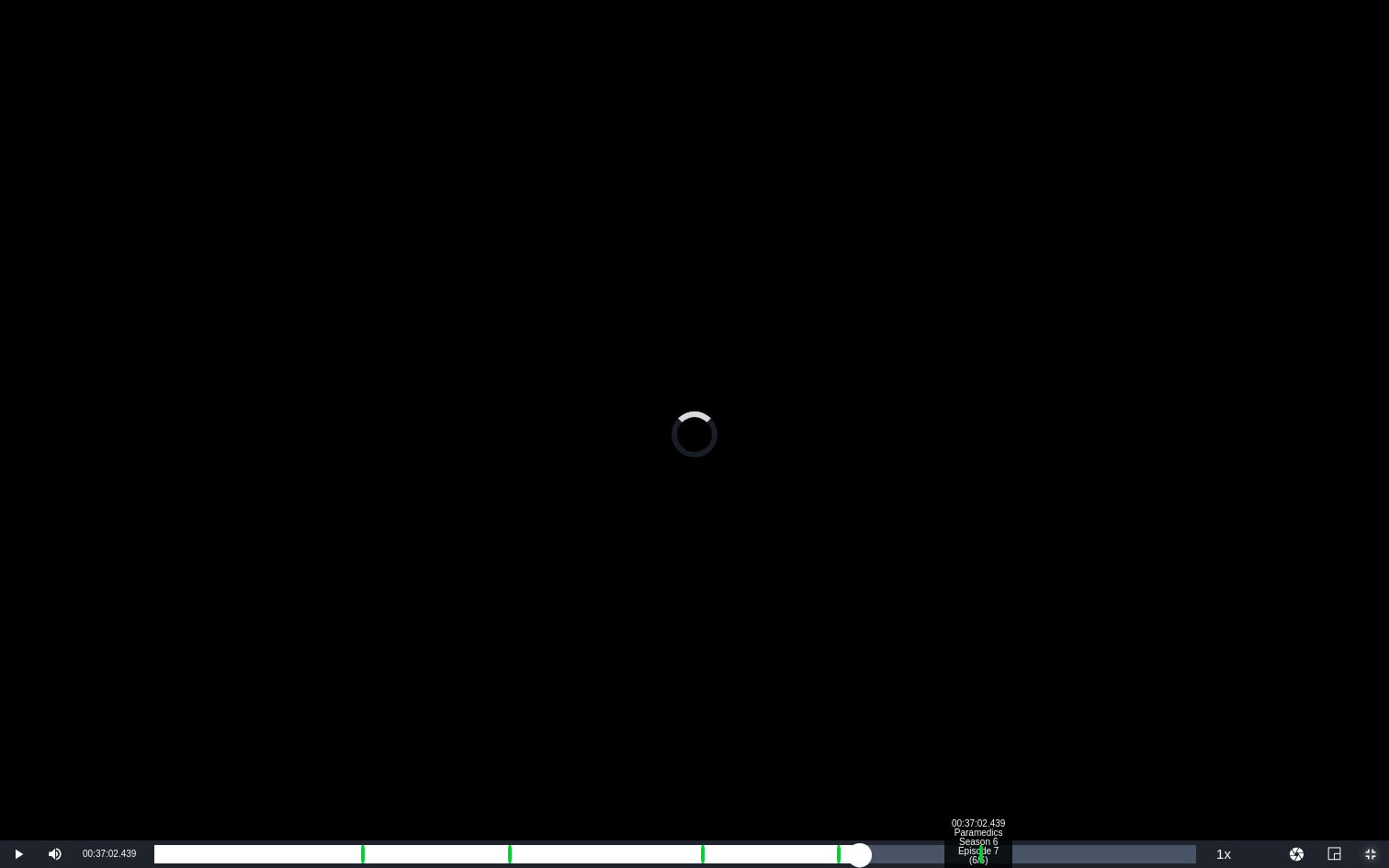
click at [978, 651] on div "00:37:02.439 Paramedics Season 6 Episode 7 (6/6)" at bounding box center [978, 853] width 1 height 18
click at [1000, 651] on div "Loaded : 9.92% 00:38:01.969 Paramedics Season 6 Episode 7 (6/6) 00:00:03.004 Cu…" at bounding box center [675, 853] width 1042 height 18
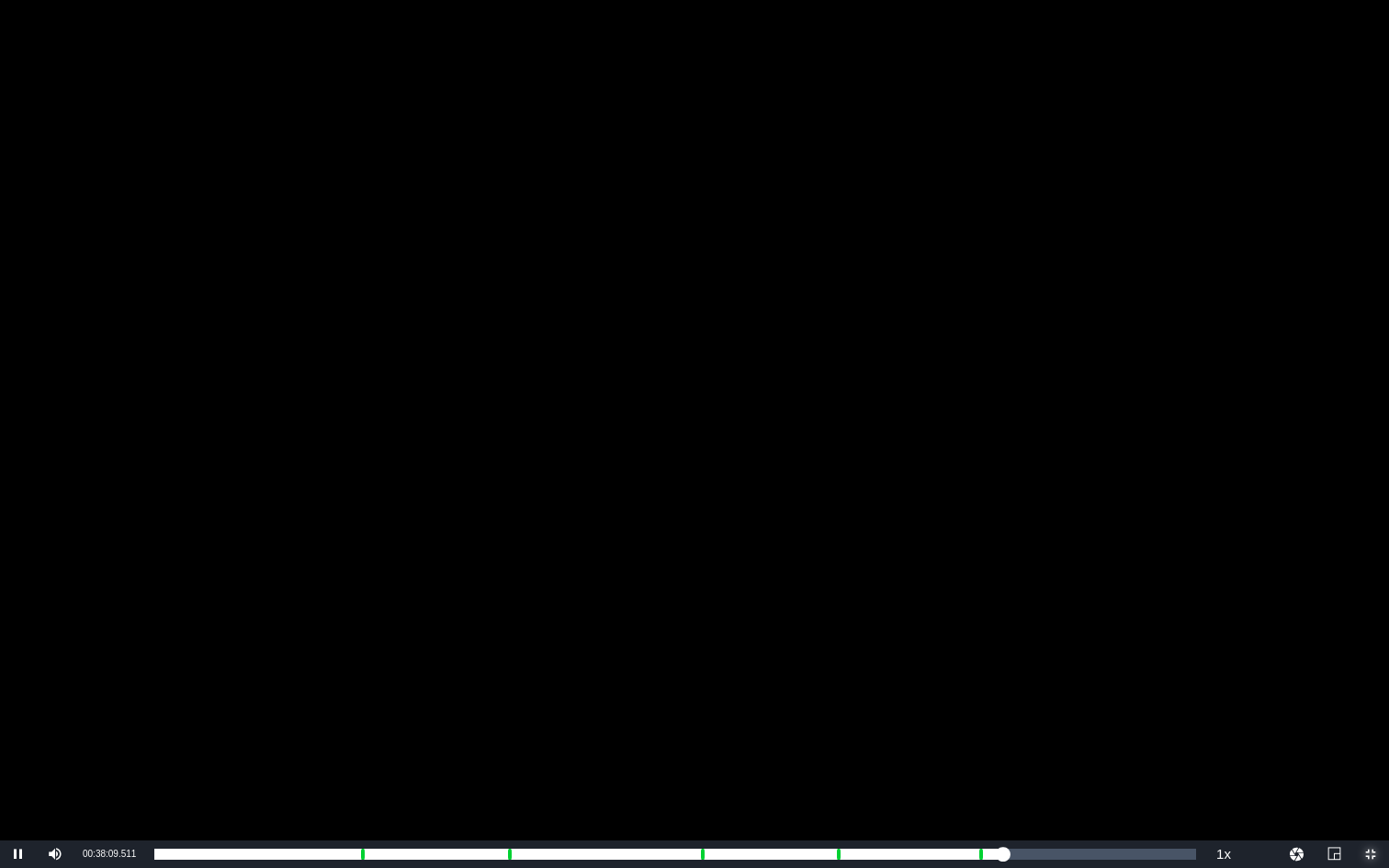
click at [1112, 651] on span "Video Player" at bounding box center [1371, 854] width 0 height 0
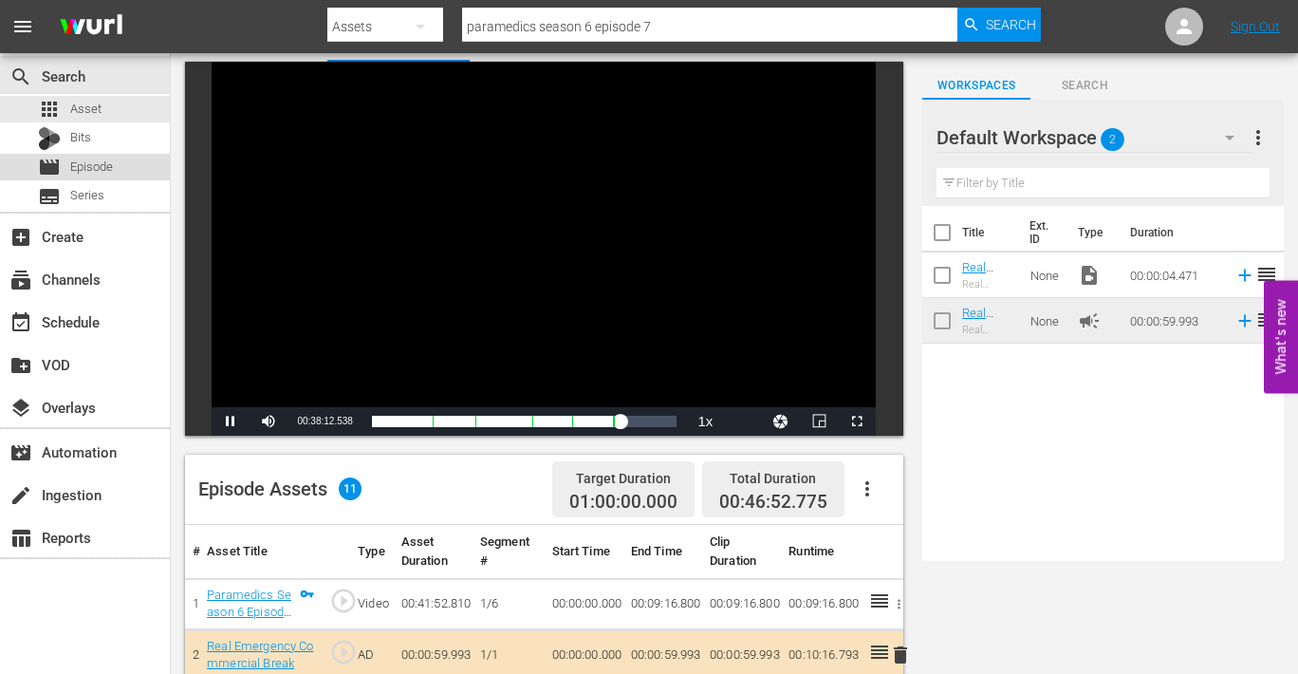
click at [92, 171] on span "Episode" at bounding box center [91, 167] width 43 height 19
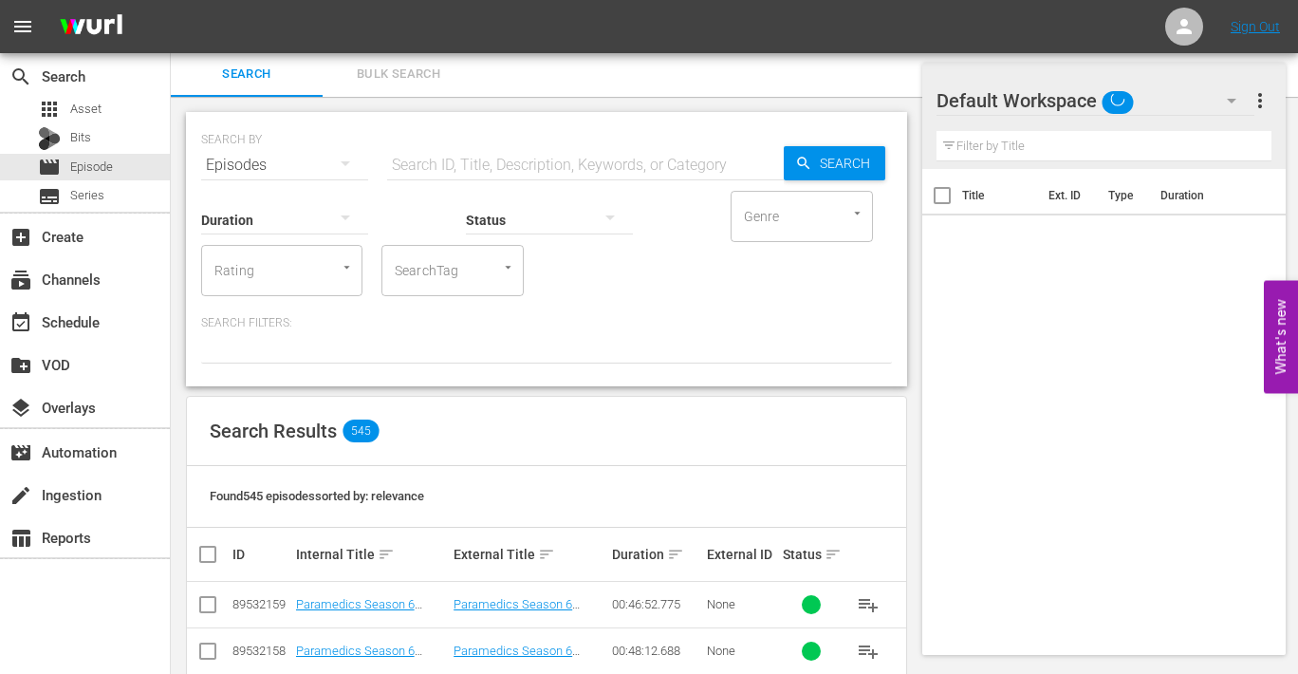
scroll to position [98, 0]
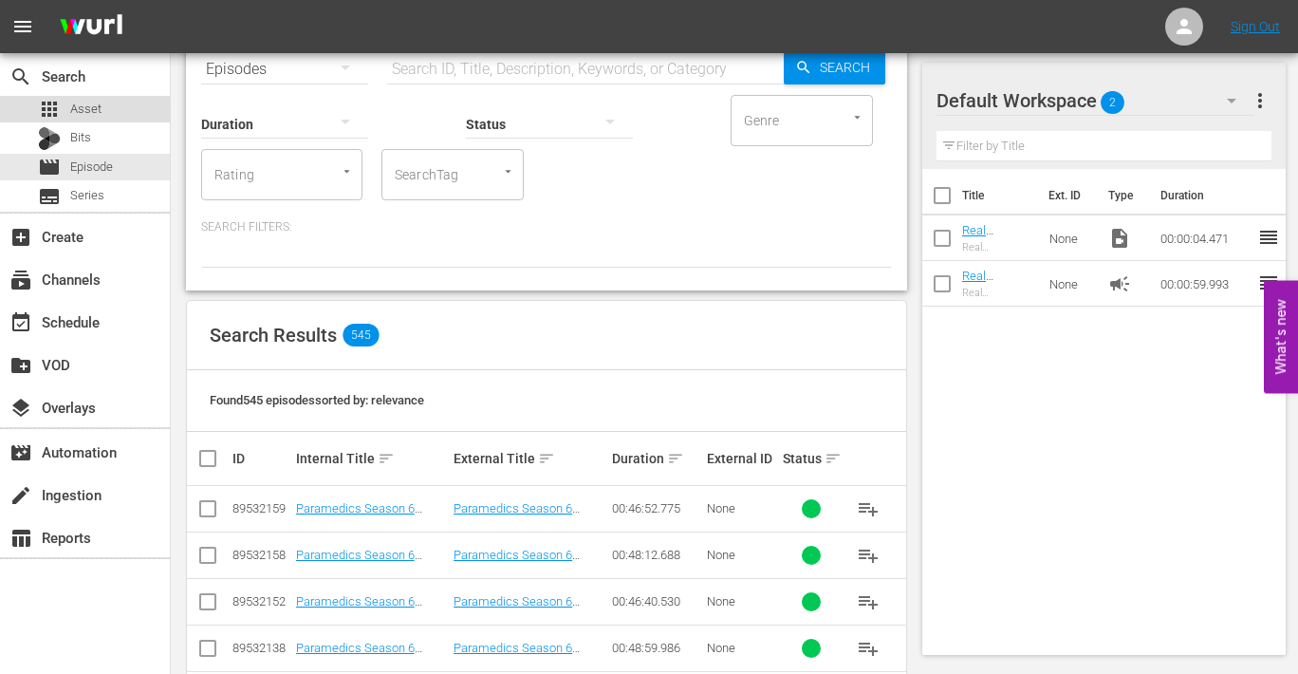
click at [79, 107] on span "Asset" at bounding box center [85, 109] width 31 height 19
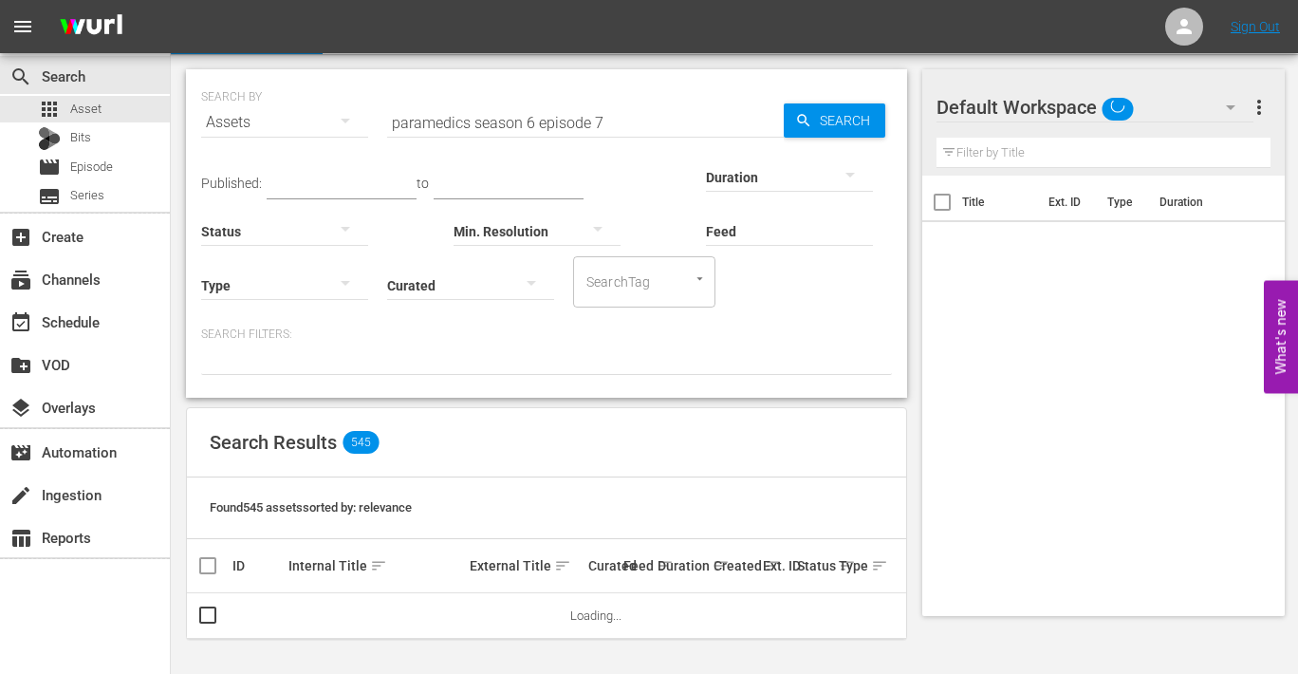
scroll to position [45, 0]
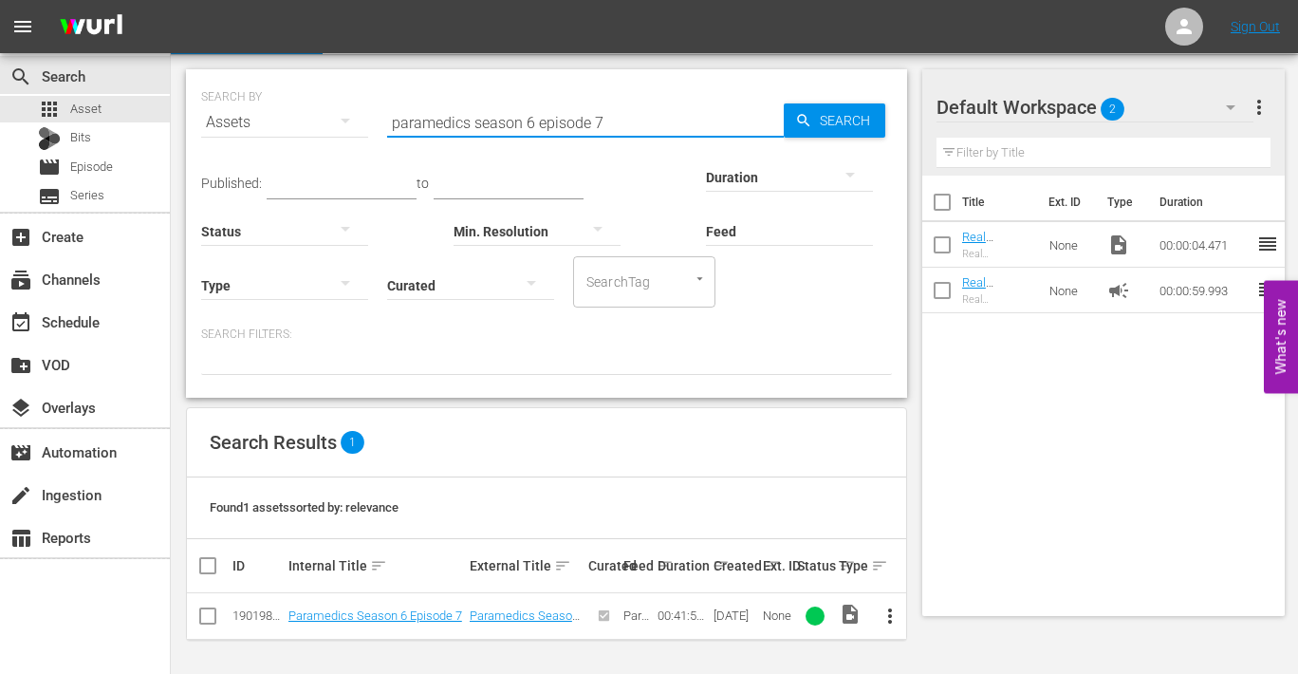
click at [604, 120] on input "paramedics season 6 episode 7" at bounding box center [585, 123] width 397 height 46
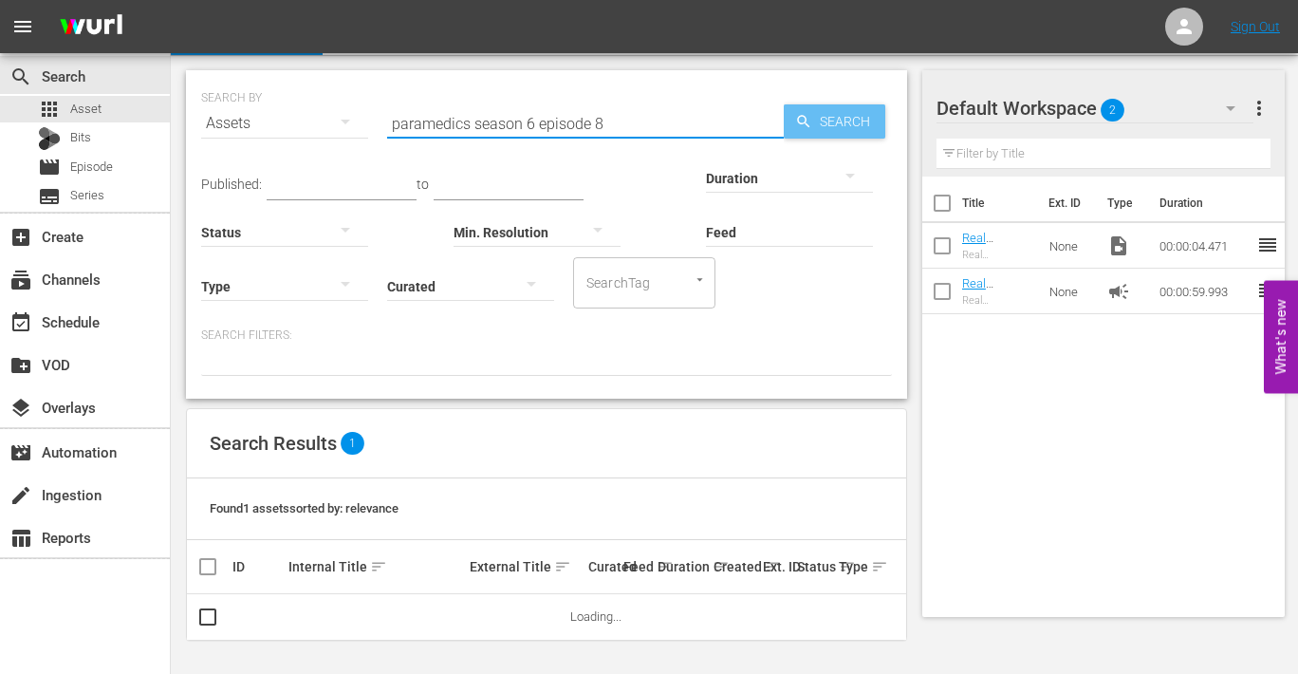
type input "paramedics season 6 episode 8"
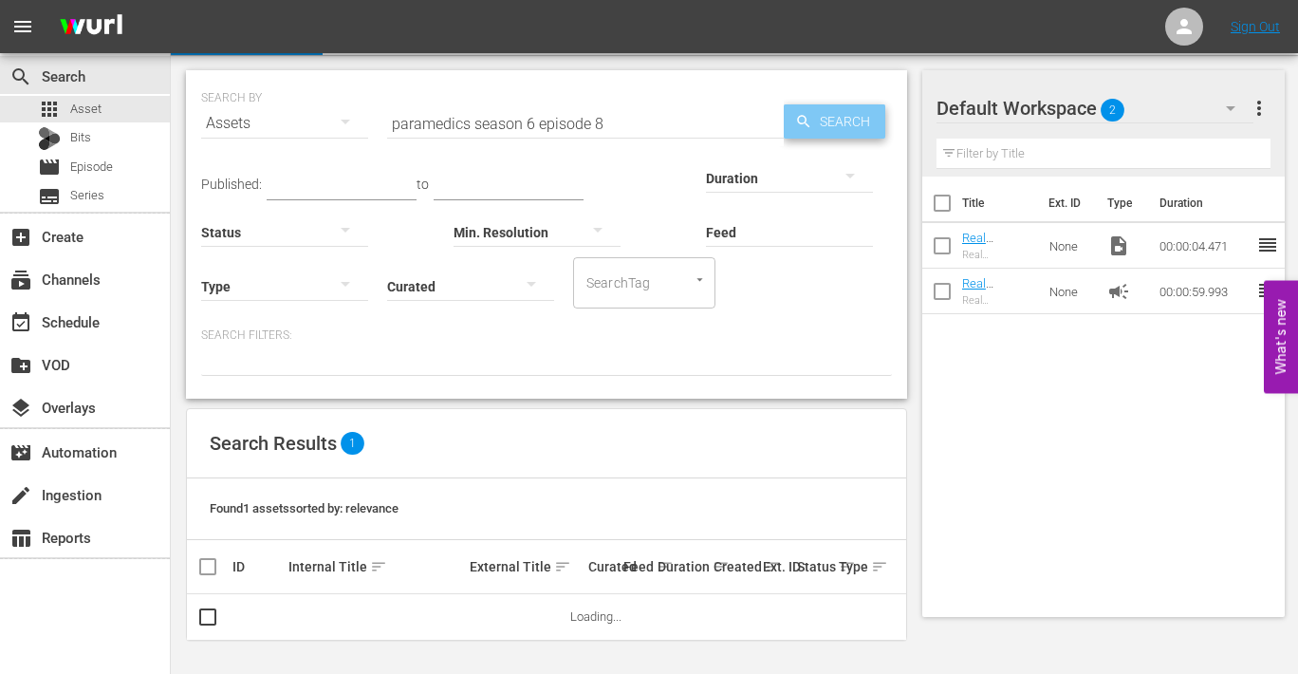
drag, startPoint x: 825, startPoint y: 110, endPoint x: 813, endPoint y: 120, distance: 14.8
click at [825, 110] on span "Search" at bounding box center [849, 121] width 73 height 34
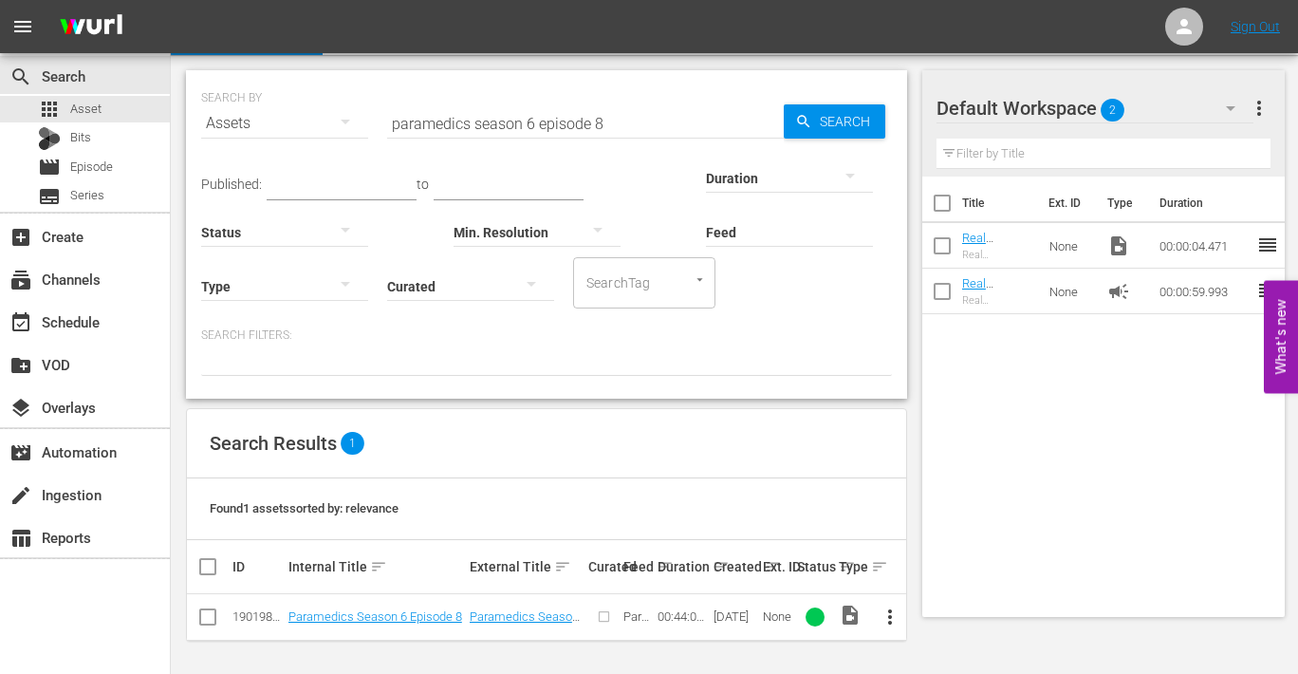
scroll to position [45, 0]
click at [890, 616] on span "more_vert" at bounding box center [890, 616] width 23 height 23
click at [939, 610] on div "Episode" at bounding box center [992, 608] width 129 height 46
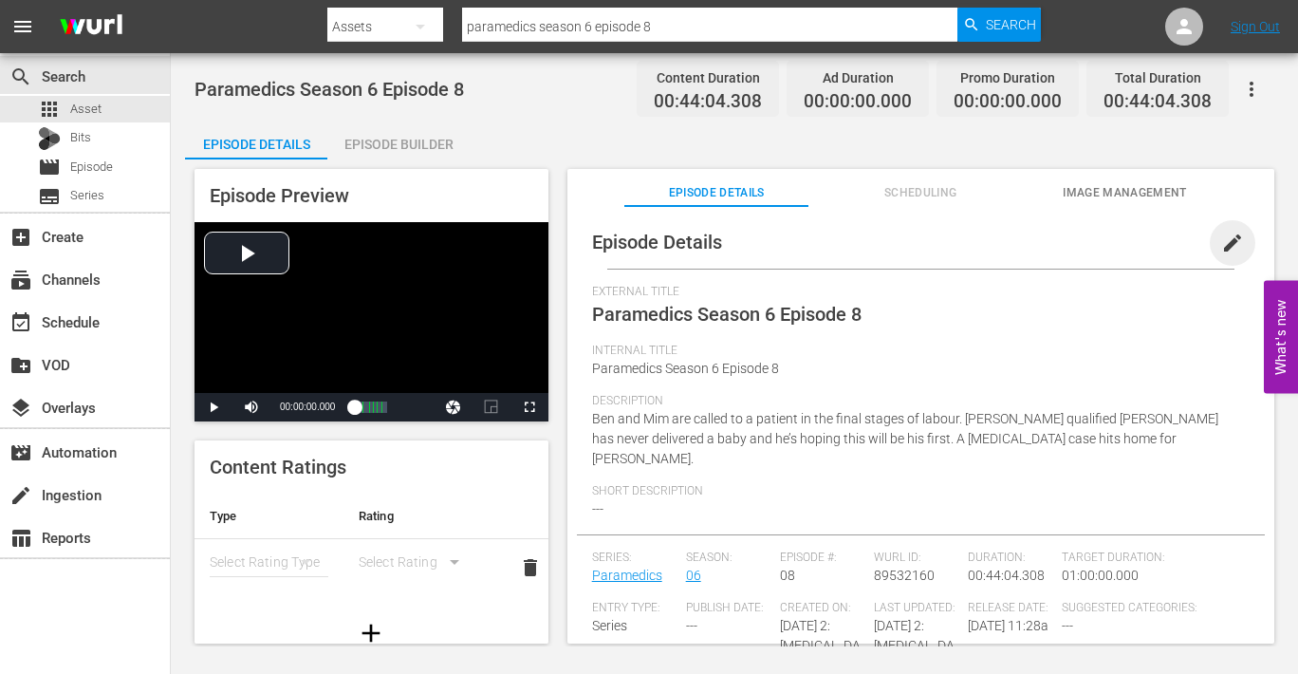
click at [1149, 242] on span "edit" at bounding box center [1233, 243] width 23 height 23
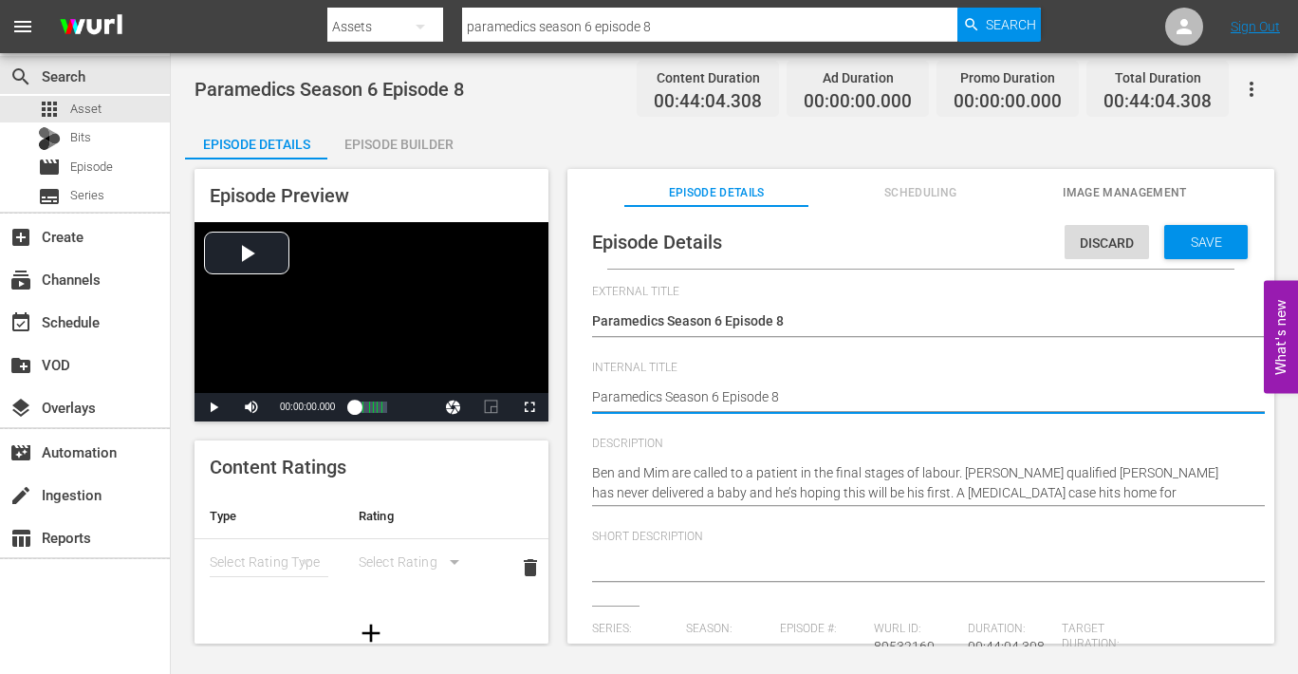
type textarea "Paramedics Season 6 Episode 8"
type textarea "Paramedics Season 6 Episode 8 -"
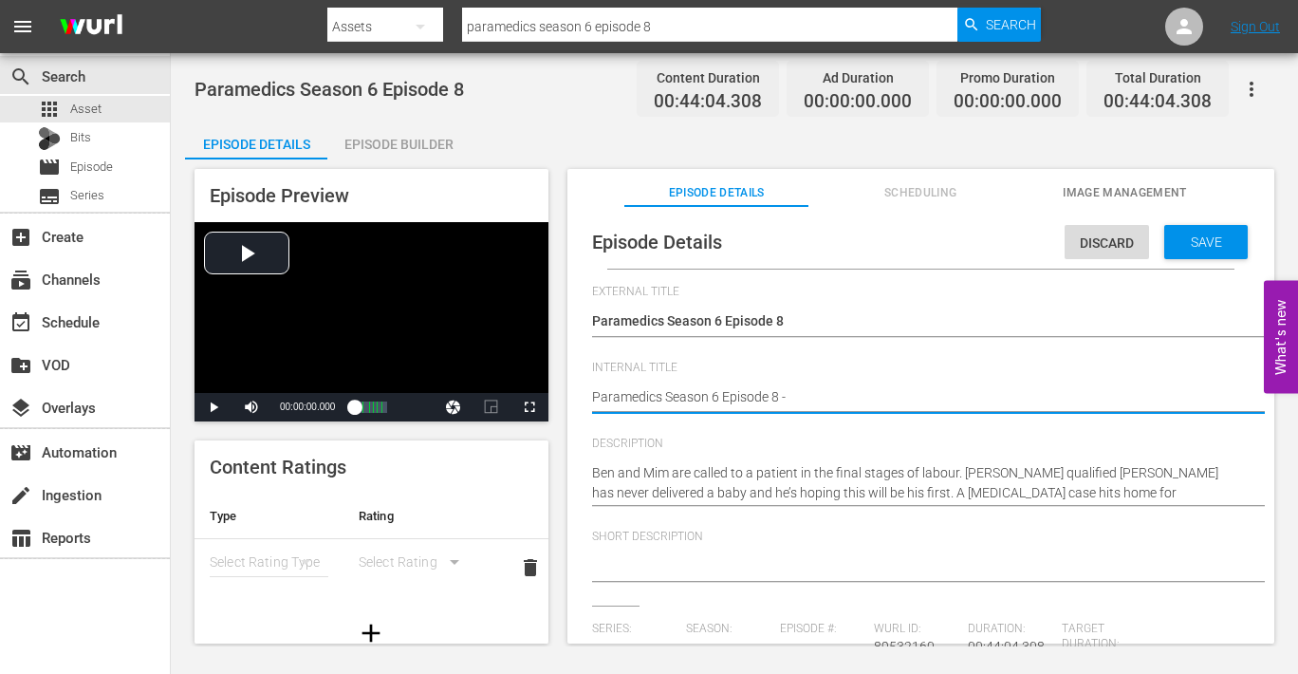
type textarea "Paramedics Season 6 Episode 8 -"
type textarea "Paramedics Season 6 Episode 8 - N"
type textarea "Paramedics Season 6 Episode 8 - Ni"
type textarea "Paramedics Season 6 Episode 8 - Nin"
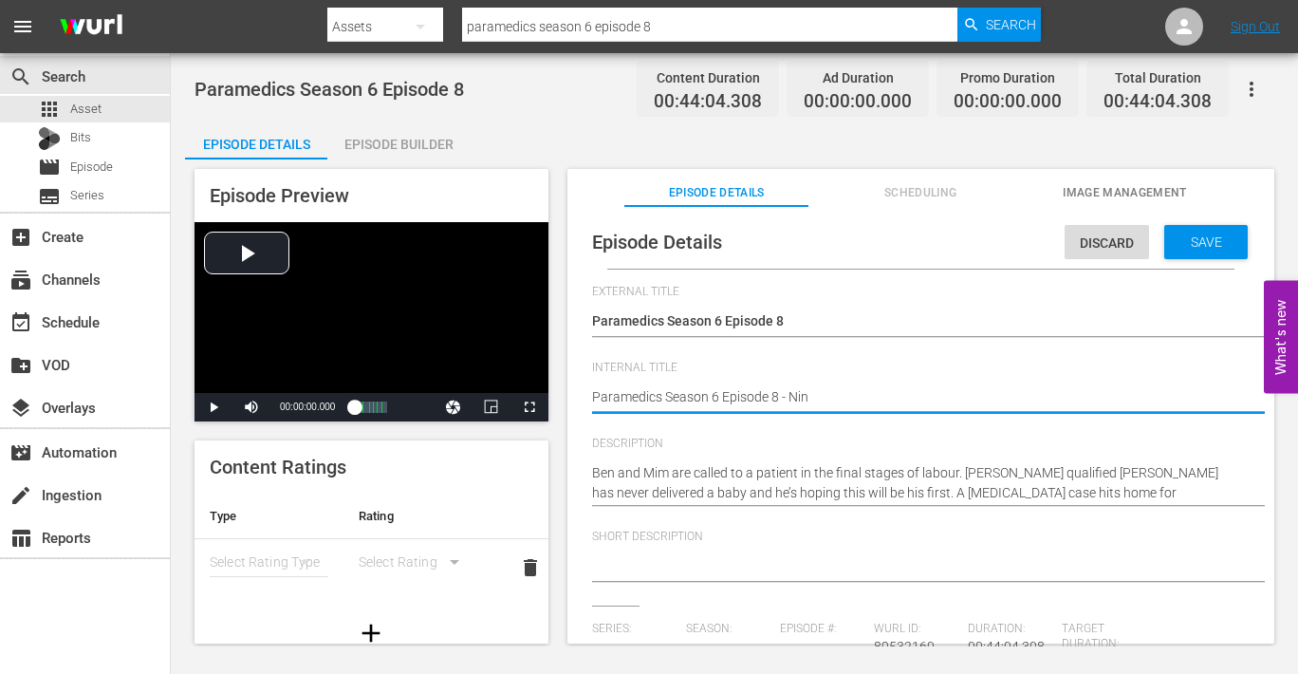
type textarea "Paramedics Season 6 Episode 8 - Nine"
type textarea "Paramedics Season 6 Episode 8 - Nine N"
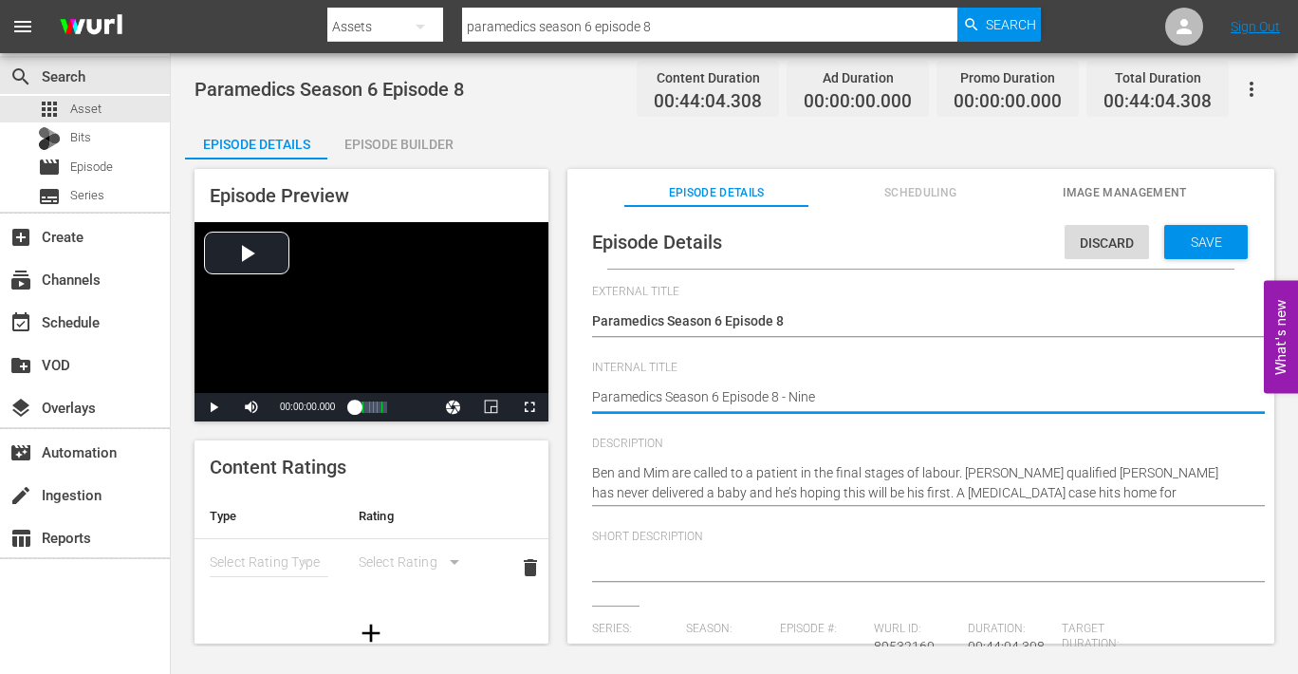
type textarea "Paramedics Season 6 Episode 8 - Nine N"
type textarea "Paramedics Season 6 Episode 8 - Nine No"
type textarea "Paramedics Season 6 Episode 8 - Nine Now"
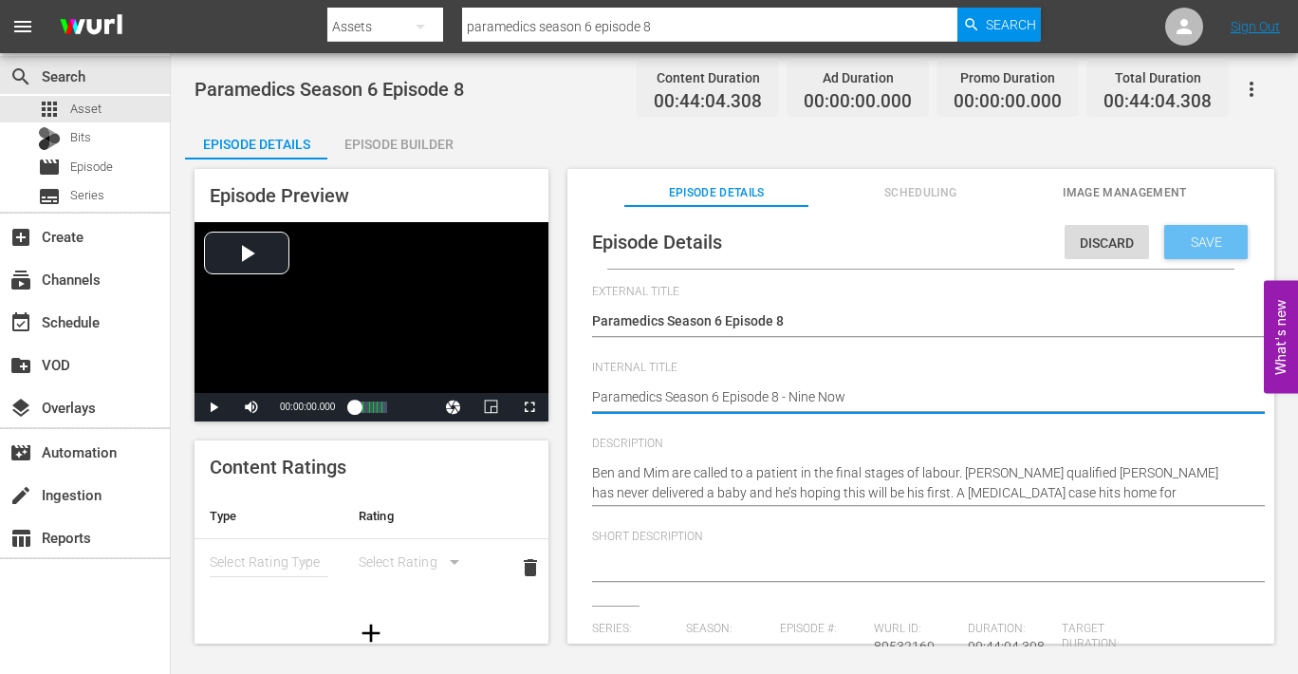
click at [1149, 236] on span "Save" at bounding box center [1207, 241] width 62 height 15
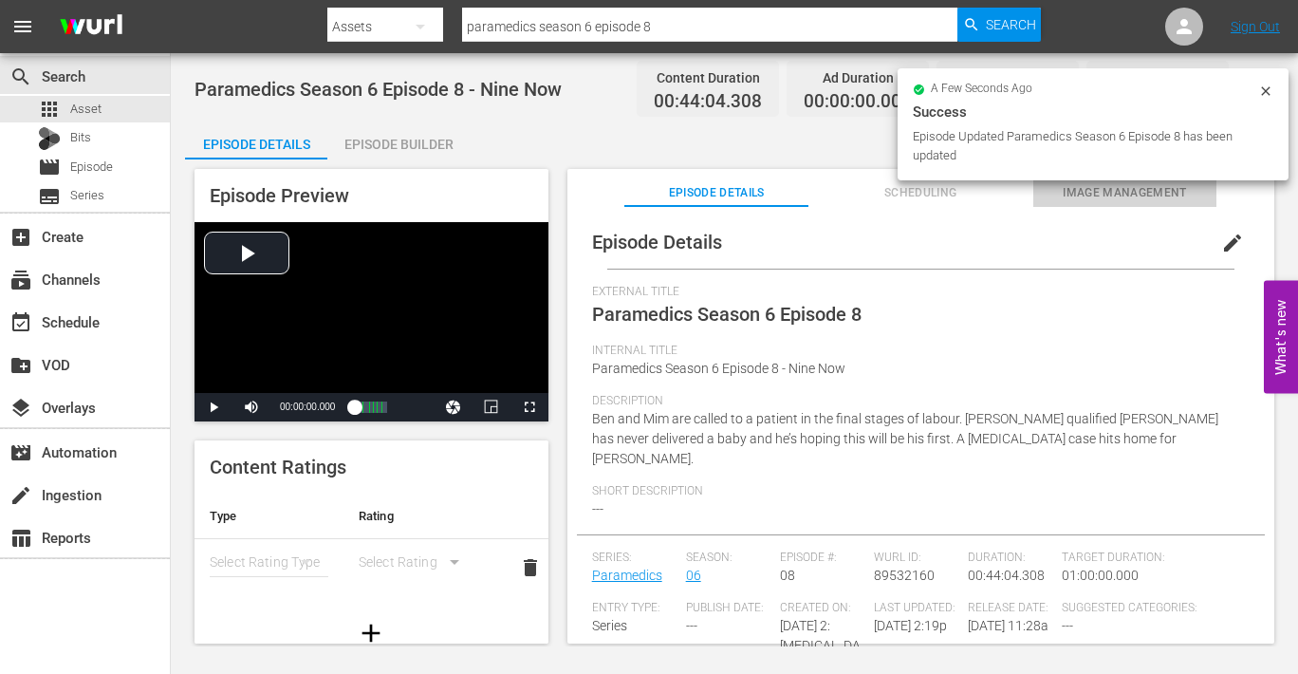
click at [1123, 193] on span "Image Management" at bounding box center [1126, 193] width 184 height 20
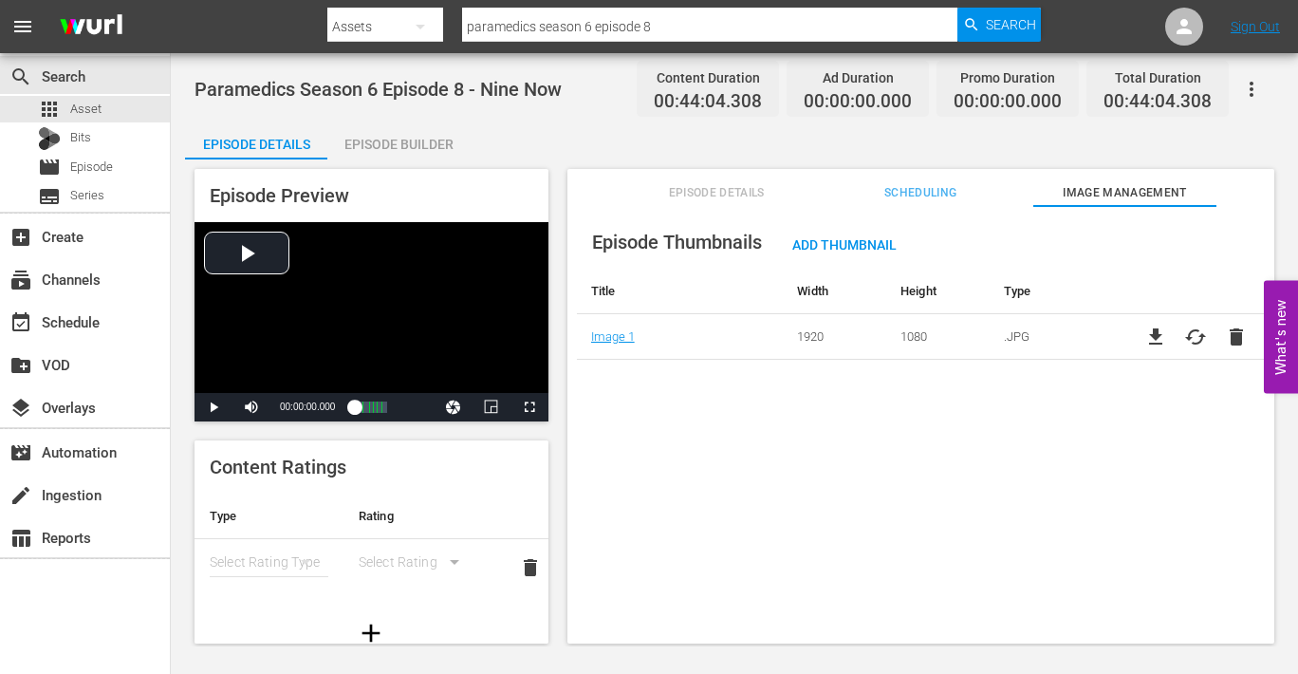
click at [414, 144] on div "Episode Builder" at bounding box center [398, 144] width 142 height 46
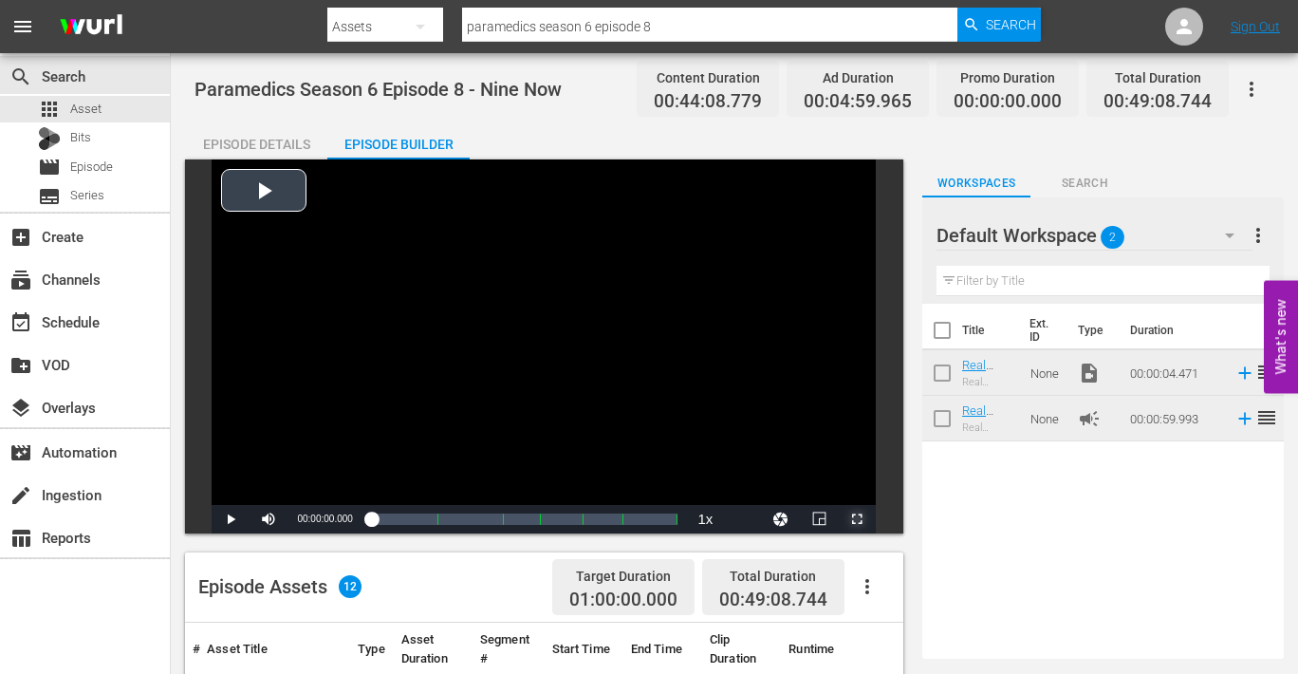
click at [857, 519] on span "Video Player" at bounding box center [857, 519] width 0 height 0
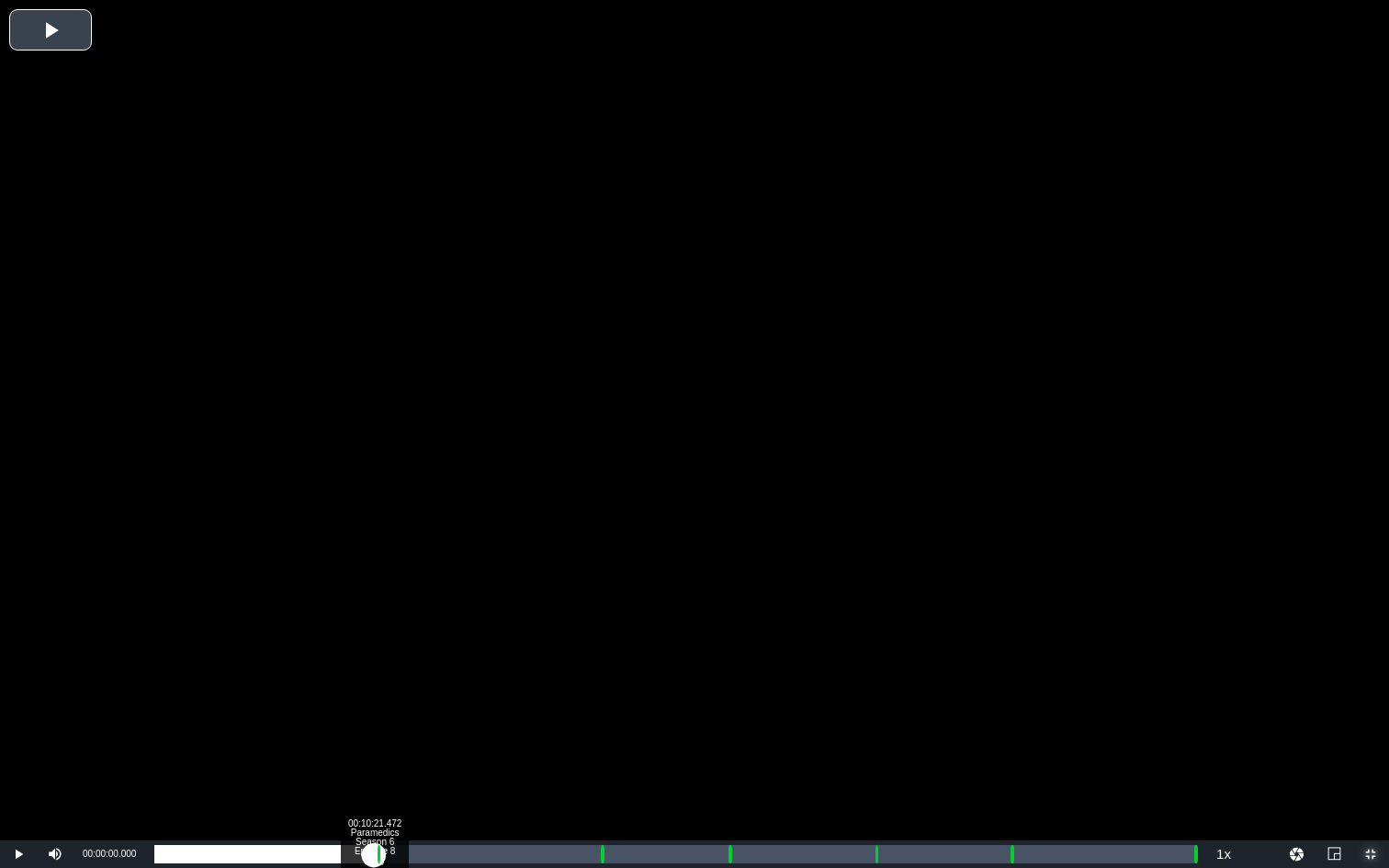
click at [374, 651] on div "Loaded : 0.22% 00:10:21.472 Paramedics Season 6 Episode 8 (1/6) 00:00:00.000" at bounding box center [675, 853] width 1042 height 18
click at [397, 651] on div "Loaded : 9.92% 00:11:26.480 Paramedics Season 6 Episode 8 (2/6) 00:00:00.837 Cu…" at bounding box center [675, 853] width 1042 height 18
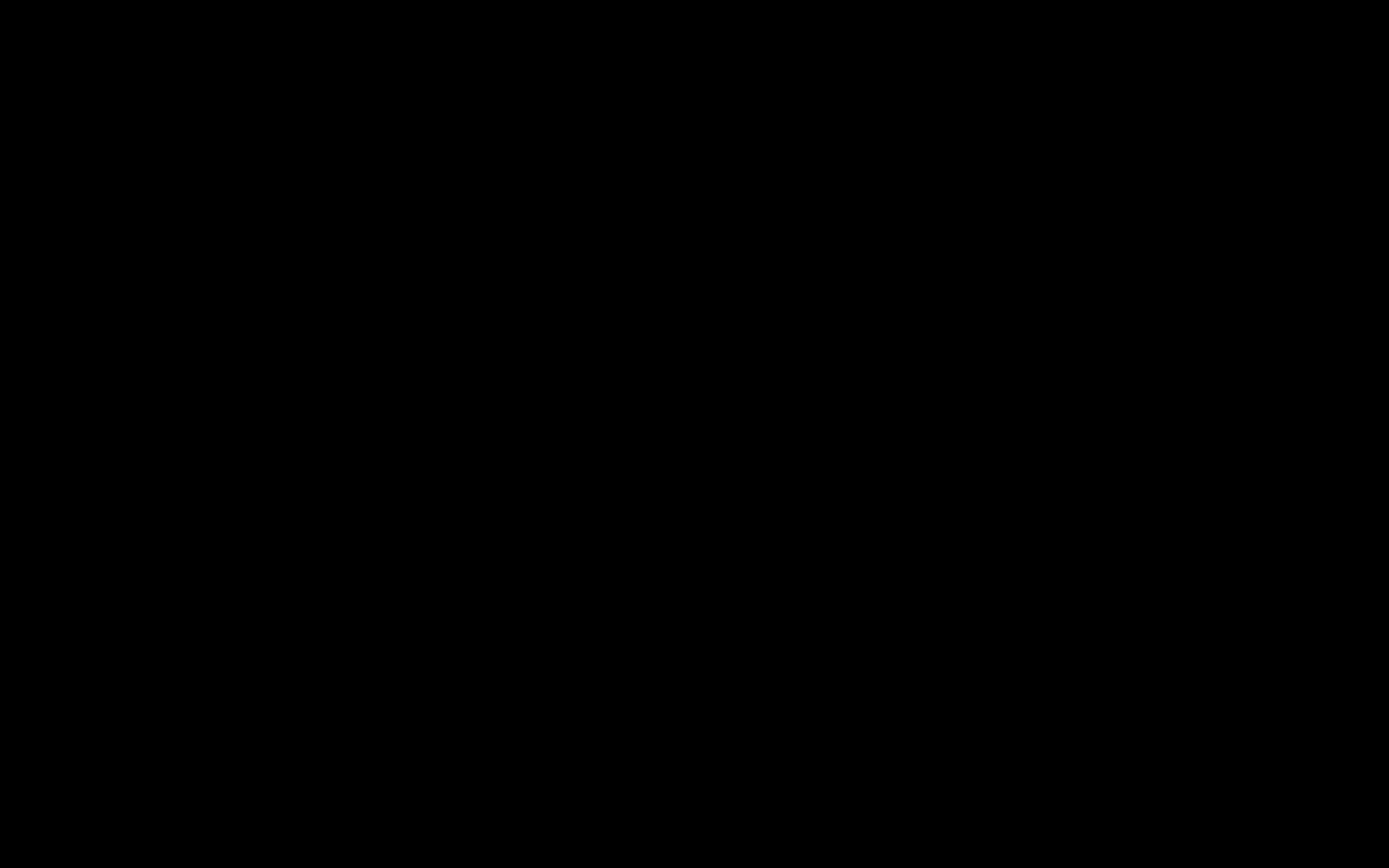
click at [599, 651] on div "Loaded : 24.07% 00:21:01.147 Paramedics Season 6 Episode 8 (3/6) 00:10:30.625 C…" at bounding box center [675, 853] width 1042 height 18
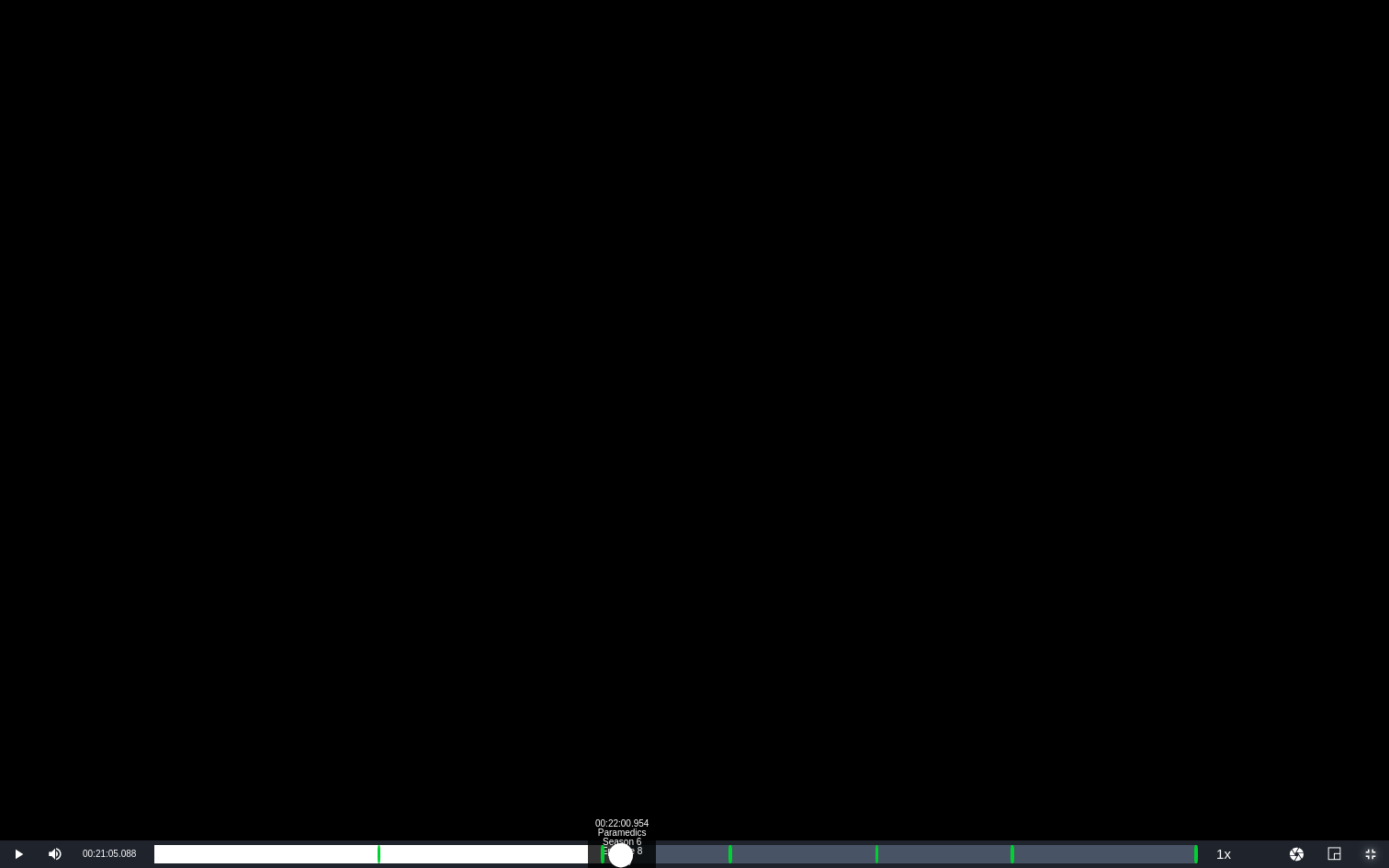
click at [621, 651] on div "Loaded : 9.92% 00:22:00.954 Paramedics Season 6 Episode 8 (3/6) 00:00:02.673 Cu…" at bounding box center [675, 853] width 1042 height 18
click at [727, 651] on div "Loaded : 45.65% 00:26:59.988 Paramedics Season 6 Episode 8 (4/6) 00:20:03.284 C…" at bounding box center [675, 853] width 1042 height 18
click at [750, 651] on div "Loaded : 9.92% 00:28:04.996 Paramedics Season 6 Episode 8 (4/6) 00:00:00.521 Cu…" at bounding box center [675, 853] width 1042 height 18
click at [871, 651] on div "Loaded : 57.01% 00:33:50.836 Paramedics Season 6 Episode 8 (5/6) 00:25:06.247 C…" at bounding box center [675, 853] width 1042 height 18
click at [895, 651] on div "Loaded : 9.92% 00:34:58.444 Paramedics Season 6 Episode 8 (5/6) 00:00:00.454 Cu…" at bounding box center [675, 853] width 1042 height 18
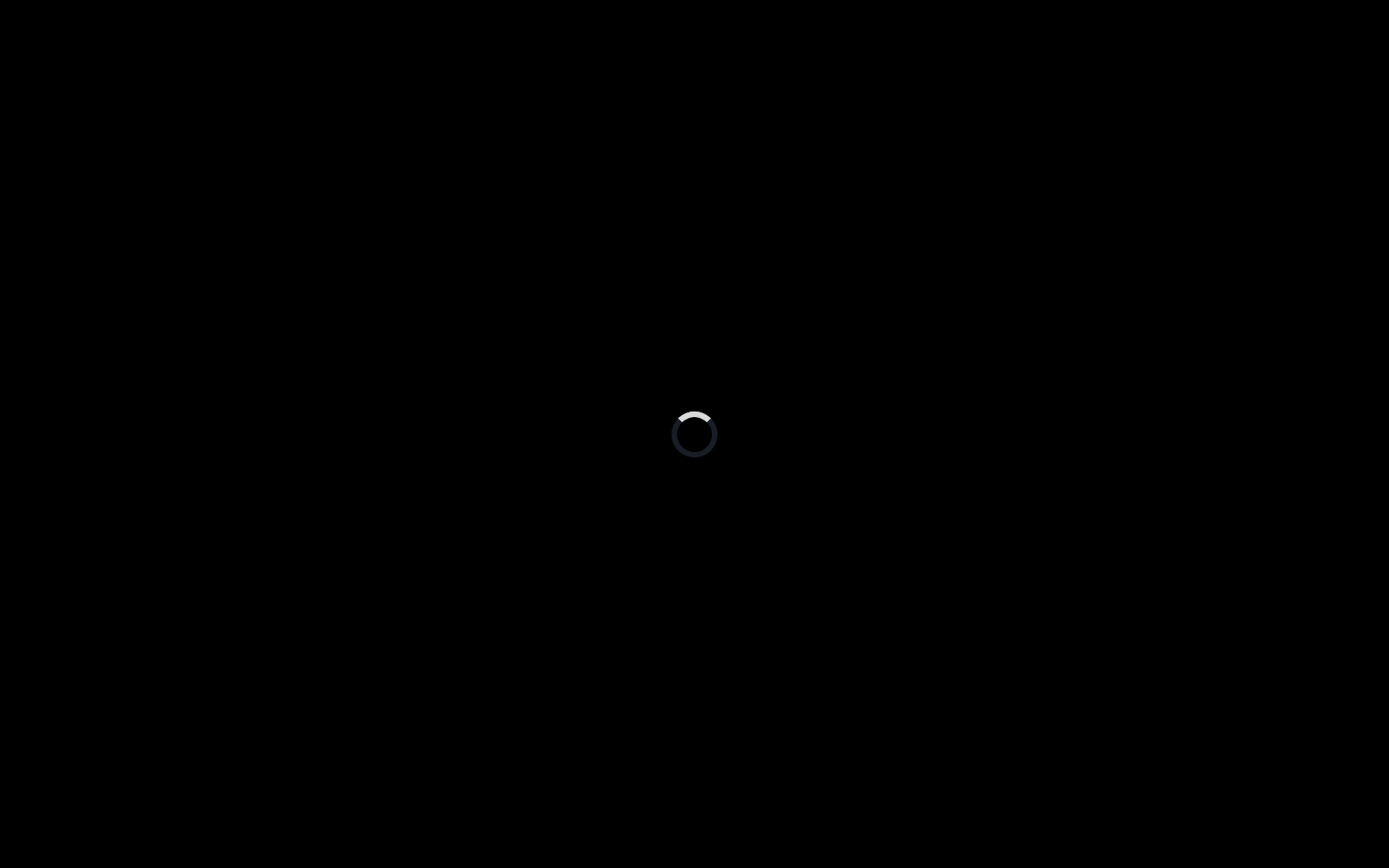
click at [1009, 651] on div "Loaded : 70.41% 00:40:18.282 Paramedics Season 6 Episode 8 (6/6) 00:31:01.780 C…" at bounding box center [675, 853] width 1042 height 18
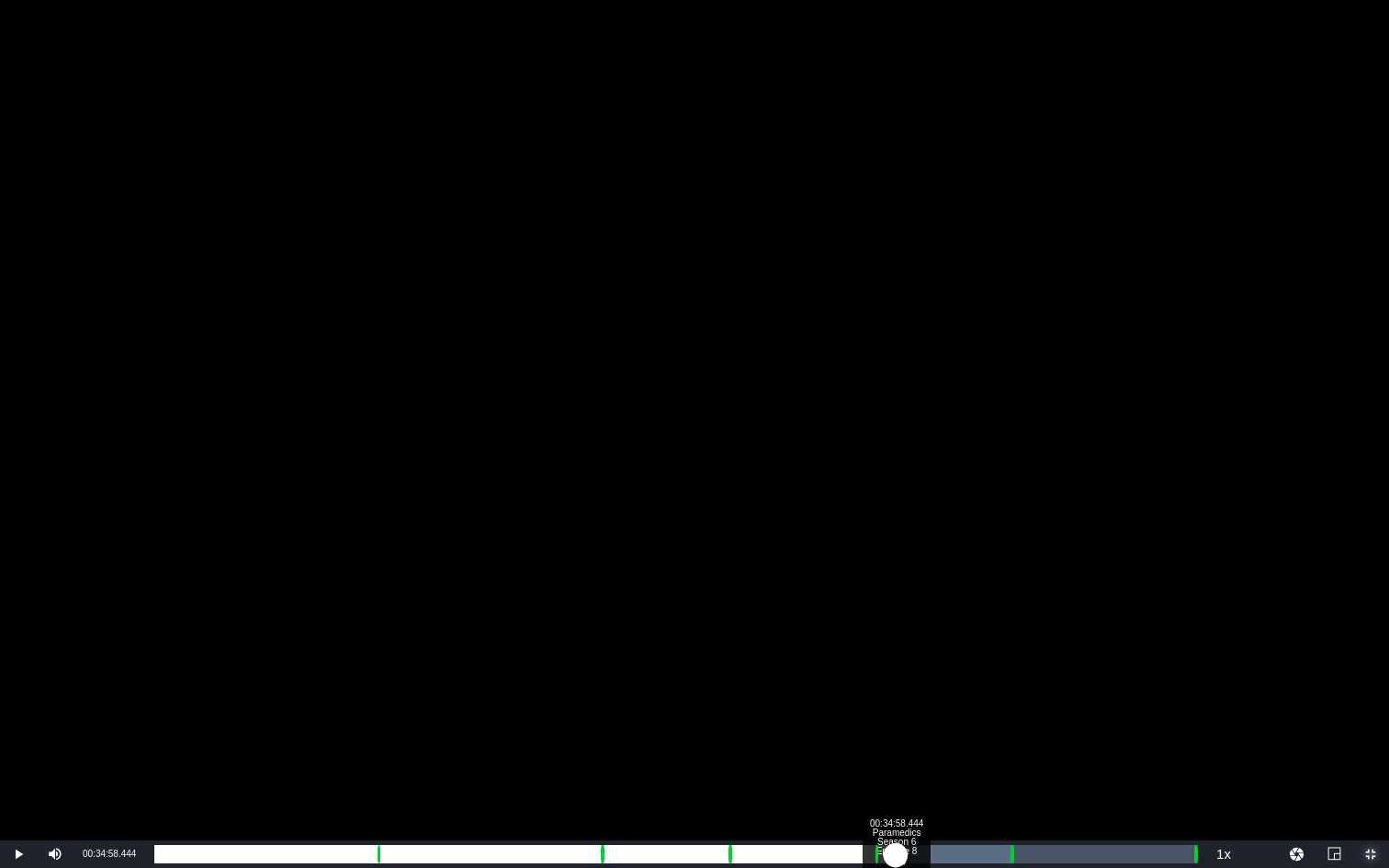
click at [895, 651] on div "Loaded : 82.44% 00:34:58.444 Paramedics Season 6 Episode 8 (5/6) 00:36:20.010 C…" at bounding box center [675, 853] width 1042 height 18
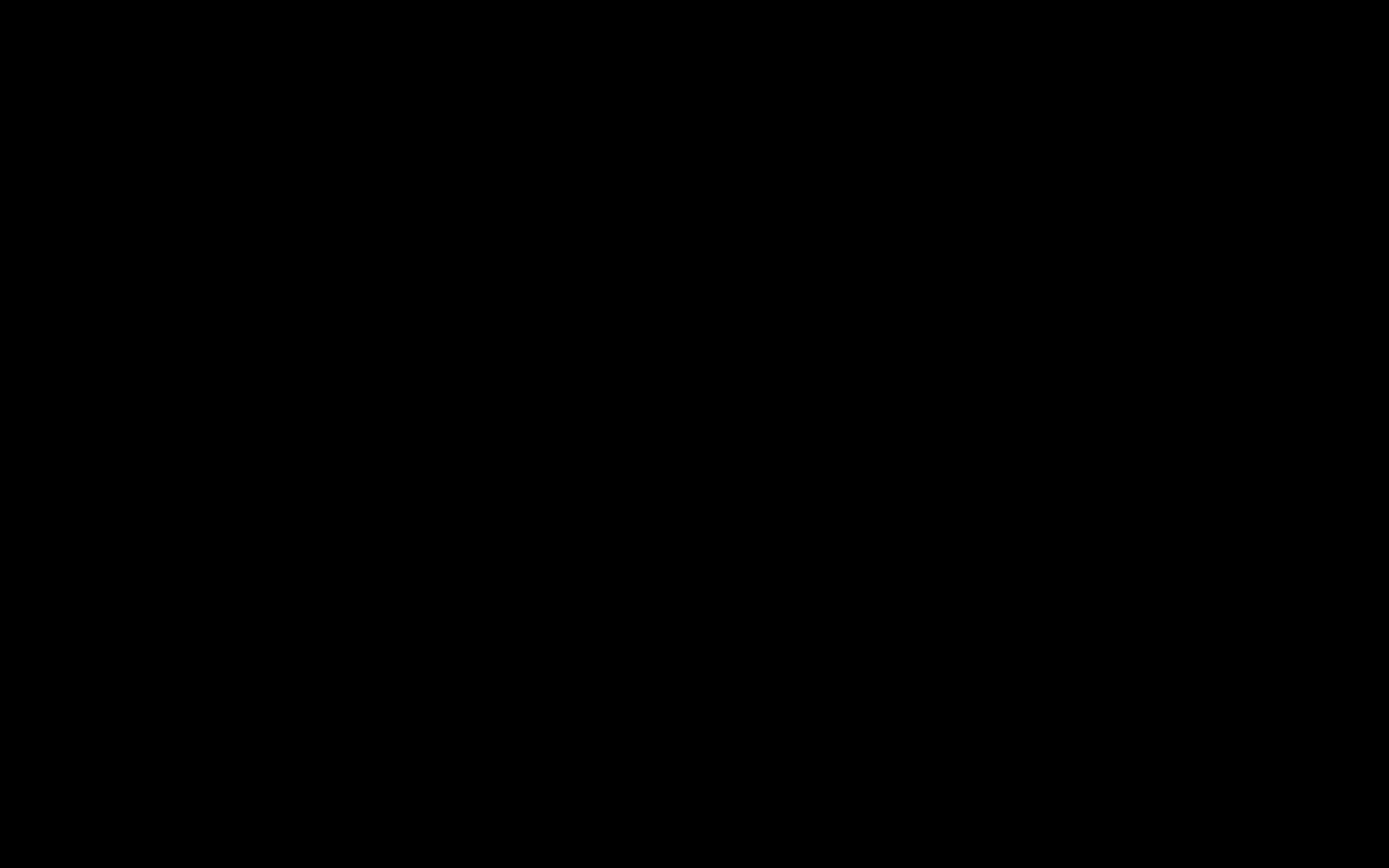
click at [1010, 651] on div "Loaded : 70.41% 00:40:20.882 Paramedics Season 6 Episode 8 (6/6) 00:31:00.806 C…" at bounding box center [675, 853] width 1042 height 18
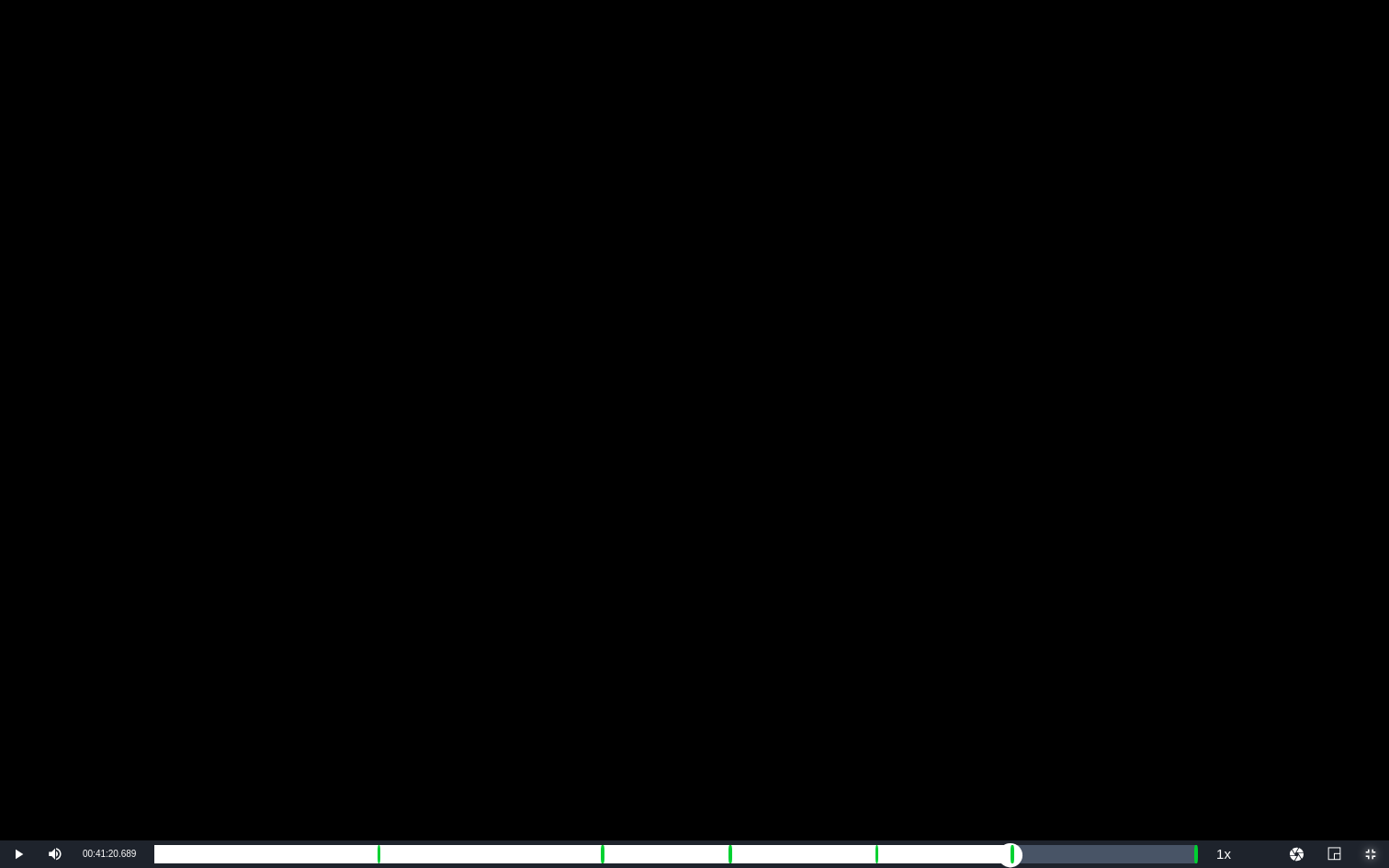
click at [1031, 651] on div "Loaded : 9.92% 00:41:20.689 Paramedics Season 6 Episode 8 (6/6) 00:00:00.478 Cu…" at bounding box center [675, 853] width 1042 height 18
click at [1112, 651] on div "Loaded : 82.67% 00:48:53.142 00:36:24.330 Cue Point 5: 00:40:23.132" at bounding box center [675, 853] width 1042 height 18
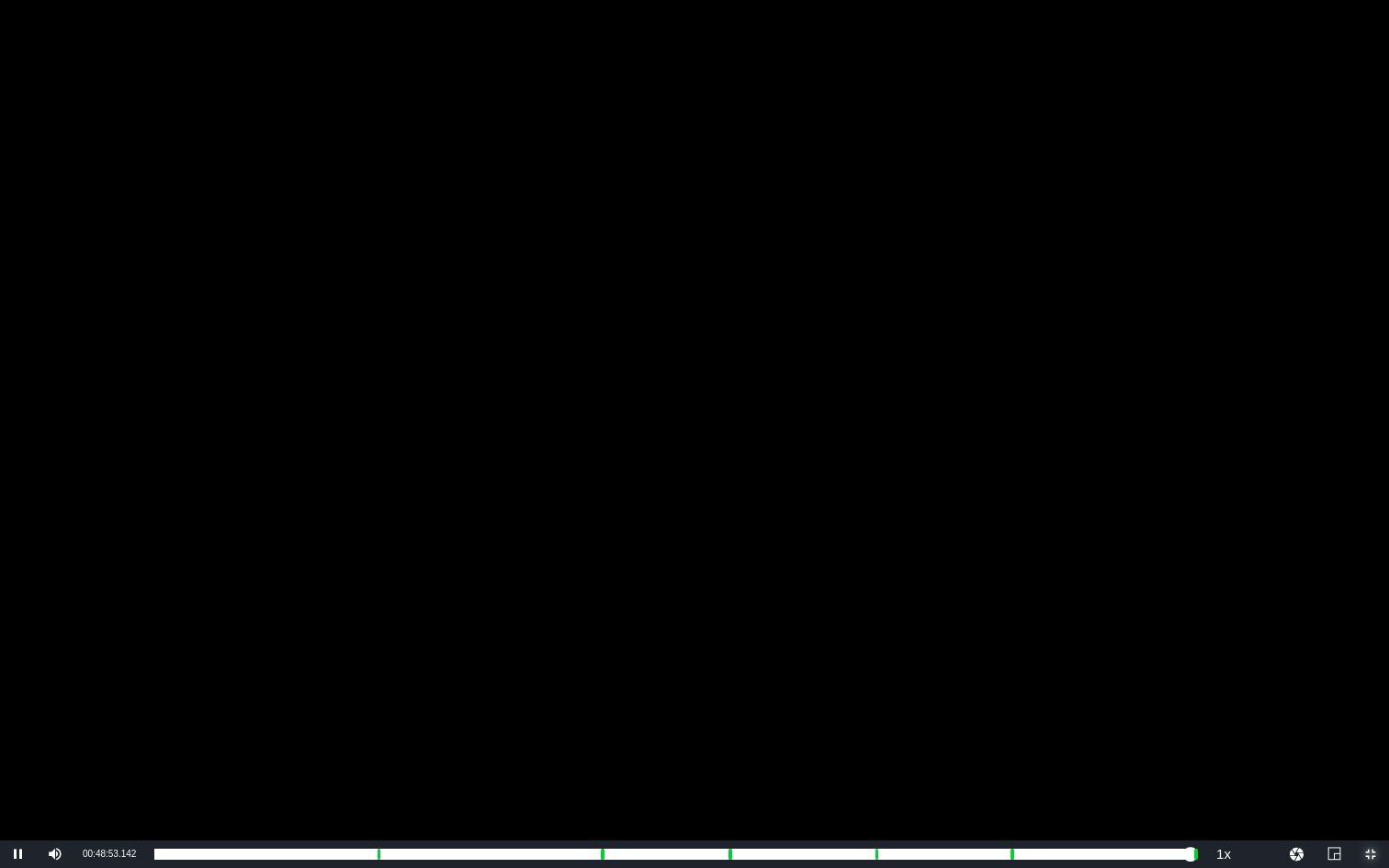
click at [1112, 651] on span "Video Player" at bounding box center [1371, 854] width 0 height 0
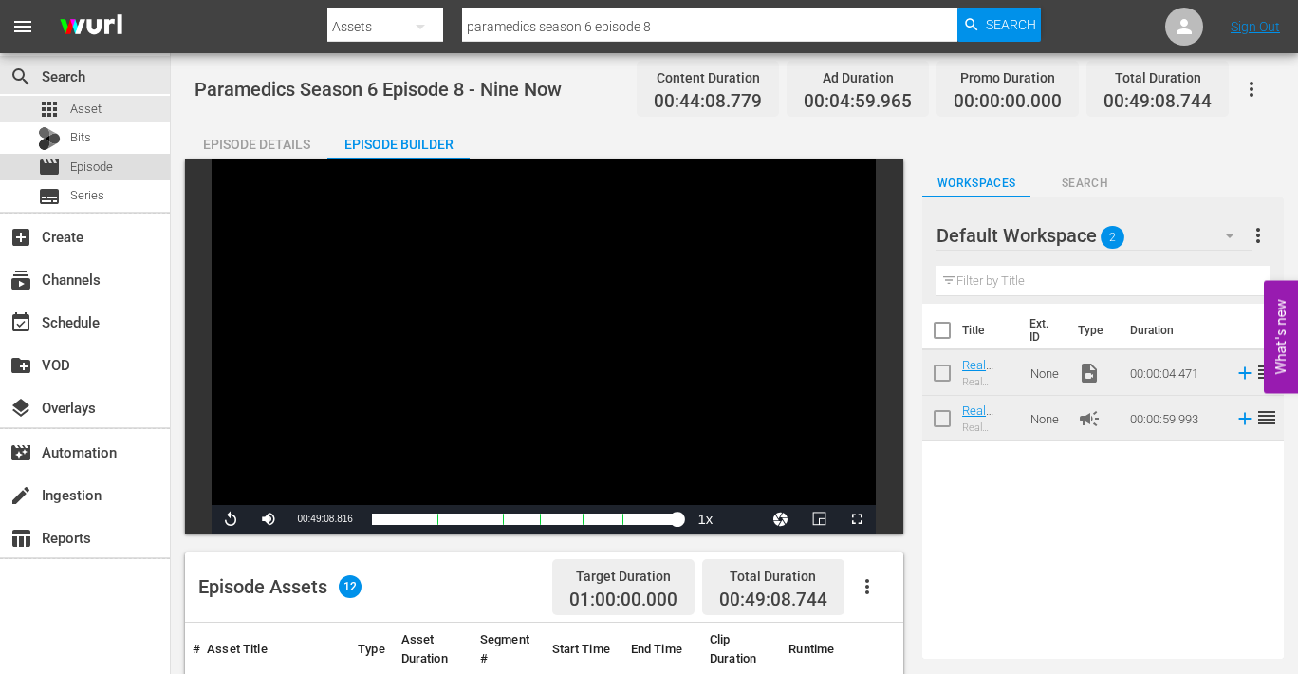
click at [92, 168] on span "Episode" at bounding box center [91, 167] width 43 height 19
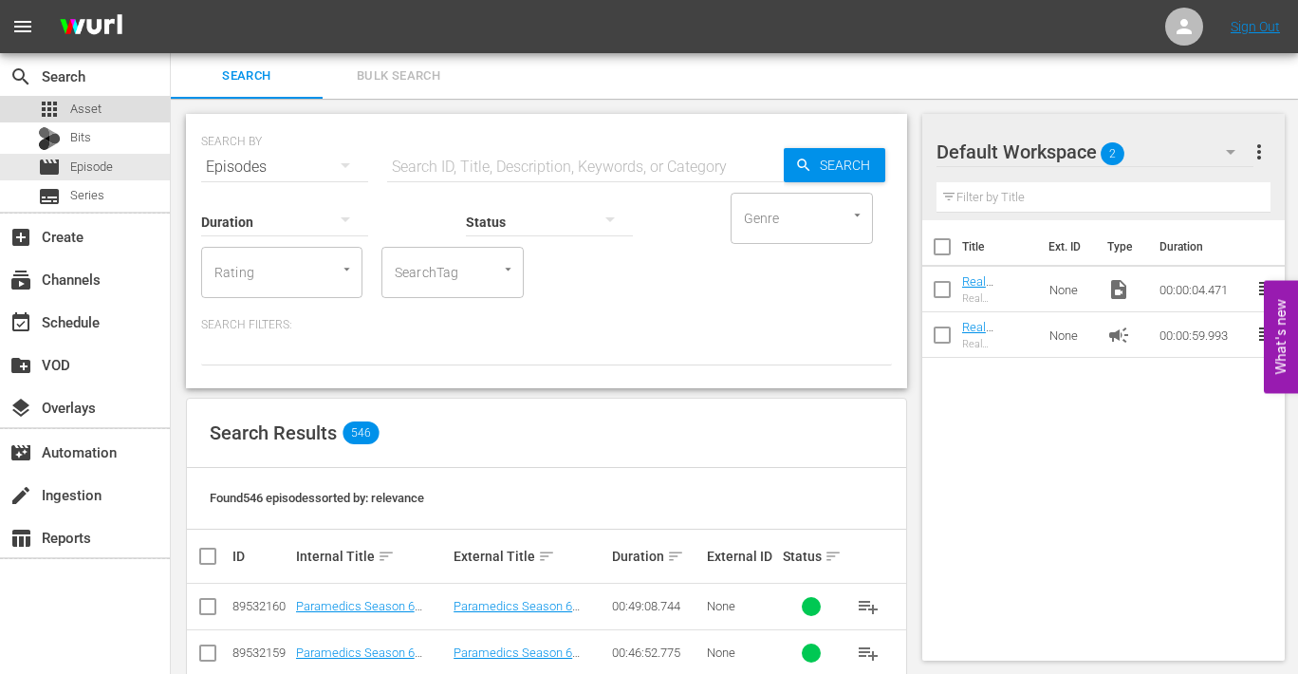
click at [85, 104] on span "Asset" at bounding box center [85, 109] width 31 height 19
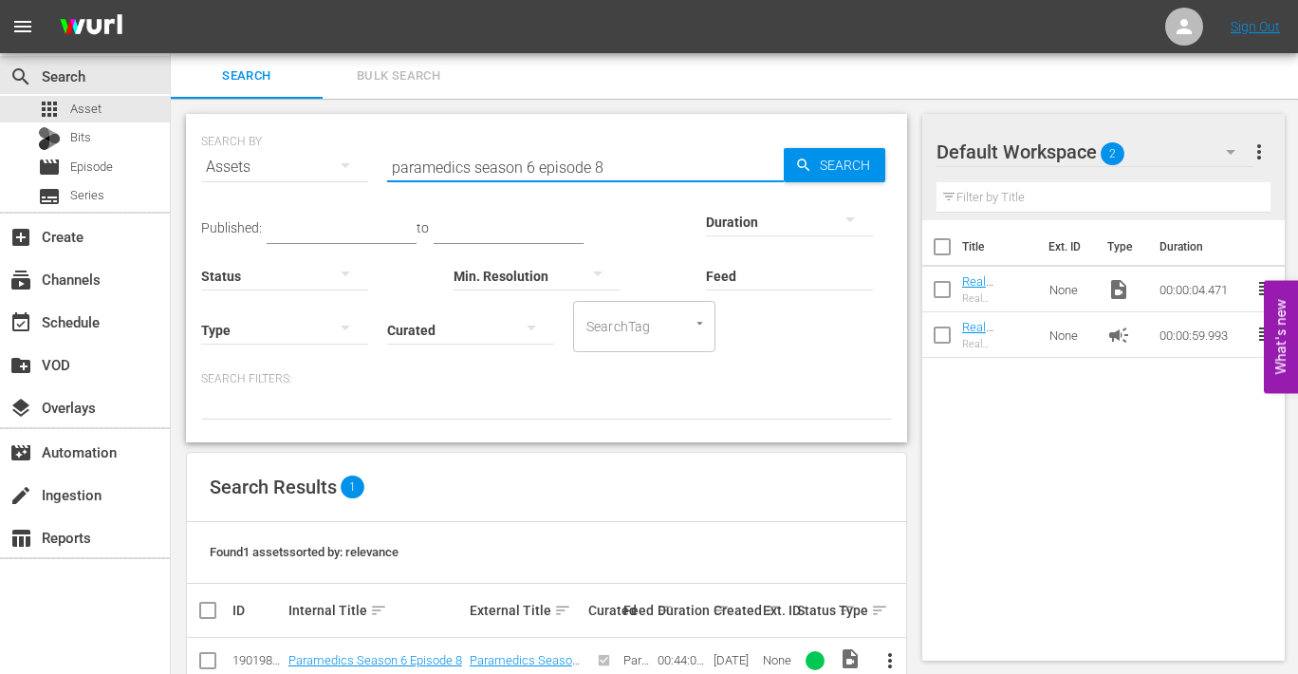
click at [596, 166] on input "paramedics season 6 episode 8" at bounding box center [585, 167] width 397 height 46
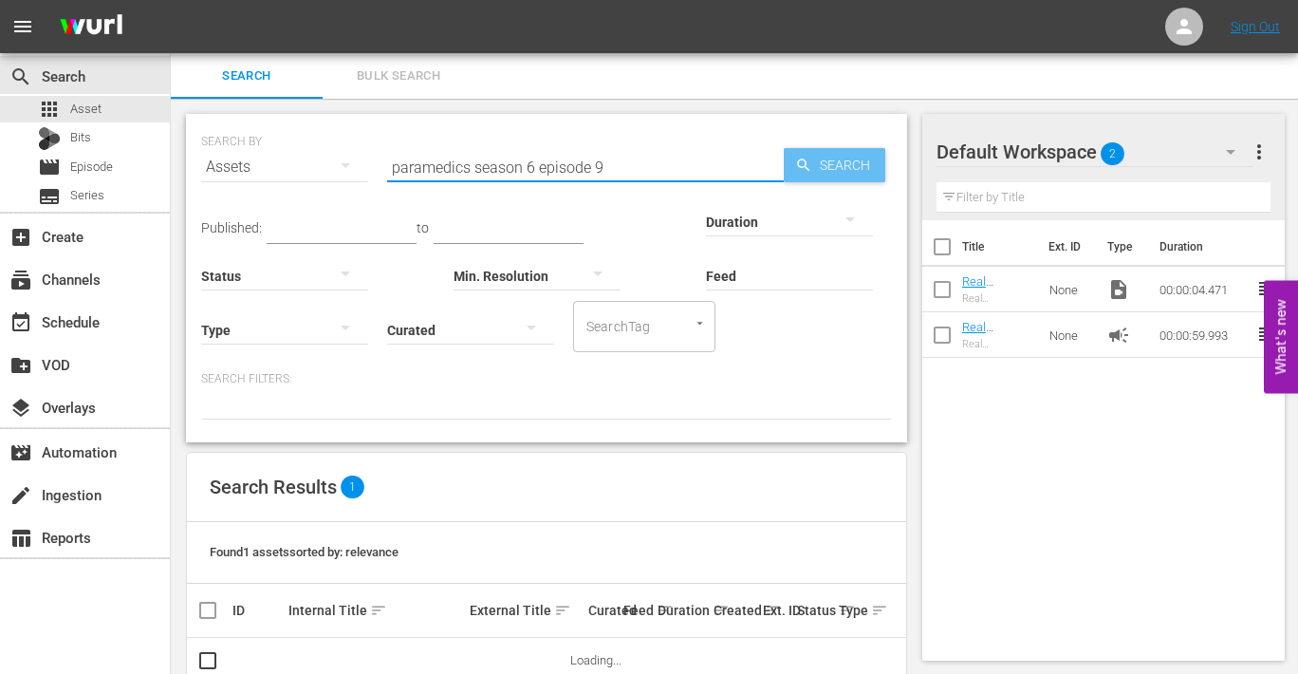
type input "paramedics season 6 episode 9"
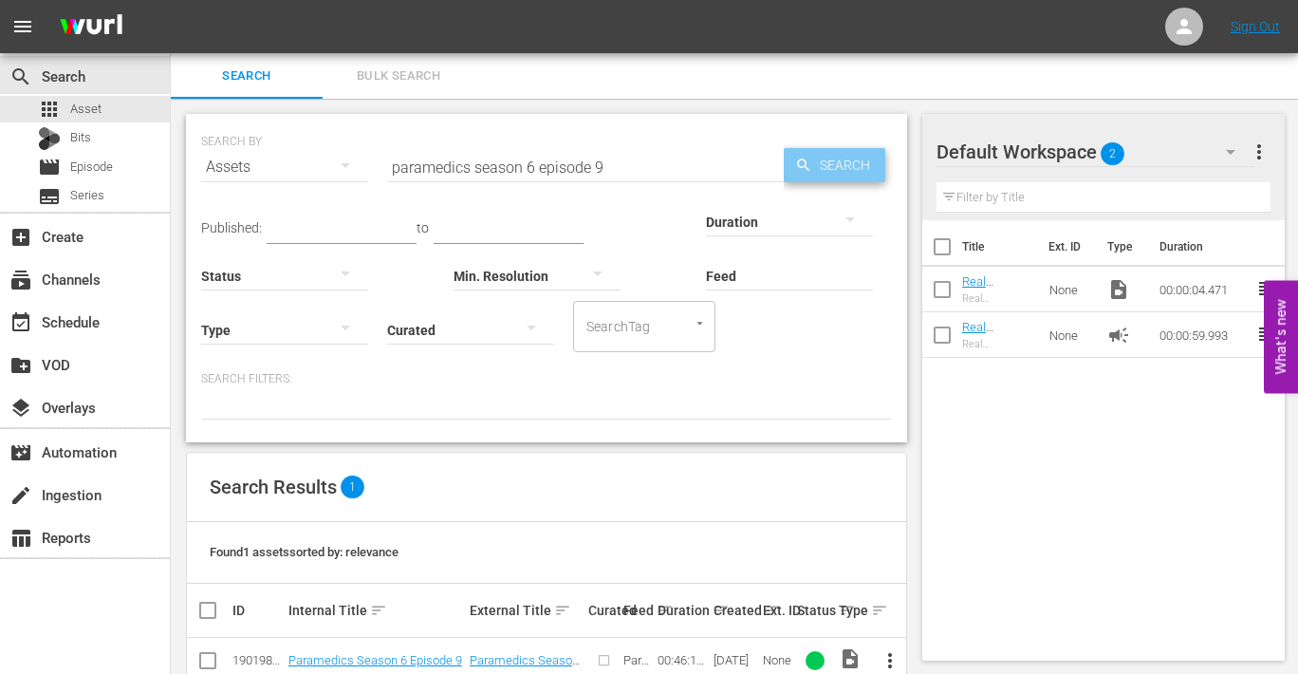
drag, startPoint x: 799, startPoint y: 170, endPoint x: 787, endPoint y: 170, distance: 12.3
click at [799, 170] on icon "button" at bounding box center [803, 165] width 17 height 17
click at [889, 657] on span "more_vert" at bounding box center [890, 660] width 23 height 23
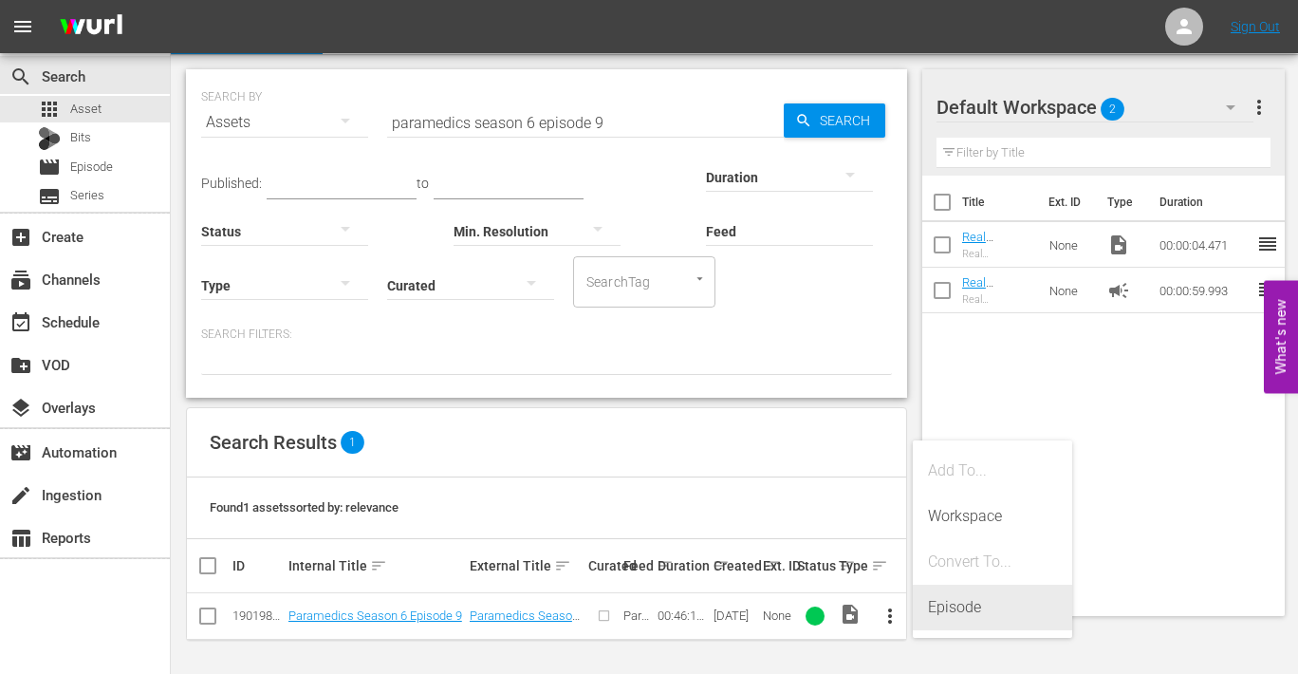
click at [941, 609] on div "Episode" at bounding box center [992, 608] width 129 height 46
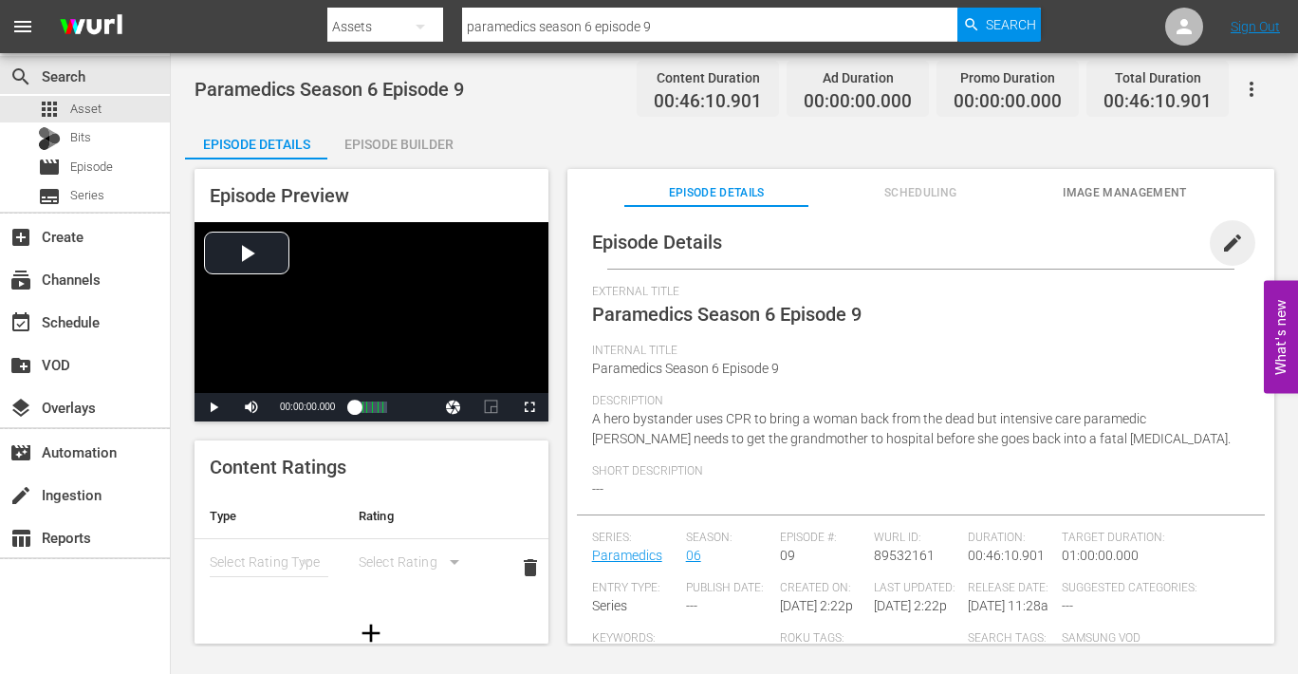
click at [1149, 239] on span "edit" at bounding box center [1233, 243] width 23 height 23
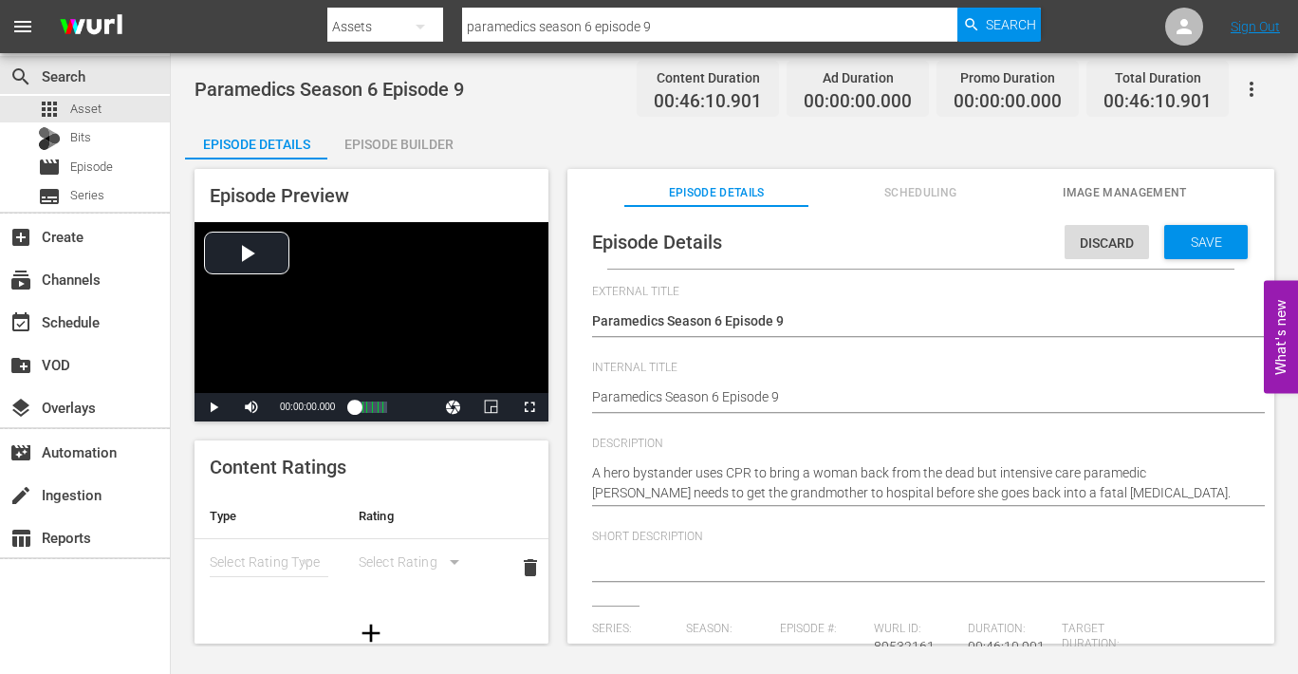
drag, startPoint x: 803, startPoint y: 382, endPoint x: 841, endPoint y: 389, distance: 38.7
click at [805, 382] on div "Paramedics Season 6 Episode 9 Paramedics Season 6 Episode 9" at bounding box center [916, 399] width 648 height 46
type textarea "Paramedics Season 6 Episode 9"
type textarea "Paramedics Season 6 Episode 9 -"
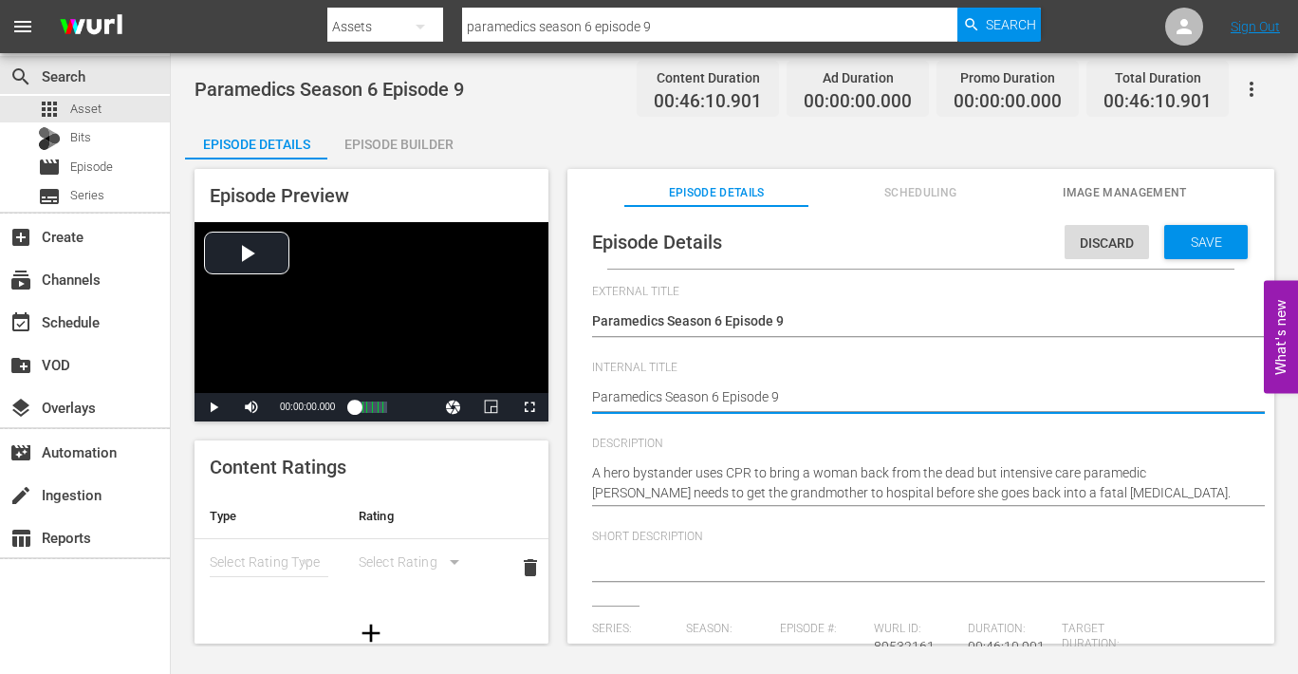
type textarea "Paramedics Season 6 Episode 9 -"
type textarea "Paramedics Season 6 Episode 9 - N"
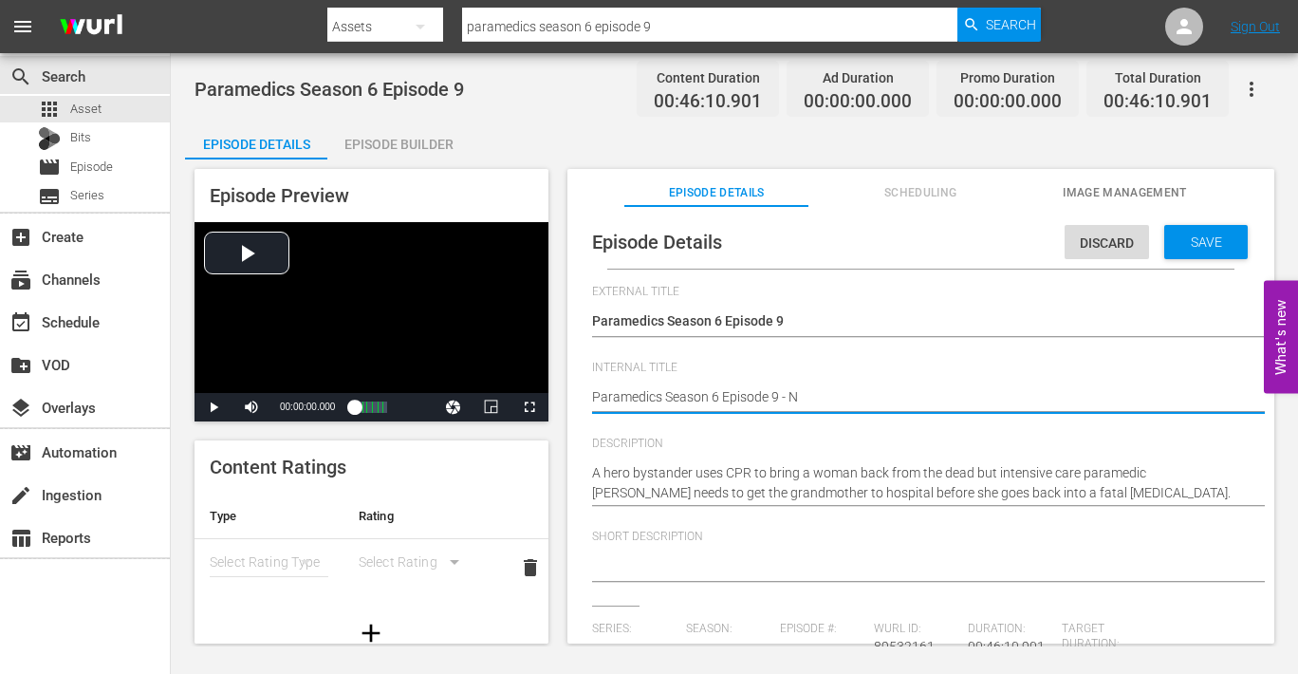
type textarea "Paramedics Season 6 Episode 9 - Ni"
type textarea "Paramedics Season 6 Episode 9 - Nin"
type textarea "Paramedics Season 6 Episode 9 - Nine"
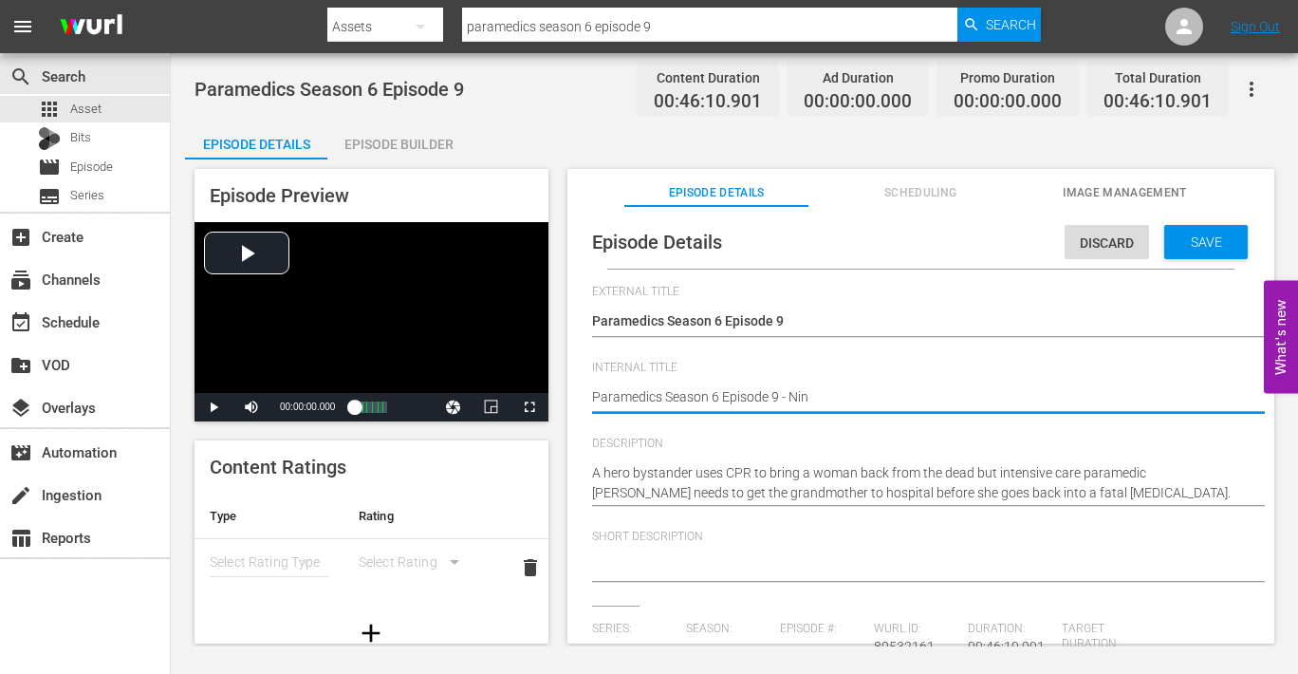
type textarea "Paramedics Season 6 Episode 9 - Nine"
type textarea "Paramedics Season 6 Episode 9 - Nine N"
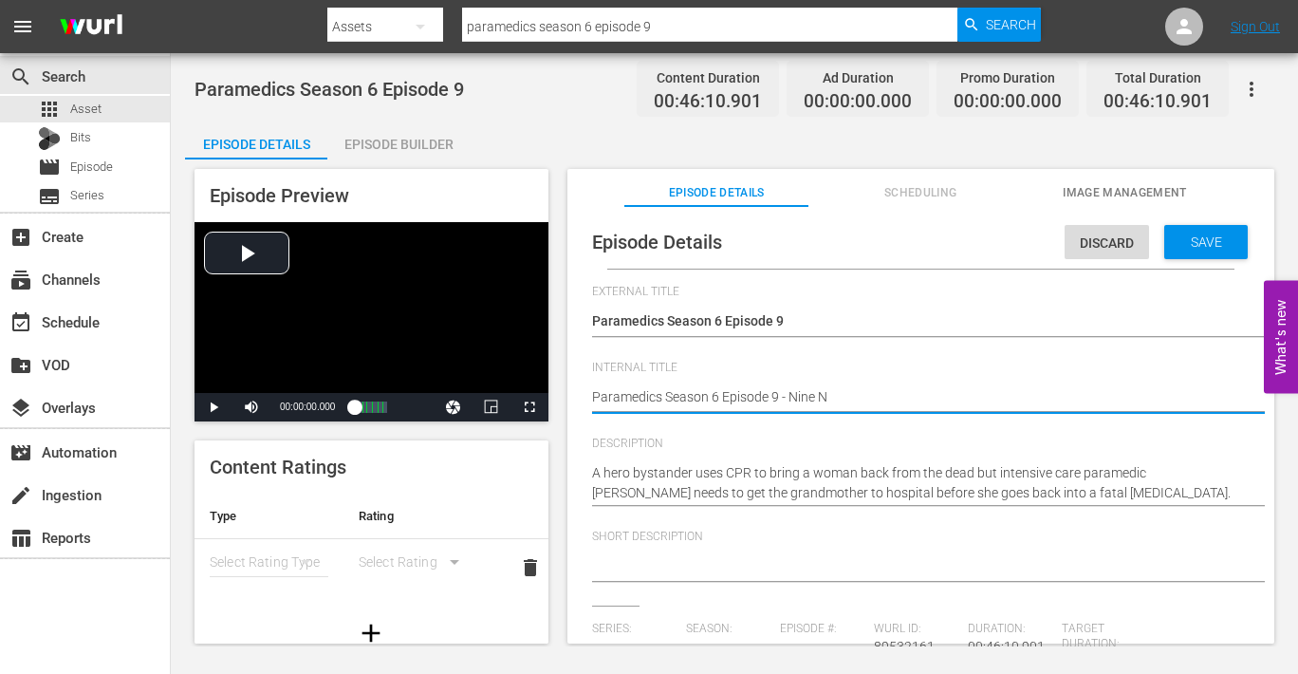
type textarea "Paramedics Season 6 Episode 9 - Nine No"
type textarea "Paramedics Season 6 Episode 9 - Nine Now"
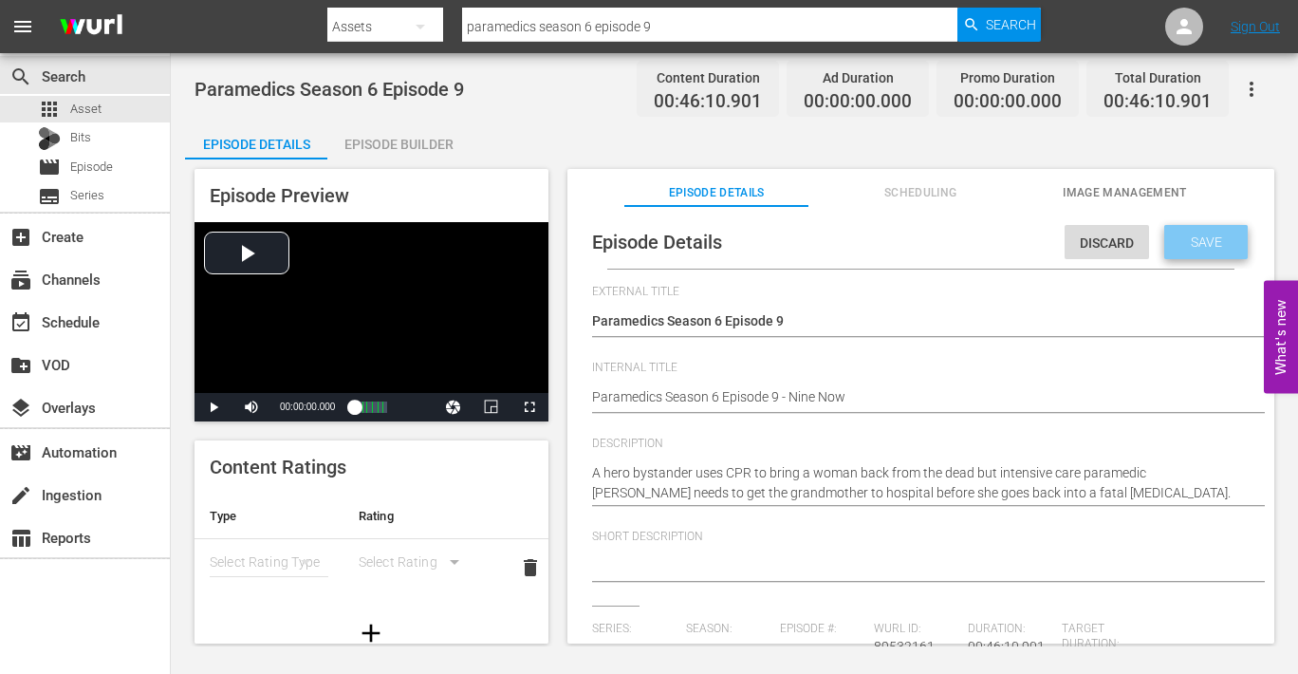
drag, startPoint x: 1214, startPoint y: 238, endPoint x: 1117, endPoint y: 236, distance: 96.8
click at [1149, 238] on span "Save" at bounding box center [1207, 241] width 62 height 15
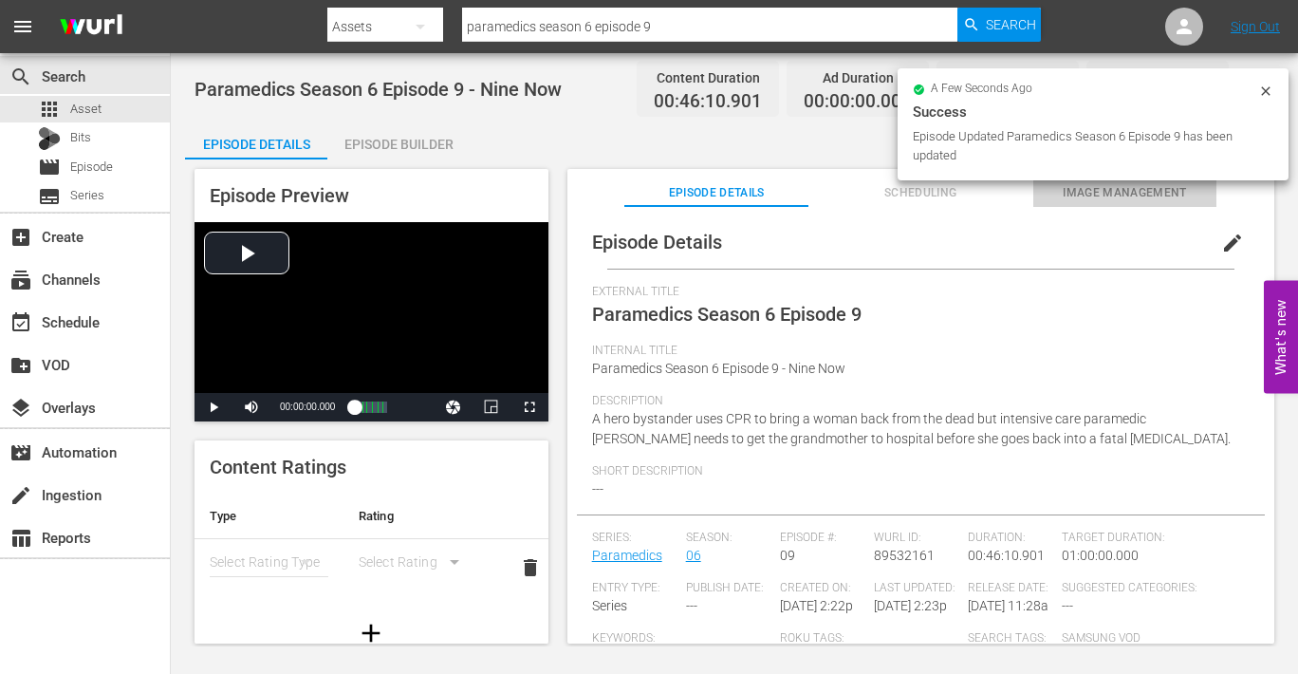
drag, startPoint x: 1152, startPoint y: 193, endPoint x: 1147, endPoint y: 205, distance: 13.6
click at [1149, 193] on span "Image Management" at bounding box center [1126, 193] width 184 height 20
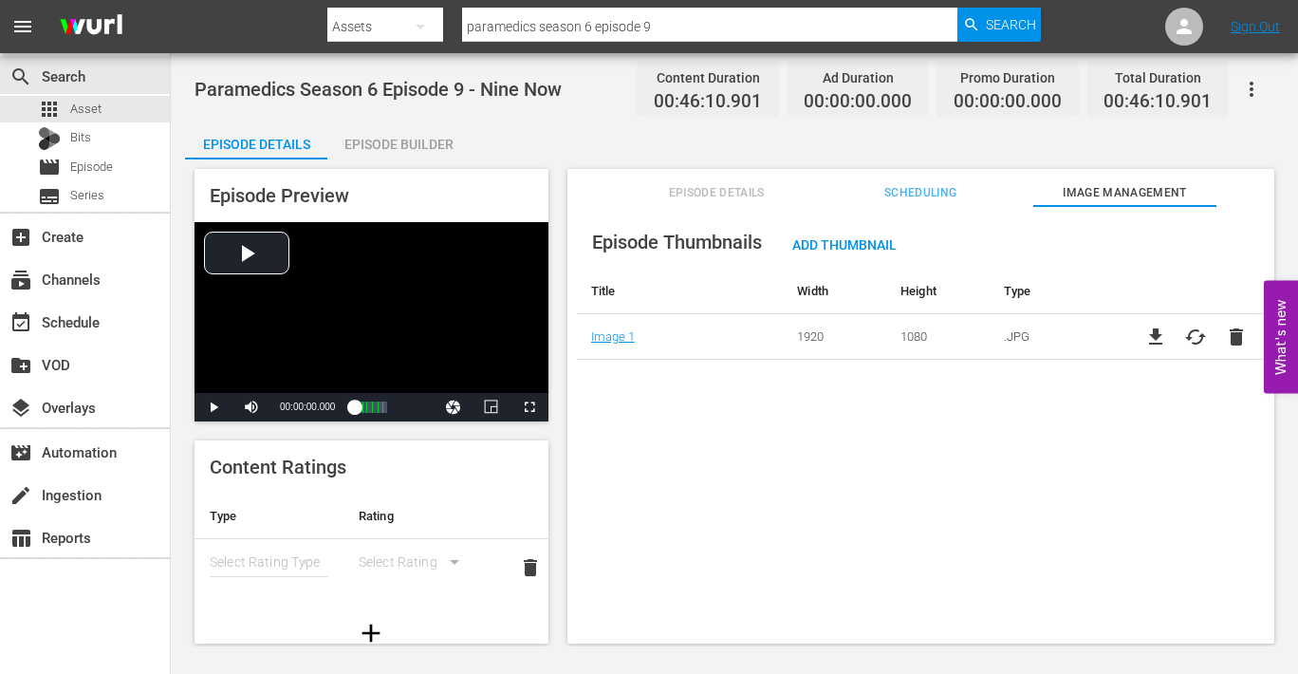
click at [390, 144] on div "Episode Builder" at bounding box center [398, 144] width 142 height 46
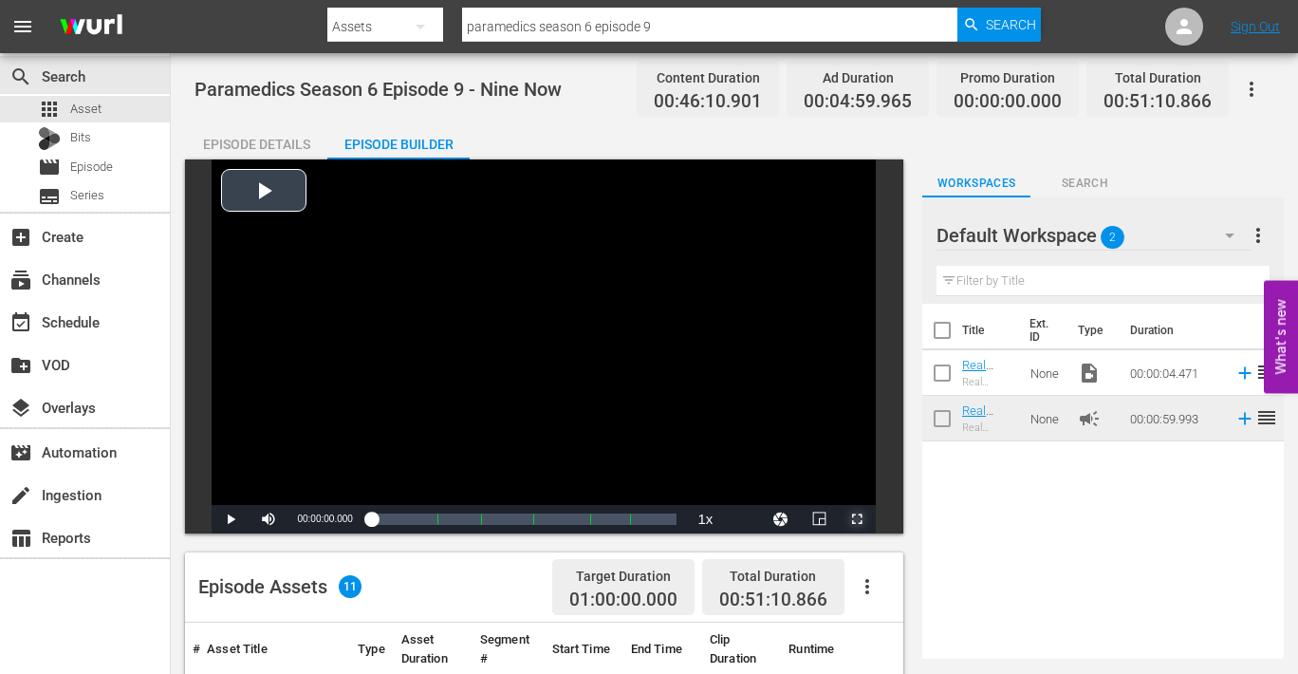
click at [857, 519] on span "Video Player" at bounding box center [857, 519] width 0 height 0
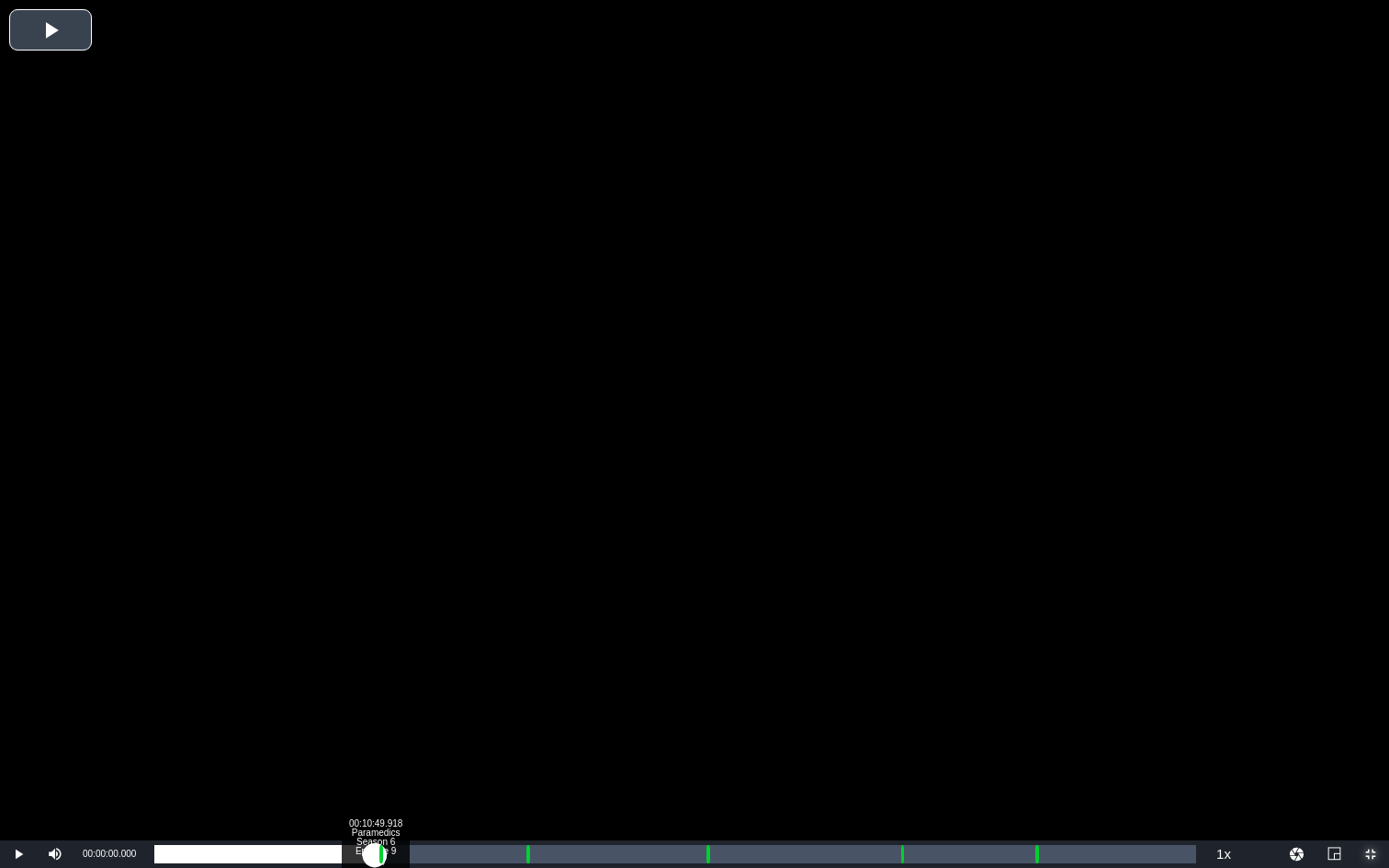
click at [375, 651] on div "Loaded : 0.21% 00:10:49.918 Paramedics Season 6 Episode 9 (1/6) 00:00:00.000 Cu…" at bounding box center [675, 853] width 1042 height 18
click at [399, 651] on div "Loaded : 9.92% 00:12:03.034 Paramedics Season 6 Episode 9 (2/6) 00:00:00.451 Cu…" at bounding box center [675, 853] width 1042 height 18
click at [399, 651] on div "00:11:05.293" at bounding box center [277, 853] width 246 height 18
click at [524, 651] on div "Loaded : 24.05% 00:18:08.613 Paramedics Season 6 Episode 9 (3/6) 00:11:03.975 C…" at bounding box center [675, 853] width 1042 height 18
click at [546, 651] on div "Loaded : 37.93% 00:19:13.605 Paramedics Season 6 Episode 9 (3/6) 00:00:00.000 C…" at bounding box center [675, 853] width 1042 height 18
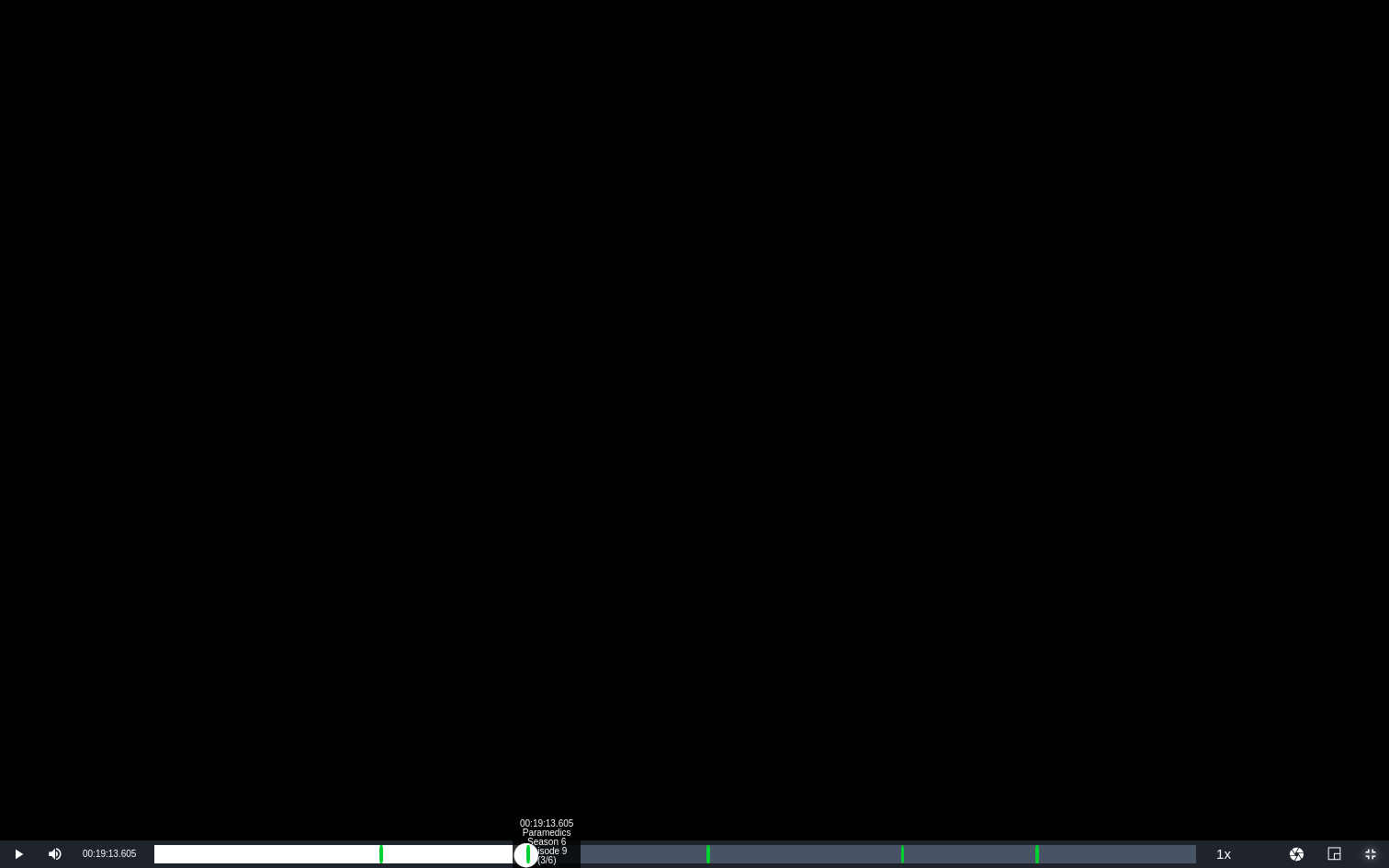
click at [546, 651] on div "00:19:13.605 Paramedics Season 6 Episode 9 (3/6)" at bounding box center [546, 853] width 1 height 18
click at [704, 651] on div "Loaded : 37.50% 00:26:59.380 Paramedics Season 6 Episode 9 (4/6) 00:17:17.189 C…" at bounding box center [675, 853] width 1042 height 18
click at [726, 651] on div "Loaded : 9.92% 00:28:04.372 Paramedics Season 6 Episode 9 (4/6) 00:00:00.438 Cu…" at bounding box center [675, 853] width 1042 height 18
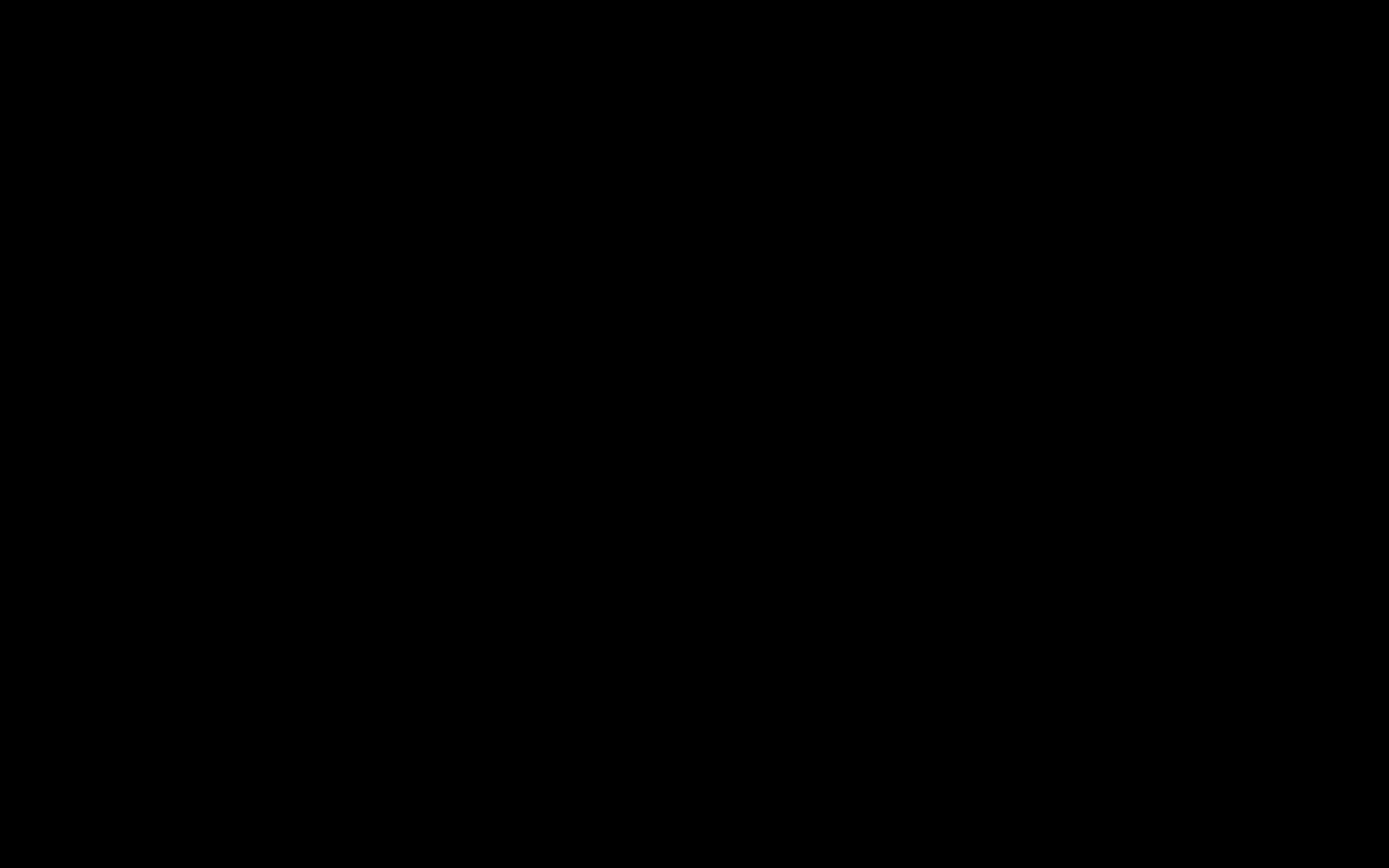
click at [899, 651] on div "Loaded : 100.00% 00:36:36.183 Paramedics Season 6 Episode 9 (5/6) 00:00:57.922 …" at bounding box center [675, 853] width 1042 height 18
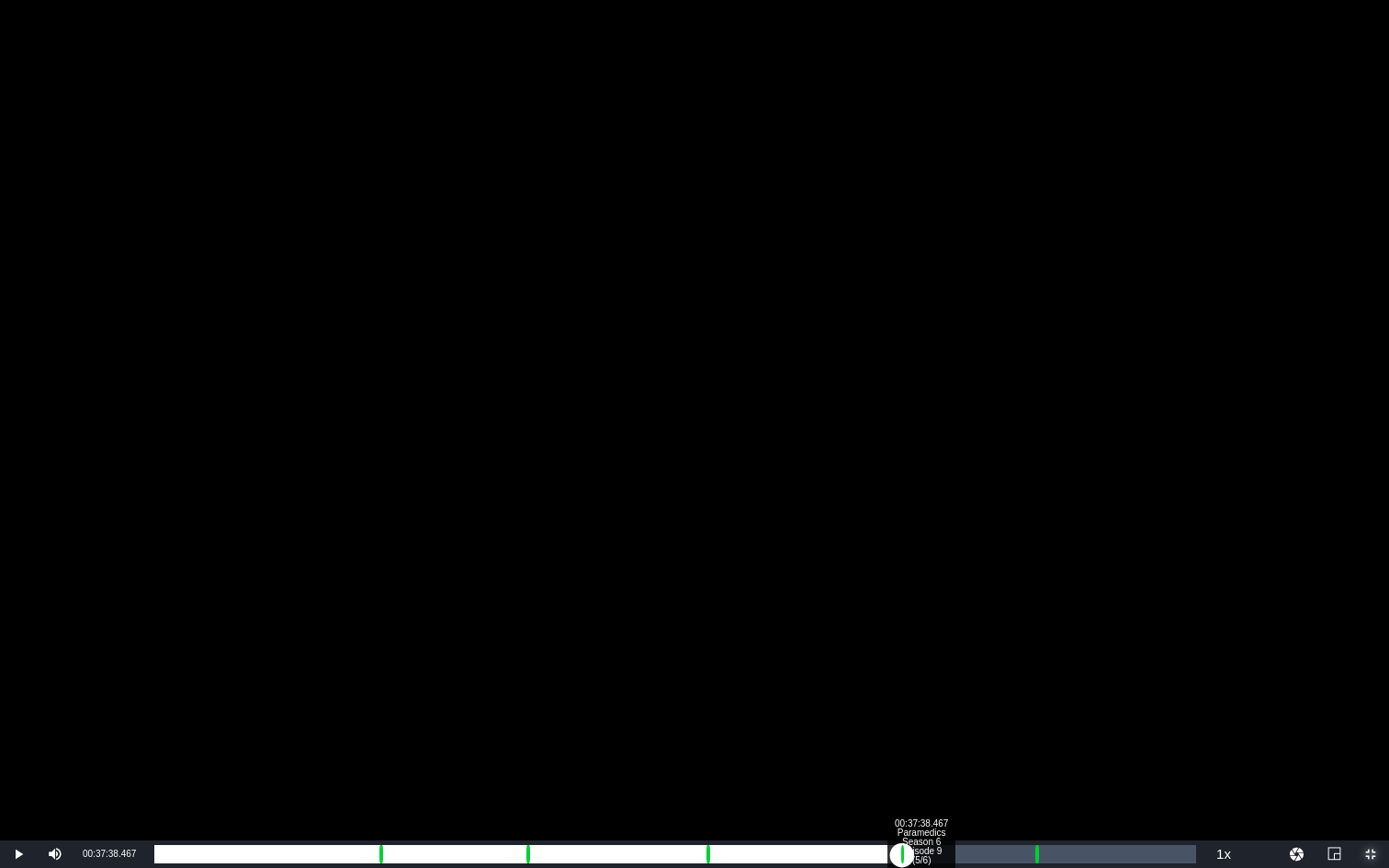
click at [921, 651] on div "00:37:38.467 Paramedics Season 6 Episode 9 (5/6)" at bounding box center [921, 853] width 1 height 18
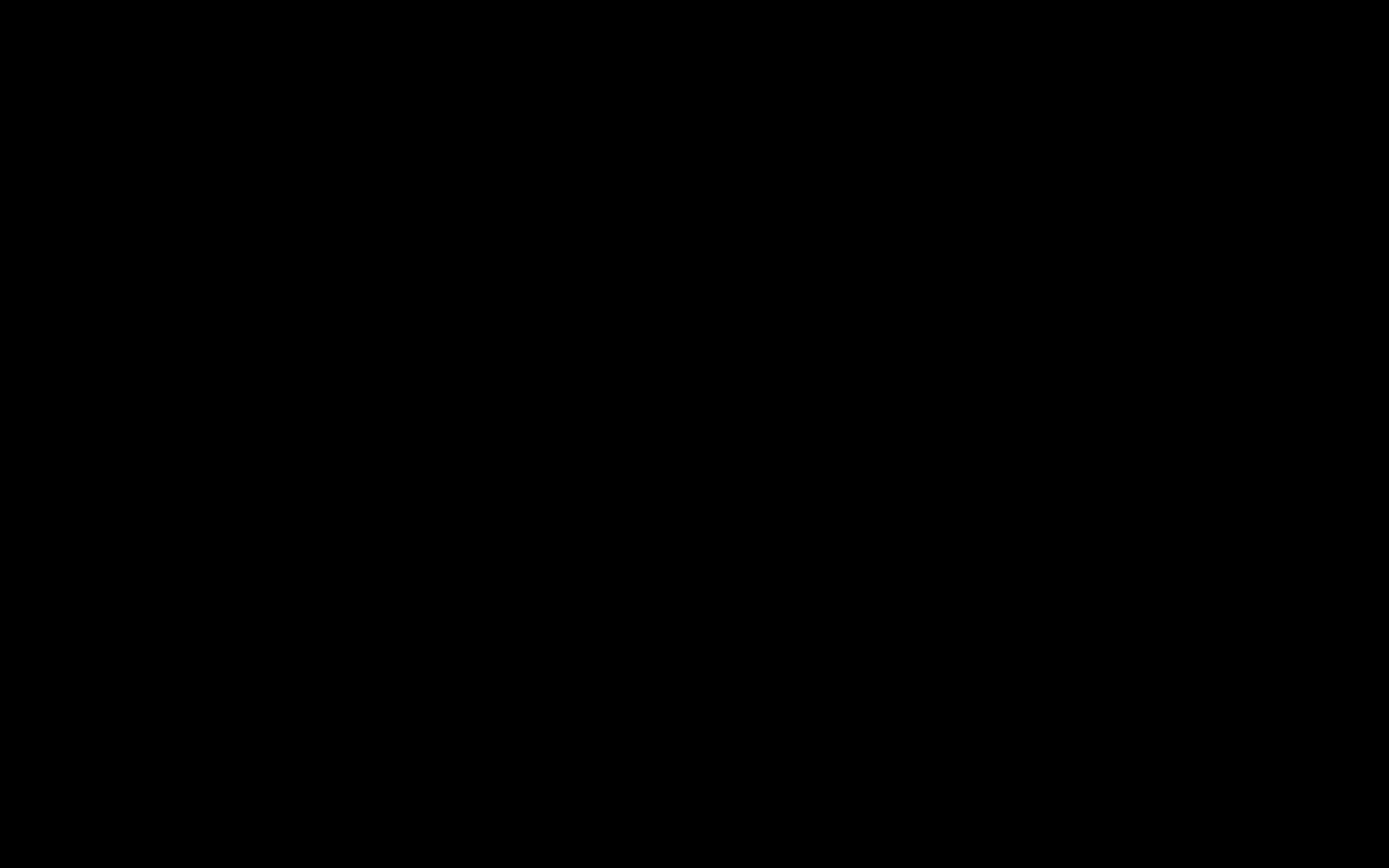
click at [1035, 651] on div "Loaded : 73.05% 00:43:14.258 Paramedics Season 6 Episode 9 (6/6) 00:33:41.289 C…" at bounding box center [675, 853] width 1042 height 18
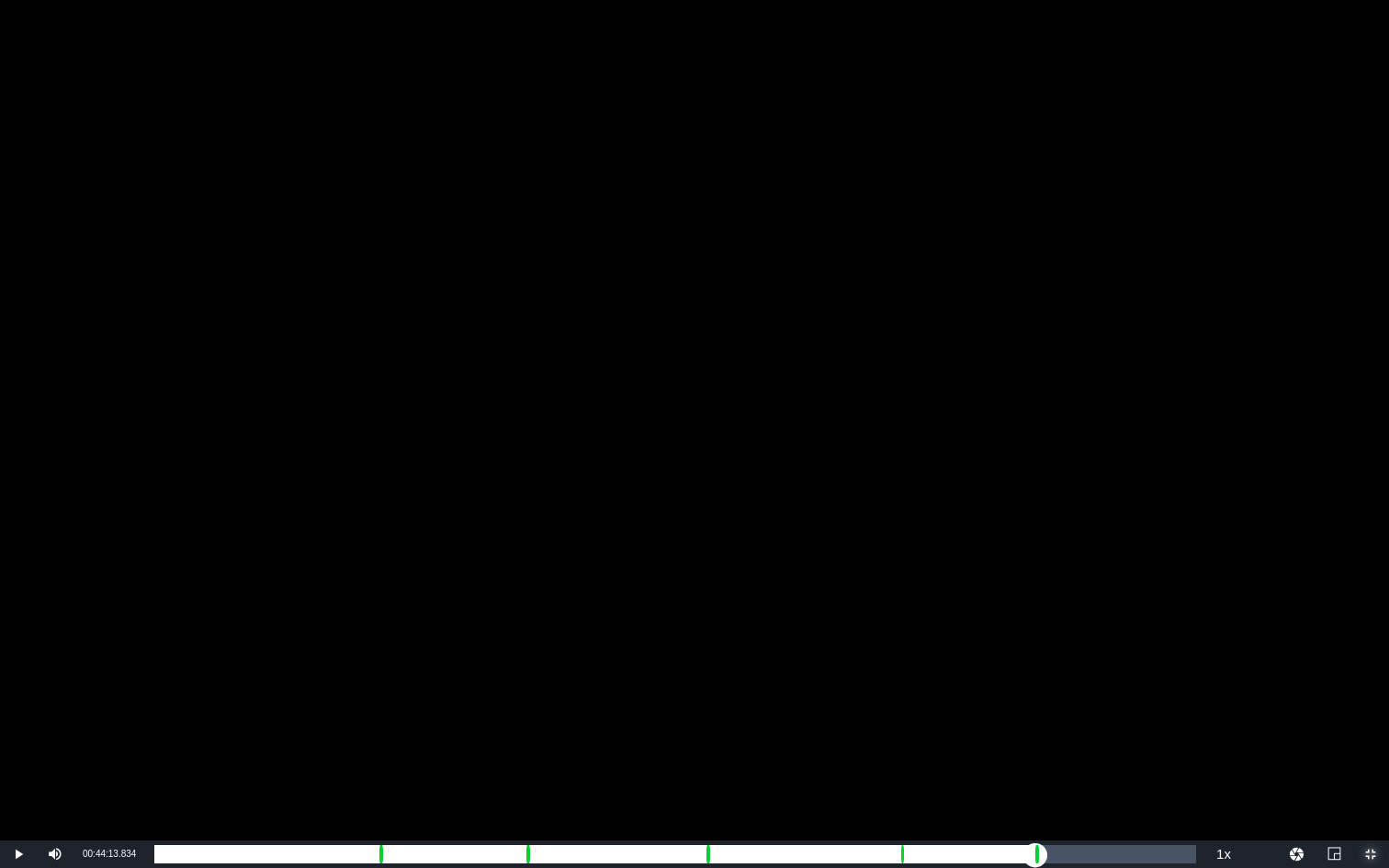
click at [1055, 651] on div "Loaded : 9.92% 00:44:13.834 Paramedics Season 6 Episode 9 (6/6) 00:00:00.902 Cu…" at bounding box center [675, 853] width 1042 height 18
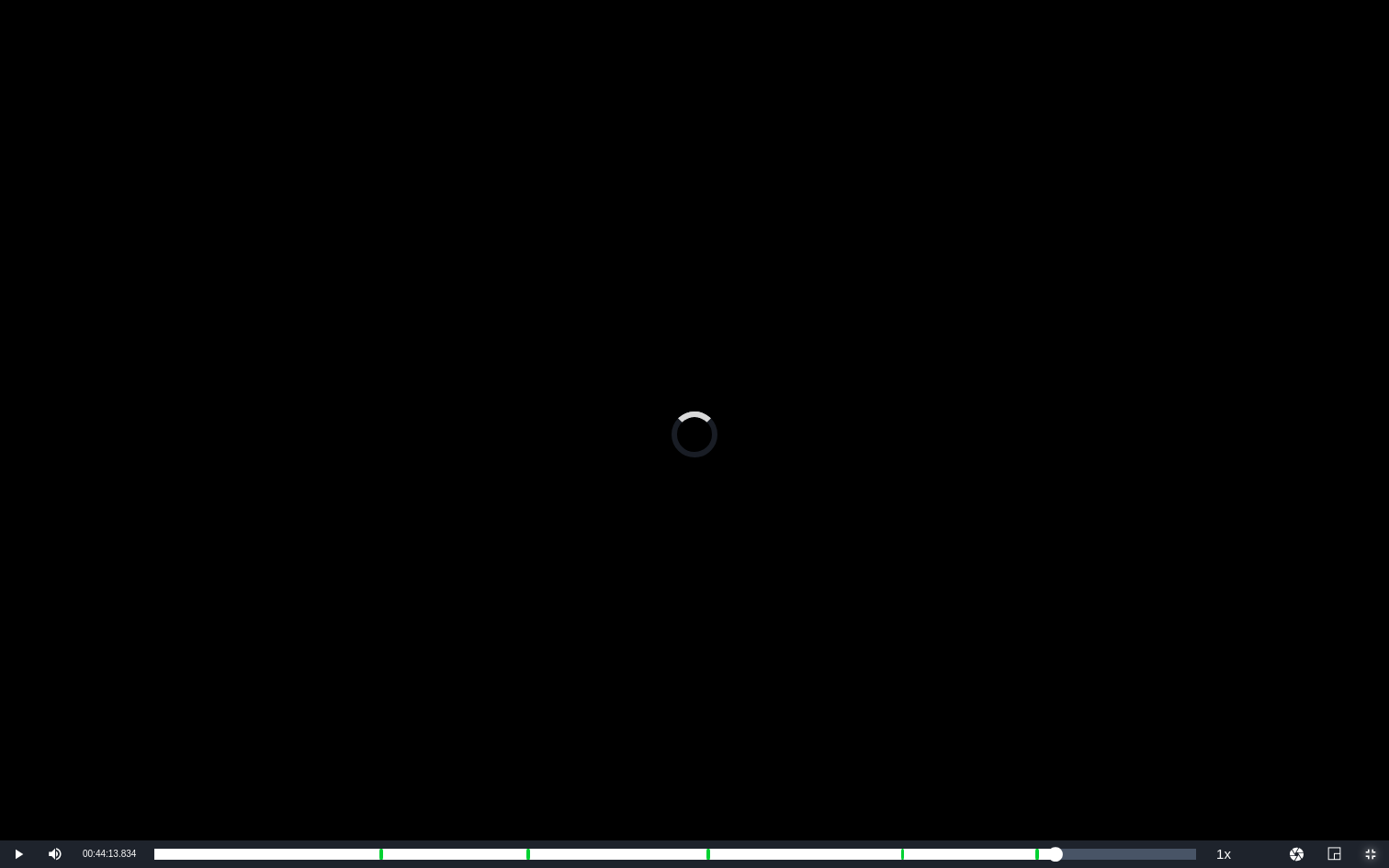
click at [1112, 651] on span "Video Player" at bounding box center [1371, 854] width 0 height 0
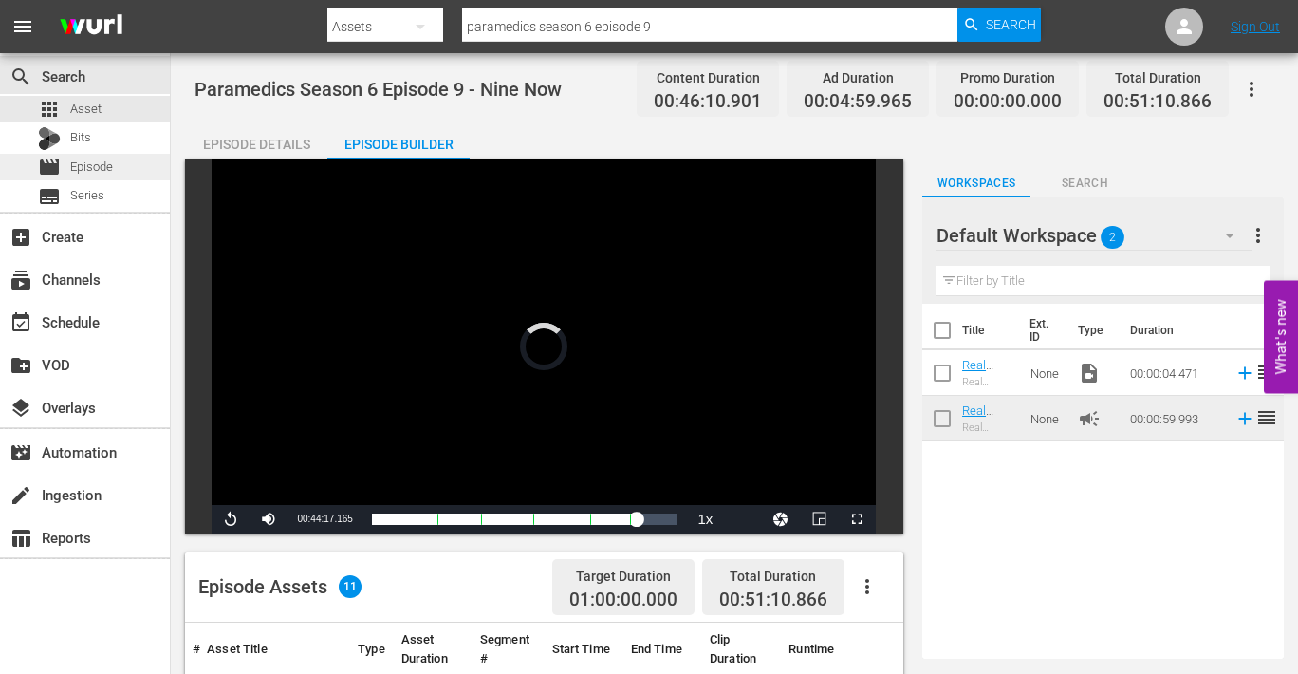
click at [70, 172] on span "Episode" at bounding box center [91, 167] width 43 height 19
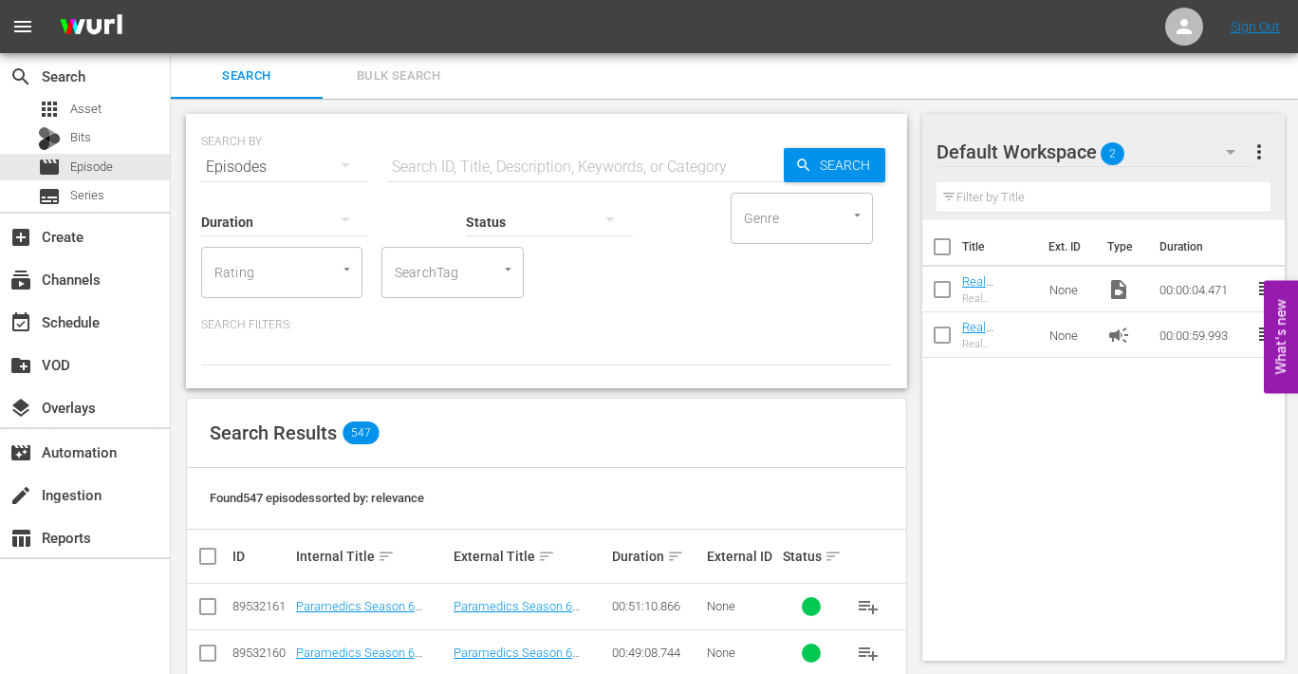
scroll to position [28, 0]
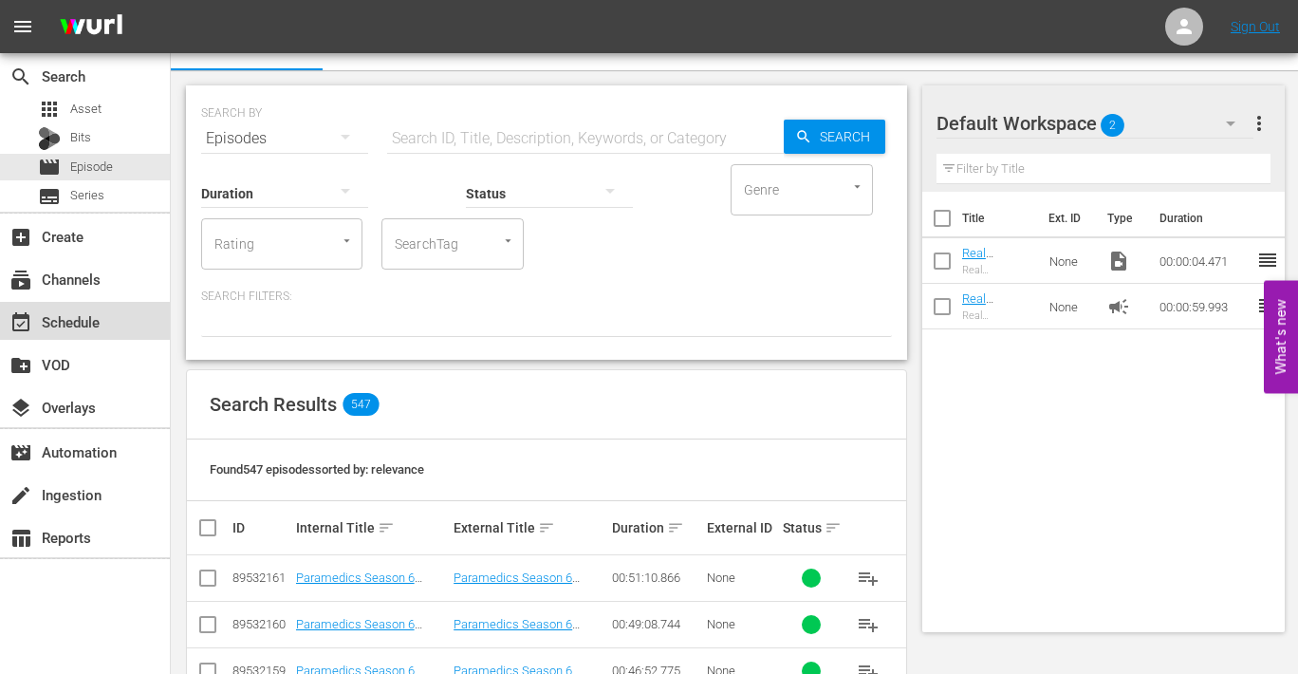
click at [56, 319] on div "event_available Schedule" at bounding box center [53, 318] width 106 height 17
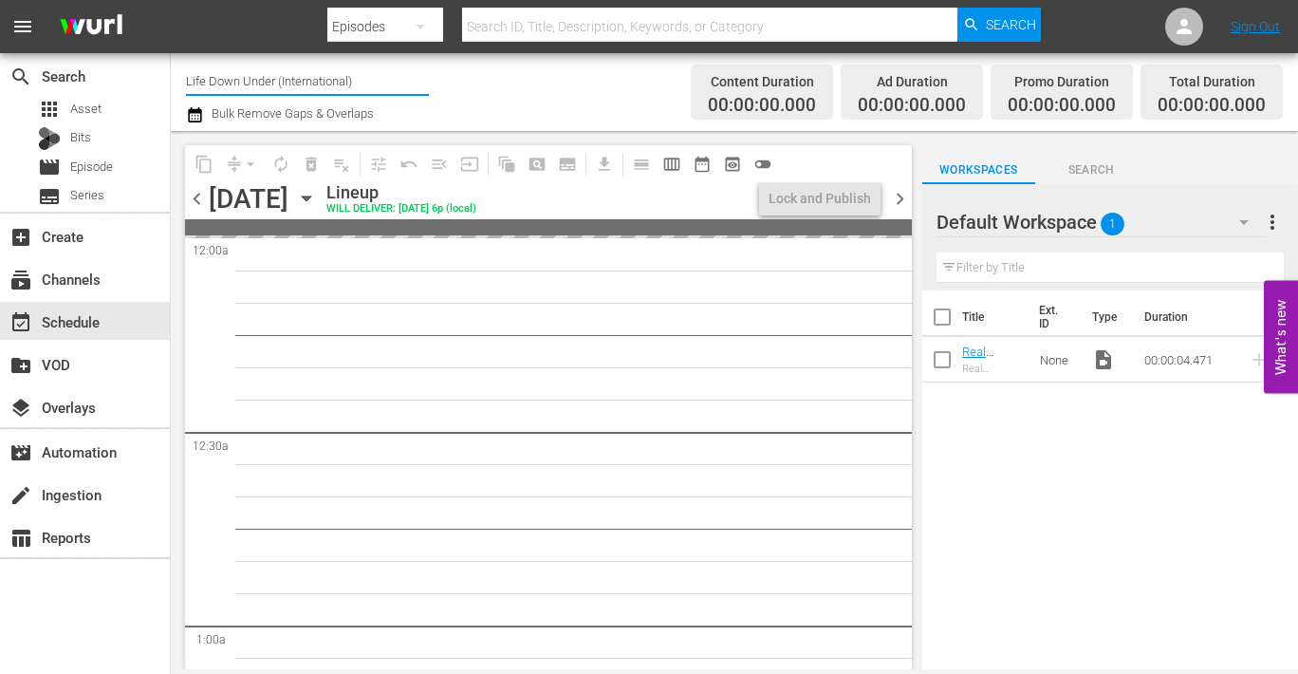
drag, startPoint x: 358, startPoint y: 83, endPoint x: 179, endPoint y: 75, distance: 178.6
click at [178, 75] on div "Channel Title Life Down Under (International) Bulk Remove Gaps & Overlaps Conte…" at bounding box center [735, 92] width 1128 height 78
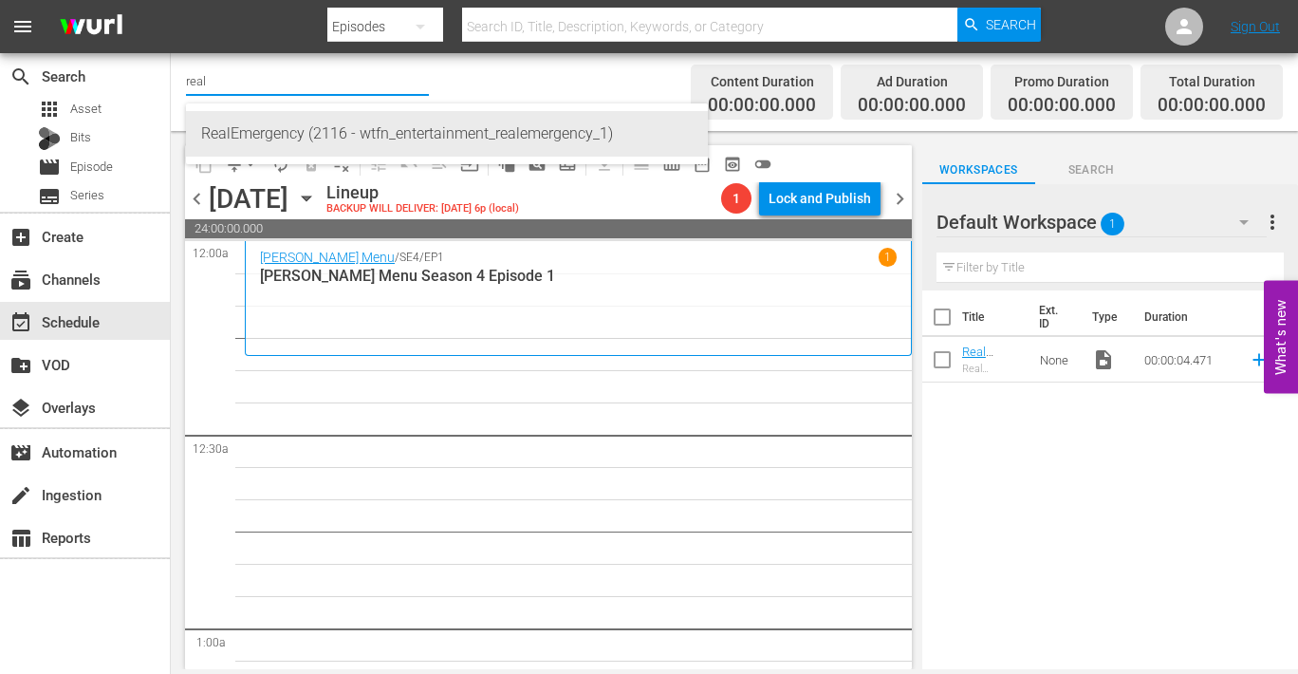
click at [237, 129] on div "RealEmergency (2116 - wtfn_entertainment_realemergency_1)" at bounding box center [447, 134] width 492 height 46
type input "RealEmergency (2116 - wtfn_entertainment_realemergency_1)"
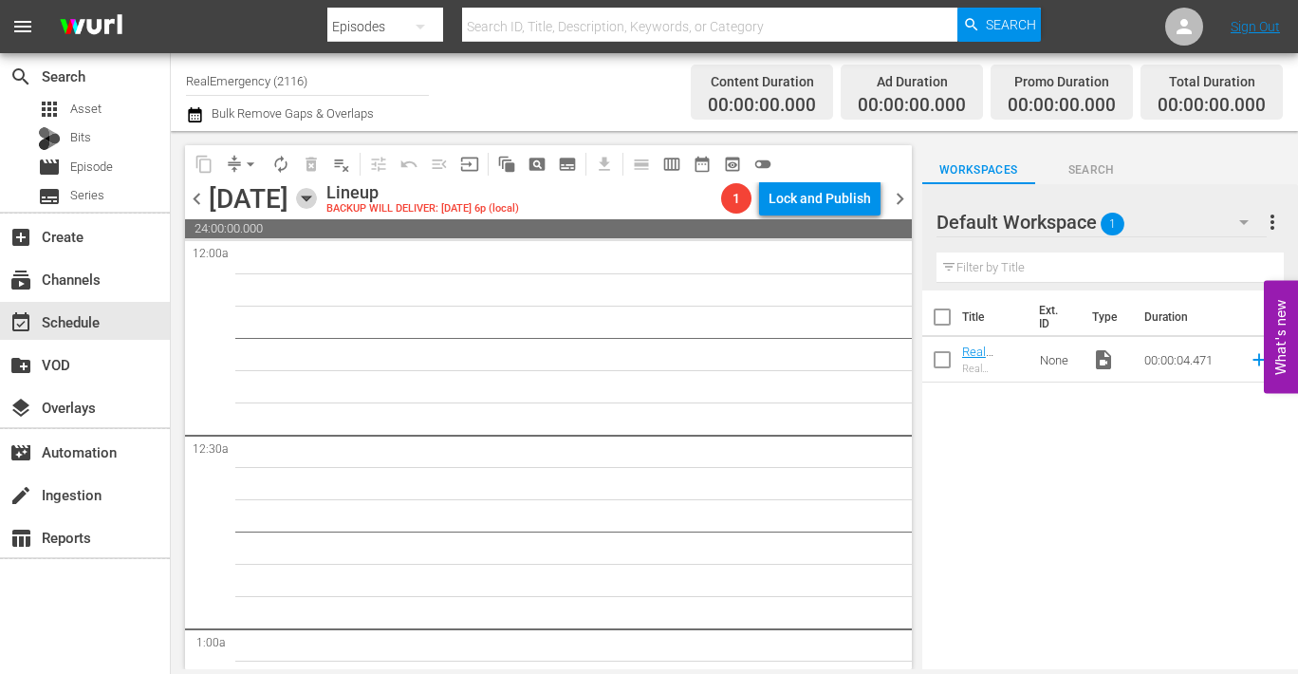
click at [317, 198] on icon "button" at bounding box center [306, 198] width 21 height 21
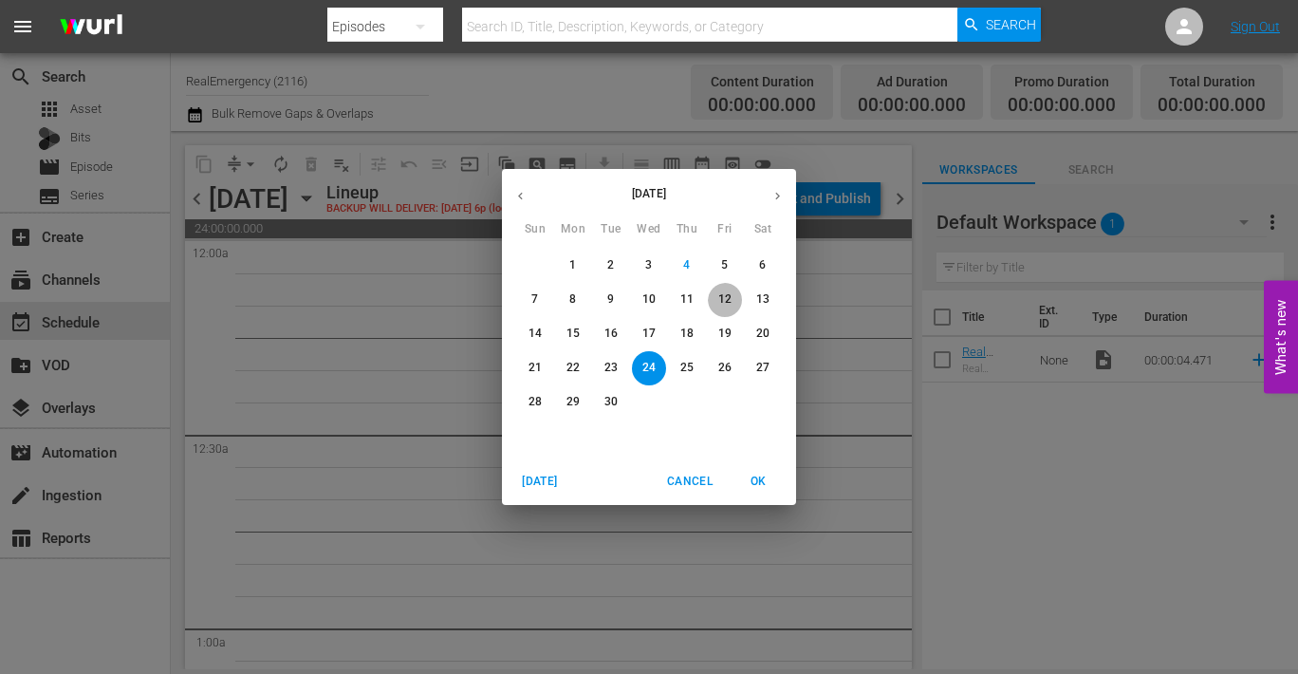
click at [719, 294] on p "12" at bounding box center [725, 299] width 13 height 16
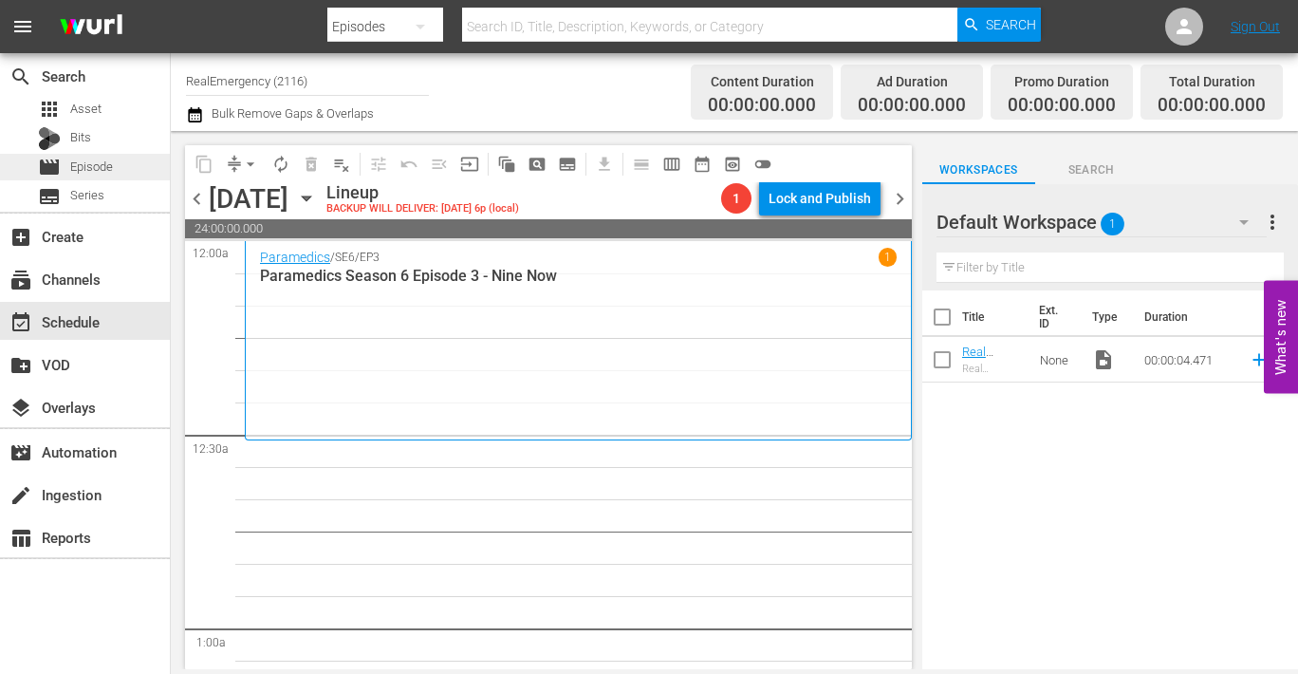
click at [83, 166] on span "Episode" at bounding box center [91, 167] width 43 height 19
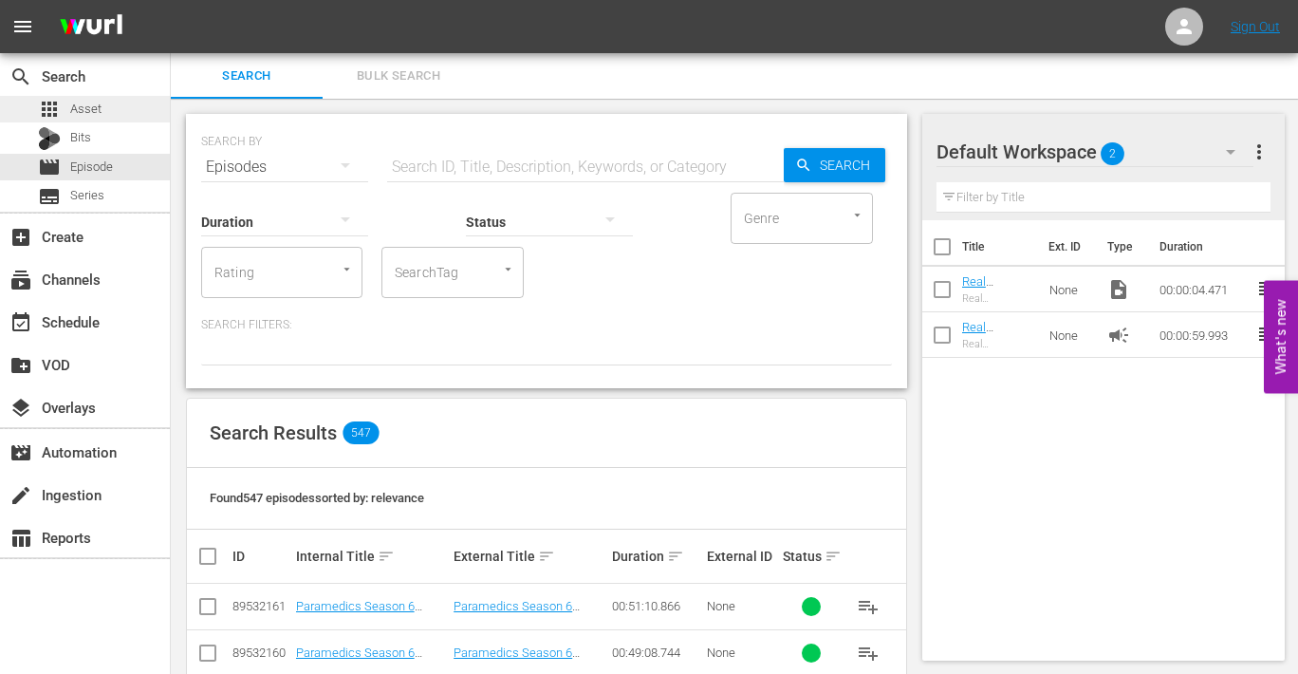
click at [94, 103] on span "Asset" at bounding box center [85, 109] width 31 height 19
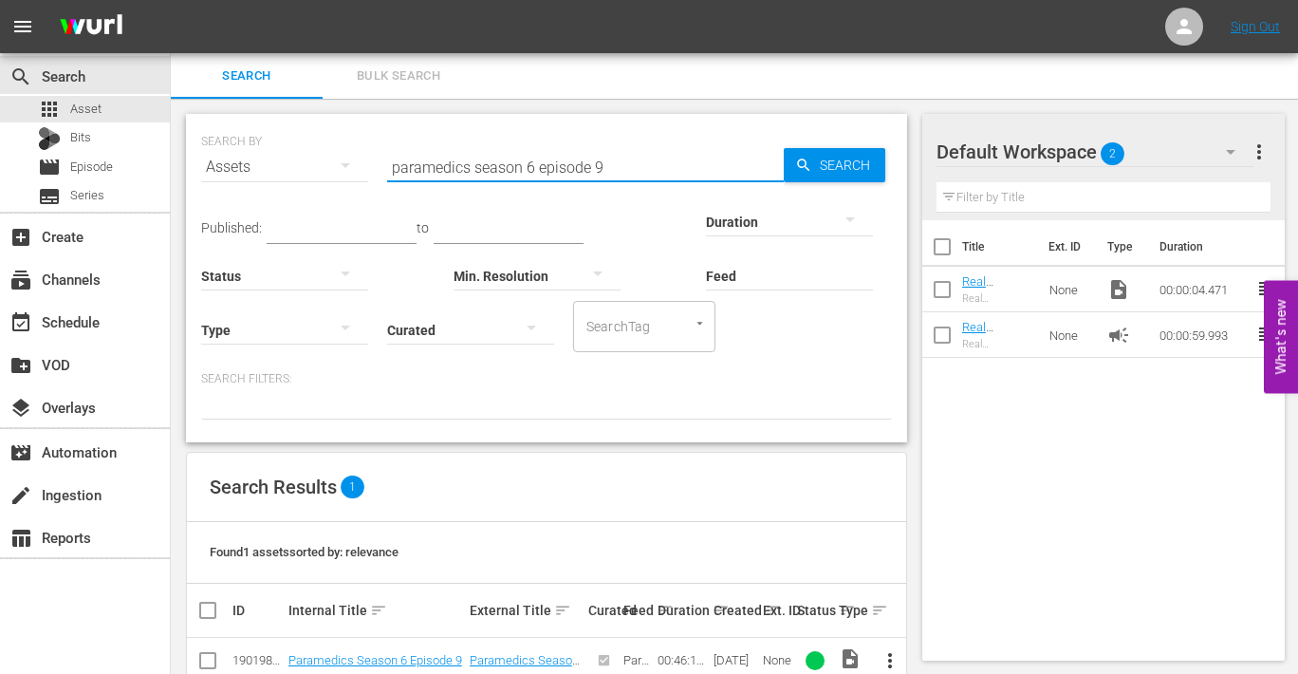
click at [597, 168] on input "paramedics season 6 episode 9" at bounding box center [585, 167] width 397 height 46
click at [606, 167] on input "paramedics season 6 episode 9" at bounding box center [585, 167] width 397 height 46
type input "paramedics season 6 episode 10"
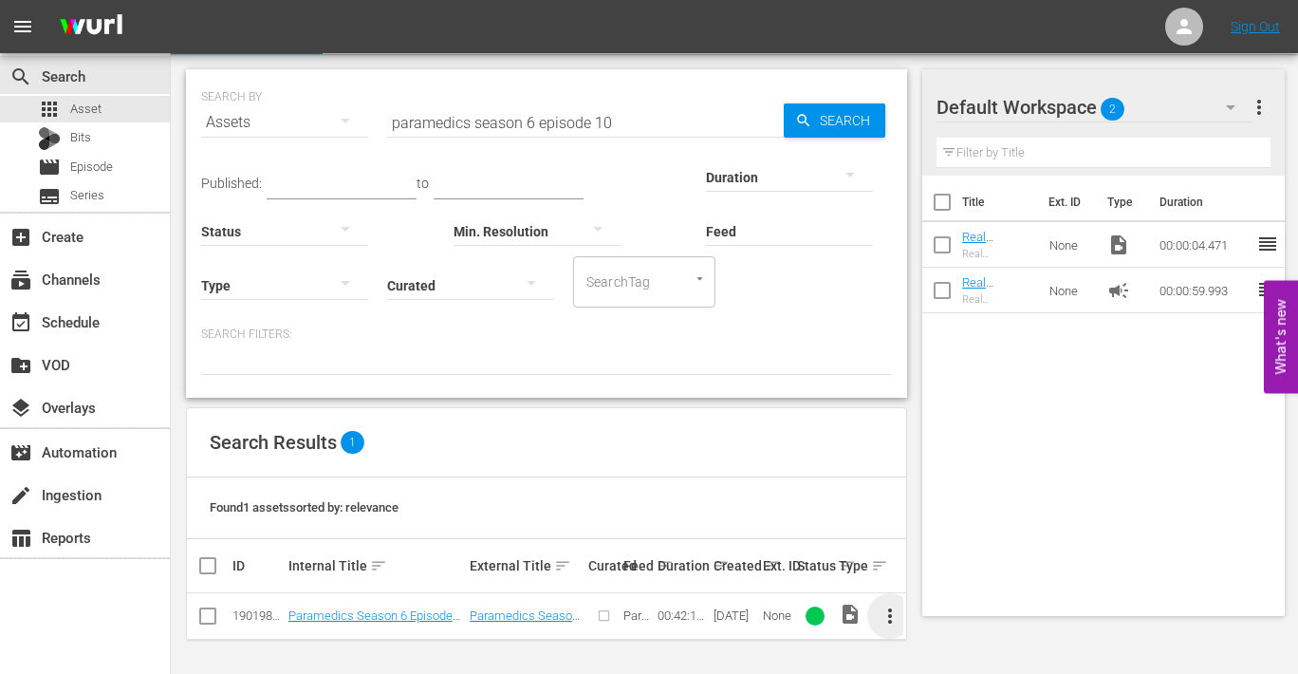
click at [887, 616] on span "more_vert" at bounding box center [890, 616] width 23 height 23
click at [962, 609] on div "Episode" at bounding box center [992, 608] width 129 height 46
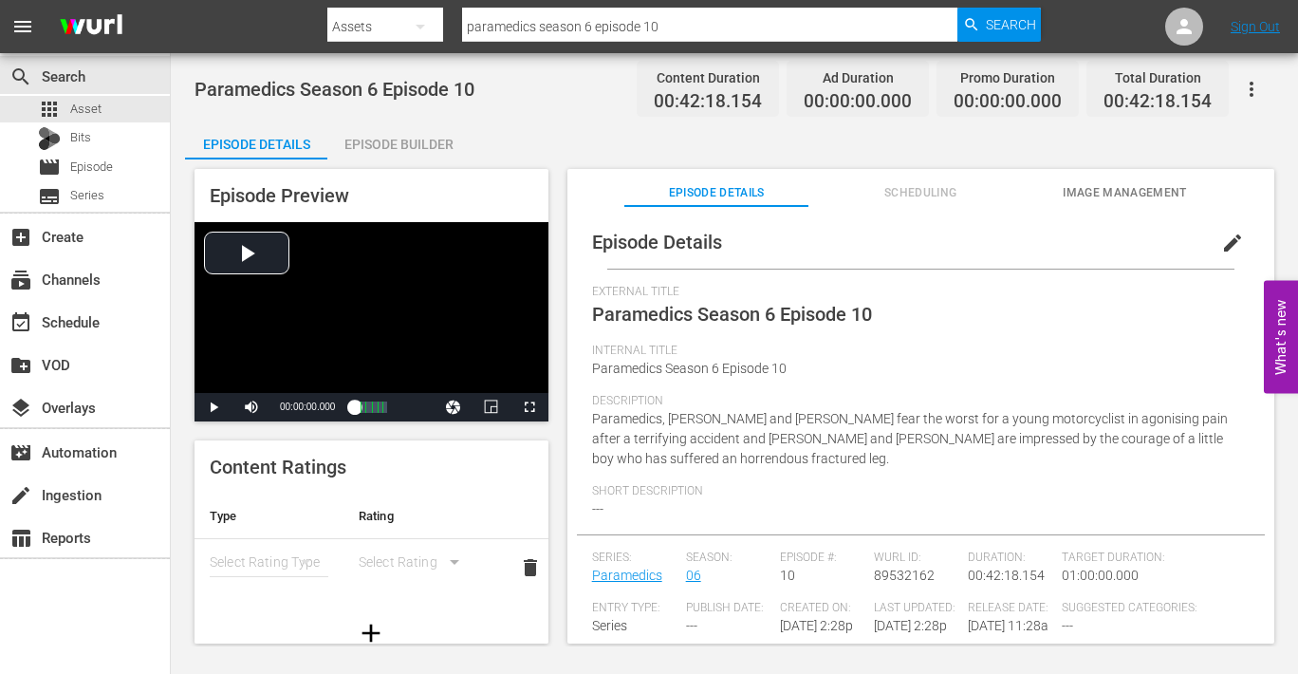
click at [1149, 244] on span "edit" at bounding box center [1233, 243] width 23 height 23
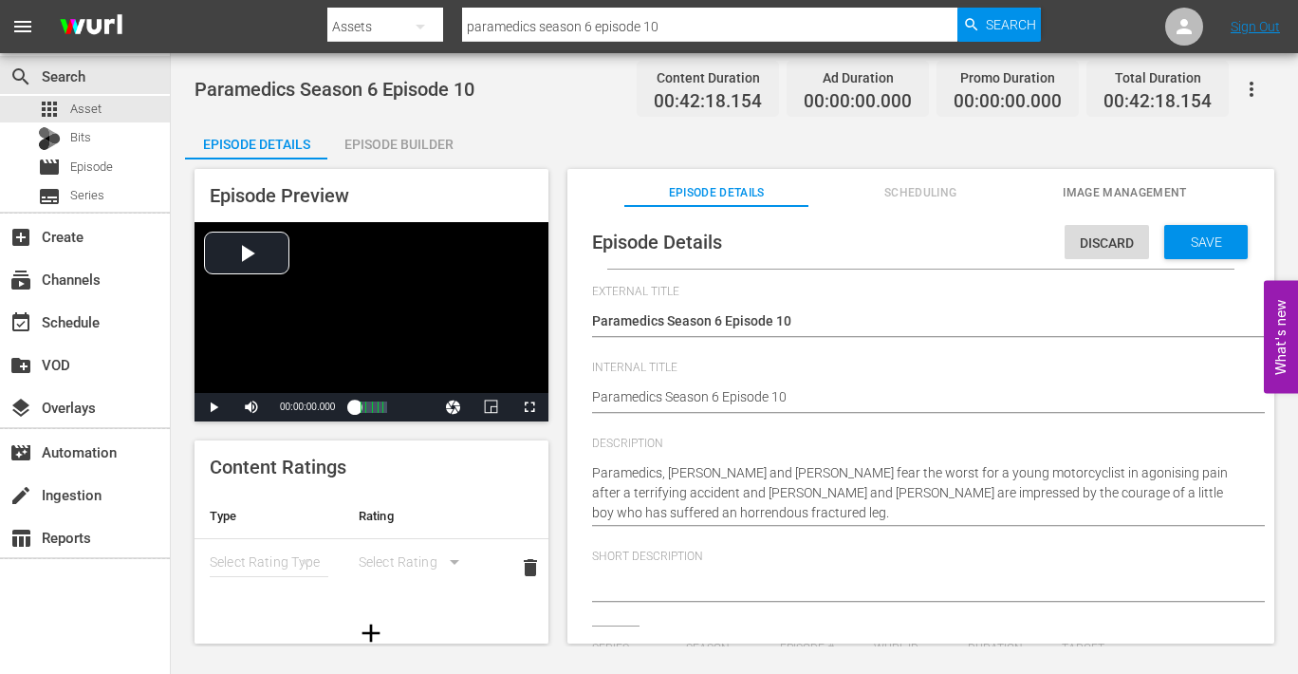
drag, startPoint x: 844, startPoint y: 383, endPoint x: 854, endPoint y: 390, distance: 12.4
click at [844, 383] on div "Paramedics Season 6 Episode 10 Paramedics Season 6 Episode 10" at bounding box center [916, 399] width 648 height 46
type textarea "Paramedics Season 6 Episode 10"
type textarea "Paramedics Season 6 Episode 10 -"
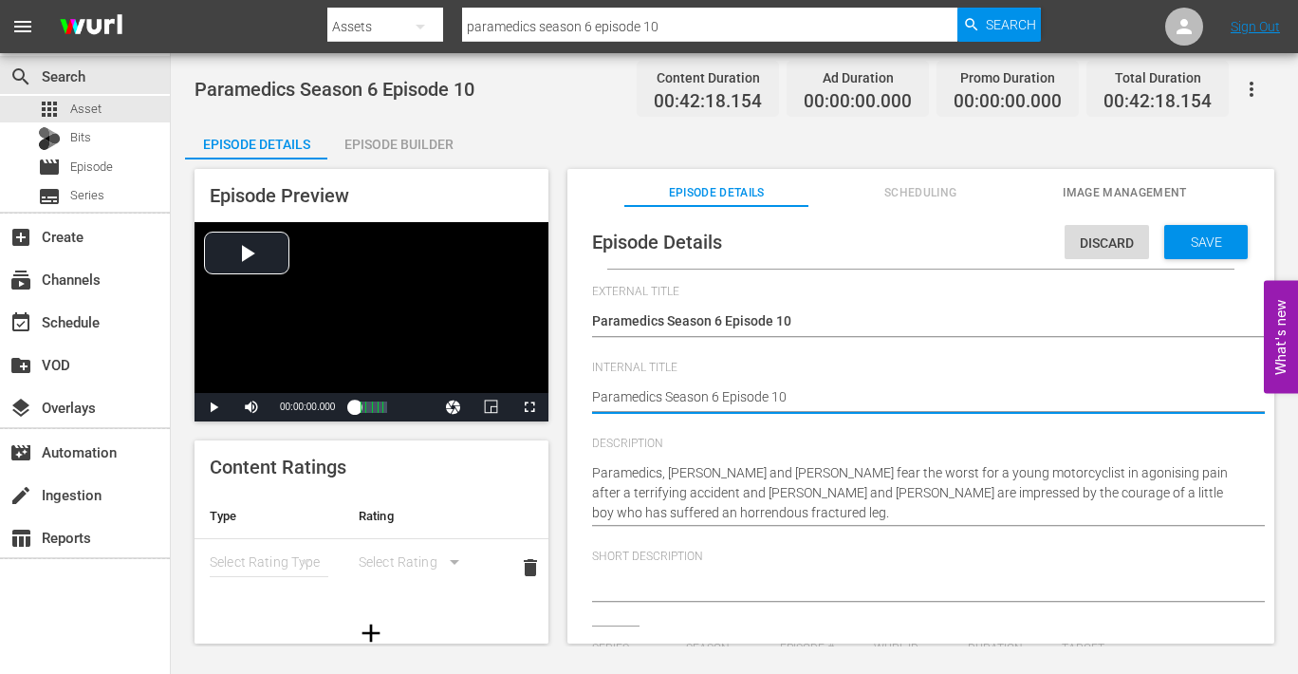
type textarea "Paramedics Season 6 Episode 10 -"
type textarea "Paramedics Season 6 Episode 10 - N"
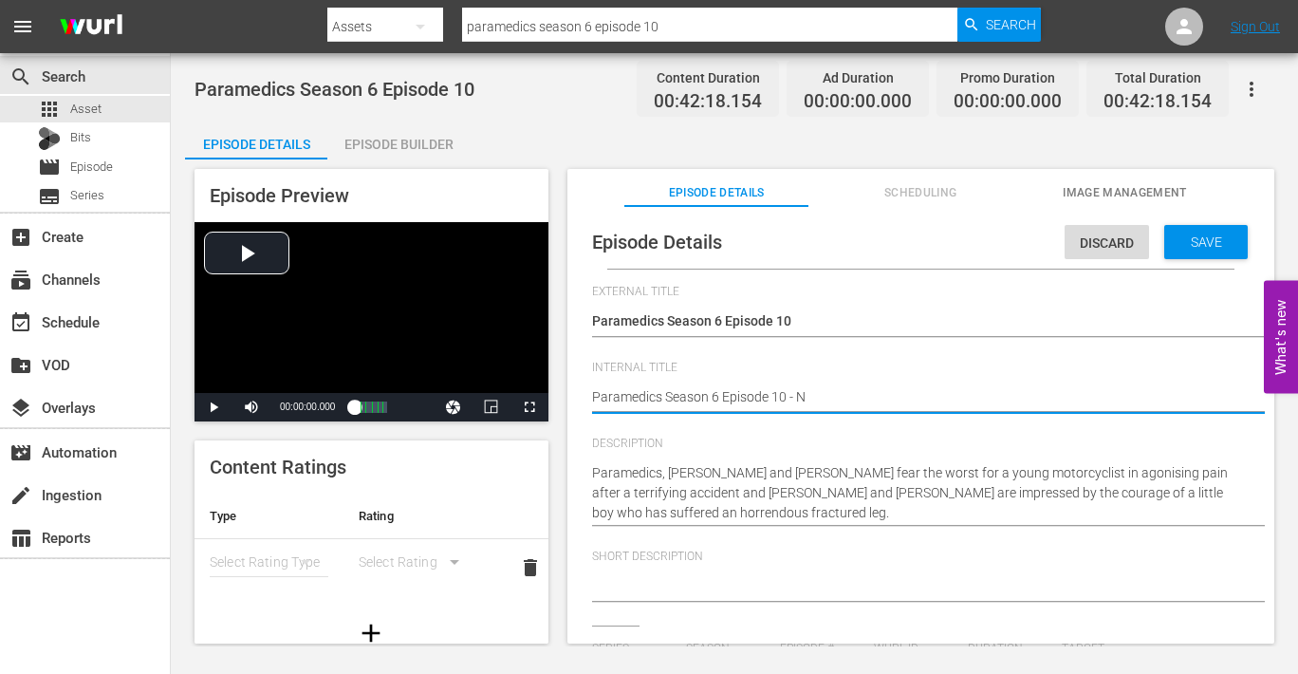
type textarea "Paramedics Season 6 Episode 10 - Ni"
type textarea "Paramedics Season 6 Episode 10 - Nin"
type textarea "Paramedics Season 6 Episode 10 - Nine"
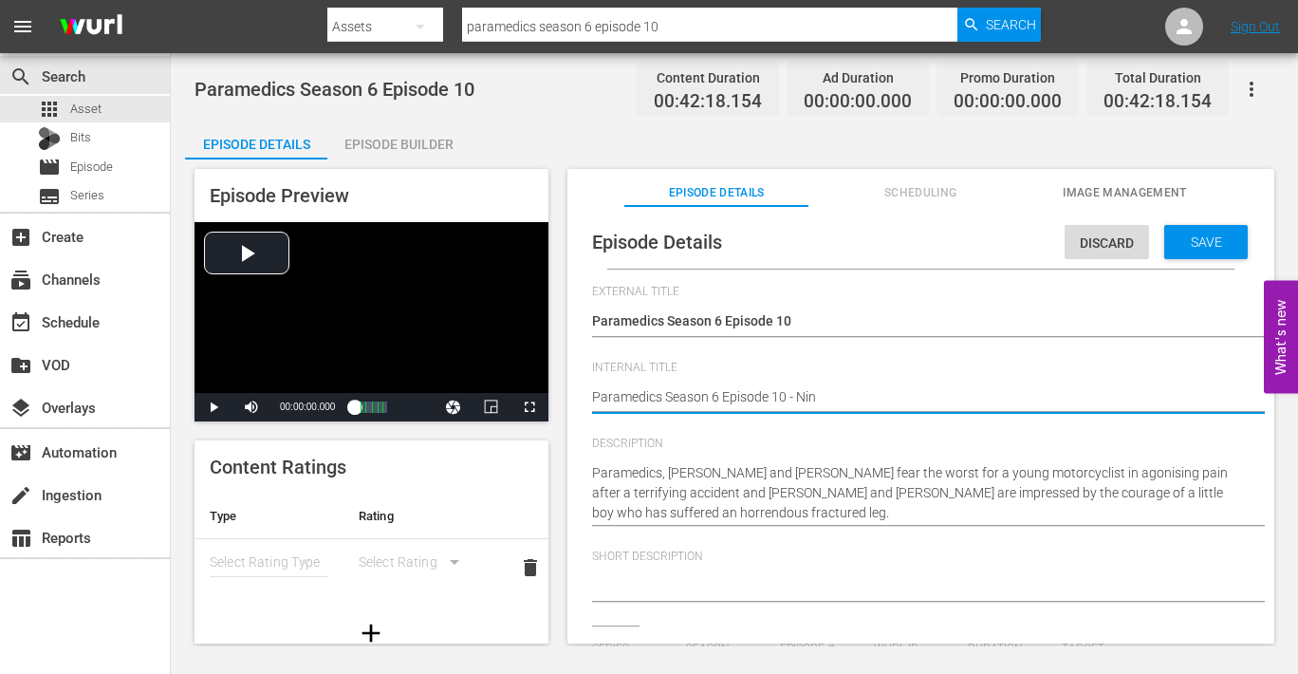
type textarea "Paramedics Season 6 Episode 10 - Nine"
type textarea "Paramedics Season 6 Episode 10 - Nine N"
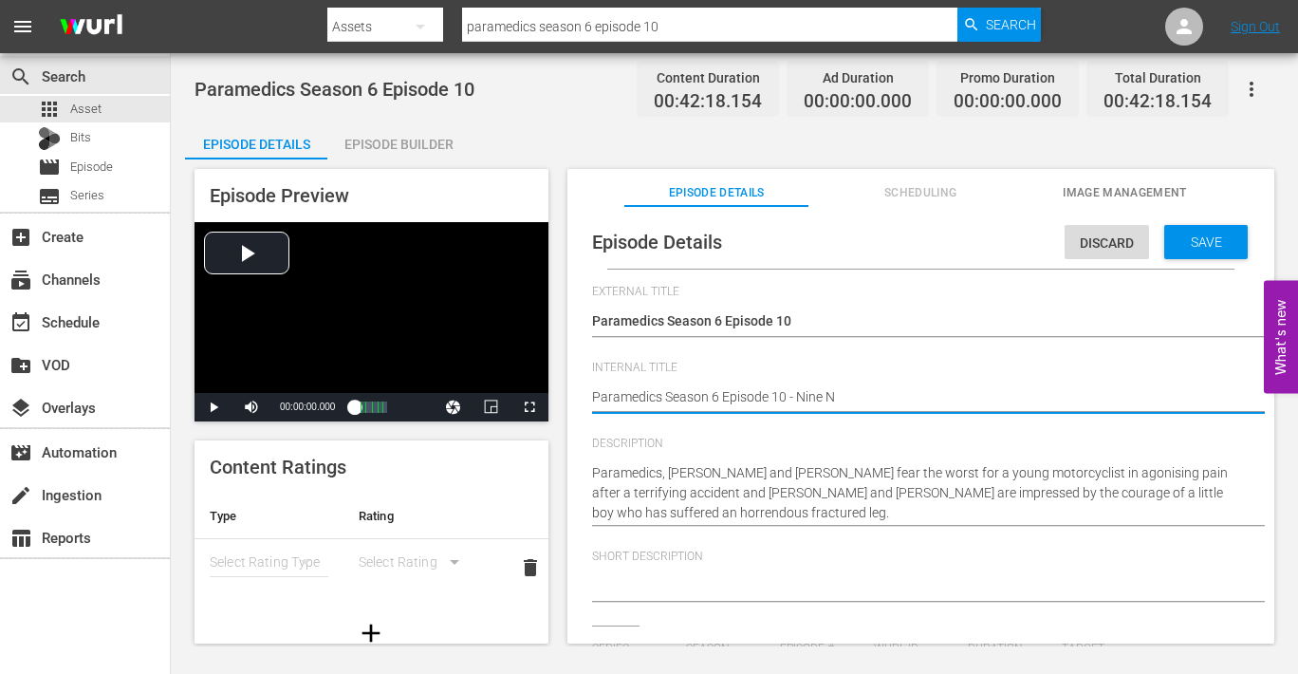
type textarea "Paramedics Season 6 Episode 10 - Nine No"
type textarea "Paramedics Season 6 Episode 10 - Nine Now"
click at [1149, 240] on span "Save" at bounding box center [1207, 241] width 62 height 15
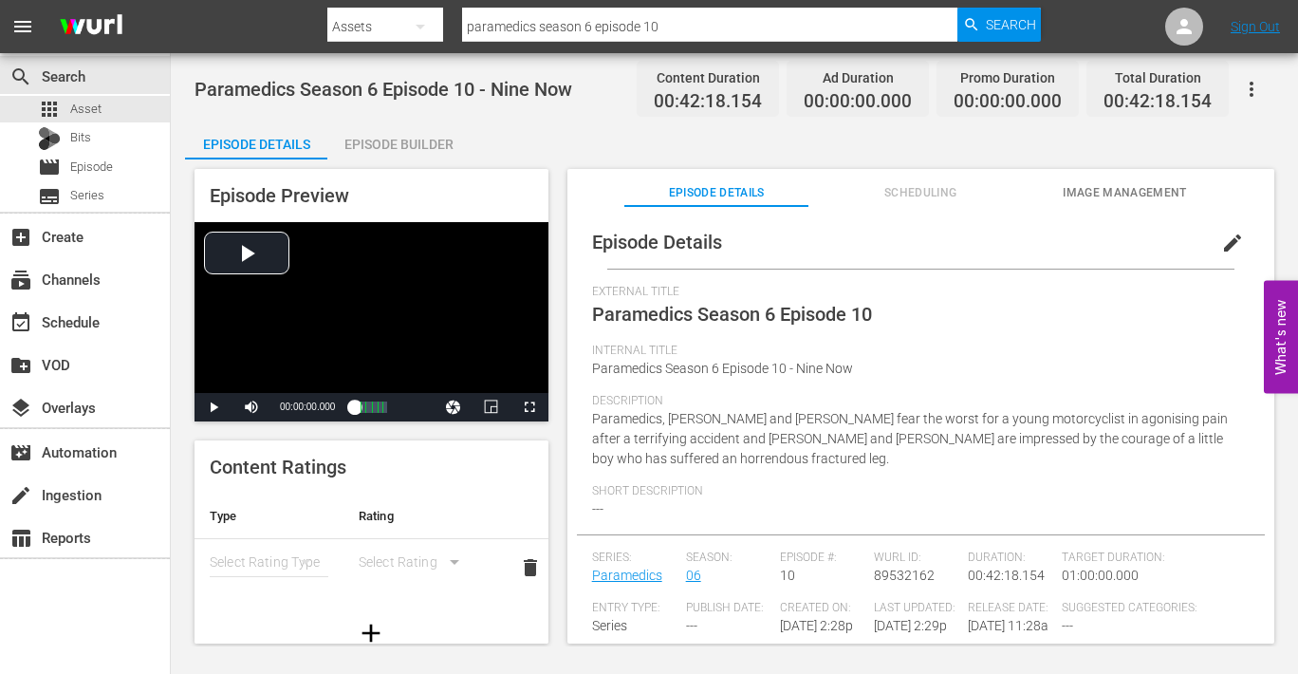
click at [1106, 191] on span "Image Management" at bounding box center [1126, 193] width 184 height 20
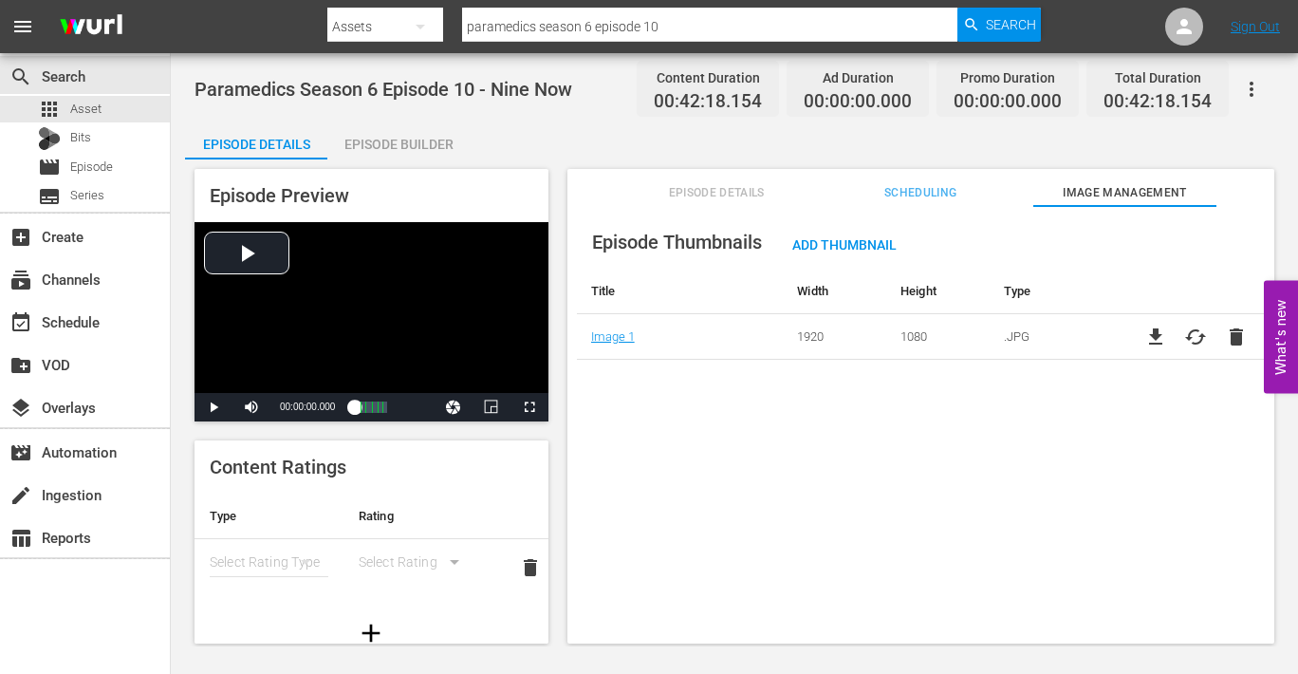
click at [391, 144] on div "Episode Builder" at bounding box center [398, 144] width 142 height 46
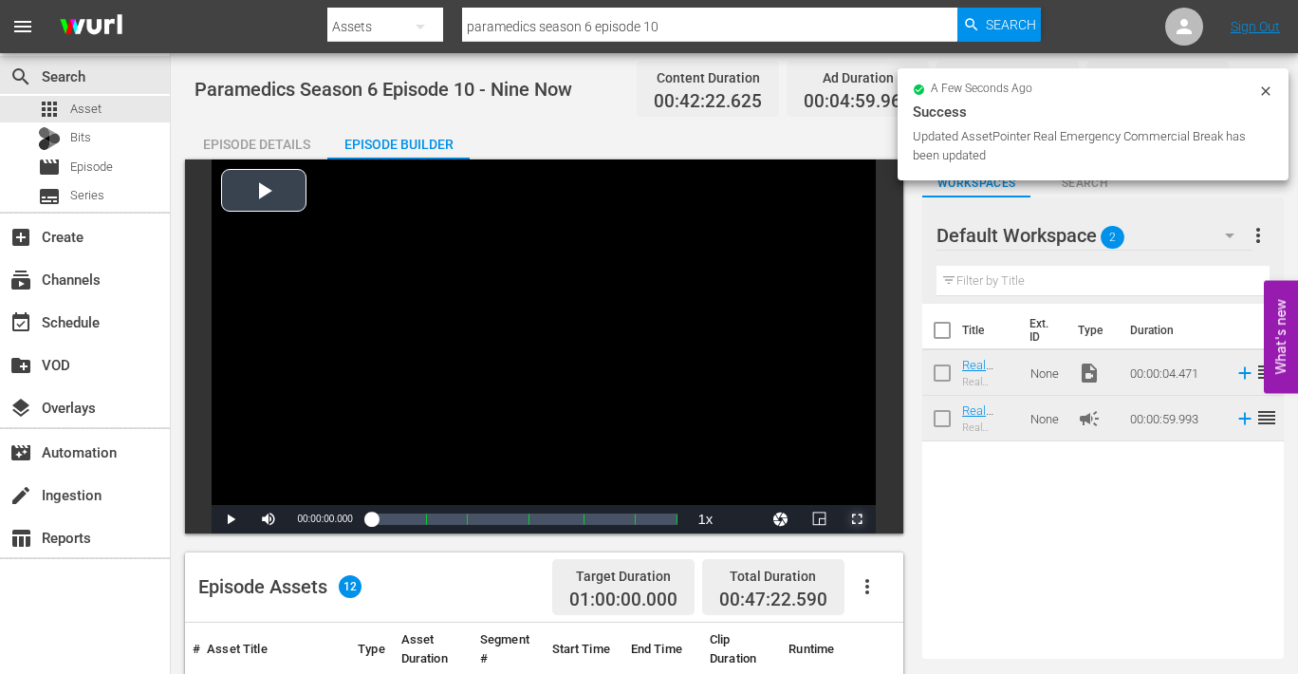
click at [857, 519] on span "Video Player" at bounding box center [857, 519] width 0 height 0
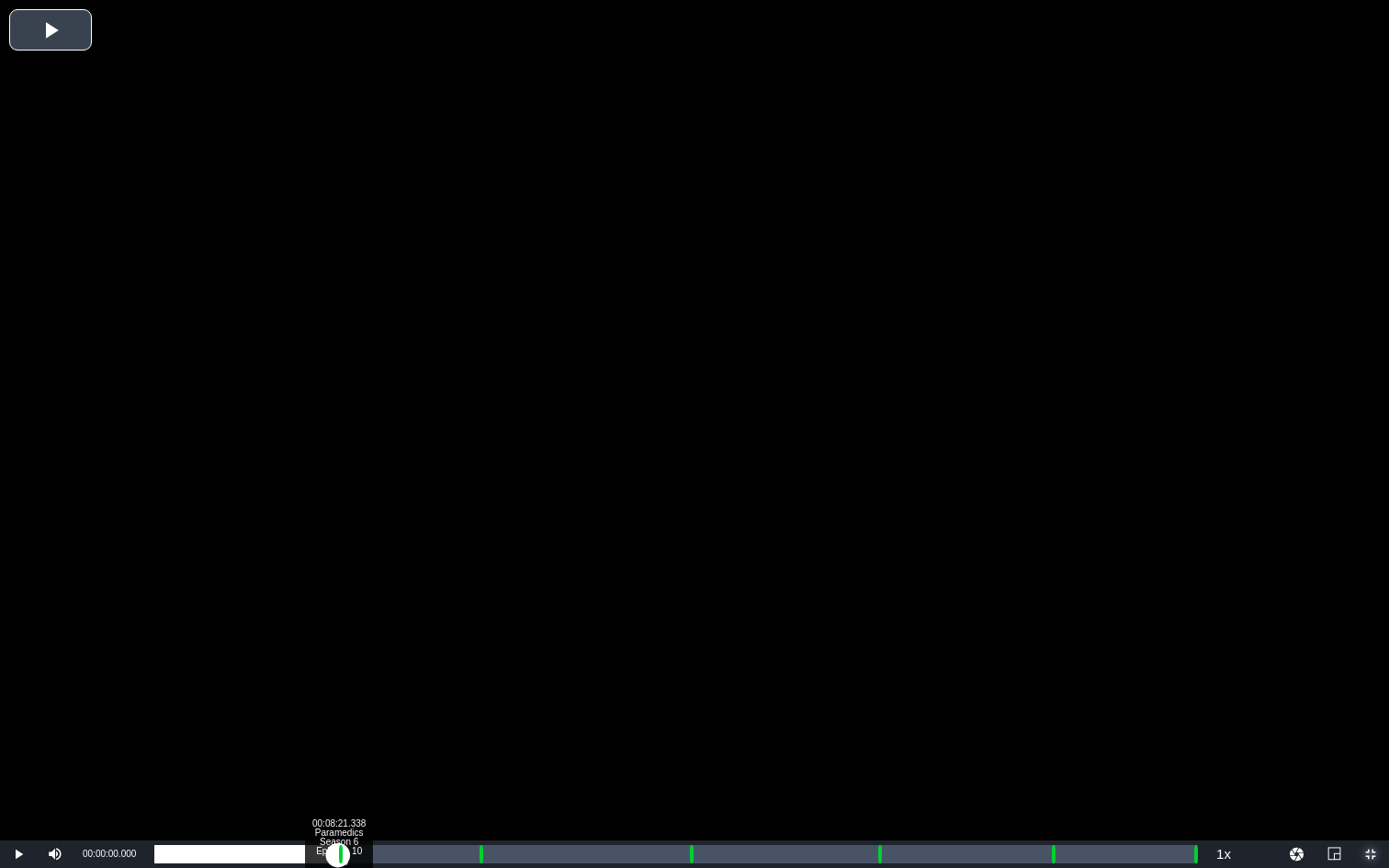
click at [338, 651] on div "Loaded : 0.23% 00:08:21.338 Paramedics Season 6 Episode 10 (1/6) 00:00:00.000 C…" at bounding box center [675, 853] width 1042 height 18
click at [360, 651] on div "Loaded : 9.92% 00:09:21.499 Paramedics Season 6 Episode 10 (2/6) 00:00:00.455 C…" at bounding box center [675, 853] width 1042 height 18
click at [478, 651] on div "Loaded : 19.87% 00:14:42.355 Paramedics Season 6 Episode 10 (3/6) 00:08:24.384 …" at bounding box center [675, 853] width 1042 height 18
click at [500, 651] on div "00:15:45.023 Paramedics Season 6 Episode 10 (3/6)" at bounding box center [500, 853] width 1 height 18
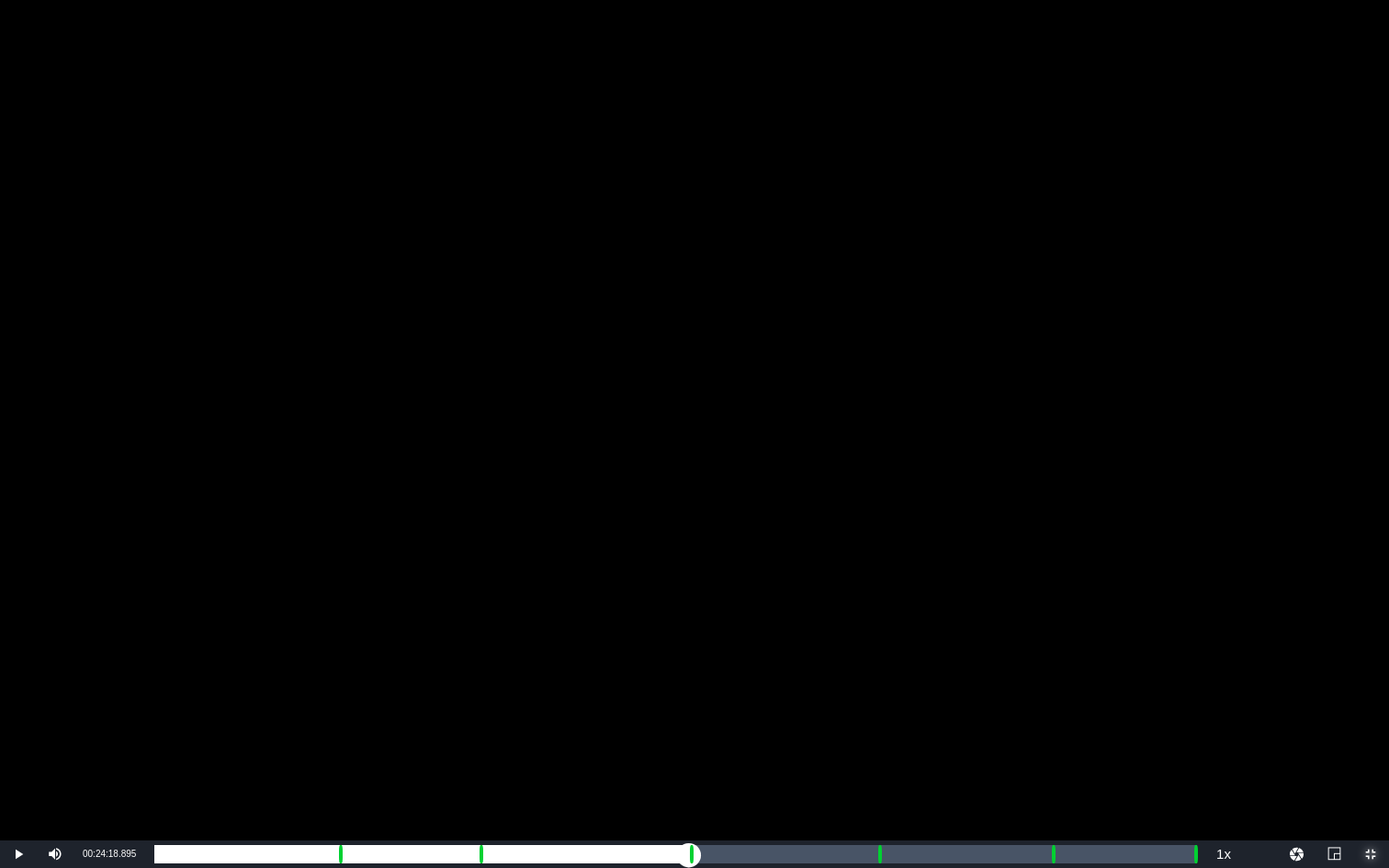
click at [689, 651] on div "Loaded : 32.65% 00:24:18.895 Paramedics Season 6 Episode 10 (4/6) 00:13:48.650 …" at bounding box center [675, 853] width 1042 height 18
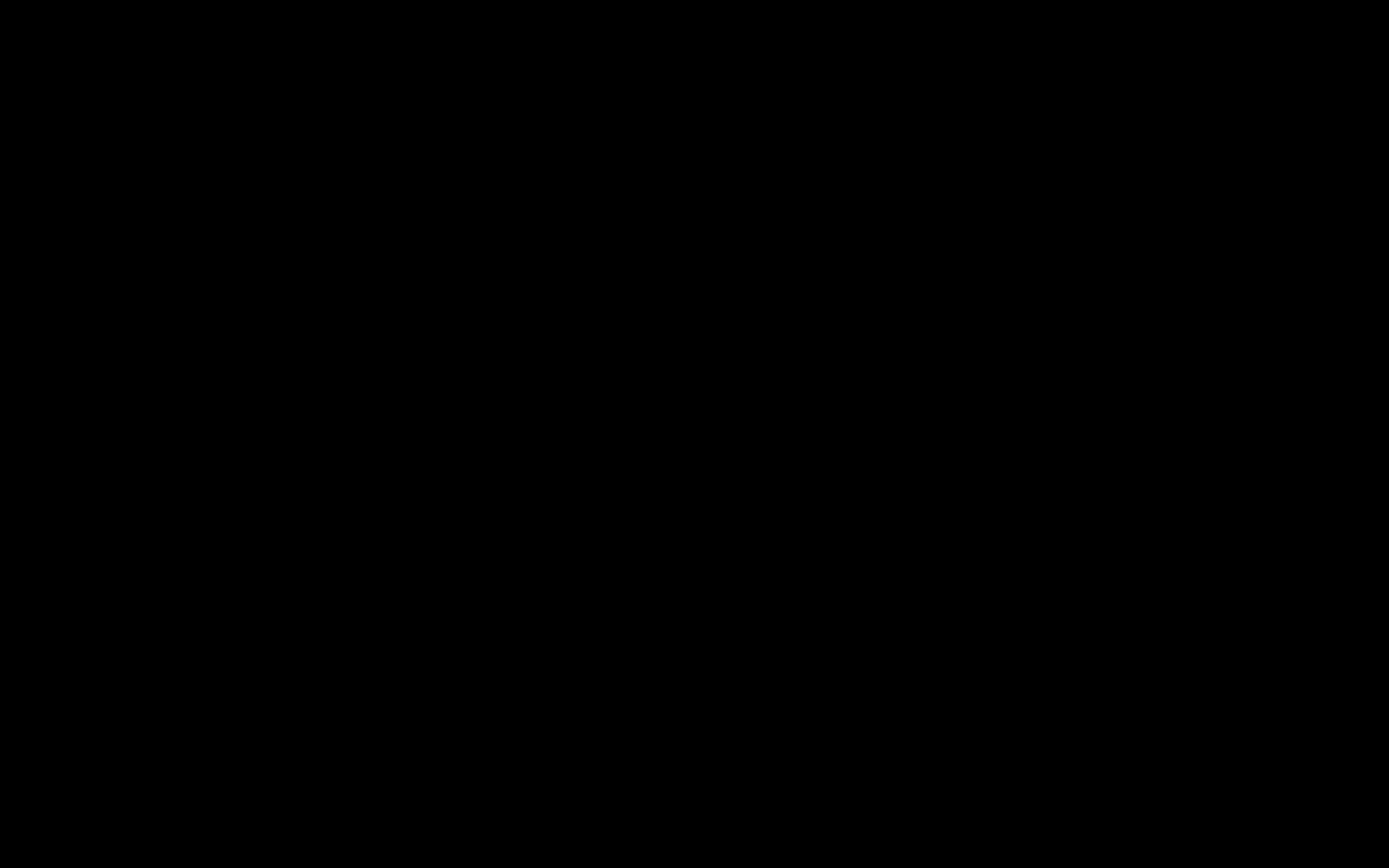
click at [712, 651] on div "Loaded : 9.92% 00:25:21.562 Paramedics Season 6 Episode 10 (4/6) 00:00:00.270 C…" at bounding box center [675, 853] width 1042 height 18
click at [877, 651] on div "Loaded : 53.00% 00:32:50.260 Paramedics Season 6 Episode 10 (5/6) 00:22:22.811 …" at bounding box center [675, 853] width 1042 height 18
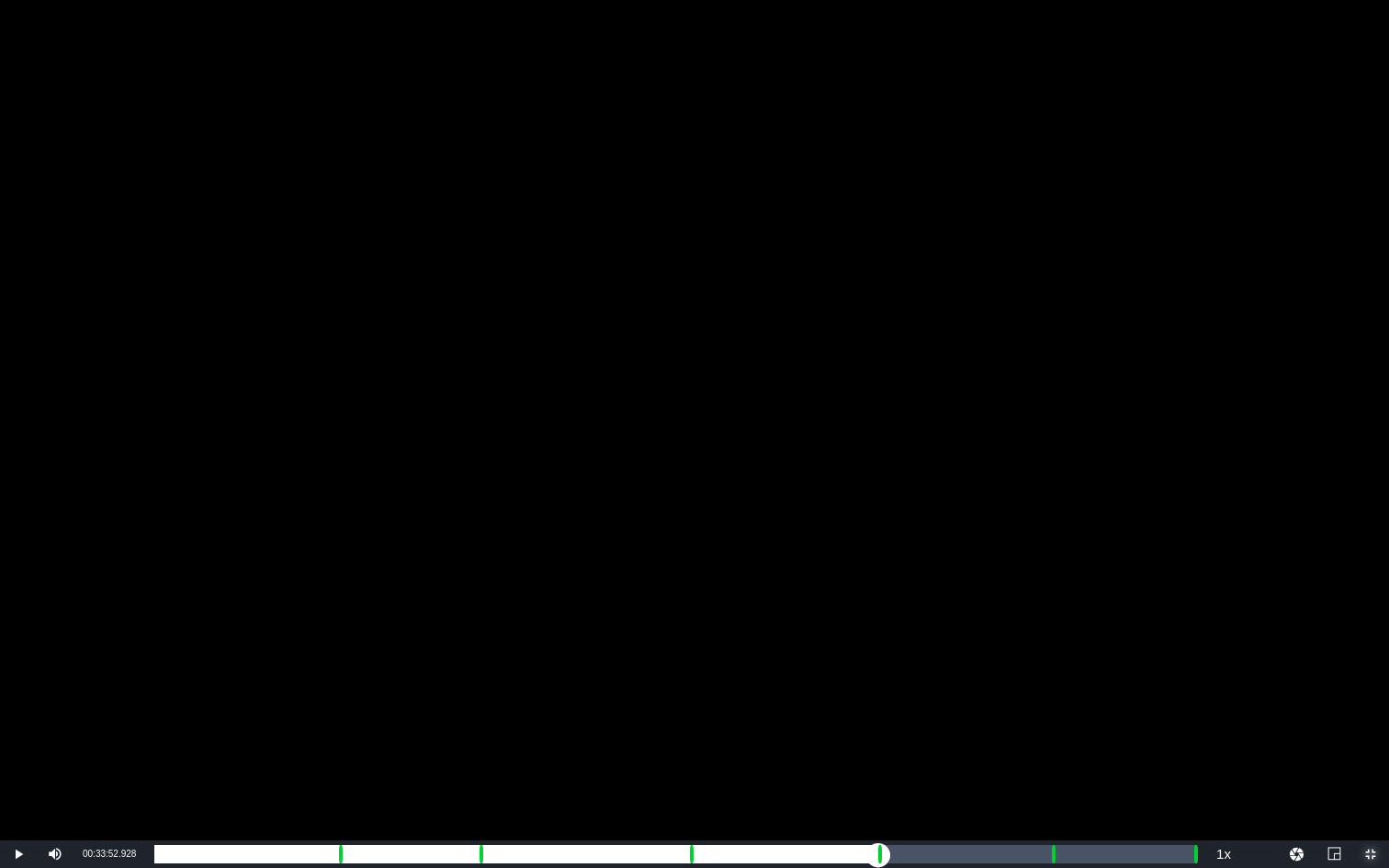
click at [898, 651] on div "Loaded : 9.92% 00:33:52.928 Paramedics Season 6 Episode 10 (5/6) 00:00:00.412 C…" at bounding box center [675, 853] width 1042 height 18
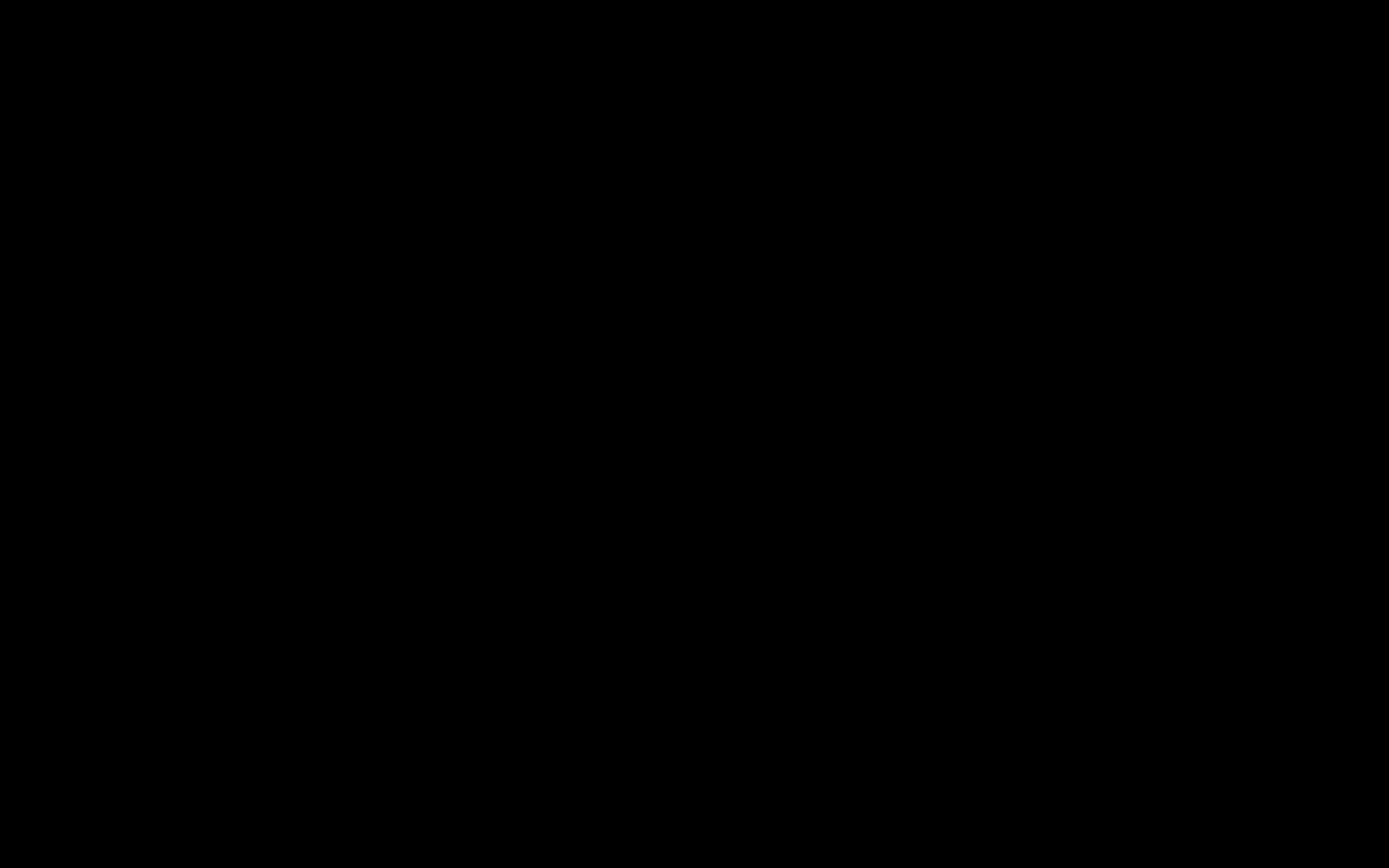
click at [1051, 651] on div "Loaded : 70.75% 00:40:46.532 Paramedics Season 6 Episode 10 (6/6) 00:29:55.229 …" at bounding box center [675, 853] width 1042 height 18
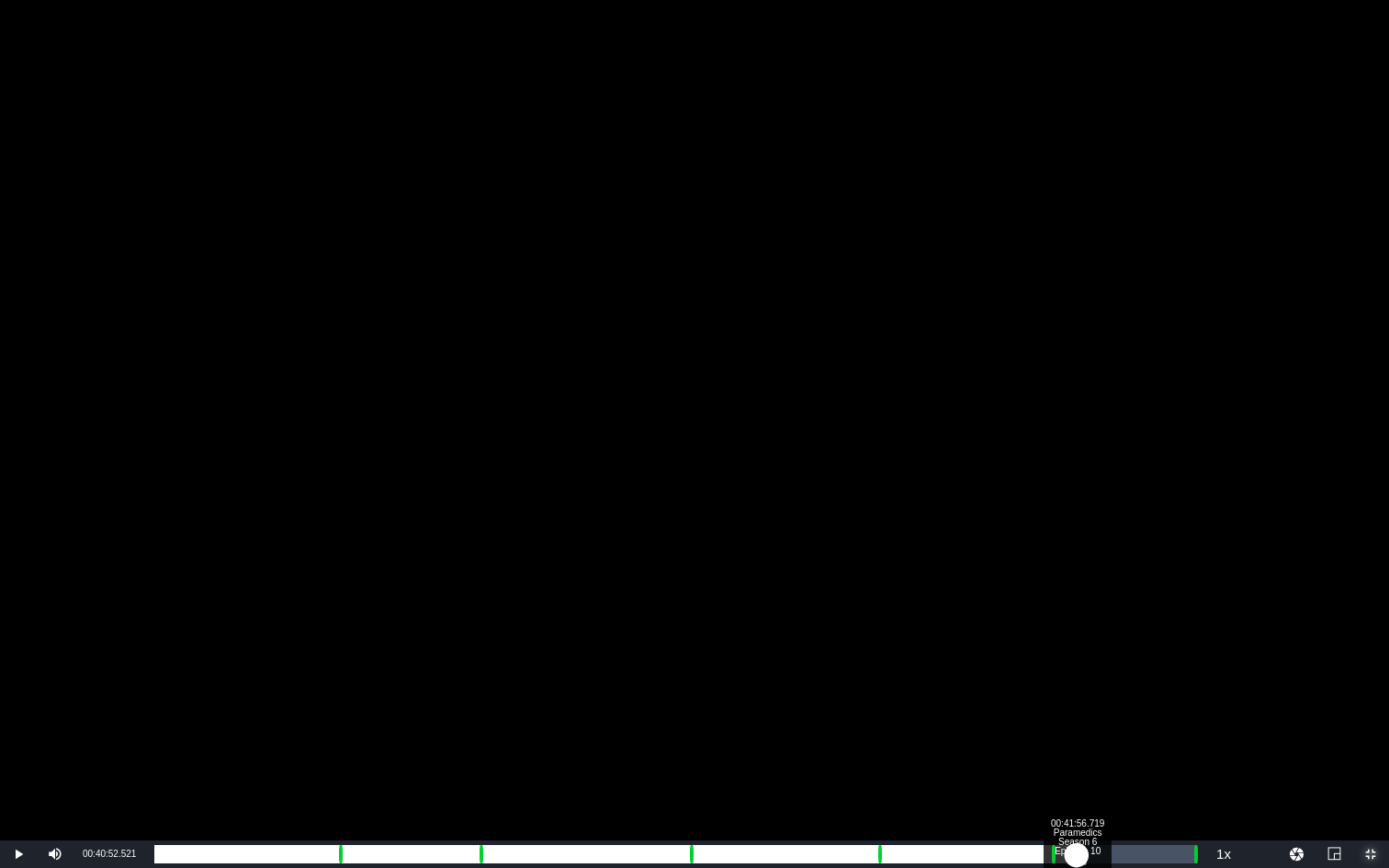
click at [1076, 651] on div "Loaded : 9.92% 00:41:56.719 Paramedics Season 6 Episode 10 (6/6) 00:00:02.996 C…" at bounding box center [675, 853] width 1042 height 18
click at [1073, 651] on div "00:37:04.231" at bounding box center [613, 853] width 919 height 18
click at [1112, 651] on div "Loaded : 90.15% 00:47:10.056 00:37:08.060 Cue Point 5: 00:40:49.692" at bounding box center [675, 853] width 1042 height 18
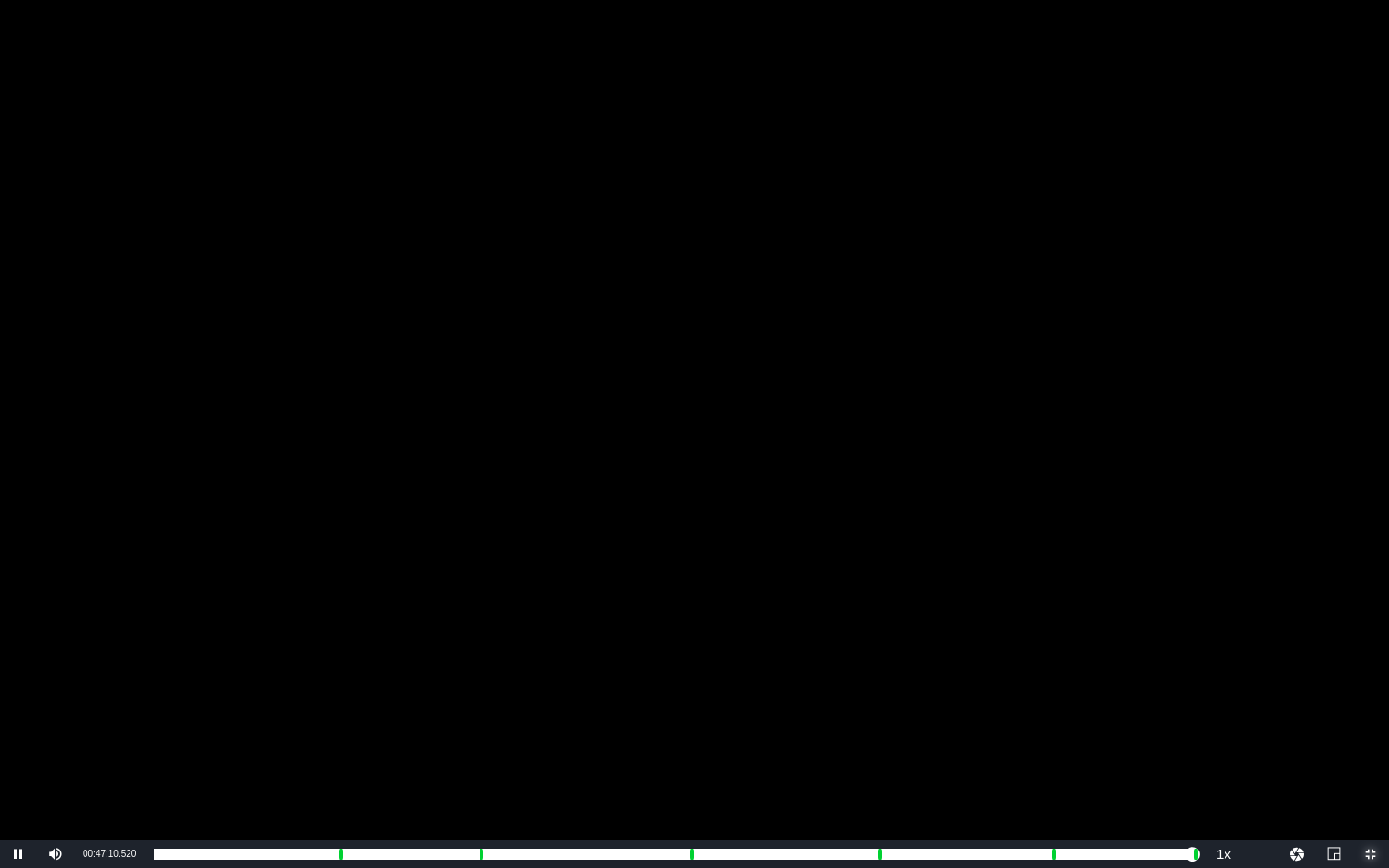
click at [1112, 651] on span "Video Player" at bounding box center [1371, 854] width 0 height 0
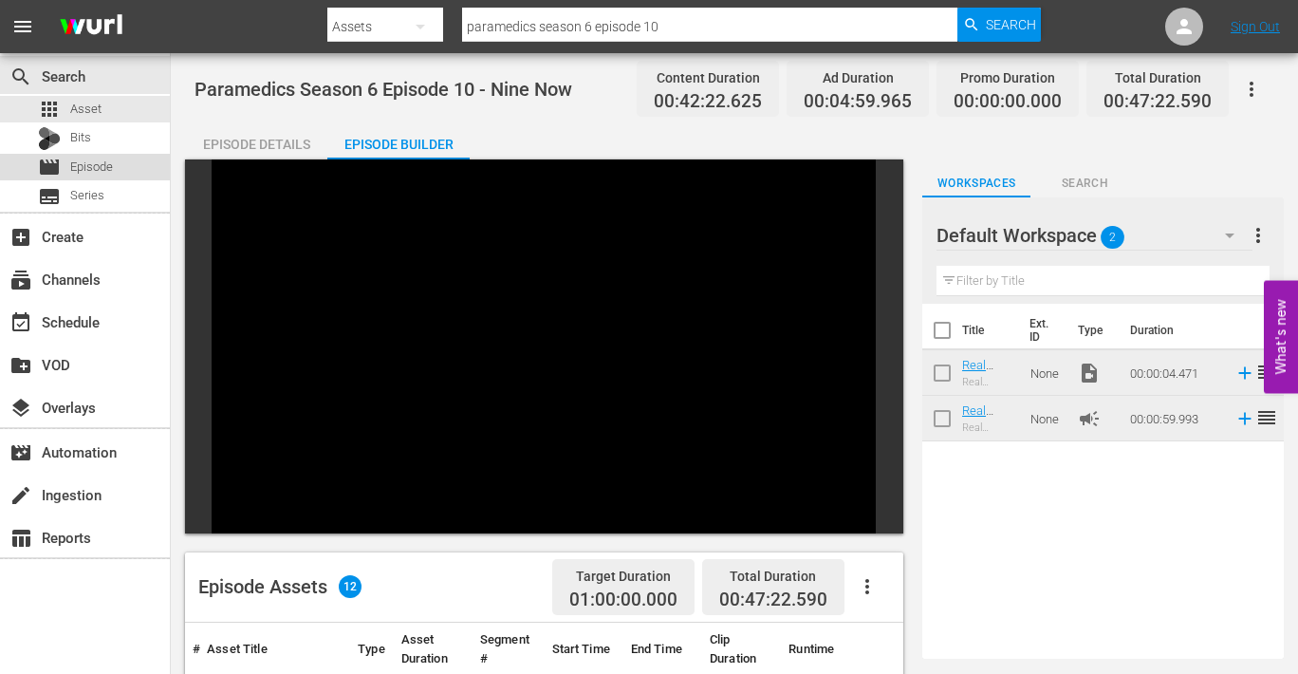
click at [80, 162] on span "Episode" at bounding box center [91, 167] width 43 height 19
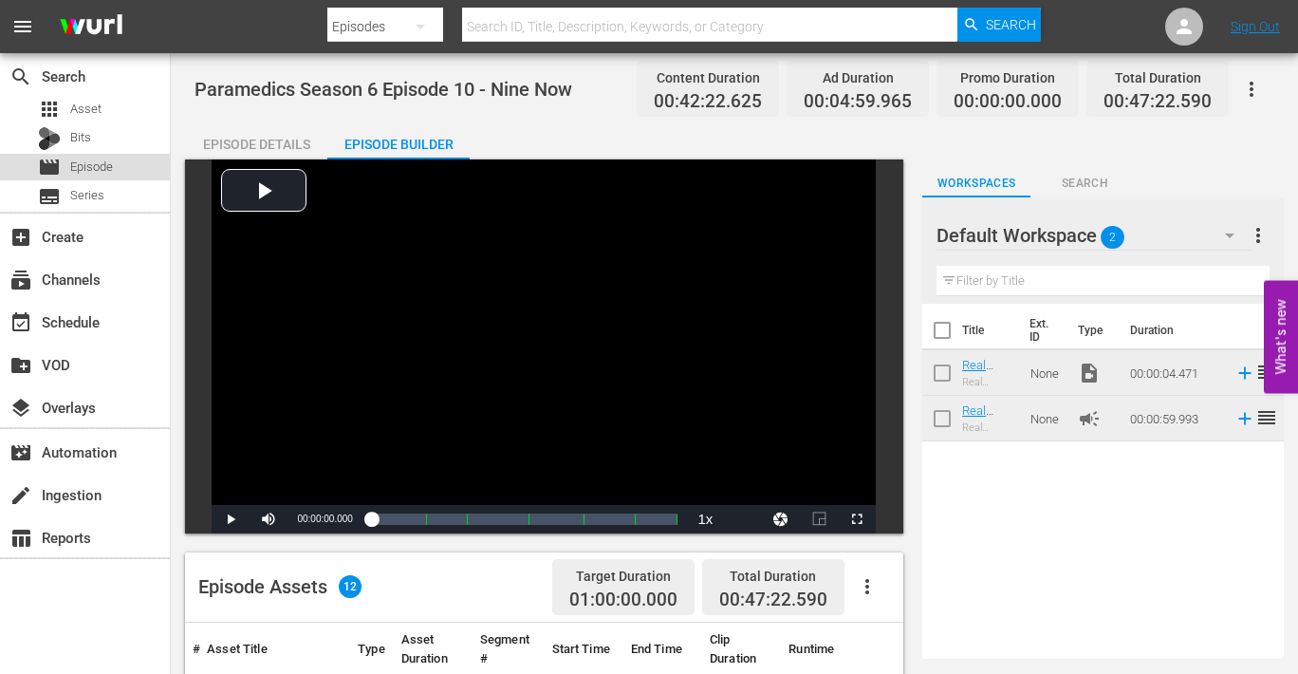
click at [87, 164] on span "Episode" at bounding box center [91, 167] width 43 height 19
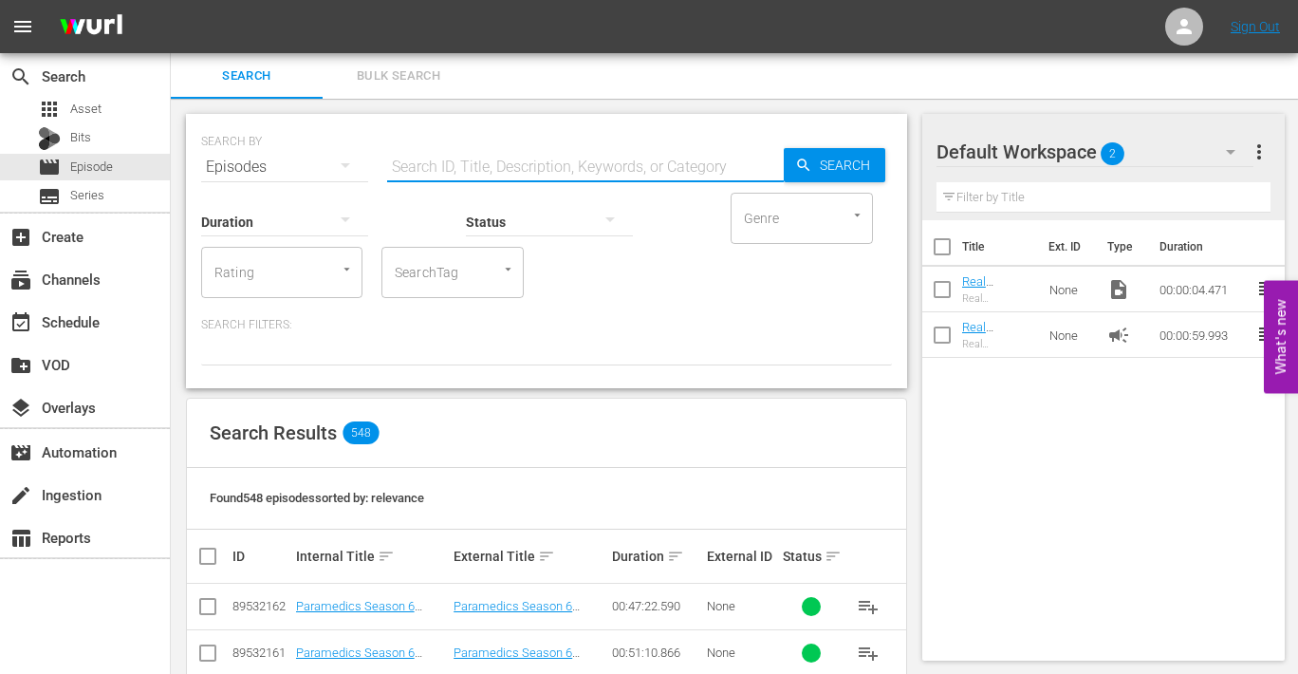
click at [518, 167] on input "text" at bounding box center [585, 167] width 397 height 46
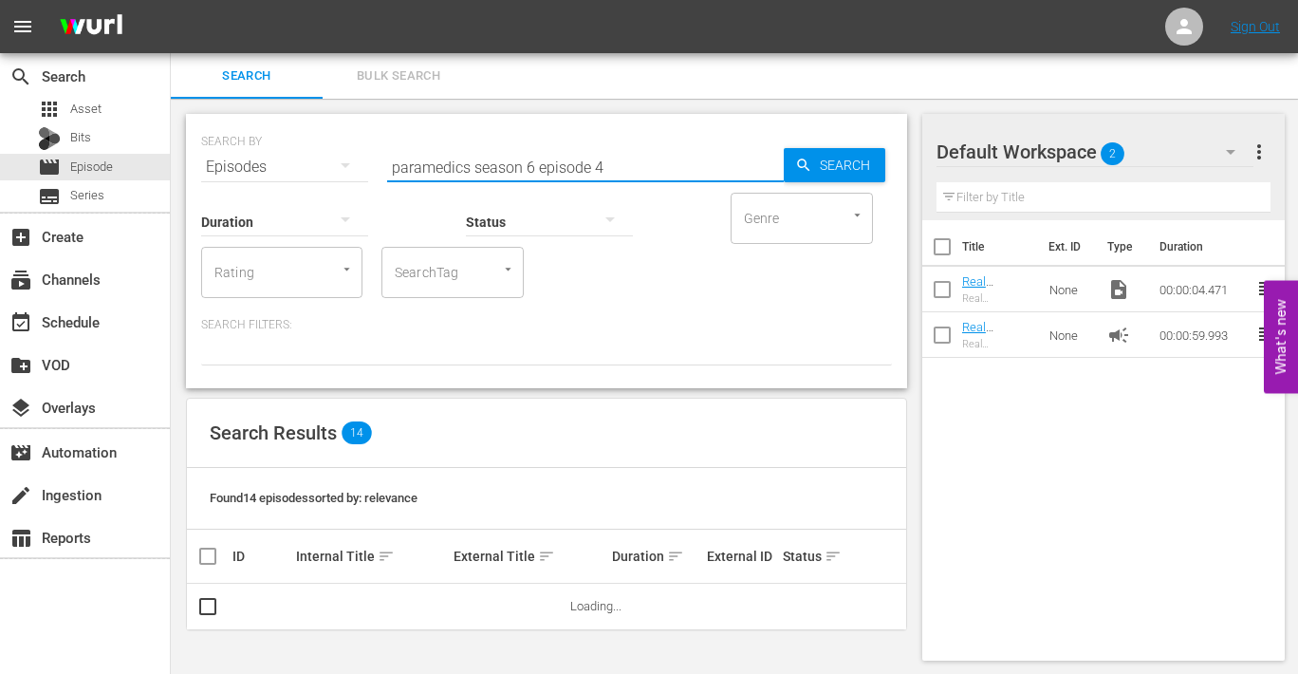
scroll to position [2, 0]
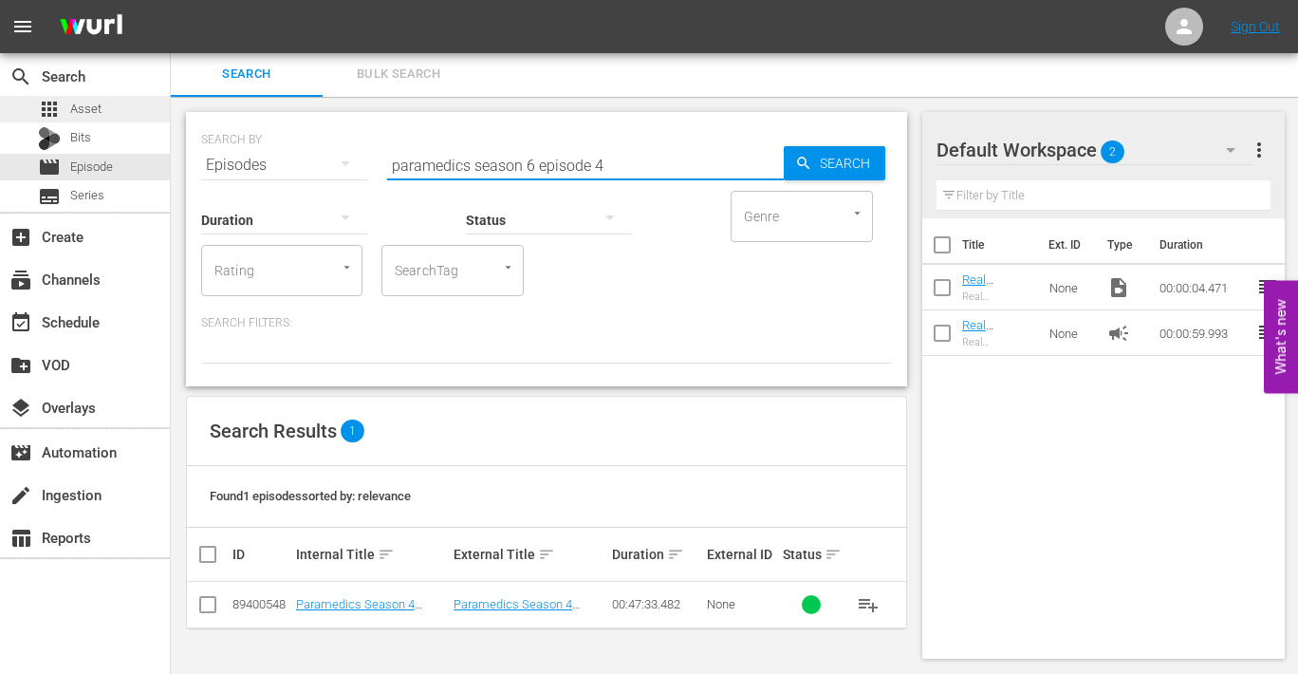
type input "paramedics season 6 episode 4"
click at [78, 103] on span "Asset" at bounding box center [85, 109] width 31 height 19
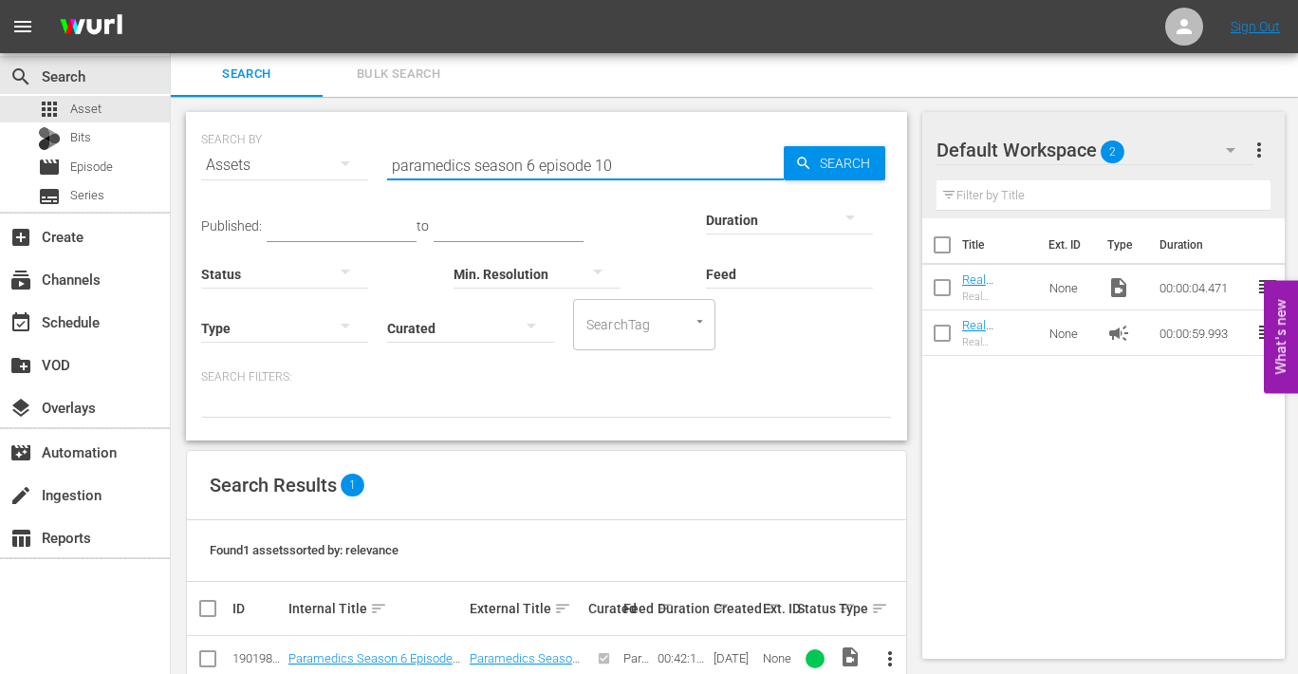
drag, startPoint x: 596, startPoint y: 166, endPoint x: 617, endPoint y: 166, distance: 20.9
click at [617, 166] on input "paramedics season 6 episode 10" at bounding box center [585, 165] width 397 height 46
type input "paramedics season 6 episode 4"
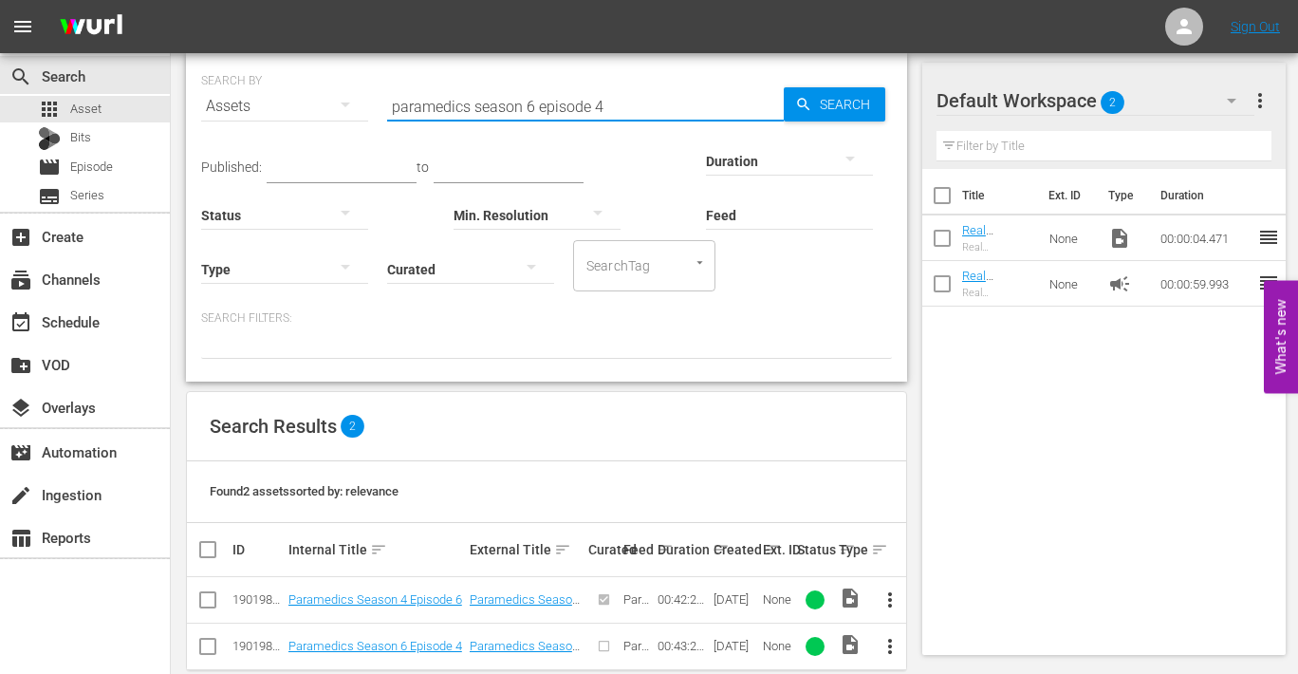
scroll to position [91, 0]
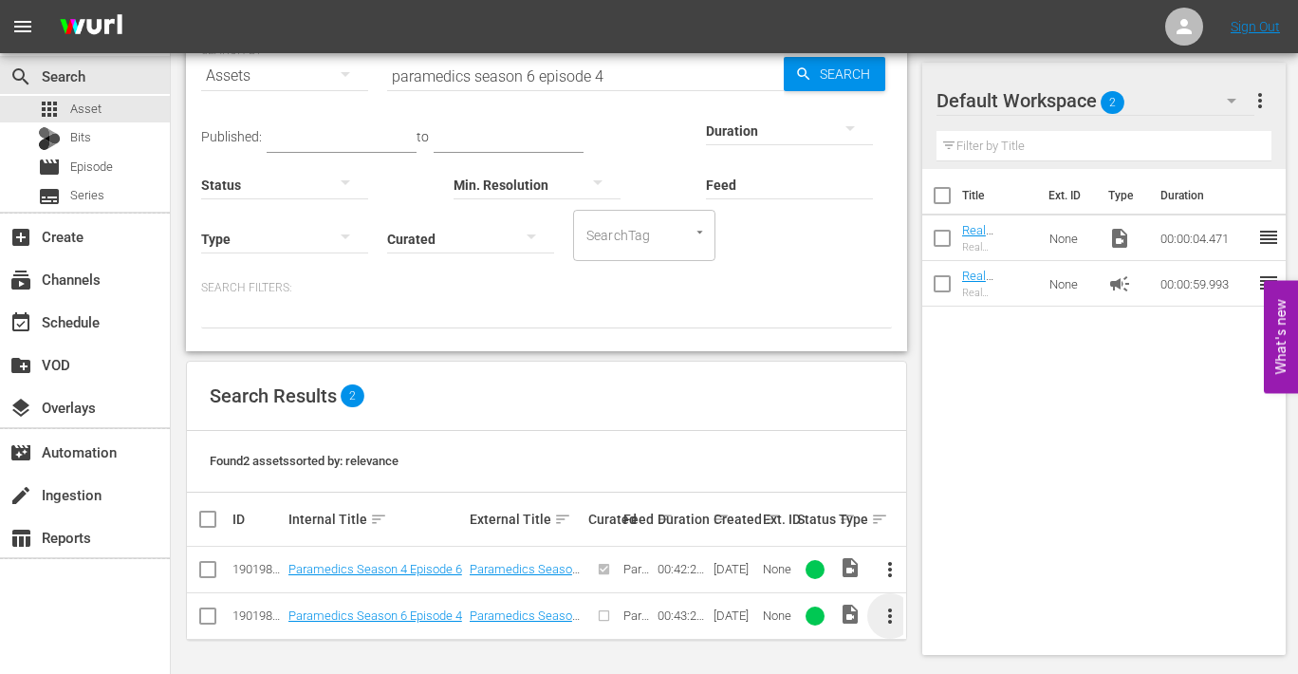
click at [887, 612] on span "more_vert" at bounding box center [890, 616] width 23 height 23
click at [943, 607] on div "Episode" at bounding box center [992, 608] width 129 height 46
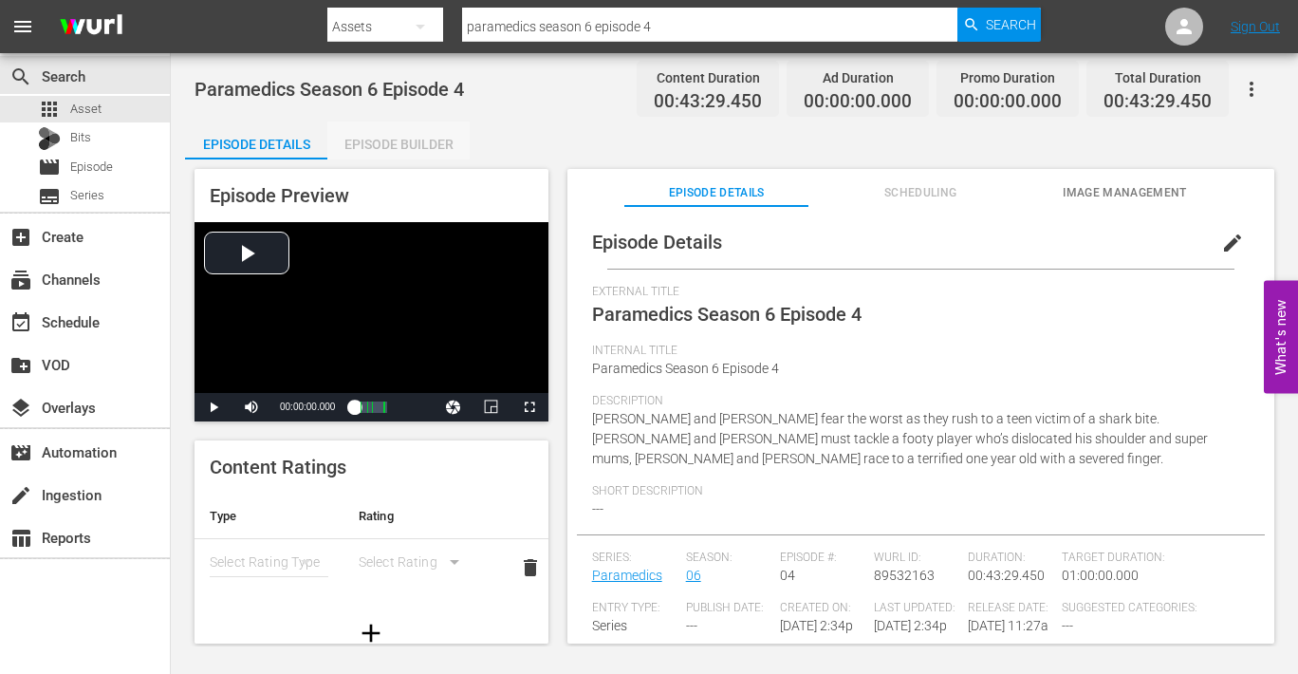
click at [393, 140] on div "Episode Builder" at bounding box center [398, 144] width 142 height 46
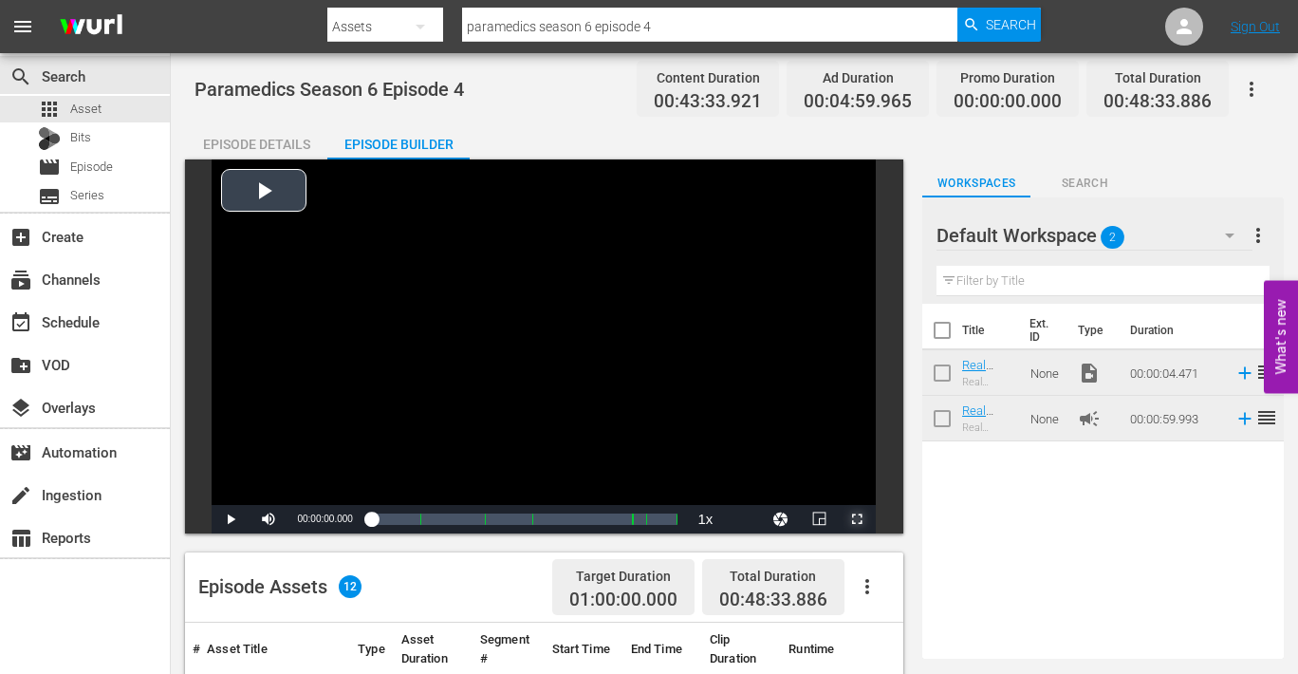
click at [857, 519] on span "Video Player" at bounding box center [857, 519] width 0 height 0
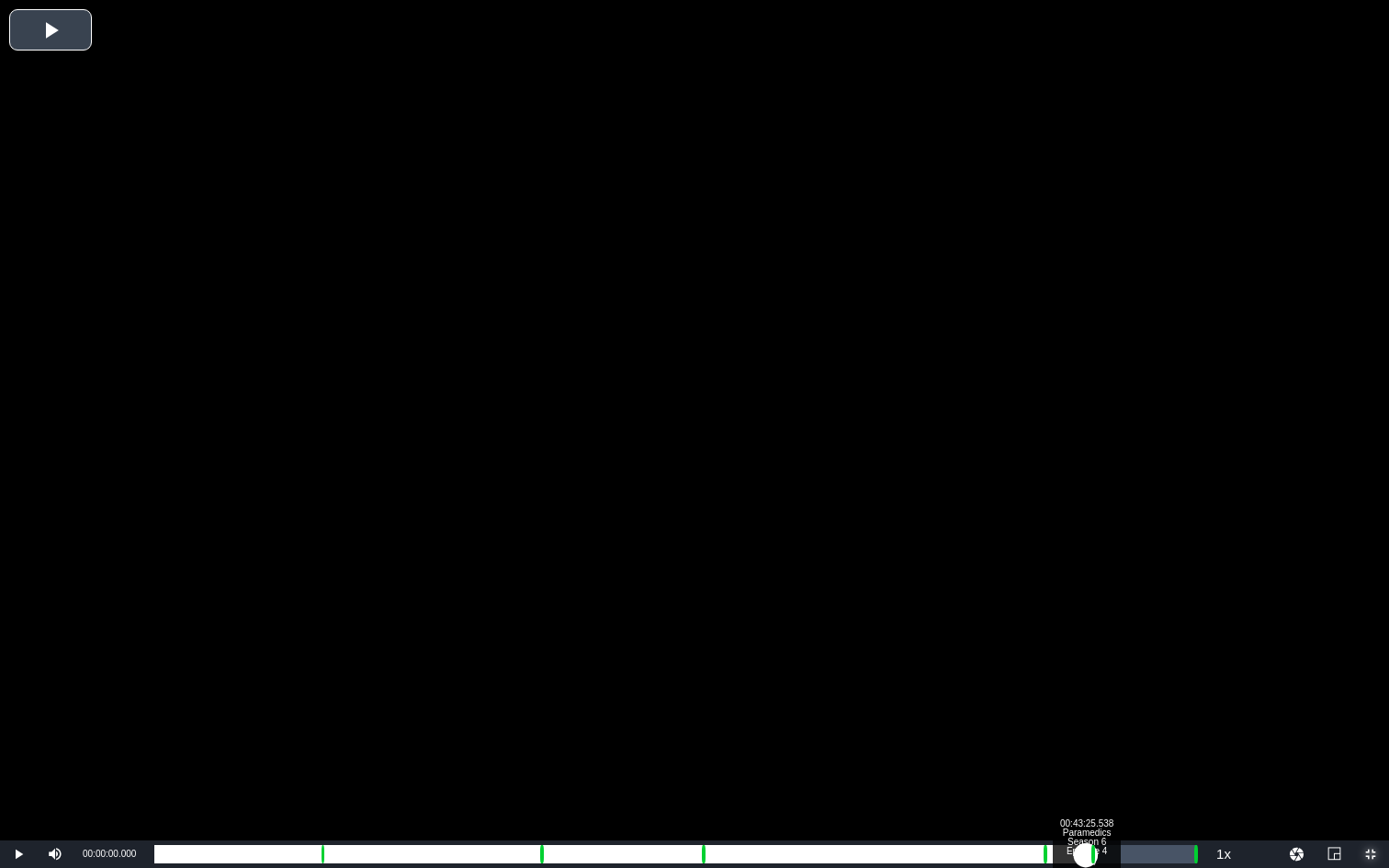
click at [1086, 651] on div "Loaded : 0.23% 00:43:25.538 Paramedics Season 6 Episode 4 (6/6) 00:00:00.000 Cu…" at bounding box center [675, 853] width 1042 height 18
click at [1112, 651] on div "00:44:37.486" at bounding box center [1112, 853] width 1 height 18
click at [700, 651] on div "00:39:45.428" at bounding box center [634, 853] width 960 height 18
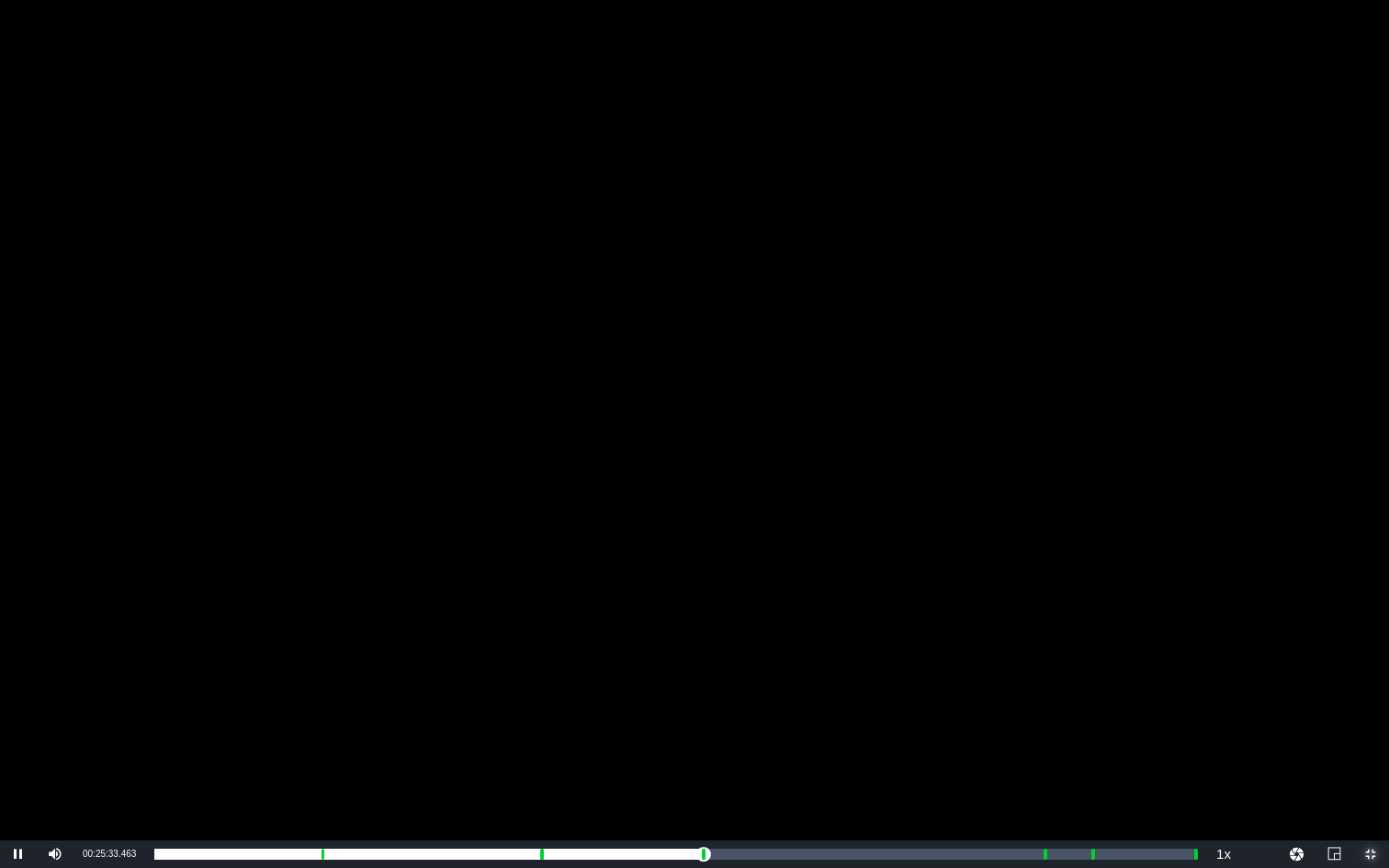
click at [1112, 651] on span "Video Player" at bounding box center [1371, 854] width 0 height 0
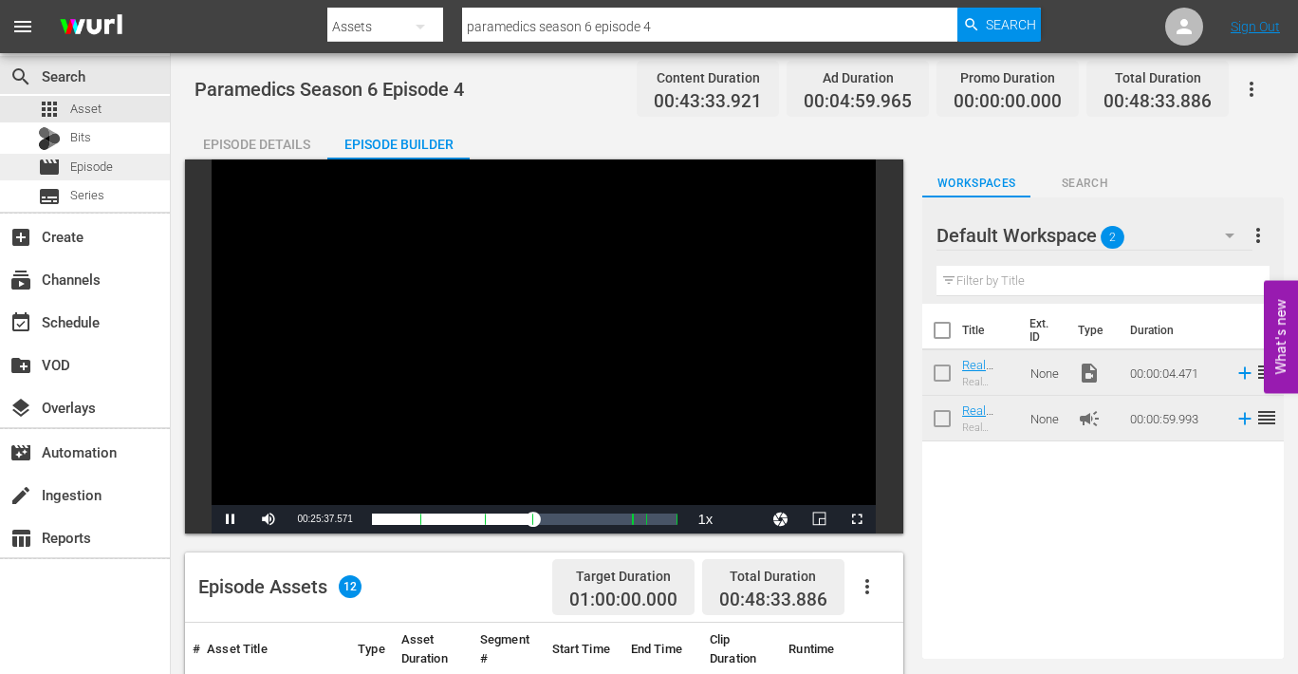
click at [102, 165] on span "Episode" at bounding box center [91, 167] width 43 height 19
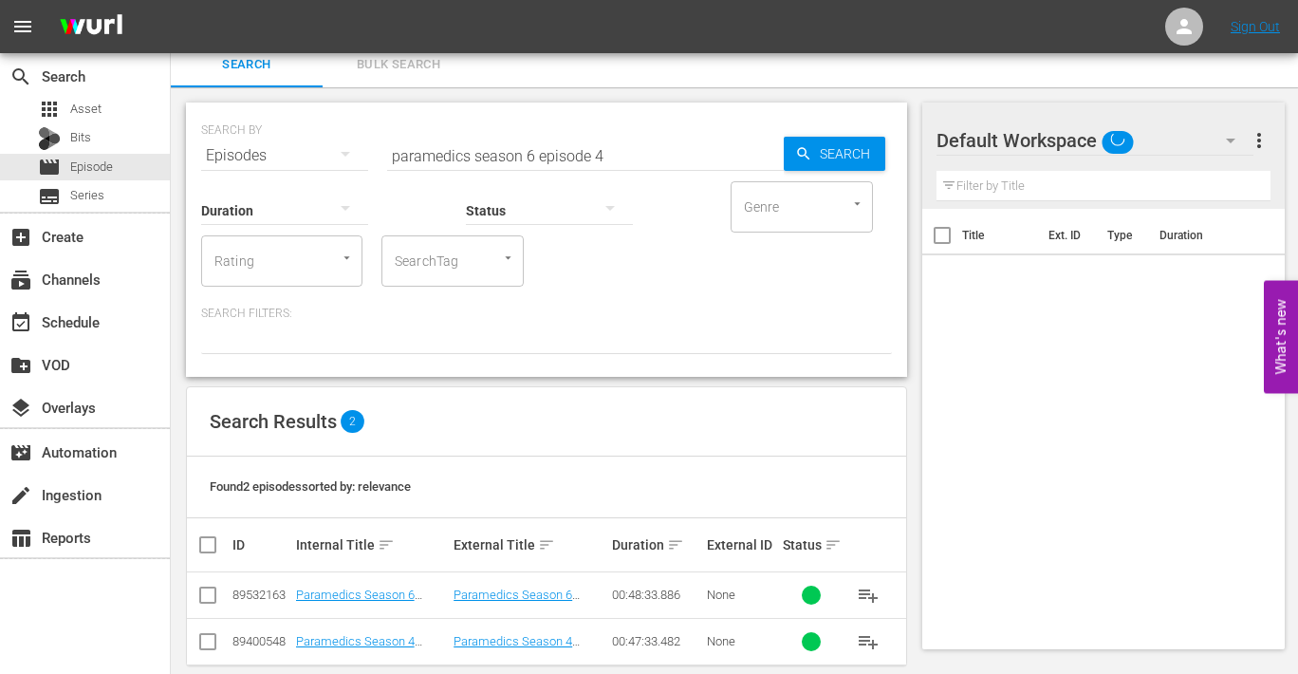
scroll to position [37, 0]
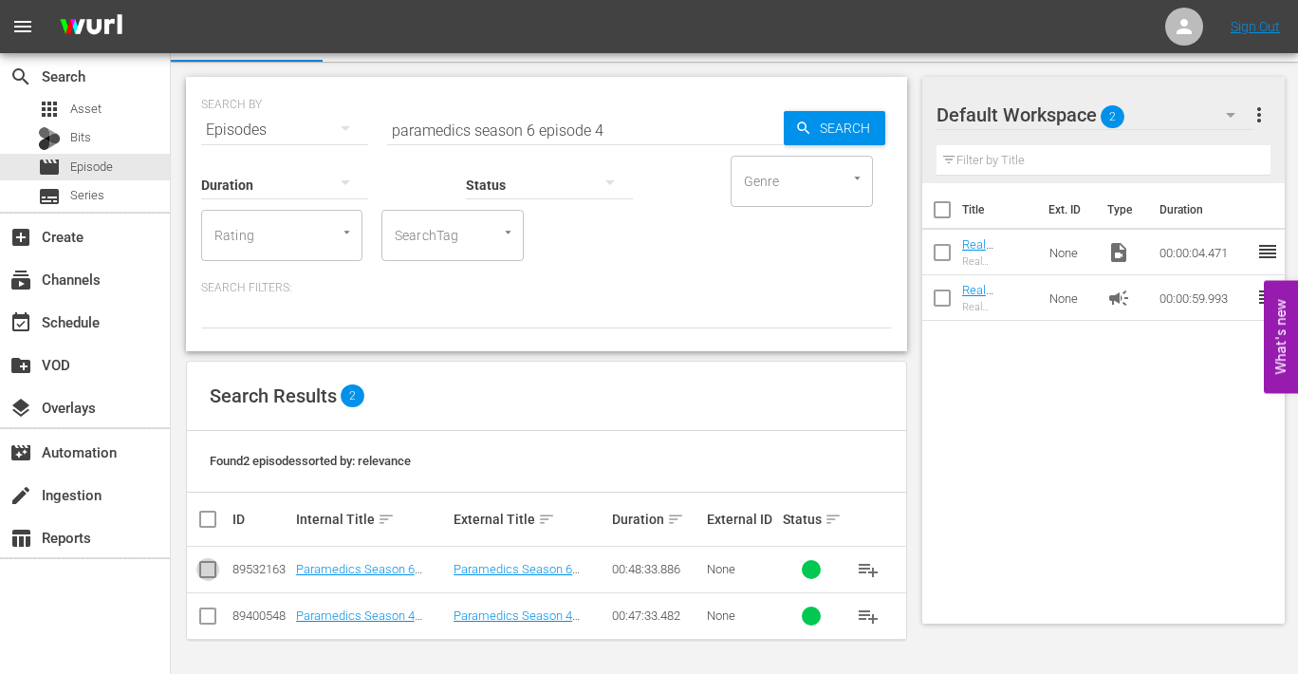
click at [205, 571] on input "checkbox" at bounding box center [207, 573] width 23 height 23
checkbox input "true"
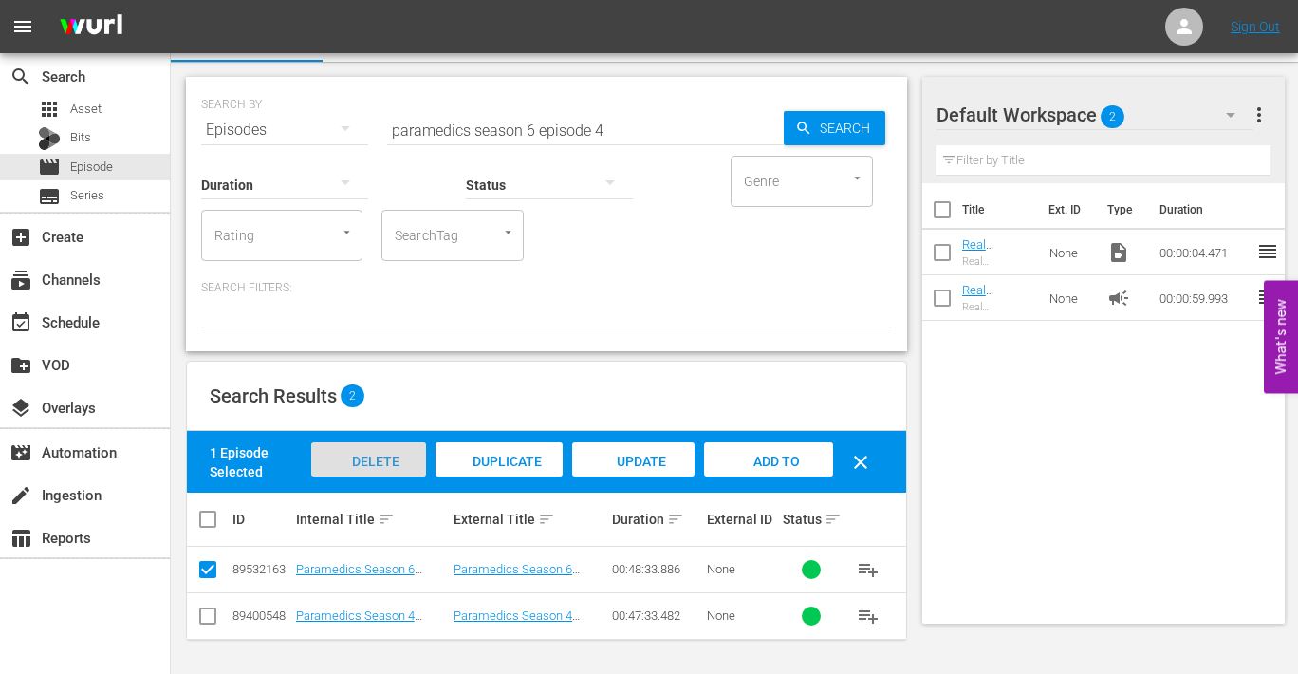
click at [362, 458] on span "Delete Episodes" at bounding box center [368, 479] width 76 height 51
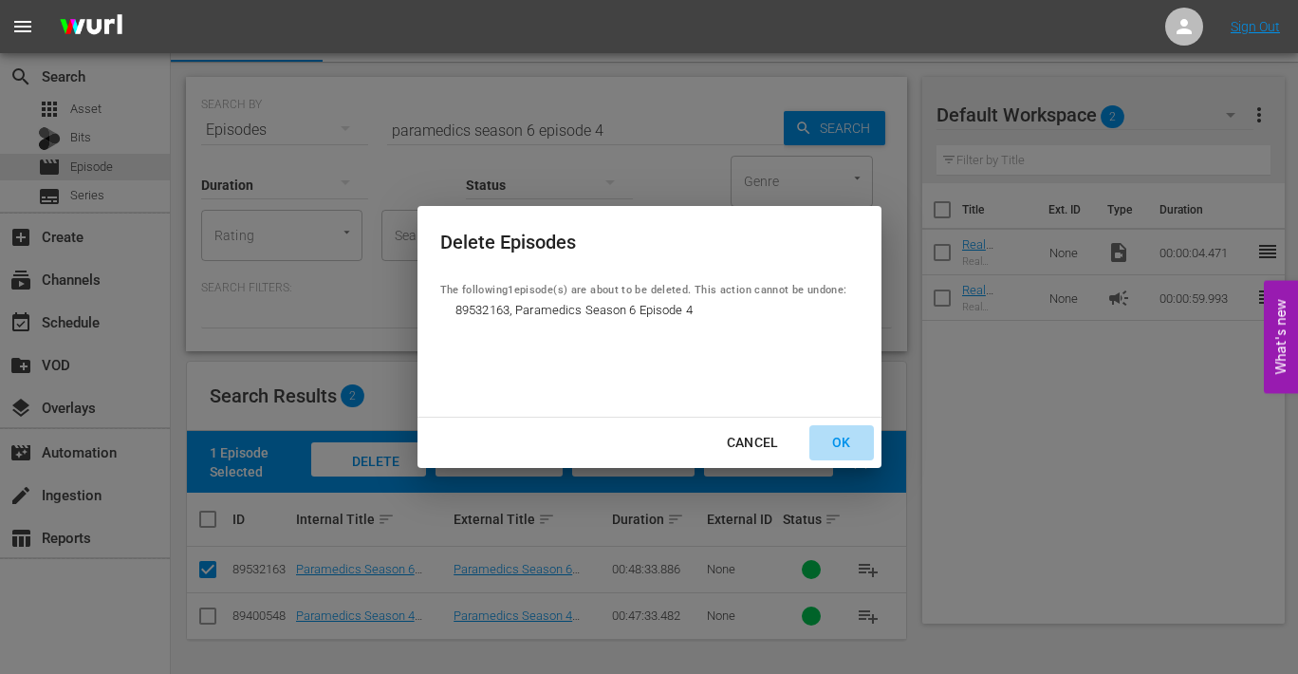
click at [840, 439] on div "OK" at bounding box center [841, 443] width 49 height 24
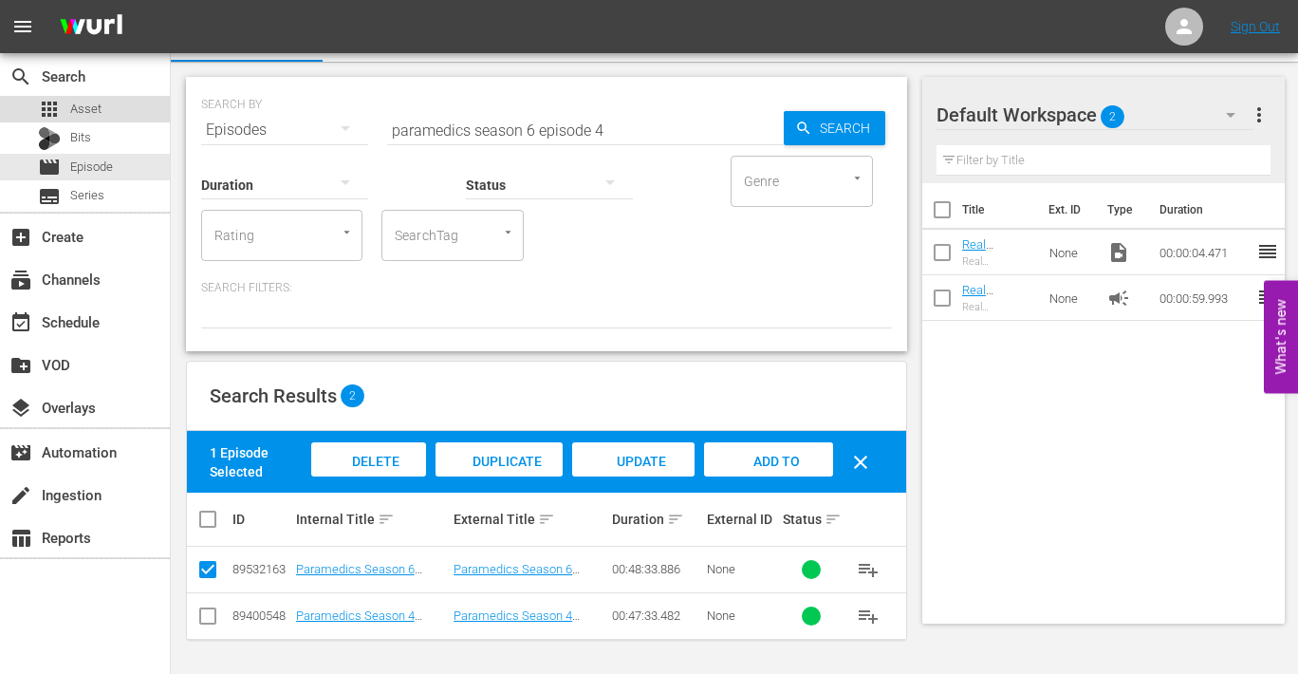
click at [72, 104] on span "Asset" at bounding box center [85, 109] width 31 height 19
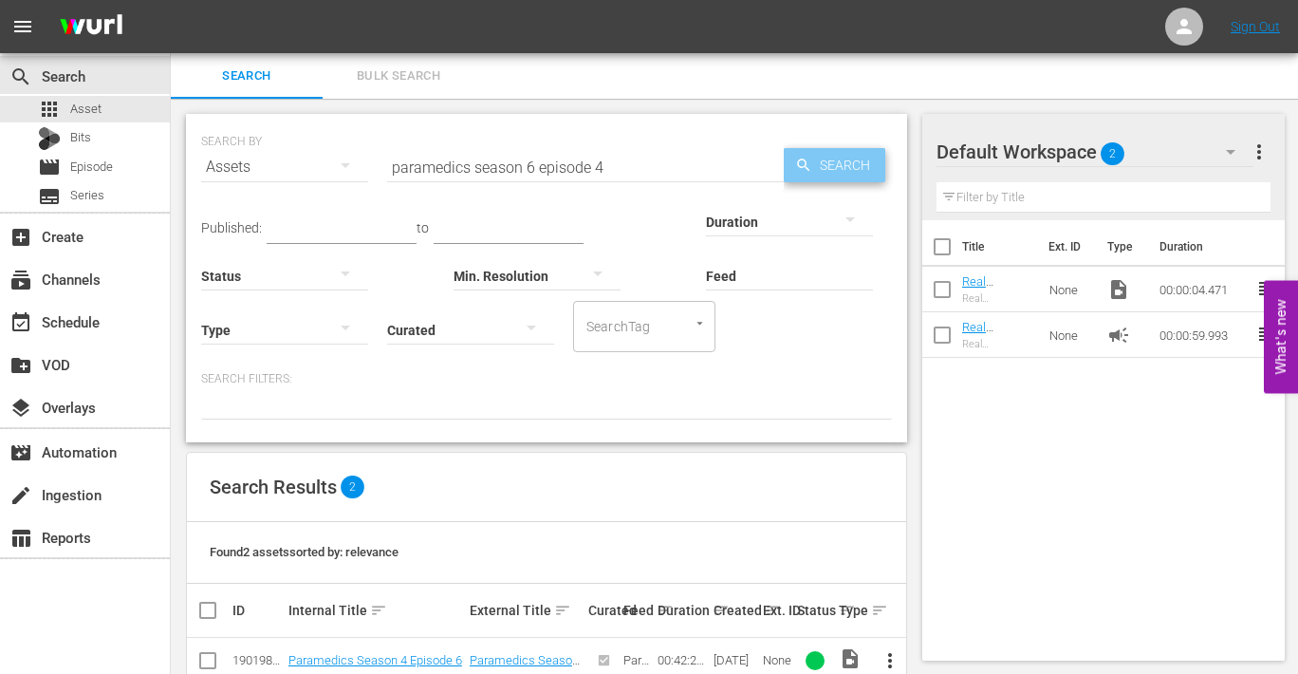
drag, startPoint x: 813, startPoint y: 166, endPoint x: 781, endPoint y: 165, distance: 31.3
click at [813, 166] on span "Search" at bounding box center [849, 165] width 73 height 34
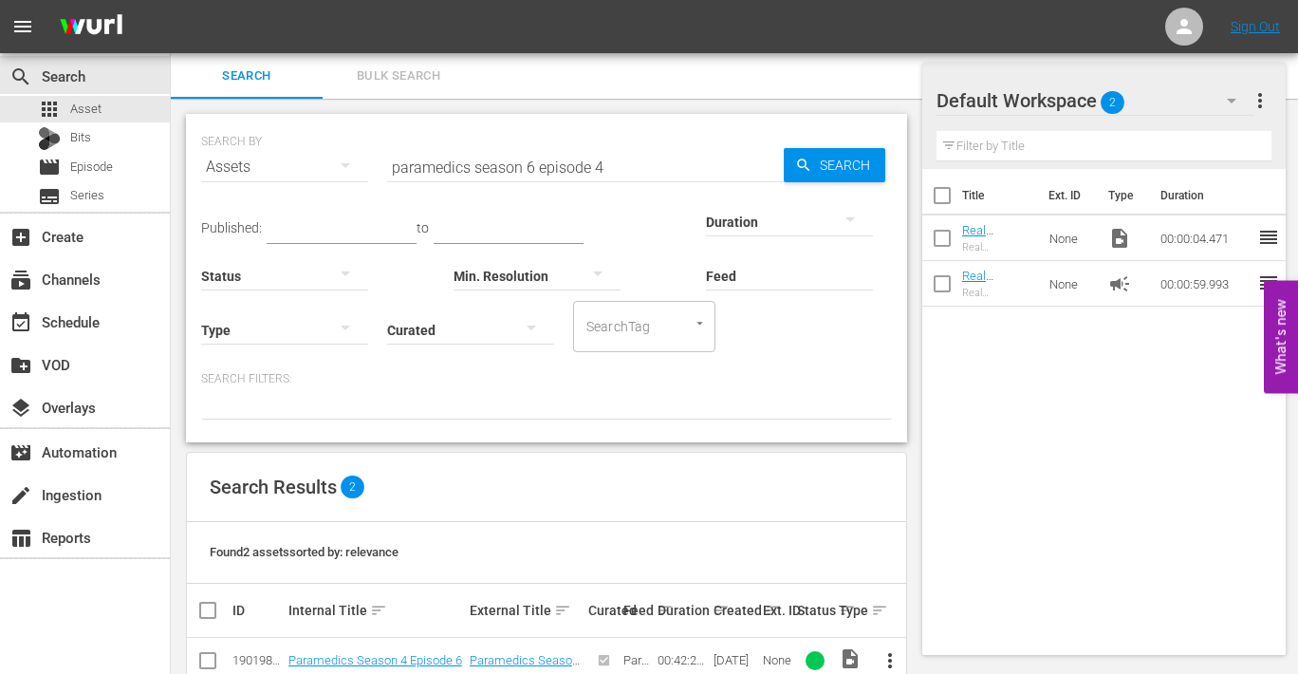
scroll to position [91, 0]
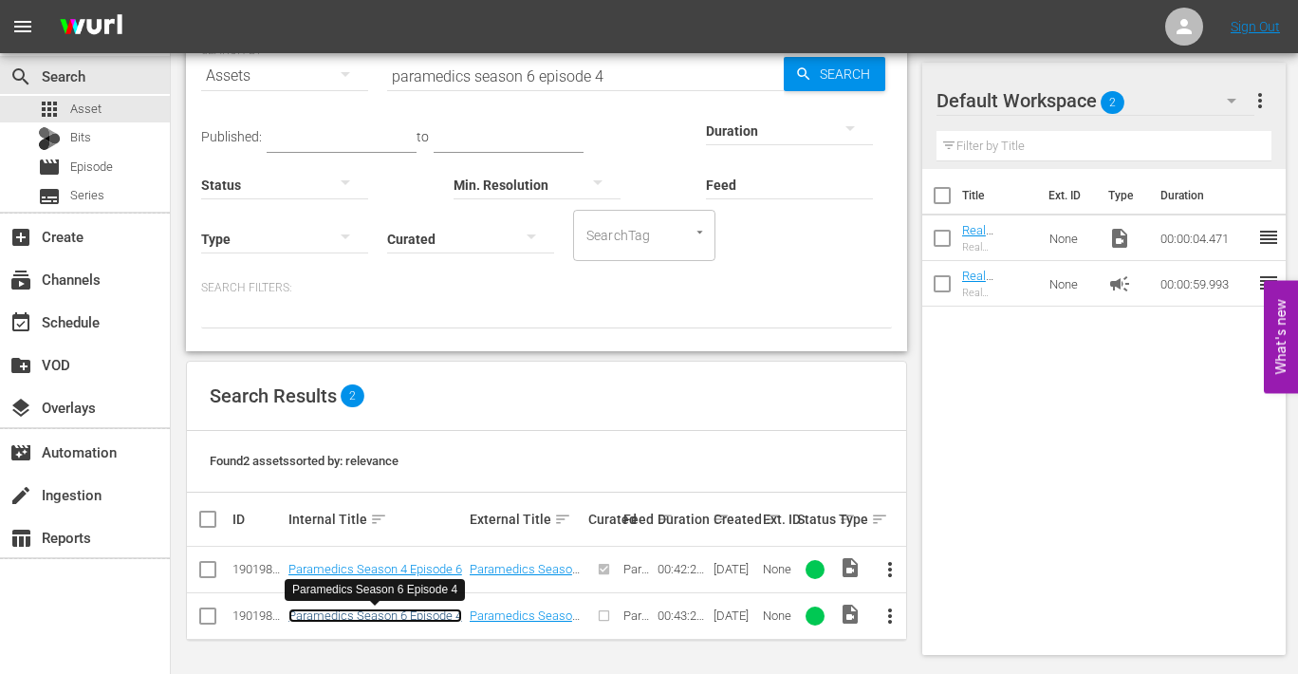
click at [383, 616] on link "Paramedics Season 6 Episode 4" at bounding box center [376, 615] width 174 height 14
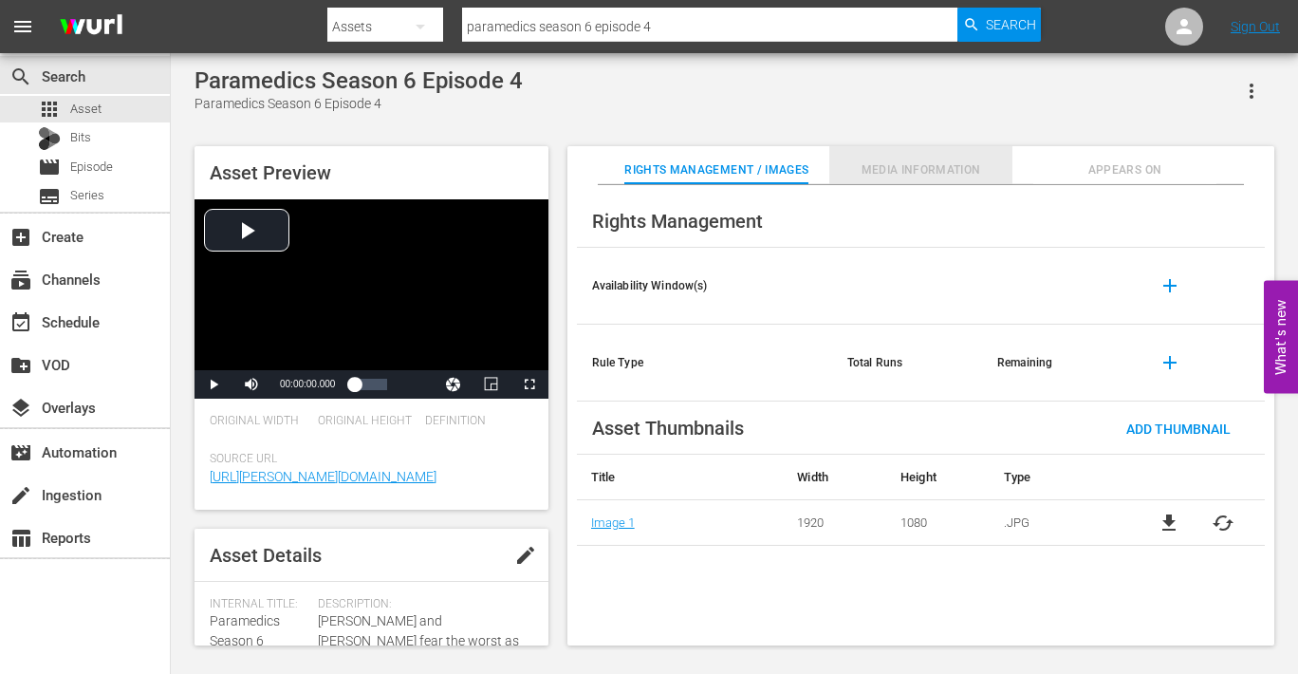
click at [937, 169] on span "Media Information" at bounding box center [922, 170] width 184 height 20
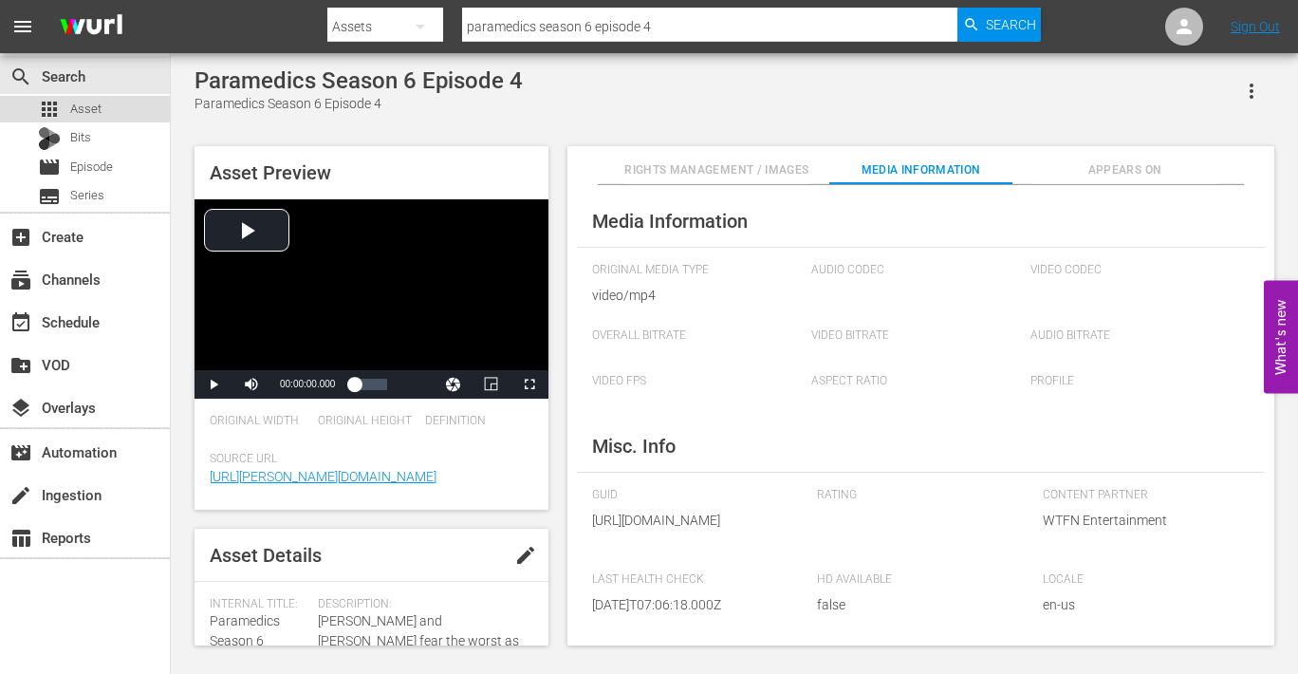
click at [84, 104] on span "Asset" at bounding box center [85, 109] width 31 height 19
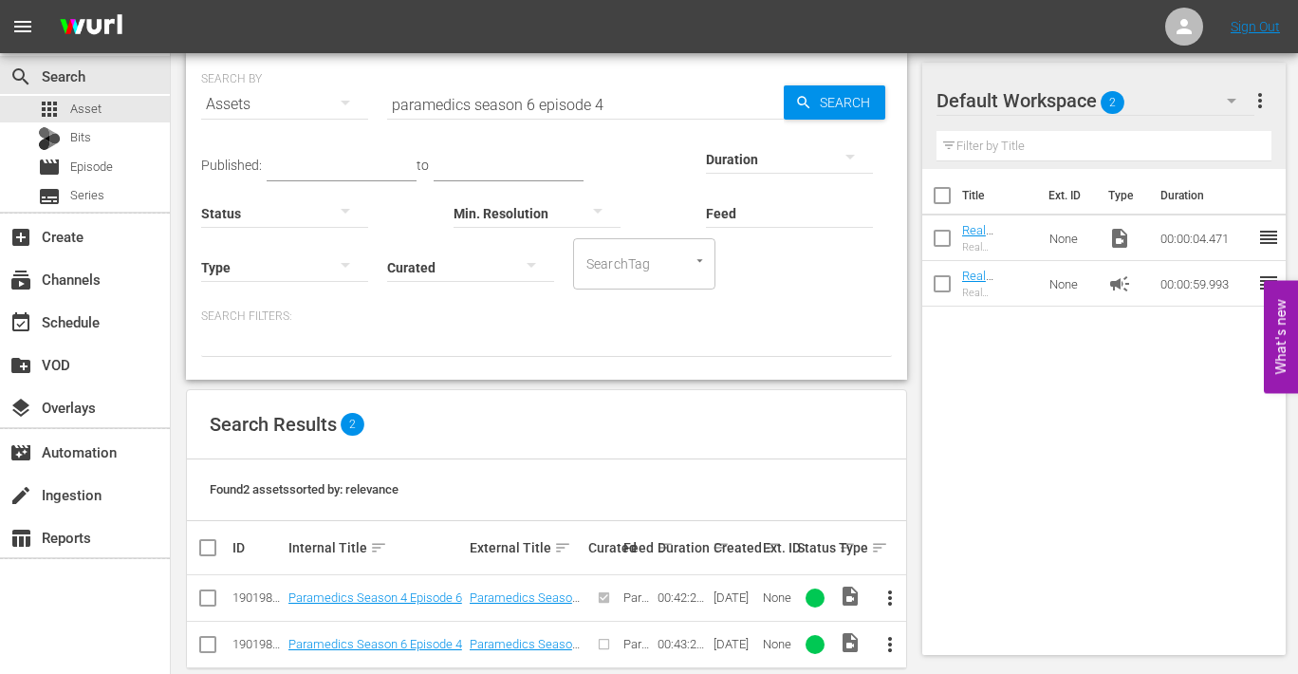
scroll to position [67, 0]
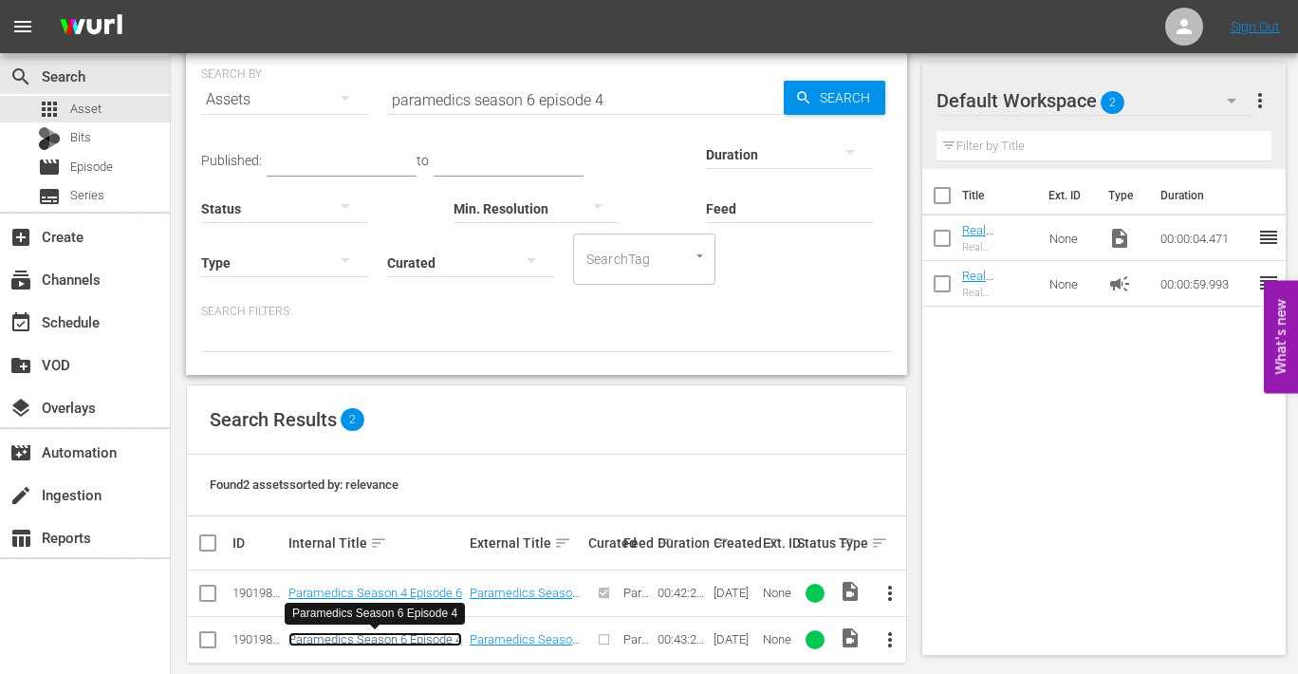
click at [390, 640] on link "Paramedics Season 6 Episode 4" at bounding box center [376, 639] width 174 height 14
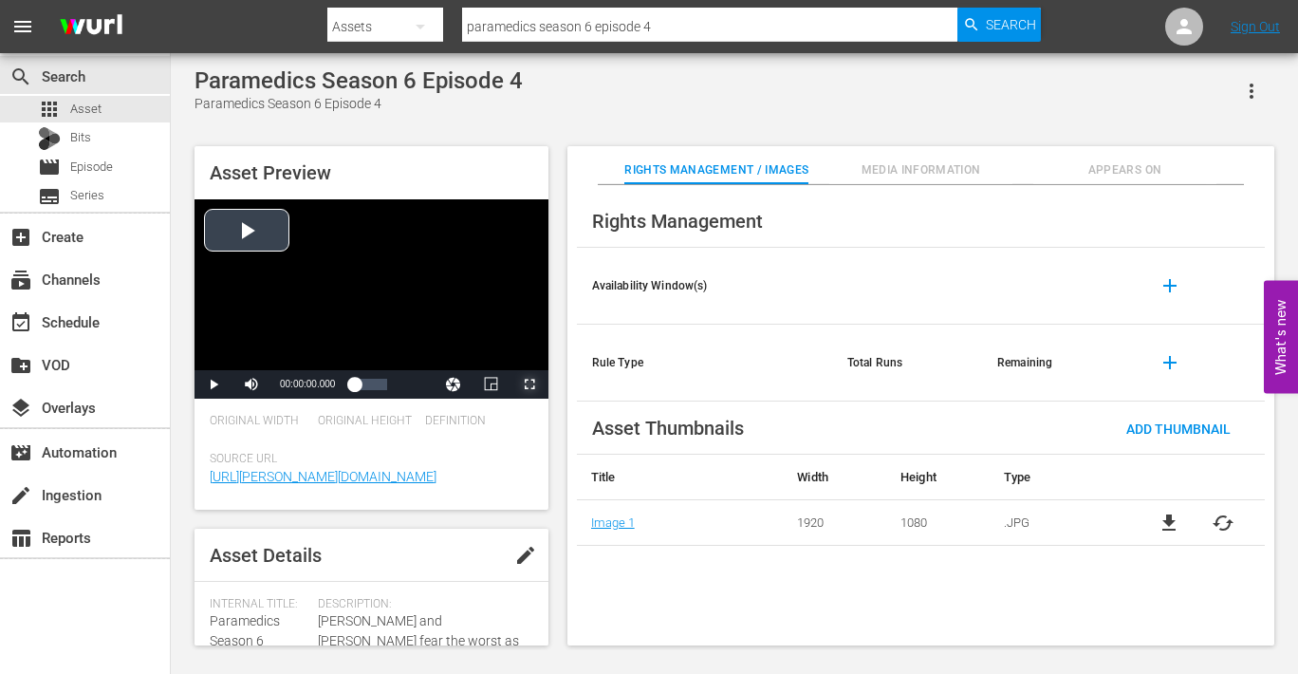
click at [530, 384] on span "Video Player" at bounding box center [530, 384] width 0 height 0
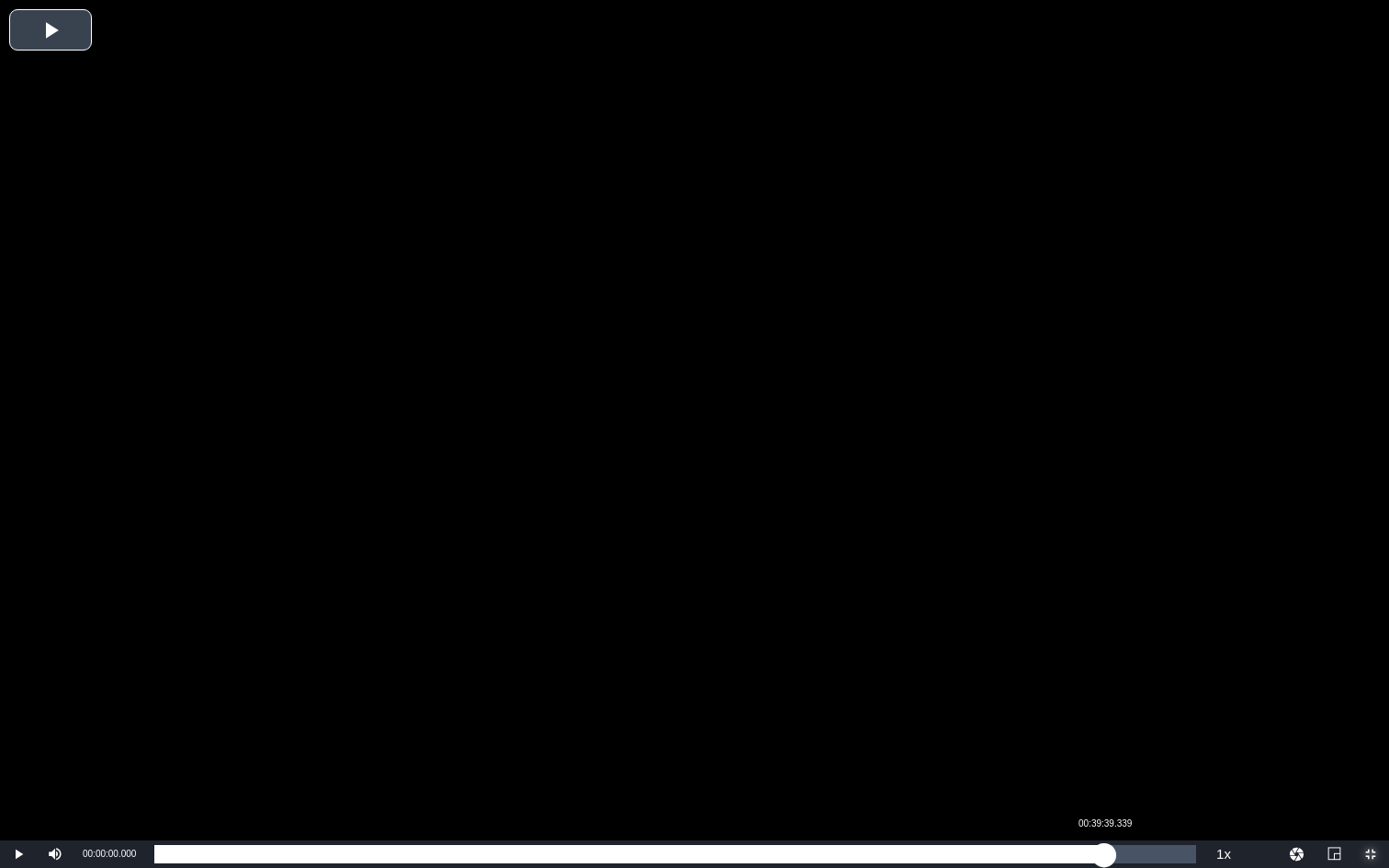
click at [1104, 651] on div "Loaded : 0.22% 00:39:39.339 00:00:00.000" at bounding box center [675, 853] width 1042 height 18
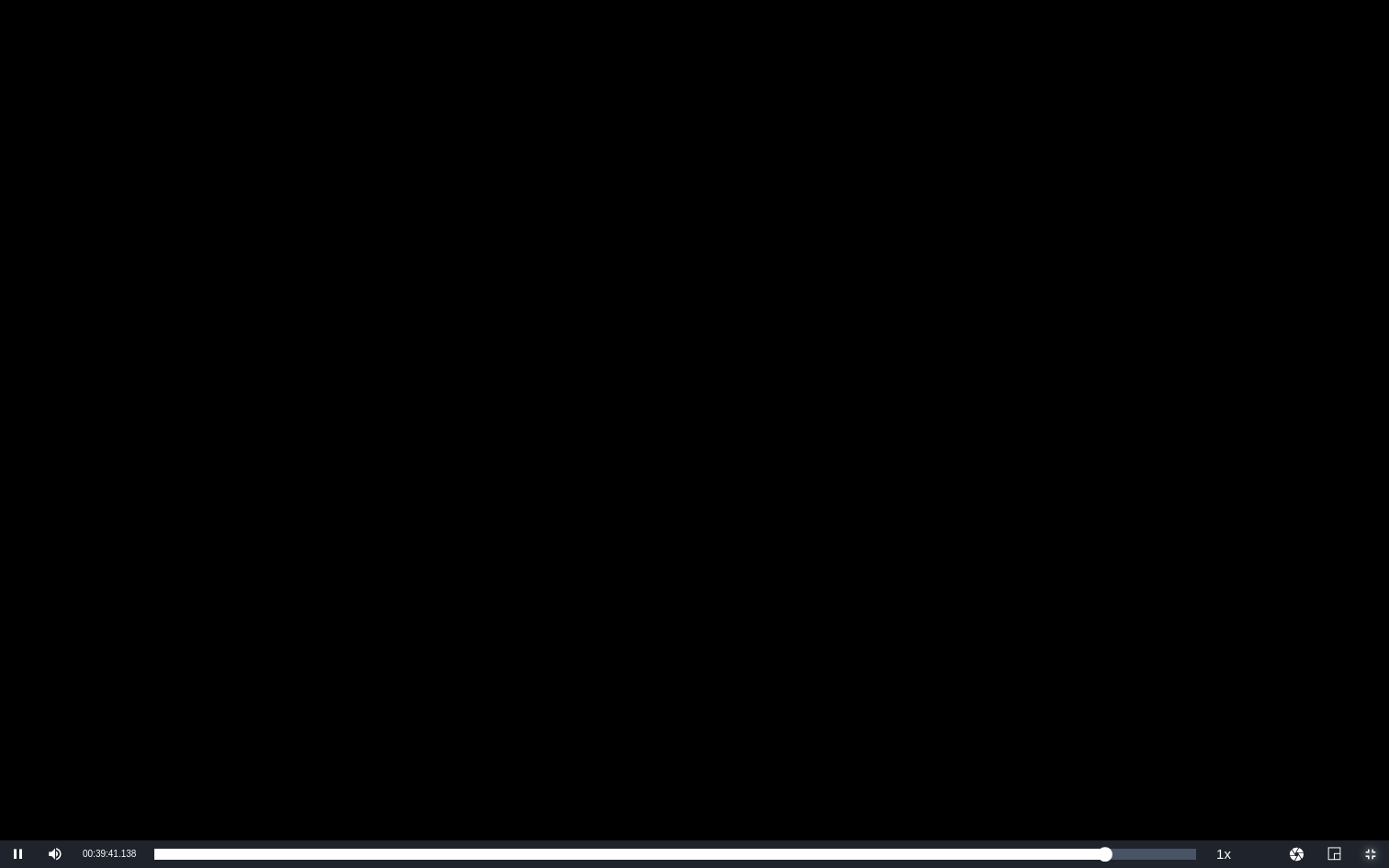
click at [1112, 651] on span "Video Player" at bounding box center [1371, 854] width 0 height 0
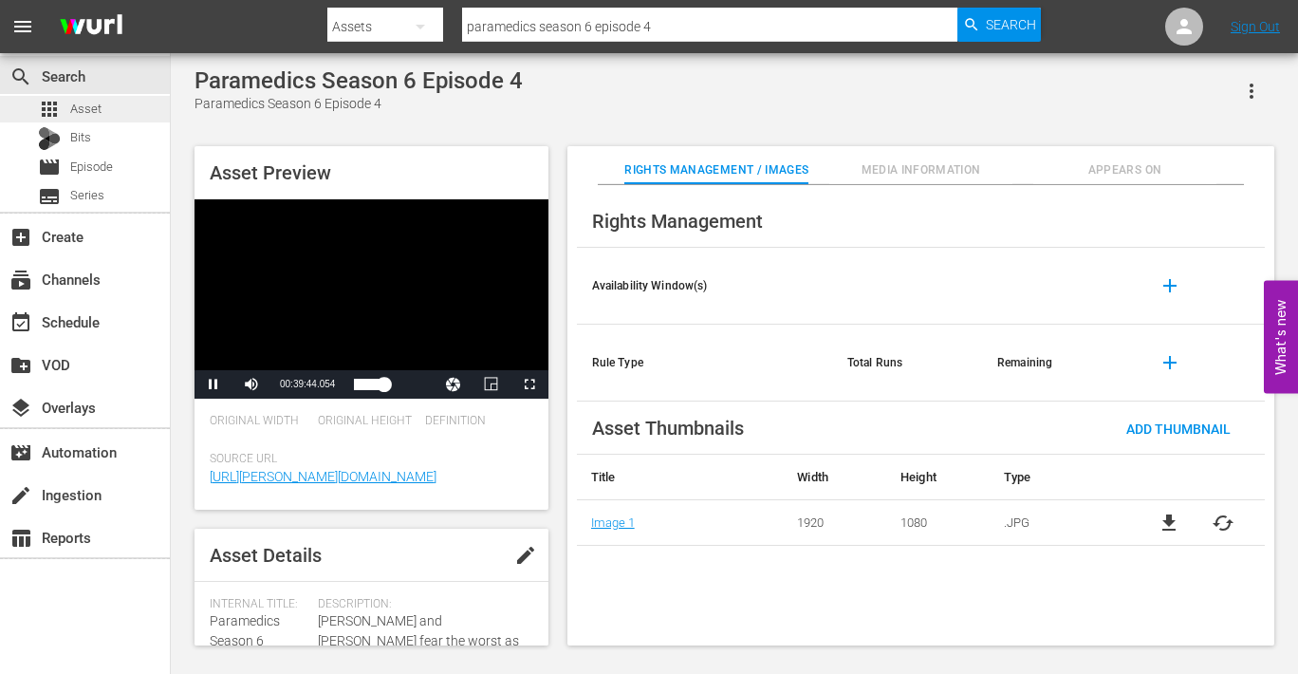
click at [82, 107] on span "Asset" at bounding box center [85, 109] width 31 height 19
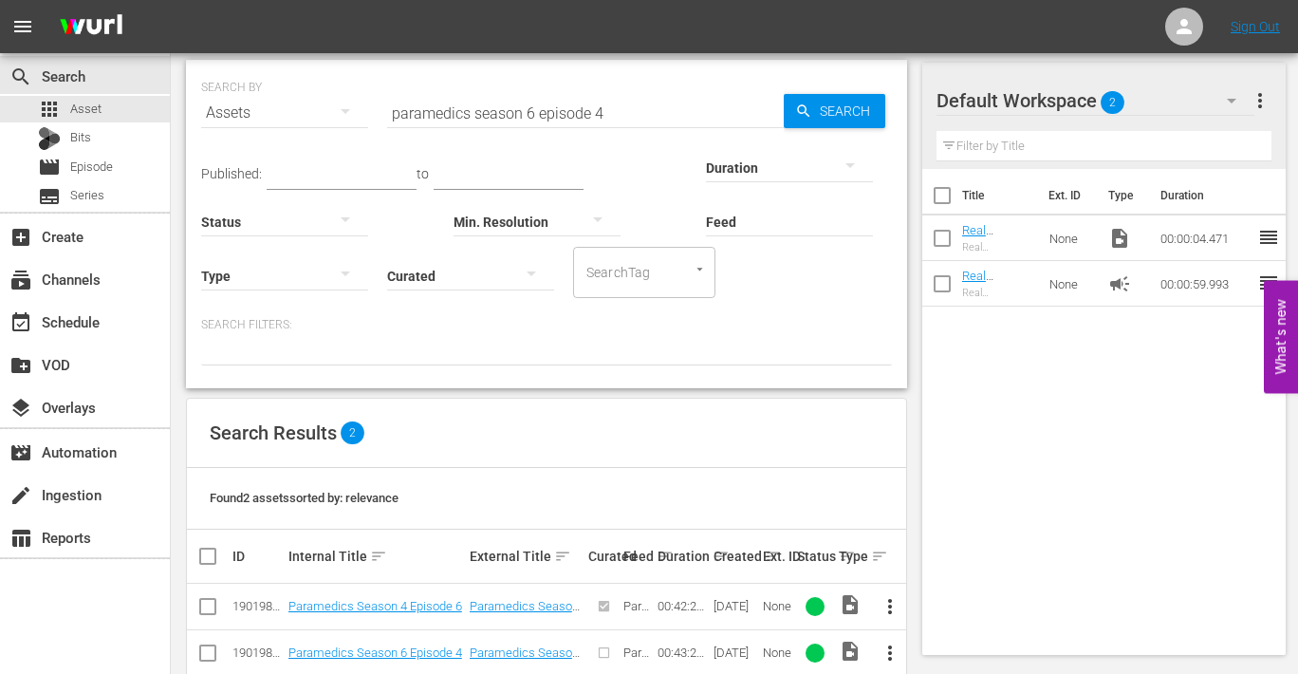
scroll to position [91, 0]
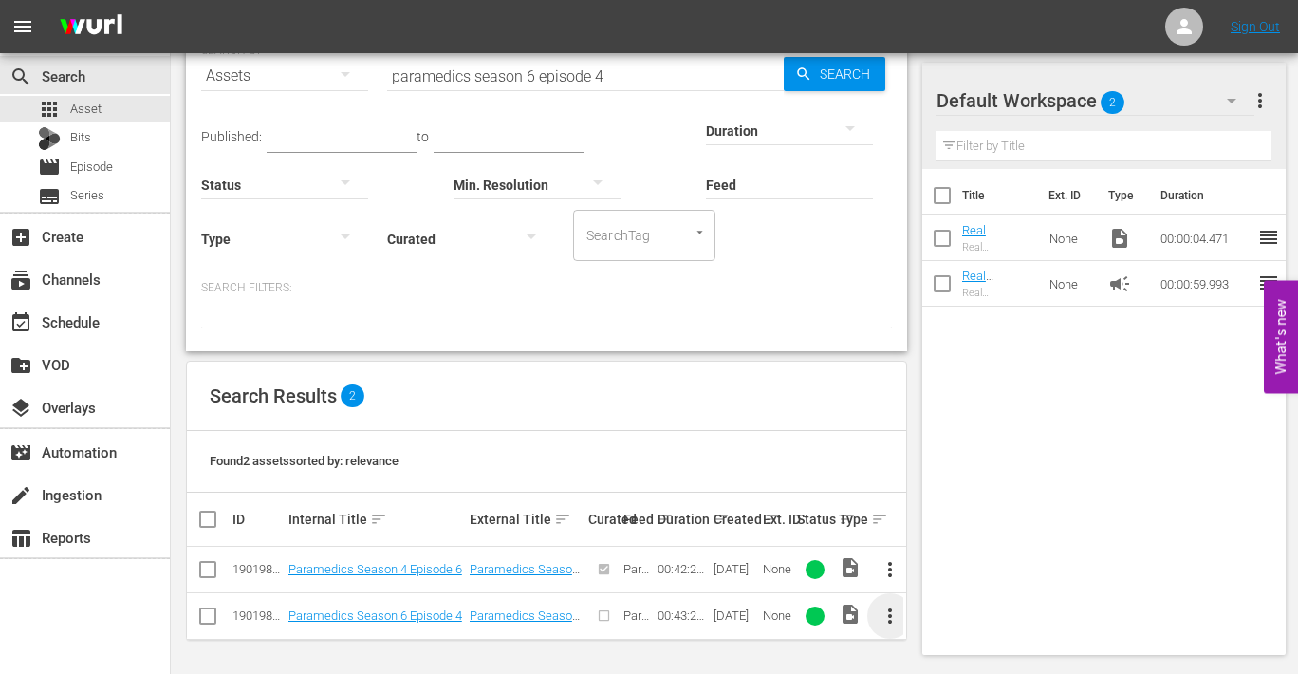
click at [891, 614] on span "more_vert" at bounding box center [890, 616] width 23 height 23
click at [953, 608] on div "Episode" at bounding box center [992, 608] width 129 height 46
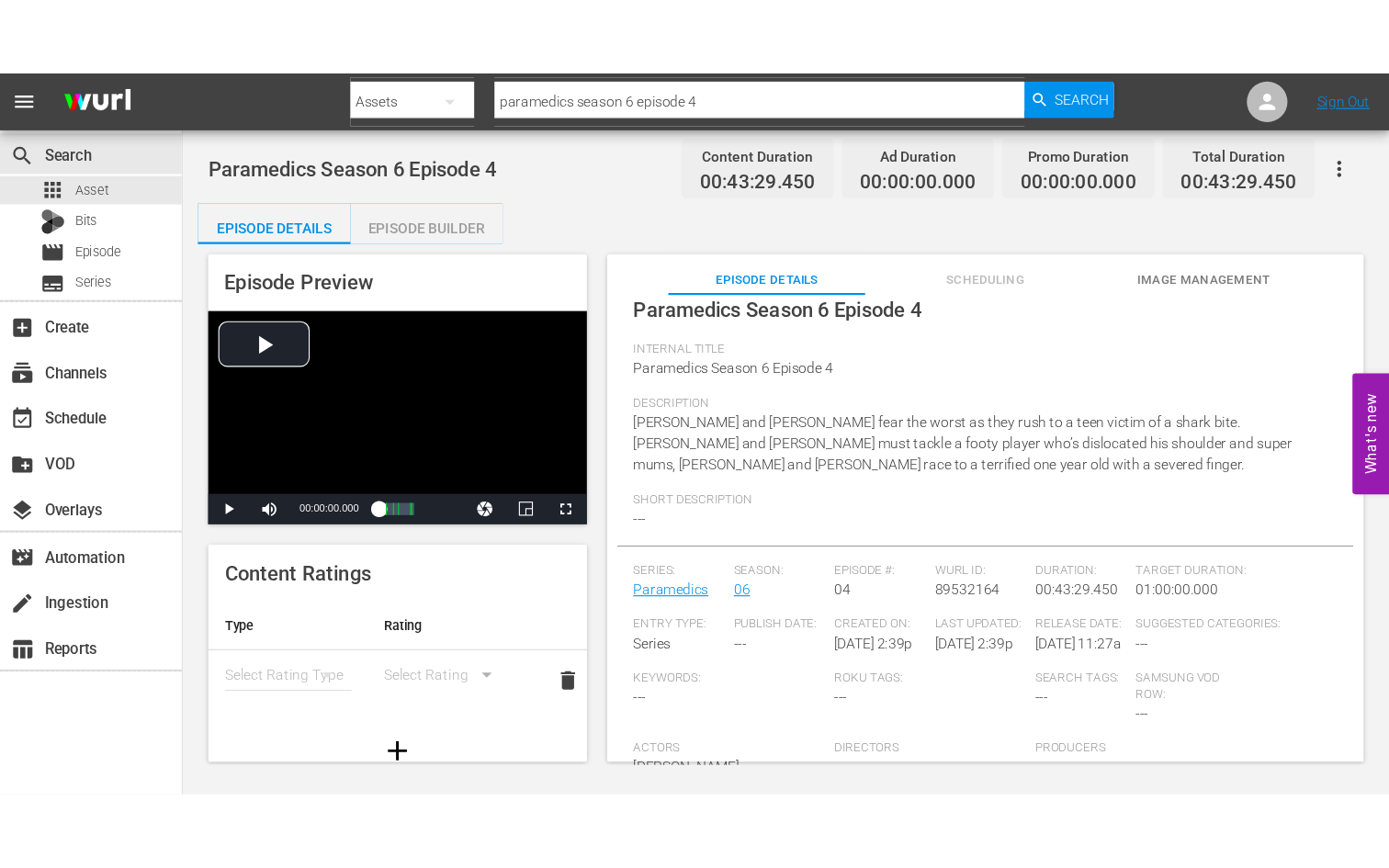
scroll to position [100, 0]
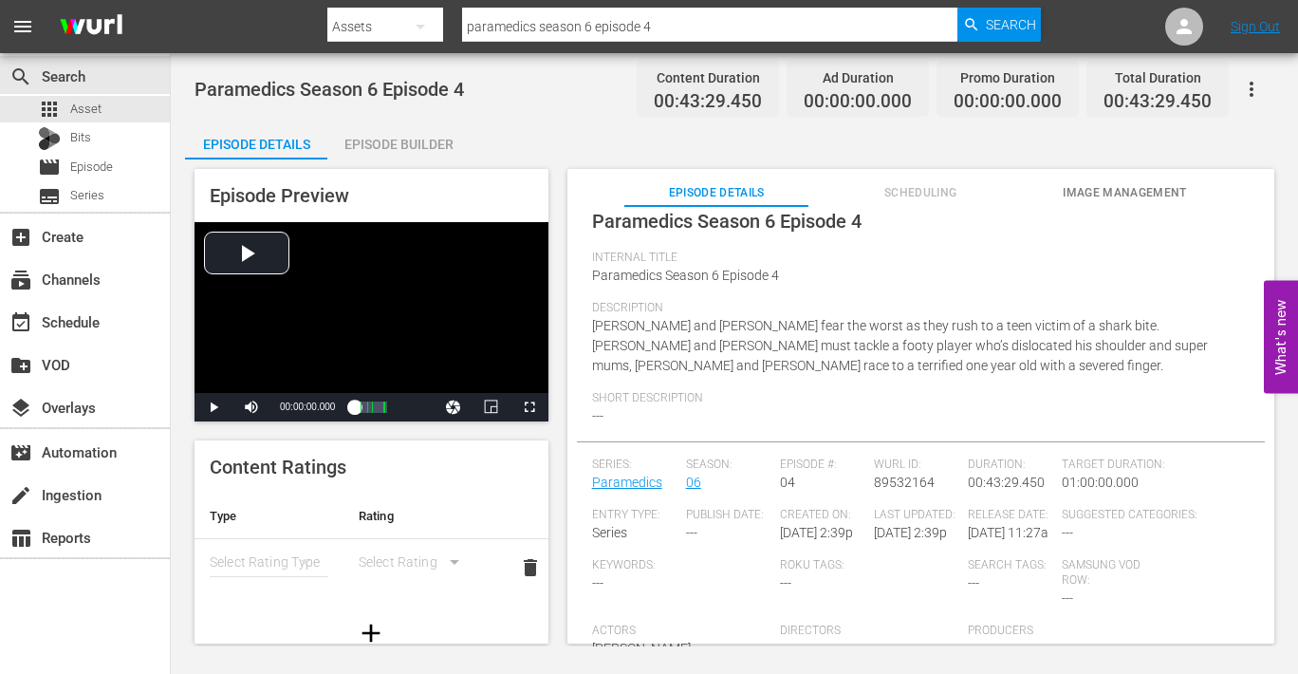
click at [421, 140] on div "Episode Builder" at bounding box center [398, 144] width 142 height 46
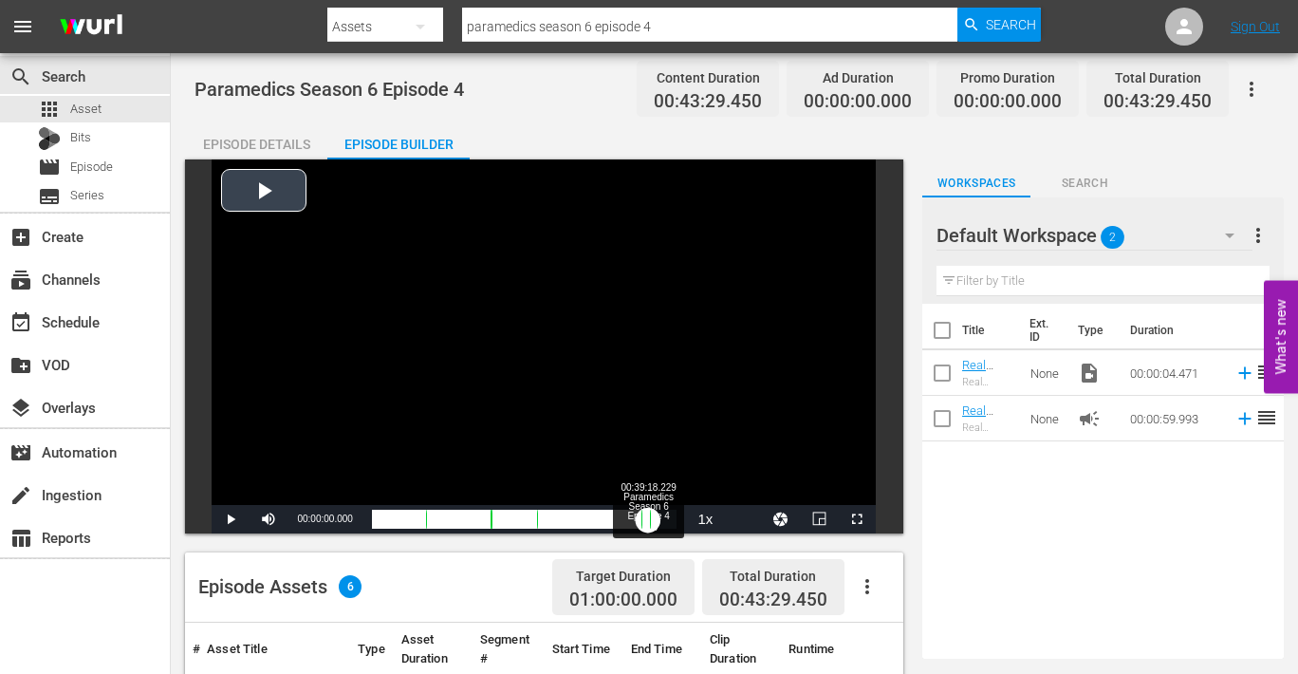
click at [648, 521] on div "Loaded : 0.23% 00:39:18.229 Paramedics Season 6 Episode 4 (5/6) 00:00:00.000 Cu…" at bounding box center [525, 519] width 306 height 19
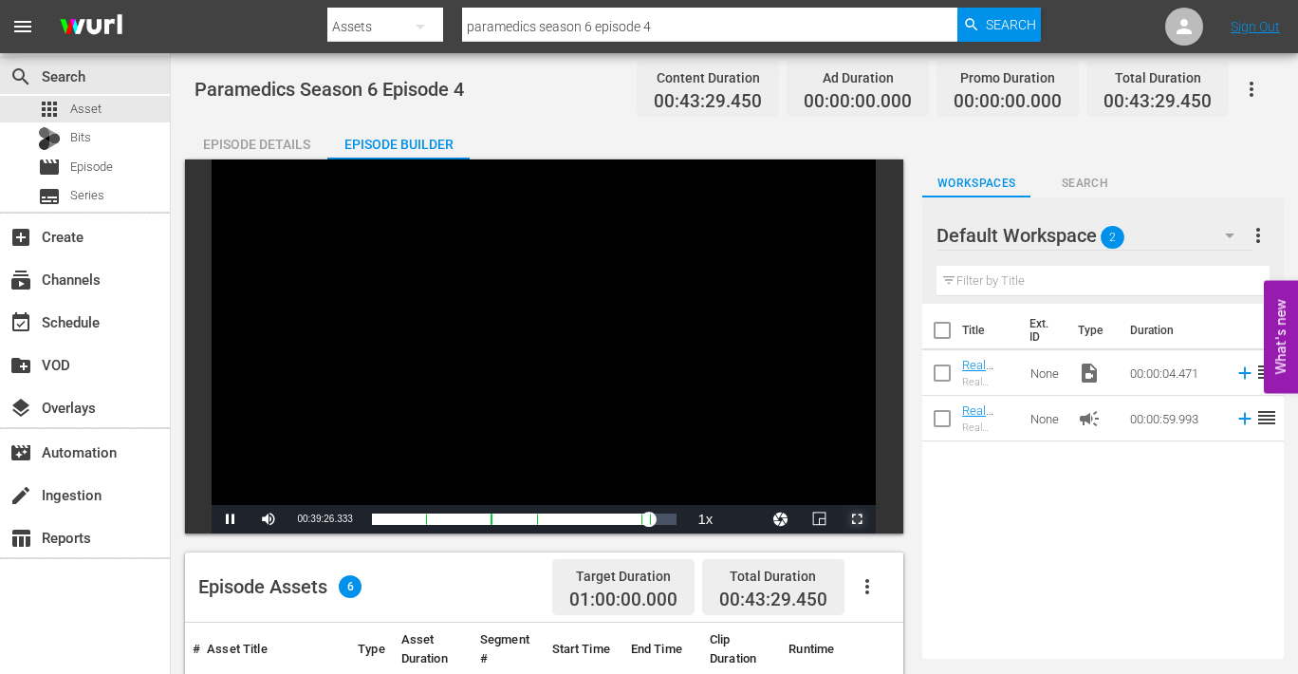
click at [857, 519] on span "Video Player" at bounding box center [857, 519] width 0 height 0
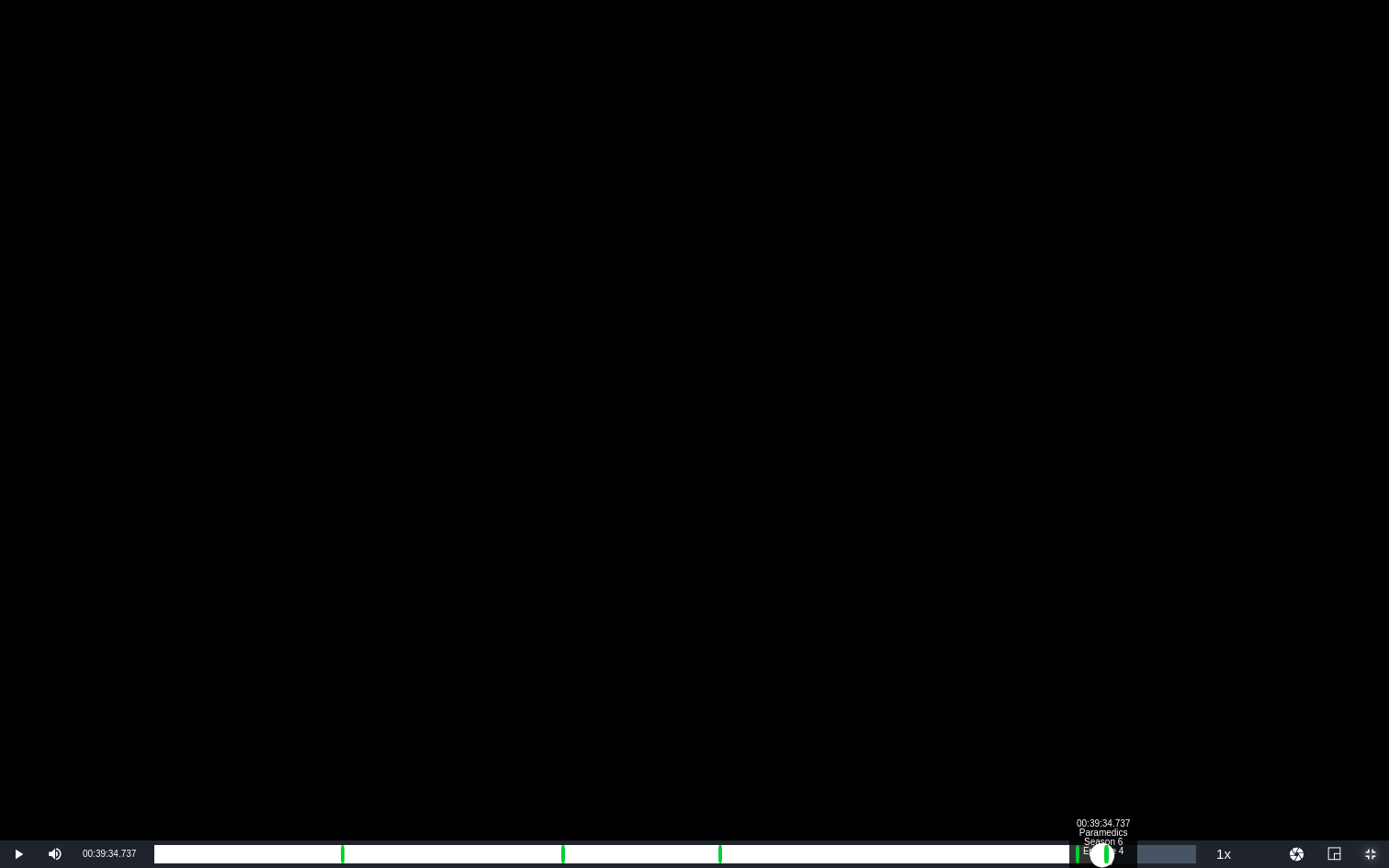
click at [1102, 651] on div "00:39:28.823" at bounding box center [628, 853] width 949 height 18
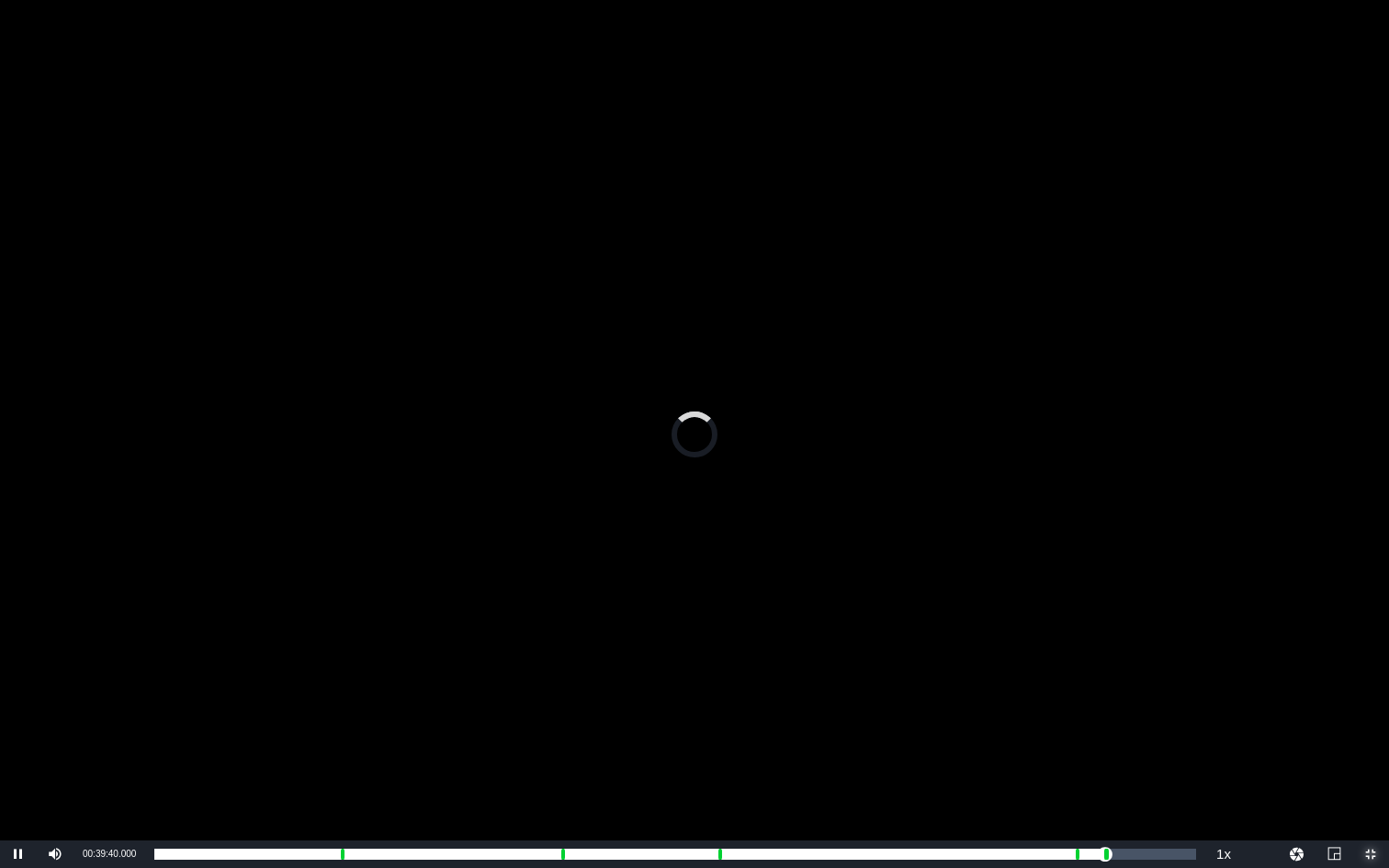
click at [1112, 651] on span "Video Player" at bounding box center [1371, 854] width 0 height 0
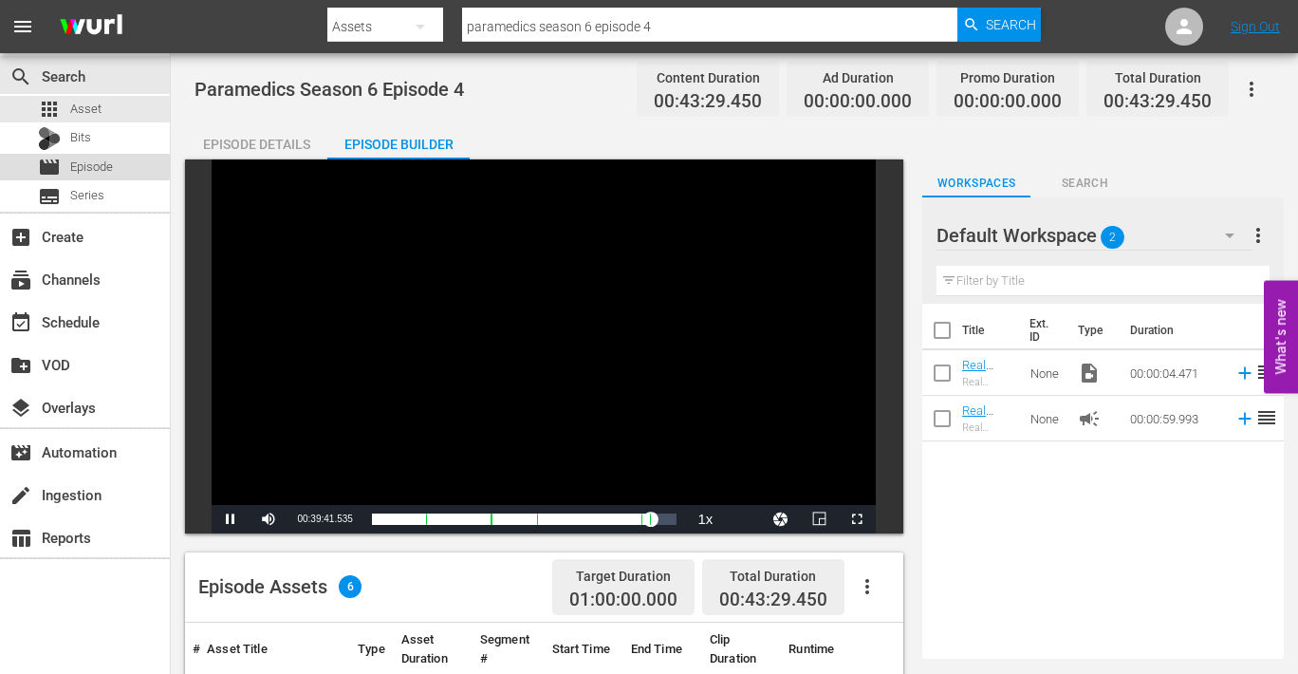
click at [87, 164] on span "Episode" at bounding box center [91, 167] width 43 height 19
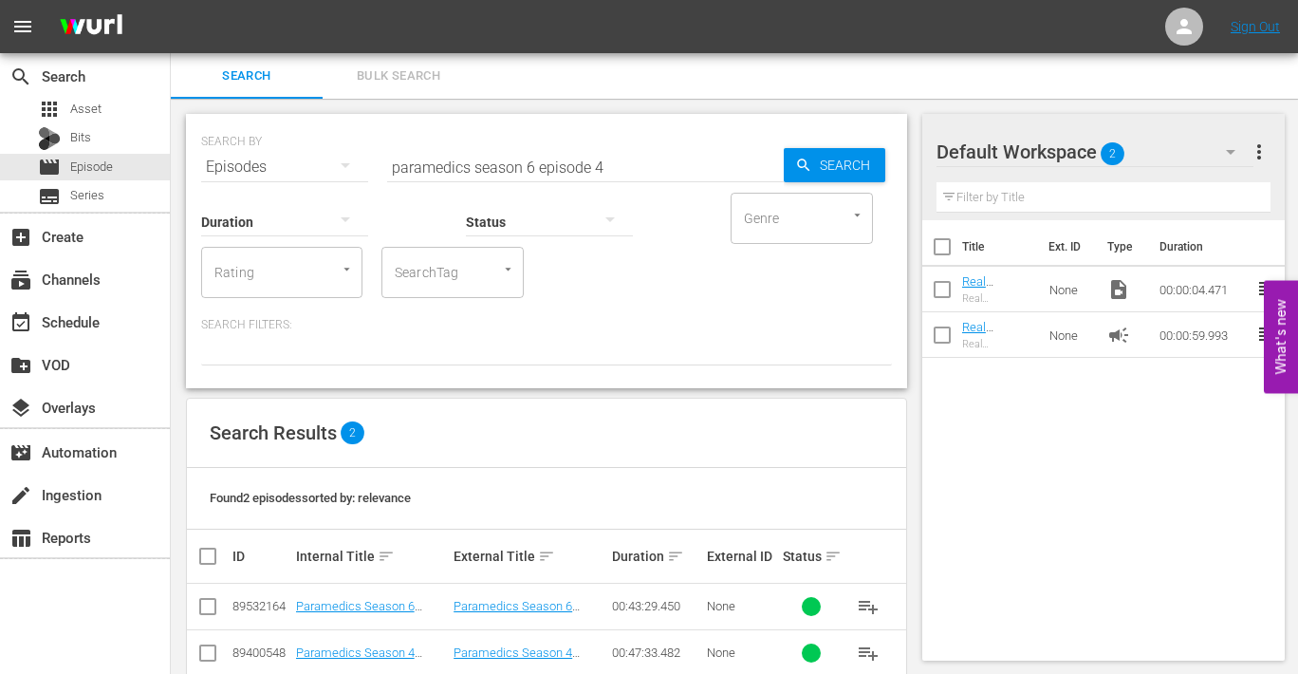
scroll to position [37, 0]
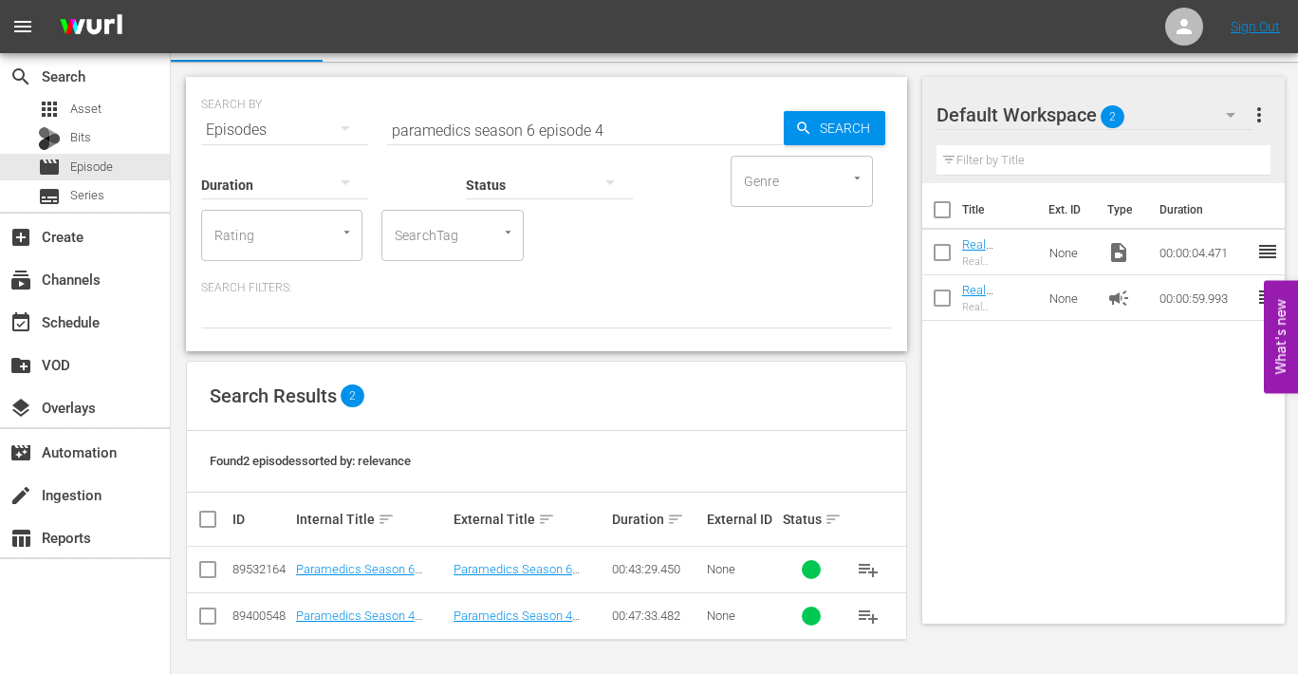
click at [206, 569] on input "checkbox" at bounding box center [207, 573] width 23 height 23
checkbox input "true"
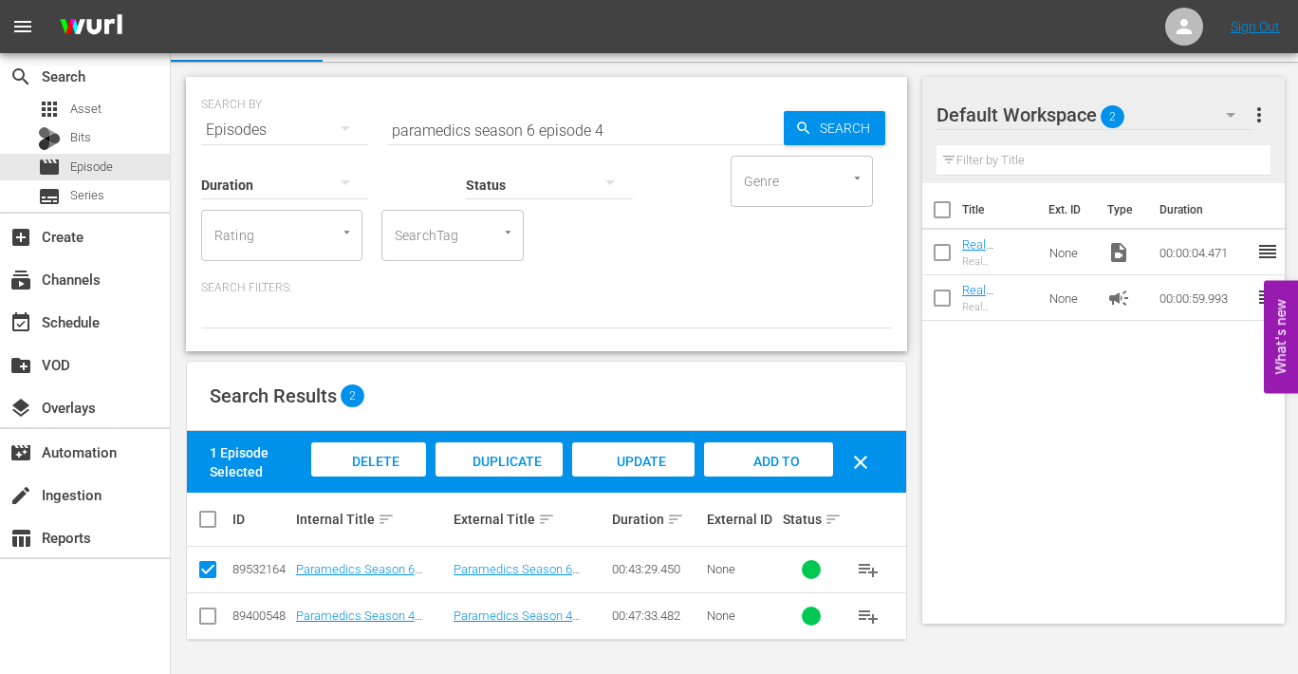
click at [360, 457] on span "Delete Episodes" at bounding box center [368, 479] width 76 height 51
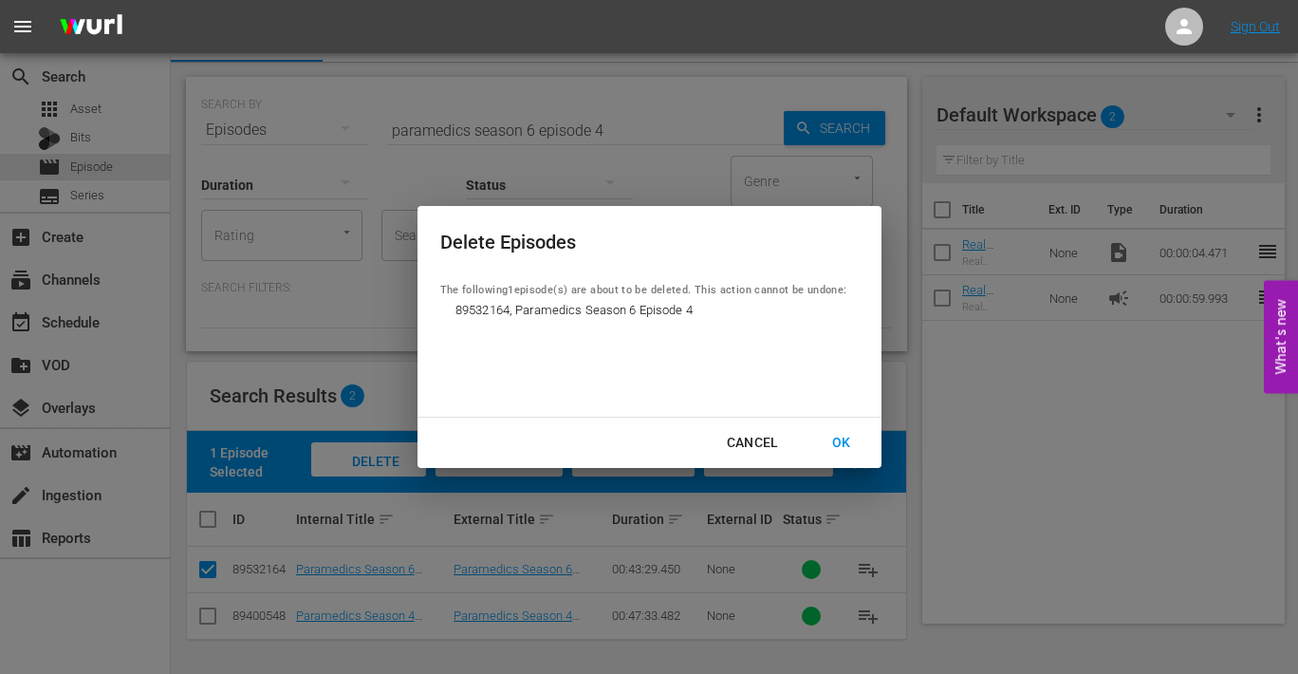
click at [850, 442] on div "OK" at bounding box center [841, 443] width 49 height 24
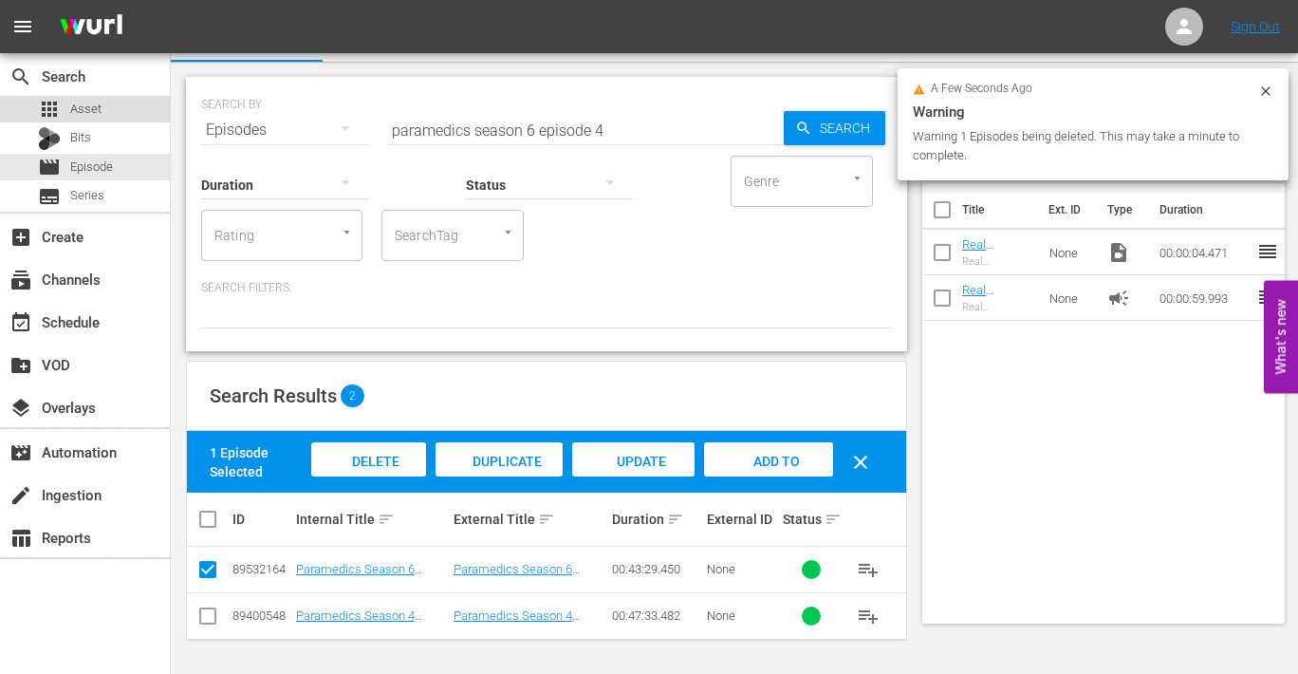
click at [84, 109] on span "Asset" at bounding box center [85, 109] width 31 height 19
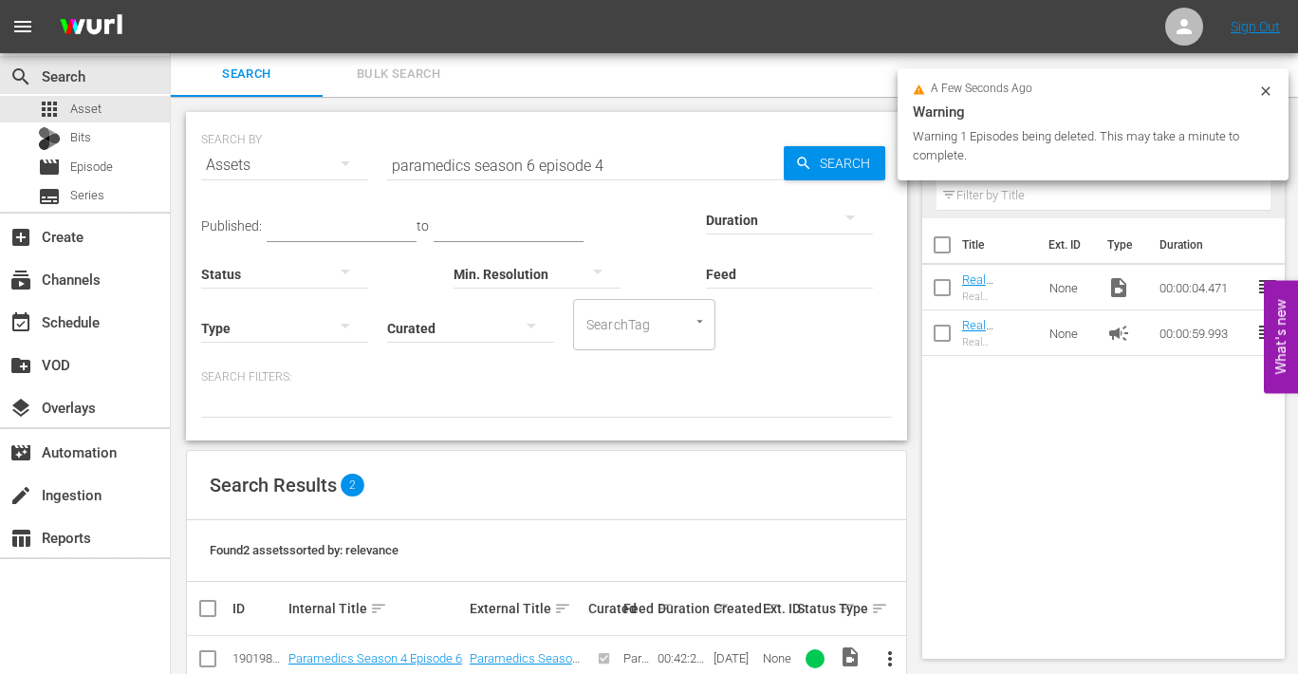
scroll to position [37, 0]
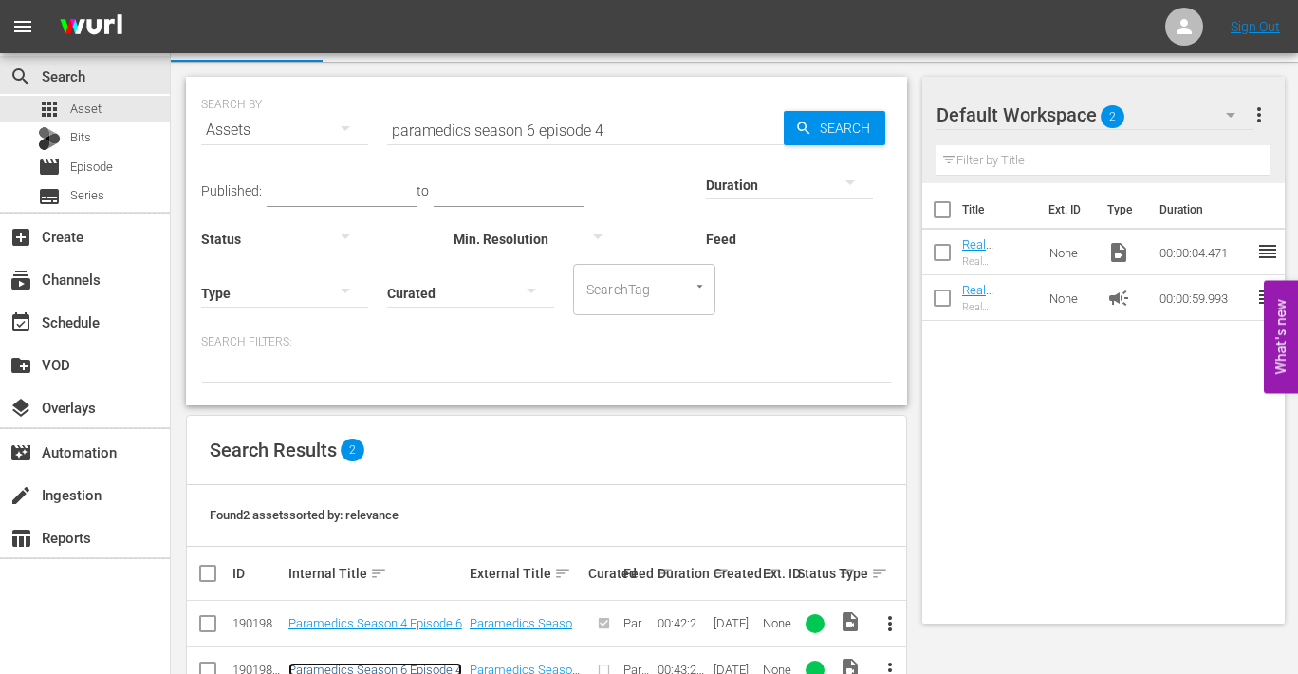
click at [406, 668] on link "Paramedics Season 6 Episode 4" at bounding box center [376, 670] width 174 height 14
